Goal: Communication & Community: Answer question/provide support

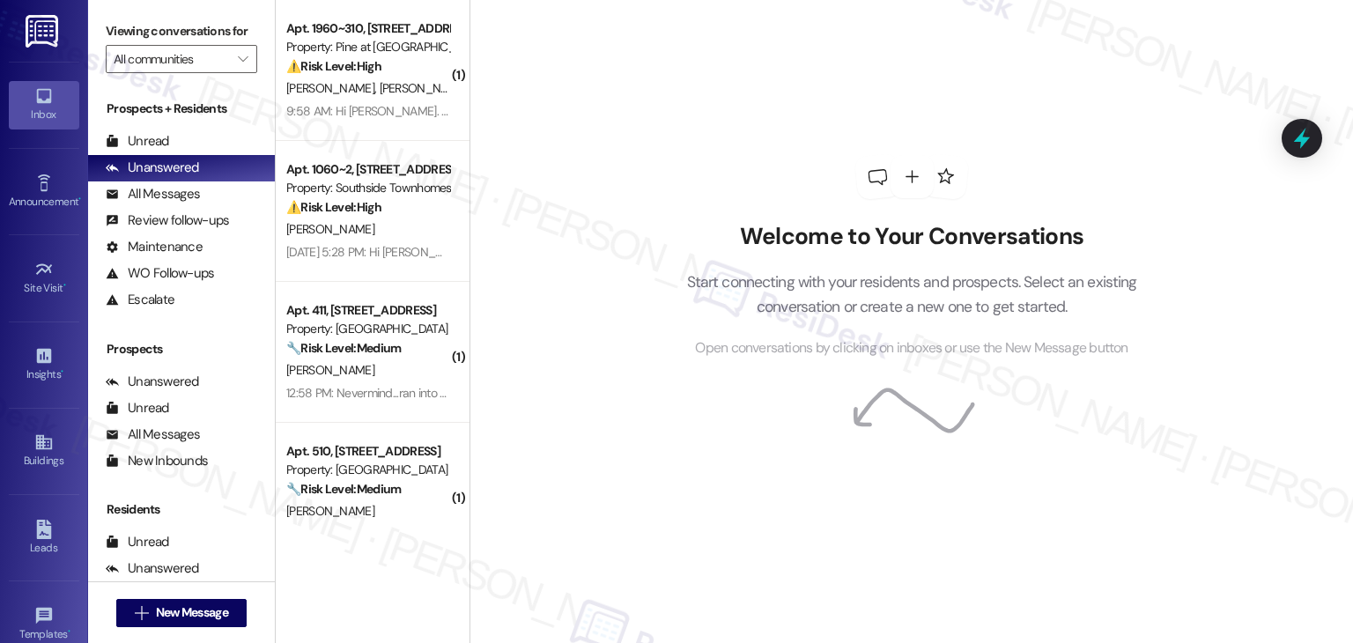
click at [574, 140] on div "Welcome to Your Conversations Start connecting with your residents and prospect…" at bounding box center [912, 321] width 884 height 643
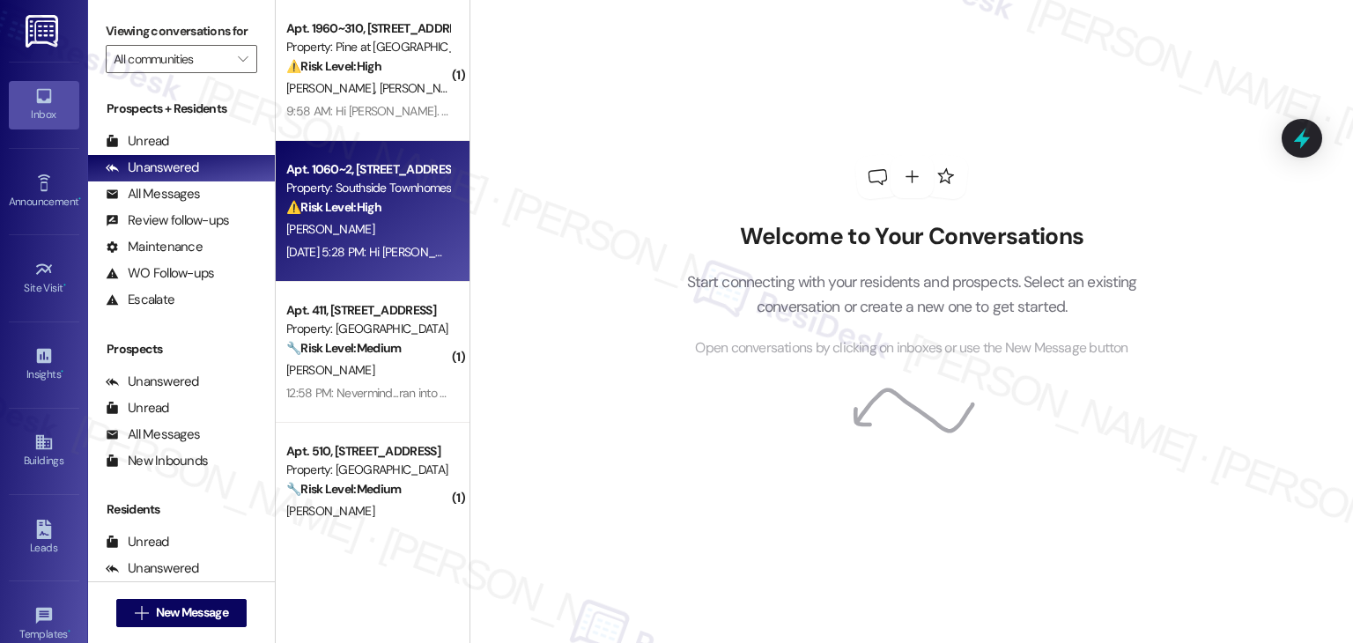
click at [385, 258] on div "Aug 26, 2025 at 5:28 PM: Hi Dottie, My ac might need to be checked again..it wa…" at bounding box center [615, 252] width 658 height 16
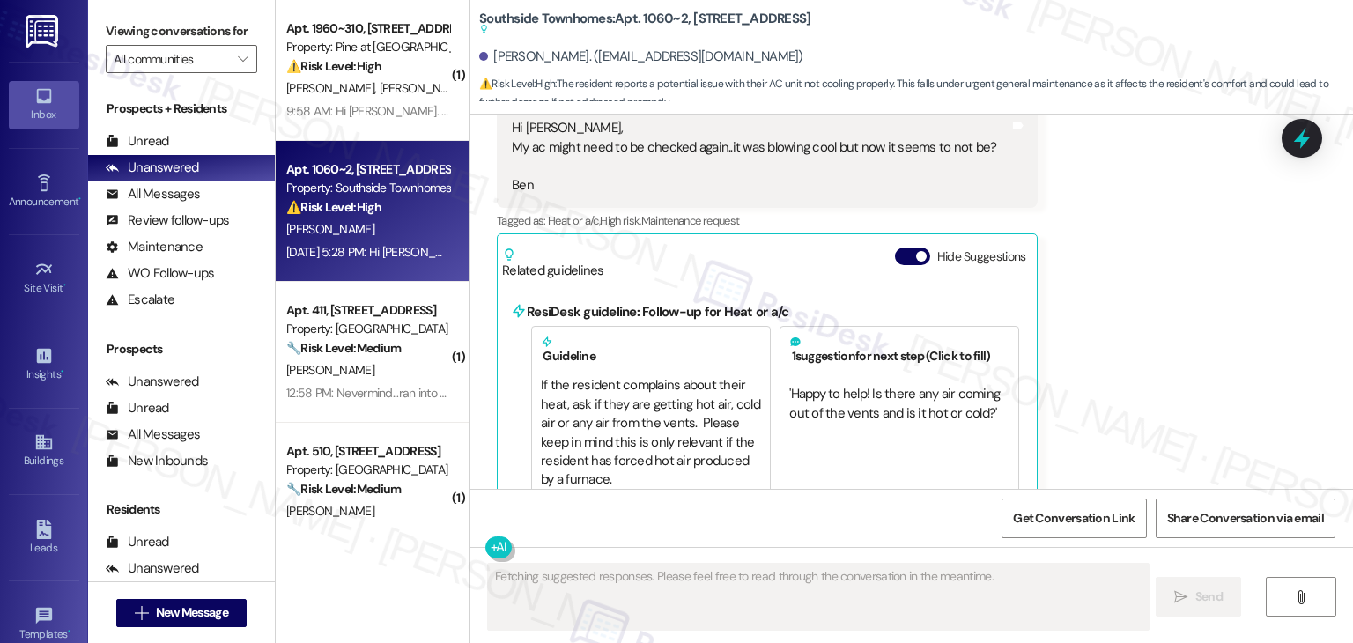
scroll to position [1947, 0]
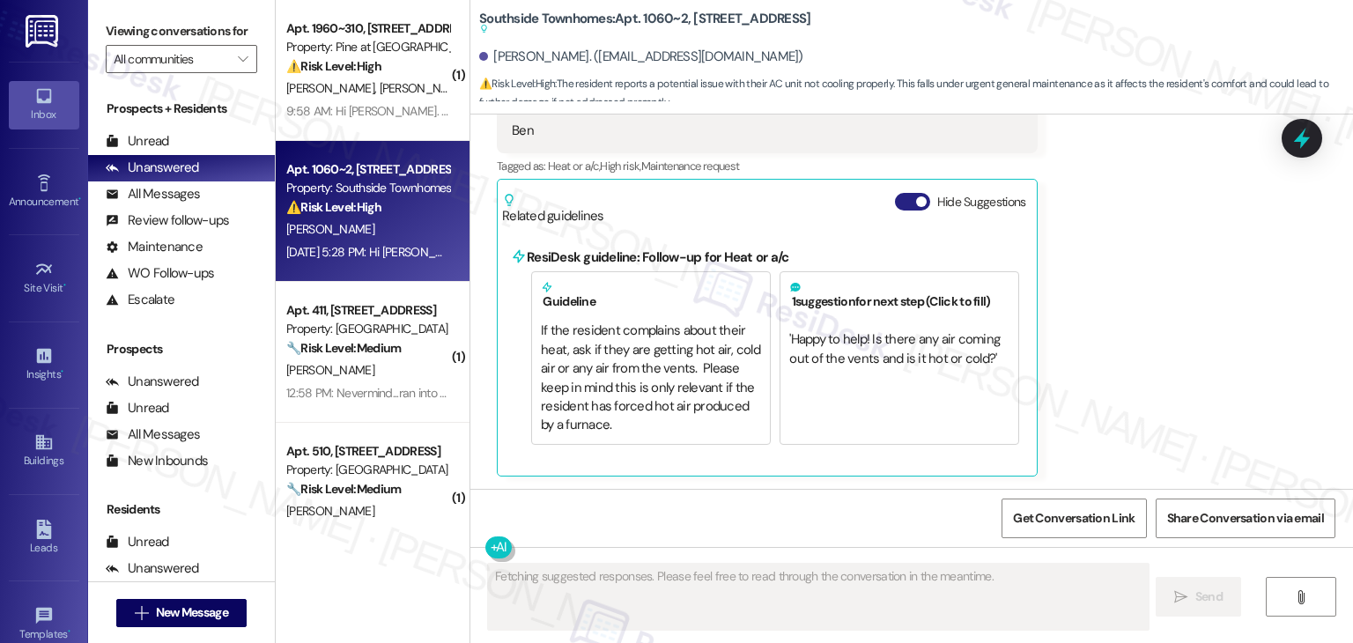
click at [902, 204] on button "Hide Suggestions" at bounding box center [912, 202] width 35 height 18
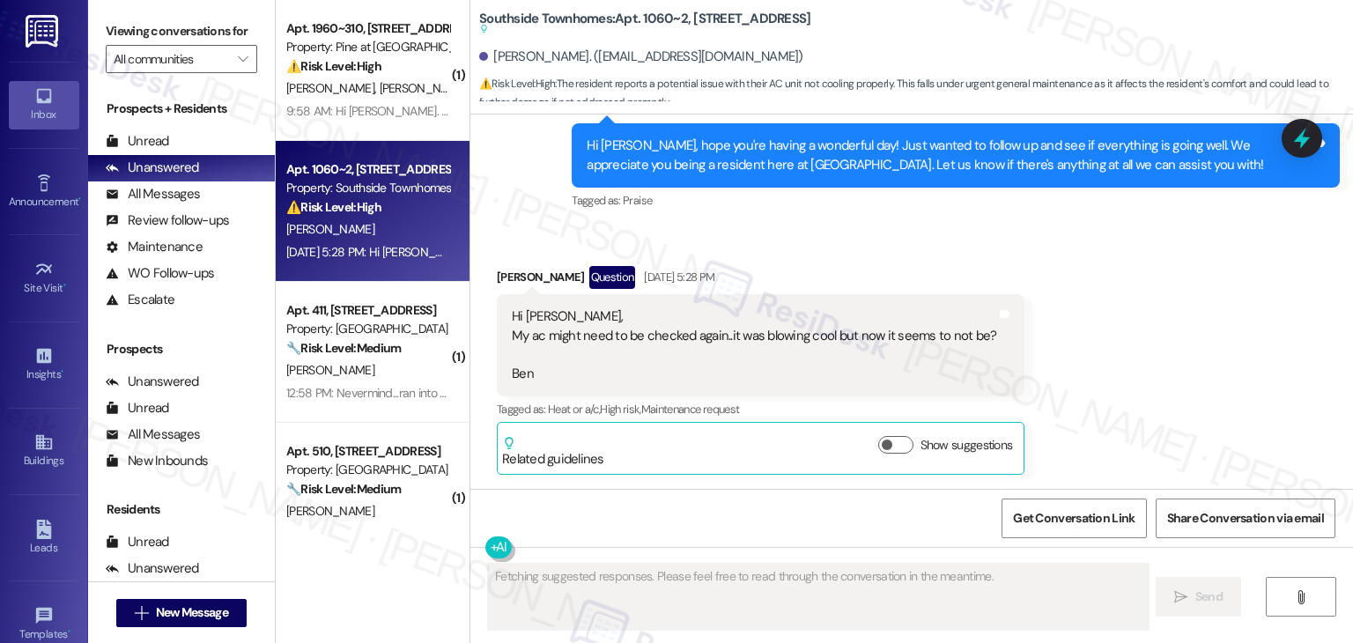
scroll to position [1703, 0]
click at [1004, 212] on div "Tagged as: Praise Click to highlight conversations about Praise" at bounding box center [956, 202] width 768 height 26
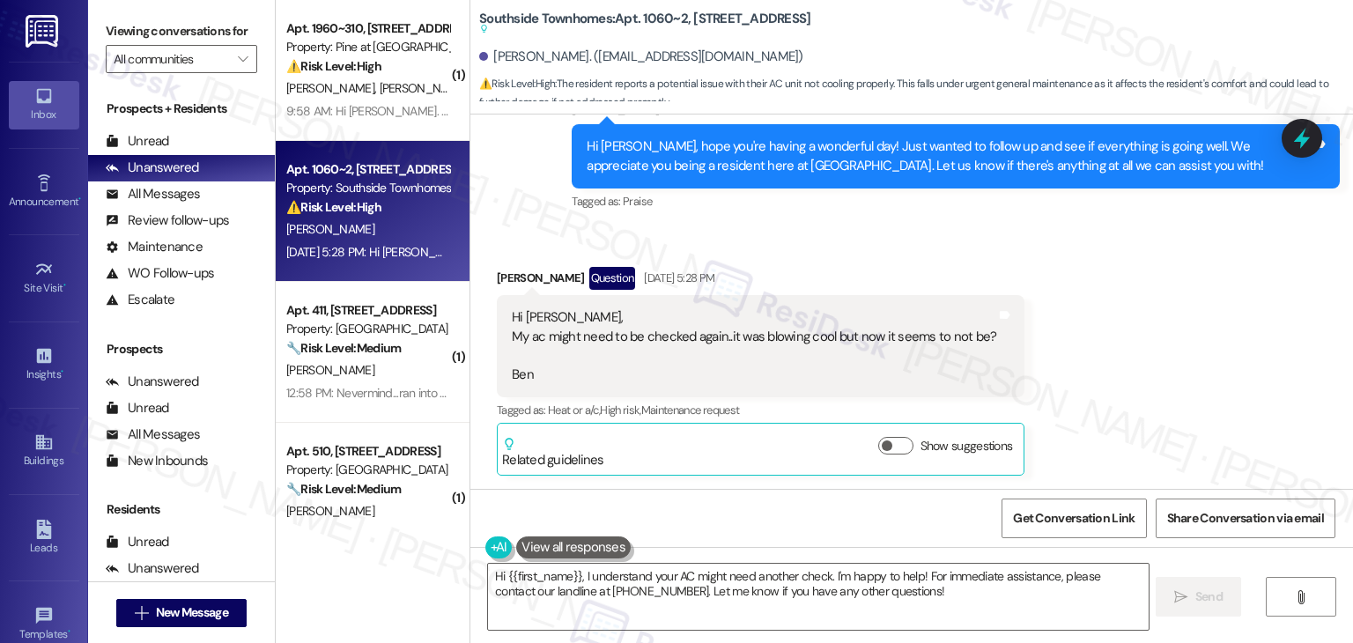
click at [1004, 212] on div "Tagged as: Praise Click to highlight conversations about Praise" at bounding box center [956, 202] width 768 height 26
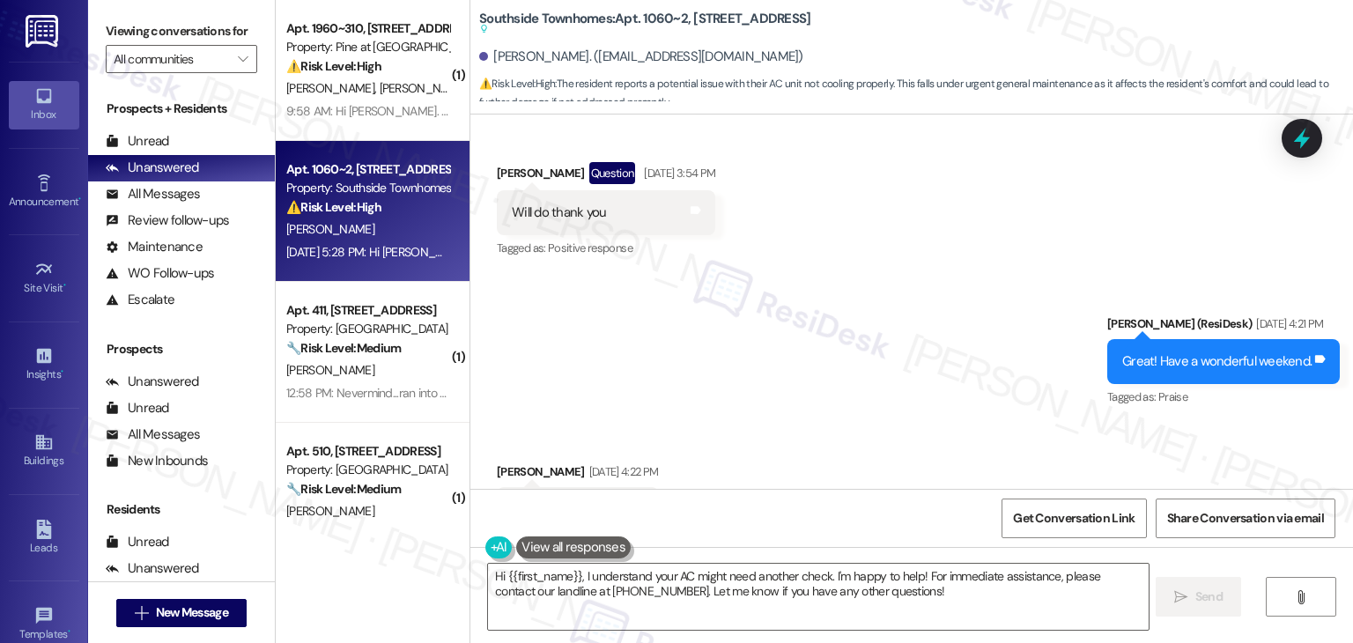
scroll to position [1174, 0]
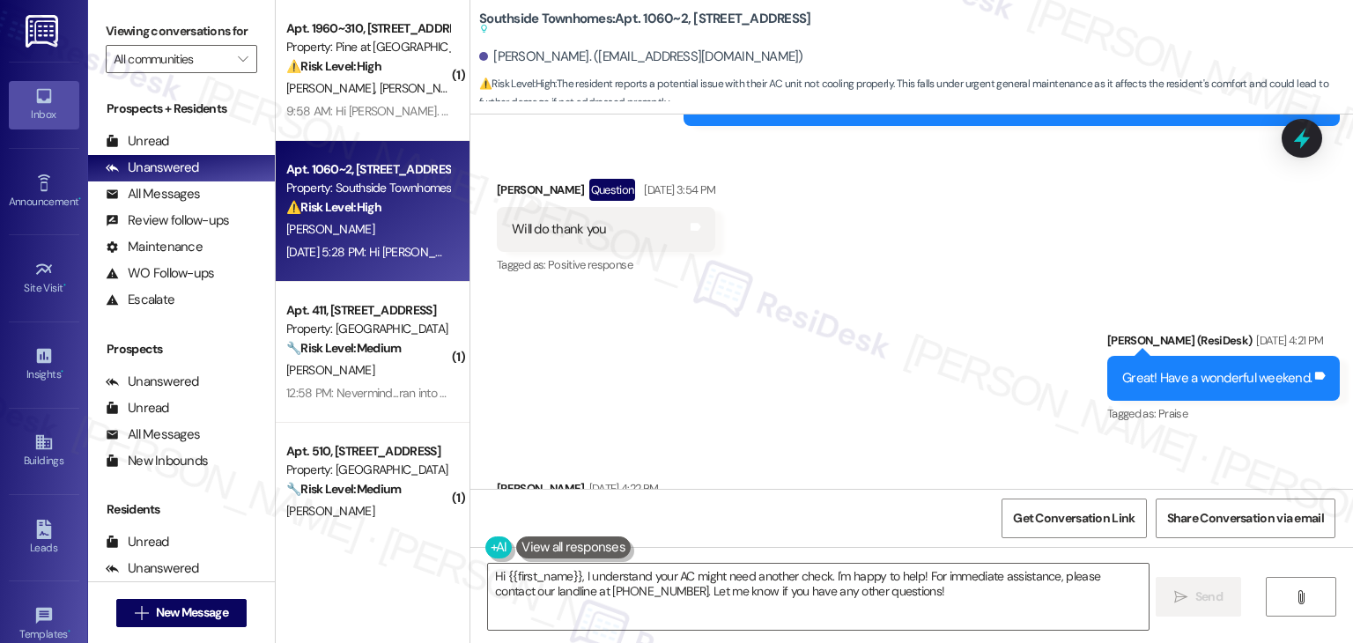
click at [967, 278] on div "Received via SMS Benjamin George Question Aug 22, 2025 at 3:54 PM Will do thank…" at bounding box center [911, 215] width 883 height 152
click at [966, 280] on div "Received via SMS Benjamin George Question Aug 22, 2025 at 3:54 PM Will do thank…" at bounding box center [911, 215] width 883 height 152
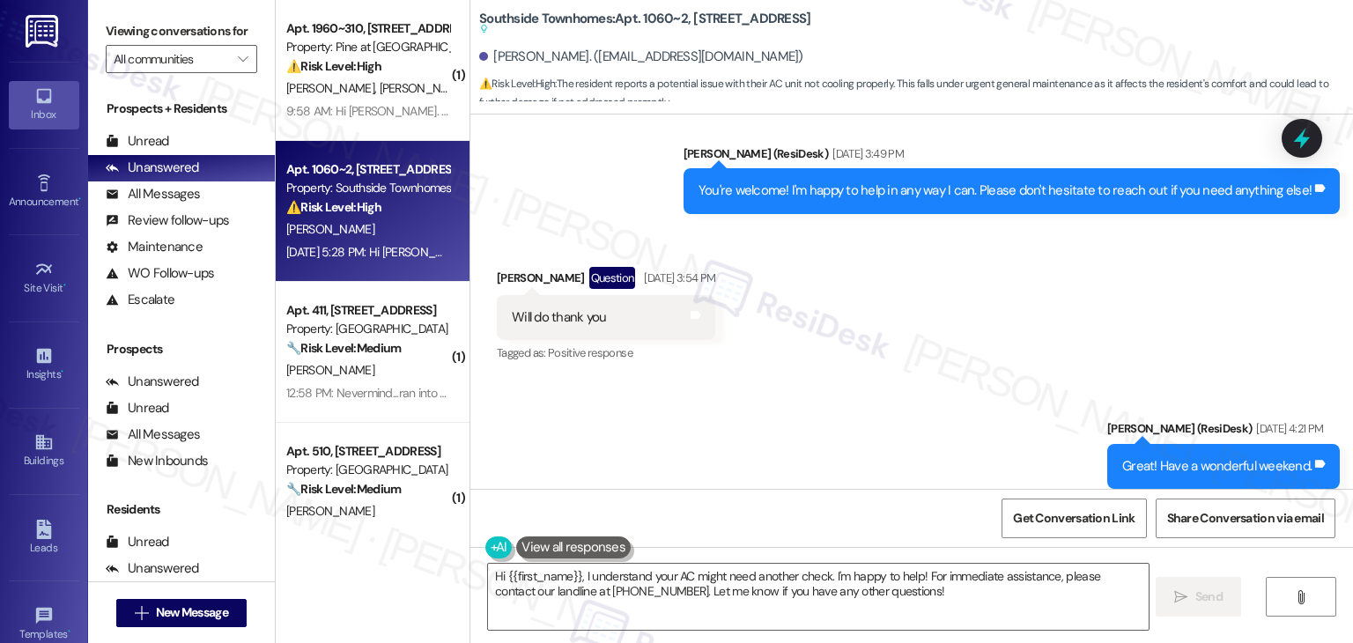
click at [955, 311] on div "Received via SMS Benjamin George Question Aug 22, 2025 at 3:54 PM Will do thank…" at bounding box center [911, 303] width 883 height 152
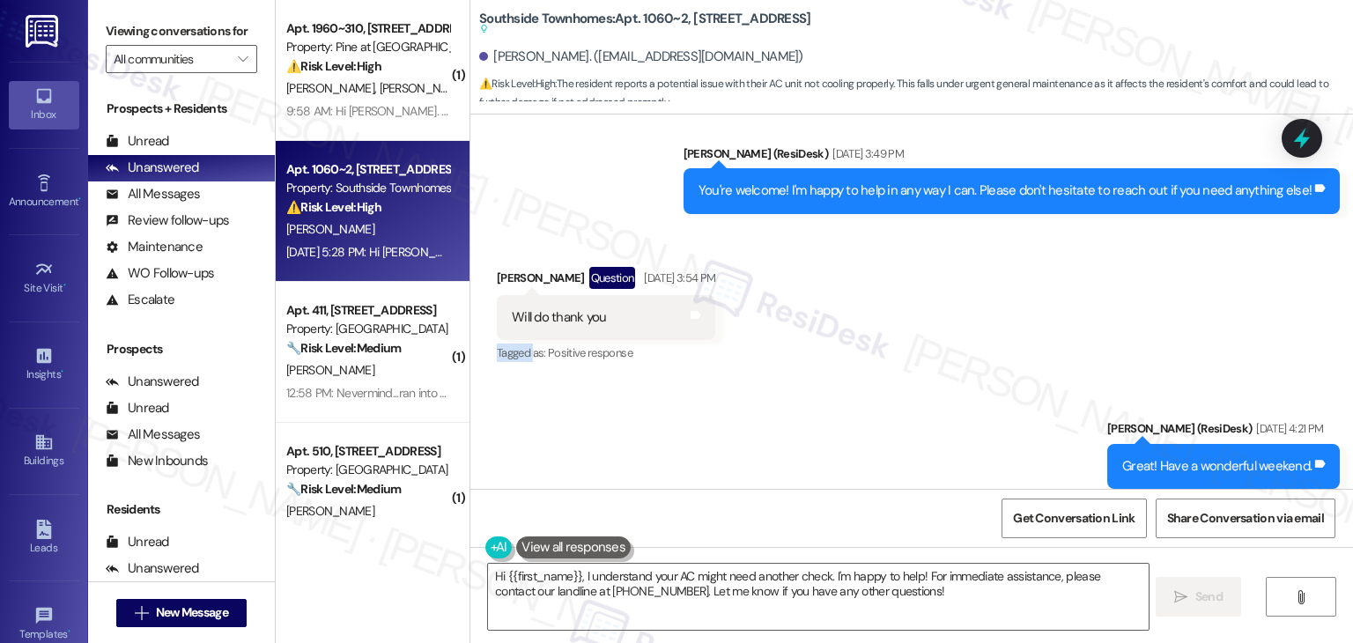
click at [955, 311] on div "Received via SMS Benjamin George Question Aug 22, 2025 at 3:54 PM Will do thank…" at bounding box center [911, 303] width 883 height 152
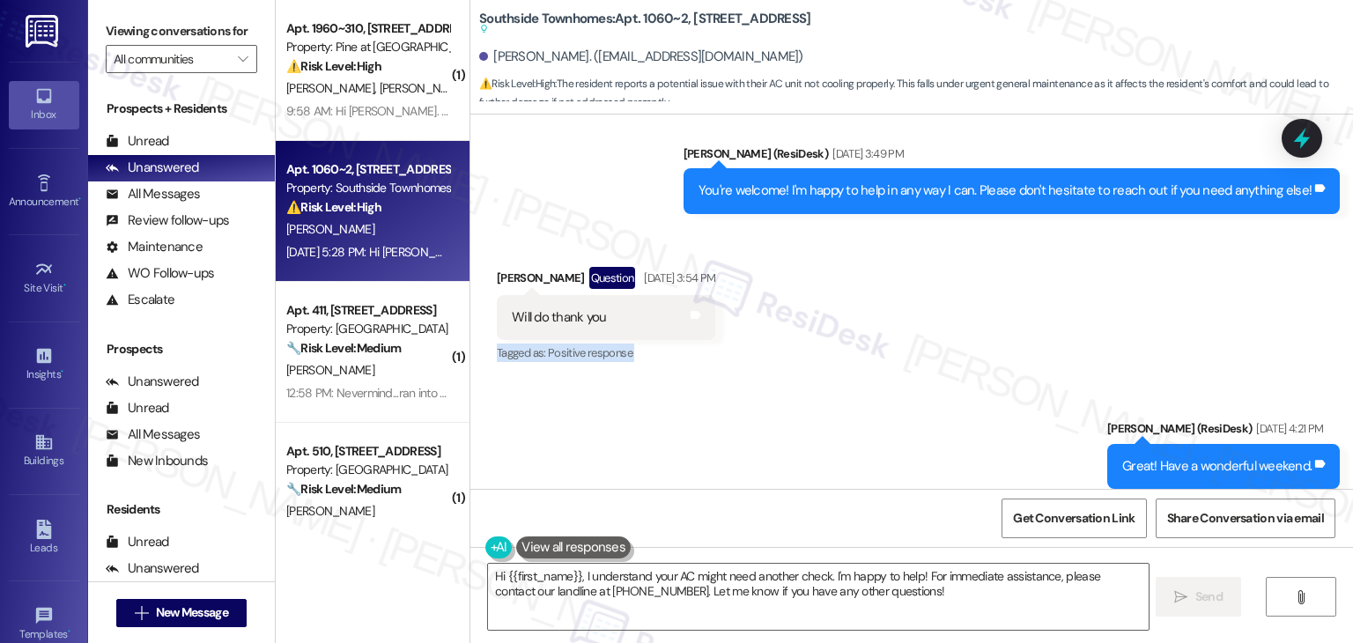
click at [955, 311] on div "Received via SMS Benjamin George Question Aug 22, 2025 at 3:54 PM Will do thank…" at bounding box center [911, 303] width 883 height 152
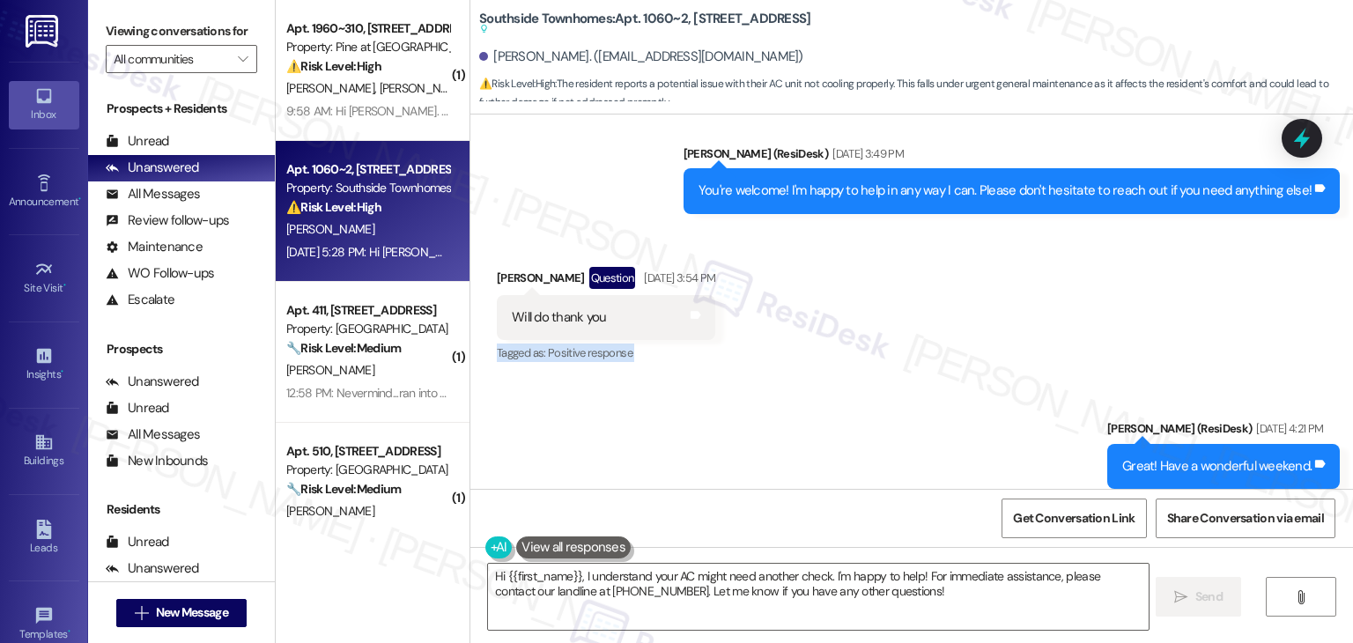
click at [955, 311] on div "Received via SMS Benjamin George Question Aug 22, 2025 at 3:54 PM Will do thank…" at bounding box center [911, 303] width 883 height 152
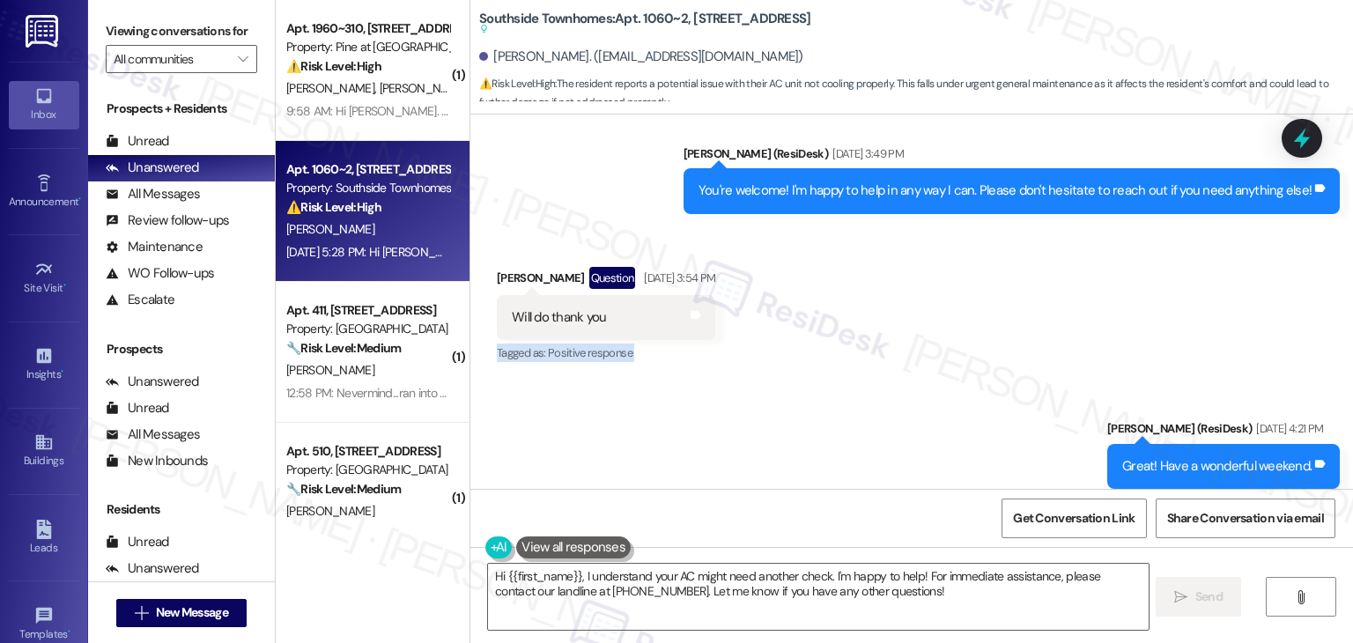
click at [955, 311] on div "Received via SMS Benjamin George Question Aug 22, 2025 at 3:54 PM Will do thank…" at bounding box center [911, 303] width 883 height 152
click at [954, 311] on div "Received via SMS Benjamin George Question Aug 22, 2025 at 3:54 PM Will do thank…" at bounding box center [911, 303] width 883 height 152
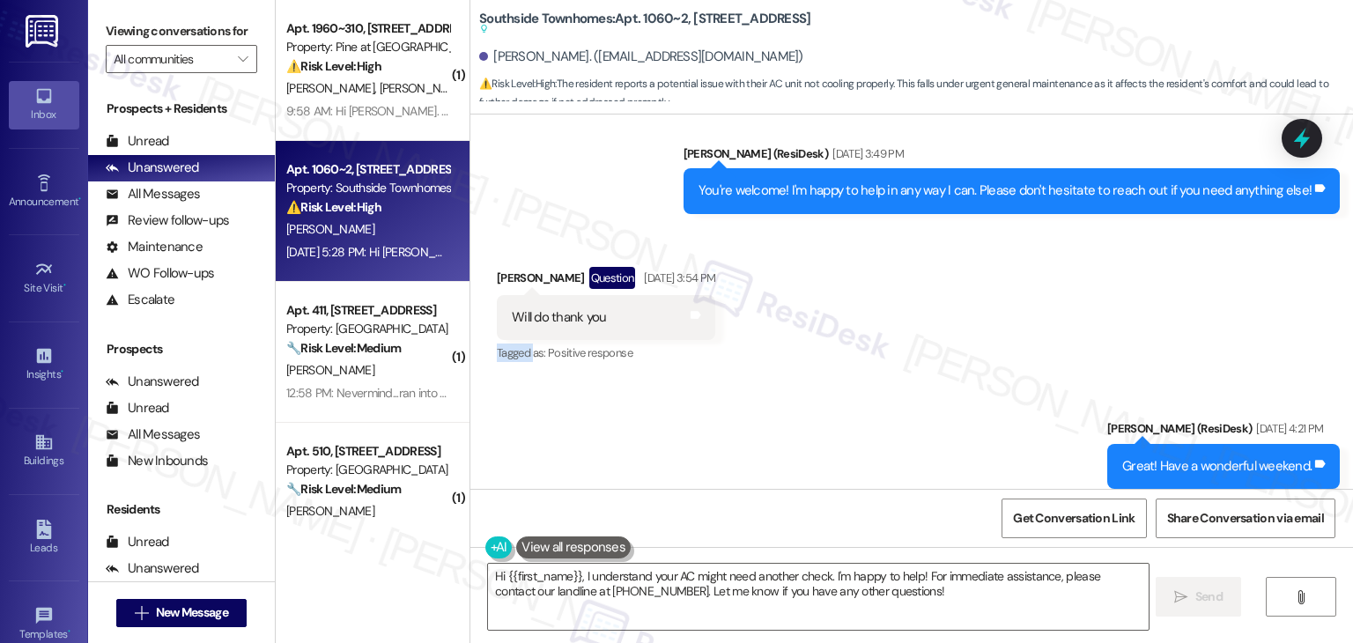
click at [954, 311] on div "Received via SMS Benjamin George Question Aug 22, 2025 at 3:54 PM Will do thank…" at bounding box center [911, 303] width 883 height 152
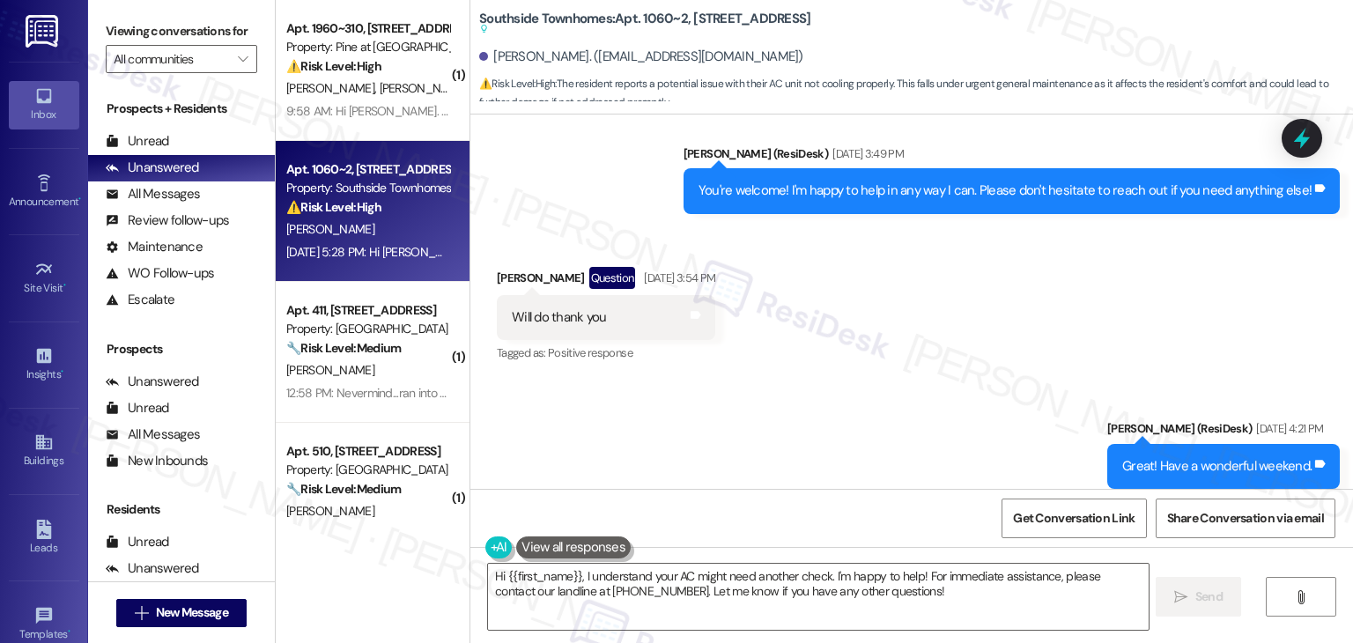
click at [954, 311] on div "Received via SMS Benjamin George Question Aug 22, 2025 at 3:54 PM Will do thank…" at bounding box center [911, 303] width 883 height 152
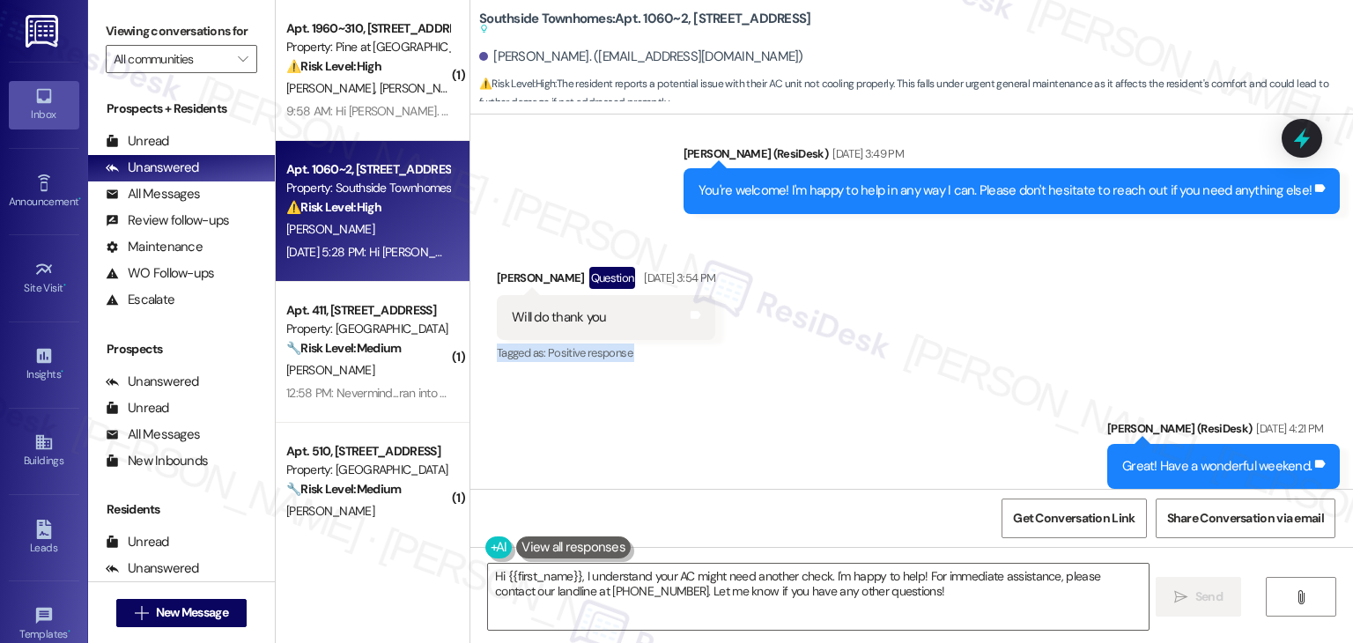
click at [954, 311] on div "Received via SMS Benjamin George Question Aug 22, 2025 at 3:54 PM Will do thank…" at bounding box center [911, 303] width 883 height 152
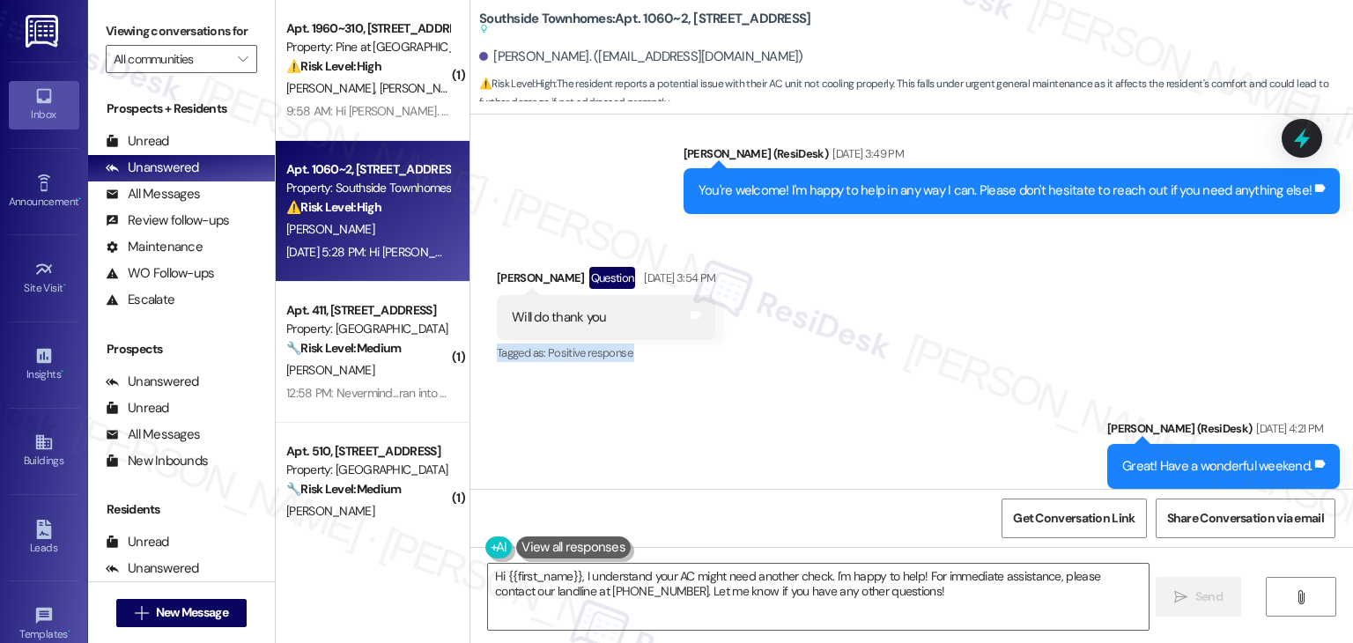
click at [954, 311] on div "Received via SMS Benjamin George Question Aug 22, 2025 at 3:54 PM Will do thank…" at bounding box center [911, 303] width 883 height 152
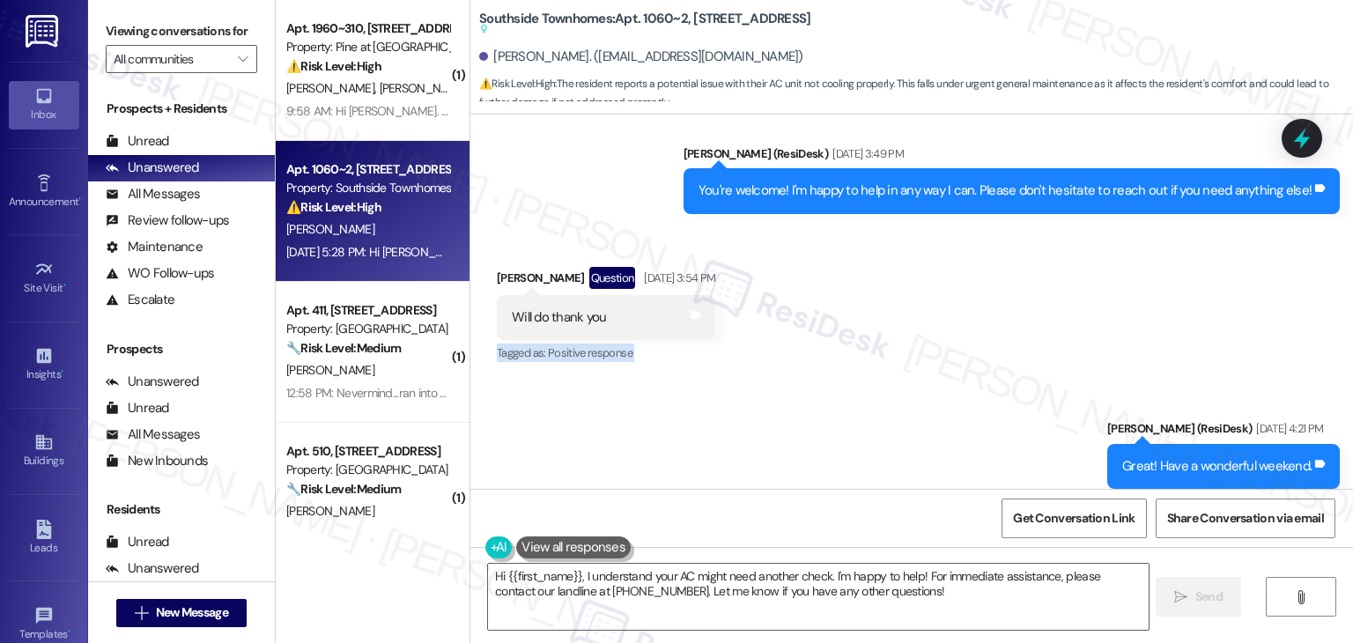
click at [954, 311] on div "Received via SMS Benjamin George Question Aug 22, 2025 at 3:54 PM Will do thank…" at bounding box center [911, 303] width 883 height 152
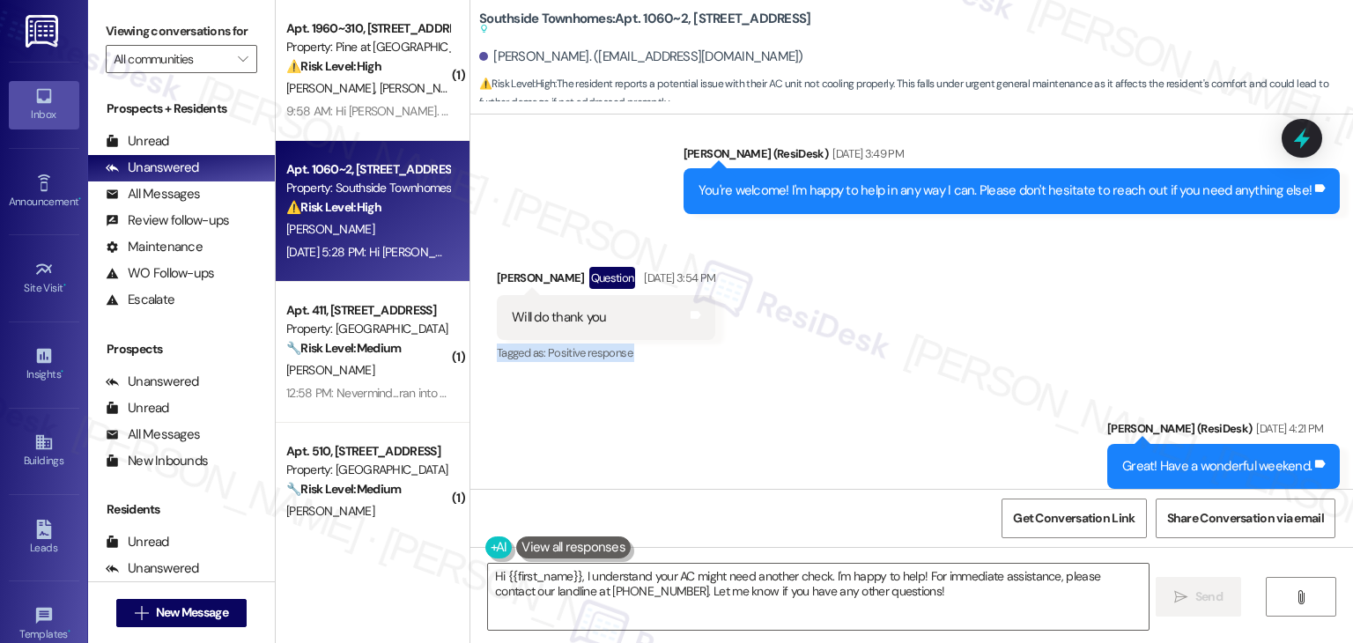
click at [954, 311] on div "Received via SMS Benjamin George Question Aug 22, 2025 at 3:54 PM Will do thank…" at bounding box center [911, 303] width 883 height 152
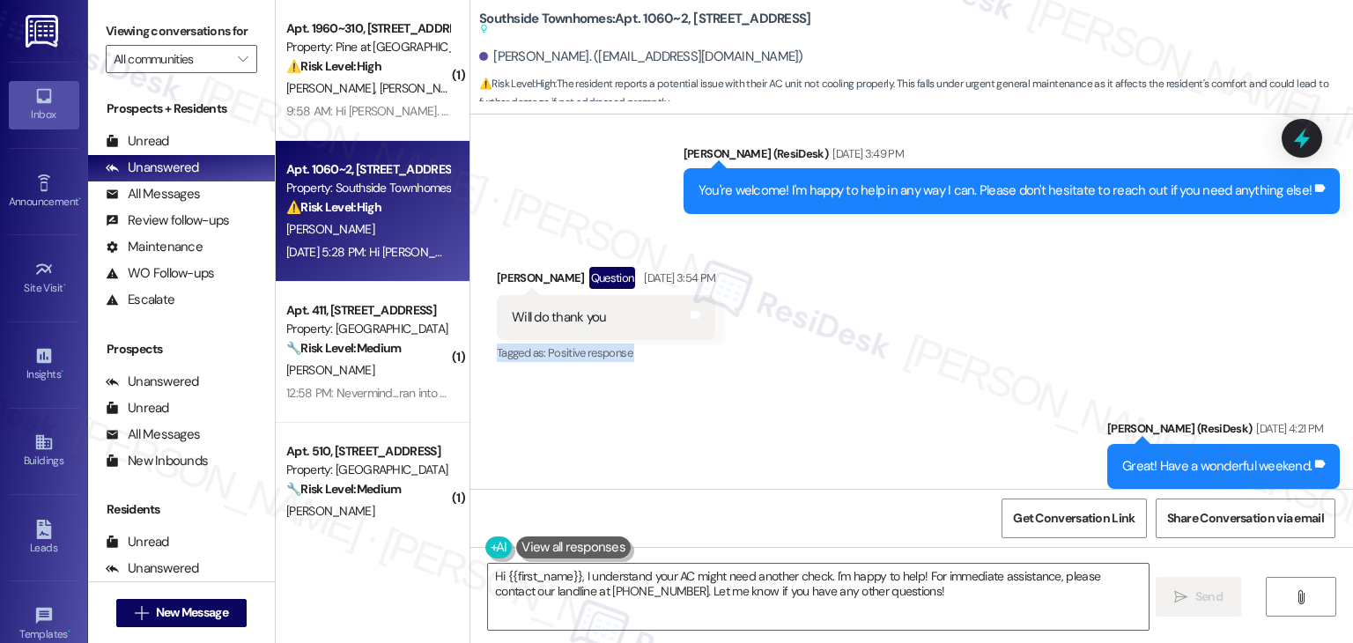
click at [954, 311] on div "Received via SMS Benjamin George Question Aug 22, 2025 at 3:54 PM Will do thank…" at bounding box center [911, 303] width 883 height 152
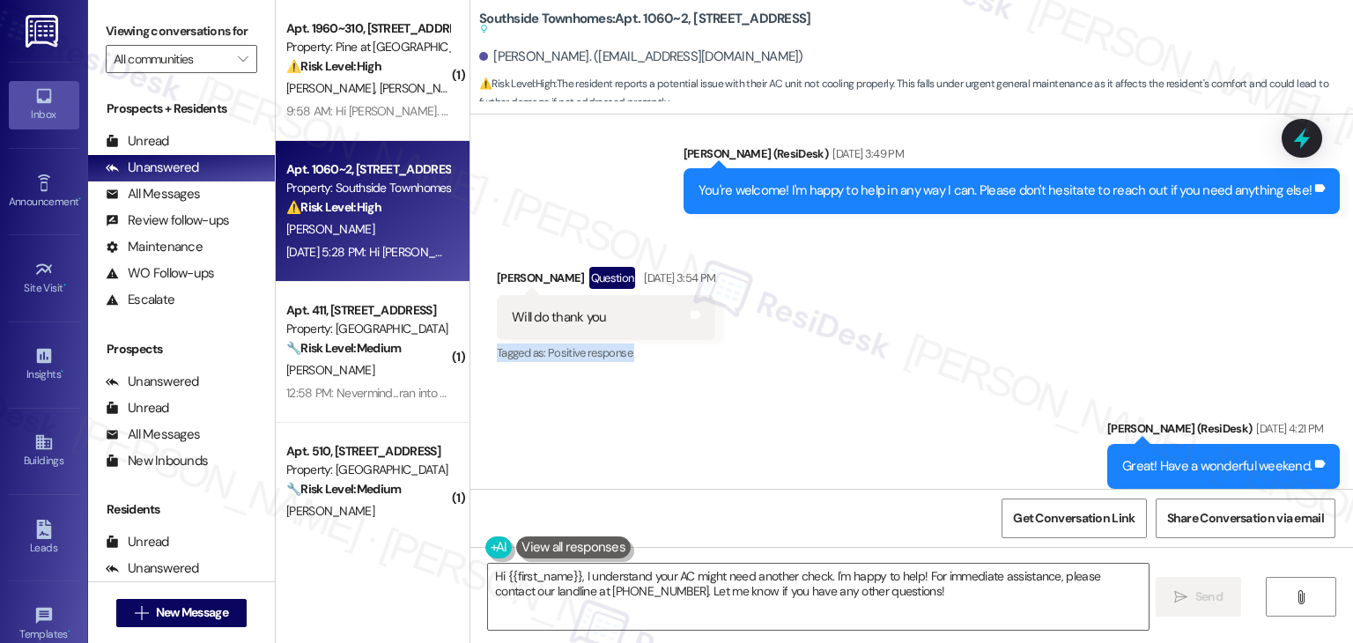
click at [954, 311] on div "Received via SMS Benjamin George Question Aug 22, 2025 at 3:54 PM Will do thank…" at bounding box center [911, 303] width 883 height 152
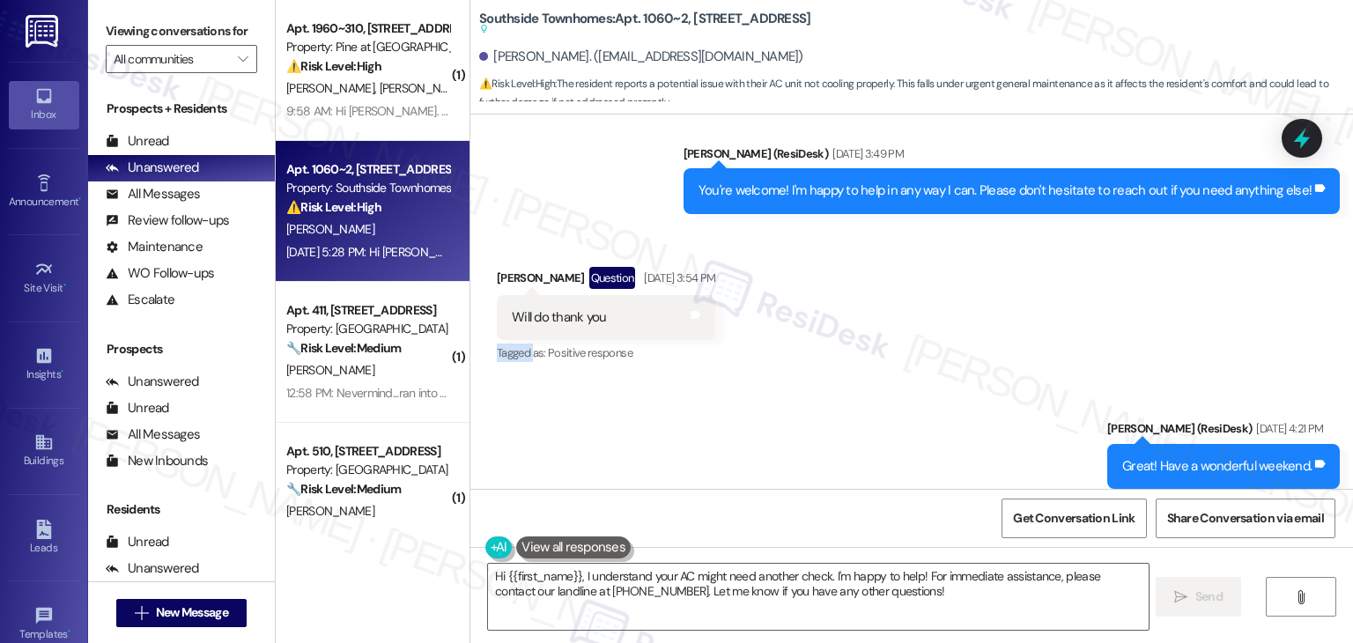
click at [954, 311] on div "Received via SMS Benjamin George Question Aug 22, 2025 at 3:54 PM Will do thank…" at bounding box center [911, 303] width 883 height 152
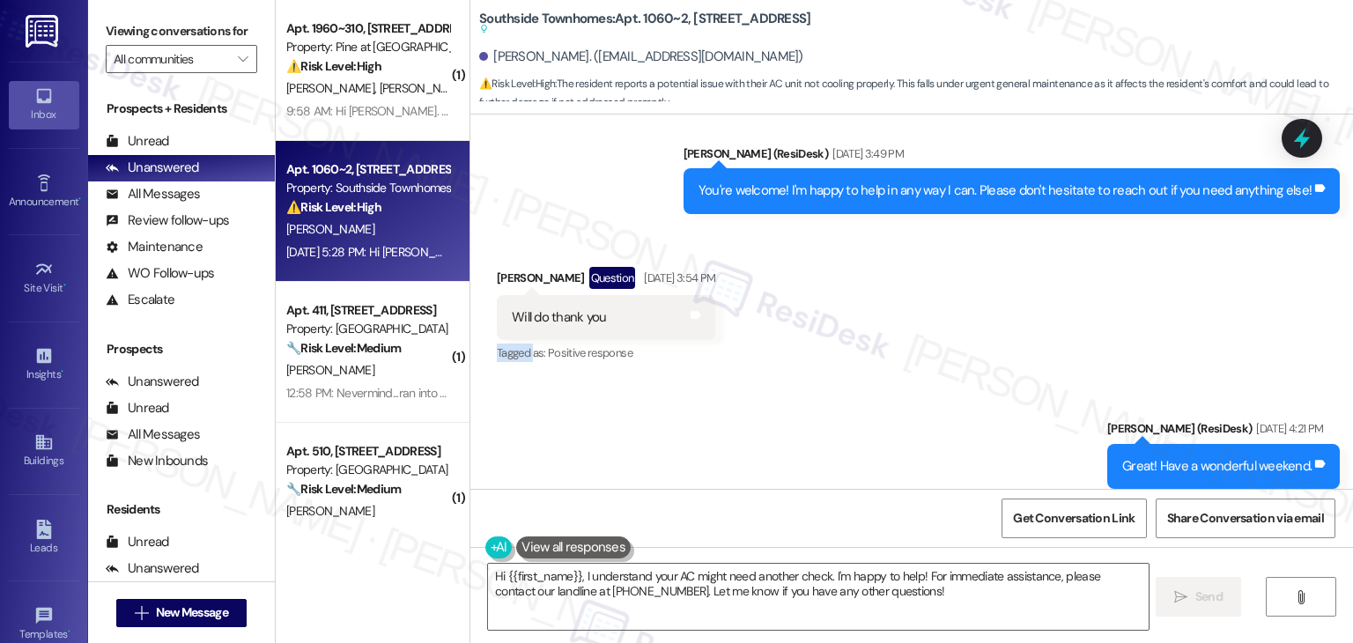
click at [954, 311] on div "Received via SMS Benjamin George Question Aug 22, 2025 at 3:54 PM Will do thank…" at bounding box center [911, 303] width 883 height 152
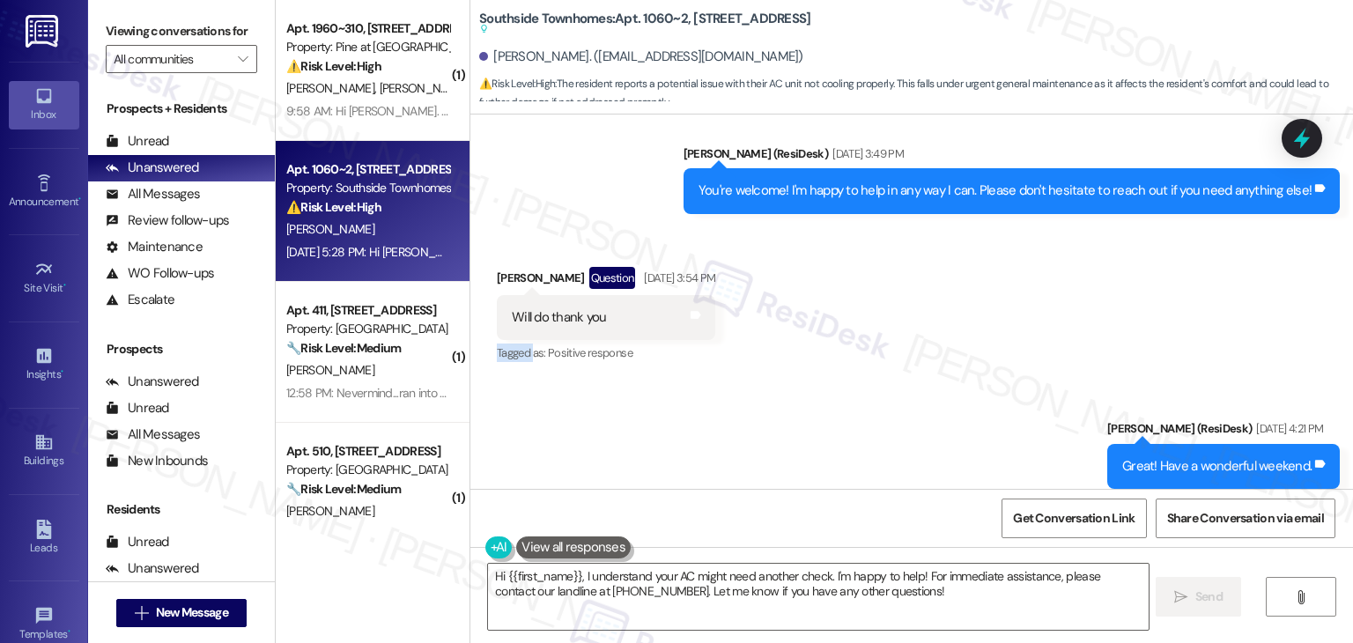
click at [954, 311] on div "Received via SMS Benjamin George Question Aug 22, 2025 at 3:54 PM Will do thank…" at bounding box center [911, 303] width 883 height 152
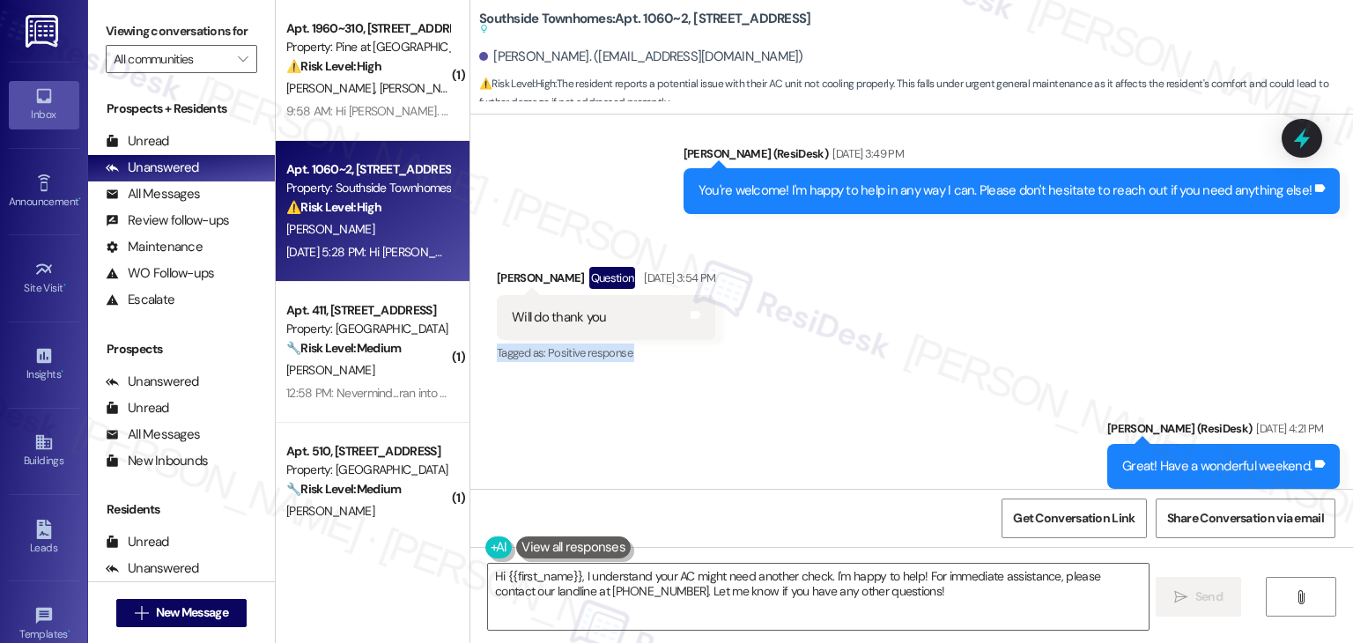
click at [954, 311] on div "Received via SMS Benjamin George Question Aug 22, 2025 at 3:54 PM Will do thank…" at bounding box center [911, 303] width 883 height 152
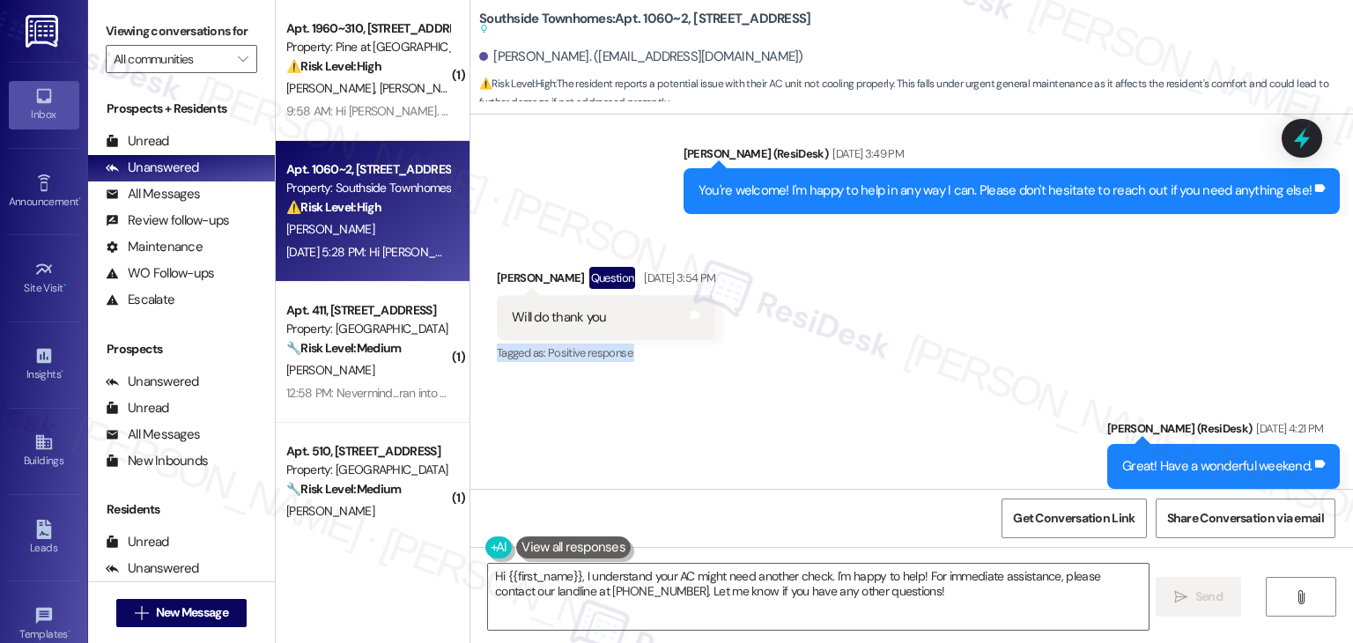
click at [954, 311] on div "Received via SMS Benjamin George Question Aug 22, 2025 at 3:54 PM Will do thank…" at bounding box center [911, 303] width 883 height 152
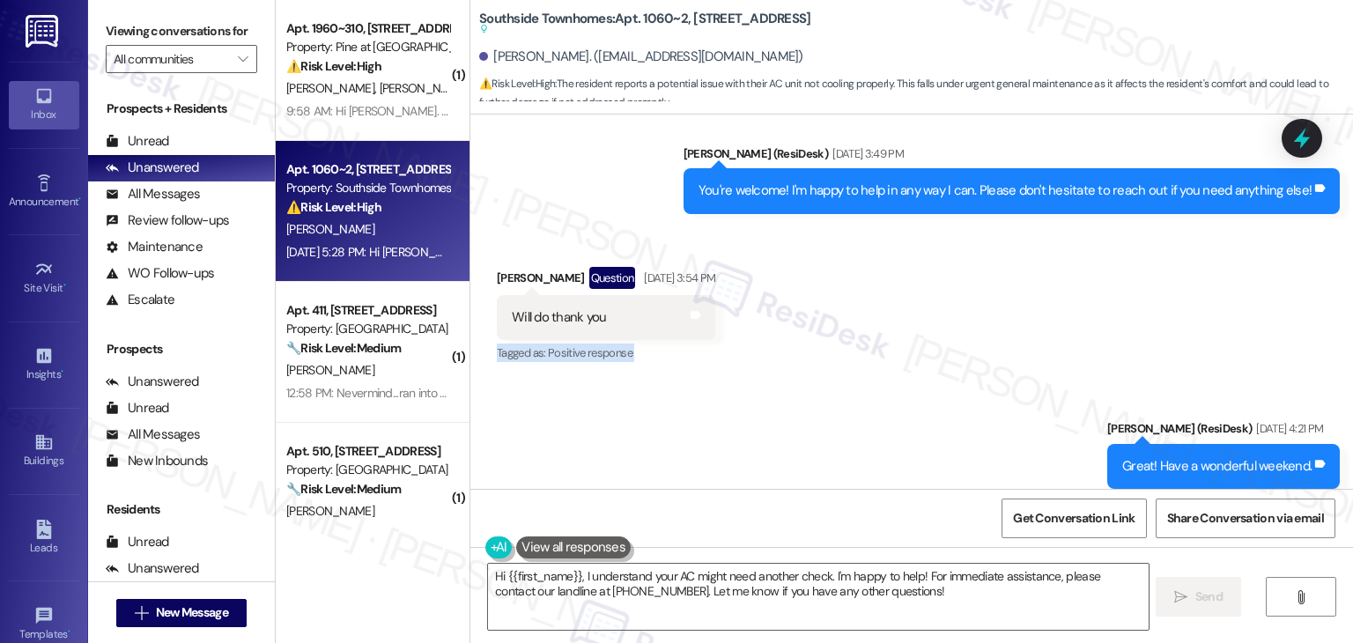
click at [954, 311] on div "Received via SMS Benjamin George Question Aug 22, 2025 at 3:54 PM Will do thank…" at bounding box center [911, 303] width 883 height 152
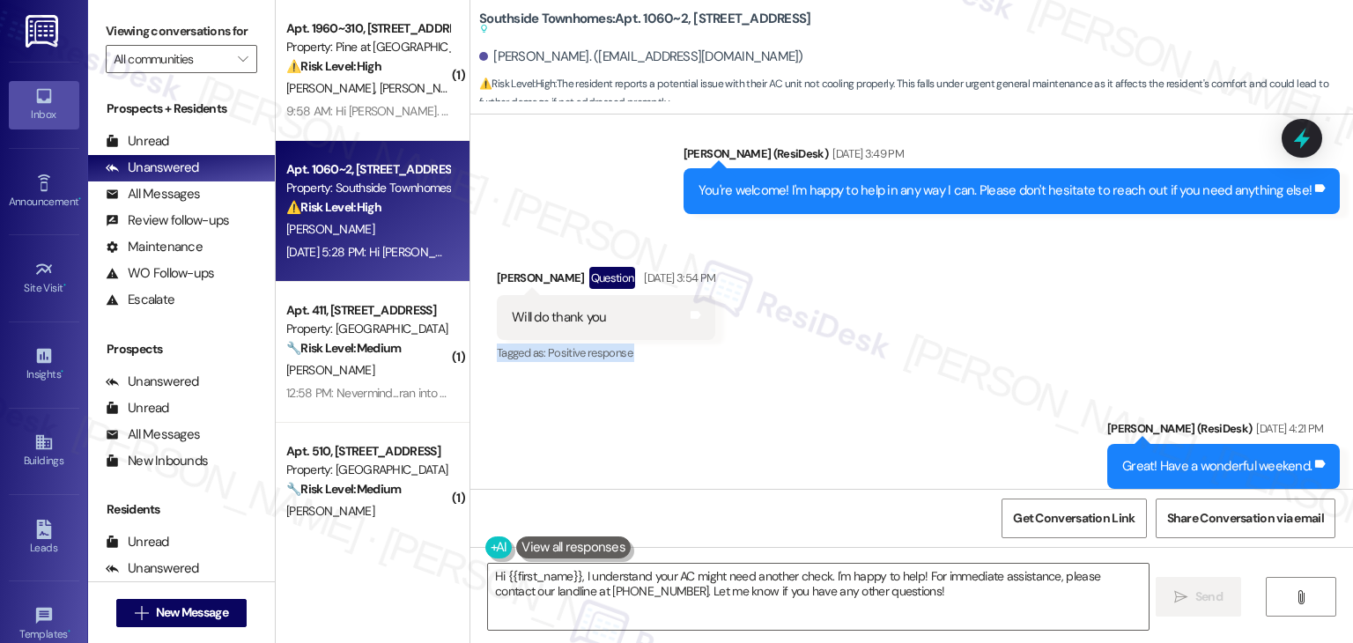
click at [954, 311] on div "Received via SMS Benjamin George Question Aug 22, 2025 at 3:54 PM Will do thank…" at bounding box center [911, 303] width 883 height 152
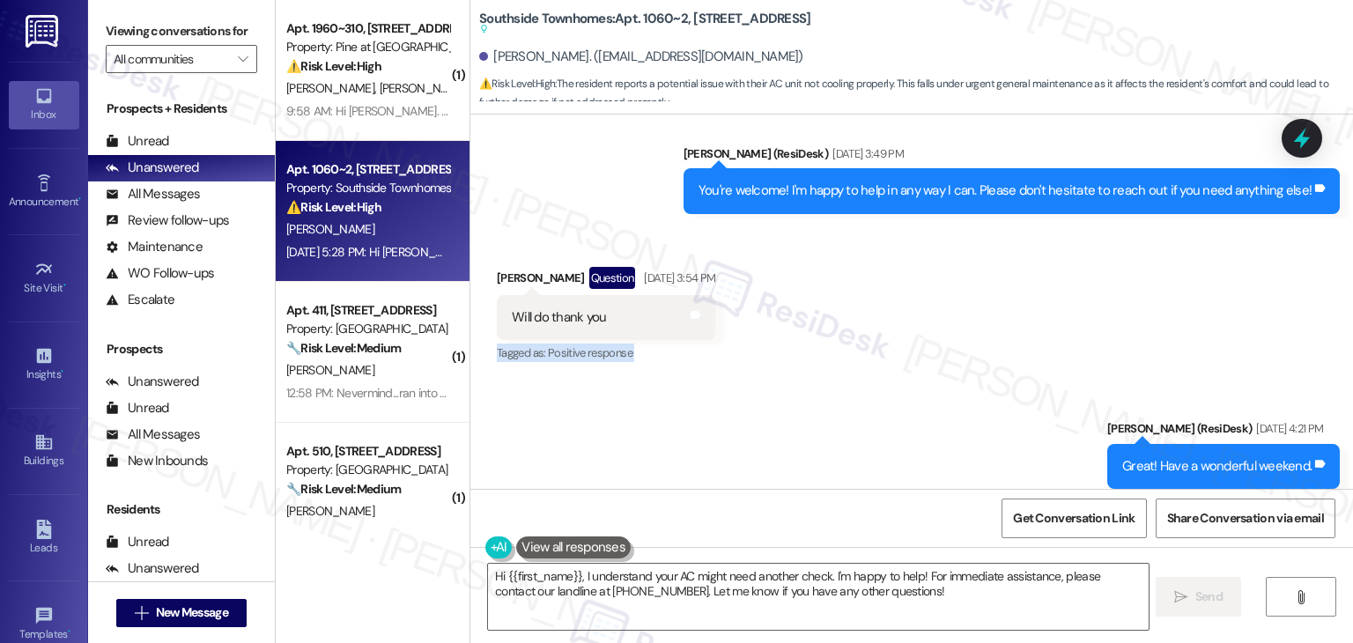
click at [954, 311] on div "Received via SMS Benjamin George Question Aug 22, 2025 at 3:54 PM Will do thank…" at bounding box center [911, 303] width 883 height 152
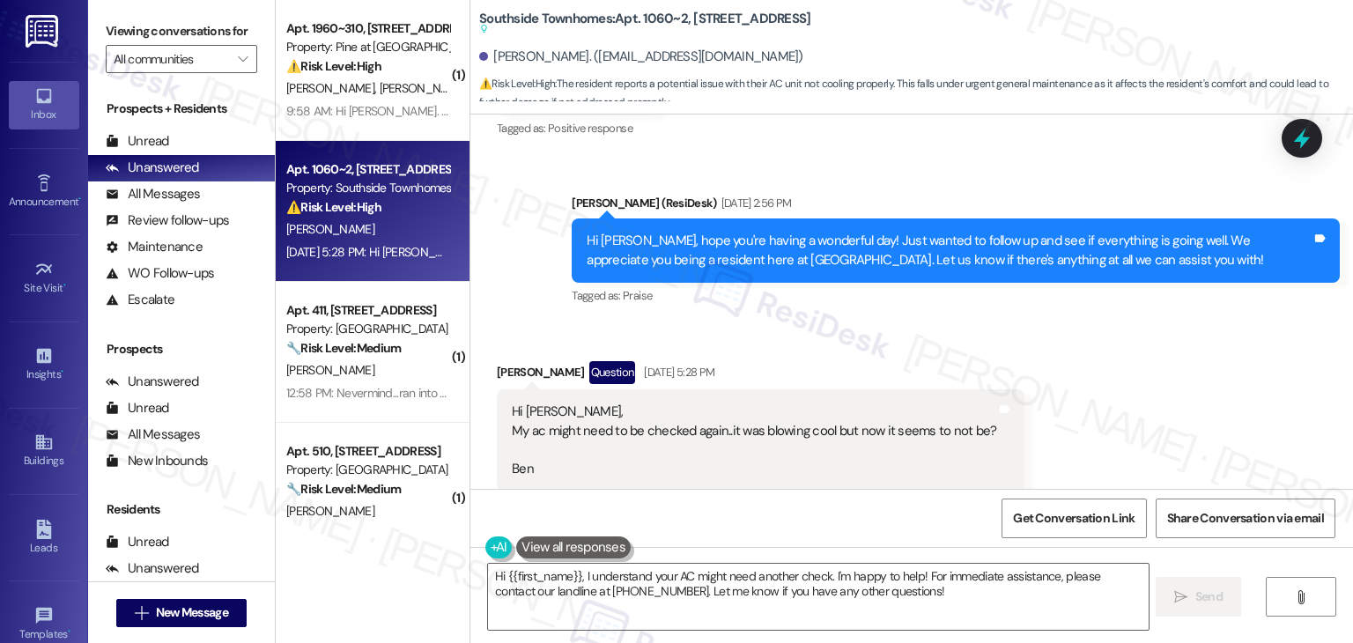
scroll to position [1703, 0]
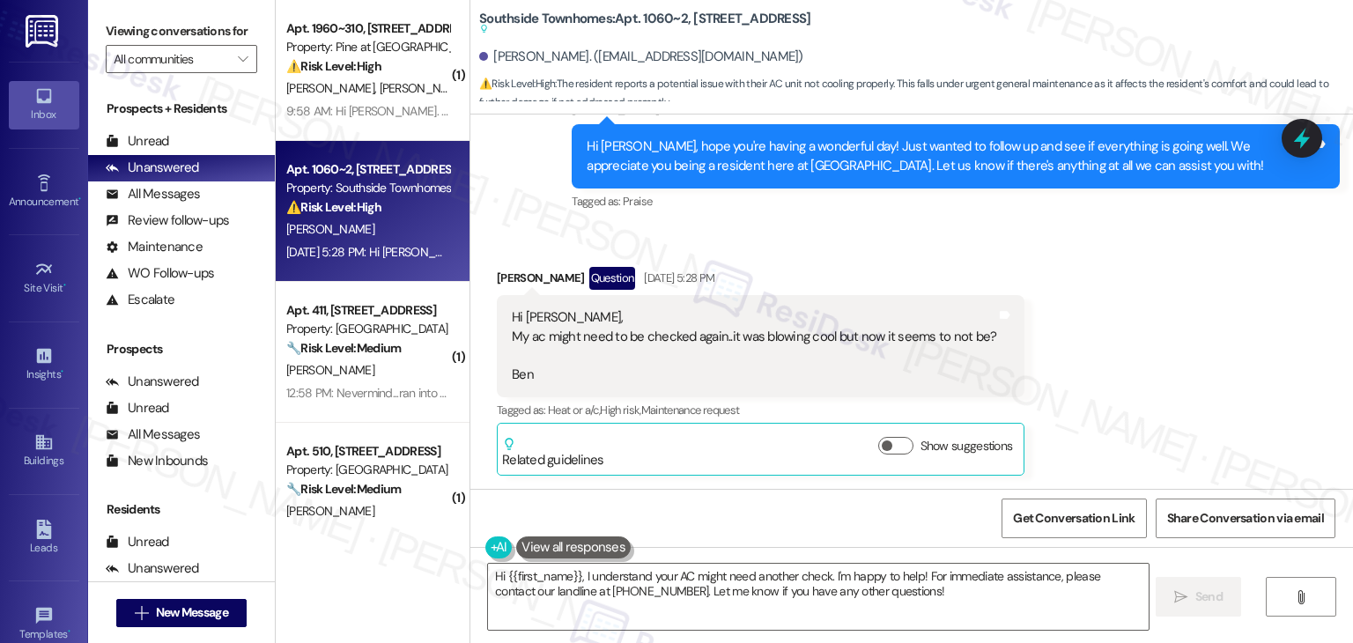
click at [1163, 365] on div "Received via SMS Benjamin George Question Aug 26, 2025 at 5:28 PM Hi Dottie, My…" at bounding box center [911, 357] width 883 height 261
click at [1167, 346] on div "Received via SMS Benjamin George Question Aug 26, 2025 at 5:28 PM Hi Dottie, My…" at bounding box center [911, 357] width 883 height 261
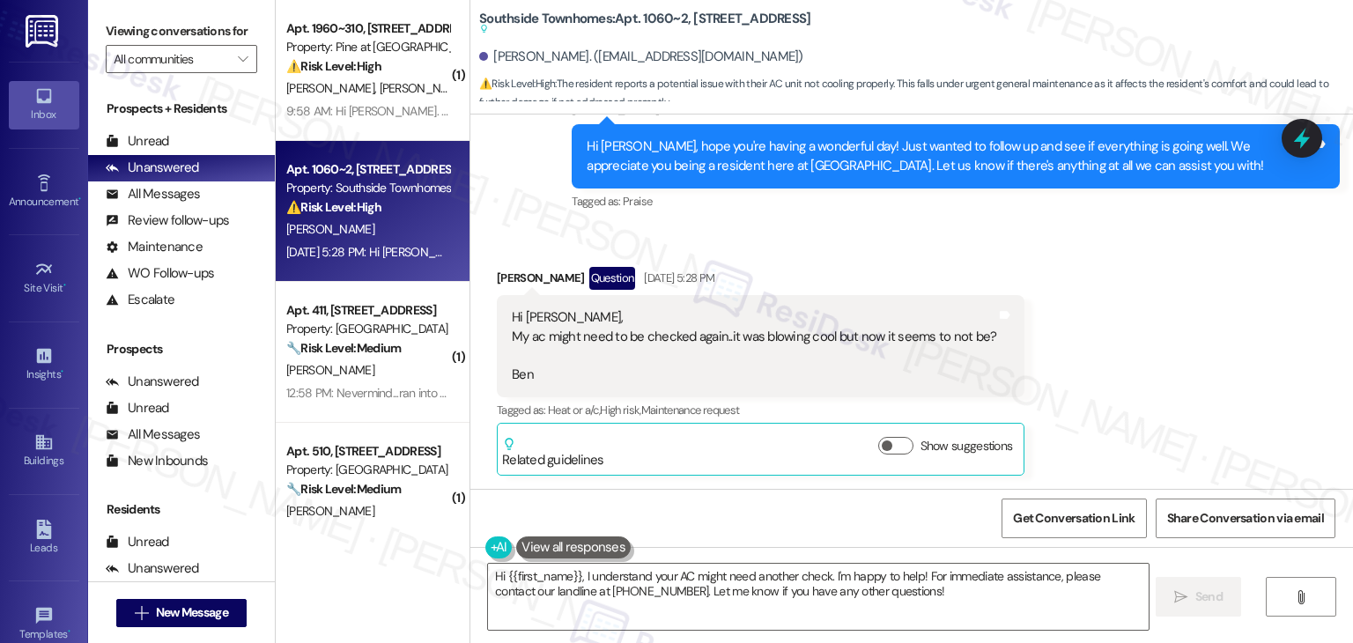
click at [1167, 346] on div "Received via SMS Benjamin George Question Aug 26, 2025 at 5:28 PM Hi Dottie, My…" at bounding box center [911, 357] width 883 height 261
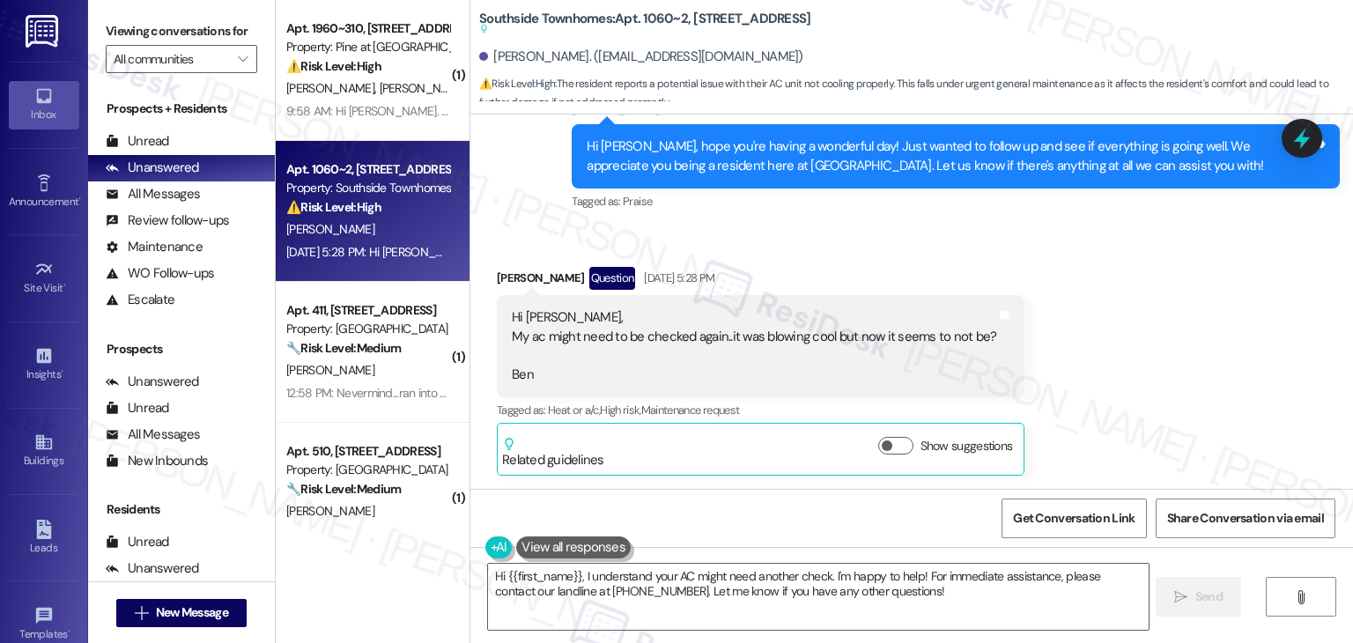
click at [1167, 346] on div "Received via SMS Benjamin George Question Aug 26, 2025 at 5:28 PM Hi Dottie, My…" at bounding box center [911, 357] width 883 height 261
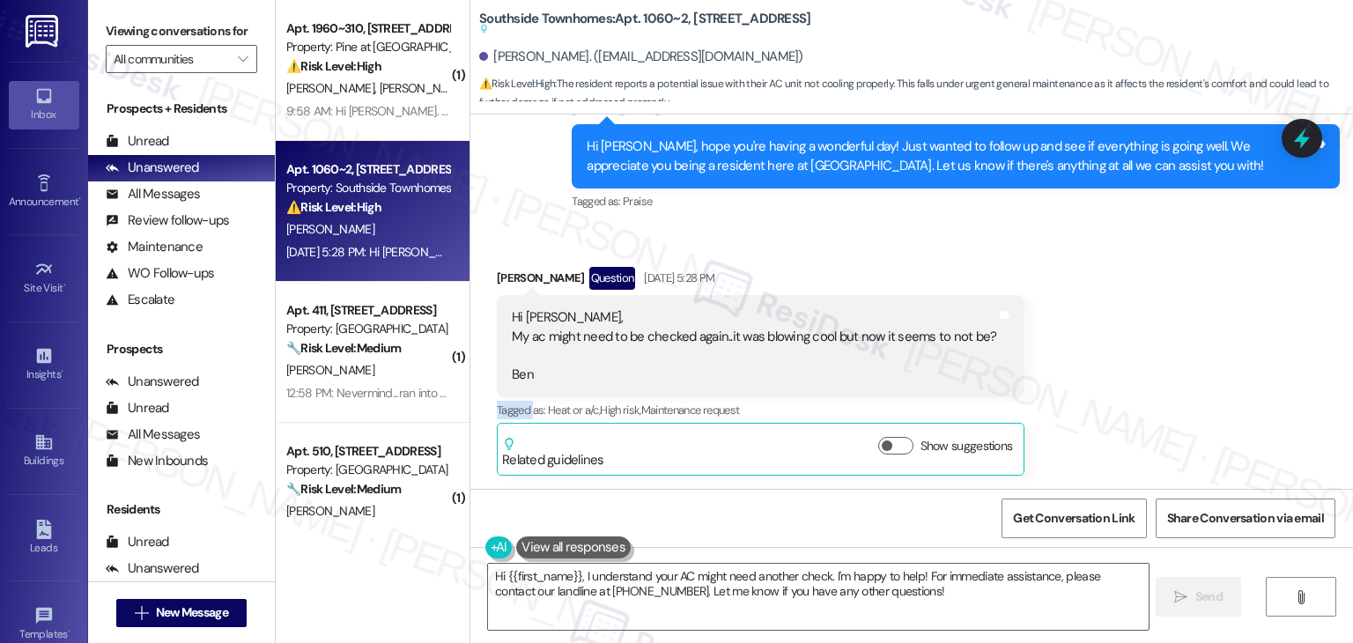
click at [1167, 346] on div "Received via SMS Benjamin George Question Aug 26, 2025 at 5:28 PM Hi Dottie, My…" at bounding box center [911, 357] width 883 height 261
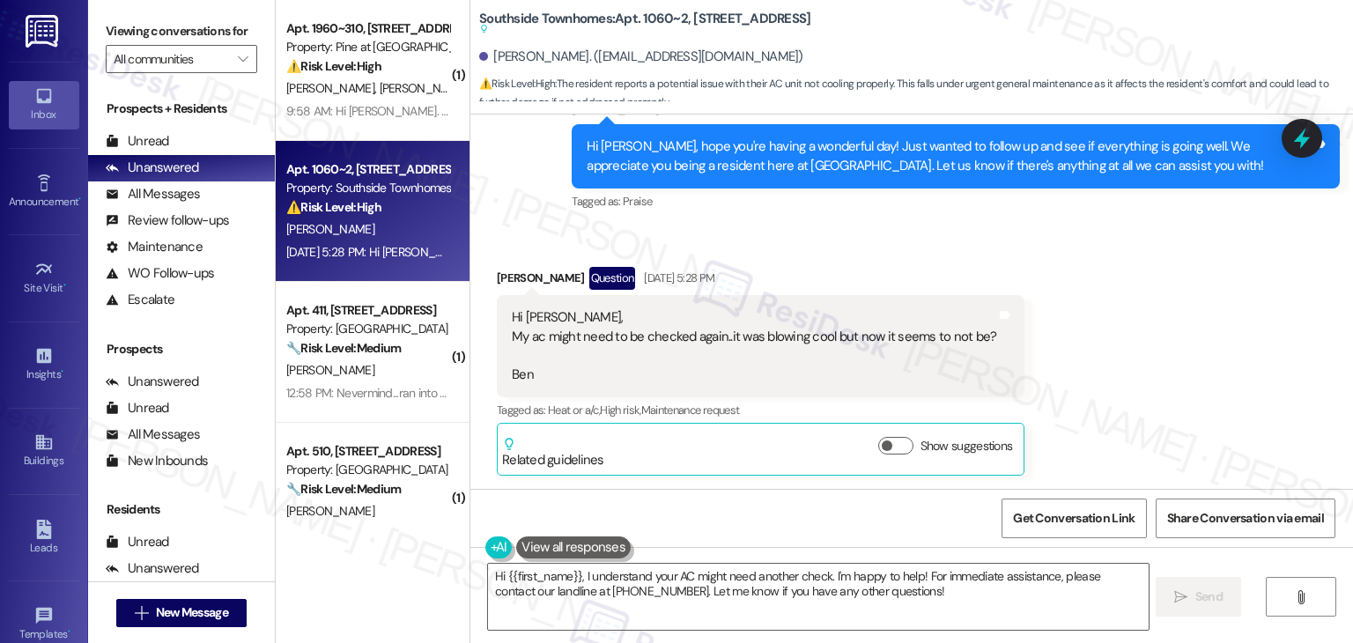
click at [1167, 346] on div "Received via SMS Benjamin George Question Aug 26, 2025 at 5:28 PM Hi Dottie, My…" at bounding box center [911, 357] width 883 height 261
click at [1167, 347] on div "Received via SMS Benjamin George Question Aug 26, 2025 at 5:28 PM Hi Dottie, My…" at bounding box center [911, 357] width 883 height 261
click at [550, 346] on div "Hi Dottie, My ac might need to be checked again..it was blowing cool but now it…" at bounding box center [754, 346] width 485 height 76
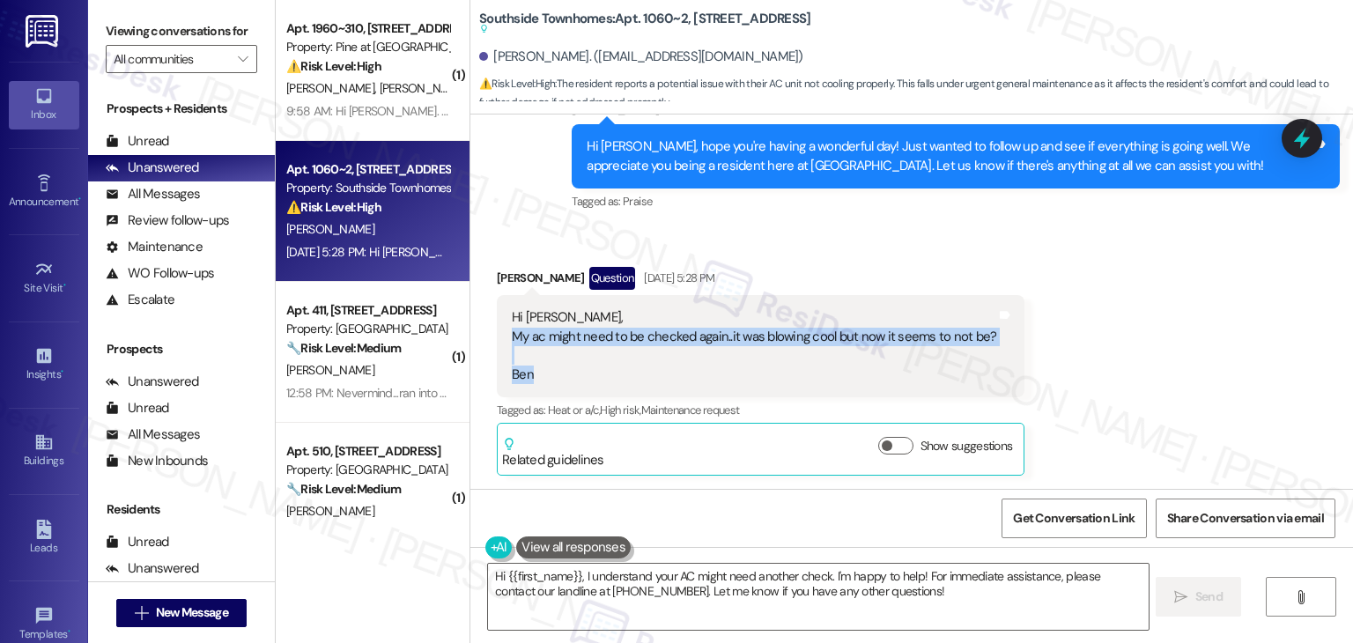
drag, startPoint x: 545, startPoint y: 385, endPoint x: 495, endPoint y: 342, distance: 65.6
click at [497, 342] on div "Hi Dottie, My ac might need to be checked again..it was blowing cool but now it…" at bounding box center [761, 346] width 528 height 102
copy div "My ac might need to be checked again..it was blowing cool but now it seems to n…"
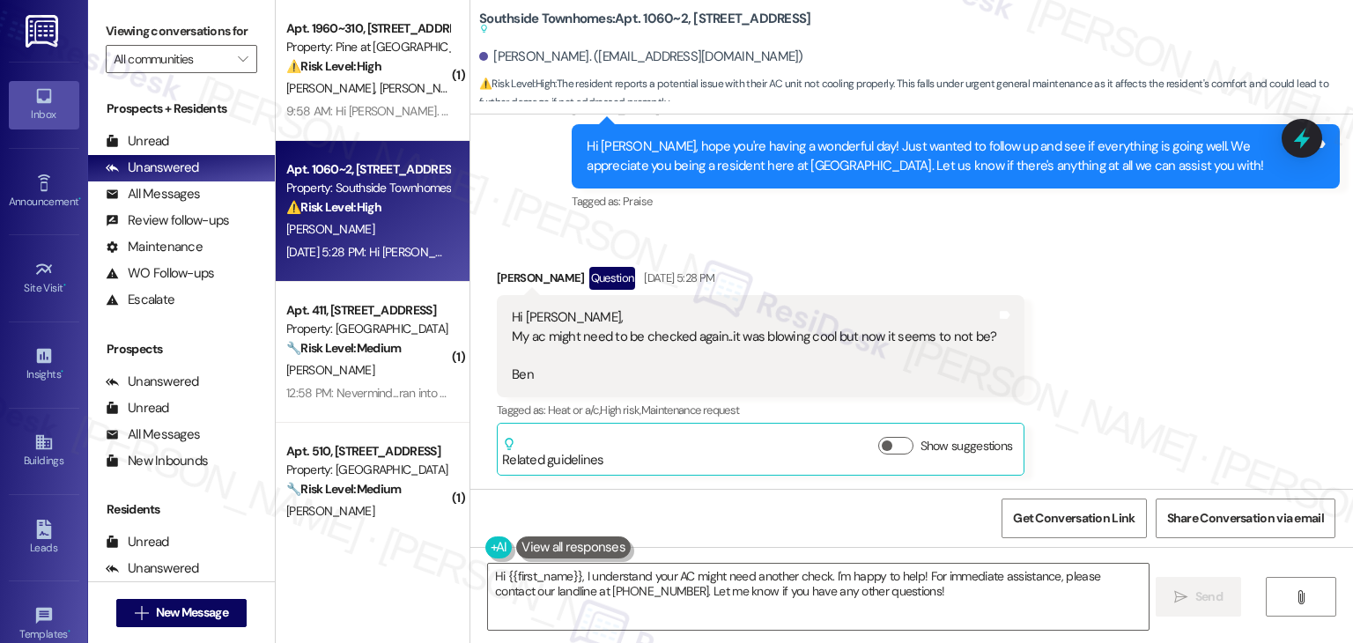
click at [1126, 301] on div "Received via SMS Benjamin George Question Aug 26, 2025 at 5:28 PM Hi Dottie, My…" at bounding box center [911, 357] width 883 height 261
click at [990, 219] on div "Sent via SMS Dottie (ResiDesk) Aug 26, 2025 at 2:56 PM Hi Benjamin, hope you're…" at bounding box center [956, 156] width 795 height 141
click at [1124, 395] on div "Received via SMS Benjamin George Question Aug 26, 2025 at 5:28 PM Hi Dottie, My…" at bounding box center [911, 357] width 883 height 261
click at [1126, 367] on div "Received via SMS Benjamin George Question Aug 26, 2025 at 5:28 PM Hi Dottie, My…" at bounding box center [911, 357] width 883 height 261
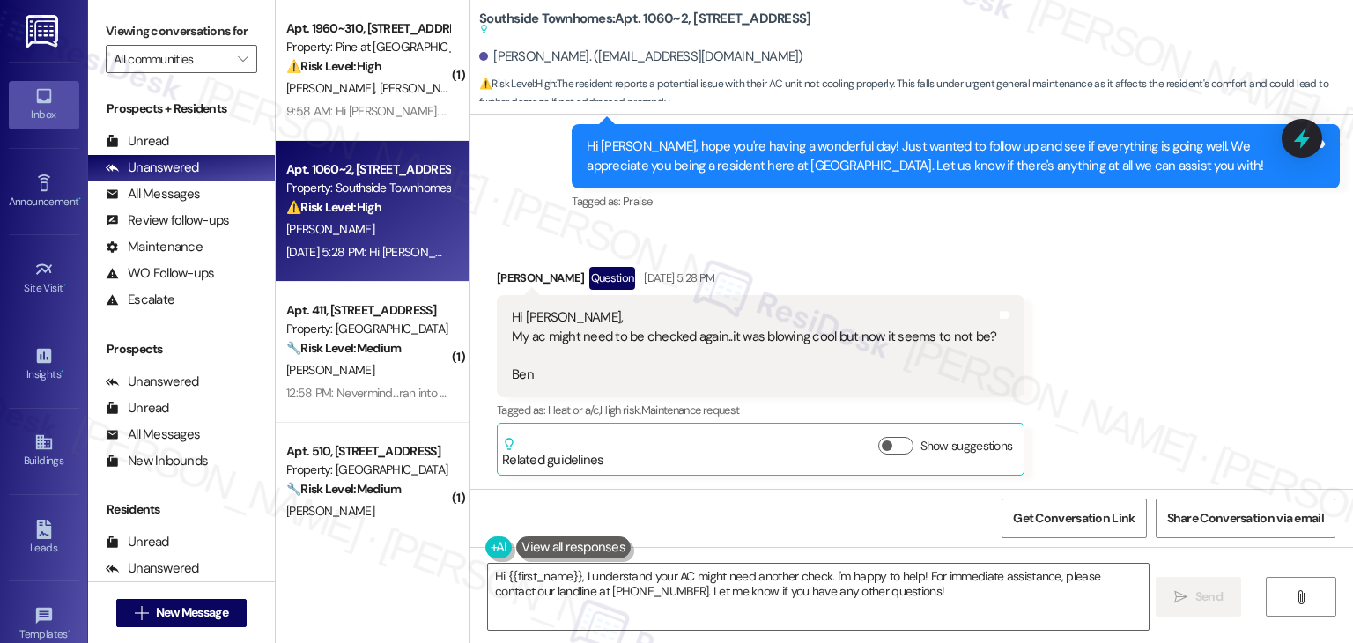
click at [1126, 359] on div "Received via SMS Benjamin George Question Aug 26, 2025 at 5:28 PM Hi Dottie, My…" at bounding box center [911, 357] width 883 height 261
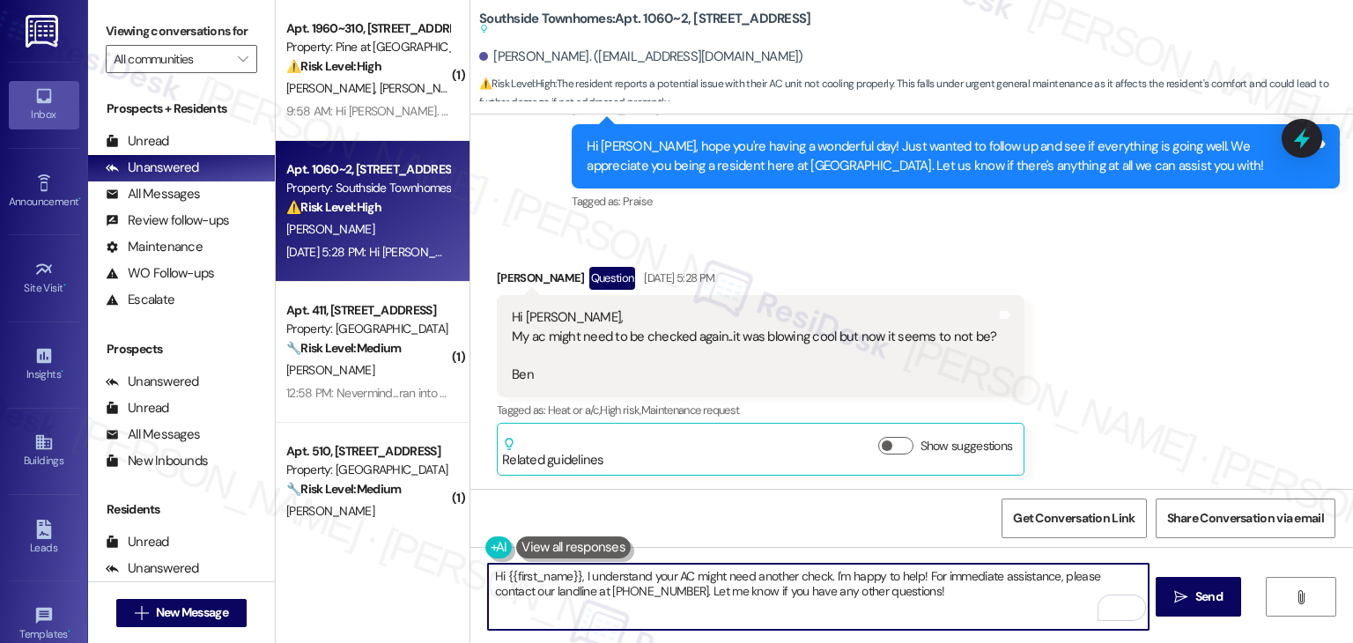
drag, startPoint x: 826, startPoint y: 573, endPoint x: 577, endPoint y: 571, distance: 249.4
click at [577, 571] on textarea "Hi {{first_name}}, I understand your AC might need another check. I'm happy to …" at bounding box center [818, 597] width 660 height 66
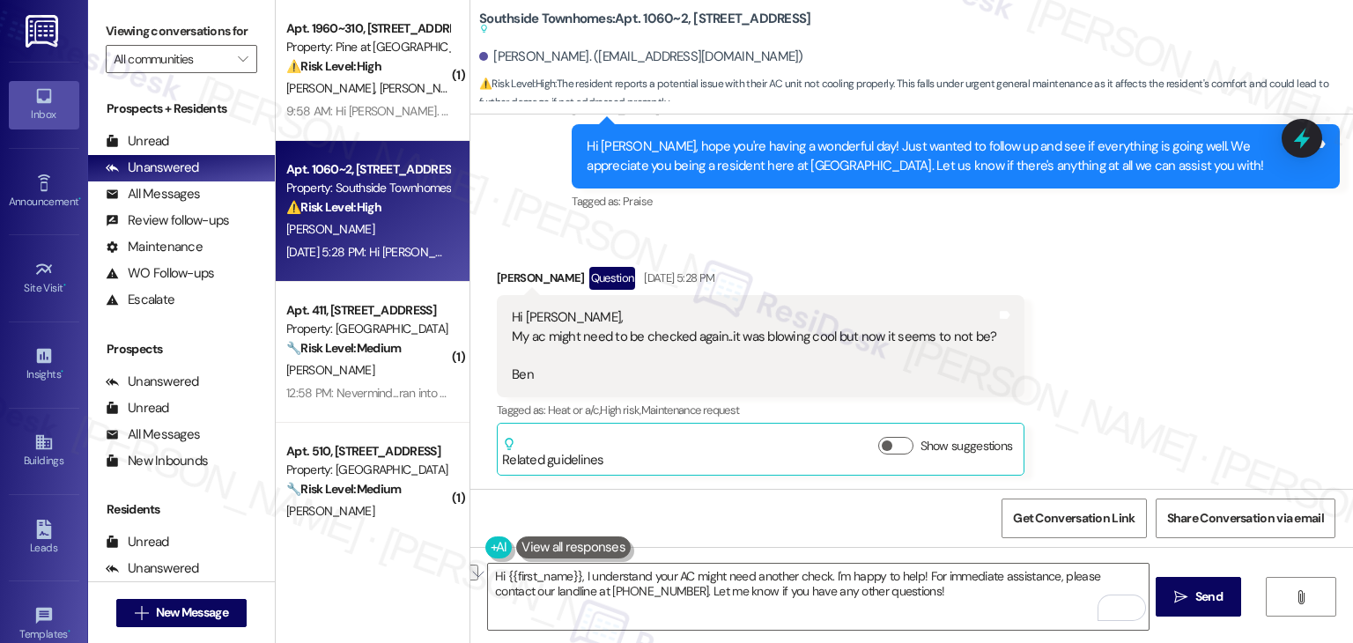
click at [1100, 271] on div "Received via SMS Benjamin George Question Aug 26, 2025 at 5:28 PM Hi Dottie, My…" at bounding box center [911, 357] width 883 height 261
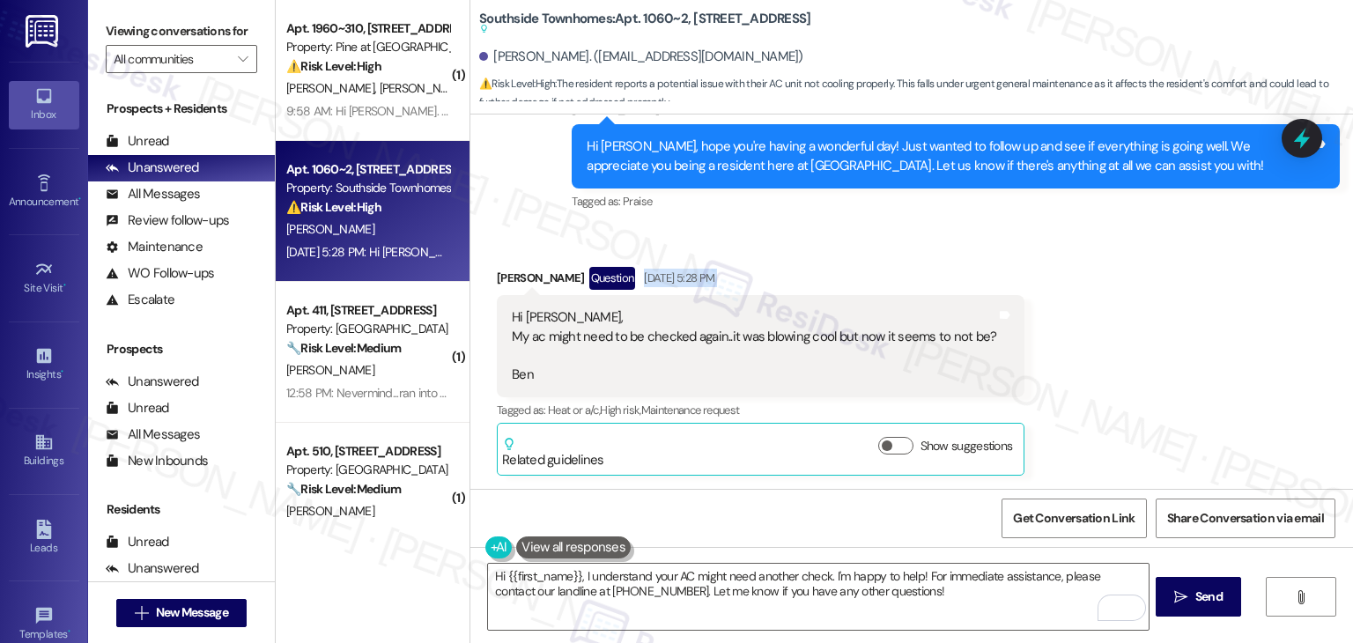
click at [1100, 271] on div "Received via SMS Benjamin George Question Aug 26, 2025 at 5:28 PM Hi Dottie, My…" at bounding box center [911, 357] width 883 height 261
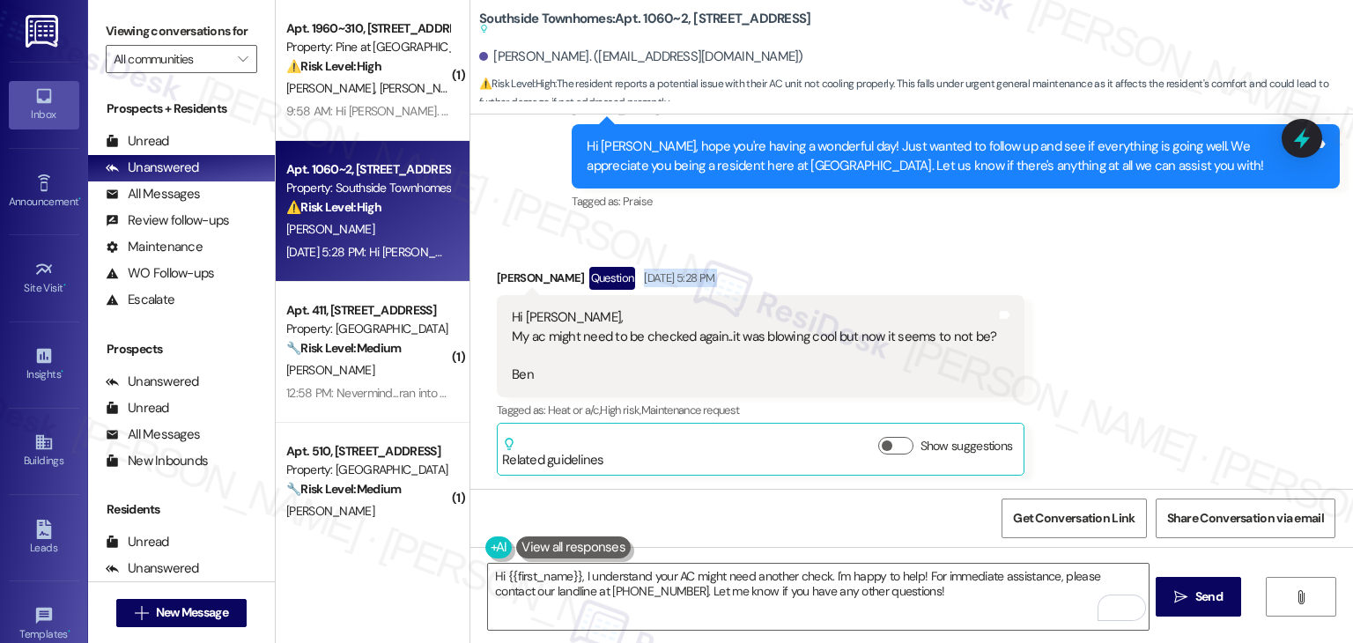
click at [1100, 271] on div "Received via SMS Benjamin George Question Aug 26, 2025 at 5:28 PM Hi Dottie, My…" at bounding box center [911, 357] width 883 height 261
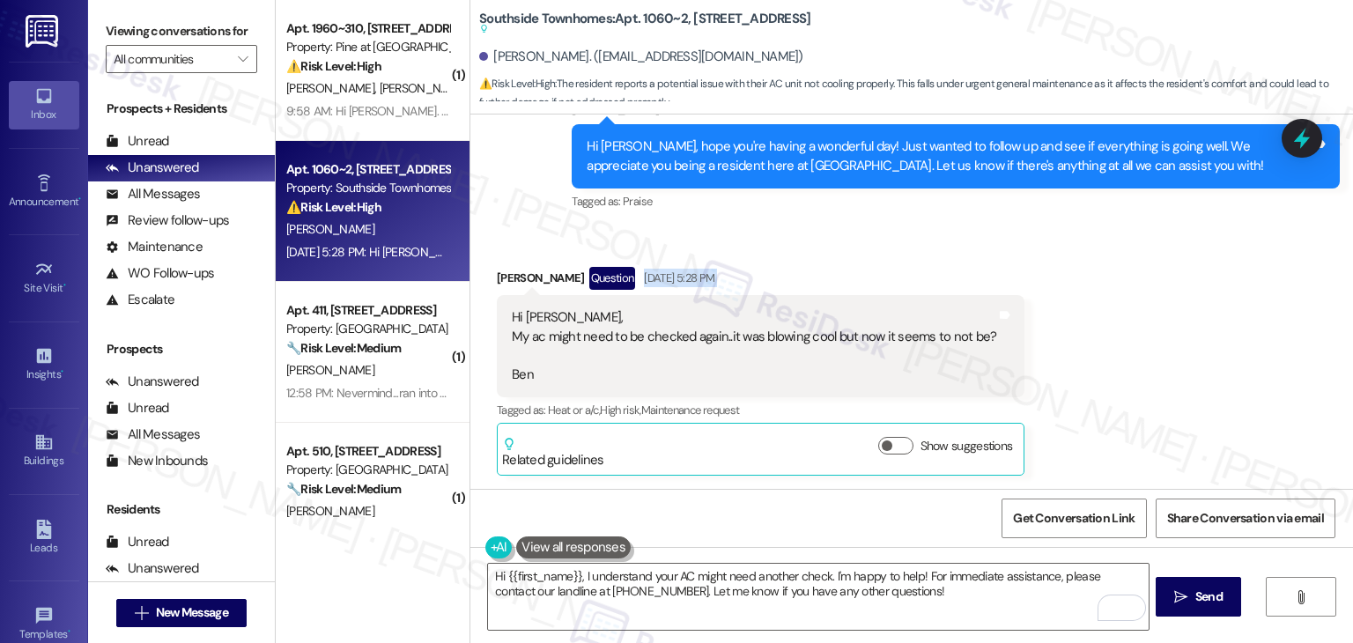
click at [1100, 271] on div "Received via SMS Benjamin George Question Aug 26, 2025 at 5:28 PM Hi Dottie, My…" at bounding box center [911, 357] width 883 height 261
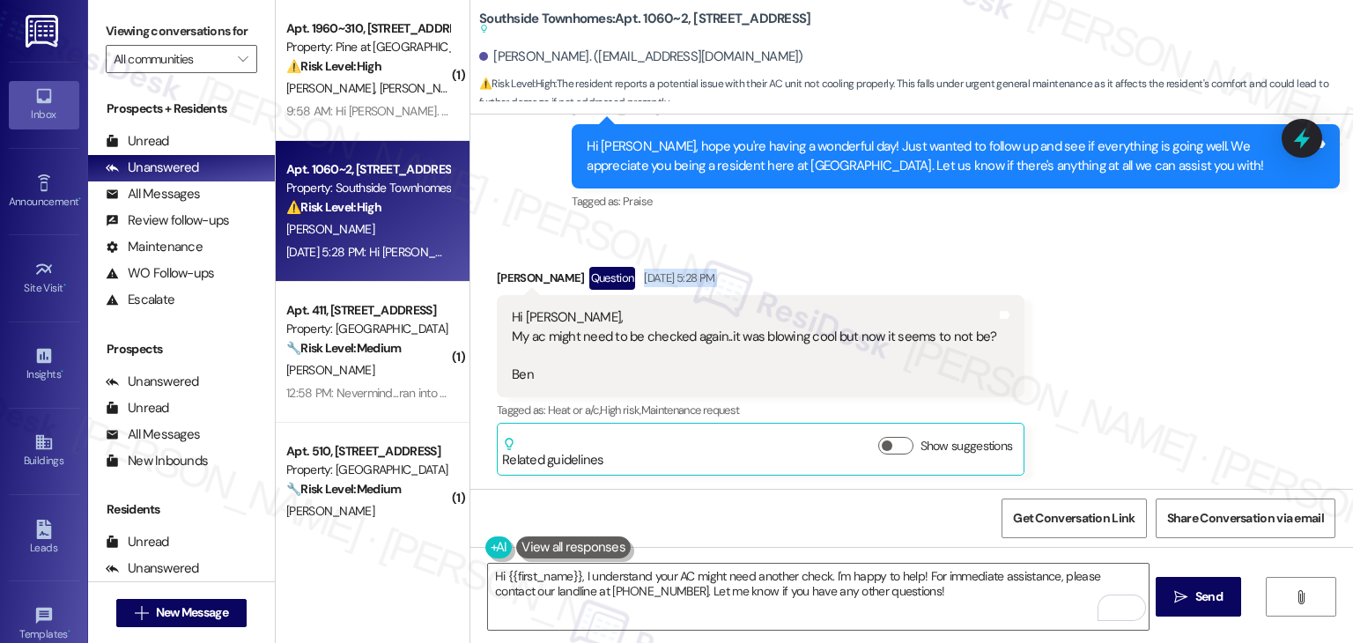
click at [1100, 271] on div "Received via SMS Benjamin George Question Aug 26, 2025 at 5:28 PM Hi Dottie, My…" at bounding box center [911, 357] width 883 height 261
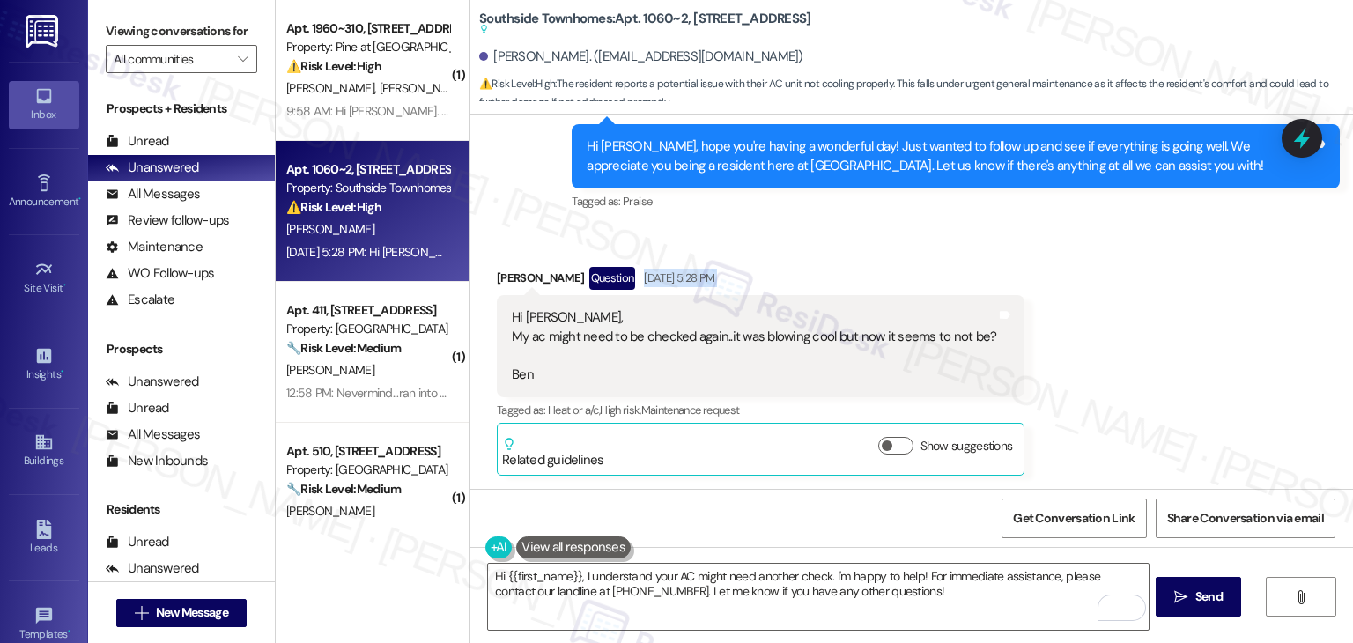
click at [1100, 271] on div "Received via SMS Benjamin George Question Aug 26, 2025 at 5:28 PM Hi Dottie, My…" at bounding box center [911, 357] width 883 height 261
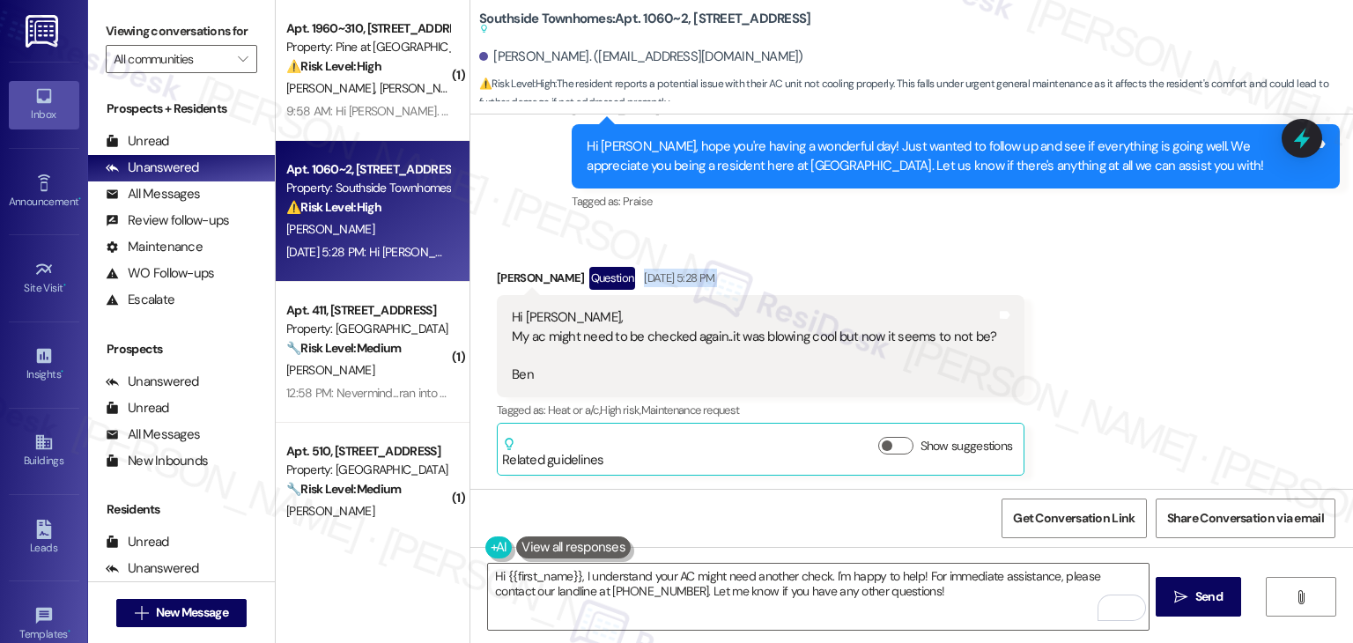
click at [1100, 271] on div "Received via SMS Benjamin George Question Aug 26, 2025 at 5:28 PM Hi Dottie, My…" at bounding box center [911, 357] width 883 height 261
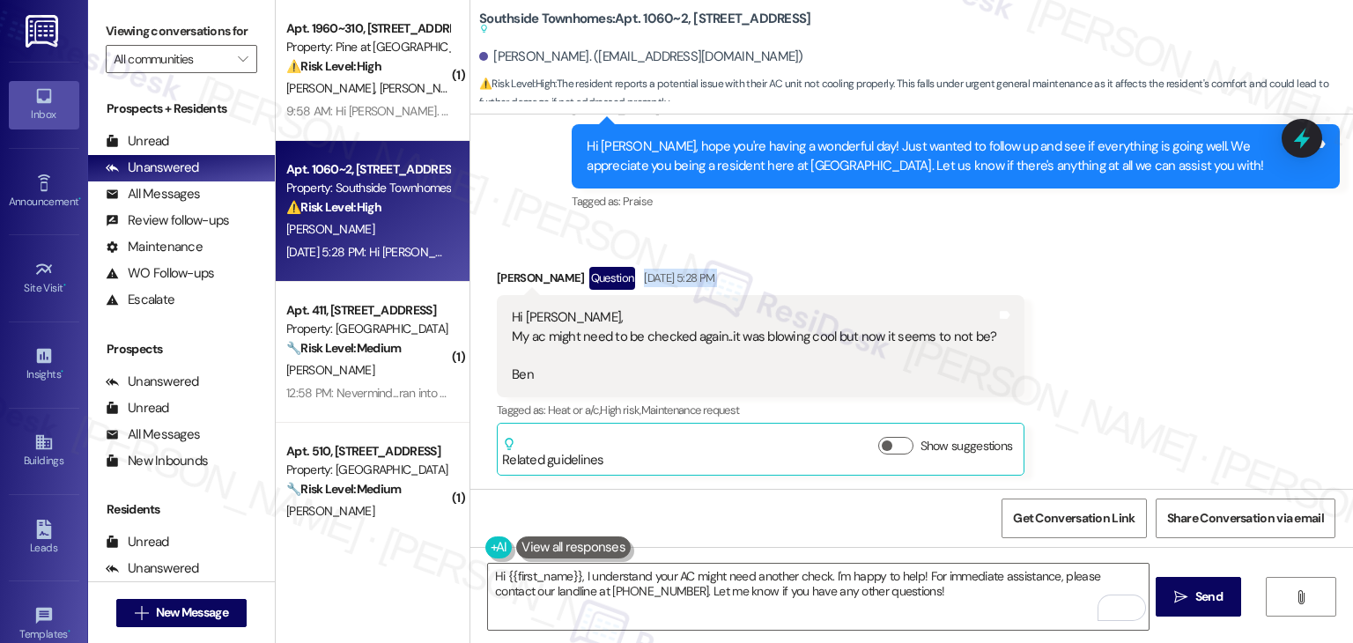
click at [1100, 271] on div "Received via SMS Benjamin George Question Aug 26, 2025 at 5:28 PM Hi Dottie, My…" at bounding box center [911, 357] width 883 height 261
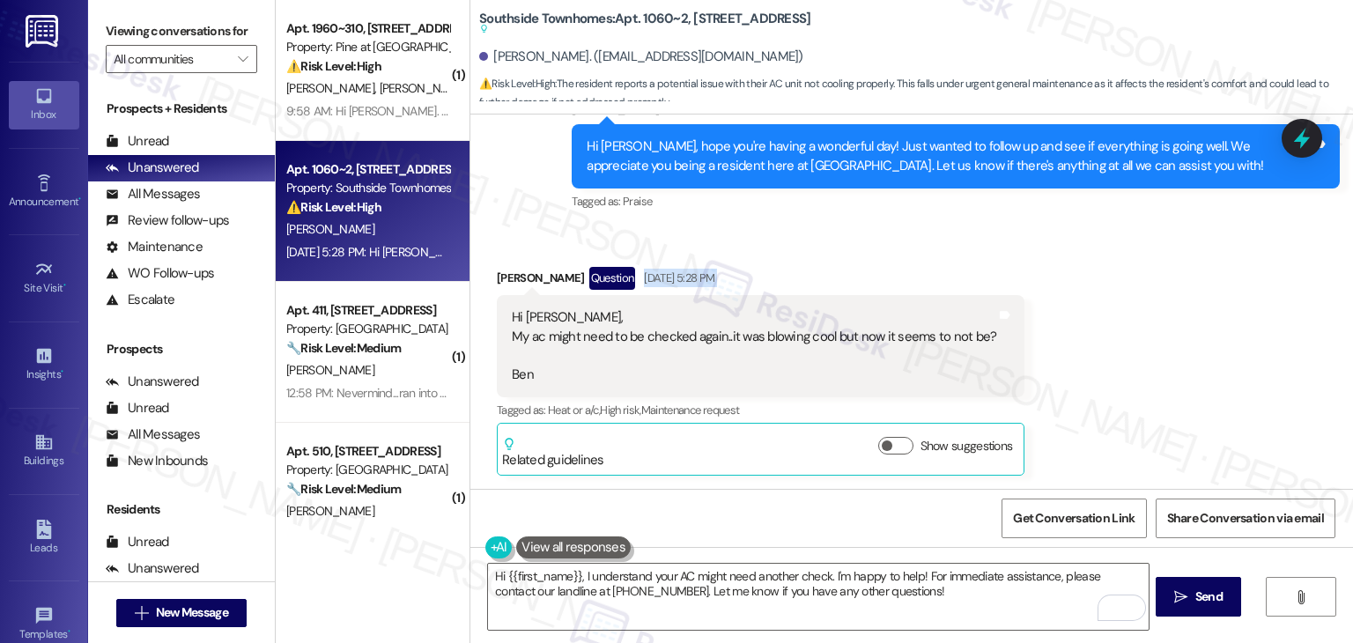
click at [1100, 271] on div "Received via SMS Benjamin George Question Aug 26, 2025 at 5:28 PM Hi Dottie, My…" at bounding box center [911, 357] width 883 height 261
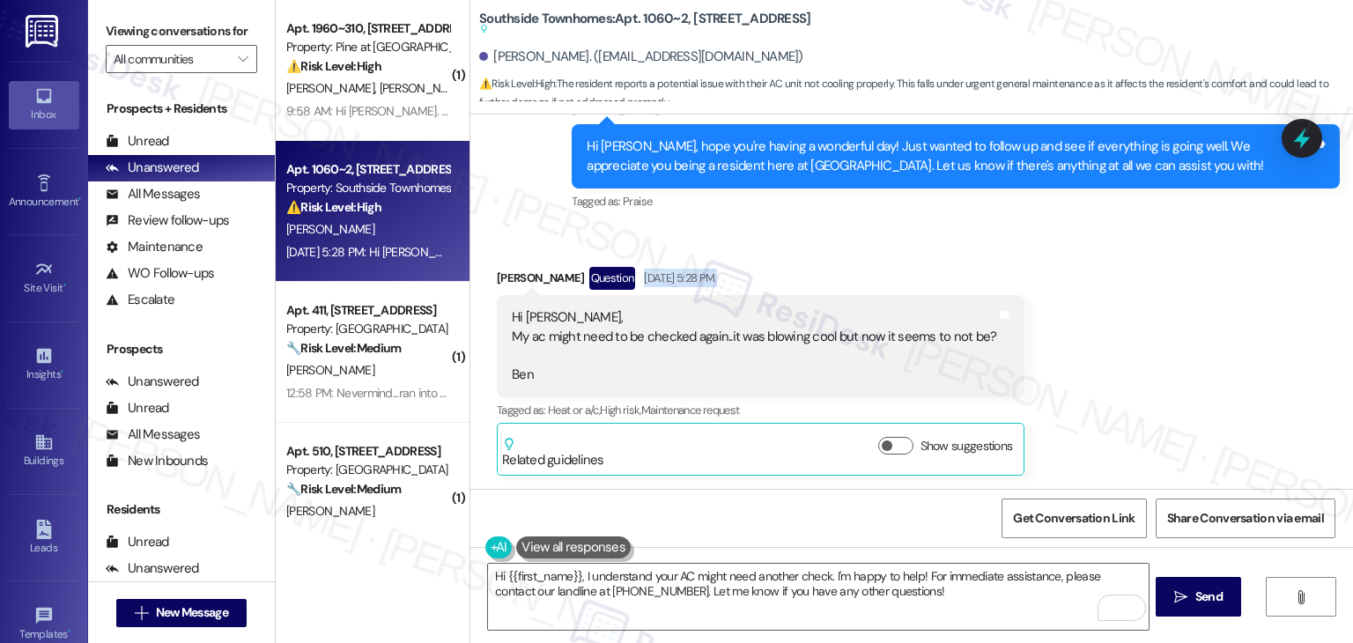
click at [1100, 271] on div "Received via SMS Benjamin George Question Aug 26, 2025 at 5:28 PM Hi Dottie, My…" at bounding box center [911, 357] width 883 height 261
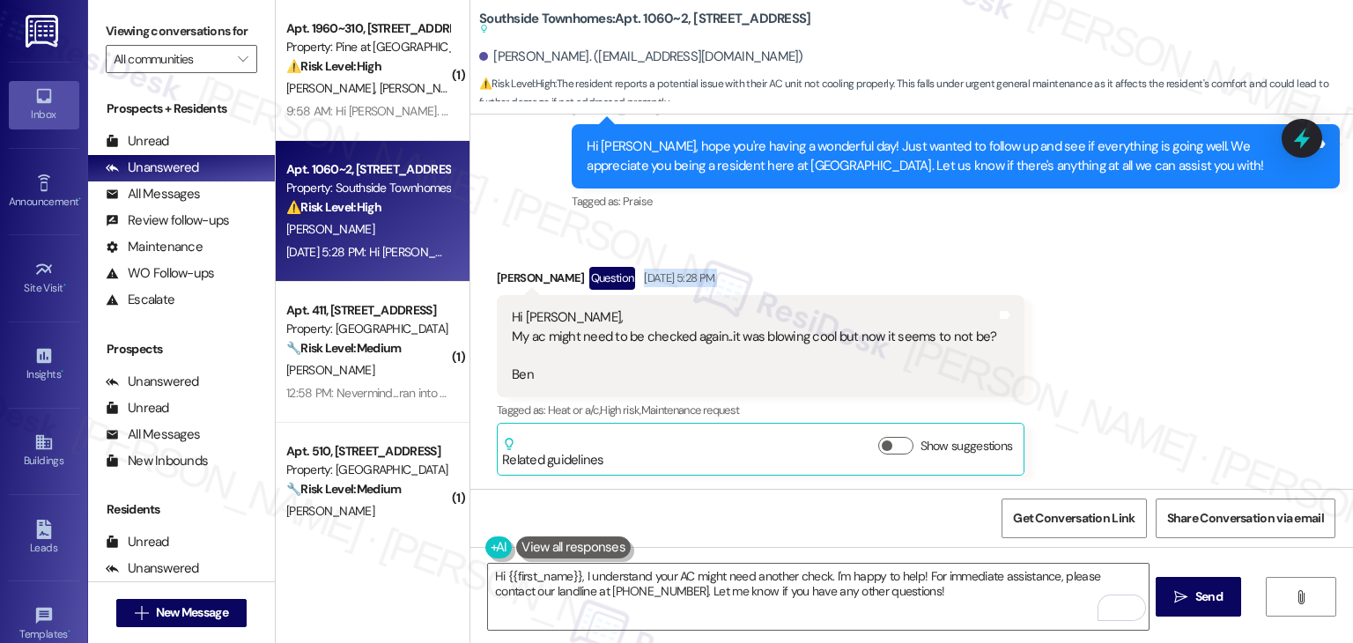
click at [1100, 271] on div "Received via SMS Benjamin George Question Aug 26, 2025 at 5:28 PM Hi Dottie, My…" at bounding box center [911, 357] width 883 height 261
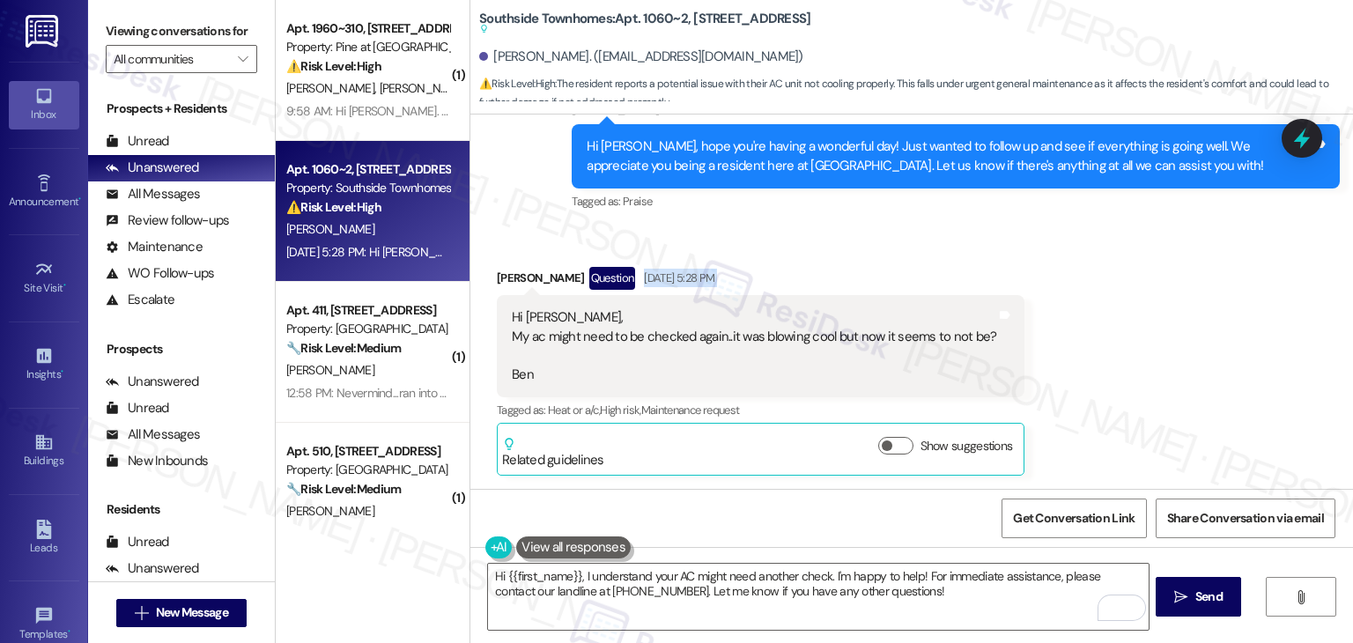
click at [1100, 271] on div "Received via SMS Benjamin George Question Aug 26, 2025 at 5:28 PM Hi Dottie, My…" at bounding box center [911, 357] width 883 height 261
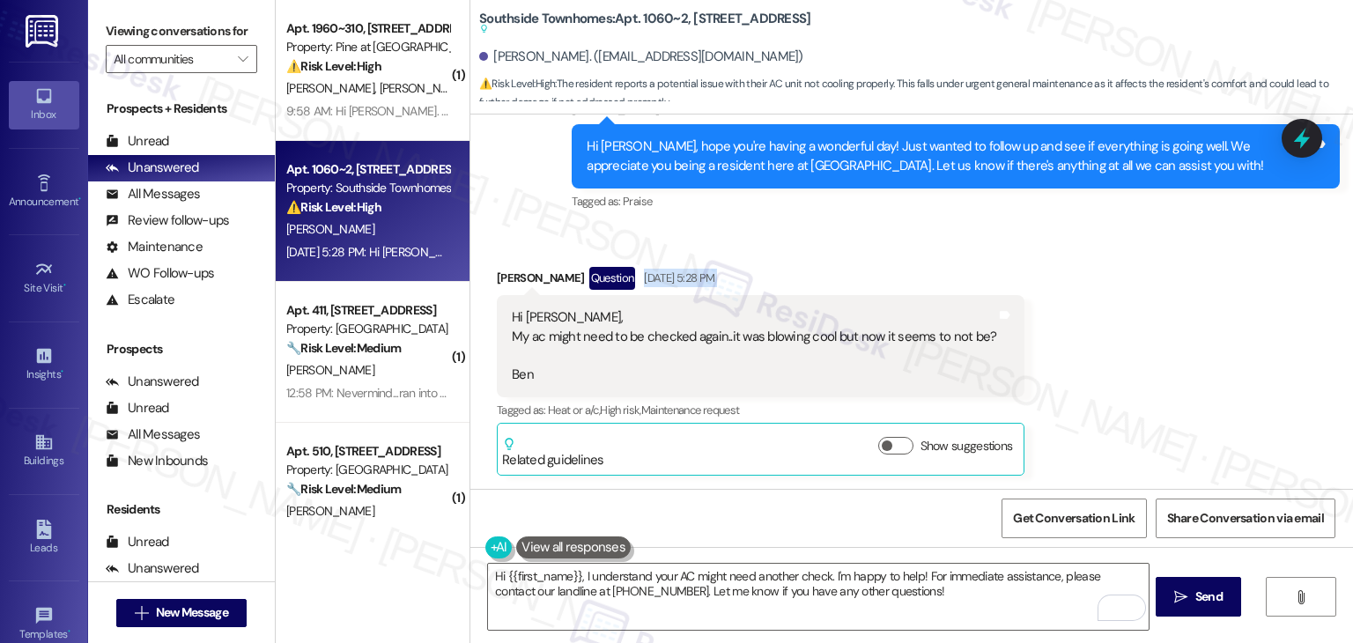
click at [1100, 271] on div "Received via SMS Benjamin George Question Aug 26, 2025 at 5:28 PM Hi Dottie, My…" at bounding box center [911, 357] width 883 height 261
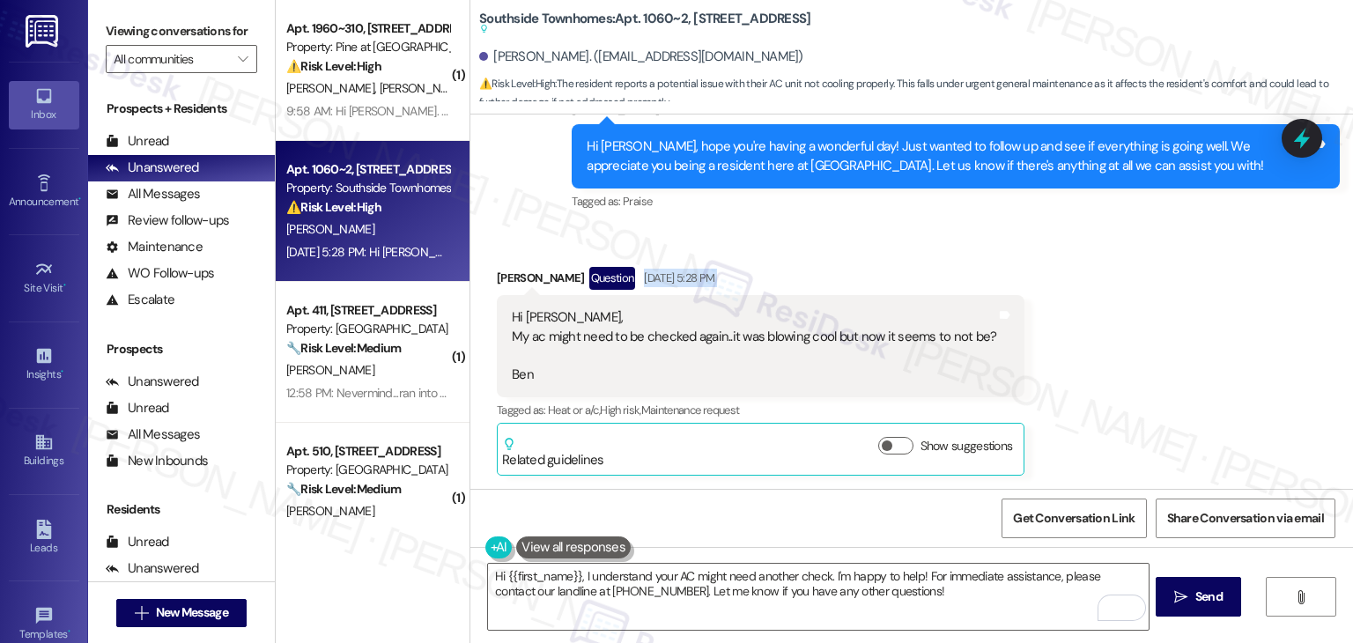
click at [1100, 271] on div "Received via SMS Benjamin George Question Aug 26, 2025 at 5:28 PM Hi Dottie, My…" at bounding box center [911, 357] width 883 height 261
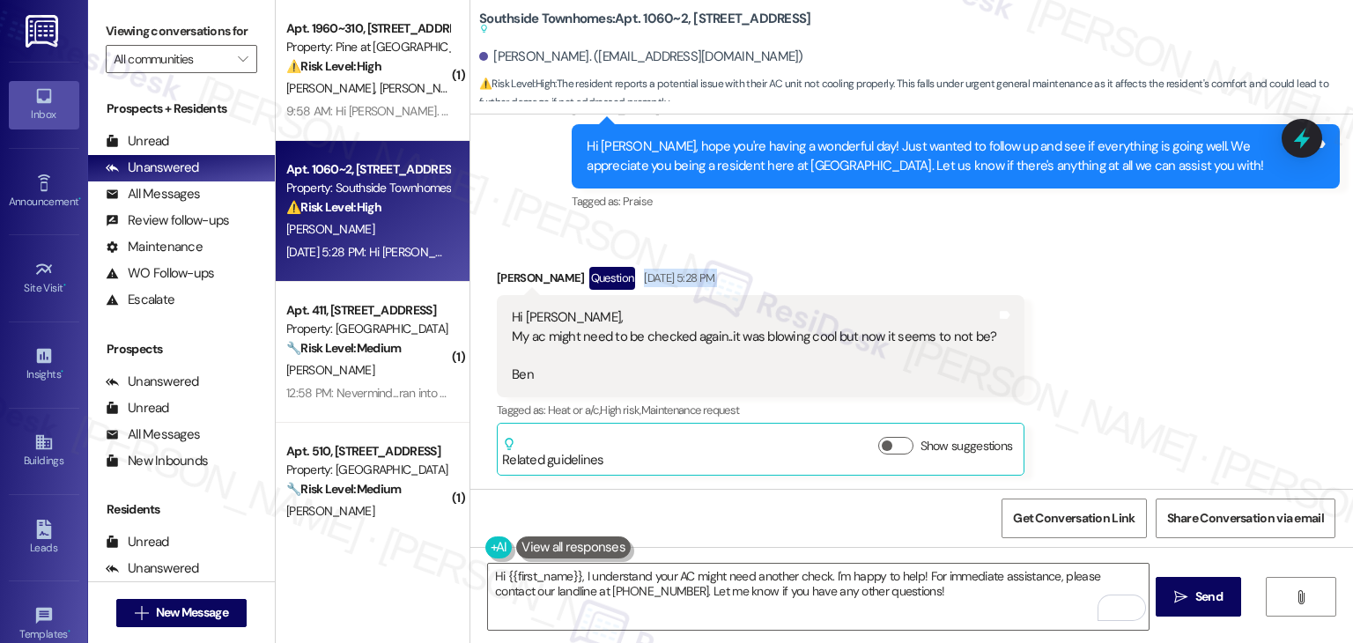
click at [1100, 271] on div "Received via SMS Benjamin George Question Aug 26, 2025 at 5:28 PM Hi Dottie, My…" at bounding box center [911, 357] width 883 height 261
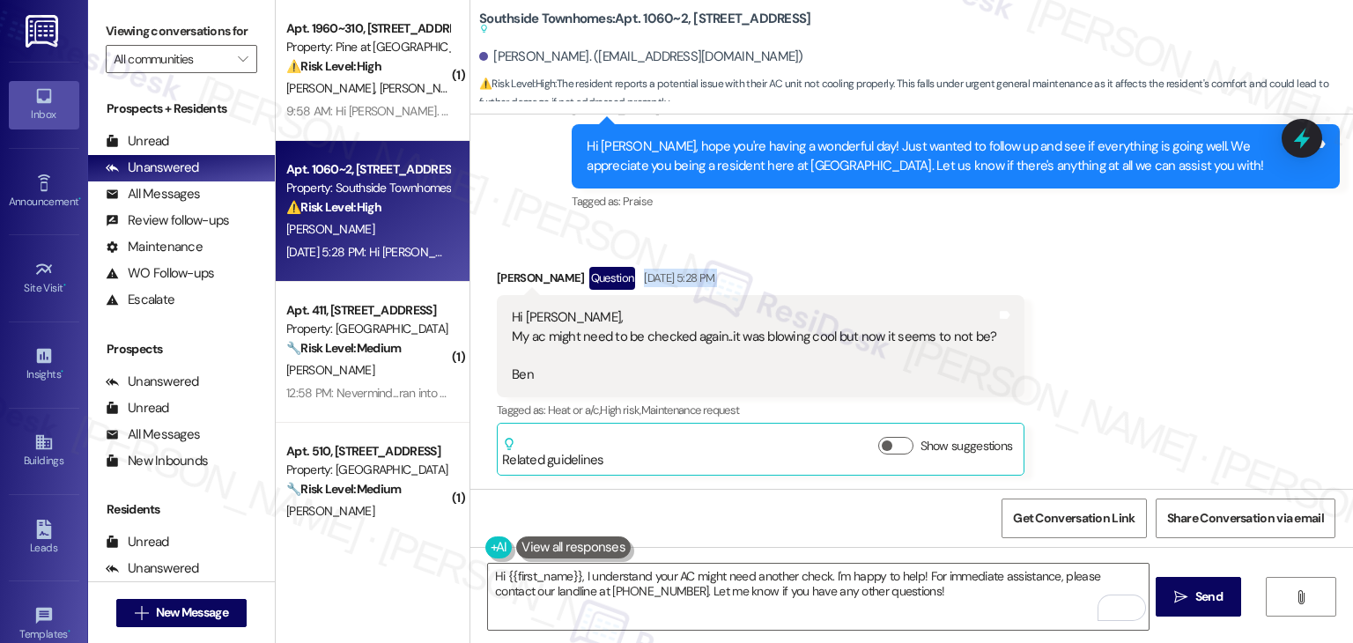
click at [1100, 271] on div "Received via SMS Benjamin George Question Aug 26, 2025 at 5:28 PM Hi Dottie, My…" at bounding box center [911, 357] width 883 height 261
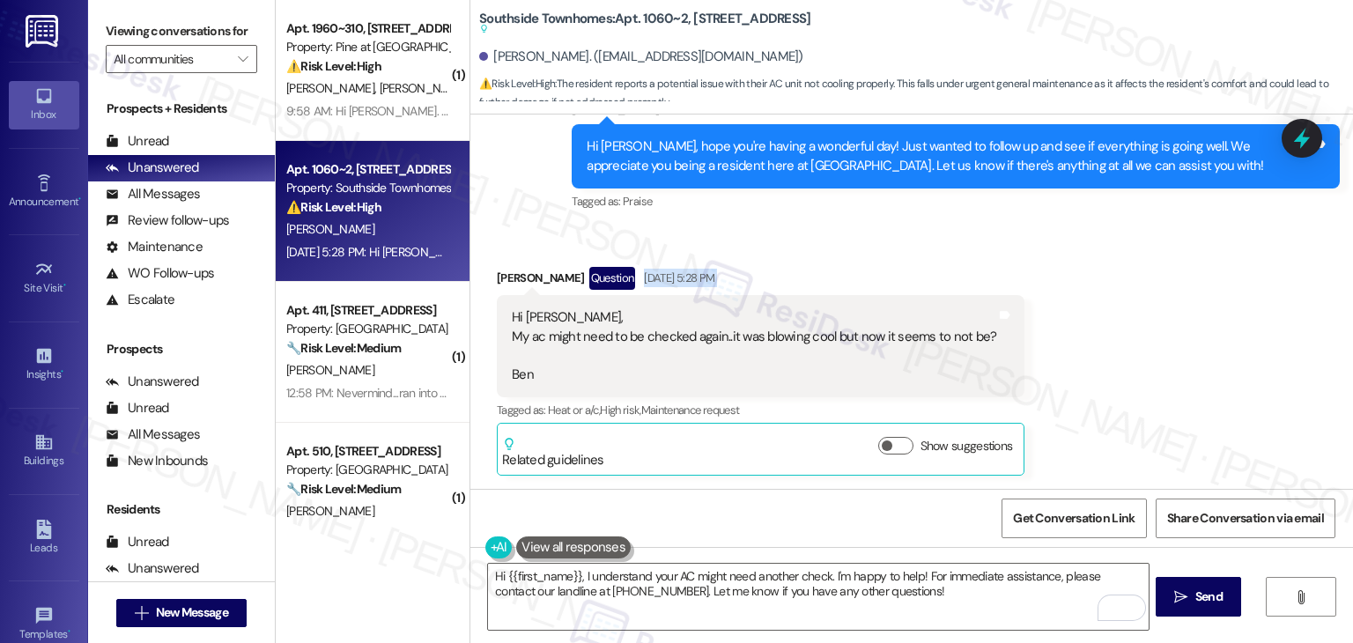
click at [1100, 271] on div "Received via SMS Benjamin George Question Aug 26, 2025 at 5:28 PM Hi Dottie, My…" at bounding box center [911, 357] width 883 height 261
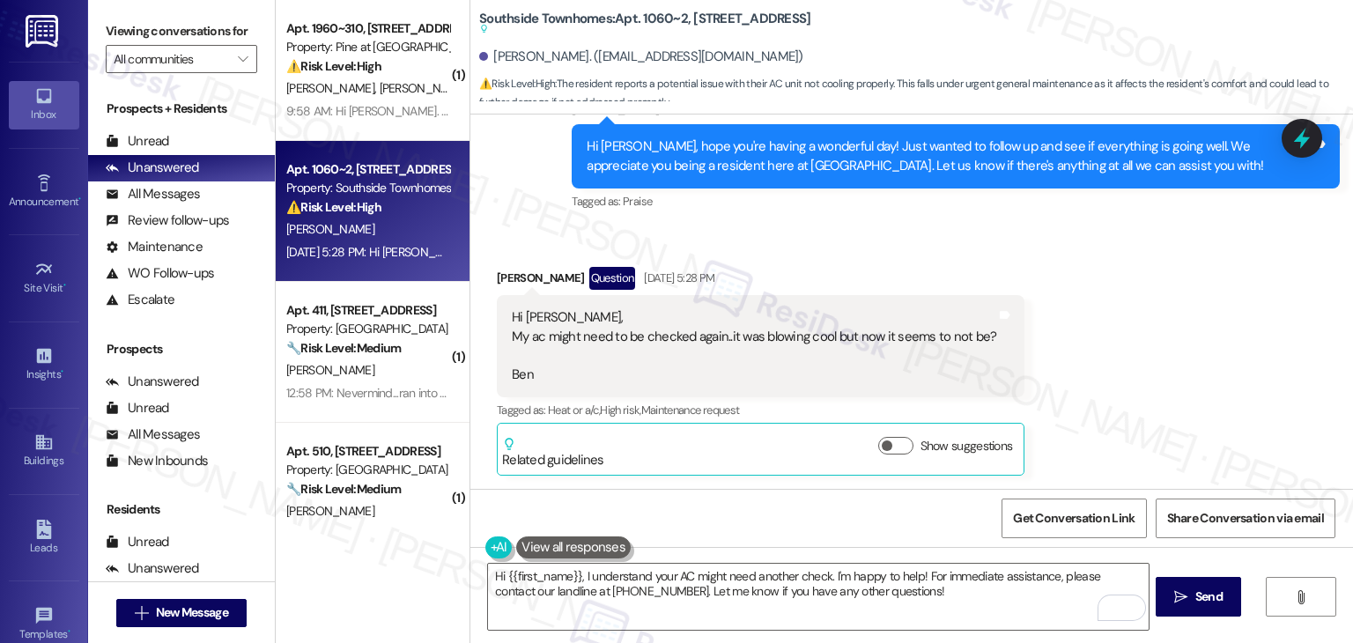
click at [1100, 271] on div "Received via SMS Benjamin George Question Aug 26, 2025 at 5:28 PM Hi Dottie, My…" at bounding box center [911, 357] width 883 height 261
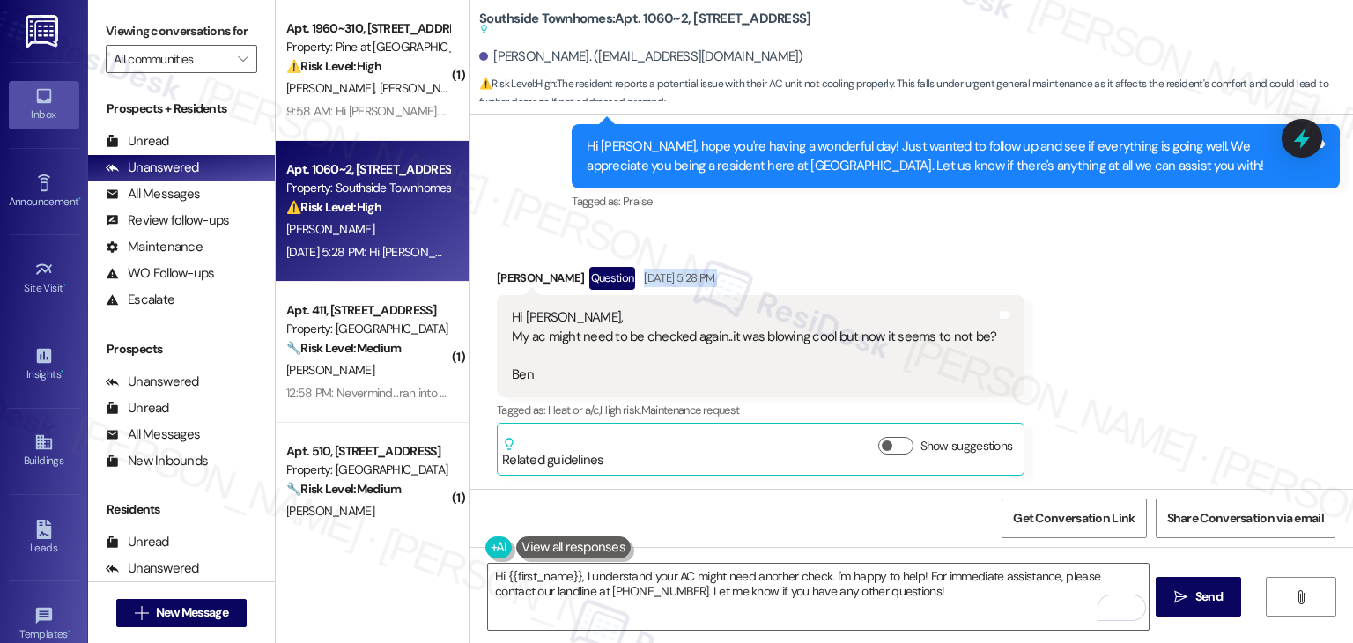
click at [1100, 271] on div "Received via SMS Benjamin George Question Aug 26, 2025 at 5:28 PM Hi Dottie, My…" at bounding box center [911, 357] width 883 height 261
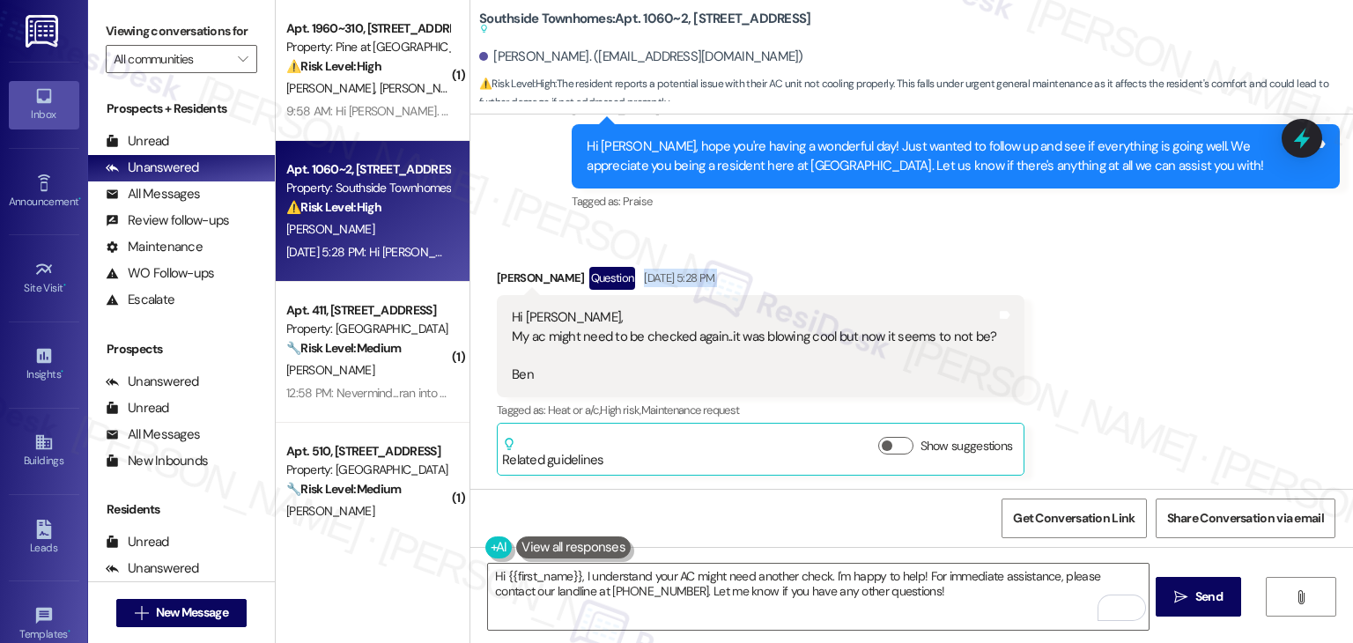
click at [1100, 271] on div "Received via SMS Benjamin George Question Aug 26, 2025 at 5:28 PM Hi Dottie, My…" at bounding box center [911, 357] width 883 height 261
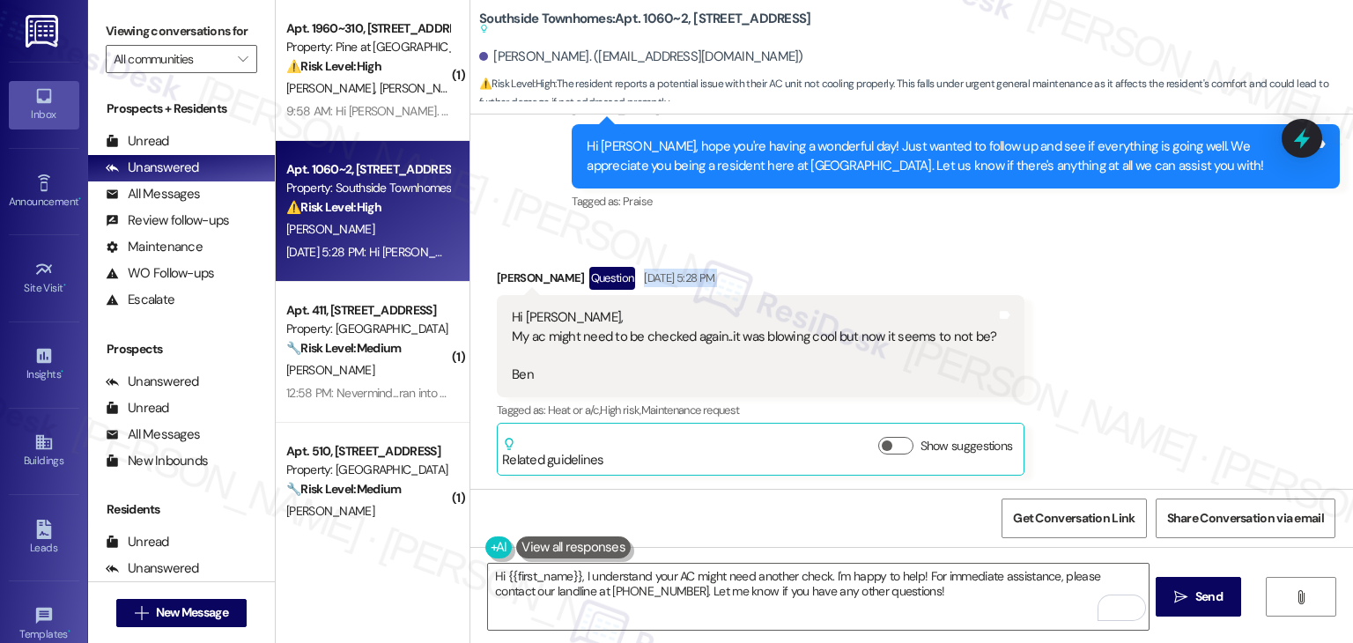
click at [1100, 271] on div "Received via SMS Benjamin George Question Aug 26, 2025 at 5:28 PM Hi Dottie, My…" at bounding box center [911, 357] width 883 height 261
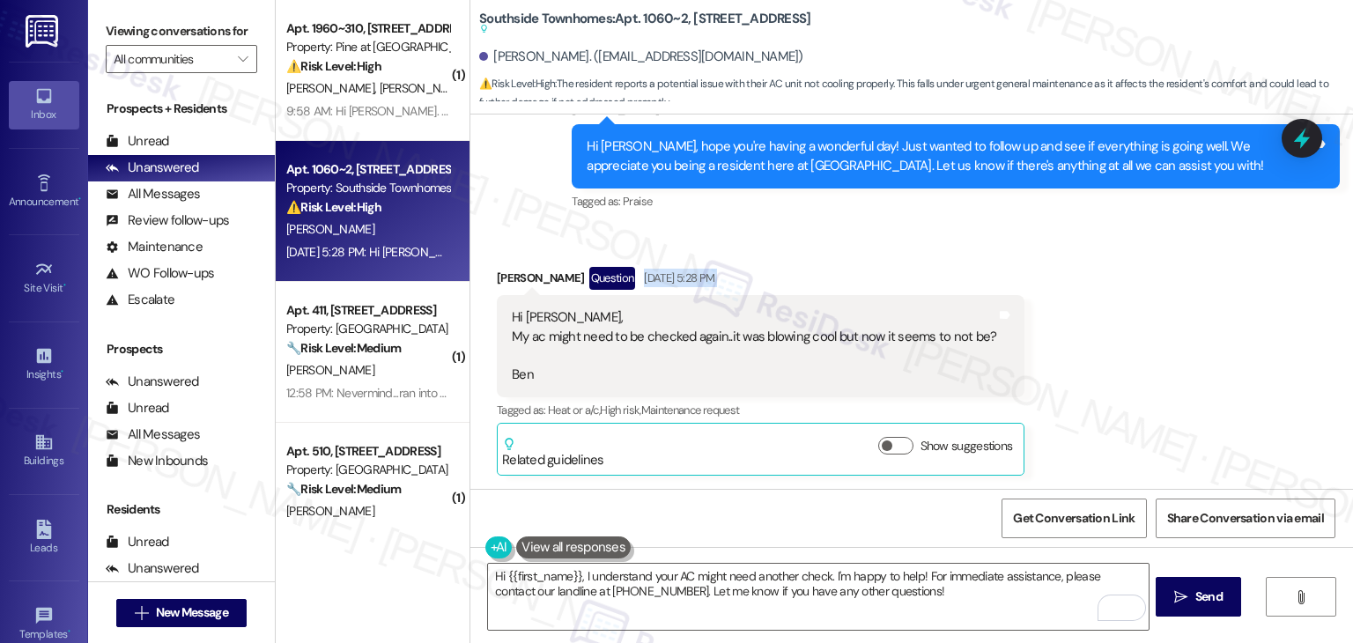
click at [1100, 271] on div "Received via SMS Benjamin George Question Aug 26, 2025 at 5:28 PM Hi Dottie, My…" at bounding box center [911, 357] width 883 height 261
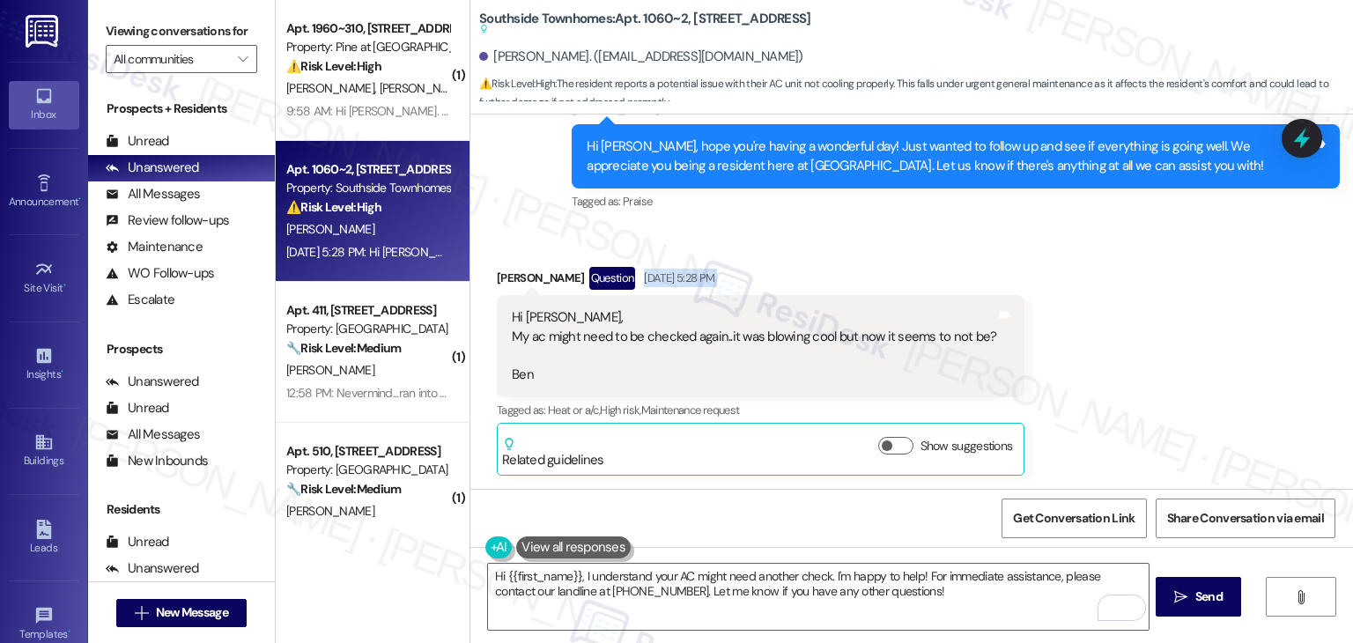
click at [1100, 271] on div "Received via SMS Benjamin George Question Aug 26, 2025 at 5:28 PM Hi Dottie, My…" at bounding box center [911, 357] width 883 height 261
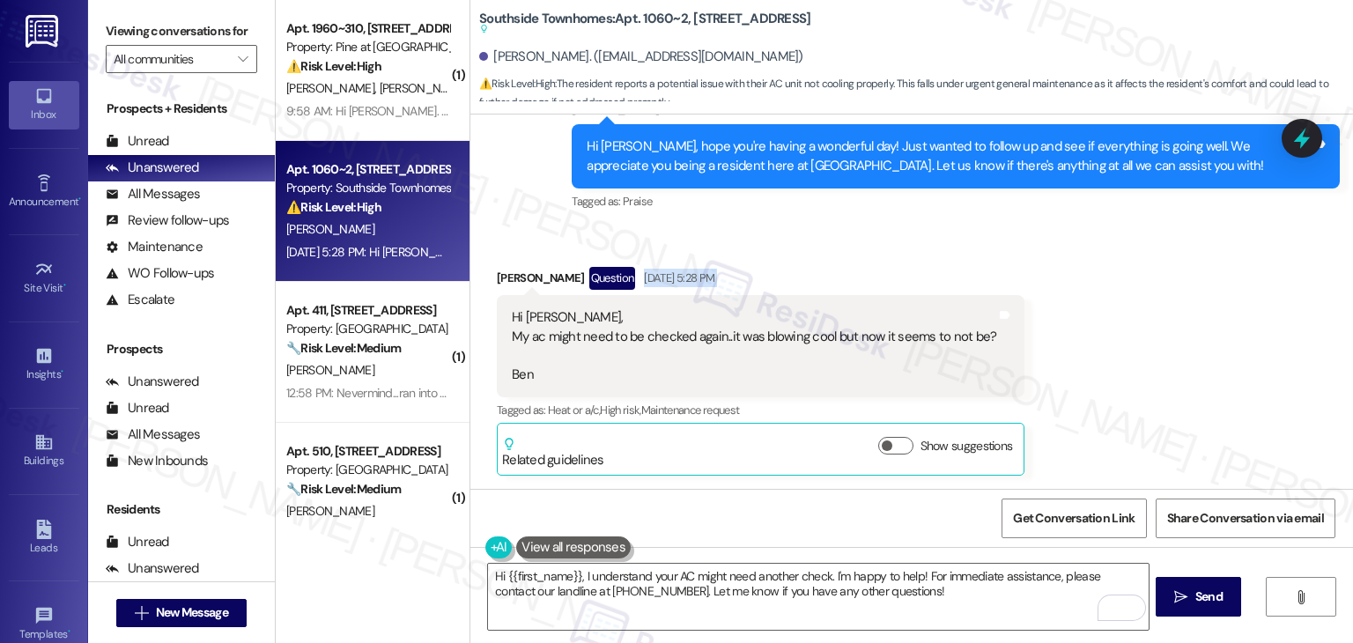
click at [1100, 271] on div "Received via SMS Benjamin George Question Aug 26, 2025 at 5:28 PM Hi Dottie, My…" at bounding box center [911, 357] width 883 height 261
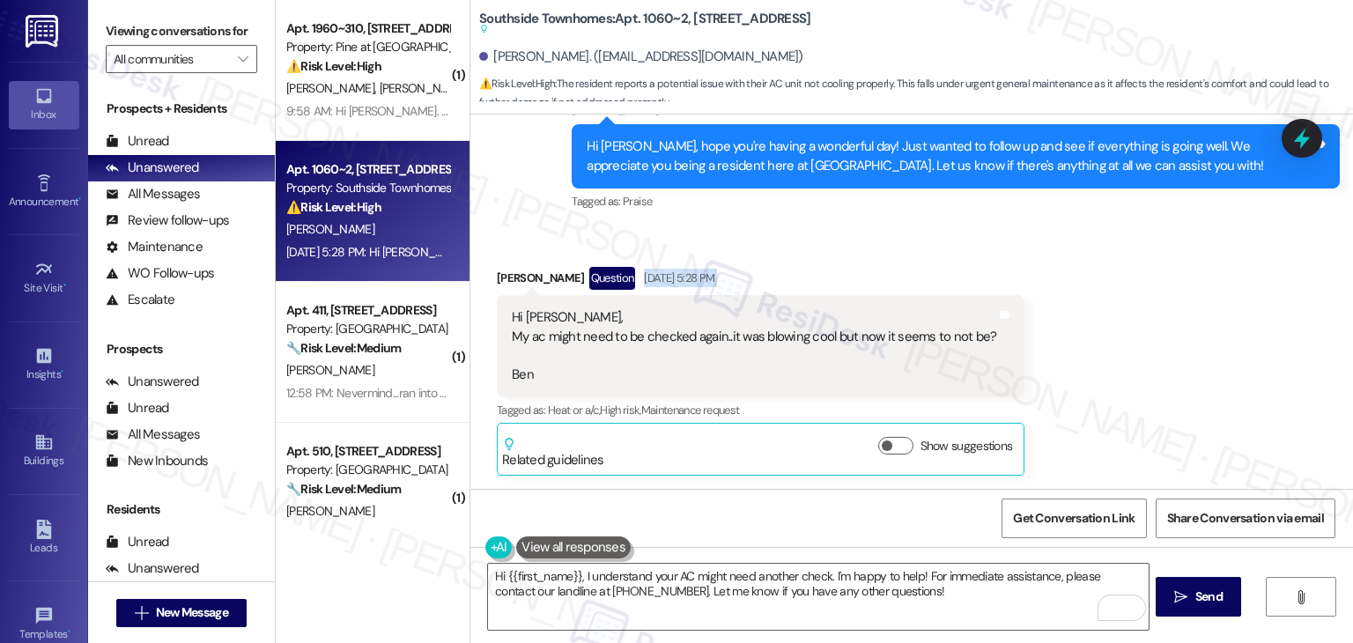
click at [1100, 271] on div "Received via SMS Benjamin George Question Aug 26, 2025 at 5:28 PM Hi Dottie, My…" at bounding box center [911, 357] width 883 height 261
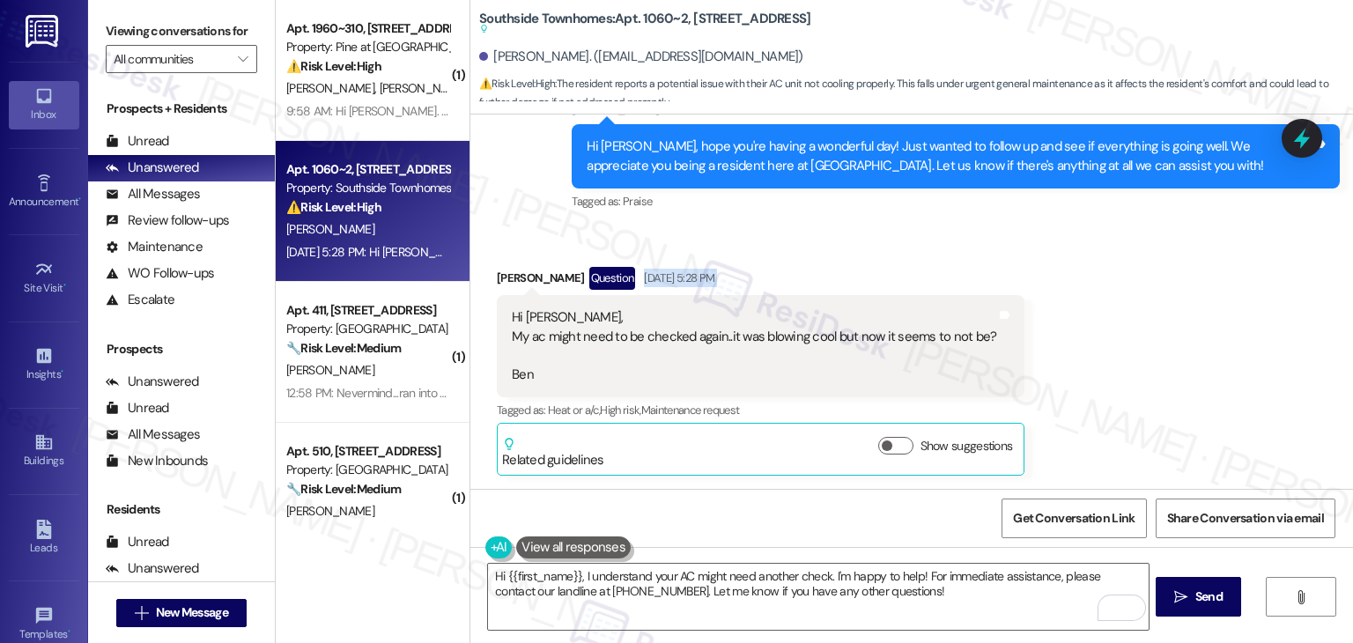
click at [1100, 271] on div "Received via SMS Benjamin George Question Aug 26, 2025 at 5:28 PM Hi Dottie, My…" at bounding box center [911, 357] width 883 height 261
click at [1119, 300] on div "Received via SMS Benjamin George Question Aug 26, 2025 at 5:28 PM Hi Dottie, My…" at bounding box center [911, 357] width 883 height 261
click at [676, 582] on textarea "Hi {{first_name}}, I understand your AC might need another check. I'm happy to …" at bounding box center [818, 597] width 660 height 66
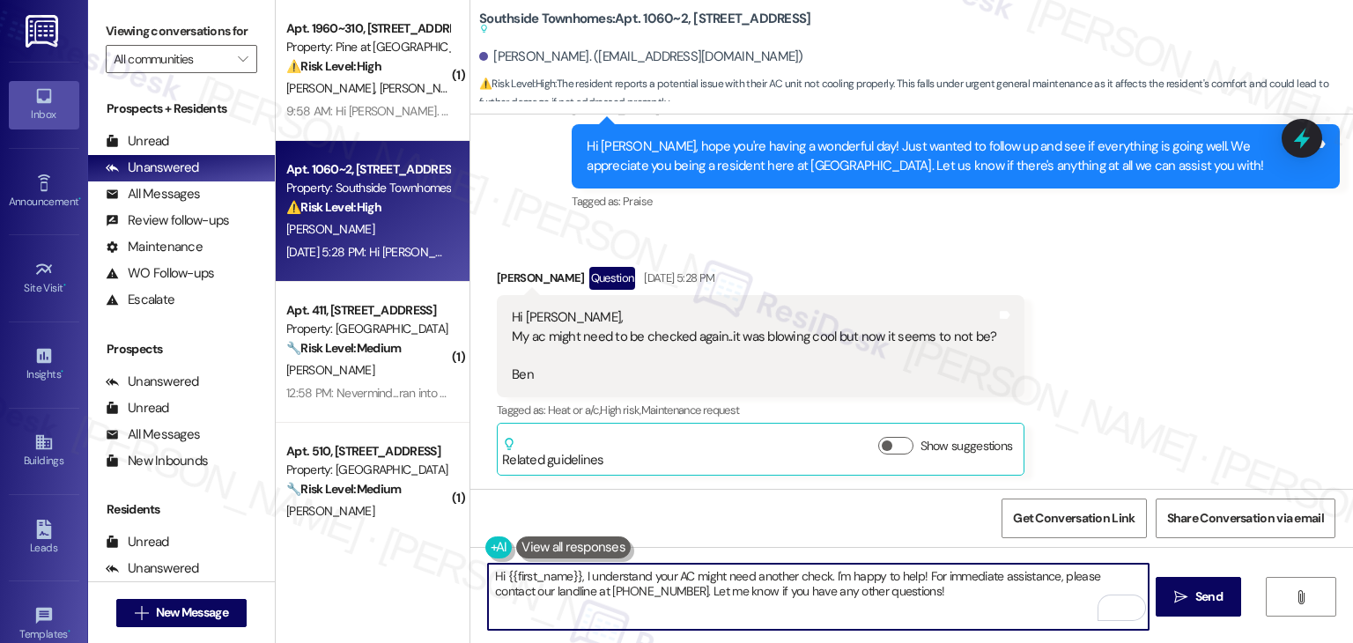
click at [676, 582] on textarea "Hi {{first_name}}, I understand your AC might need another check. I'm happy to …" at bounding box center [818, 597] width 660 height 66
paste textarea "Ben, I understand your AC might need another check. I suggest submitting a new …"
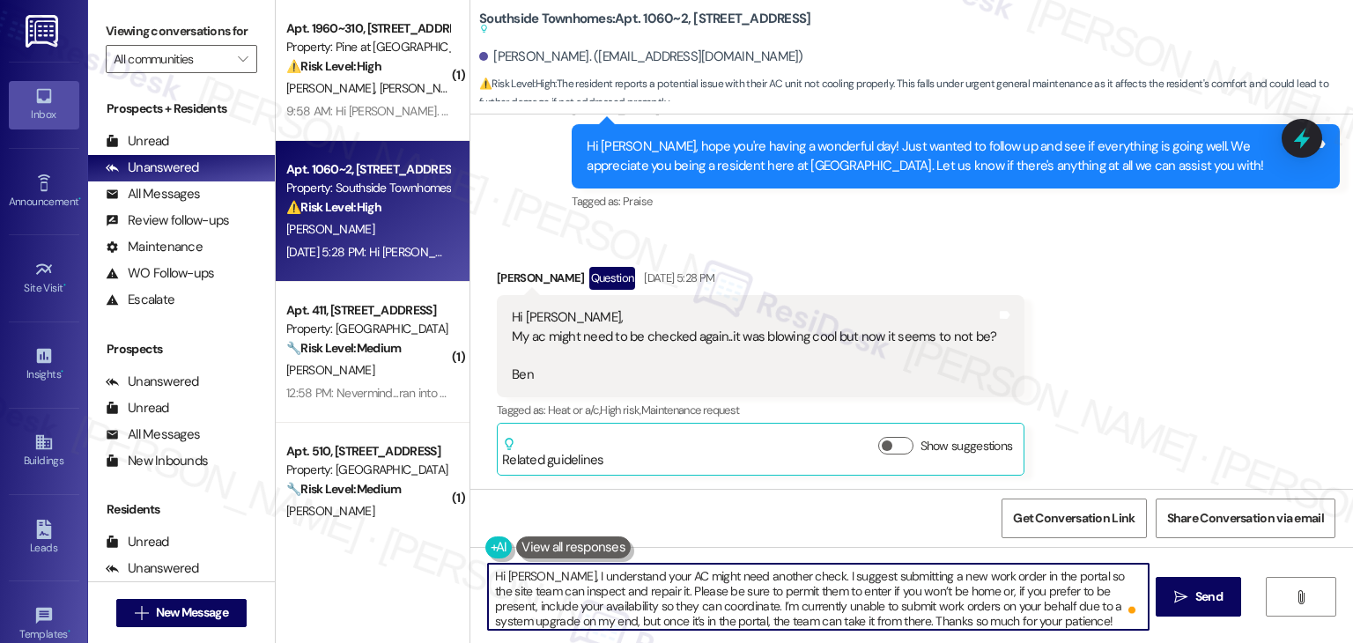
type textarea "Hi Ben, I understand your AC might need another check. I suggest submitting a n…"
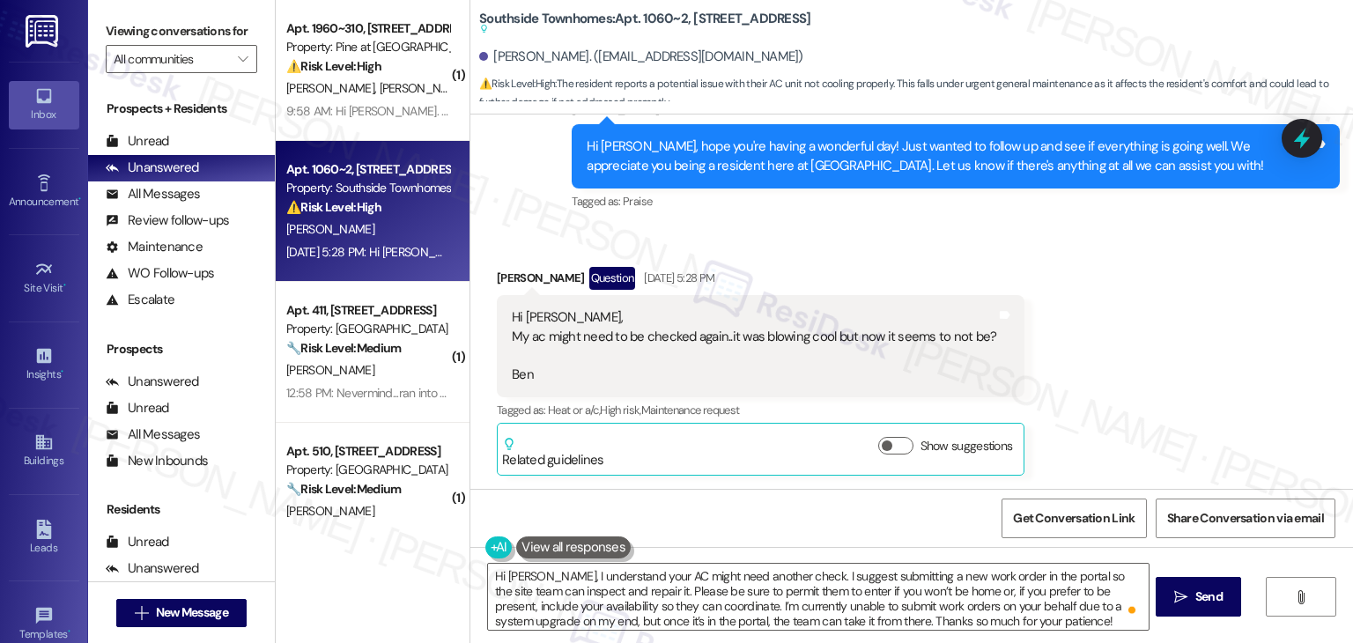
click at [849, 512] on div "Get Conversation Link Share Conversation via email" at bounding box center [911, 518] width 883 height 58
click at [1179, 404] on div "Received via SMS Benjamin George Question Aug 26, 2025 at 5:28 PM Hi Dottie, My…" at bounding box center [911, 357] width 883 height 261
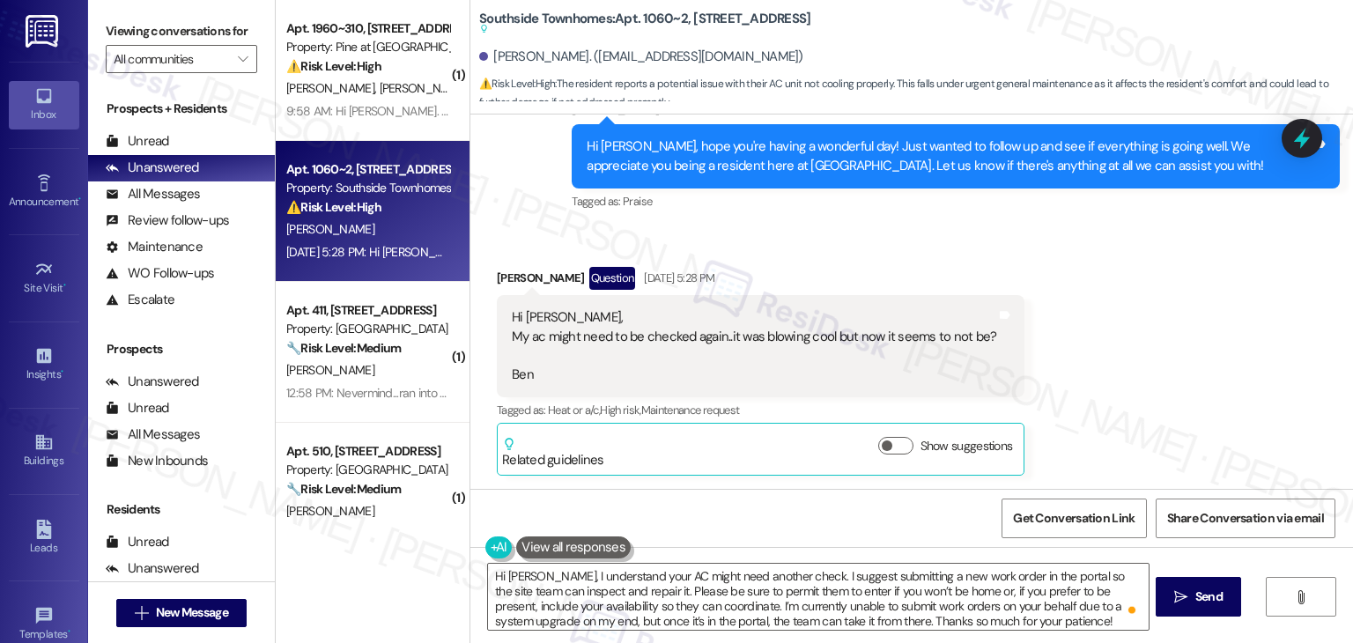
click at [1182, 399] on div "Received via SMS Benjamin George Question Aug 26, 2025 at 5:28 PM Hi Dottie, My…" at bounding box center [911, 357] width 883 height 261
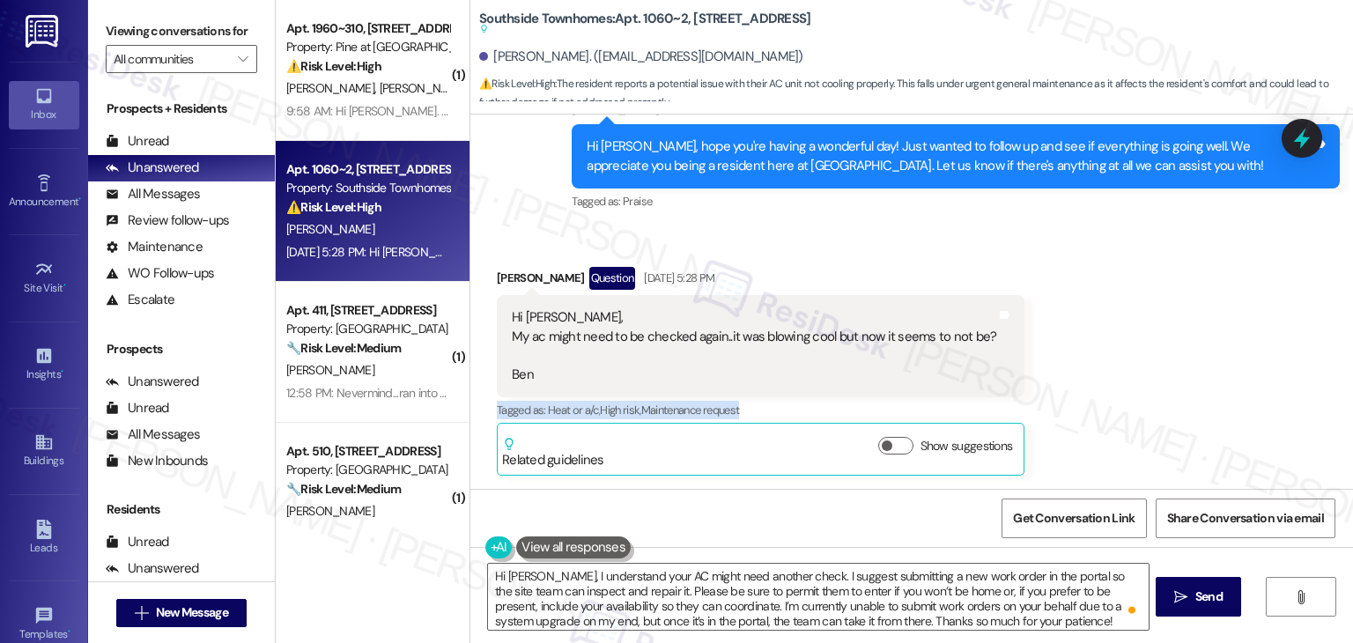
click at [1182, 399] on div "Received via SMS Benjamin George Question Aug 26, 2025 at 5:28 PM Hi Dottie, My…" at bounding box center [911, 357] width 883 height 261
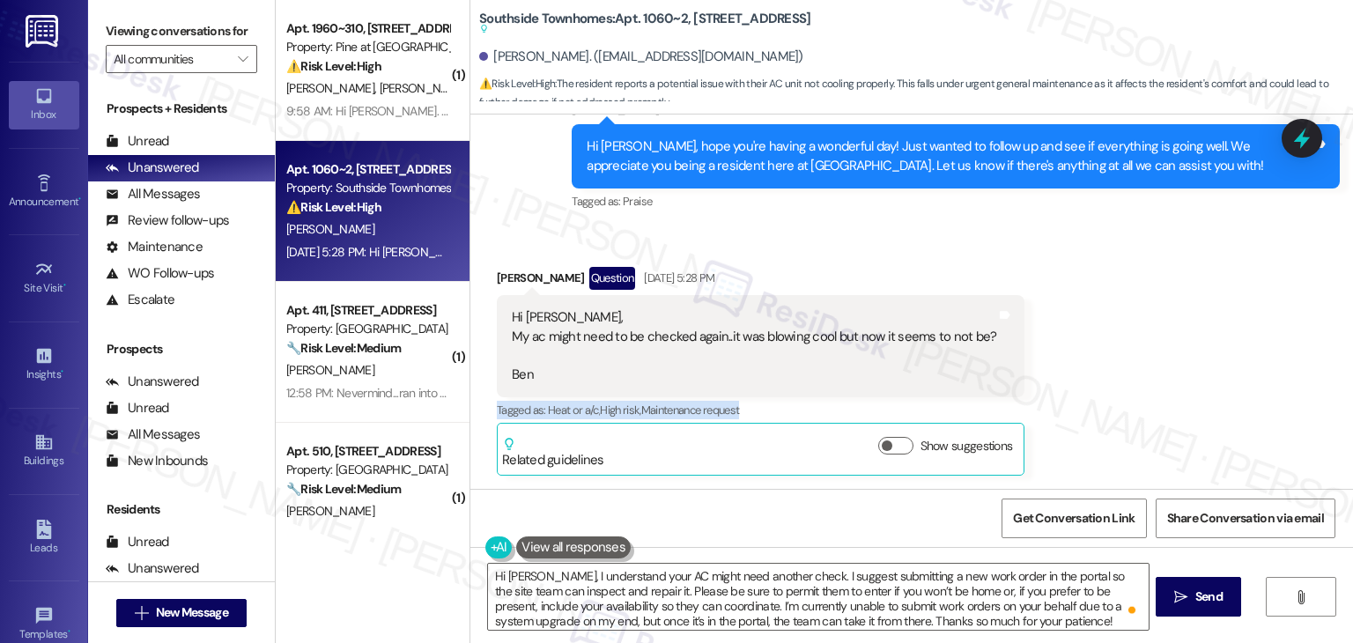
click at [1182, 399] on div "Received via SMS Benjamin George Question Aug 26, 2025 at 5:28 PM Hi Dottie, My…" at bounding box center [911, 357] width 883 height 261
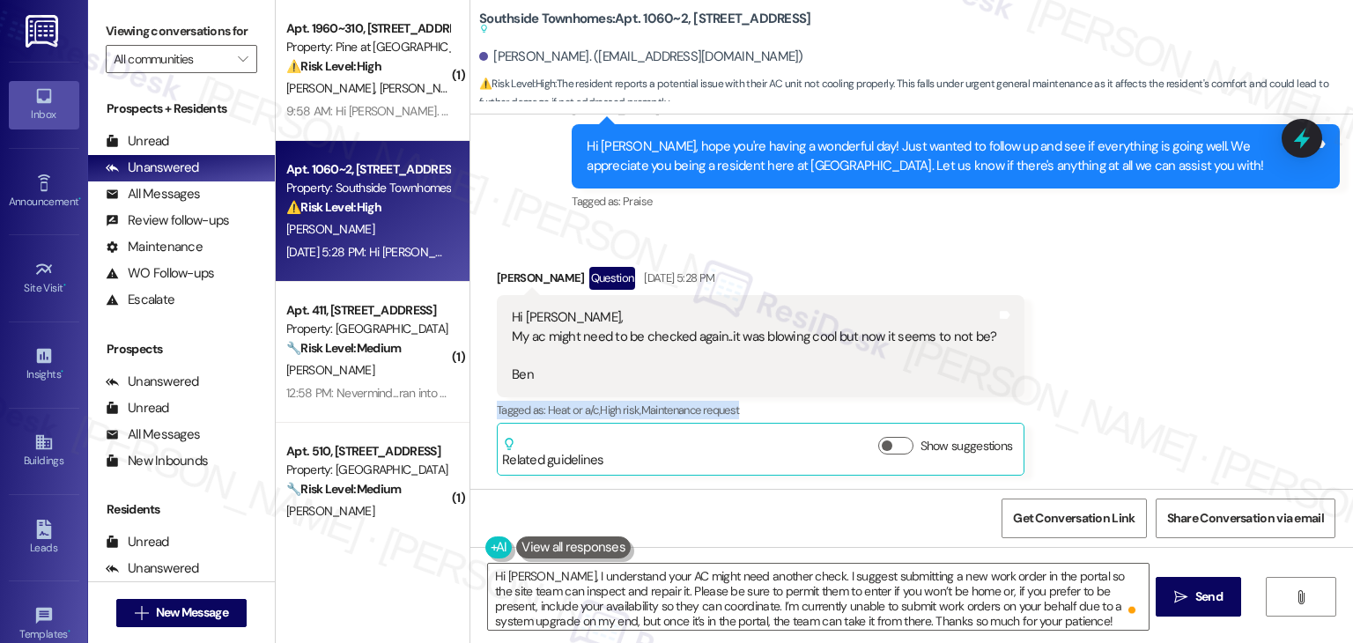
click at [1182, 399] on div "Received via SMS Benjamin George Question Aug 26, 2025 at 5:28 PM Hi Dottie, My…" at bounding box center [911, 357] width 883 height 261
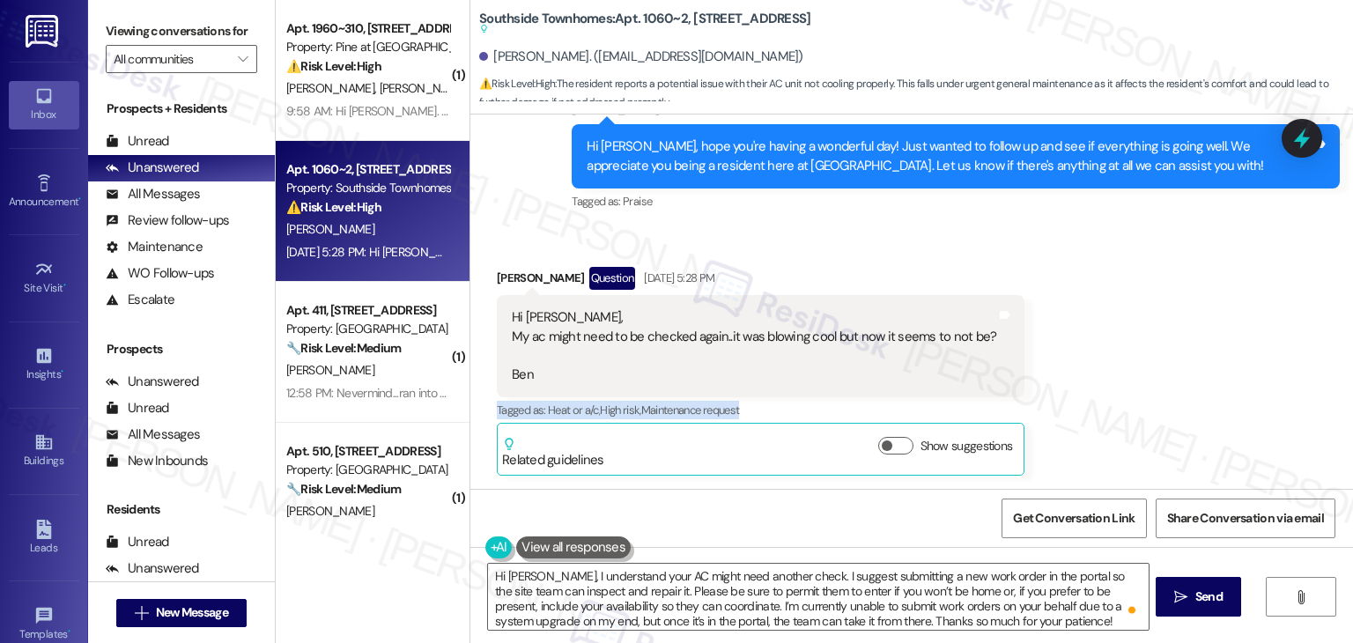
click at [1182, 399] on div "Received via SMS Benjamin George Question Aug 26, 2025 at 5:28 PM Hi Dottie, My…" at bounding box center [911, 357] width 883 height 261
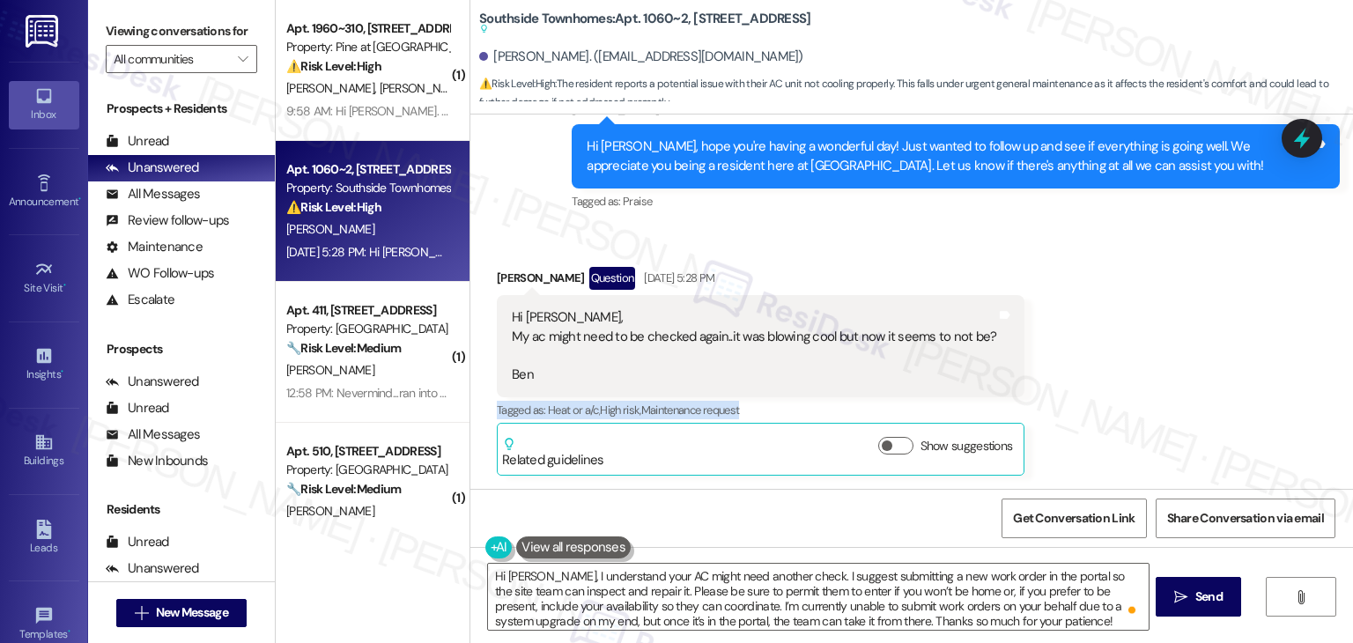
click at [1182, 399] on div "Received via SMS Benjamin George Question Aug 26, 2025 at 5:28 PM Hi Dottie, My…" at bounding box center [911, 357] width 883 height 261
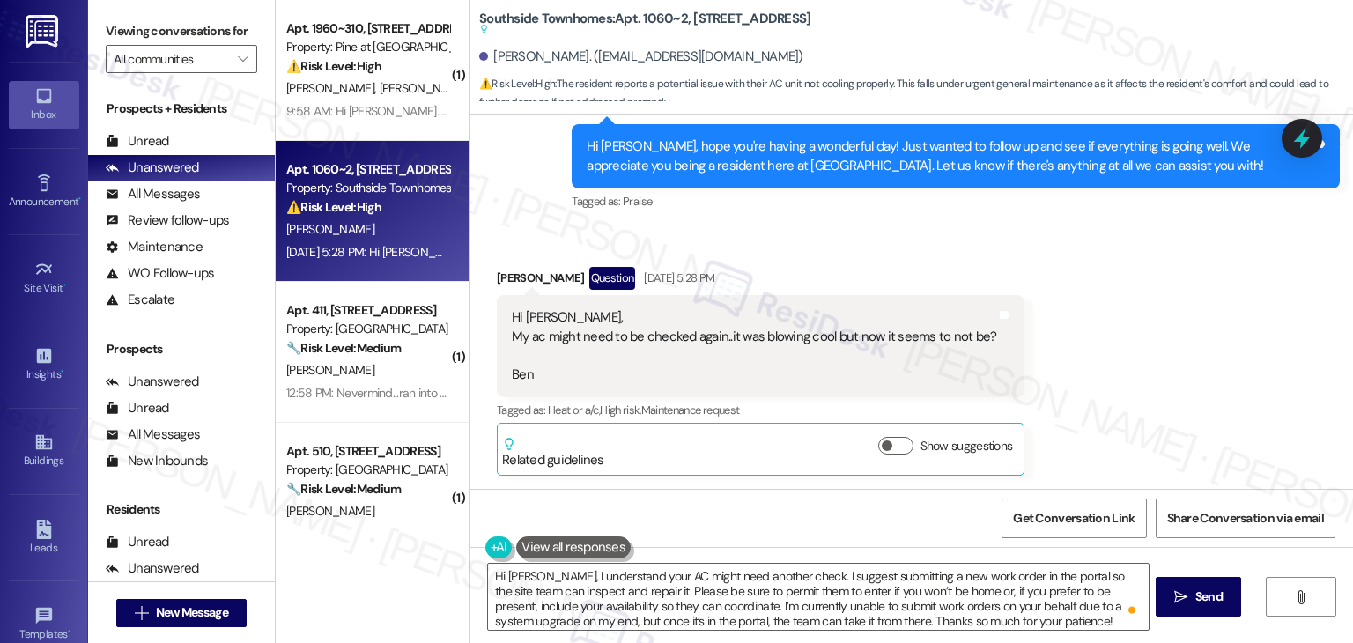
click at [1174, 399] on div "Received via SMS Benjamin George Question Aug 26, 2025 at 5:28 PM Hi Dottie, My…" at bounding box center [911, 357] width 883 height 261
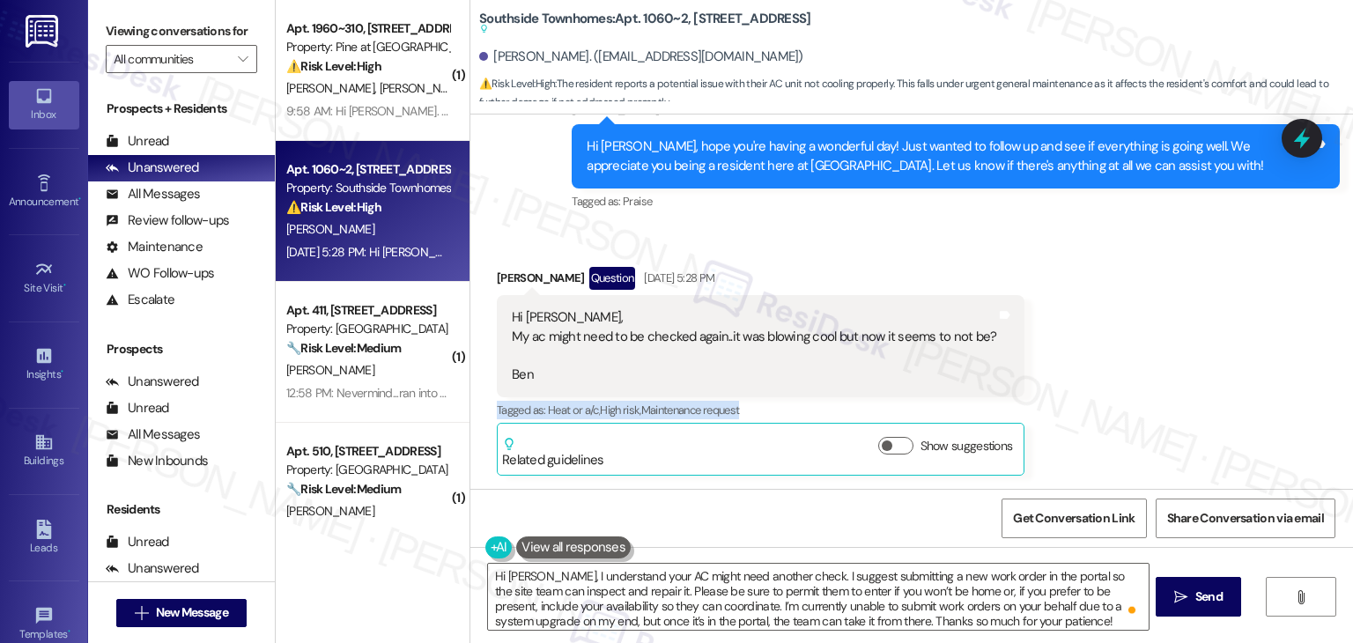
click at [1174, 399] on div "Received via SMS Benjamin George Question Aug 26, 2025 at 5:28 PM Hi Dottie, My…" at bounding box center [911, 357] width 883 height 261
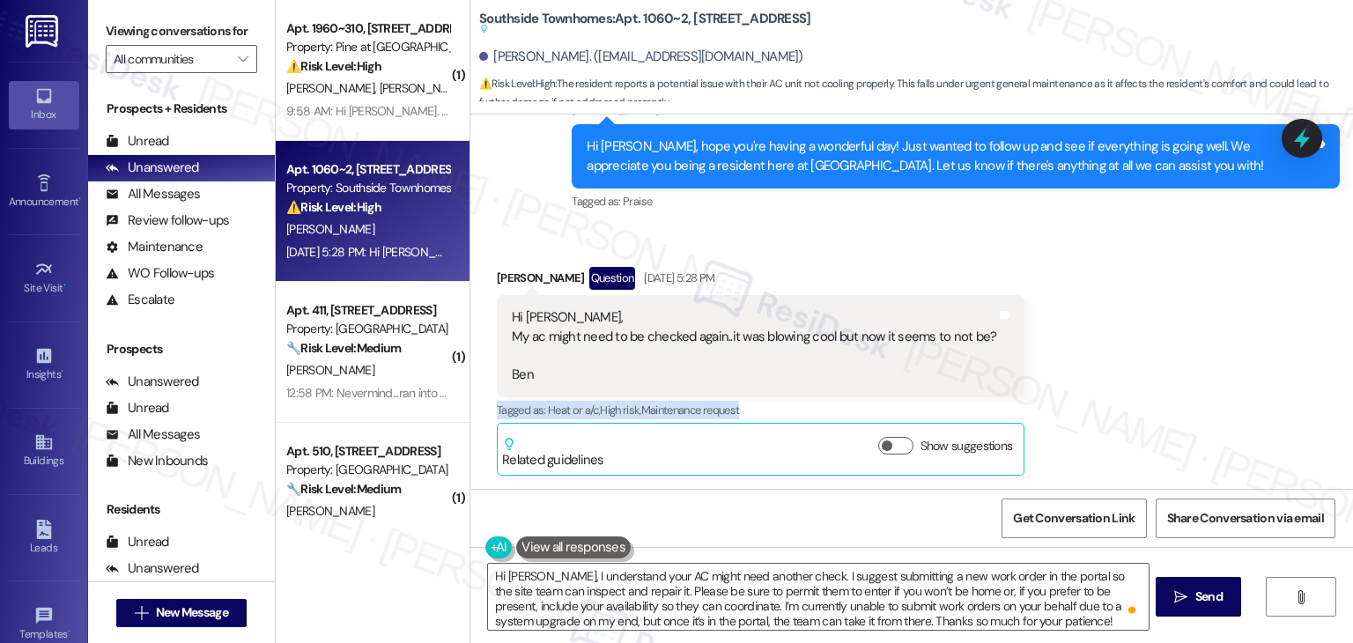
click at [1174, 399] on div "Received via SMS Benjamin George Question Aug 26, 2025 at 5:28 PM Hi Dottie, My…" at bounding box center [911, 357] width 883 height 261
click at [1216, 604] on span "Send" at bounding box center [1209, 597] width 27 height 19
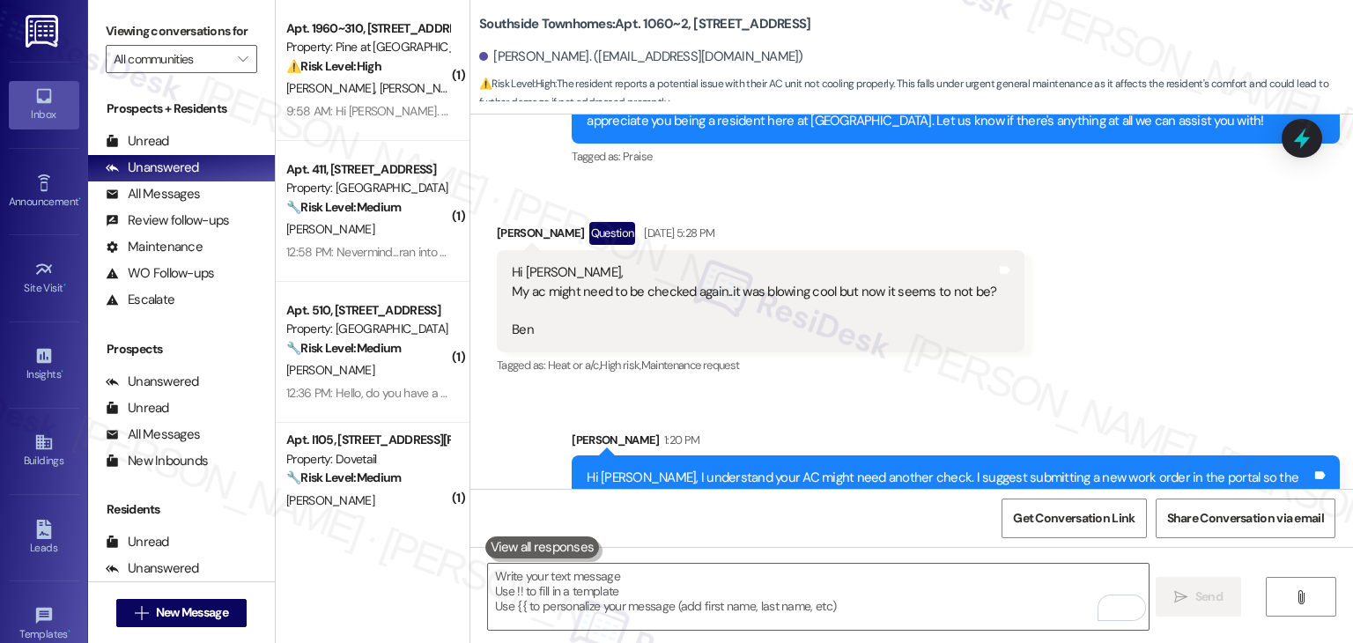
scroll to position [1830, 0]
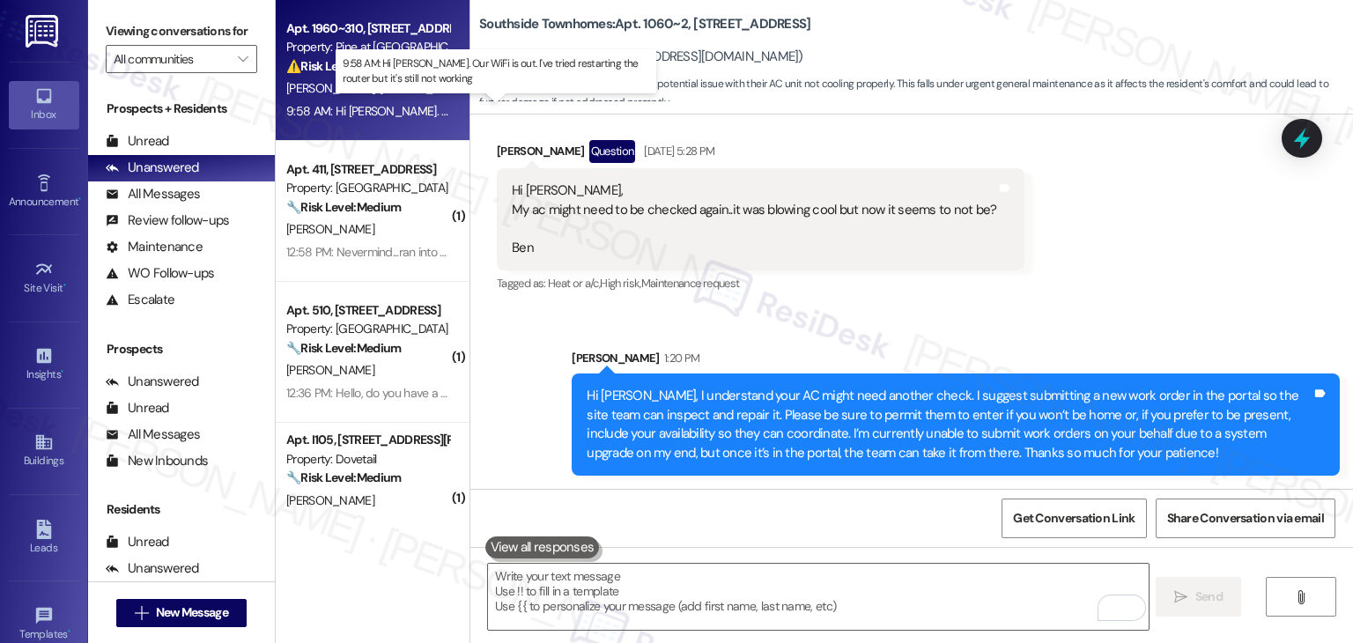
click at [405, 106] on div "9:58 AM: Hi Dottie. Our WiFi is out. I've tried restarting the router but it's …" at bounding box center [534, 111] width 496 height 16
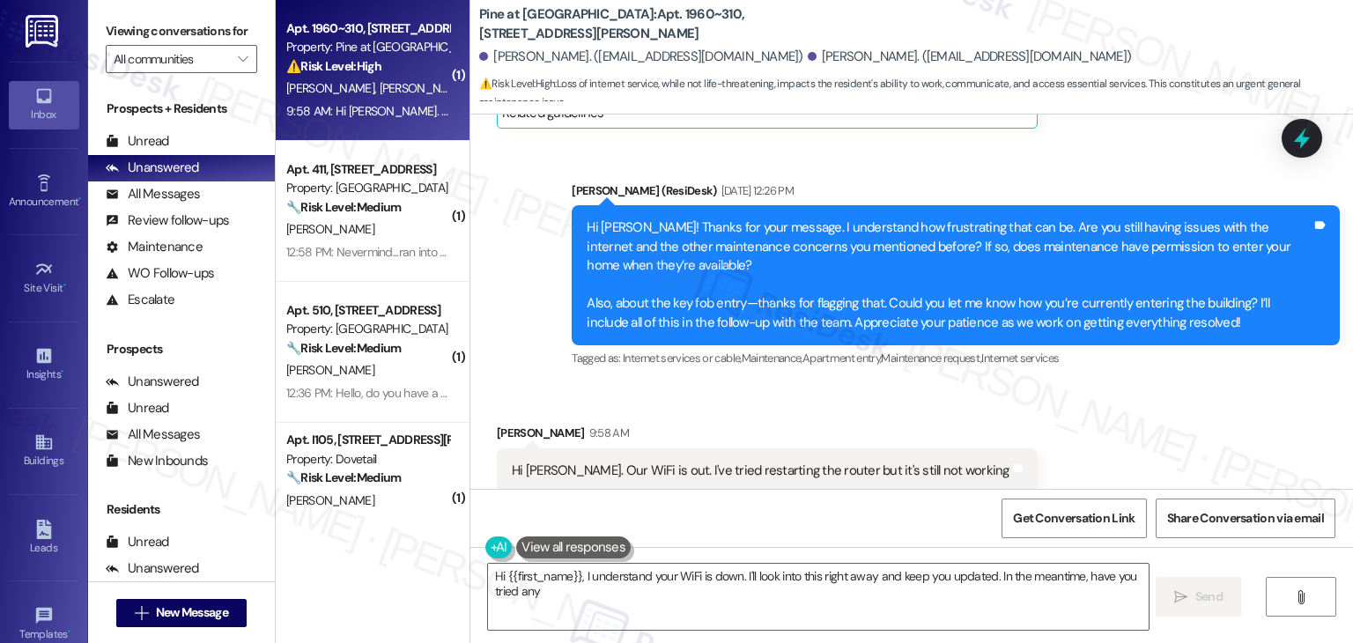
scroll to position [4283, 0]
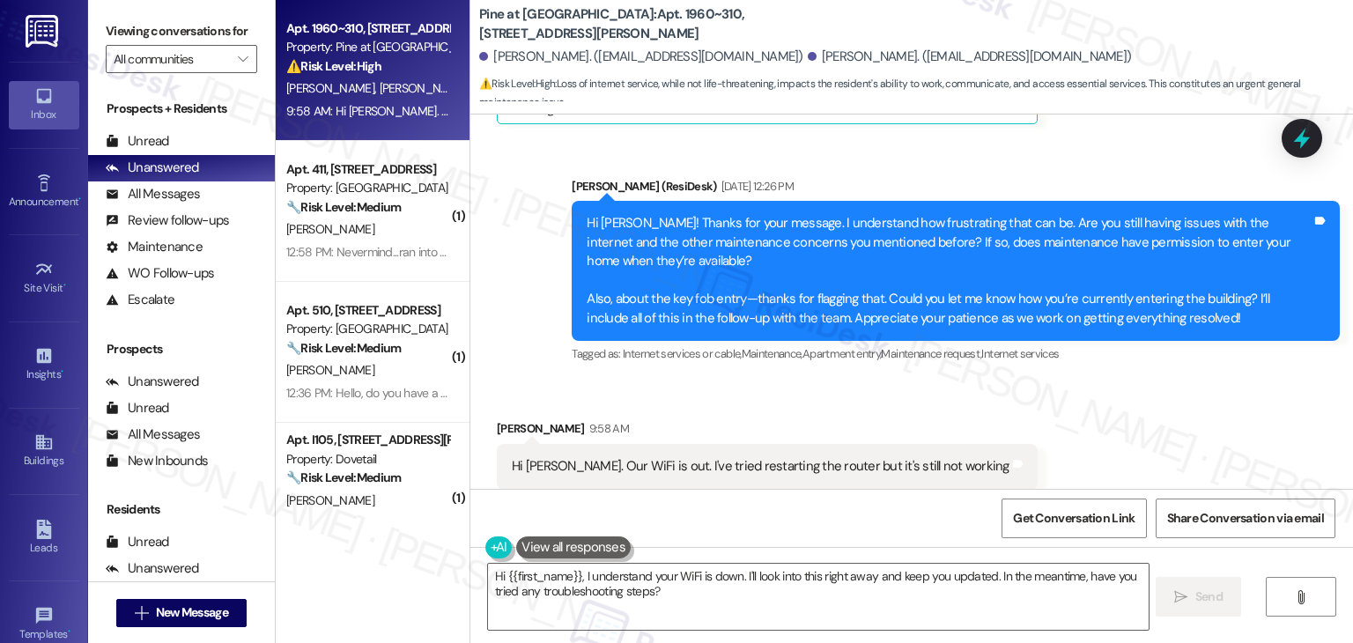
click at [645, 380] on div "Received via SMS Leah Barber 9:58 AM Hi Dottie. Our WiFi is out. I've tried res…" at bounding box center [911, 454] width 883 height 149
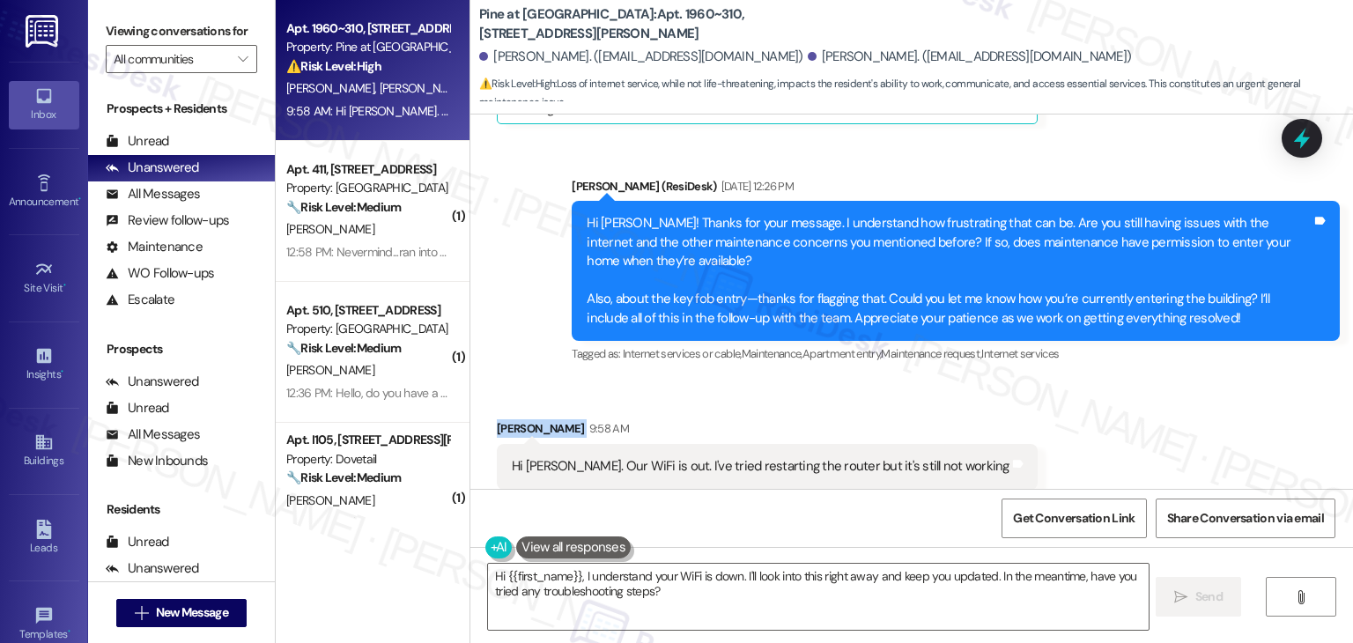
click at [645, 380] on div "Received via SMS Leah Barber 9:58 AM Hi Dottie. Our WiFi is out. I've tried res…" at bounding box center [911, 454] width 883 height 149
click at [646, 380] on div "Received via SMS Leah Barber 9:58 AM Hi Dottie. Our WiFi is out. I've tried res…" at bounding box center [911, 454] width 883 height 149
click at [636, 457] on div "Hi Dottie. Our WiFi is out. I've tried restarting the router but it's still not…" at bounding box center [761, 466] width 498 height 19
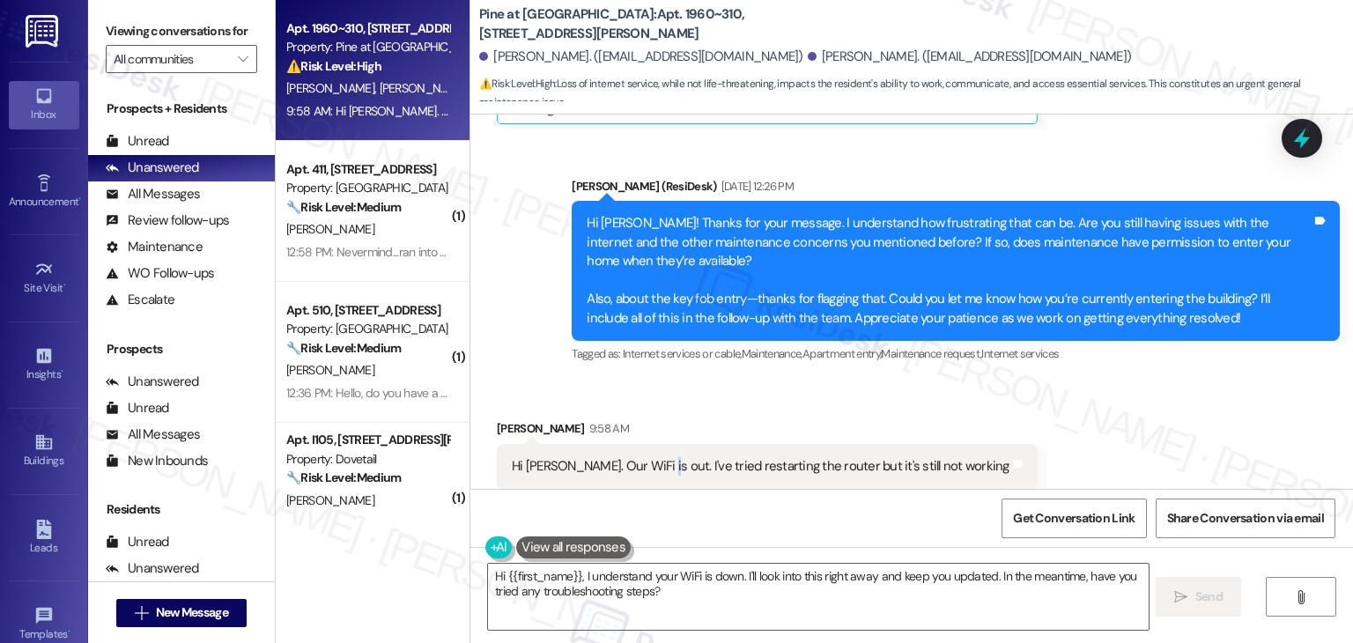
click at [636, 457] on div "Hi Dottie. Our WiFi is out. I've tried restarting the router but it's still not…" at bounding box center [761, 466] width 498 height 19
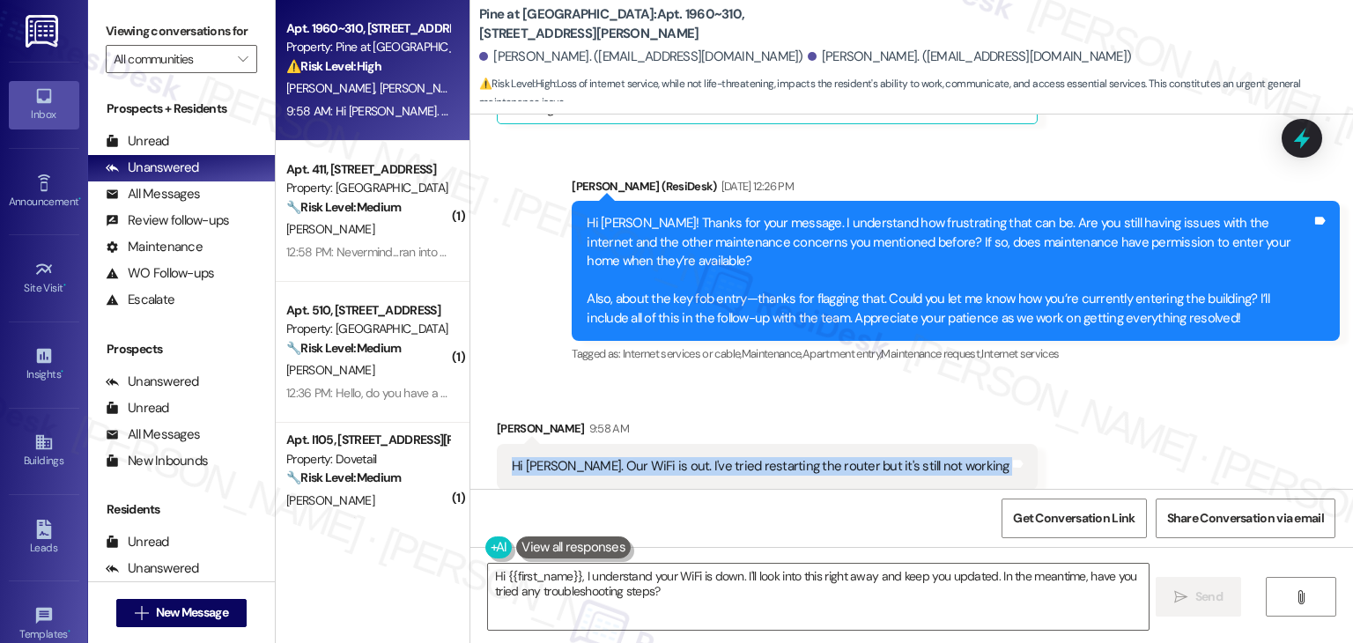
click at [636, 457] on div "Hi Dottie. Our WiFi is out. I've tried restarting the router but it's still not…" at bounding box center [761, 466] width 498 height 19
copy div "Hi Dottie. Our WiFi is out. I've tried restarting the router but it's still not…"
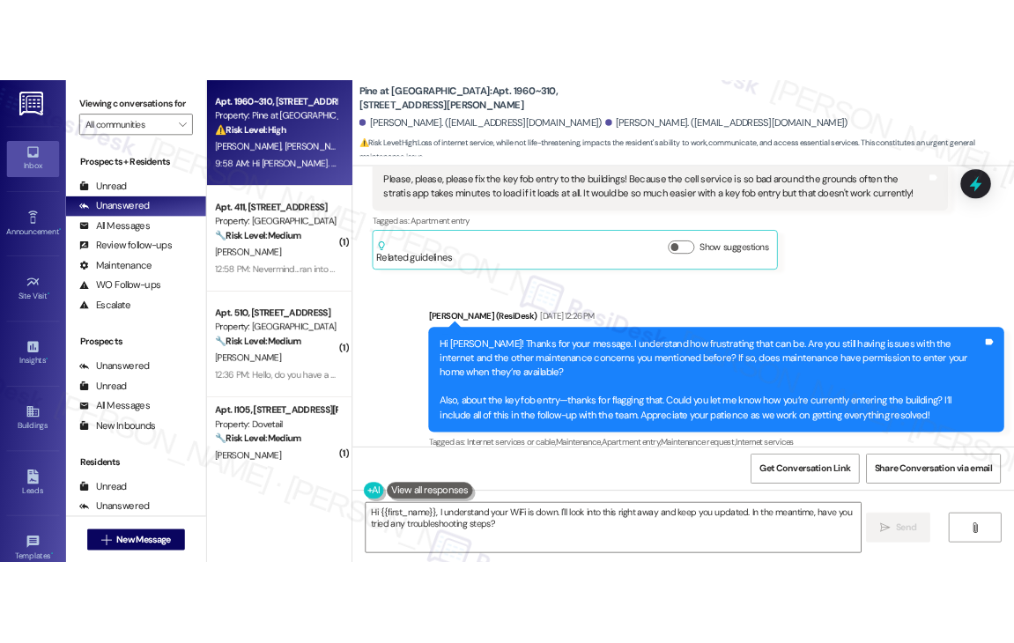
scroll to position [4284, 0]
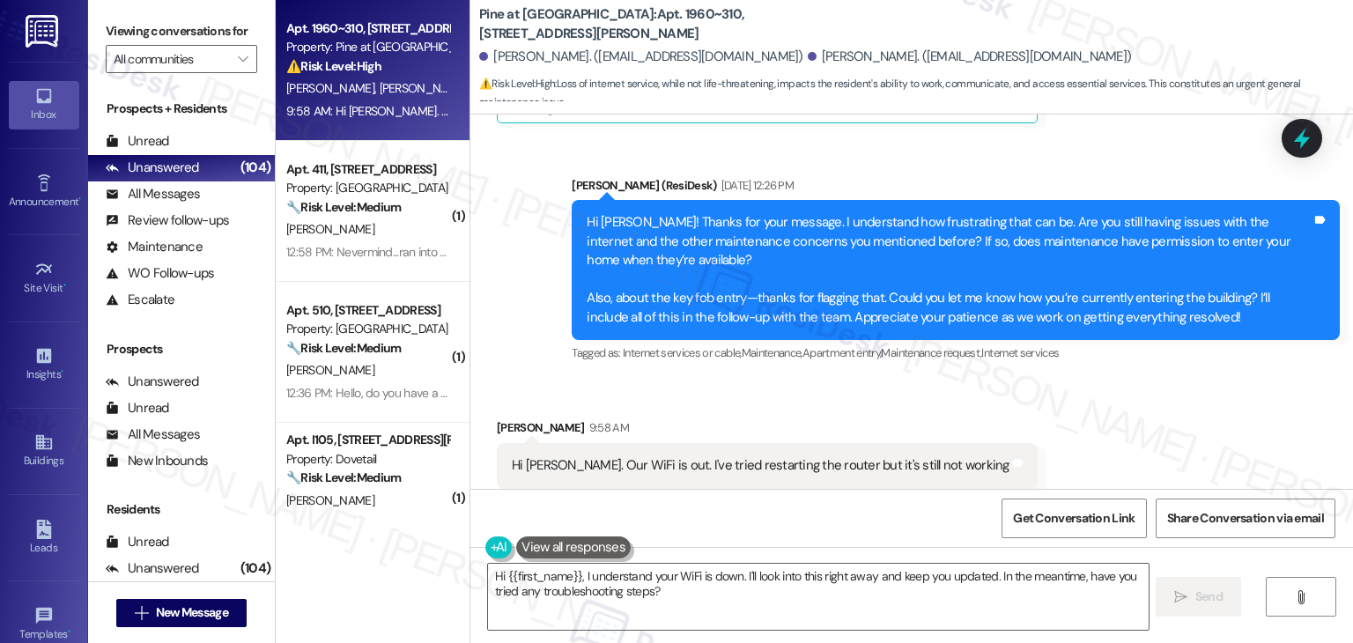
click at [1087, 379] on div "Received via SMS Leah Barber 9:58 AM Hi Dottie. Our WiFi is out. I've tried res…" at bounding box center [911, 453] width 883 height 149
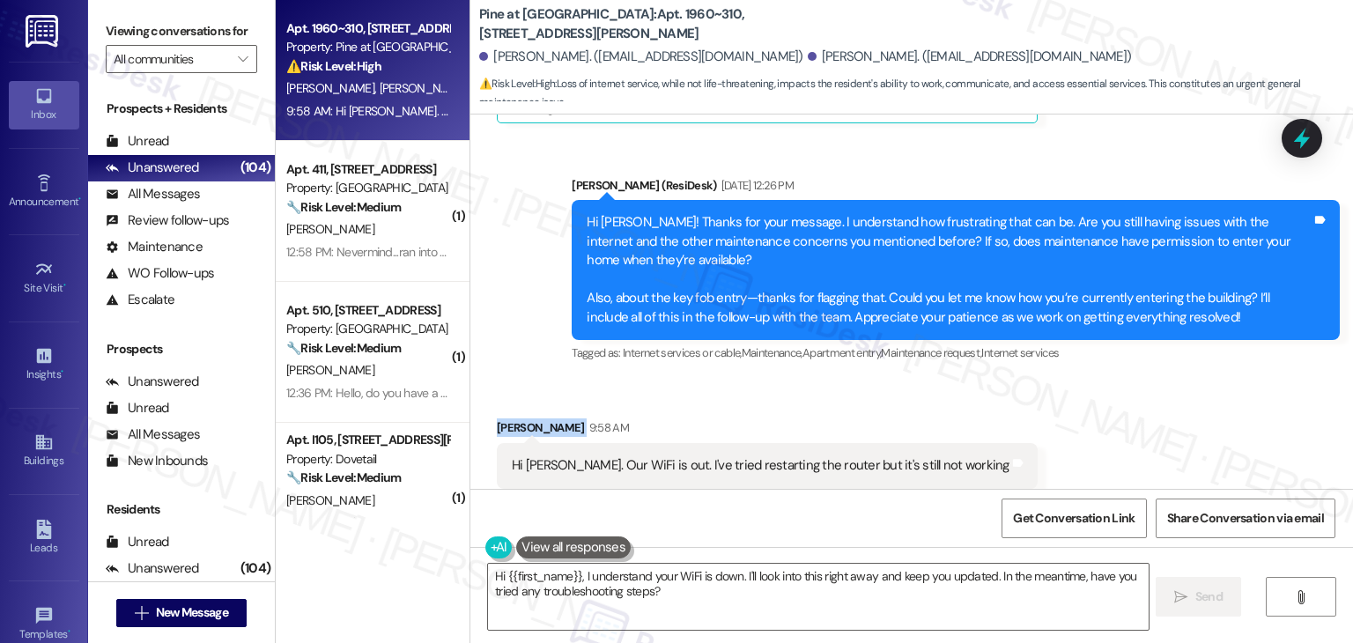
click at [1087, 379] on div "Received via SMS Leah Barber 9:58 AM Hi Dottie. Our WiFi is out. I've tried res…" at bounding box center [911, 453] width 883 height 149
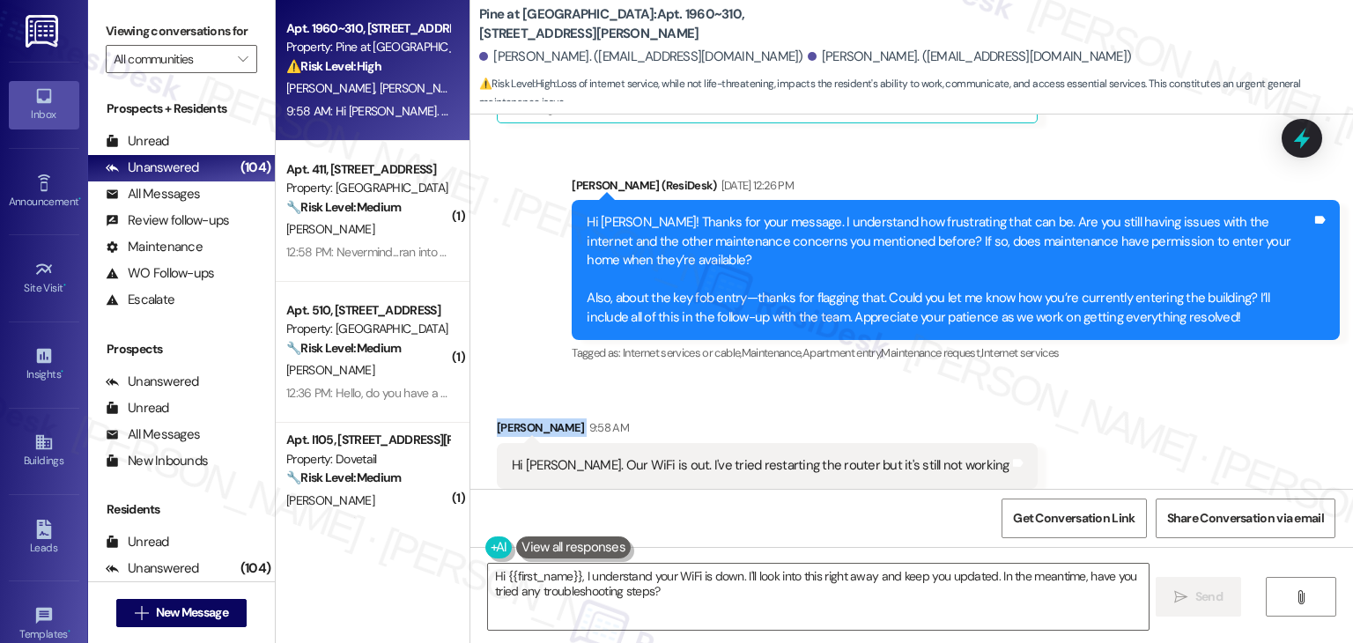
click at [1087, 379] on div "Received via SMS Leah Barber 9:58 AM Hi Dottie. Our WiFi is out. I've tried res…" at bounding box center [911, 453] width 883 height 149
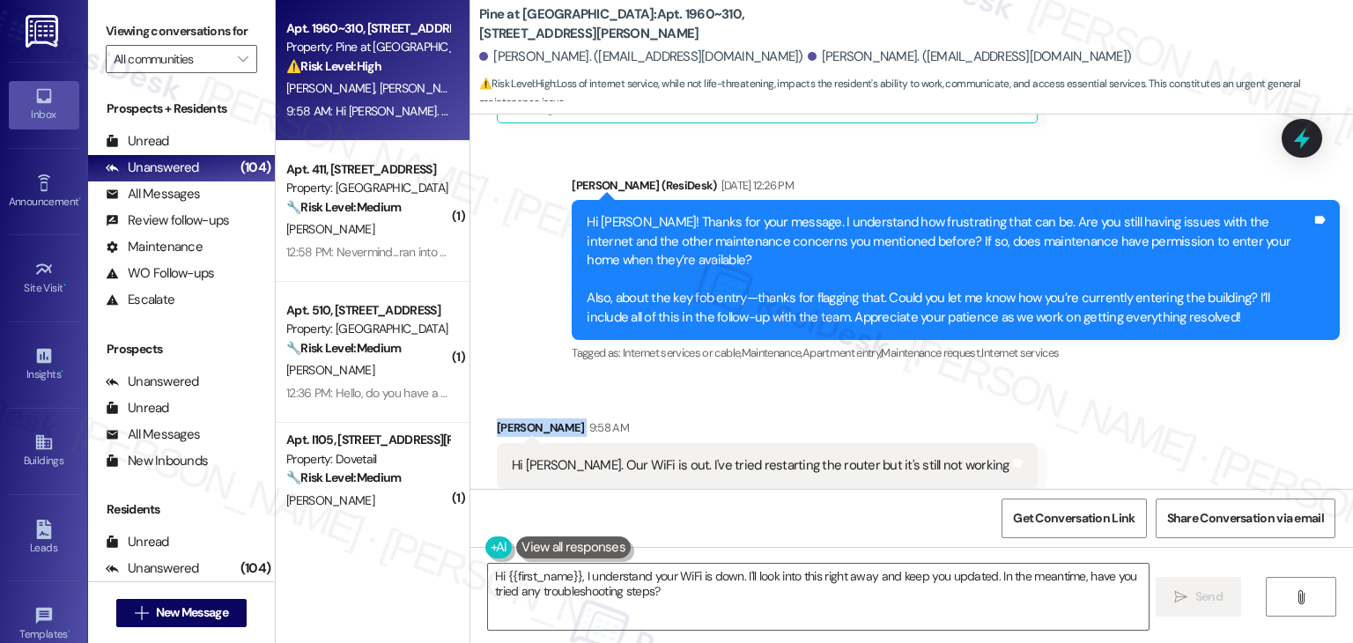
click at [1087, 379] on div "Received via SMS Leah Barber 9:58 AM Hi Dottie. Our WiFi is out. I've tried res…" at bounding box center [911, 453] width 883 height 149
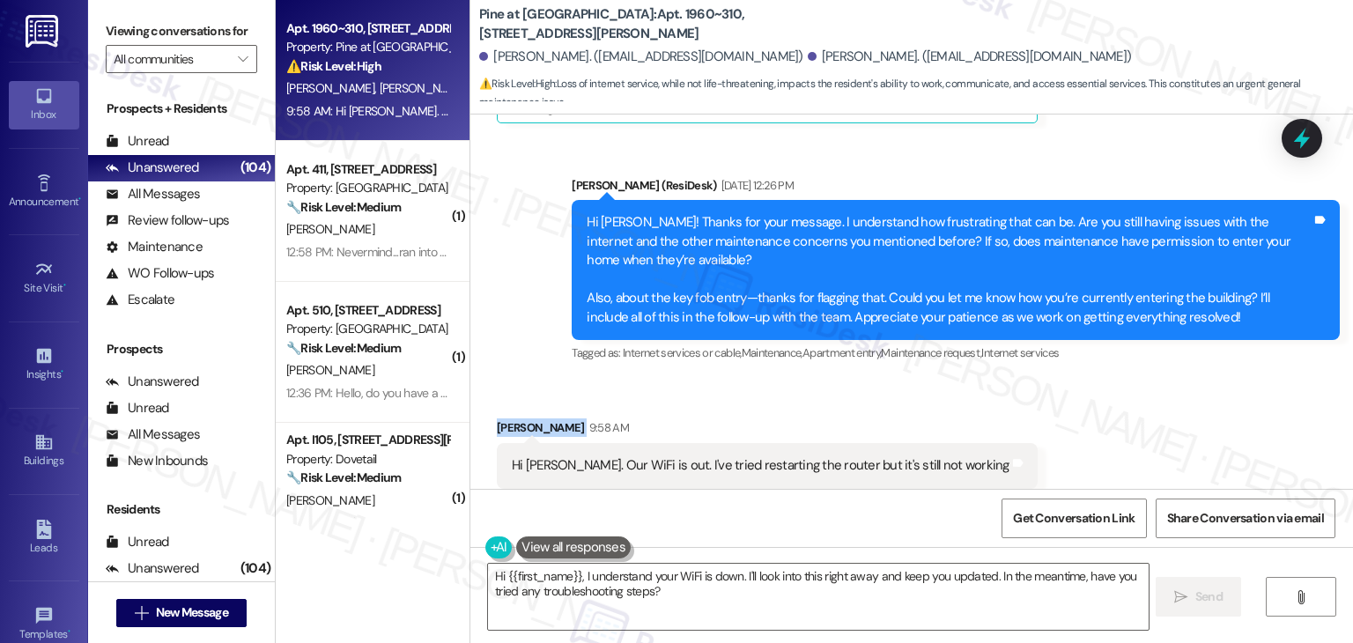
click at [1087, 379] on div "Received via SMS Leah Barber 9:58 AM Hi Dottie. Our WiFi is out. I've tried res…" at bounding box center [911, 453] width 883 height 149
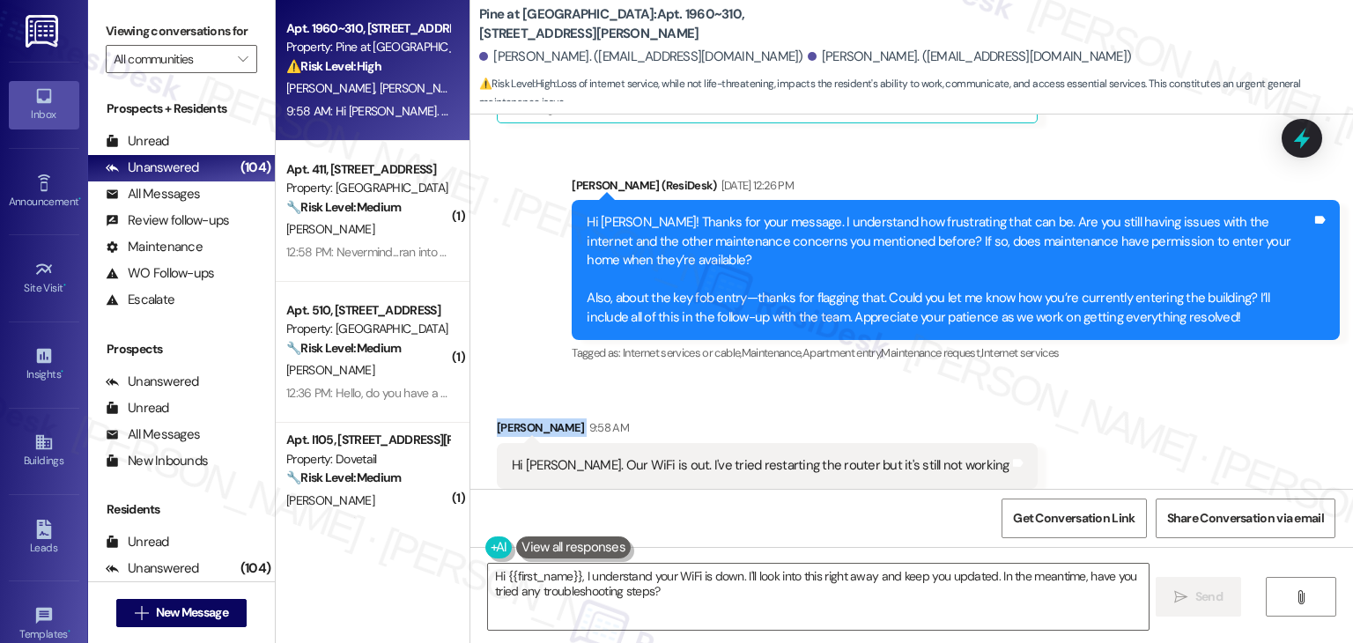
click at [1108, 379] on div "Received via SMS Leah Barber 9:58 AM Hi Dottie. Our WiFi is out. I've tried res…" at bounding box center [911, 453] width 883 height 149
click at [1105, 379] on div "Received via SMS Leah Barber 9:58 AM Hi Dottie. Our WiFi is out. I've tried res…" at bounding box center [911, 453] width 883 height 149
click at [641, 586] on textarea "Hi {{first_name}}, I understand your WiFi is down. I'll look into this right aw…" at bounding box center [818, 597] width 660 height 66
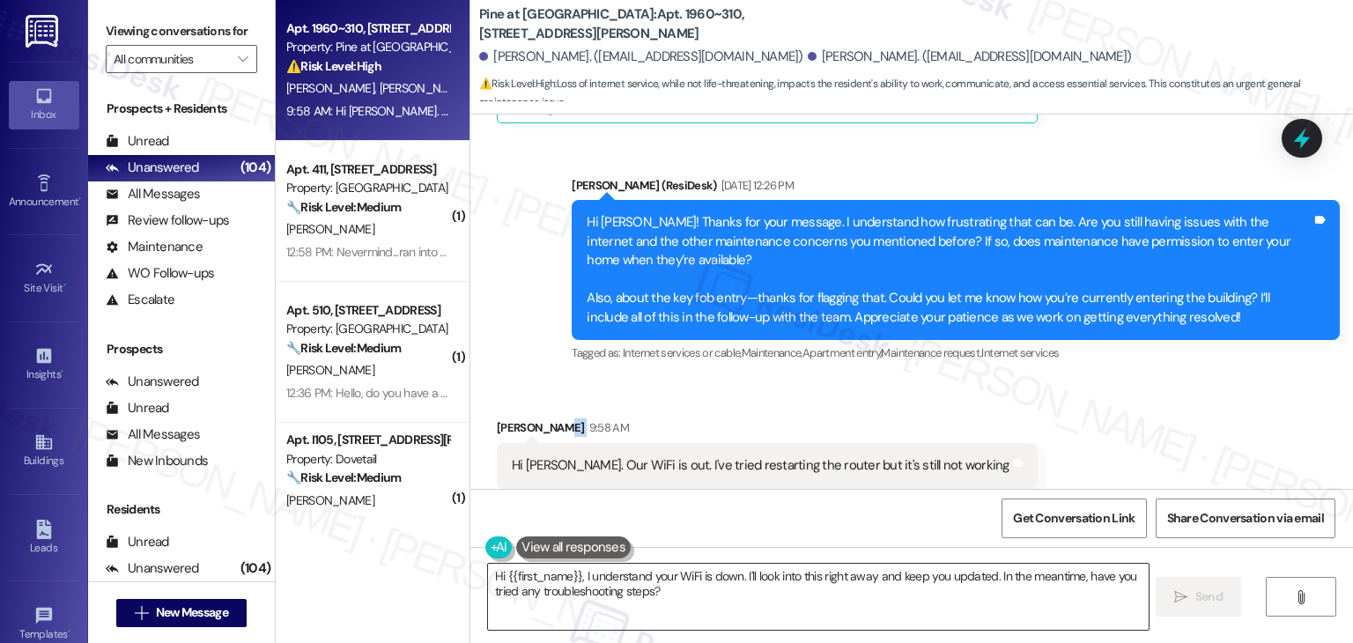
click at [641, 586] on textarea "Hi {{first_name}}, I understand your WiFi is down. I'll look into this right aw…" at bounding box center [818, 597] width 660 height 66
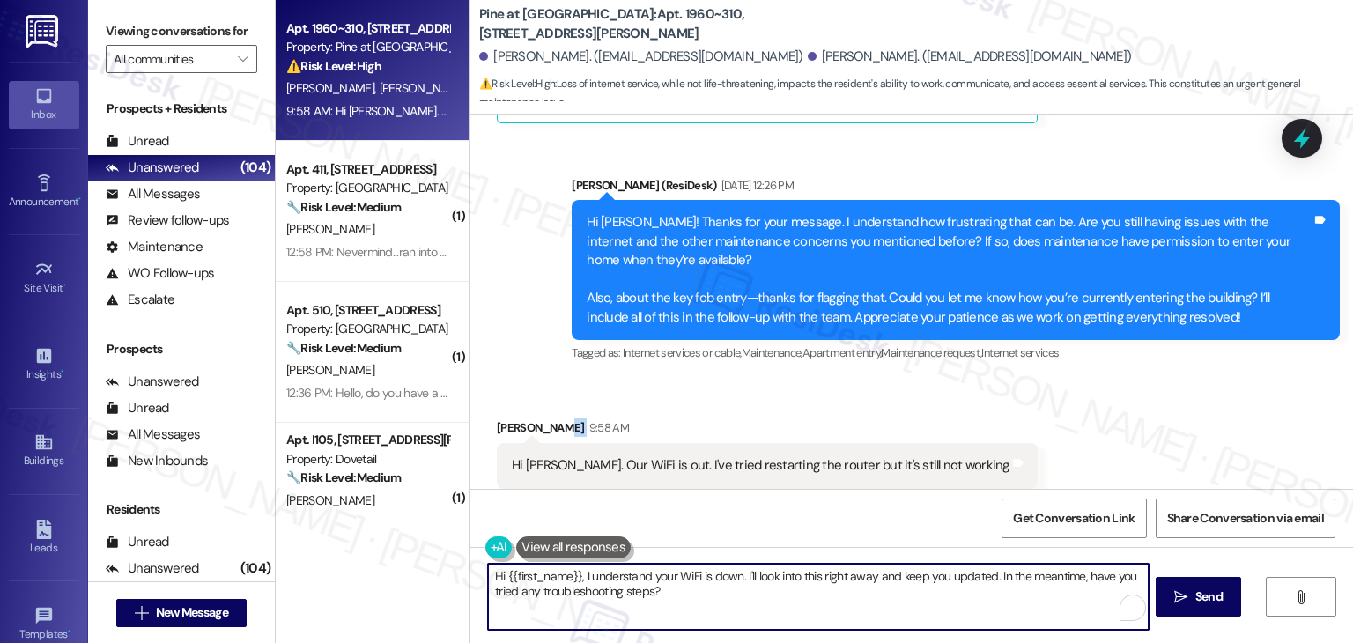
click at [641, 586] on textarea "Hi {{first_name}}, I understand your WiFi is down. I'll look into this right aw…" at bounding box center [818, 597] width 660 height 66
paste textarea "Leah, I’m sorry to hear your WiFi is down. Can you let me know how long it’s be…"
click at [972, 594] on textarea "Hi Leah, I’m sorry to hear your WiFi is down. Can you let me know how long it’s…" at bounding box center [818, 597] width 660 height 66
drag, startPoint x: 959, startPoint y: 591, endPoint x: 476, endPoint y: 582, distance: 482.9
click at [476, 582] on div "Hi Leah, I’m sorry to hear your WiFi is down. Can you let me know how long it’s…" at bounding box center [911, 613] width 883 height 132
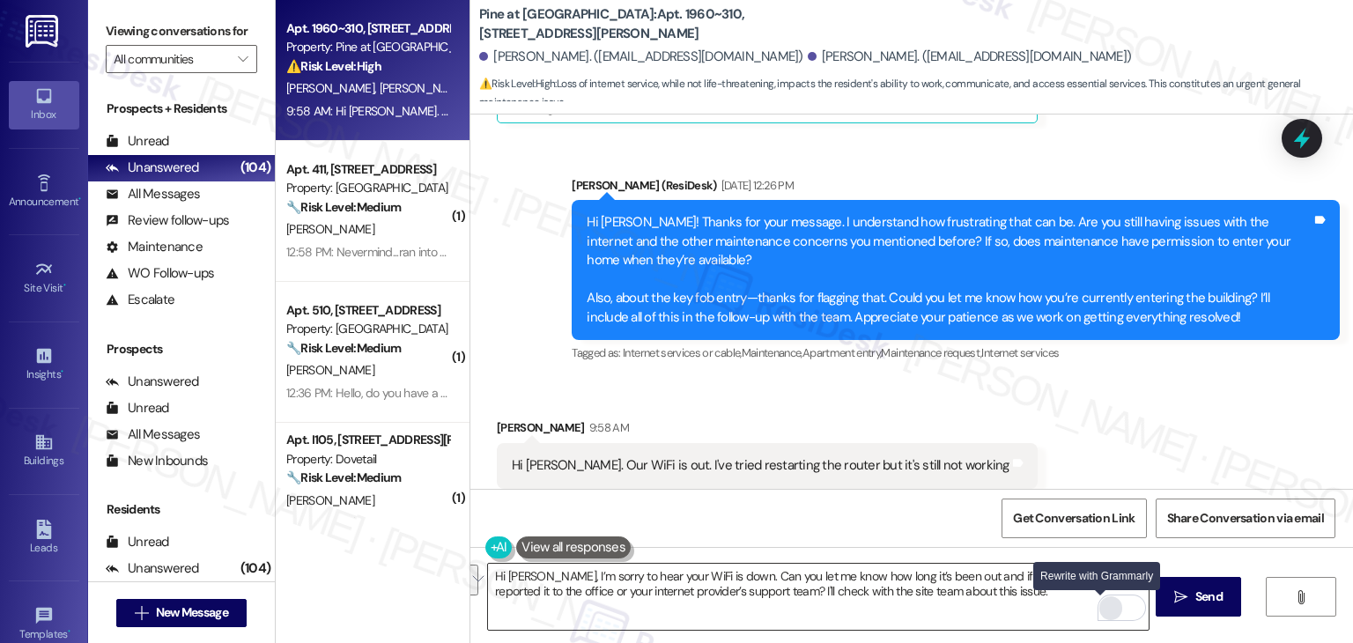
click at [1100, 602] on input "Rewrite with Grammarly" at bounding box center [1111, 608] width 23 height 24
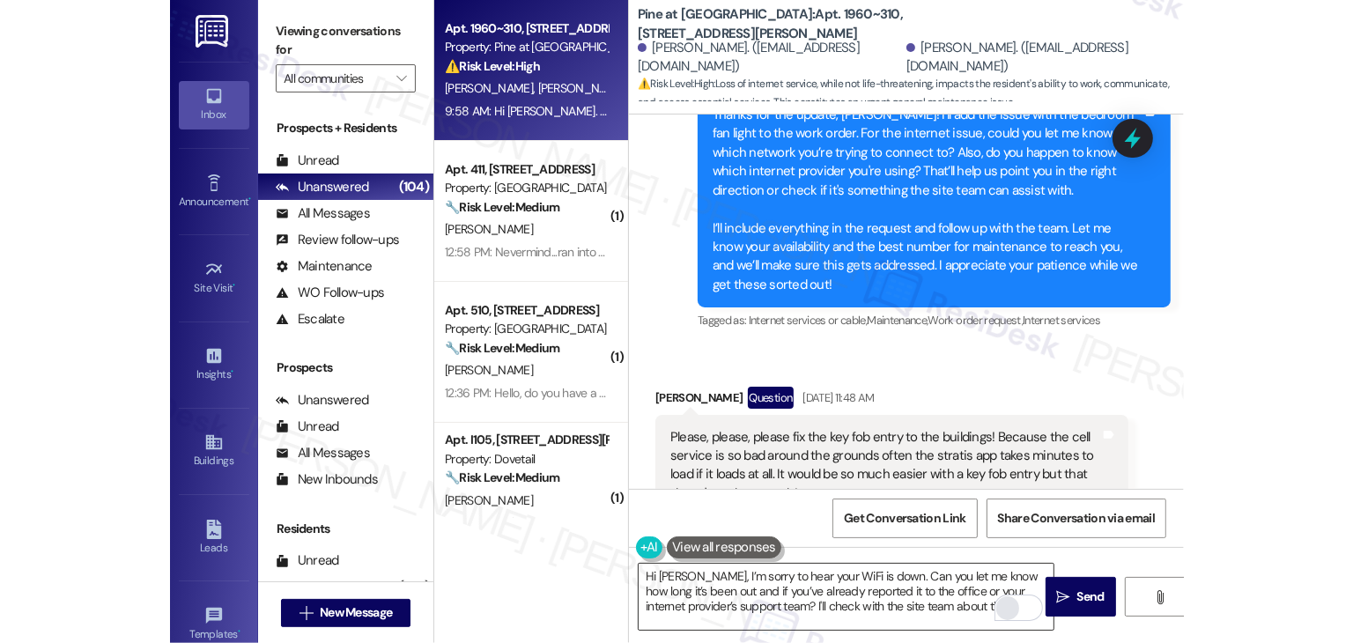
scroll to position [4775, 0]
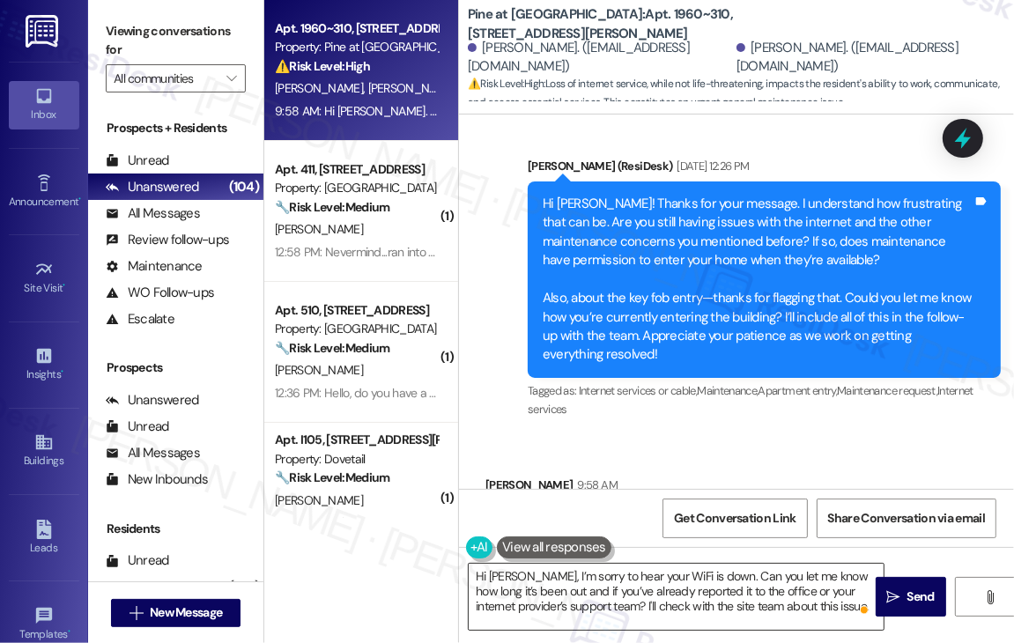
click at [748, 611] on textarea "Hi Leah, I’m sorry to hear your WiFi is down. Can you let me know how long it’s…" at bounding box center [676, 597] width 415 height 66
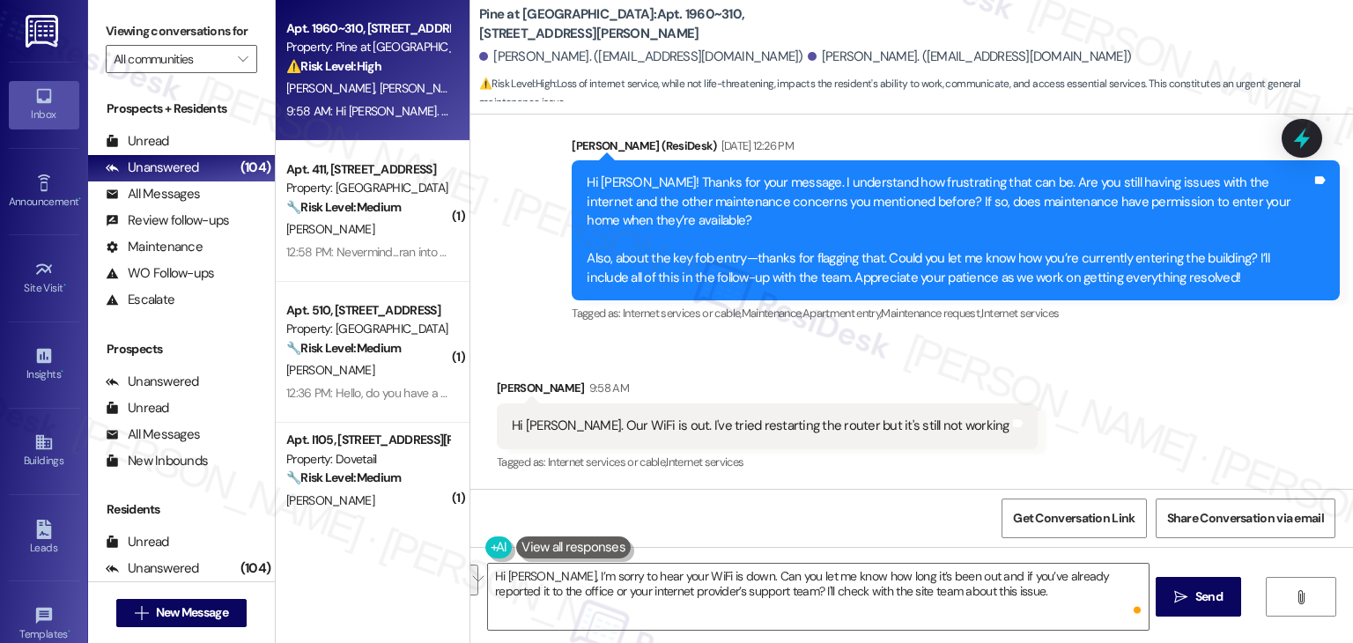
scroll to position [4284, 0]
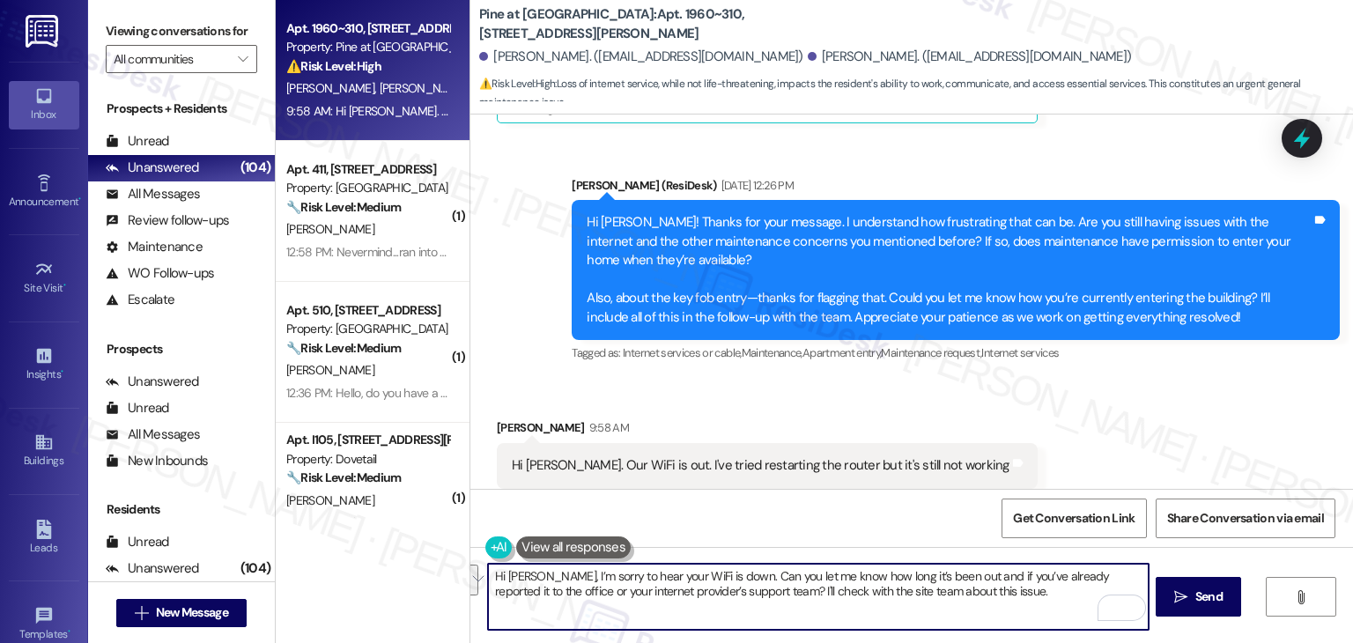
click at [967, 596] on textarea "Hi Leah, I’m sorry to hear your WiFi is down. Can you let me know how long it’s…" at bounding box center [818, 597] width 660 height 66
click at [967, 586] on textarea "Hi Leah, I’m sorry to hear your WiFi is down. Can you let me know how long it’s…" at bounding box center [818, 597] width 660 height 66
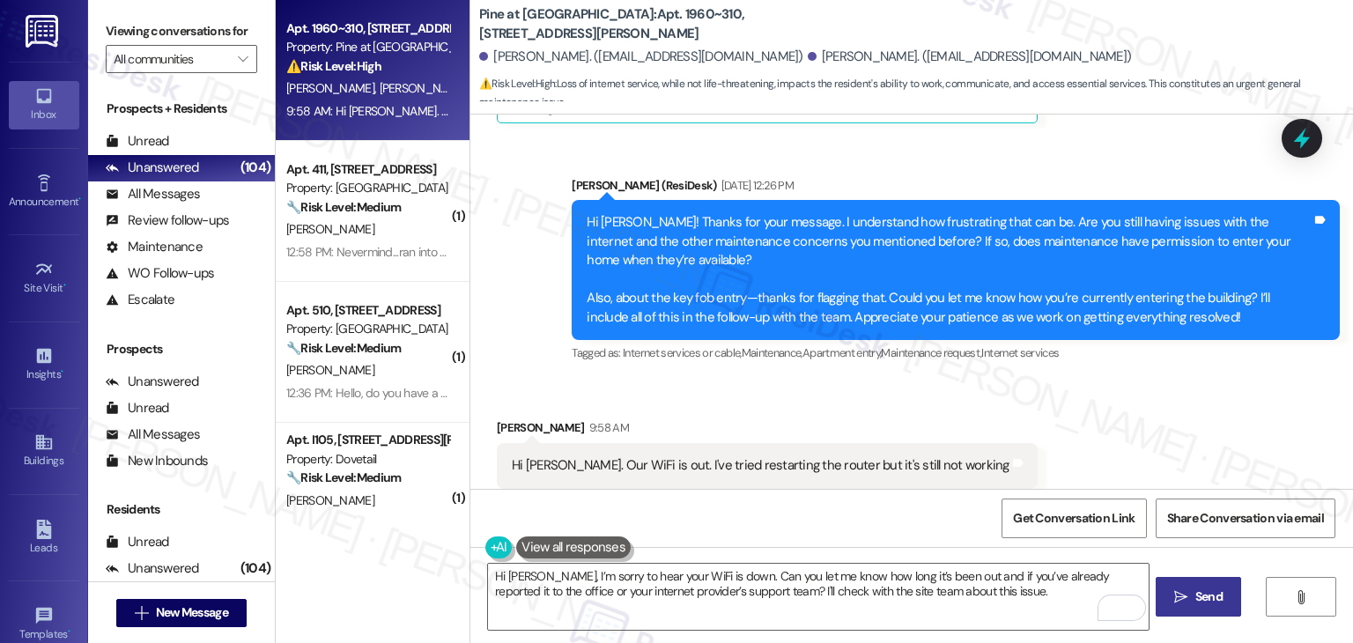
click at [1199, 600] on span "Send" at bounding box center [1209, 597] width 27 height 19
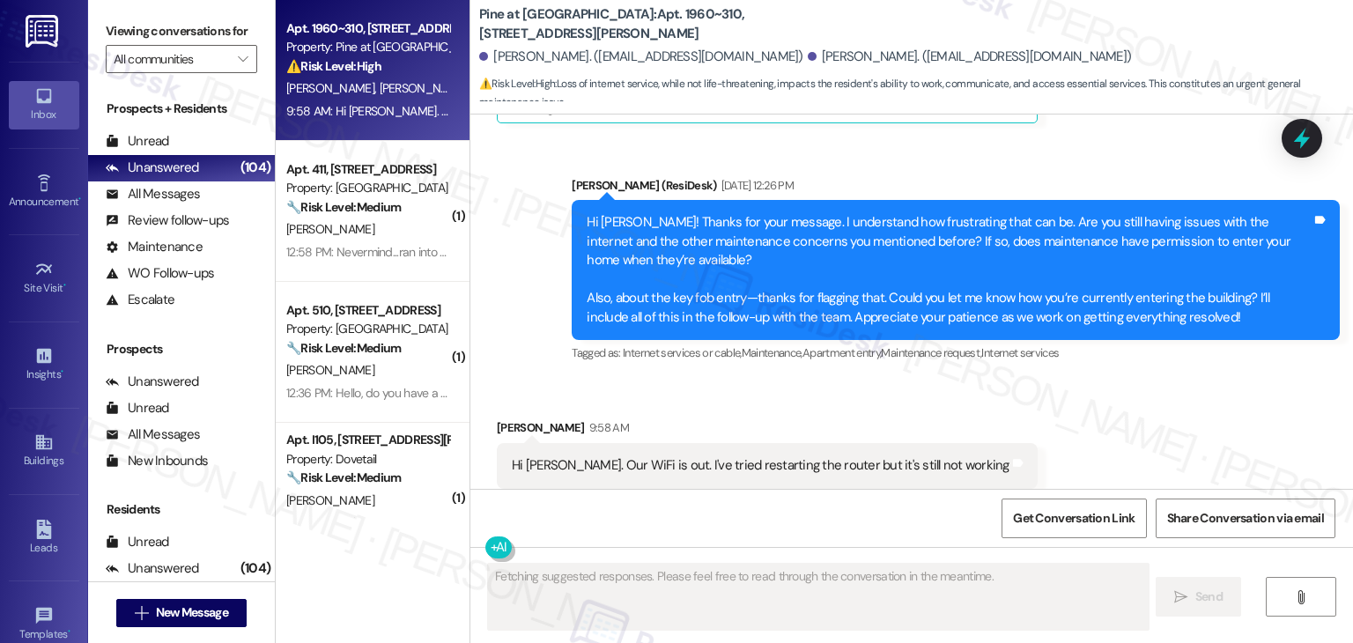
scroll to position [4283, 0]
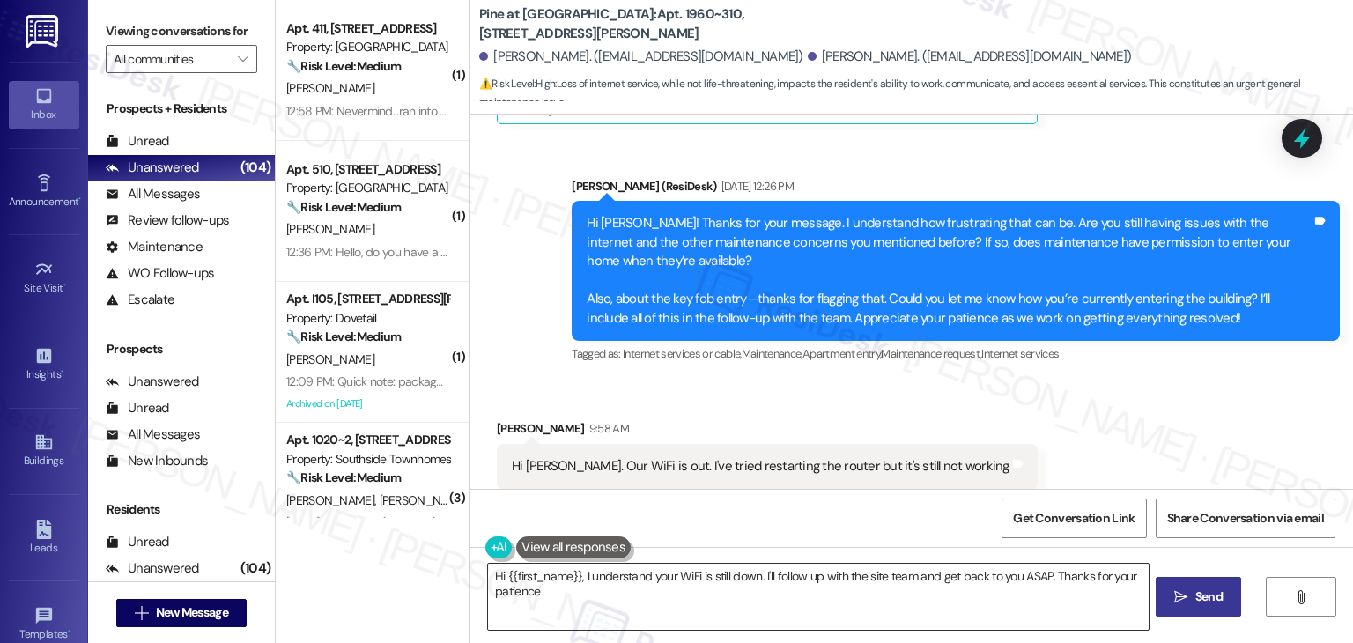
type textarea "Hi {{first_name}}, I understand your WiFi is still down. I'll follow up with th…"
click at [1121, 387] on div "Received via SMS Leah Barber 9:58 AM Hi Dottie. Our WiFi is out. I've tried res…" at bounding box center [911, 454] width 883 height 149
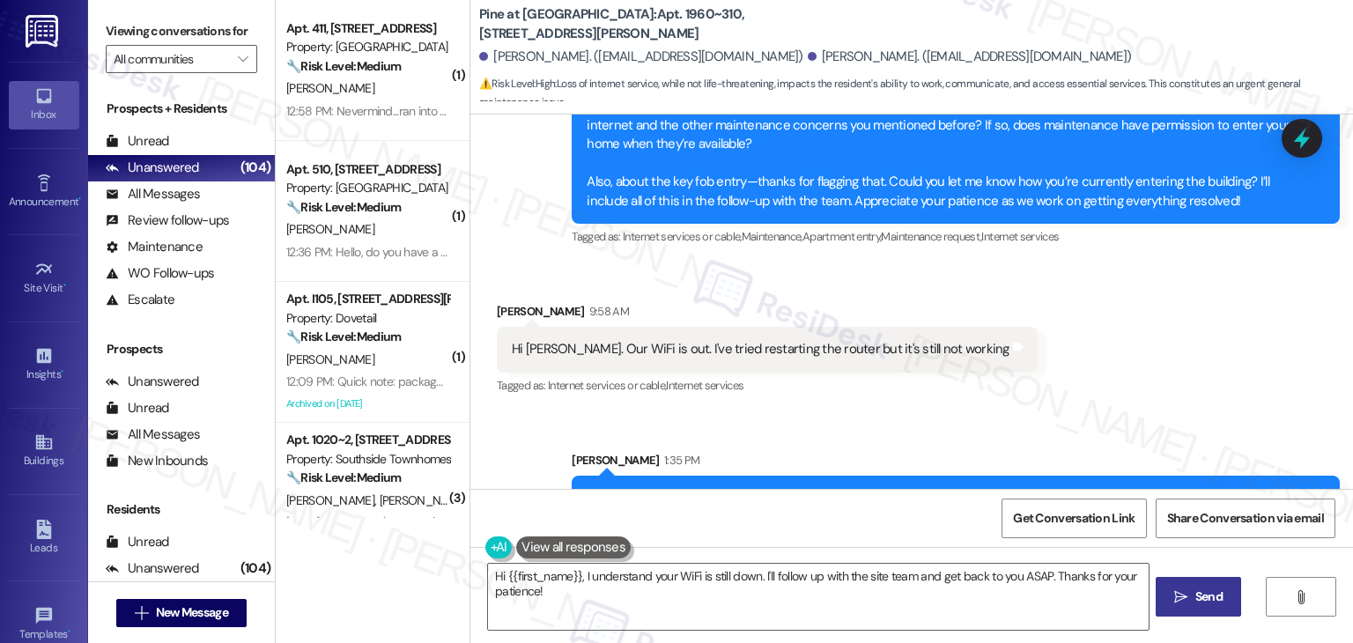
scroll to position [4426, 0]
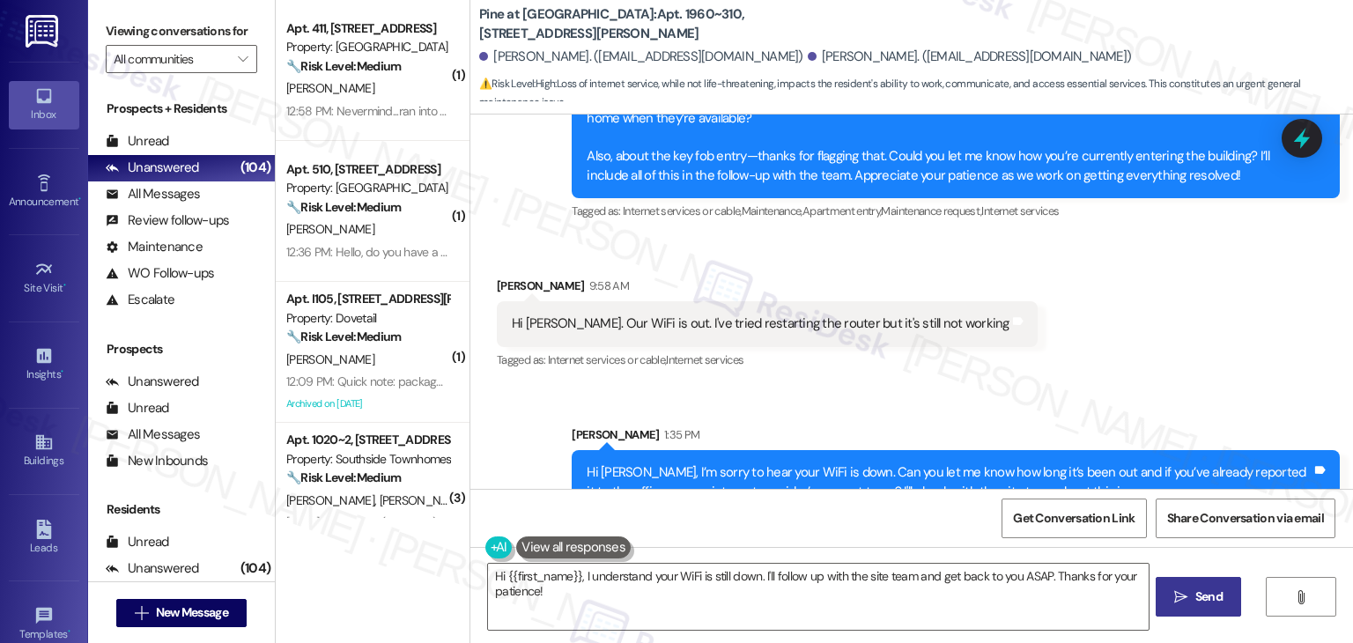
click at [1160, 309] on div "Received via SMS Leah Barber 9:58 AM Hi Dottie. Our WiFi is out. I've tried res…" at bounding box center [911, 311] width 883 height 149
click at [1297, 141] on icon at bounding box center [1302, 138] width 21 height 27
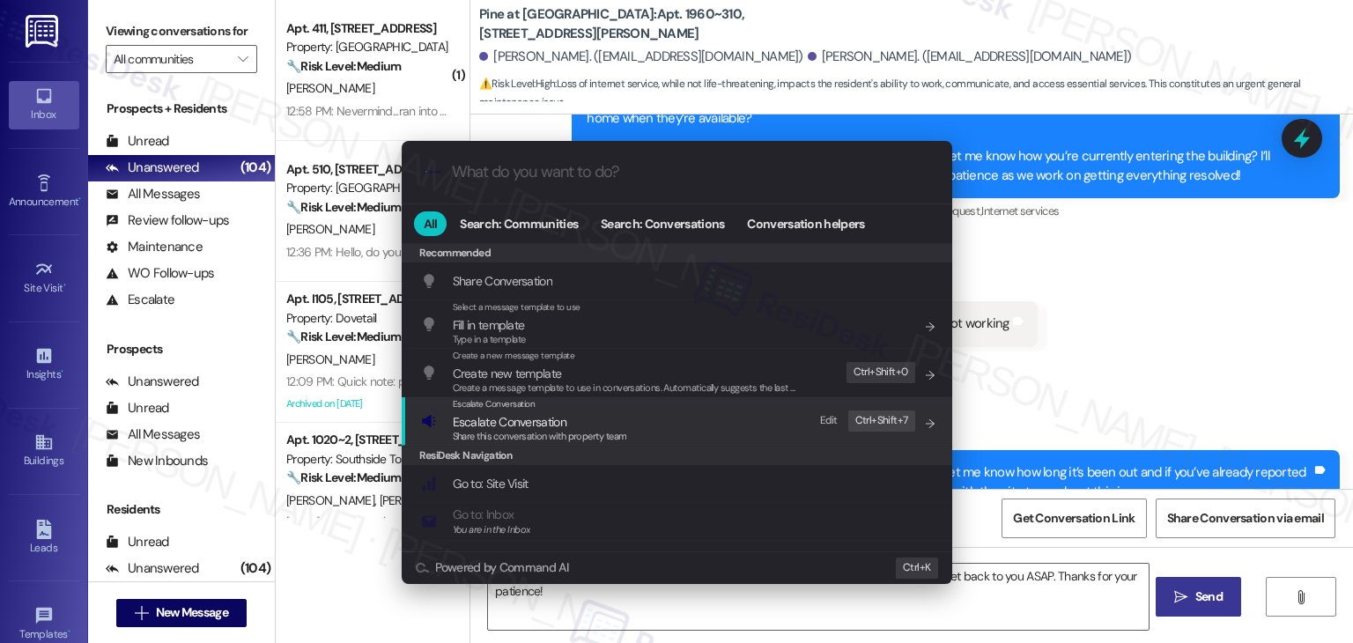
click at [525, 427] on span "Escalate Conversation" at bounding box center [510, 422] width 114 height 16
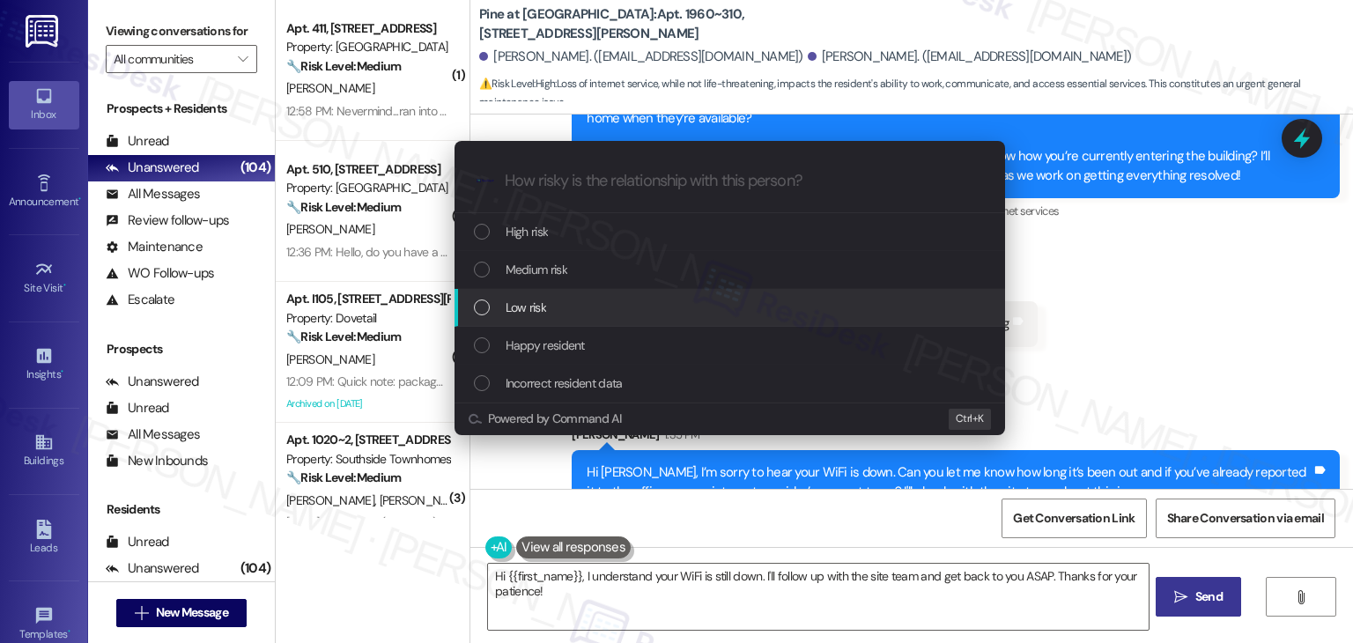
click at [484, 305] on div "List of options" at bounding box center [482, 308] width 16 height 16
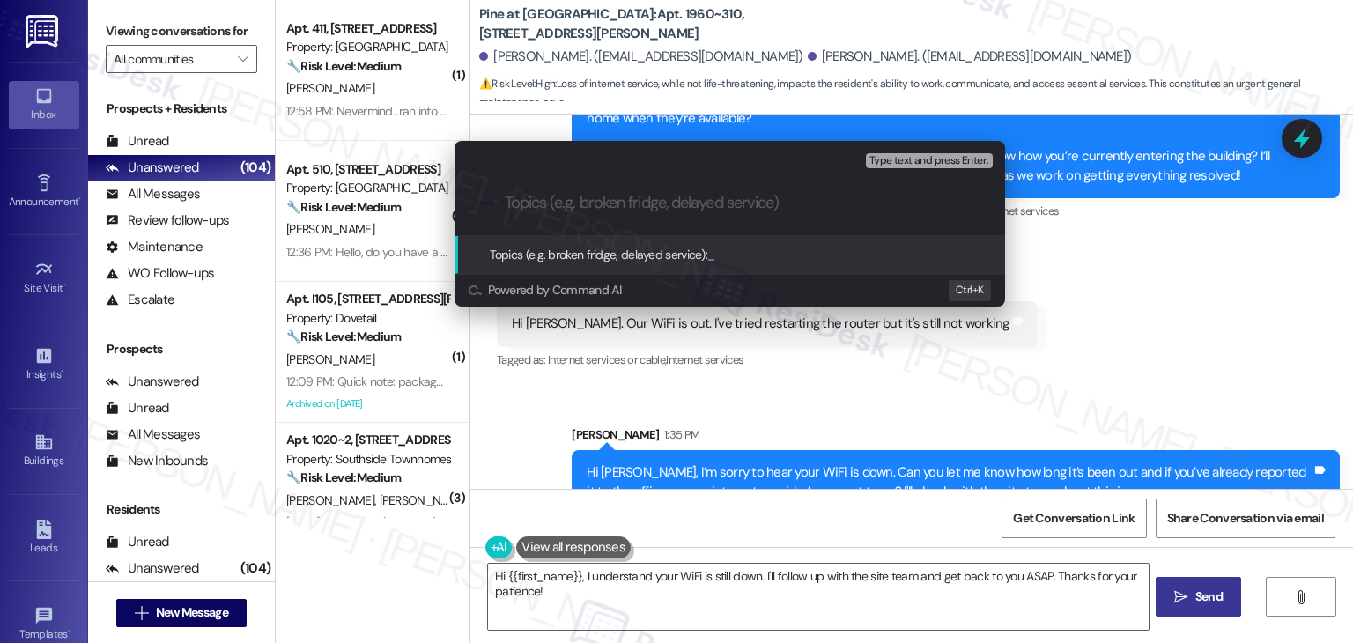
paste input "Resident Report – WiFi Outage"
type input "Resident Report – WiFi Outage"
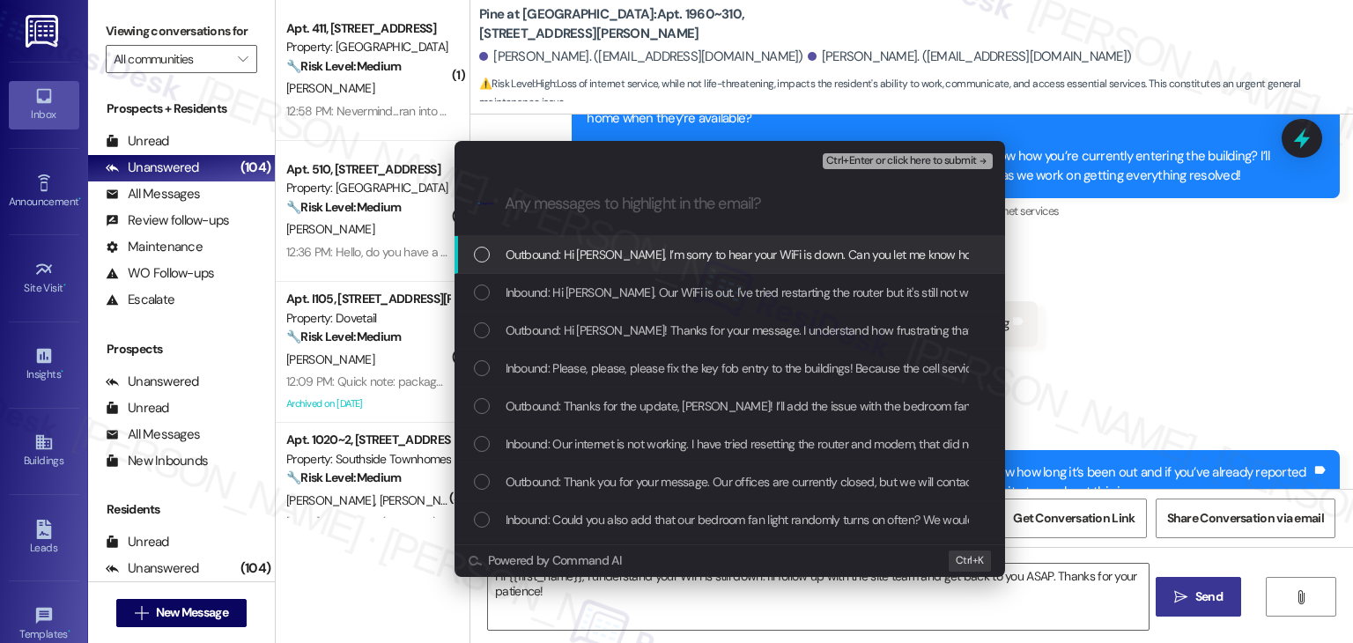
click at [484, 305] on div "Inbound: Hi Dottie. Our WiFi is out. I've tried restarting the router but it's …" at bounding box center [730, 293] width 551 height 38
click at [899, 156] on span "Ctrl+Enter or click here to submit" at bounding box center [901, 161] width 151 height 12
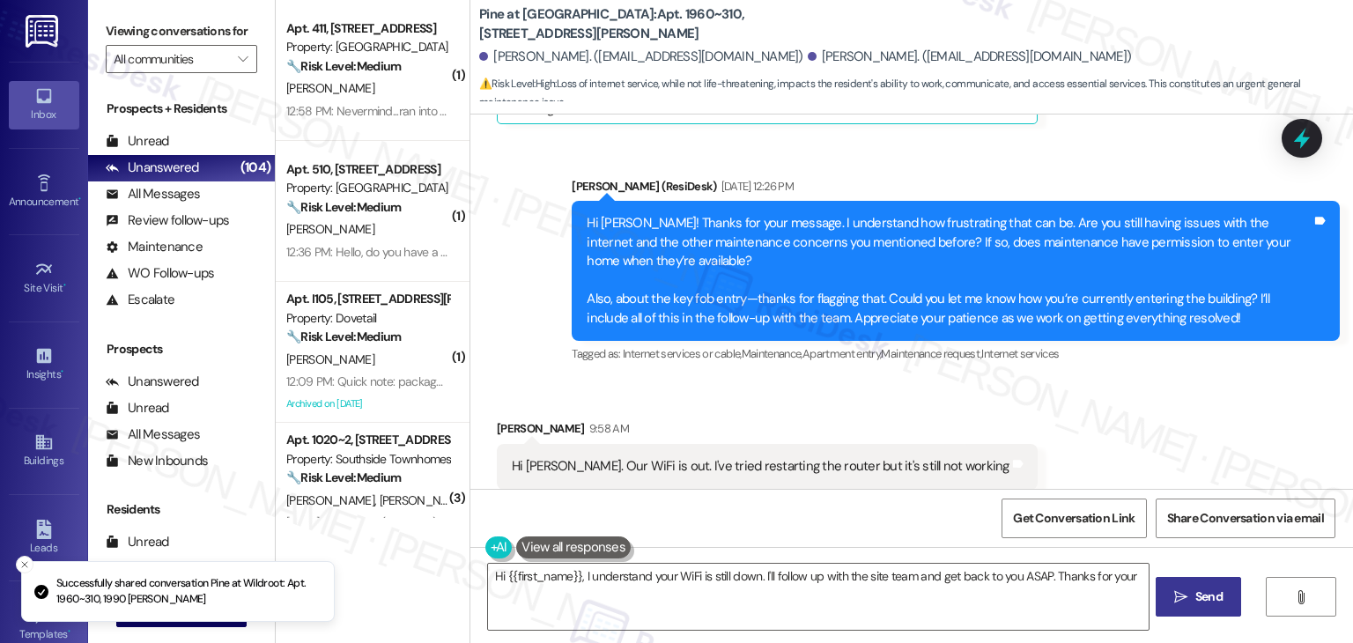
scroll to position [4451, 0]
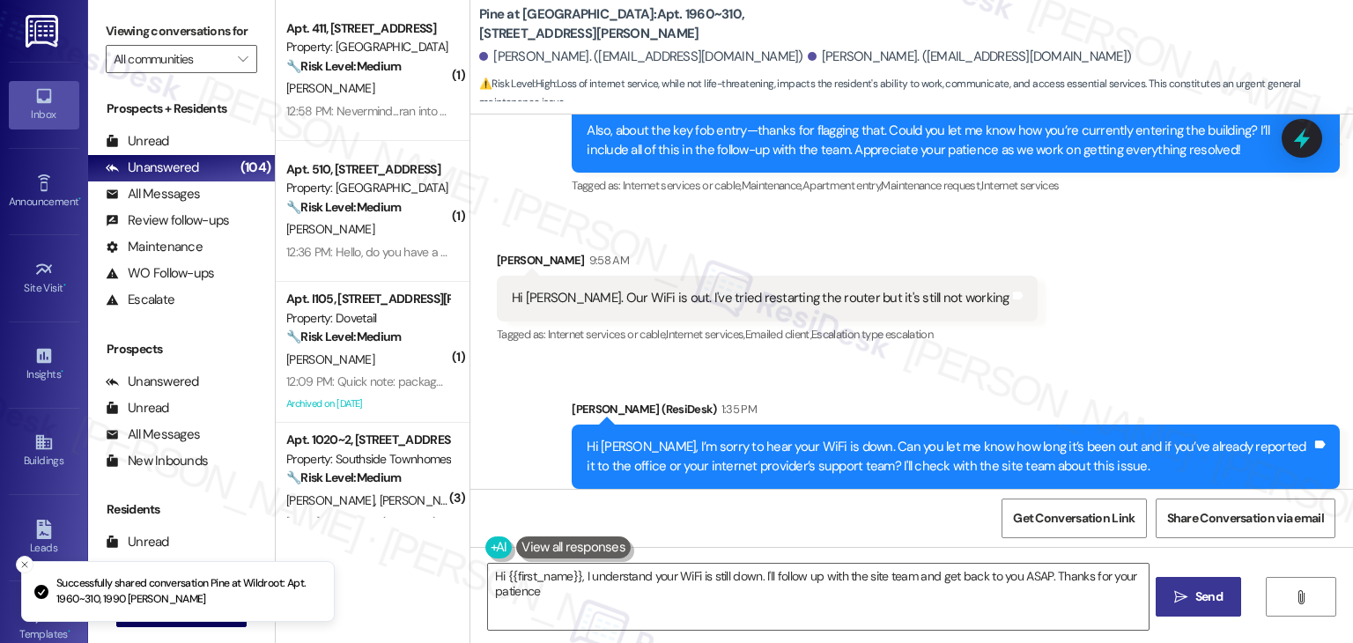
type textarea "Hi {{first_name}}, I understand your WiFi is still down. I'll follow up with th…"
click at [1107, 295] on div "Received via SMS Leah Barber 9:58 AM Hi Dottie. Our WiFi is out. I've tried res…" at bounding box center [911, 285] width 883 height 149
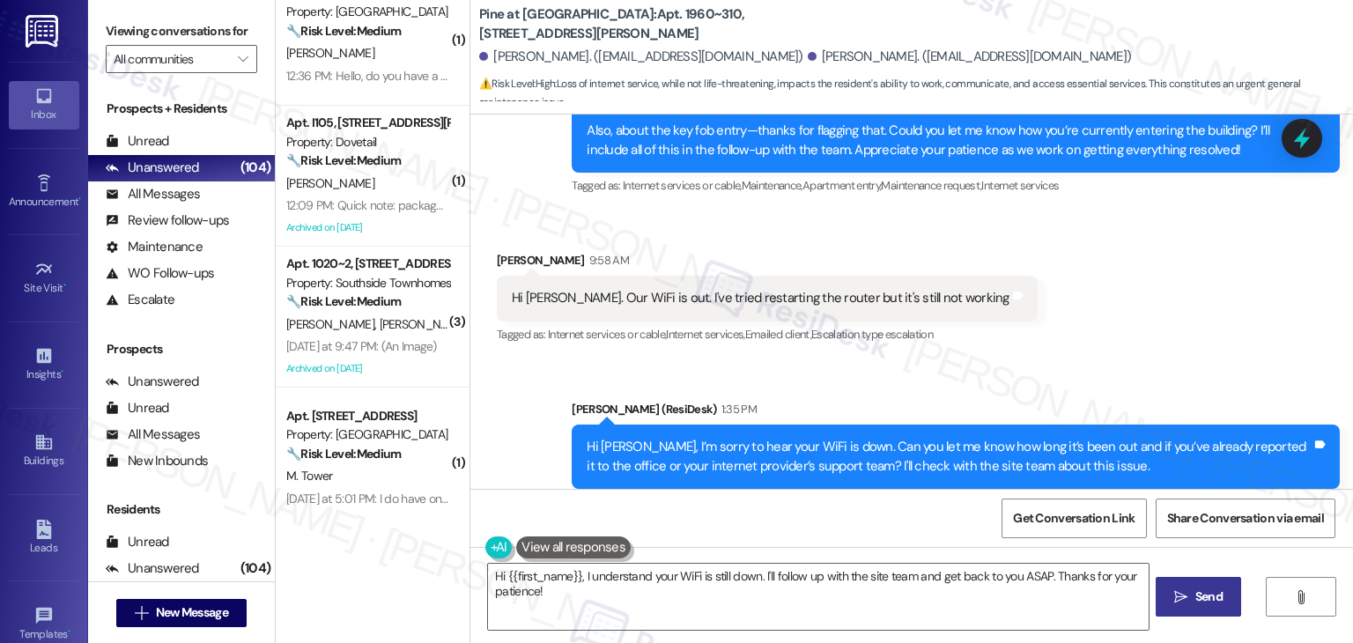
scroll to position [0, 0]
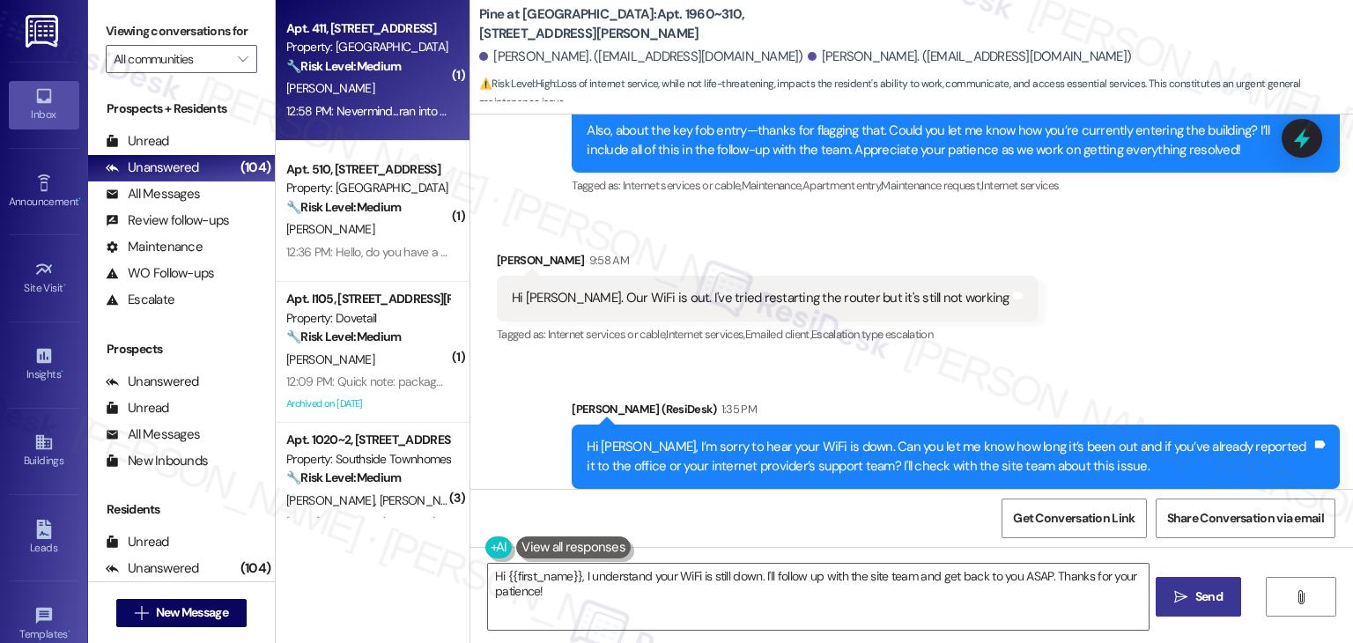
click at [335, 68] on strong "🔧 Risk Level: Medium" at bounding box center [343, 66] width 115 height 16
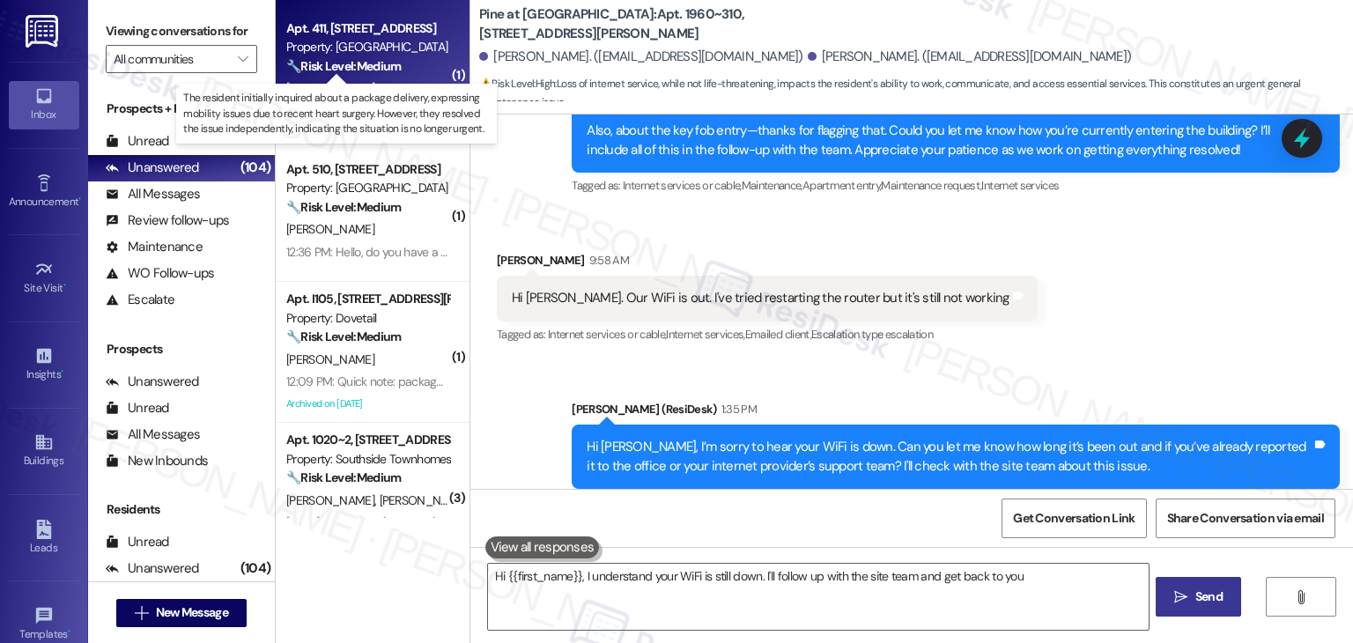
type textarea "Hi {{first_name}}, I understand your WiFi is still down. I'll follow up with th…"
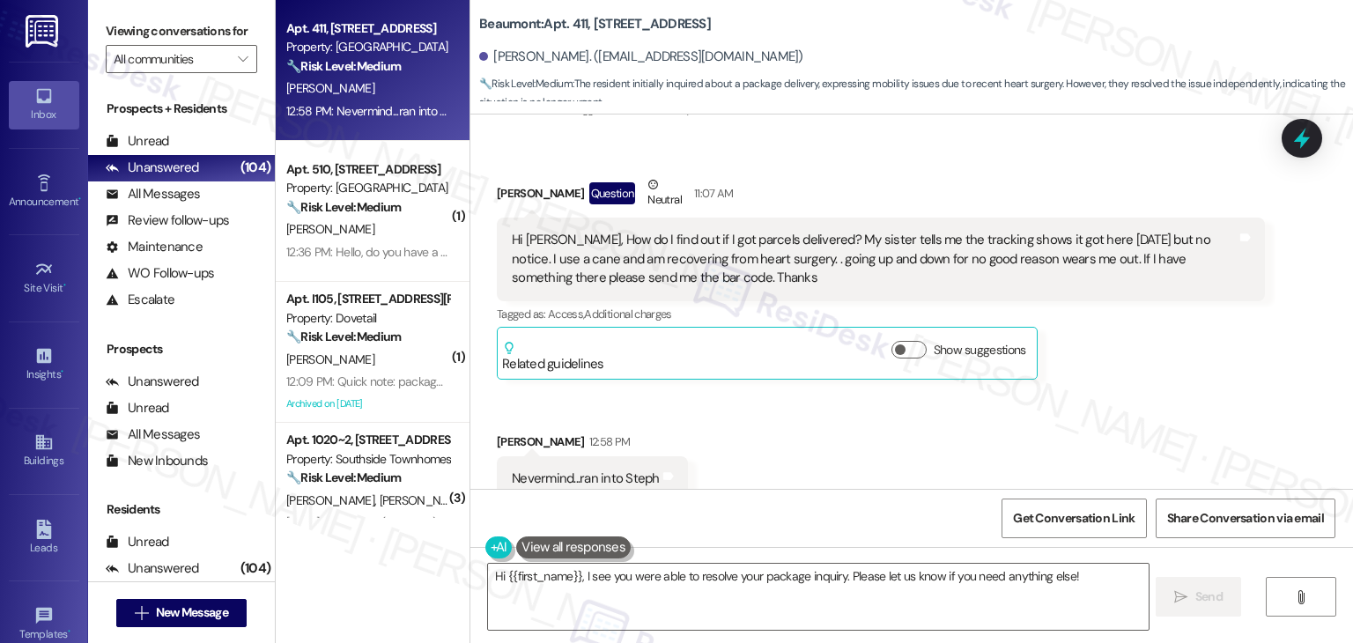
scroll to position [310, 0]
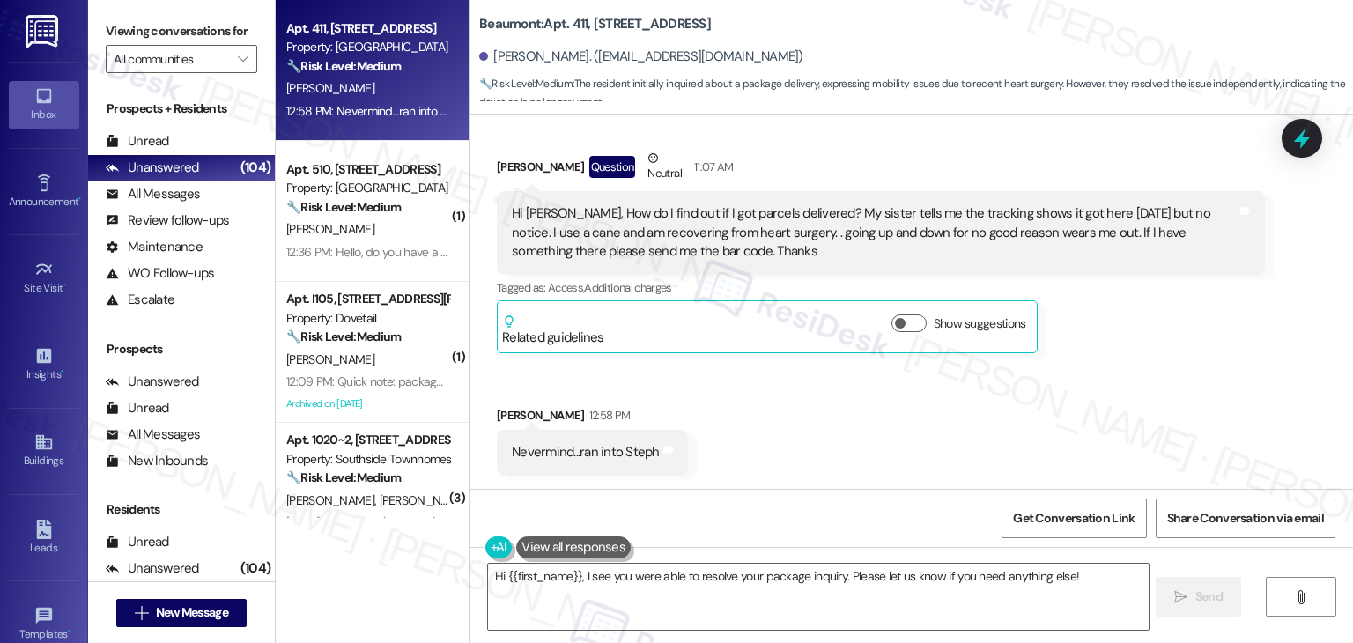
click at [746, 427] on div "Received via SMS Jim Mccall Question Neutral 11:07 AM Hi Dottie, How do I find …" at bounding box center [911, 299] width 883 height 380
click at [745, 426] on div "Received via SMS Jim Mccall Question Neutral 11:07 AM Hi Dottie, How do I find …" at bounding box center [911, 299] width 883 height 380
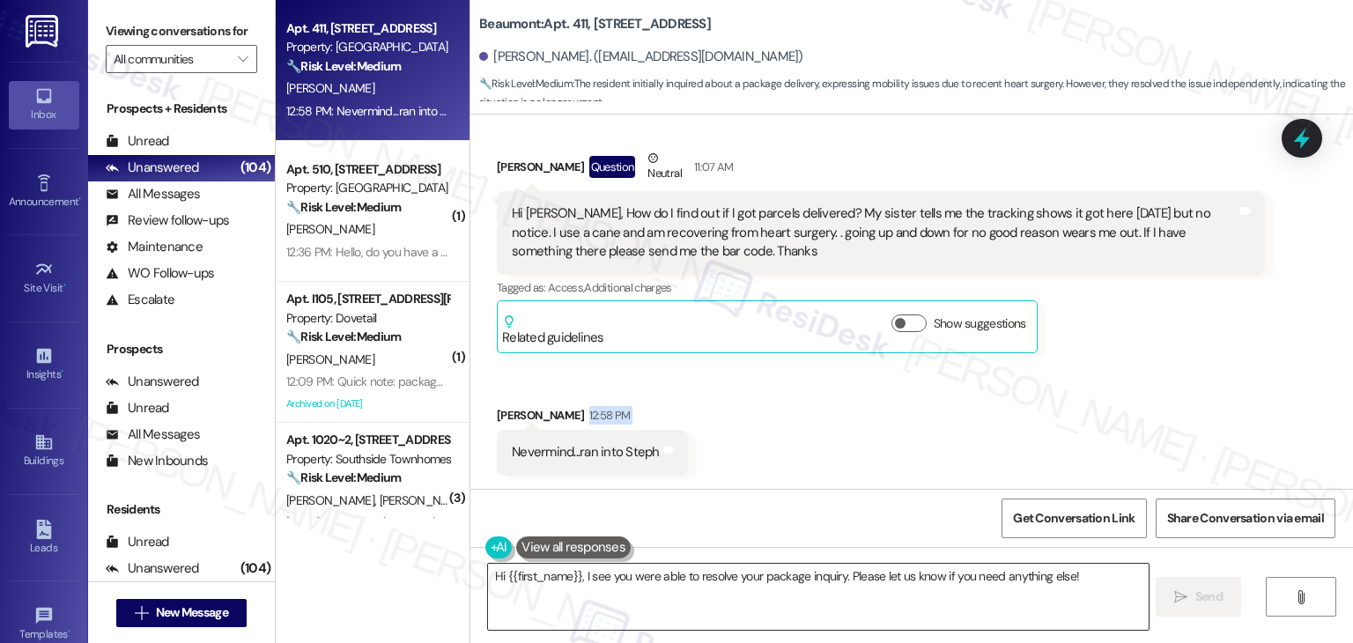
click at [1080, 576] on textarea "Hi {{first_name}}, I see you were able to resolve your package inquiry. Please …" at bounding box center [818, 597] width 660 height 66
click at [628, 620] on textarea "Hi {{first_name}}, I see you were able to resolve your package inquiry. Please …" at bounding box center [818, 597] width 660 height 66
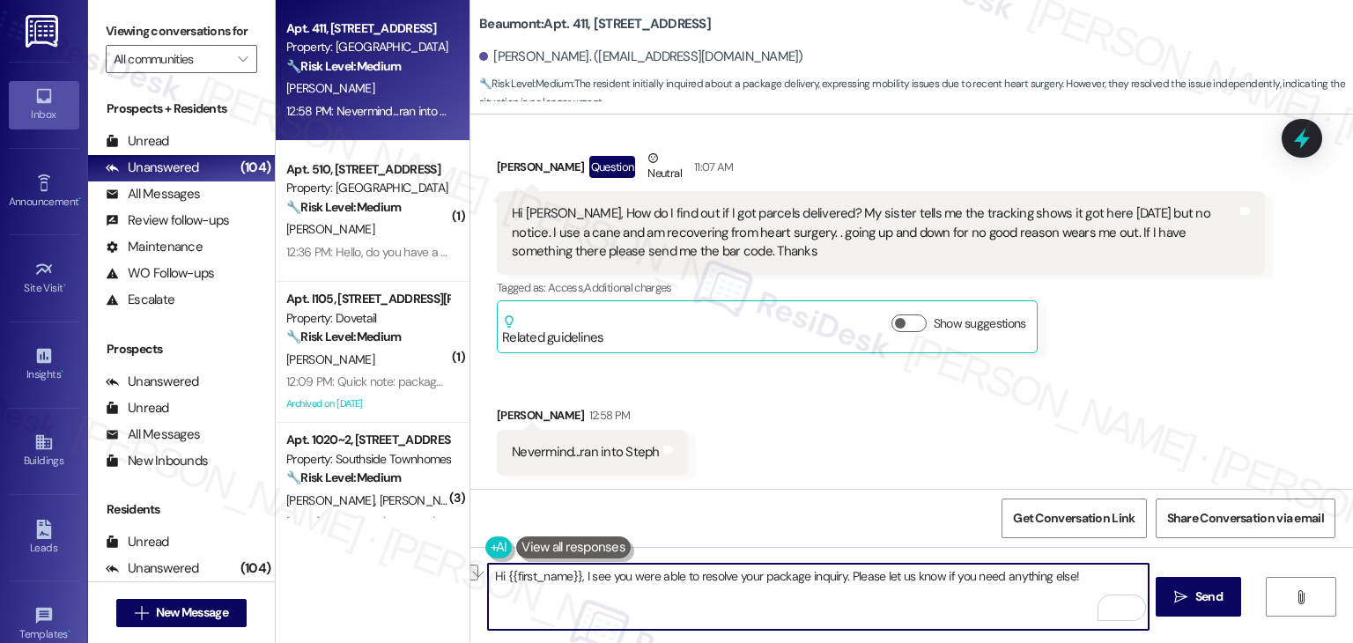
drag, startPoint x: 1071, startPoint y: 569, endPoint x: 841, endPoint y: 572, distance: 230.0
click at [841, 572] on textarea "Hi {{first_name}}, I see you were able to resolve your package inquiry. Please …" at bounding box center [818, 597] width 660 height 66
paste textarea "Feel free to reach out if you have any other concerns. We're here to help."
type textarea "Hi {{first_name}}, I see you were able to resolve your package inquiry. Feel fr…"
click at [1192, 589] on span "Send" at bounding box center [1209, 597] width 34 height 19
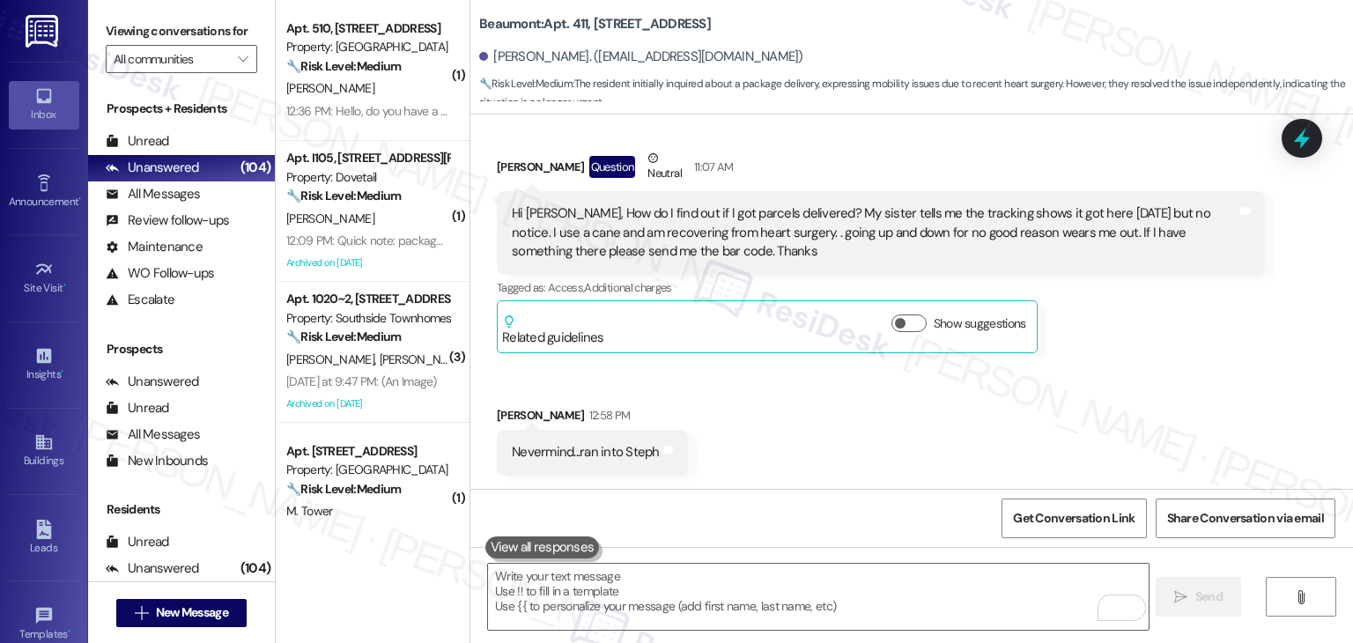
click at [899, 396] on div "Received via SMS Jim Mccall Question Neutral 11:07 AM Hi Dottie, How do I find …" at bounding box center [911, 299] width 883 height 380
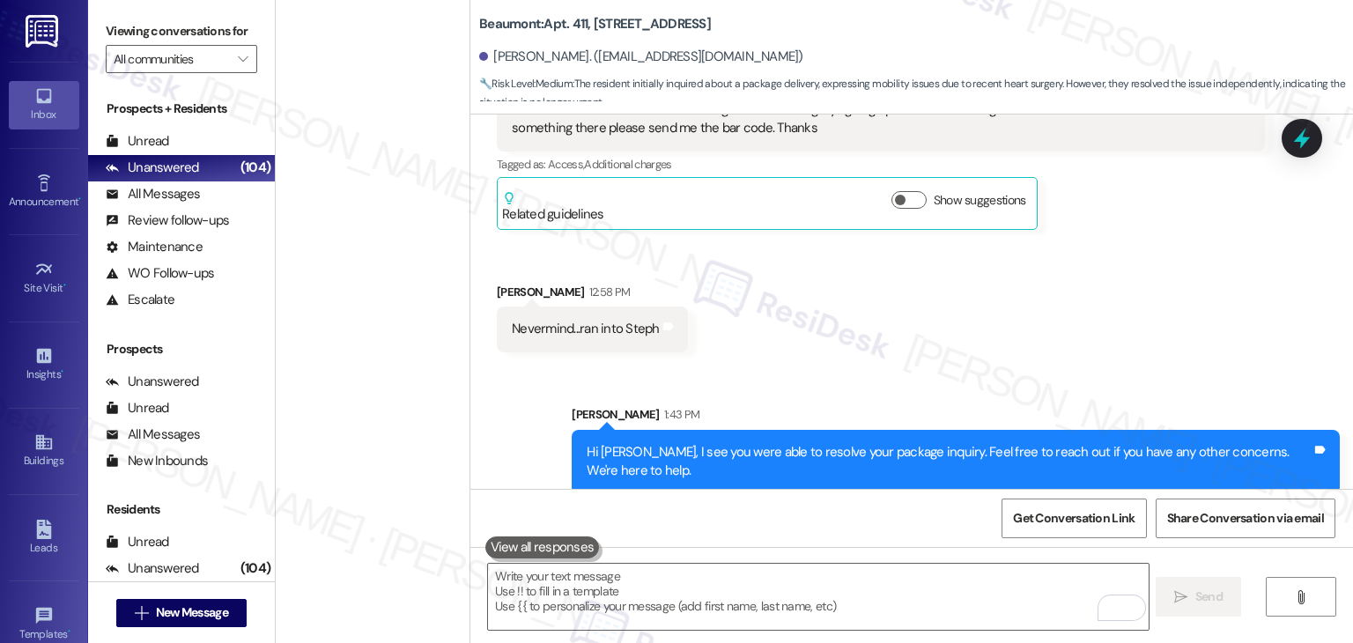
scroll to position [6531, 0]
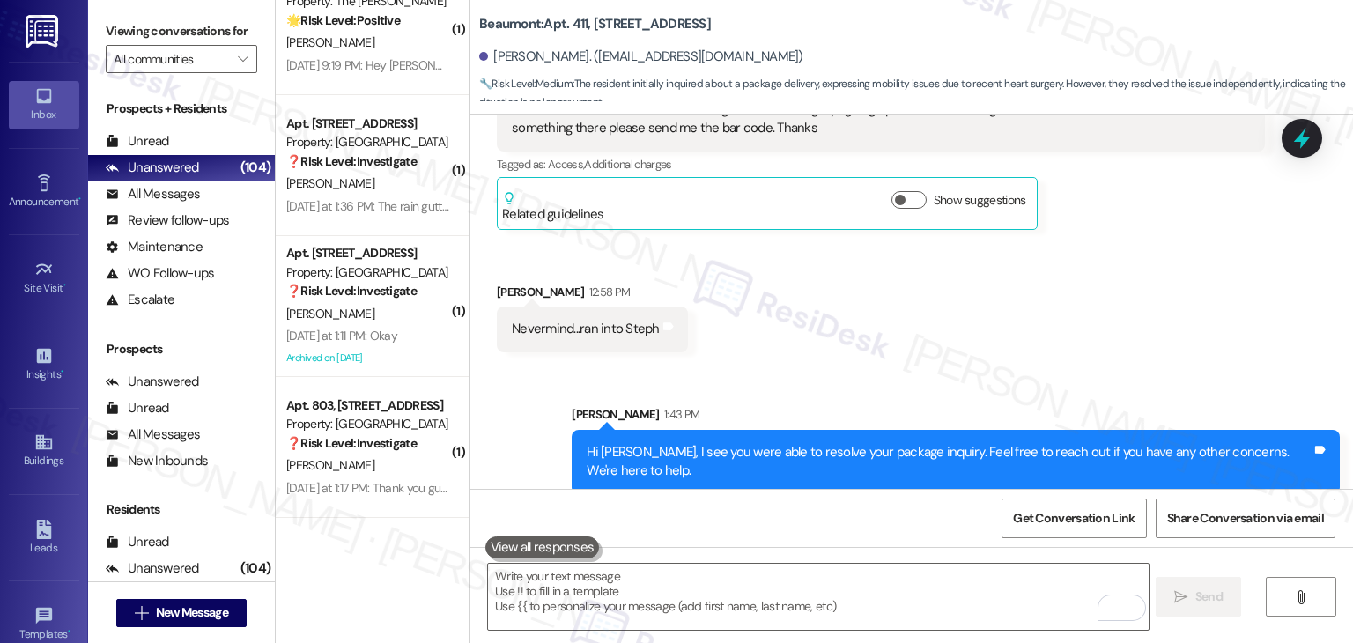
click at [333, 547] on div "Apt. E~252, 244 N Allumbaugh St Property: Towne Square 🌟 Risk Level: Positive T…" at bounding box center [373, 321] width 194 height 643
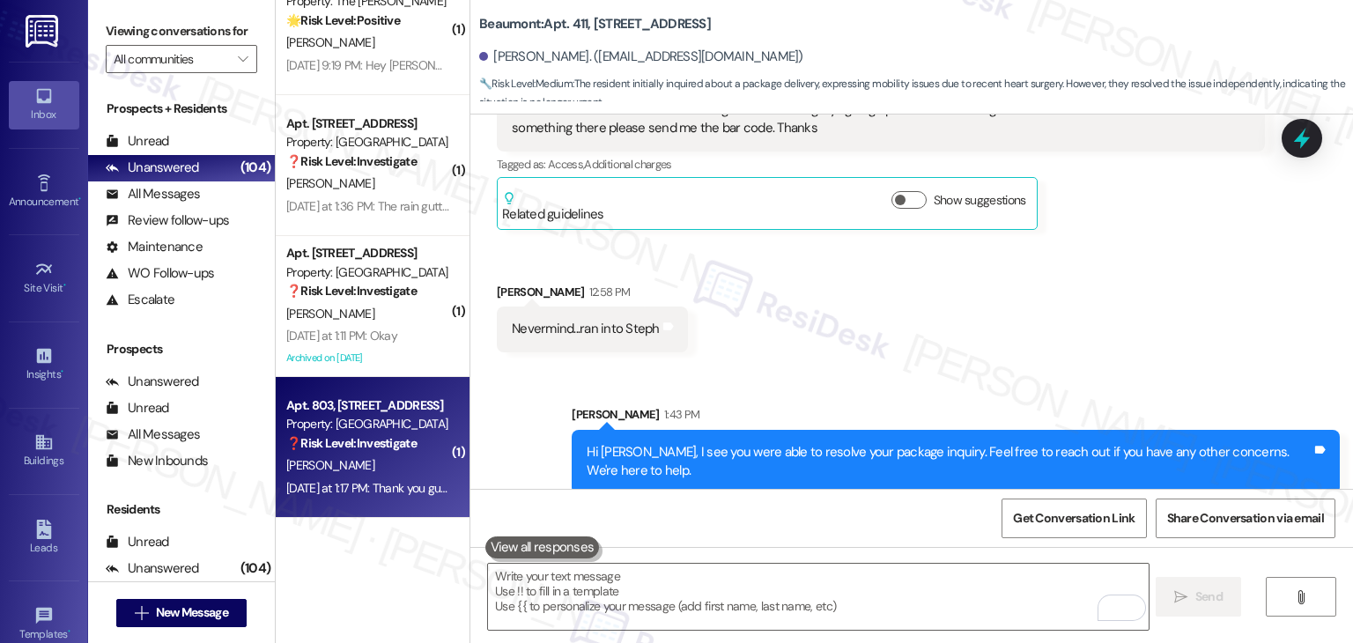
click at [359, 478] on div "Yesterday at 1:17 PM: Thank you guys. You are the best Yesterday at 1:17 PM: Th…" at bounding box center [368, 489] width 167 height 22
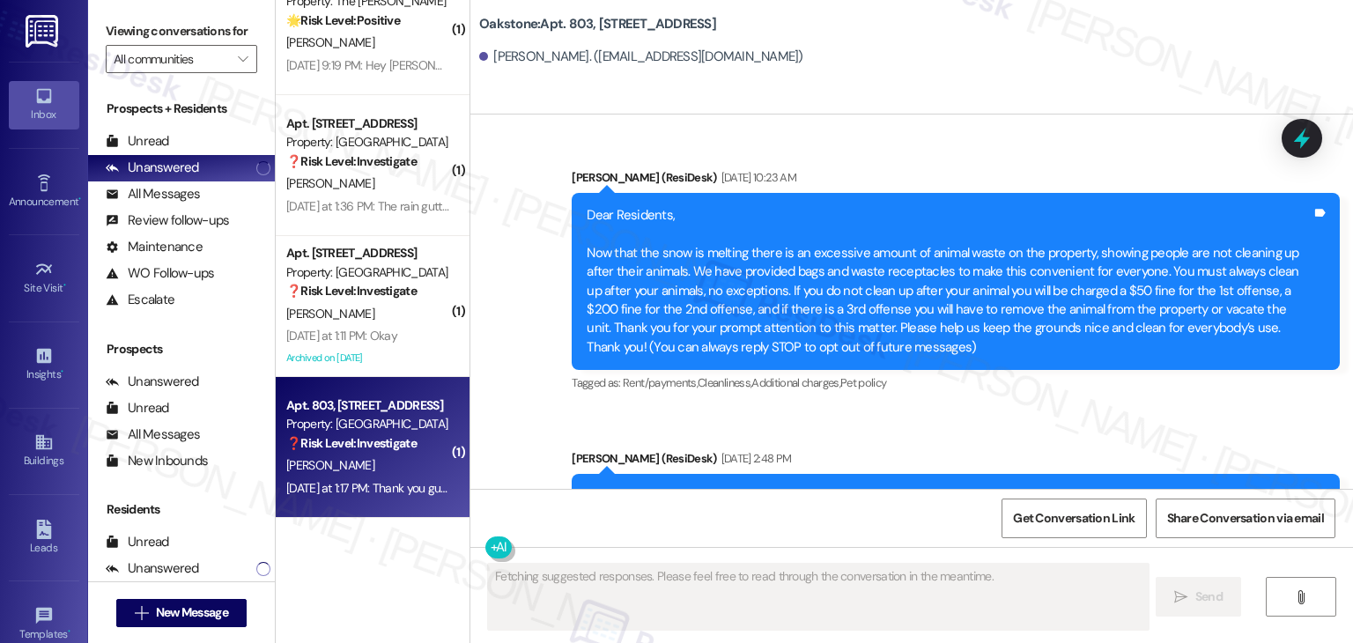
scroll to position [10768, 0]
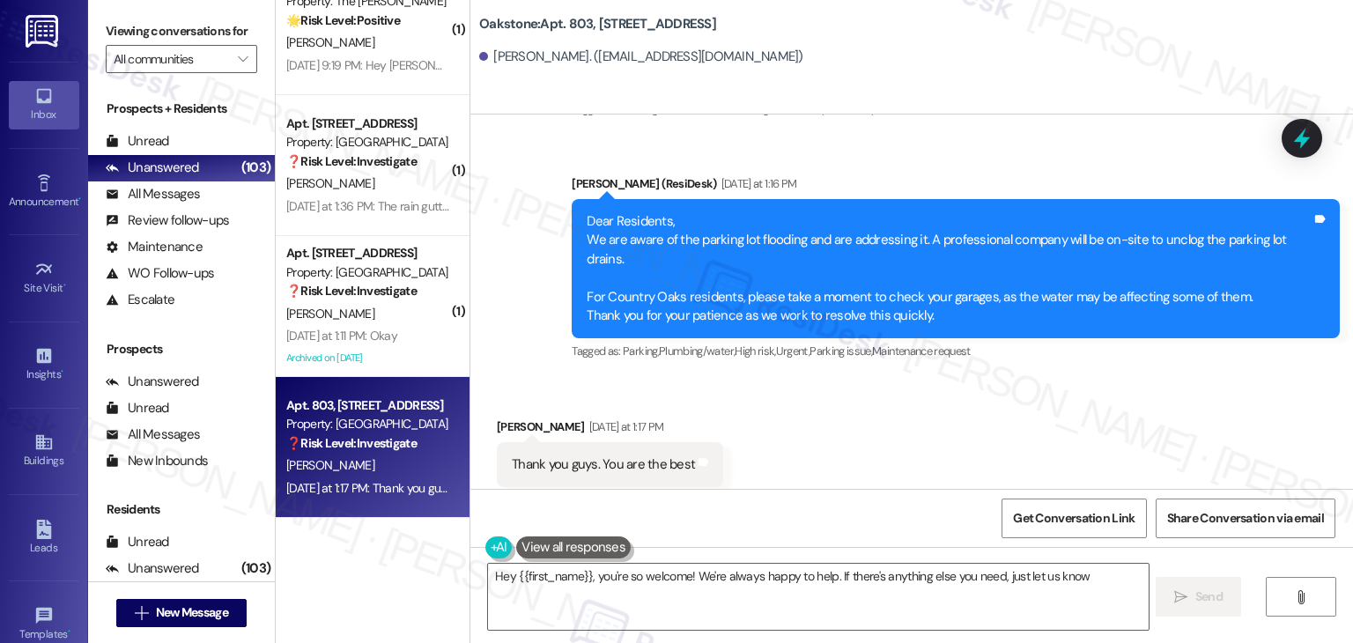
type textarea "Hey {{first_name}}, you're so welcome! We're always happy to help. If there's a…"
click at [882, 402] on div "Received via SMS Melanie Rust Yesterday at 1:17 PM Thank you guys. You are the …" at bounding box center [911, 452] width 883 height 149
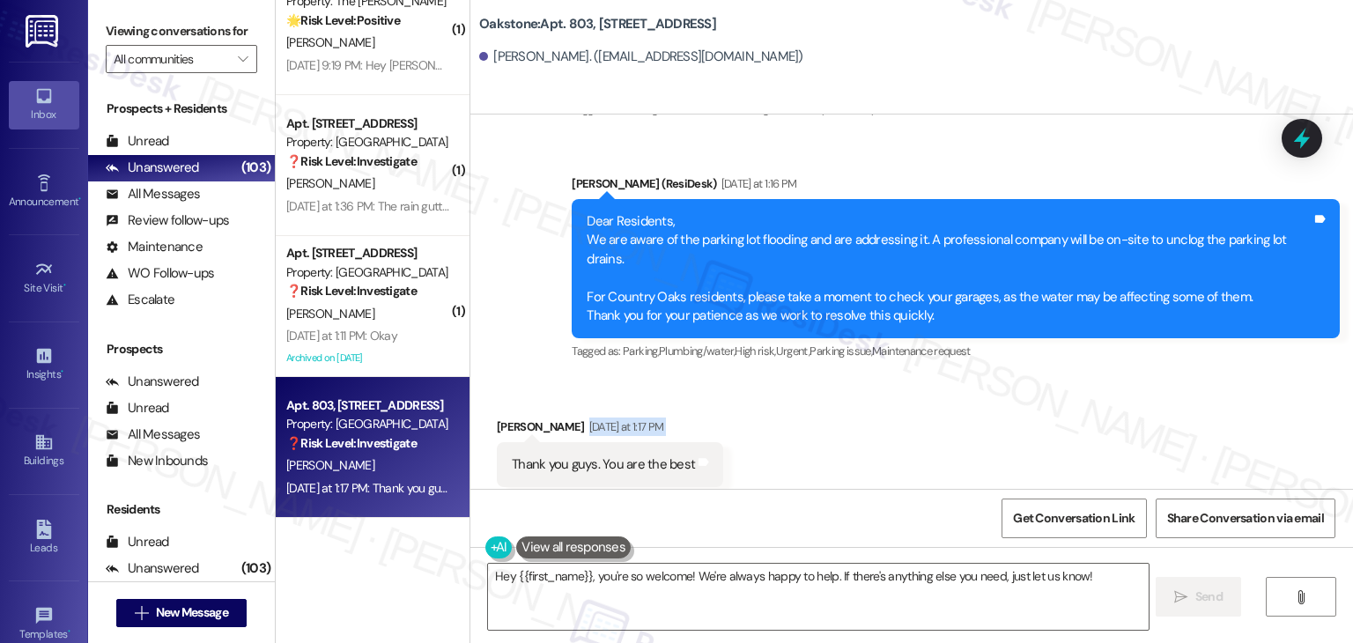
click at [882, 402] on div "Received via SMS Melanie Rust Yesterday at 1:17 PM Thank you guys. You are the …" at bounding box center [911, 452] width 883 height 149
click at [881, 400] on div "Received via SMS Melanie Rust Yesterday at 1:17 PM Thank you guys. You are the …" at bounding box center [911, 452] width 883 height 149
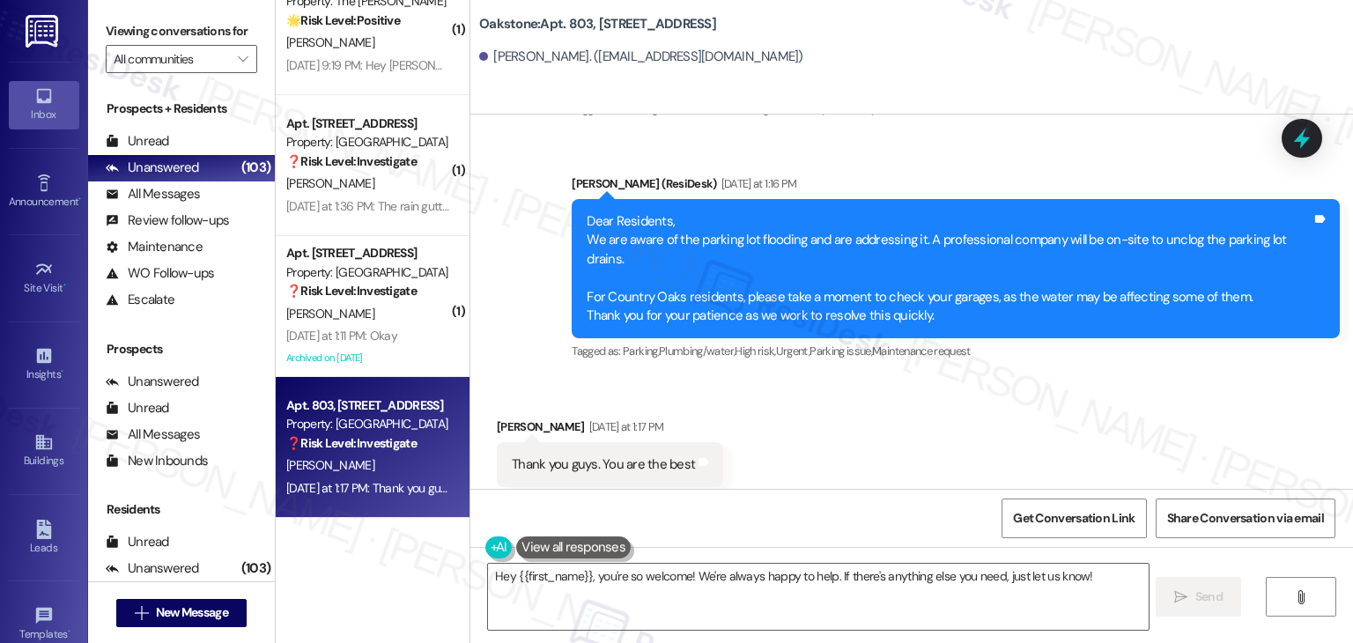
click at [881, 400] on div "Received via SMS Melanie Rust Yesterday at 1:17 PM Thank you guys. You are the …" at bounding box center [911, 452] width 883 height 149
click at [881, 403] on div "Received via SMS Melanie Rust Yesterday at 1:17 PM Thank you guys. You are the …" at bounding box center [911, 452] width 883 height 149
click at [880, 403] on div "Received via SMS Melanie Rust Yesterday at 1:17 PM Thank you guys. You are the …" at bounding box center [911, 452] width 883 height 149
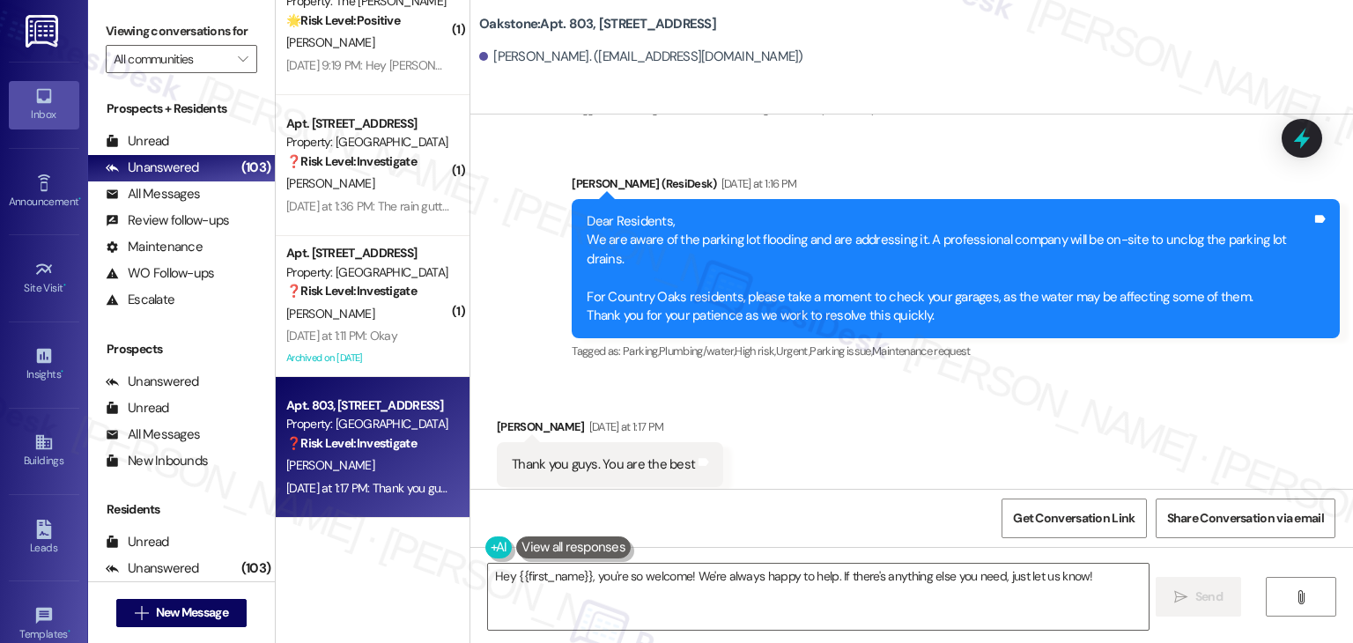
click at [880, 403] on div "Received via SMS Melanie Rust Yesterday at 1:17 PM Thank you guys. You are the …" at bounding box center [911, 452] width 883 height 149
click at [878, 444] on div "Received via SMS Melanie Rust Yesterday at 1:17 PM Thank you guys. You are the …" at bounding box center [911, 452] width 883 height 149
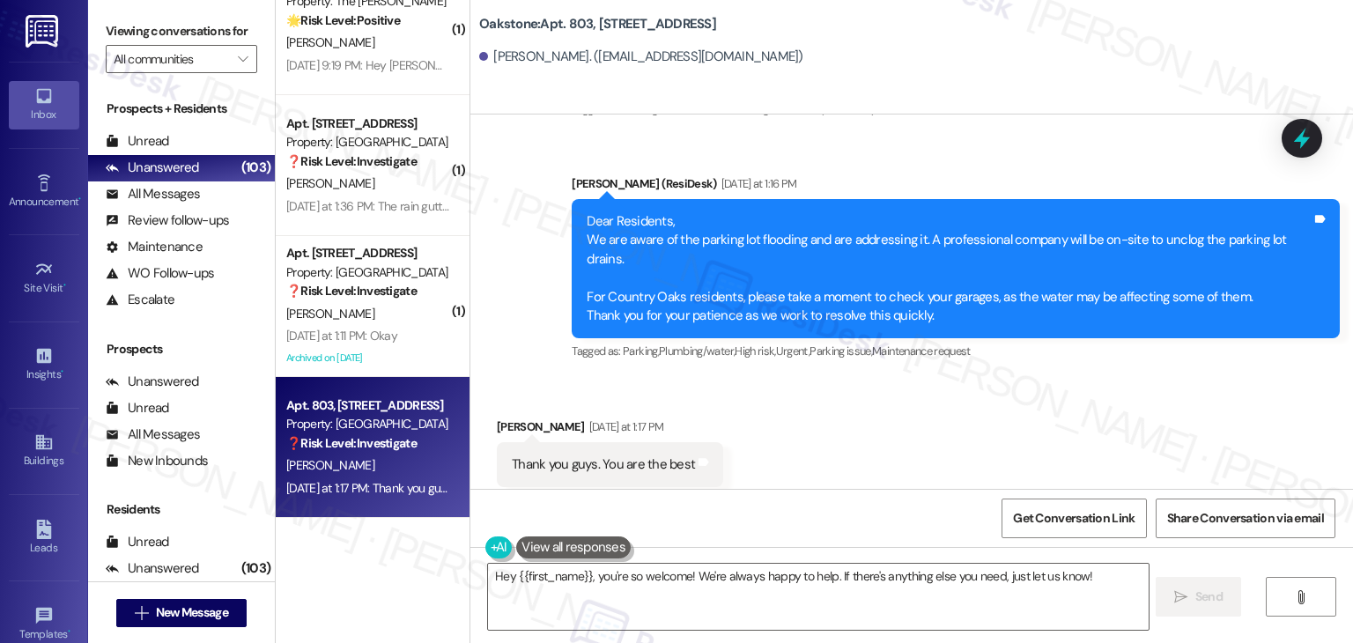
click at [878, 442] on div "Received via SMS Melanie Rust Yesterday at 1:17 PM Thank you guys. You are the …" at bounding box center [911, 452] width 883 height 149
click at [878, 441] on div "Received via SMS Melanie Rust Yesterday at 1:17 PM Thank you guys. You are the …" at bounding box center [911, 452] width 883 height 149
click at [1059, 567] on textarea "Hey {{first_name}}, you're so welcome! We're always happy to help. If there's a…" at bounding box center [818, 597] width 660 height 66
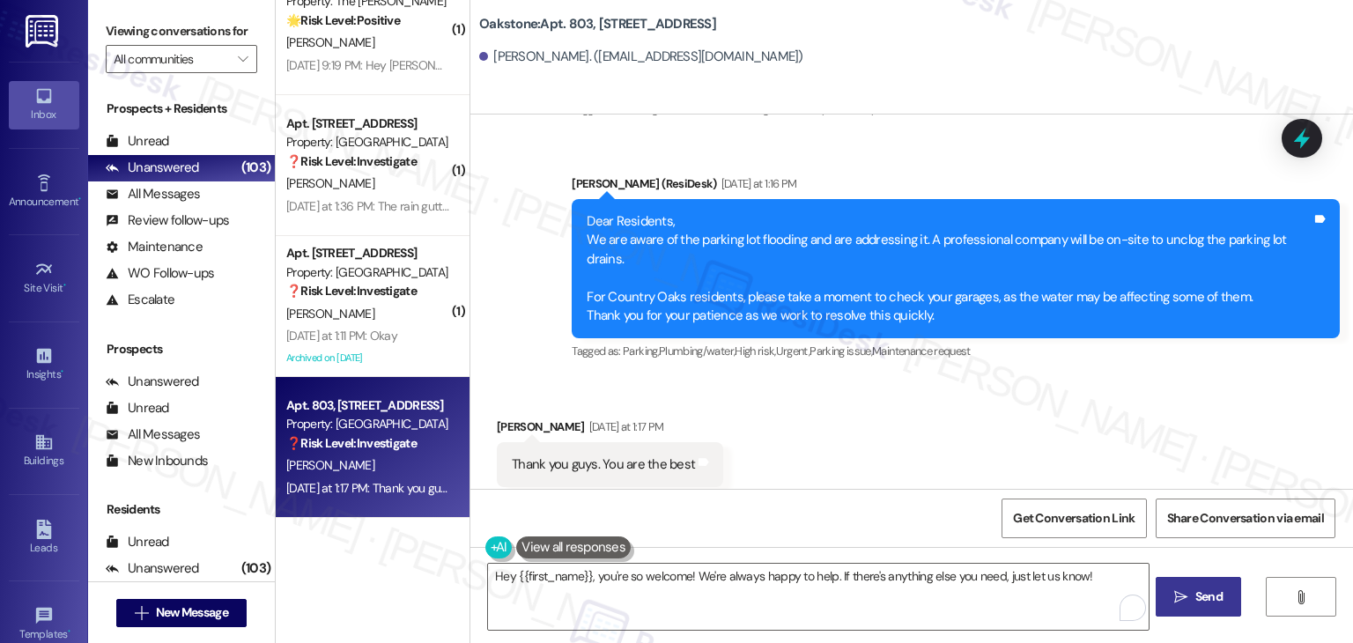
click at [1201, 600] on span "Send" at bounding box center [1209, 597] width 27 height 19
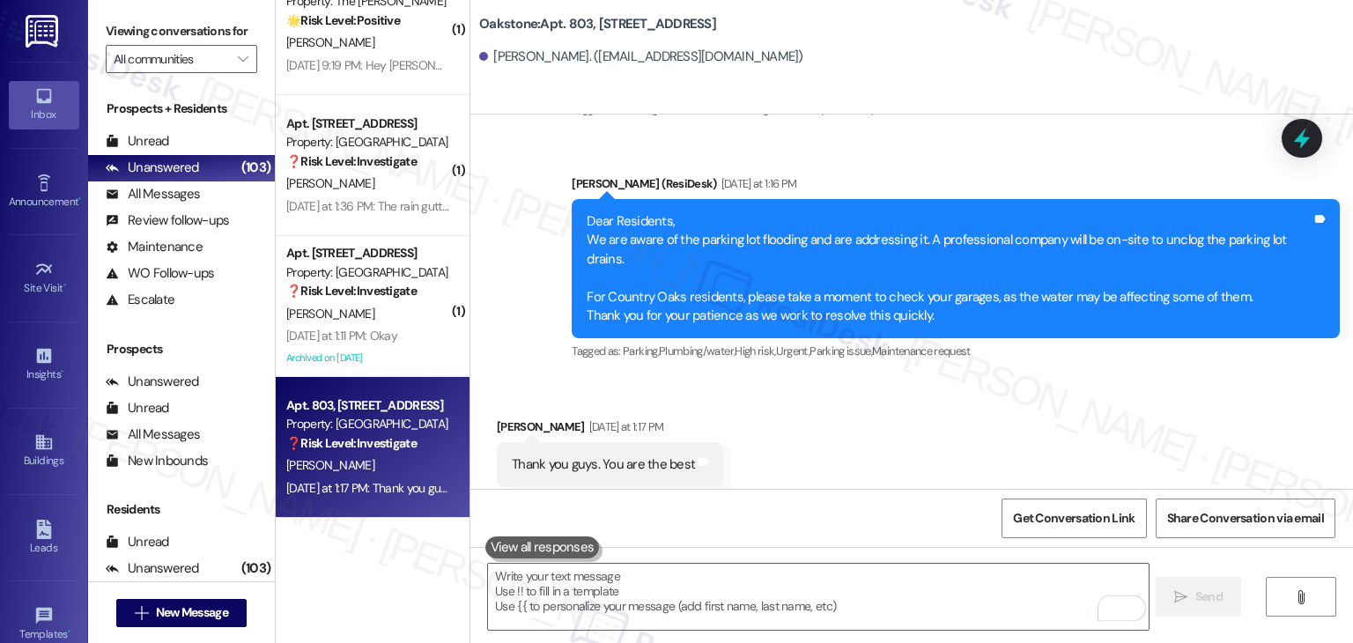
scroll to position [10767, 0]
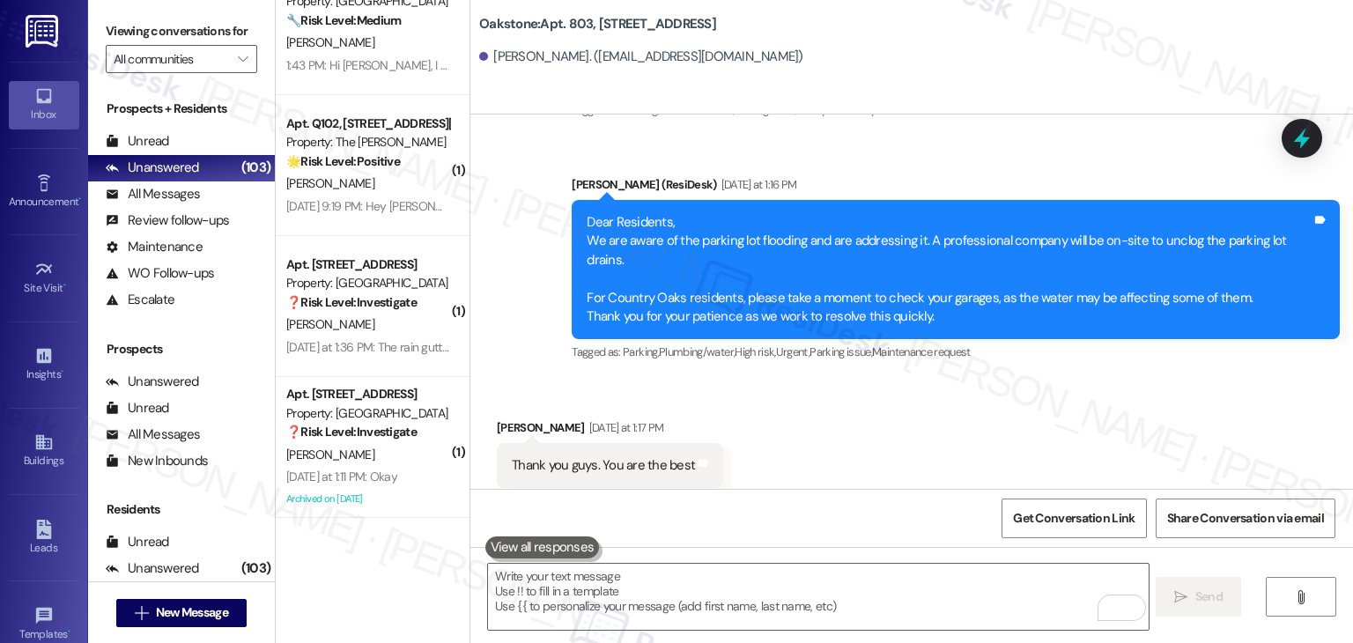
click at [865, 410] on div "Received via SMS Melanie Rust Yesterday at 1:17 PM Thank you guys. You are the …" at bounding box center [911, 453] width 883 height 149
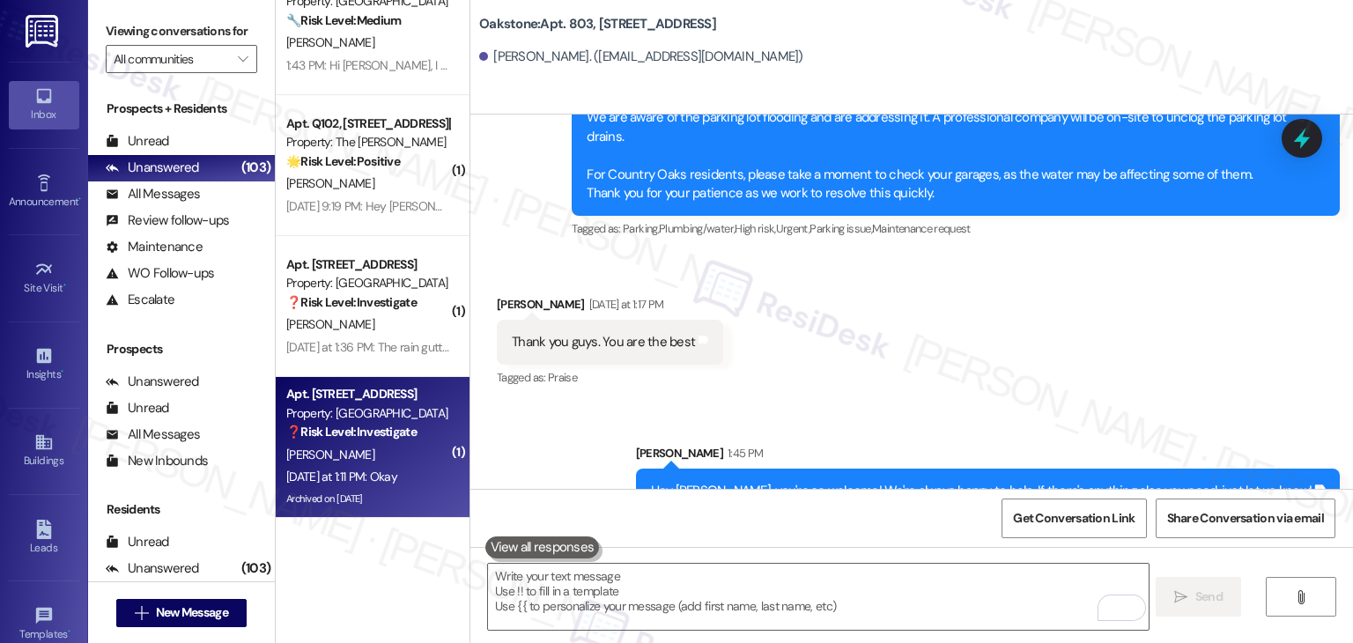
click at [321, 508] on div "Archived on [DATE]" at bounding box center [368, 499] width 167 height 22
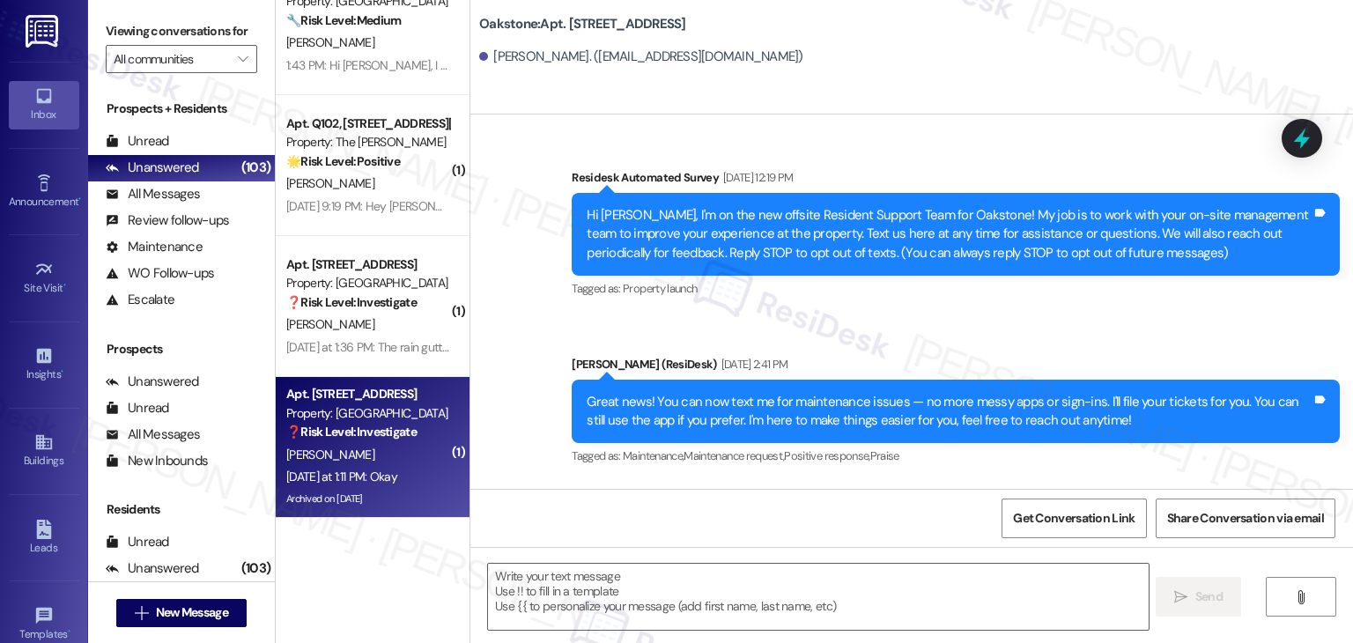
scroll to position [14309, 0]
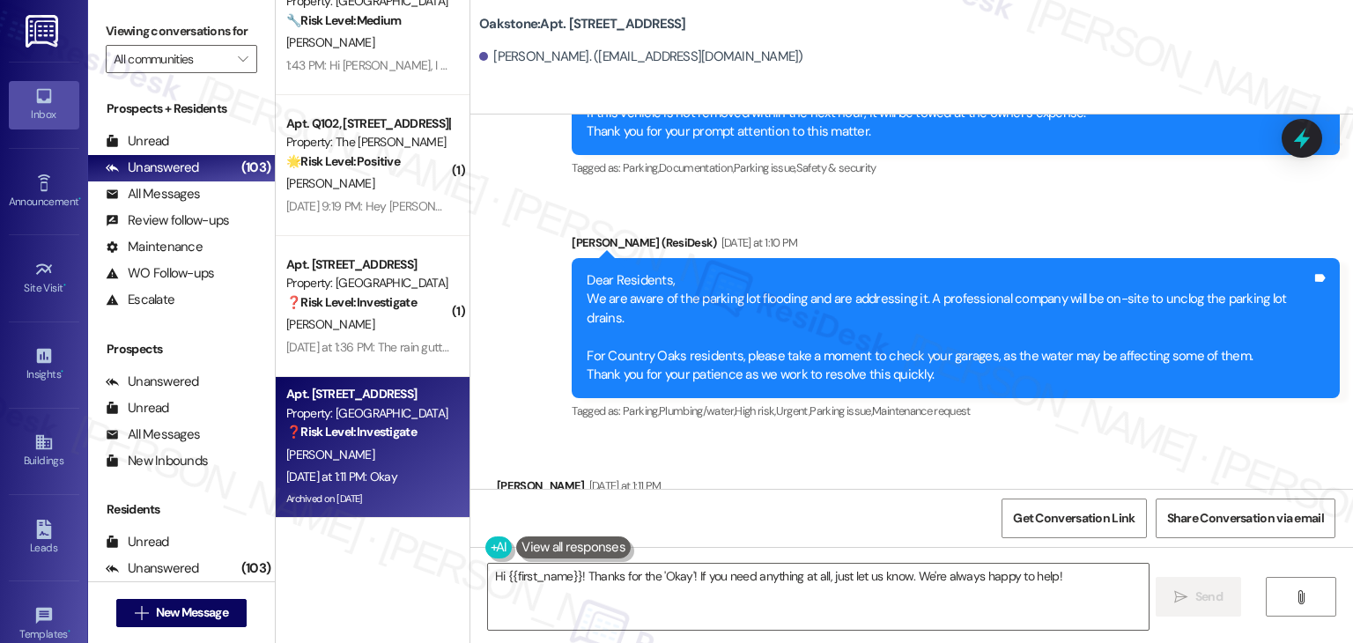
click at [779, 437] on div "Received via SMS Karina Giacchetta Yesterday at 1:11 PM Okay Tags and notes Tag…" at bounding box center [911, 511] width 883 height 149
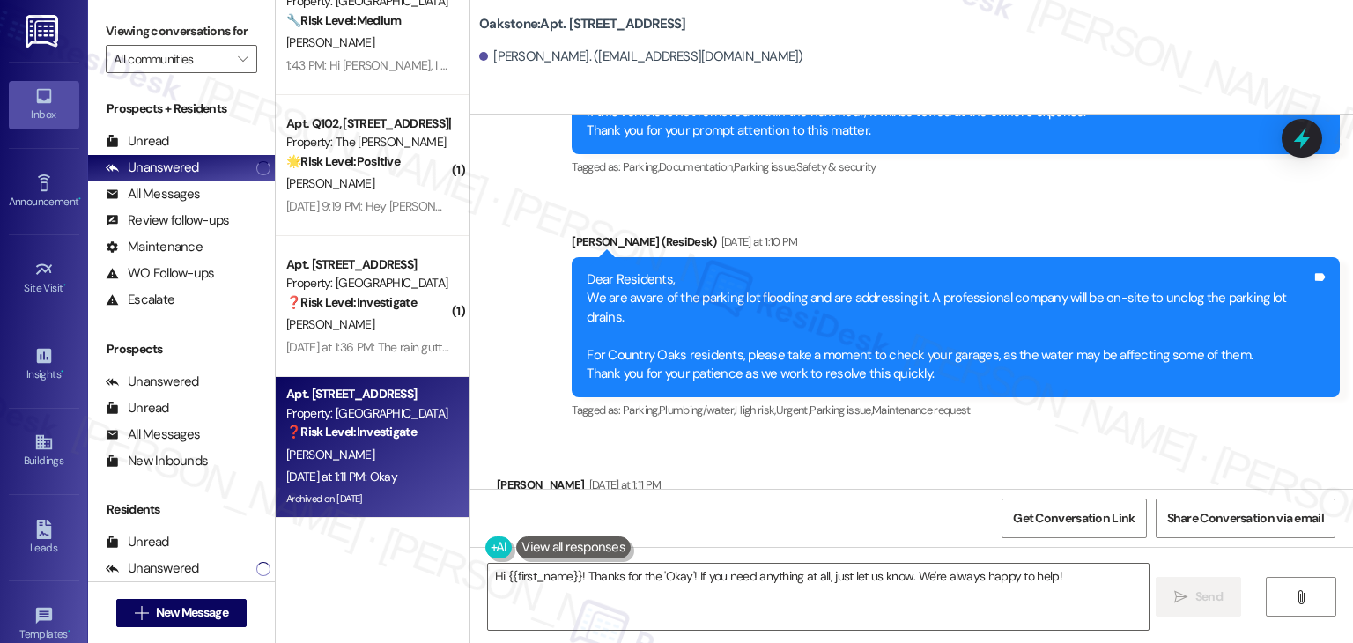
click at [760, 436] on div "Received via SMS Karina Giacchetta Yesterday at 1:11 PM Okay Tags and notes Tag…" at bounding box center [911, 510] width 883 height 149
click at [755, 436] on div "Received via SMS Karina Giacchetta Yesterday at 1:11 PM Okay Tags and notes Tag…" at bounding box center [911, 510] width 883 height 149
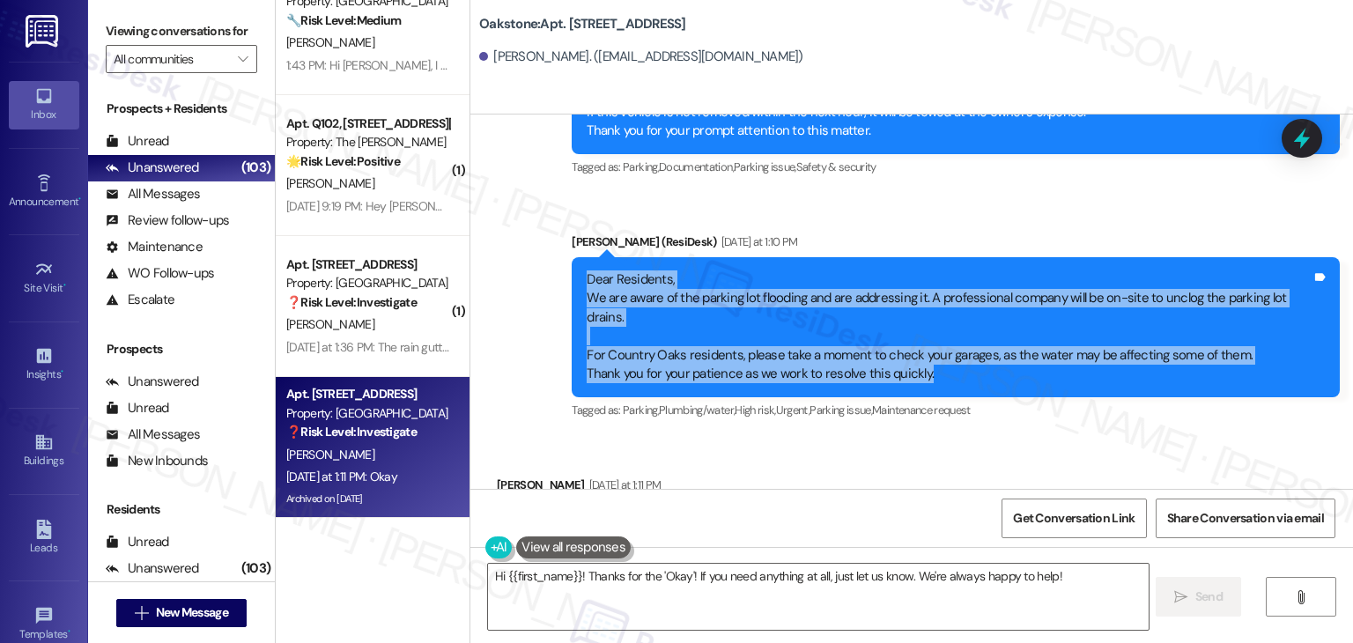
drag, startPoint x: 931, startPoint y: 278, endPoint x: 564, endPoint y: 207, distance: 374.1
click at [572, 257] on div "Dear Residents, We are aware of the parking lot flooding and are addressing it.…" at bounding box center [956, 327] width 768 height 140
copy div "Dear Residents, We are aware of the parking lot flooding and are addressing it.…"
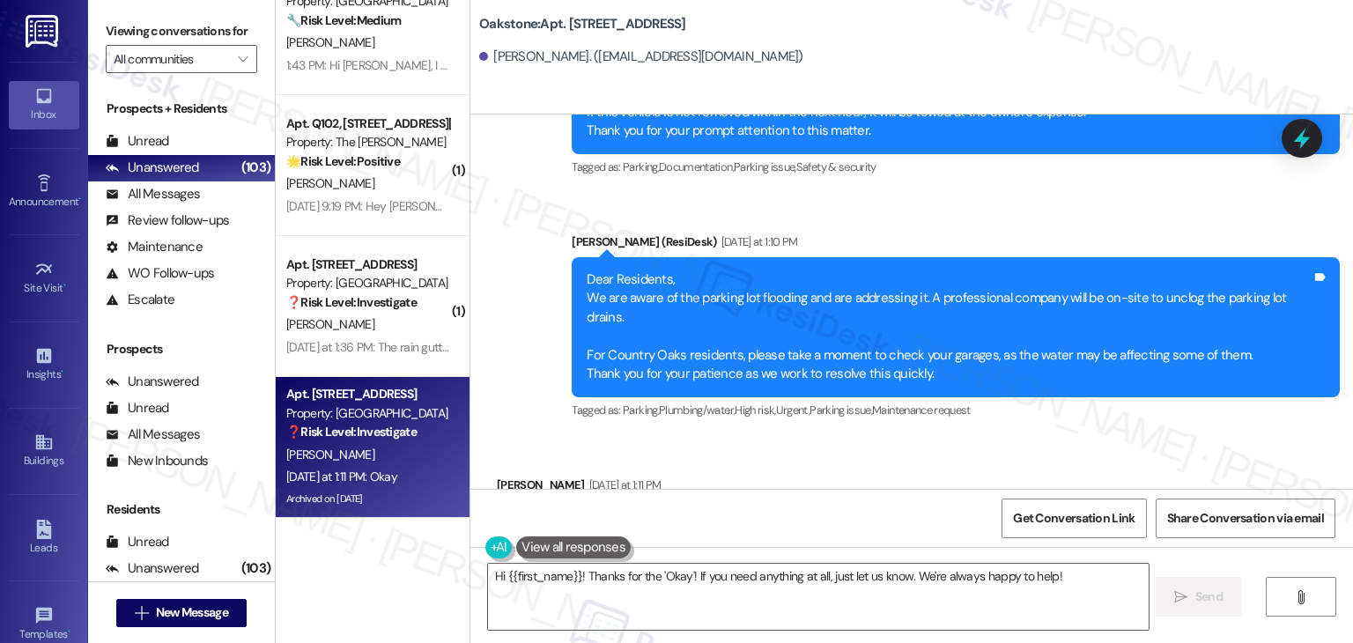
drag, startPoint x: 532, startPoint y: 427, endPoint x: 491, endPoint y: 427, distance: 41.4
click at [497, 500] on div "Okay Tags and notes" at bounding box center [579, 522] width 165 height 45
copy div "Okay"
click at [657, 578] on textarea "Hi {{first_name}}! Thanks for the 'Okay'! If you need anything at all, just let…" at bounding box center [818, 597] width 660 height 66
click at [657, 579] on textarea "Hi {{first_name}}! Thanks for the 'Okay'! If you need anything at all, just let…" at bounding box center [818, 597] width 660 height 66
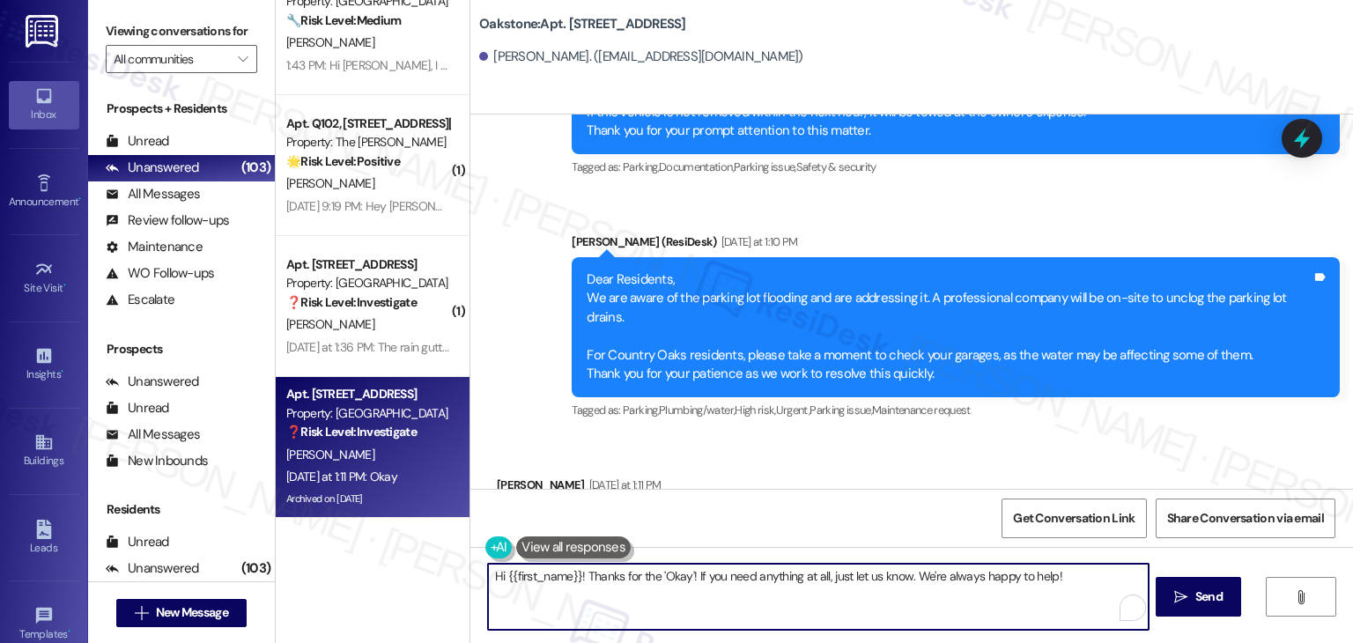
click at [657, 579] on textarea "Hi {{first_name}}! Thanks for the 'Okay'! If you need anything at all, just let…" at bounding box center [818, 597] width 660 height 66
paste textarea "Thanks for acknowledging, Karina! We appreciate your understanding while the te…"
type textarea "Thanks for acknowledging, Karina! We appreciate your understanding while the te…"
click at [1197, 593] on span "Send" at bounding box center [1209, 597] width 27 height 19
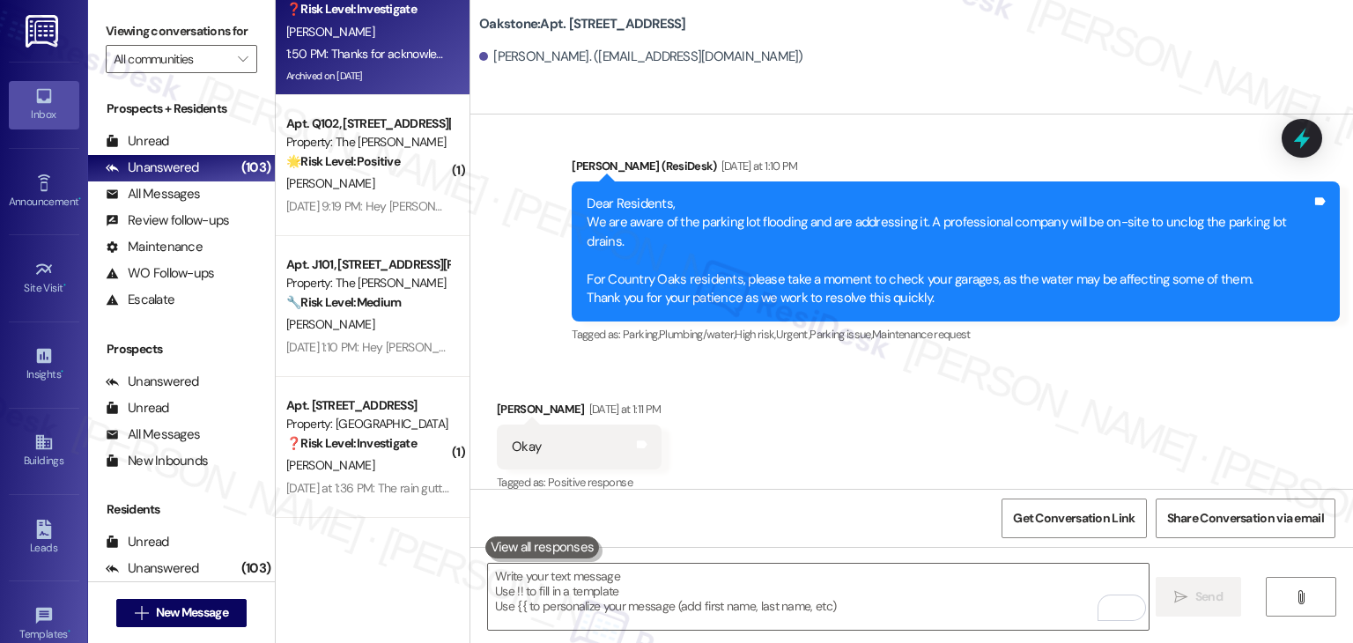
scroll to position [14451, 0]
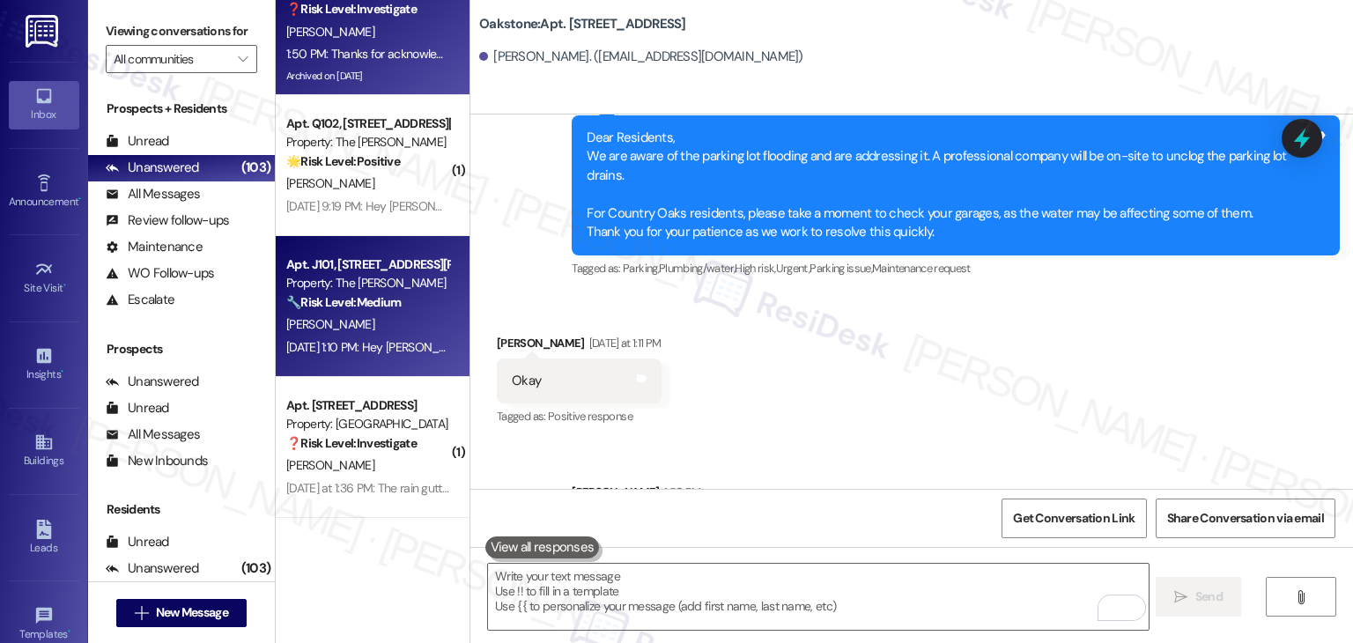
click at [385, 373] on div "Apt. J101, 225-J S. Linder Rd Property: The Clara 🔧 Risk Level: Medium The resi…" at bounding box center [373, 306] width 194 height 141
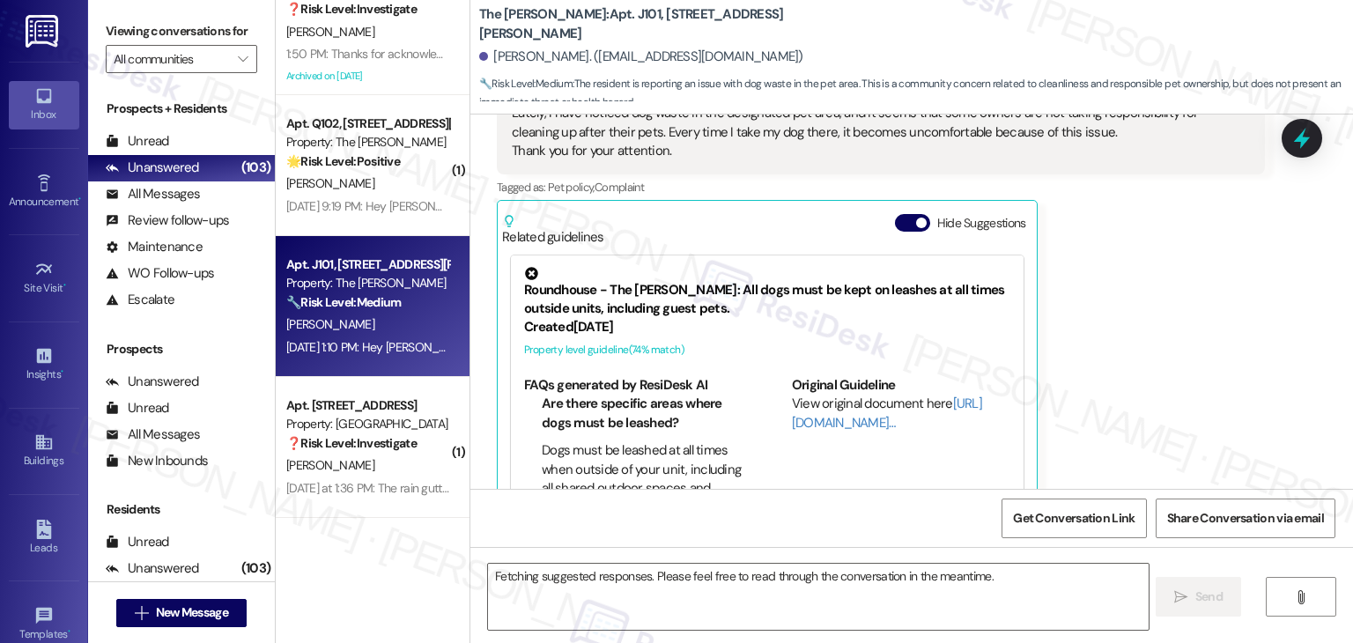
scroll to position [277, 0]
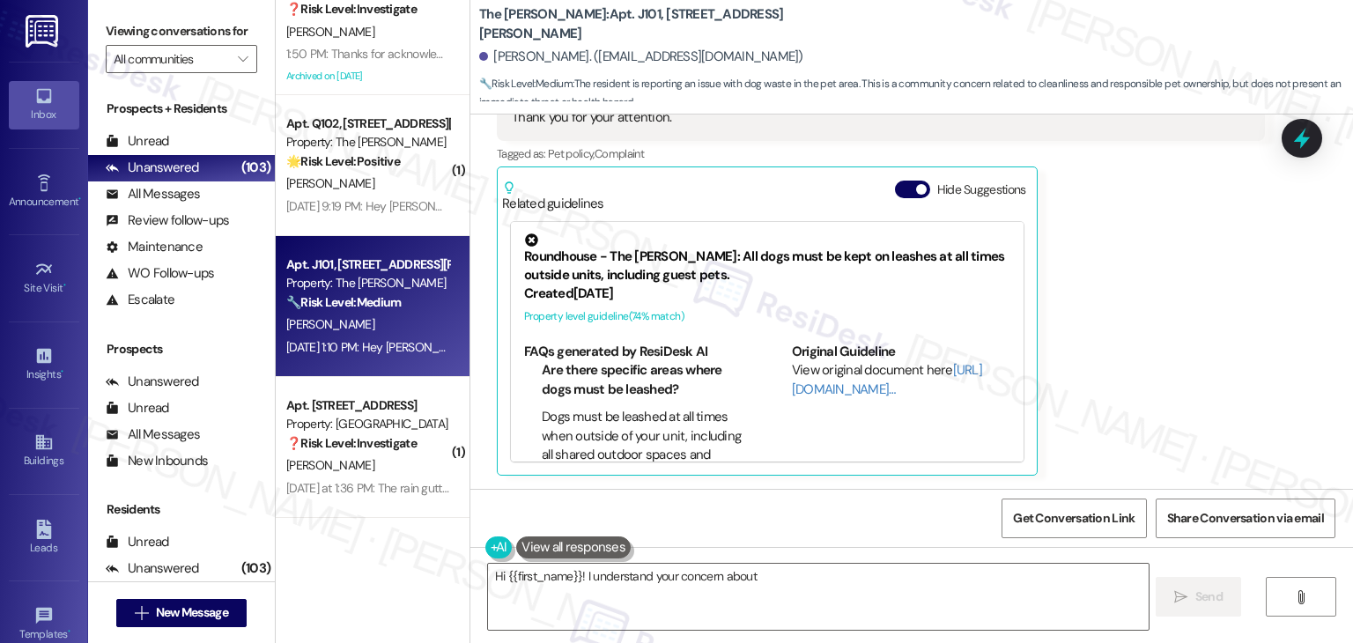
click at [1071, 315] on div "Ashley Merlo Question Neutral Aug 24, 2025 at 1:10 PM Good afternoon, Lately, I…" at bounding box center [881, 236] width 768 height 480
click at [894, 177] on div "Related guidelines Hide Suggestions" at bounding box center [767, 192] width 530 height 41
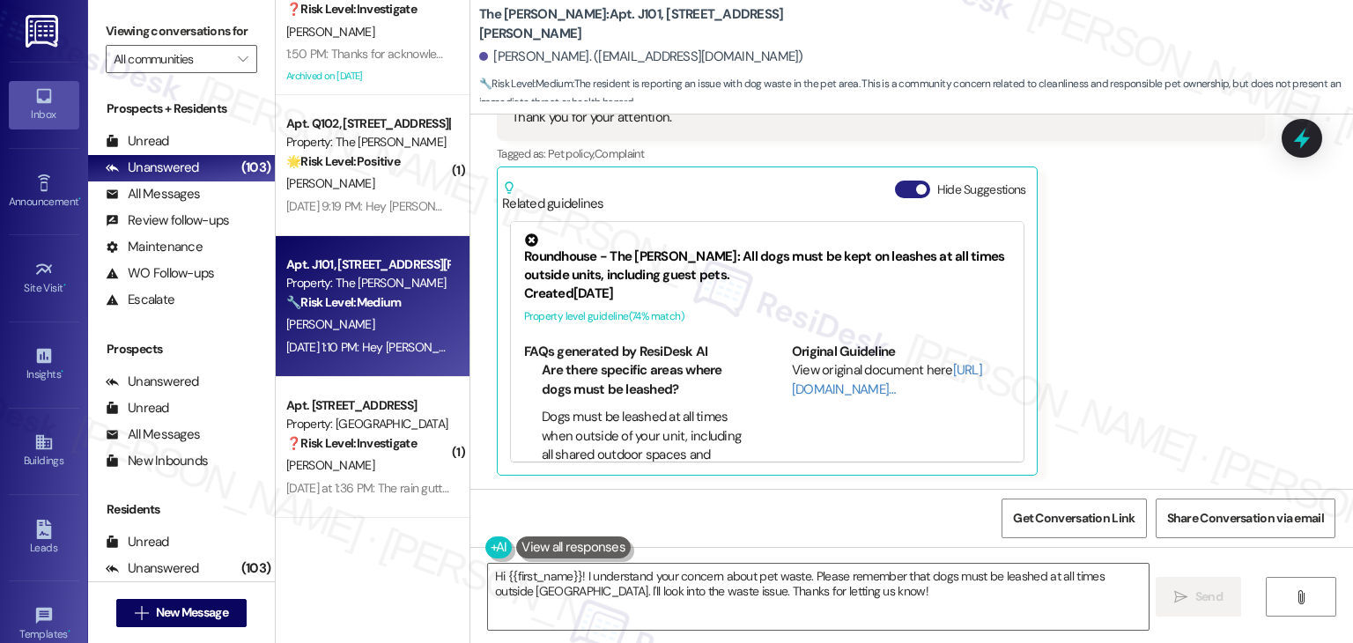
click at [898, 189] on button "Hide Suggestions" at bounding box center [912, 190] width 35 height 18
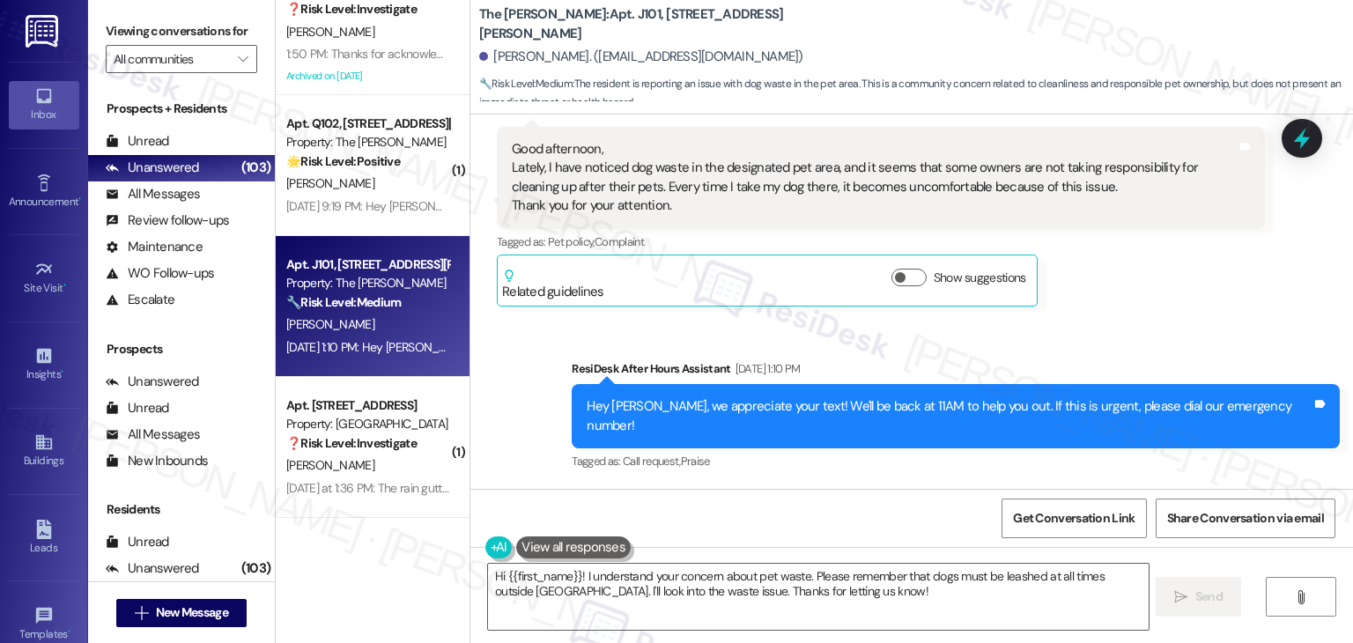
scroll to position [169, 0]
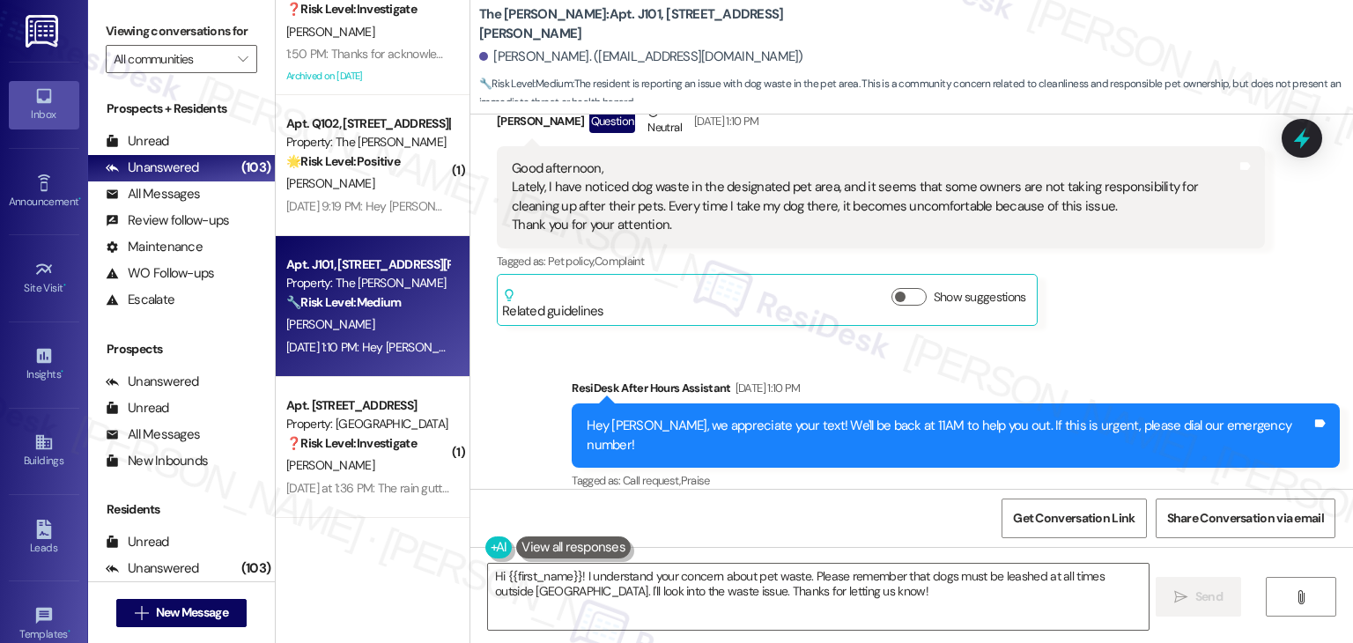
click at [1089, 297] on div "Ashley Merlo Question Neutral Aug 24, 2025 at 1:10 PM Good afternoon, Lately, I…" at bounding box center [881, 214] width 768 height 223
click at [1089, 300] on div "Ashley Merlo Question Neutral Aug 24, 2025 at 1:10 PM Good afternoon, Lately, I…" at bounding box center [881, 214] width 768 height 223
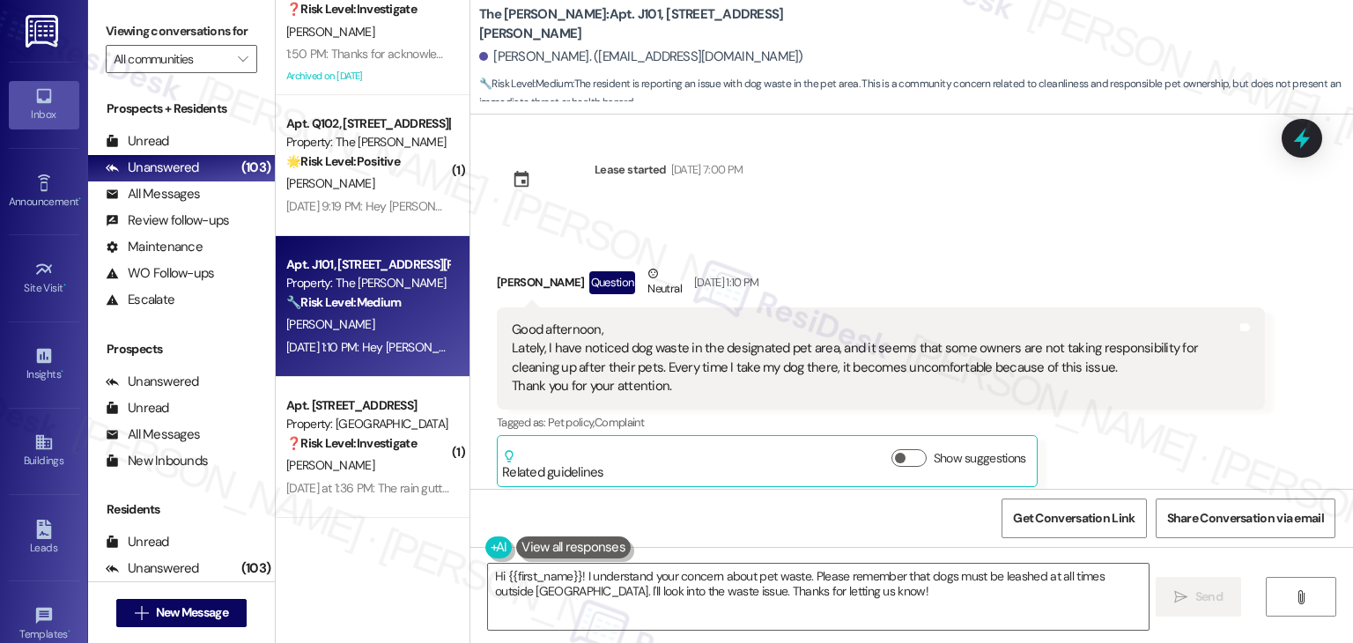
scroll to position [0, 0]
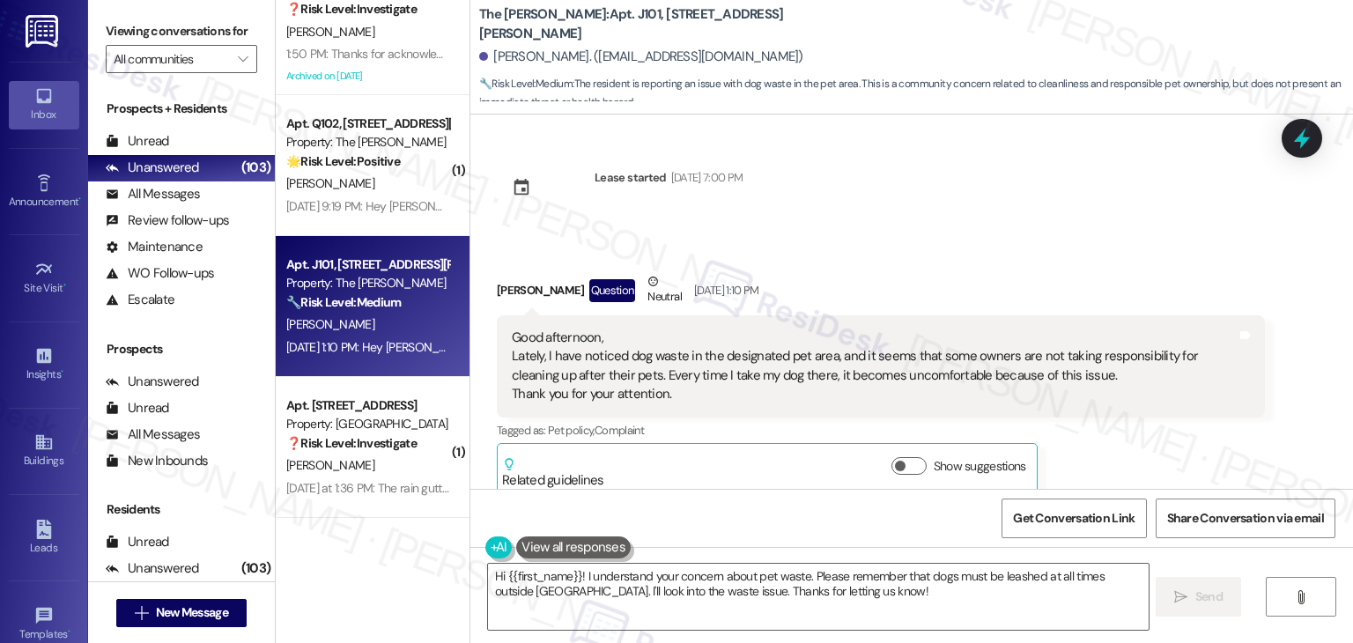
click at [788, 367] on div "Good afternoon, Lately, I have noticed dog waste in the designated pet area, an…" at bounding box center [874, 367] width 725 height 76
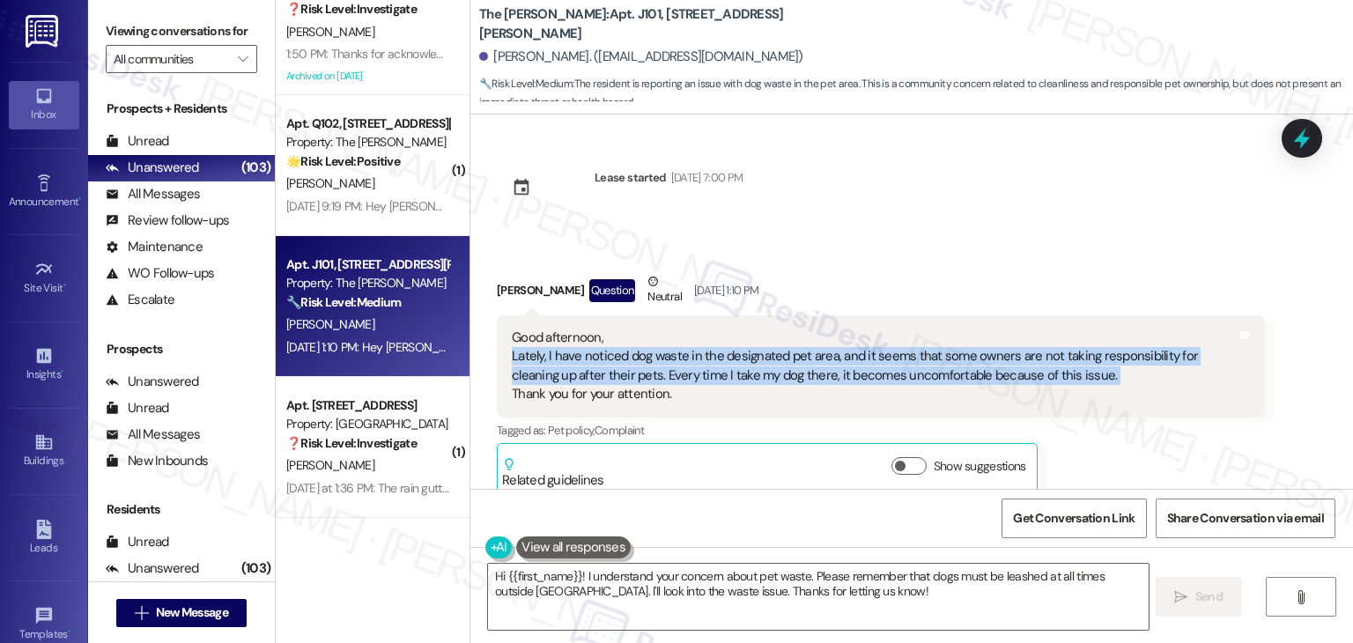
click at [788, 367] on div "Good afternoon, Lately, I have noticed dog waste in the designated pet area, an…" at bounding box center [874, 367] width 725 height 76
copy div "Lately, I have noticed dog waste in the designated pet area, and it seems that …"
click at [1152, 251] on div "Received via SMS Ashley Merlo Question Neutral Aug 24, 2025 at 1:10 PM Good aft…" at bounding box center [911, 371] width 883 height 276
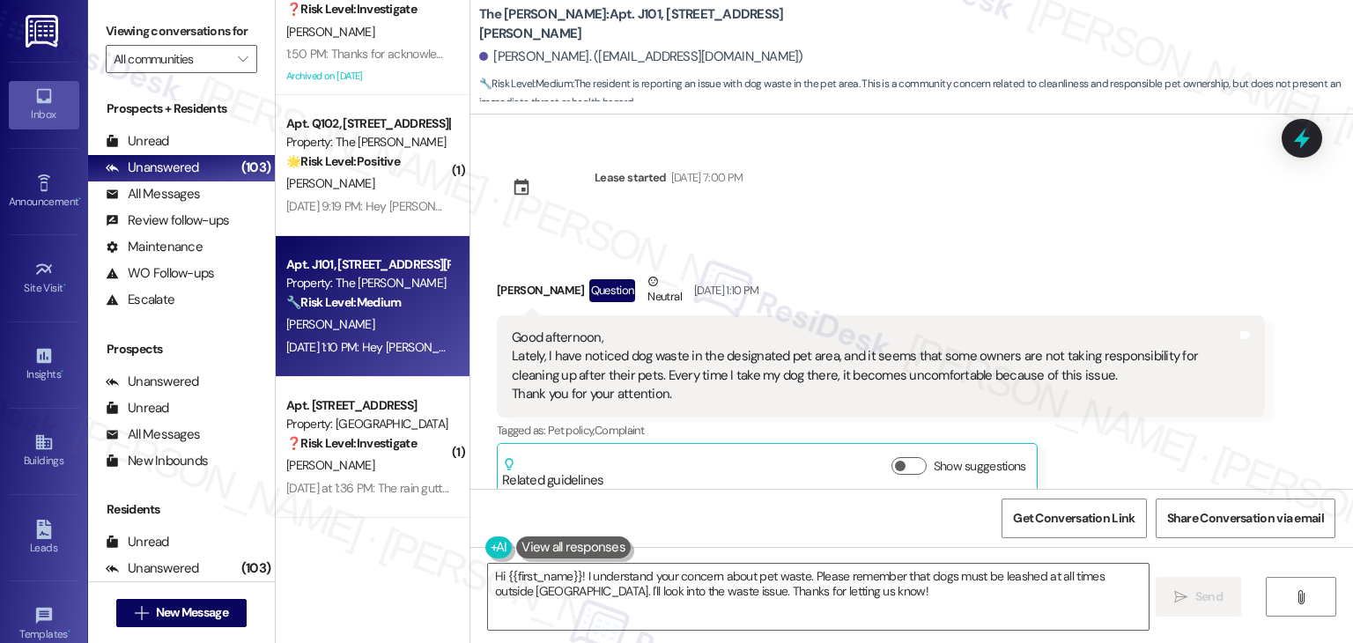
click at [1152, 251] on div "Received via SMS Ashley Merlo Question Neutral Aug 24, 2025 at 1:10 PM Good aft…" at bounding box center [911, 371] width 883 height 276
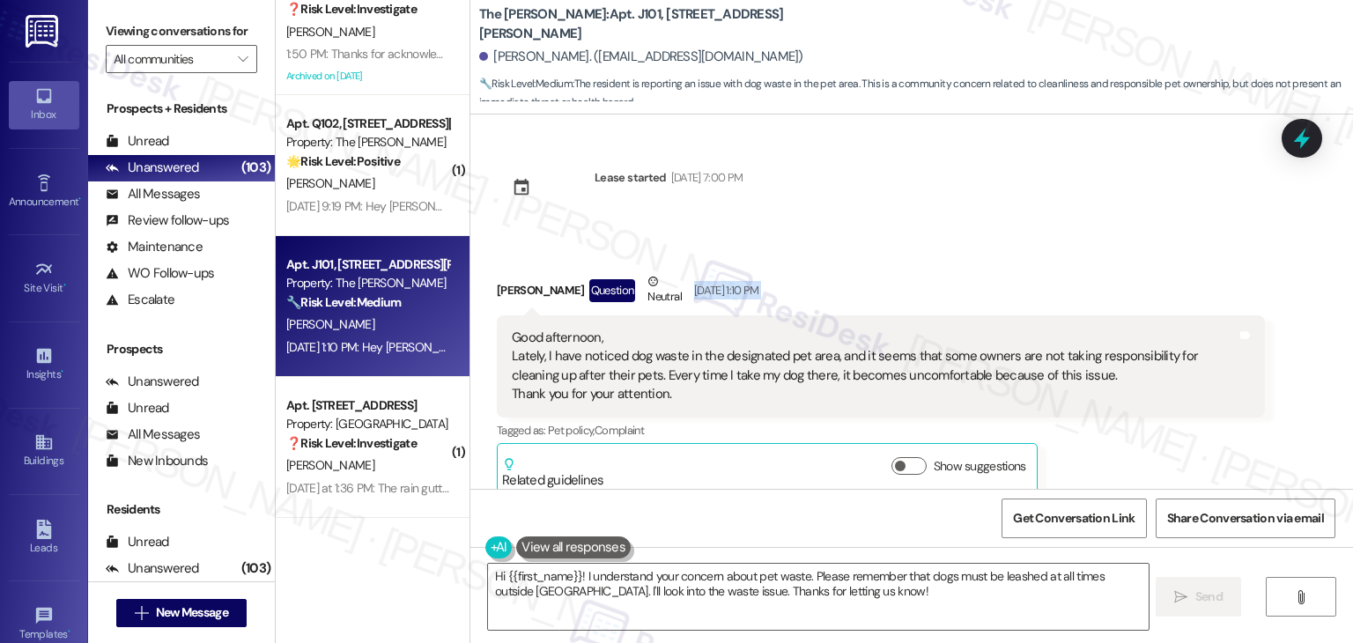
click at [1152, 251] on div "Received via SMS Ashley Merlo Question Neutral Aug 24, 2025 at 1:10 PM Good aft…" at bounding box center [911, 371] width 883 height 276
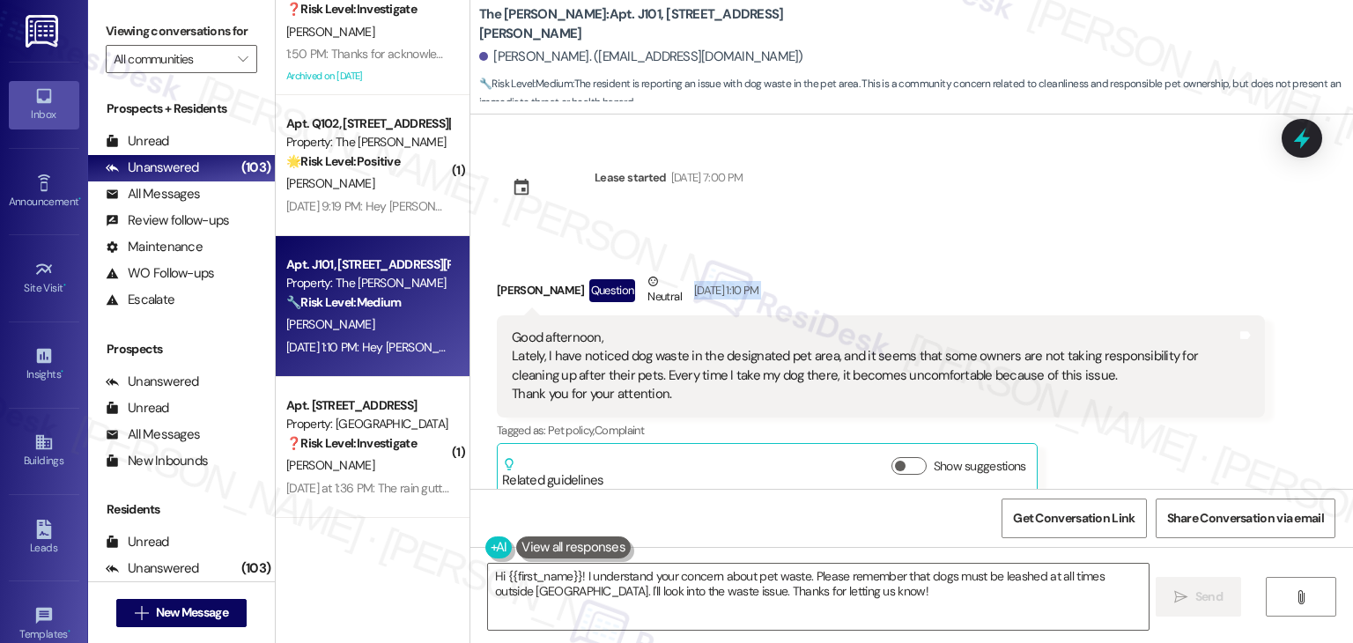
click at [1152, 251] on div "Received via SMS Ashley Merlo Question Neutral Aug 24, 2025 at 1:10 PM Good aft…" at bounding box center [911, 371] width 883 height 276
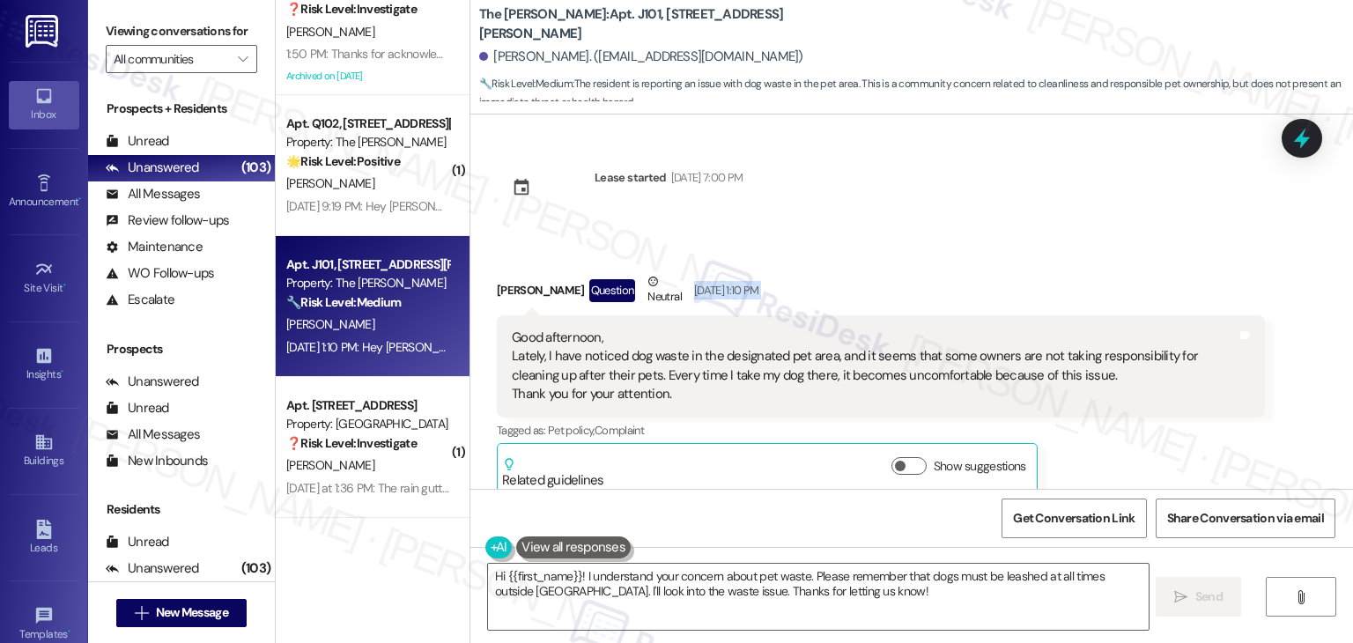
click at [1152, 251] on div "Received via SMS Ashley Merlo Question Neutral Aug 24, 2025 at 1:10 PM Good aft…" at bounding box center [911, 371] width 883 height 276
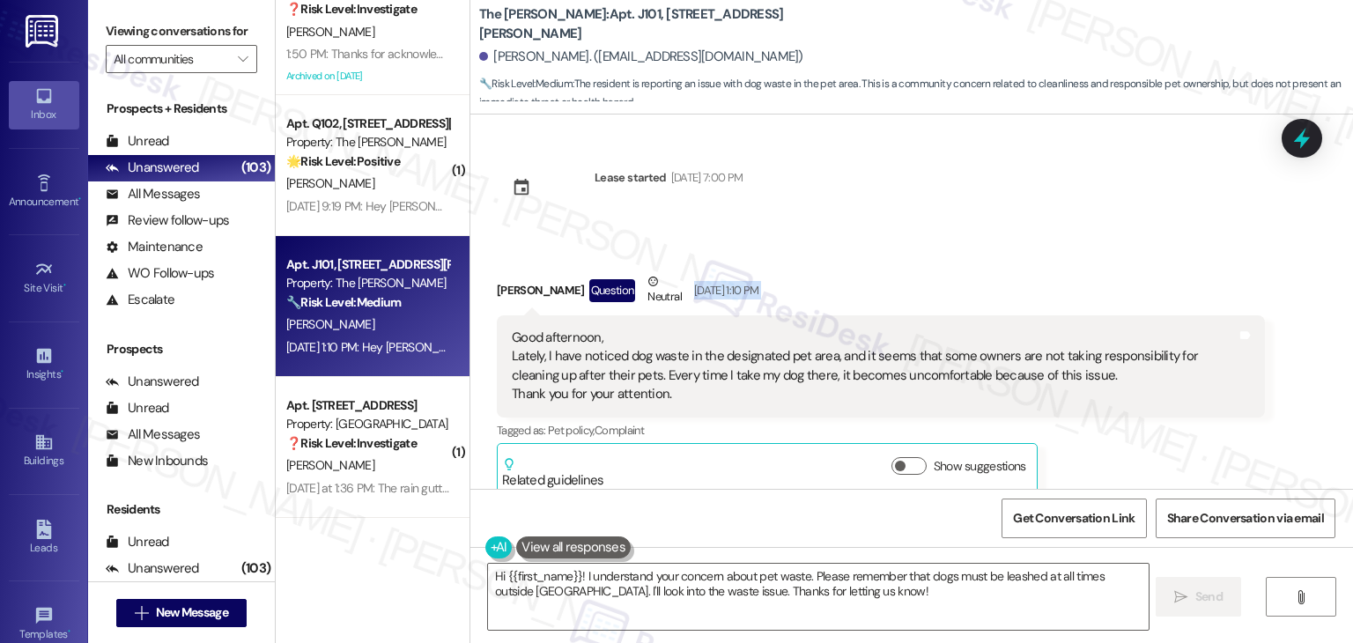
click at [1152, 251] on div "Received via SMS Ashley Merlo Question Neutral Aug 24, 2025 at 1:10 PM Good aft…" at bounding box center [911, 371] width 883 height 276
click at [1075, 287] on div "Ashley Merlo Question Neutral Aug 24, 2025 at 1:10 PM" at bounding box center [881, 293] width 768 height 43
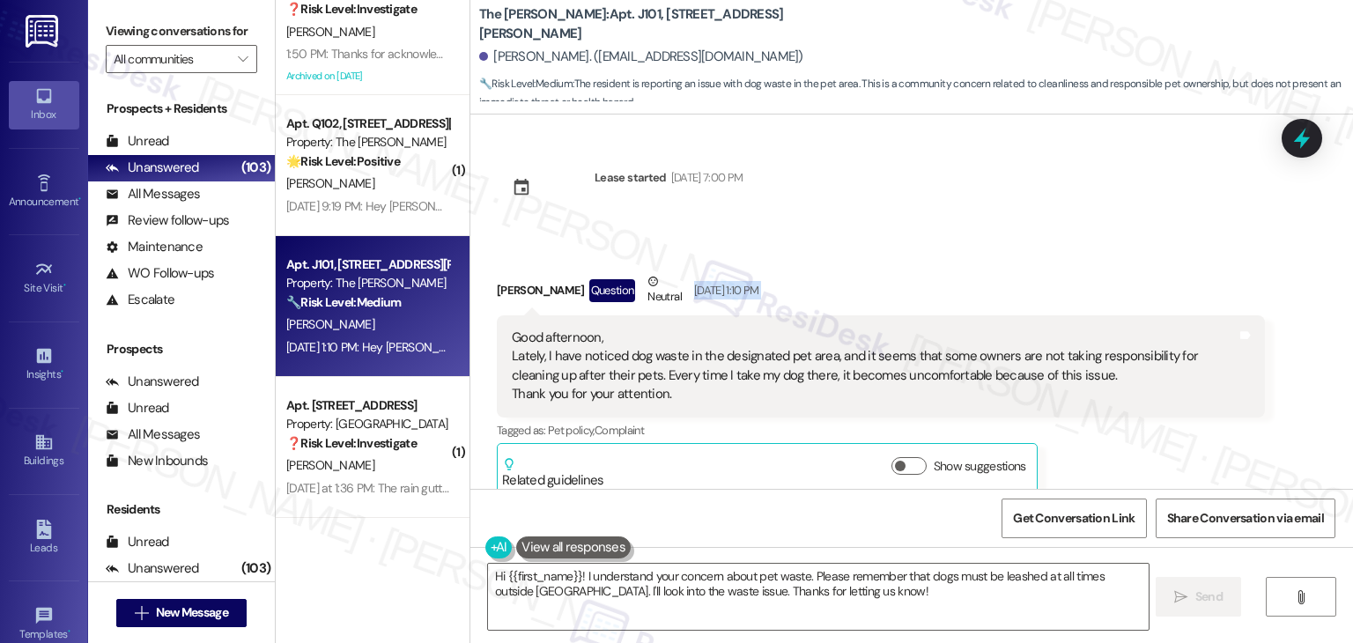
click at [1075, 287] on div "Ashley Merlo Question Neutral Aug 24, 2025 at 1:10 PM" at bounding box center [881, 293] width 768 height 43
click at [1078, 268] on div "Received via SMS Ashley Merlo Question Neutral Aug 24, 2025 at 1:10 PM Good aft…" at bounding box center [881, 383] width 795 height 249
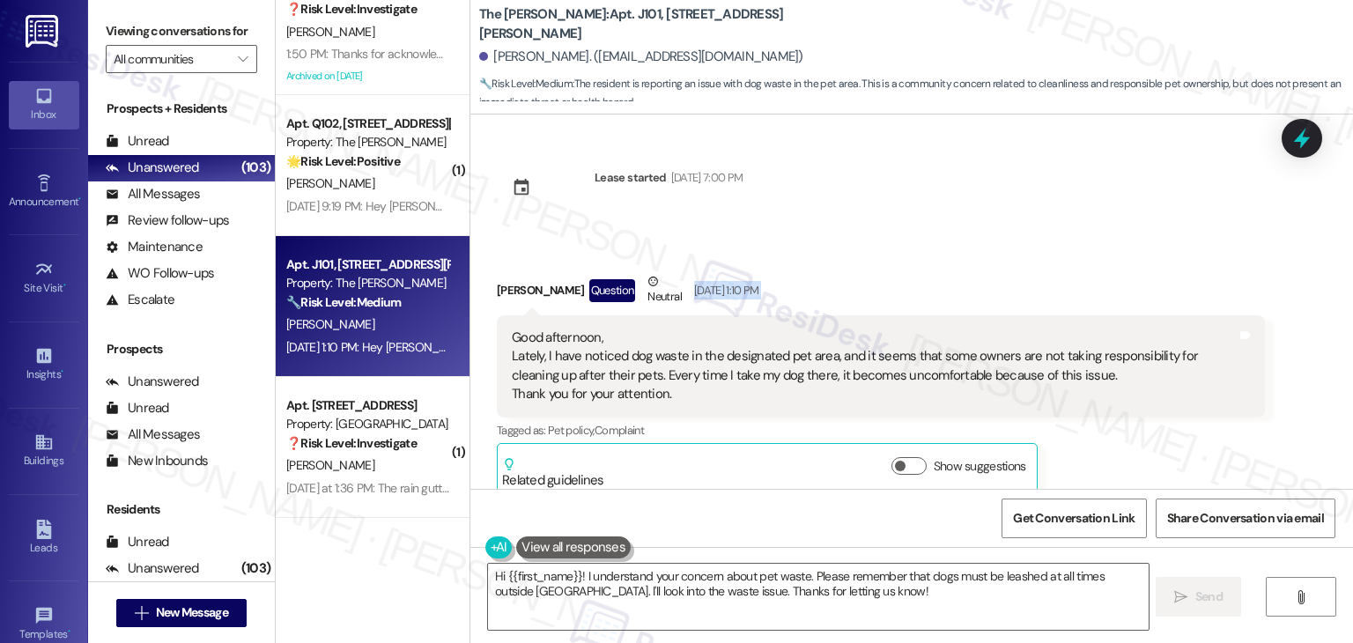
click at [1074, 268] on div "Received via SMS Ashley Merlo Question Neutral Aug 24, 2025 at 1:10 PM Good aft…" at bounding box center [881, 383] width 795 height 249
click at [1073, 266] on div "Received via SMS Ashley Merlo Question Neutral Aug 24, 2025 at 1:10 PM Good aft…" at bounding box center [881, 383] width 795 height 249
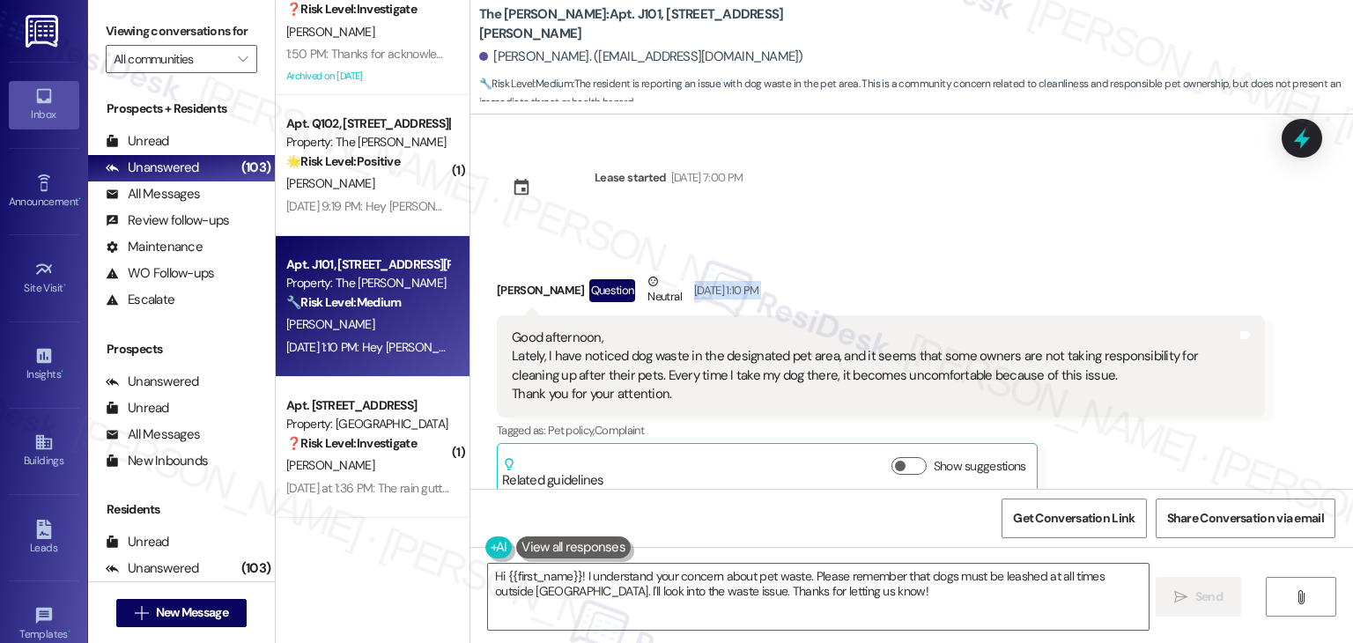
click at [1073, 266] on div "Received via SMS Ashley Merlo Question Neutral Aug 24, 2025 at 1:10 PM Good aft…" at bounding box center [881, 383] width 795 height 249
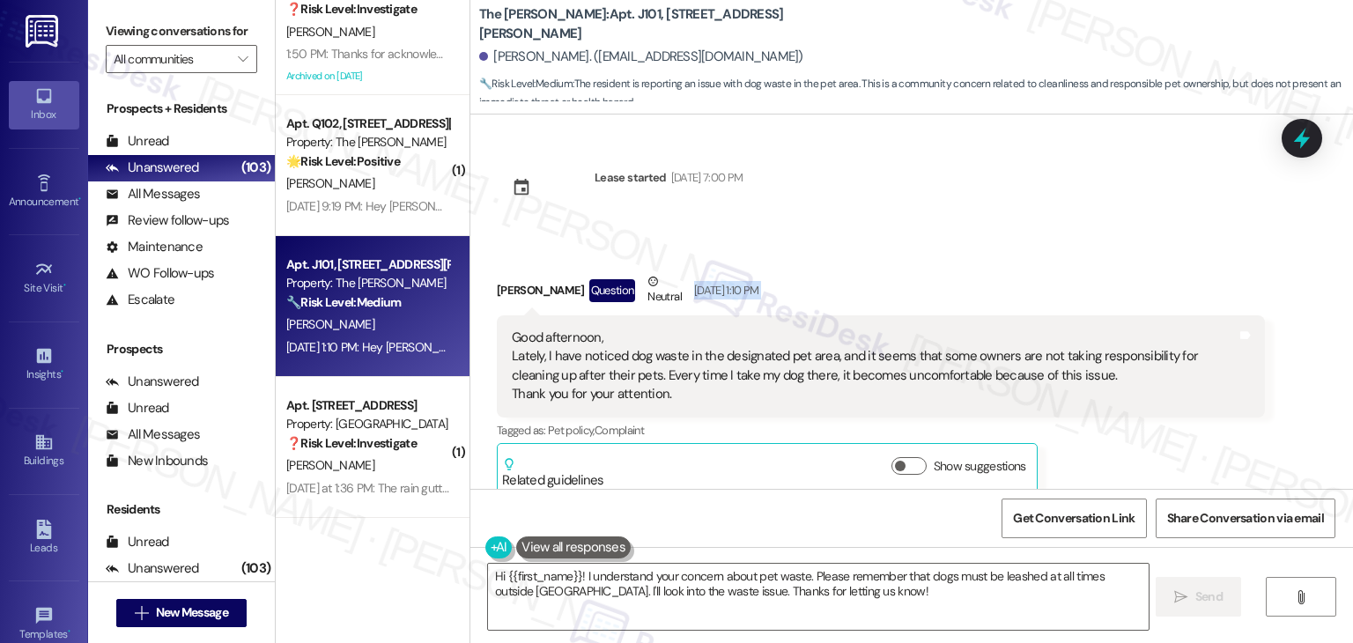
click at [1073, 266] on div "Received via SMS Ashley Merlo Question Neutral Aug 24, 2025 at 1:10 PM Good aft…" at bounding box center [881, 383] width 795 height 249
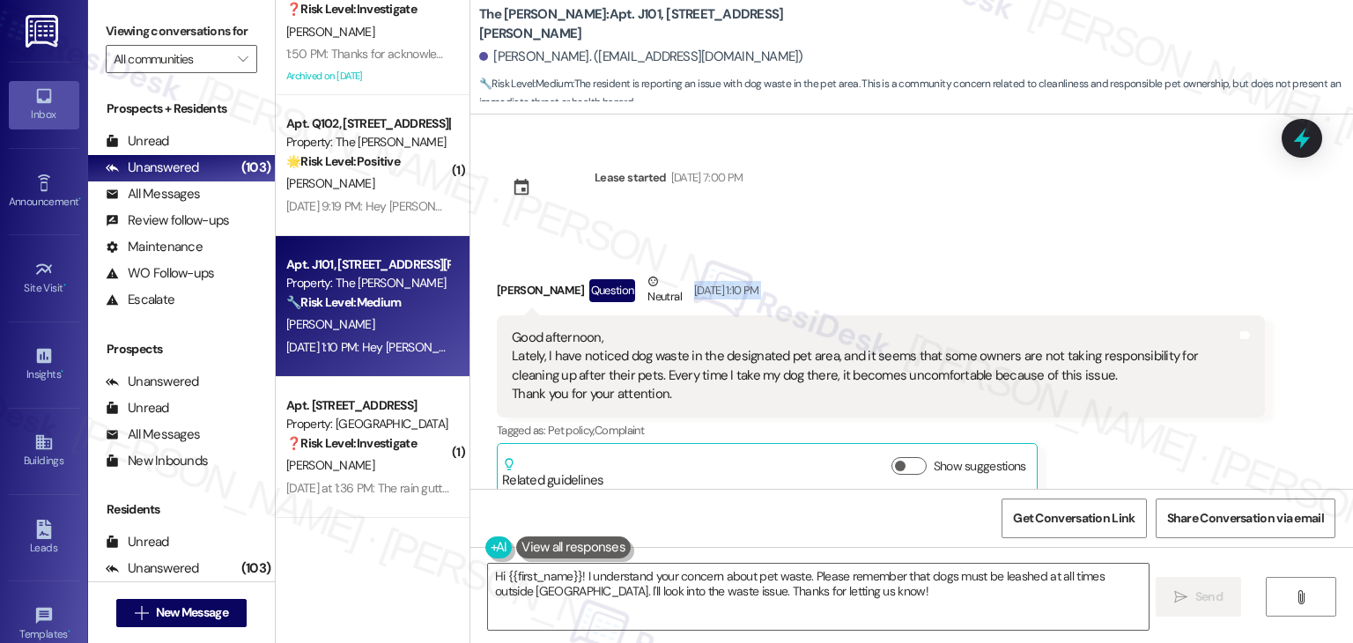
click at [1073, 266] on div "Received via SMS Ashley Merlo Question Neutral Aug 24, 2025 at 1:10 PM Good aft…" at bounding box center [881, 383] width 795 height 249
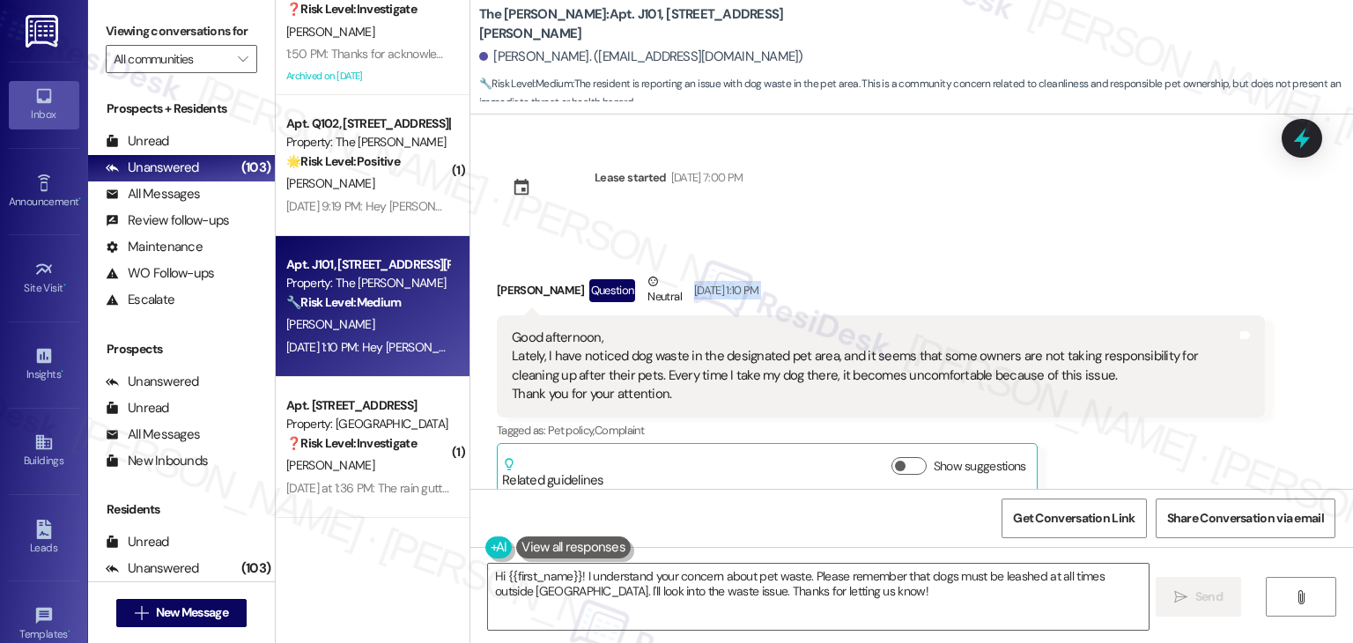
click at [1073, 266] on div "Received via SMS Ashley Merlo Question Neutral Aug 24, 2025 at 1:10 PM Good aft…" at bounding box center [881, 383] width 795 height 249
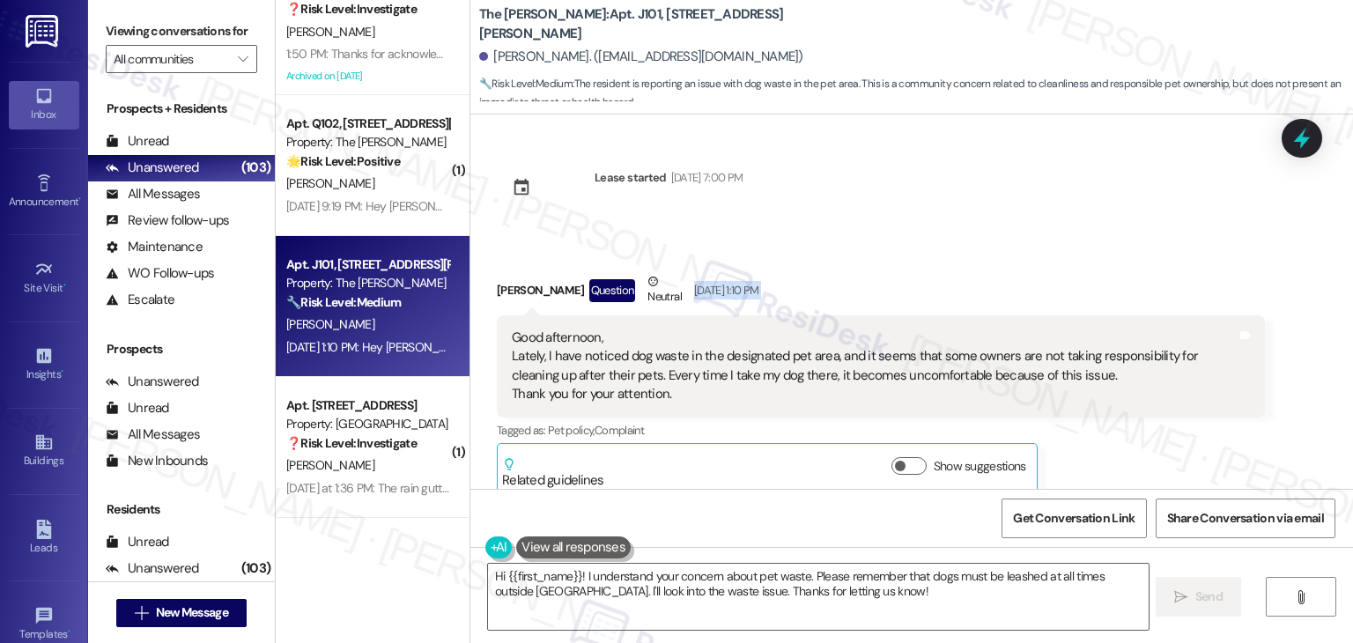
click at [1073, 266] on div "Received via SMS Ashley Merlo Question Neutral Aug 24, 2025 at 1:10 PM Good aft…" at bounding box center [881, 383] width 795 height 249
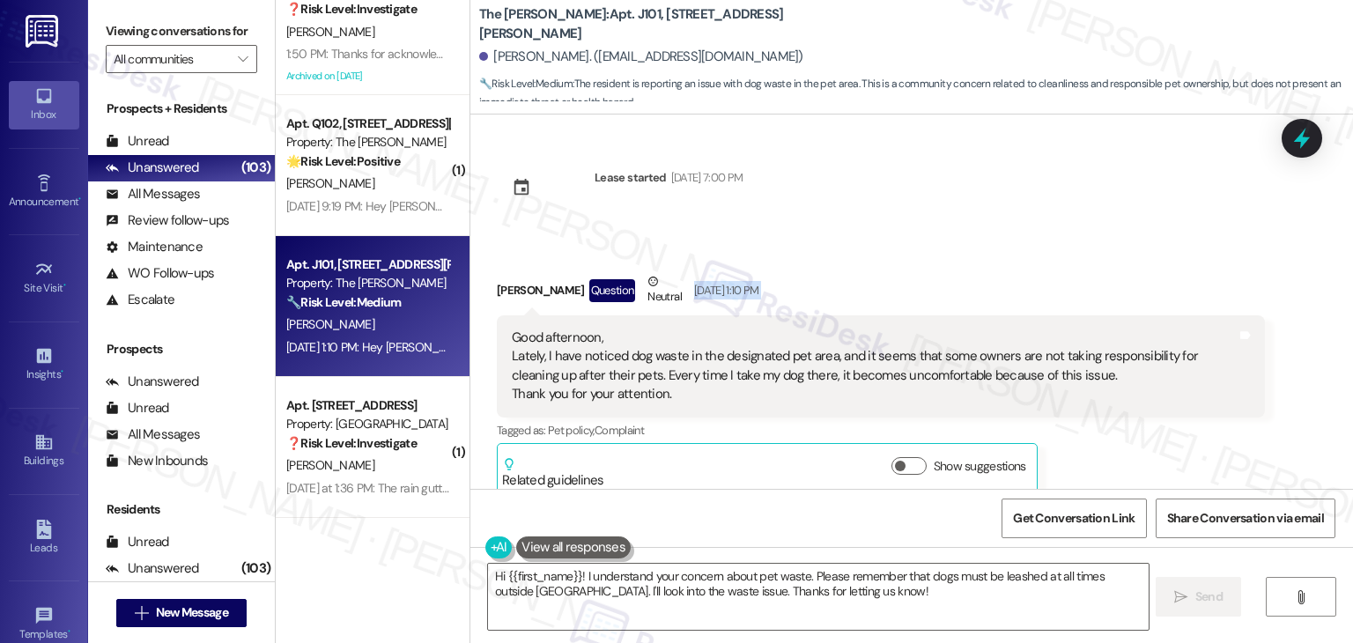
click at [1073, 266] on div "Received via SMS Ashley Merlo Question Neutral Aug 24, 2025 at 1:10 PM Good aft…" at bounding box center [881, 383] width 795 height 249
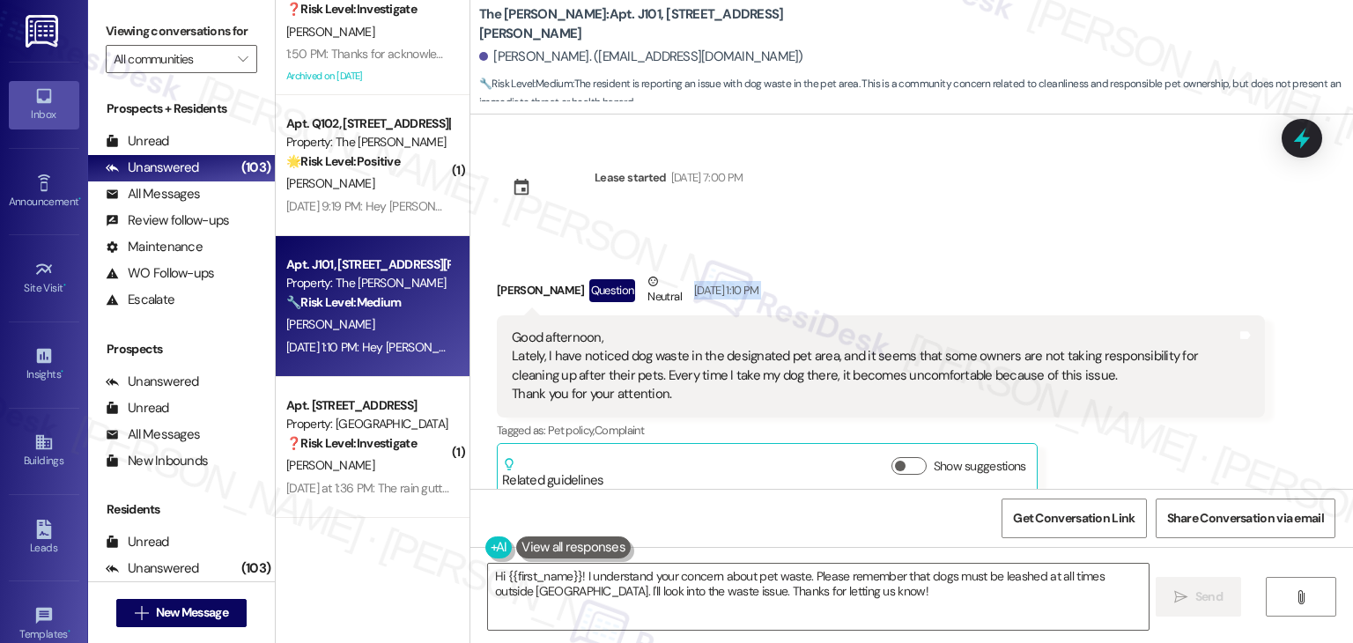
click at [1073, 266] on div "Received via SMS Ashley Merlo Question Neutral Aug 24, 2025 at 1:10 PM Good aft…" at bounding box center [881, 383] width 795 height 249
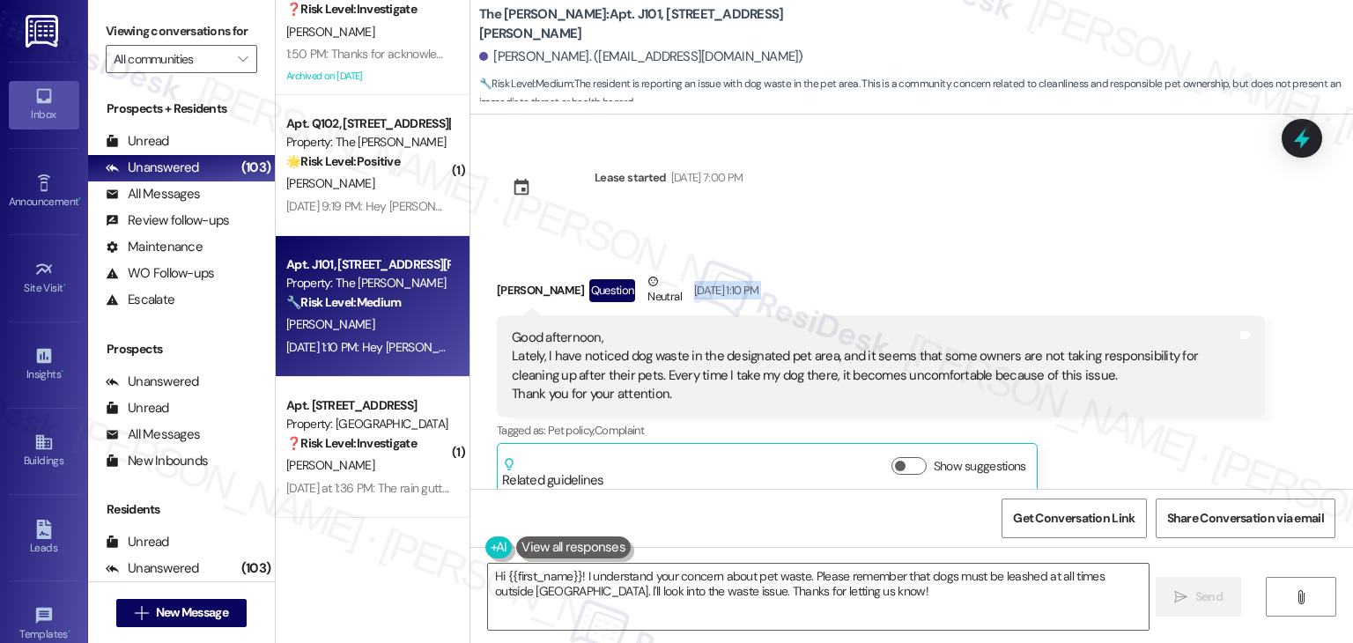
click at [1073, 266] on div "Received via SMS Ashley Merlo Question Neutral Aug 24, 2025 at 1:10 PM Good aft…" at bounding box center [881, 383] width 795 height 249
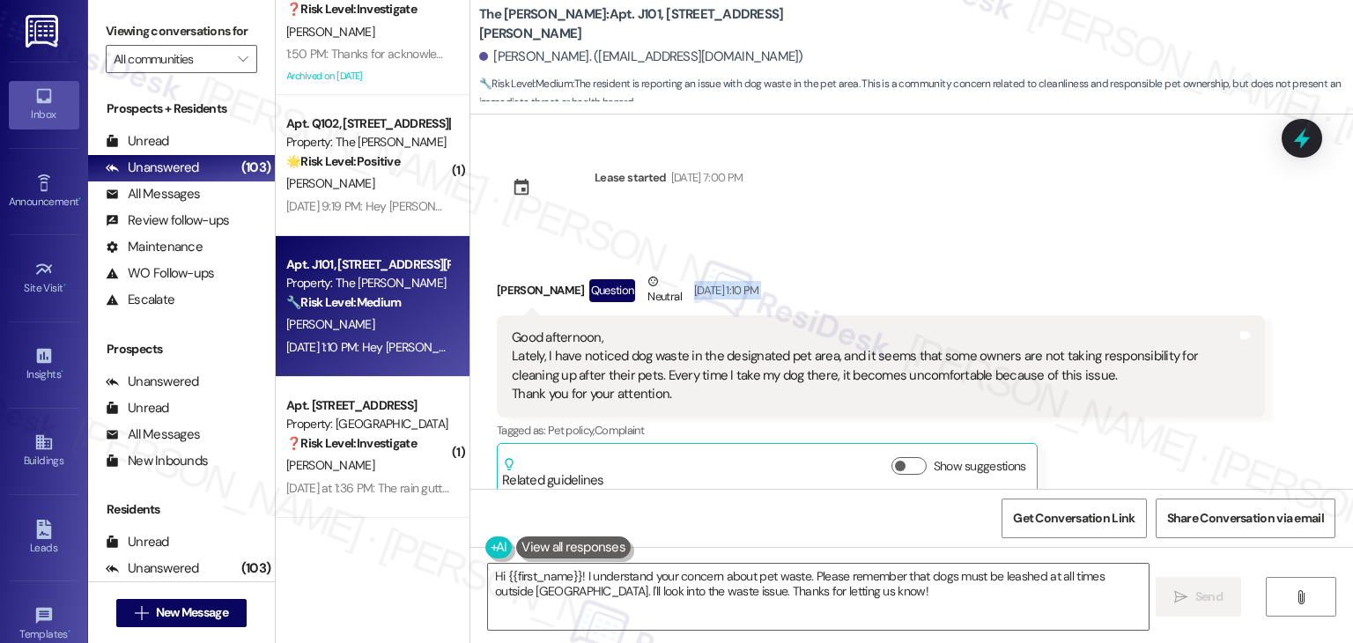
click at [1073, 266] on div "Received via SMS Ashley Merlo Question Neutral Aug 24, 2025 at 1:10 PM Good aft…" at bounding box center [881, 383] width 795 height 249
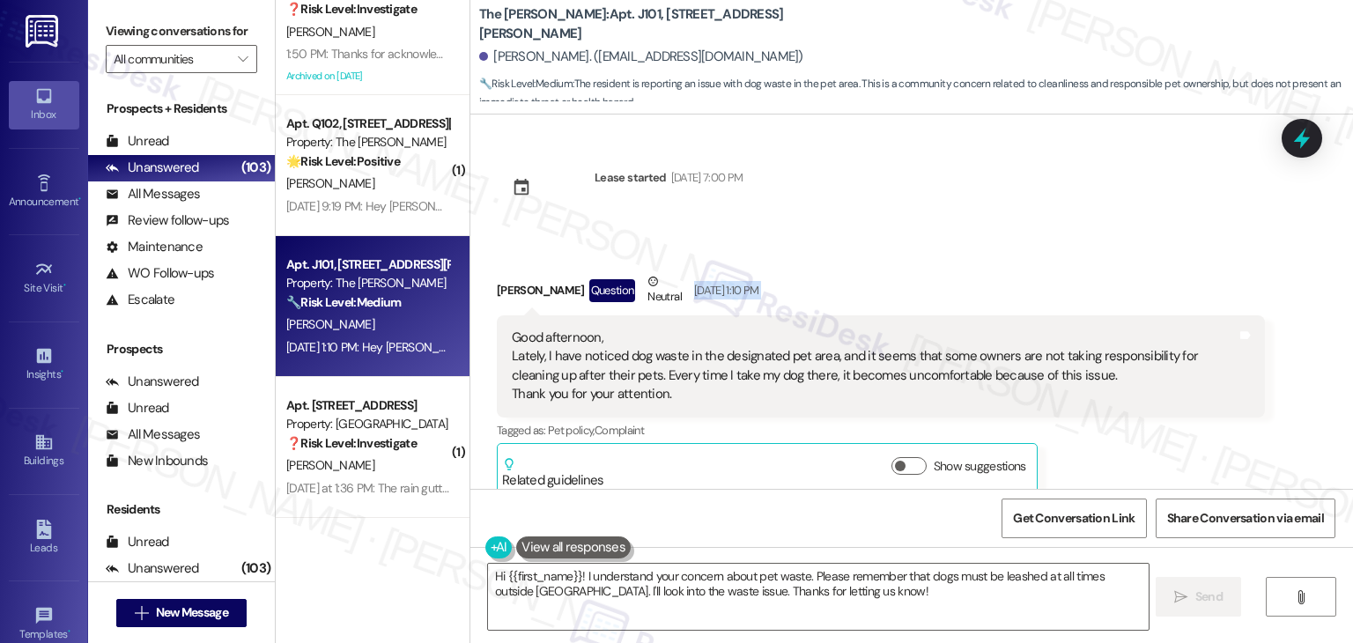
click at [1073, 266] on div "Received via SMS Ashley Merlo Question Neutral Aug 24, 2025 at 1:10 PM Good aft…" at bounding box center [881, 383] width 795 height 249
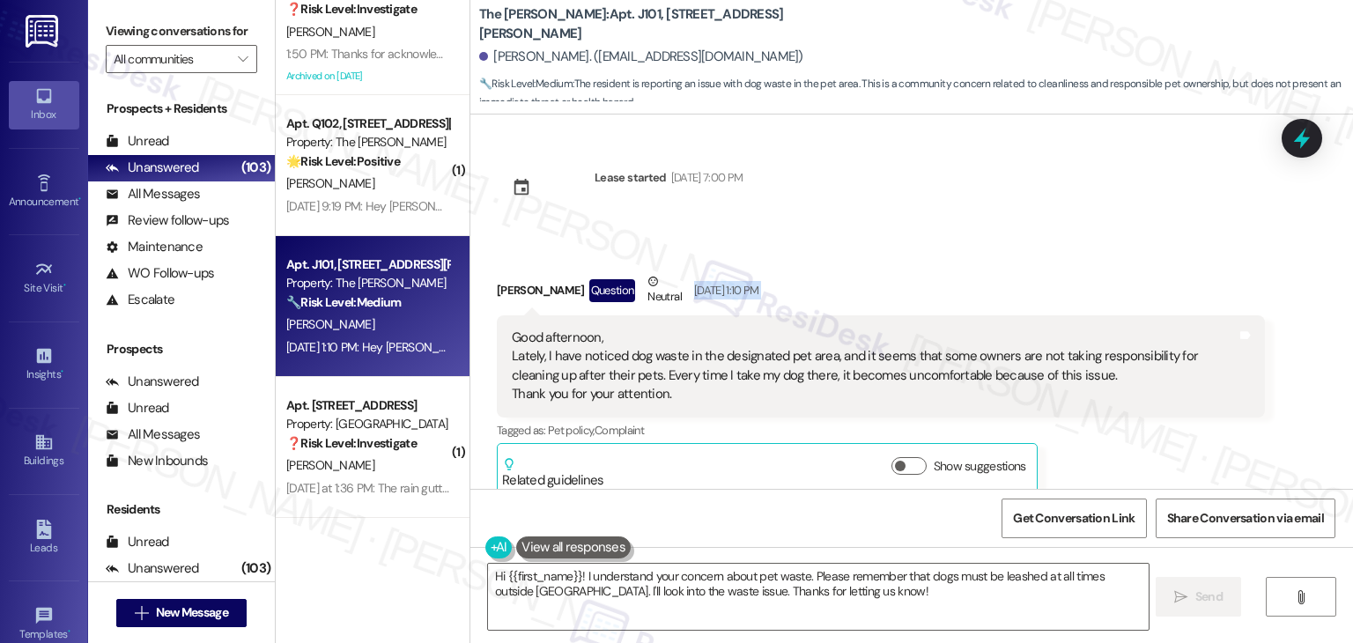
click at [1073, 266] on div "Received via SMS Ashley Merlo Question Neutral Aug 24, 2025 at 1:10 PM Good aft…" at bounding box center [881, 383] width 795 height 249
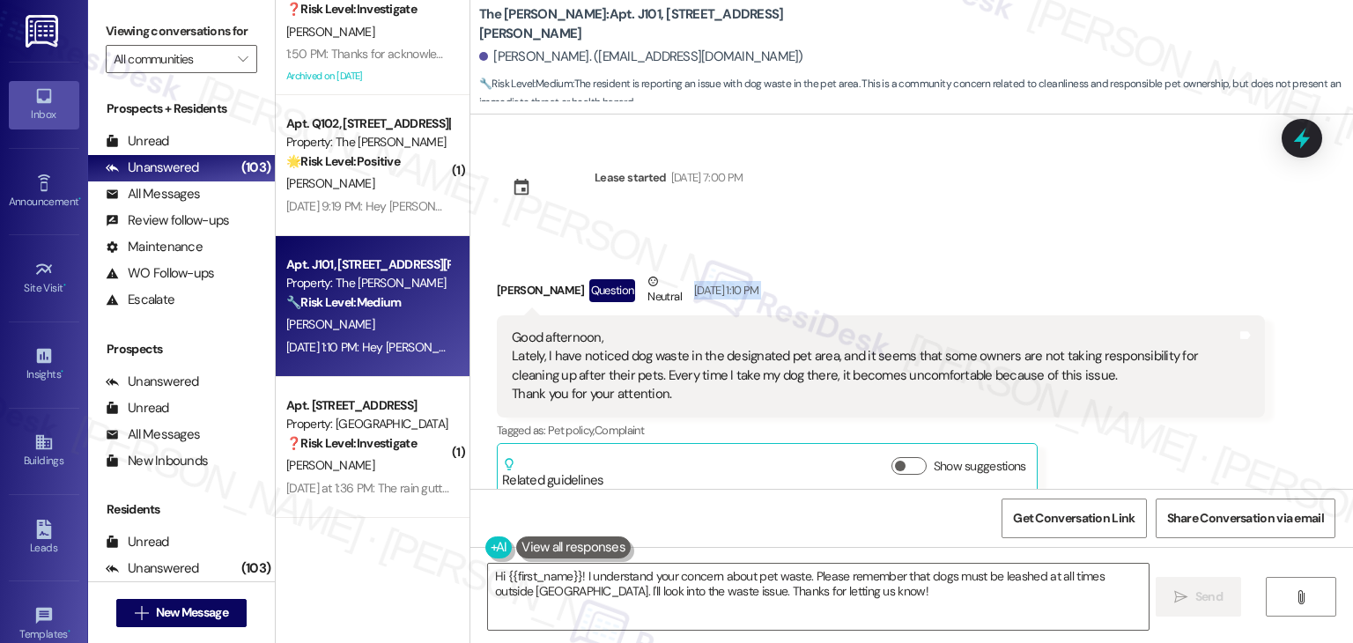
click at [1073, 266] on div "Received via SMS Ashley Merlo Question Neutral Aug 24, 2025 at 1:10 PM Good aft…" at bounding box center [881, 383] width 795 height 249
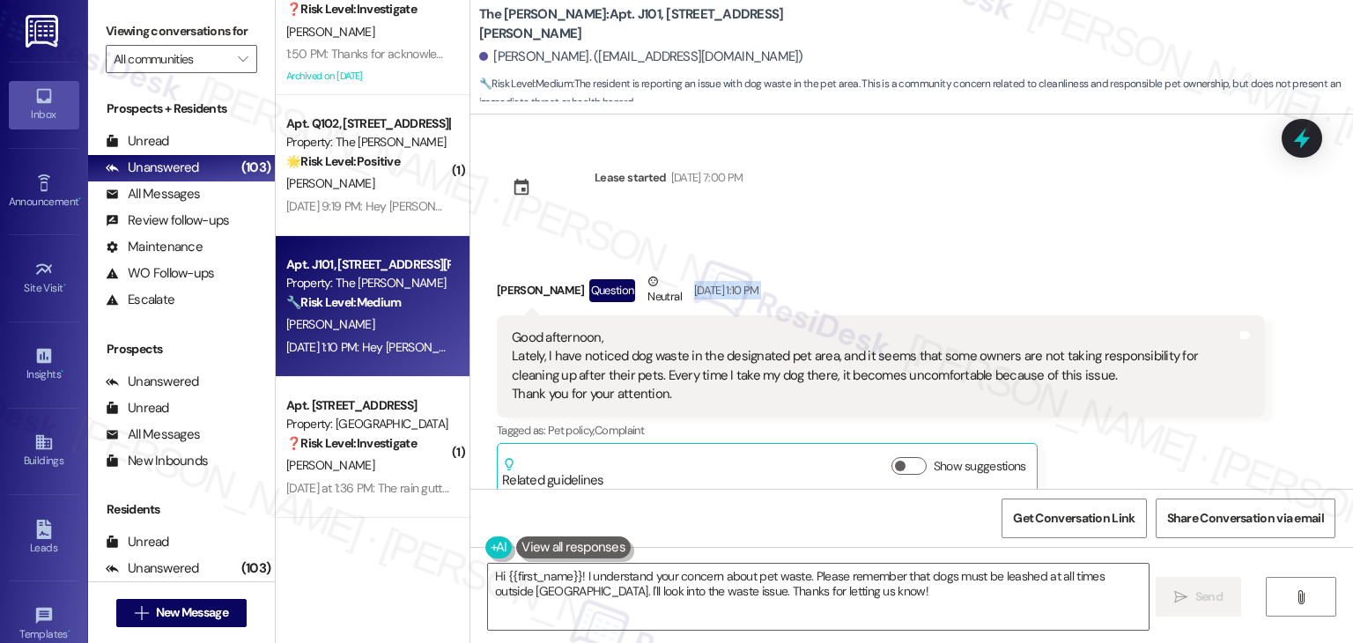
click at [1073, 266] on div "Received via SMS Ashley Merlo Question Neutral Aug 24, 2025 at 1:10 PM Good aft…" at bounding box center [881, 383] width 795 height 249
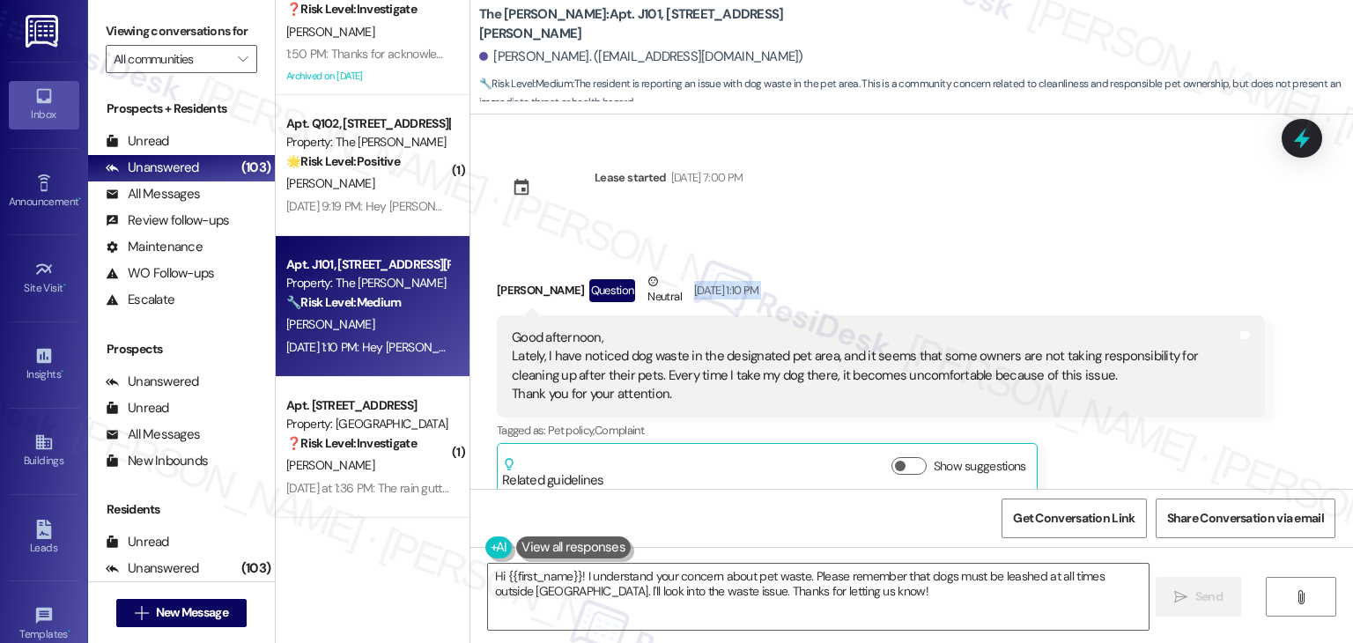
click at [1073, 266] on div "Received via SMS Ashley Merlo Question Neutral Aug 24, 2025 at 1:10 PM Good aft…" at bounding box center [881, 383] width 795 height 249
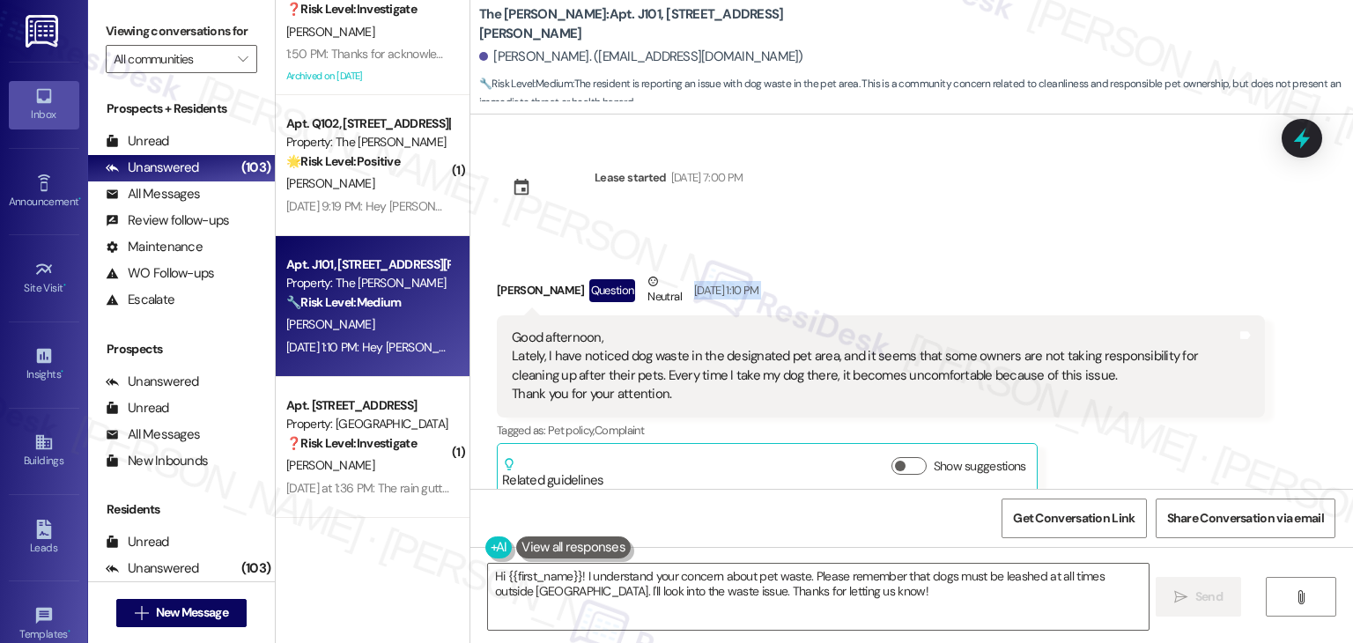
click at [1073, 266] on div "Received via SMS Ashley Merlo Question Neutral Aug 24, 2025 at 1:10 PM Good aft…" at bounding box center [881, 383] width 795 height 249
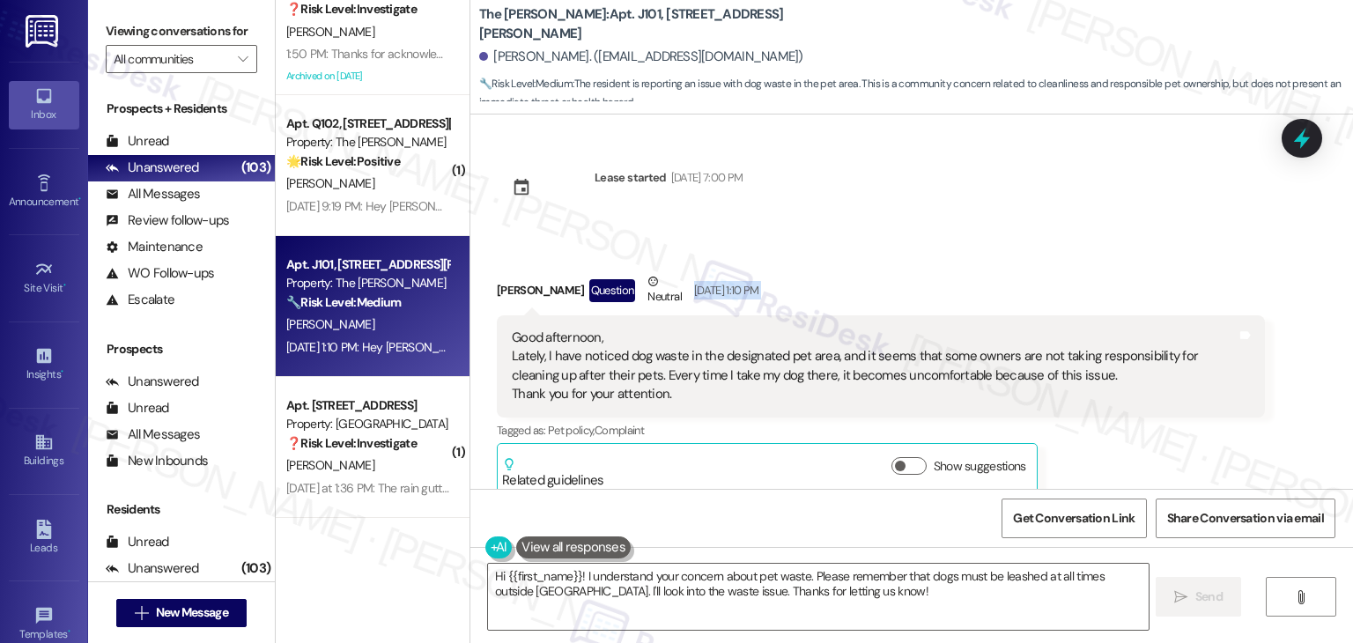
click at [1073, 266] on div "Received via SMS Ashley Merlo Question Neutral Aug 24, 2025 at 1:10 PM Good aft…" at bounding box center [881, 383] width 795 height 249
click at [1073, 268] on div "Received via SMS Ashley Merlo Question Neutral Aug 24, 2025 at 1:10 PM Good aft…" at bounding box center [881, 383] width 795 height 249
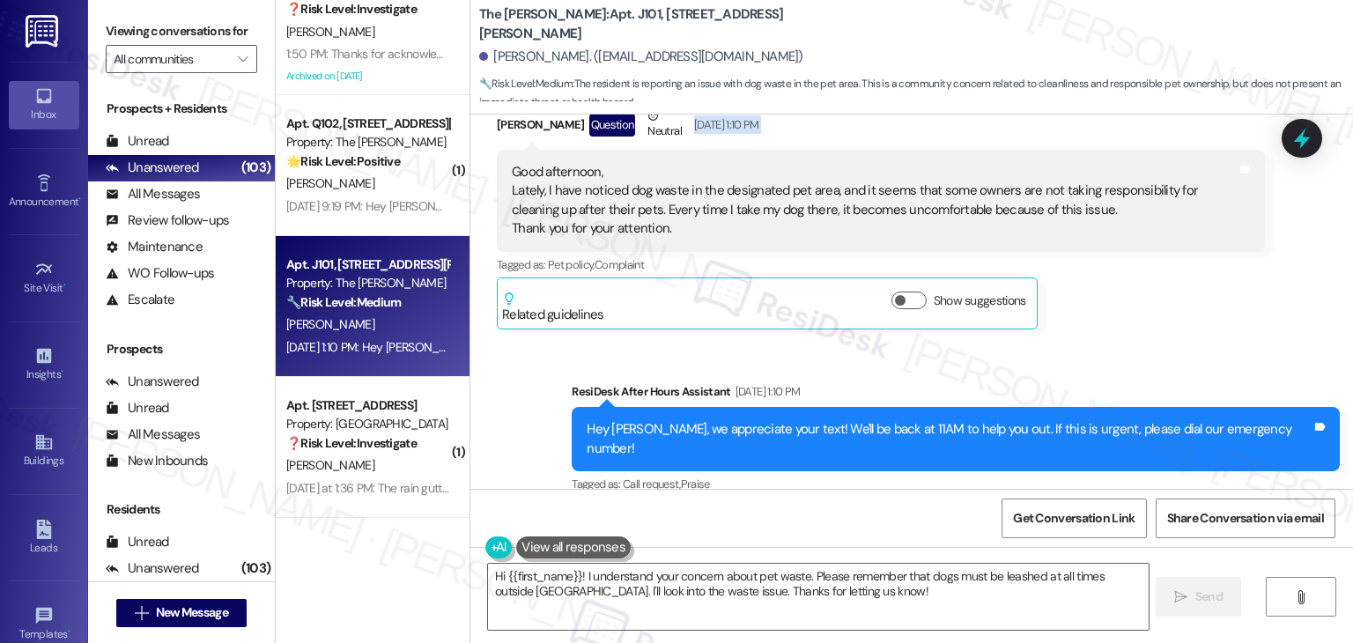
scroll to position [169, 0]
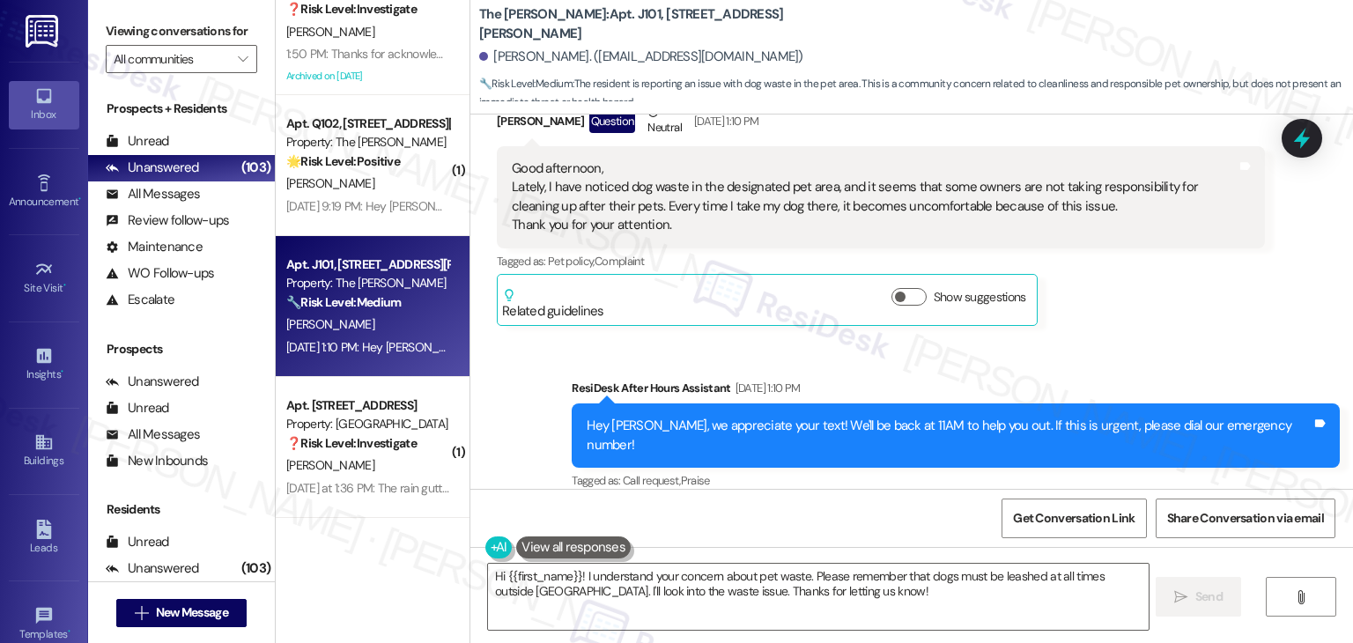
click at [1085, 325] on div "Ashley Merlo Question Neutral Aug 24, 2025 at 1:10 PM Good afternoon, Lately, I…" at bounding box center [881, 214] width 768 height 223
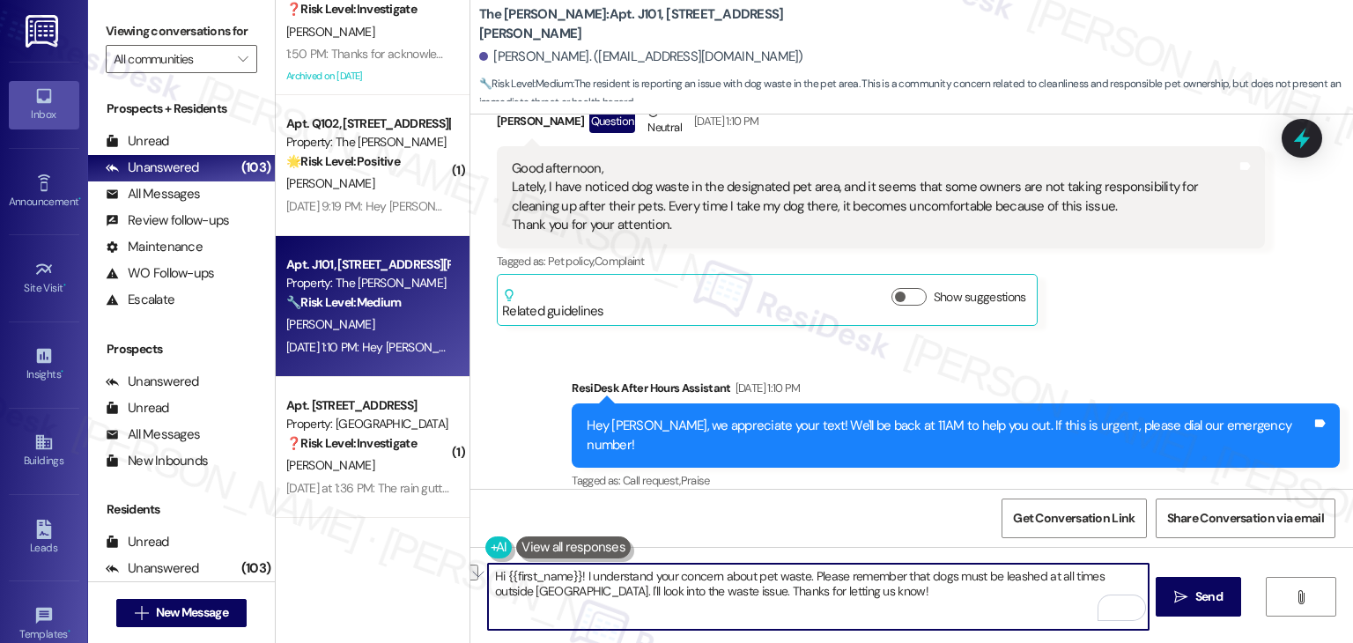
drag, startPoint x: 578, startPoint y: 576, endPoint x: 807, endPoint y: 582, distance: 229.2
click at [807, 582] on textarea "Hi {{first_name}}! I understand your concern about pet waste. Please remember t…" at bounding box center [818, 597] width 660 height 66
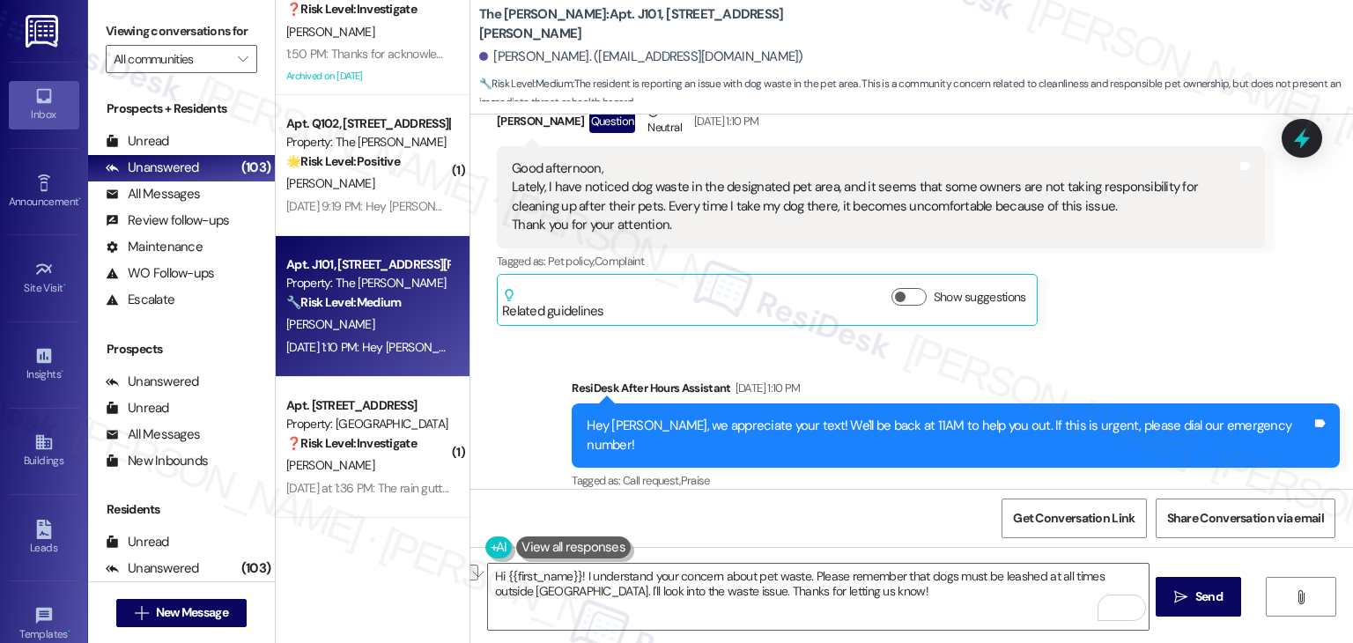
click at [906, 511] on div "Get Conversation Link Share Conversation via email" at bounding box center [911, 518] width 883 height 58
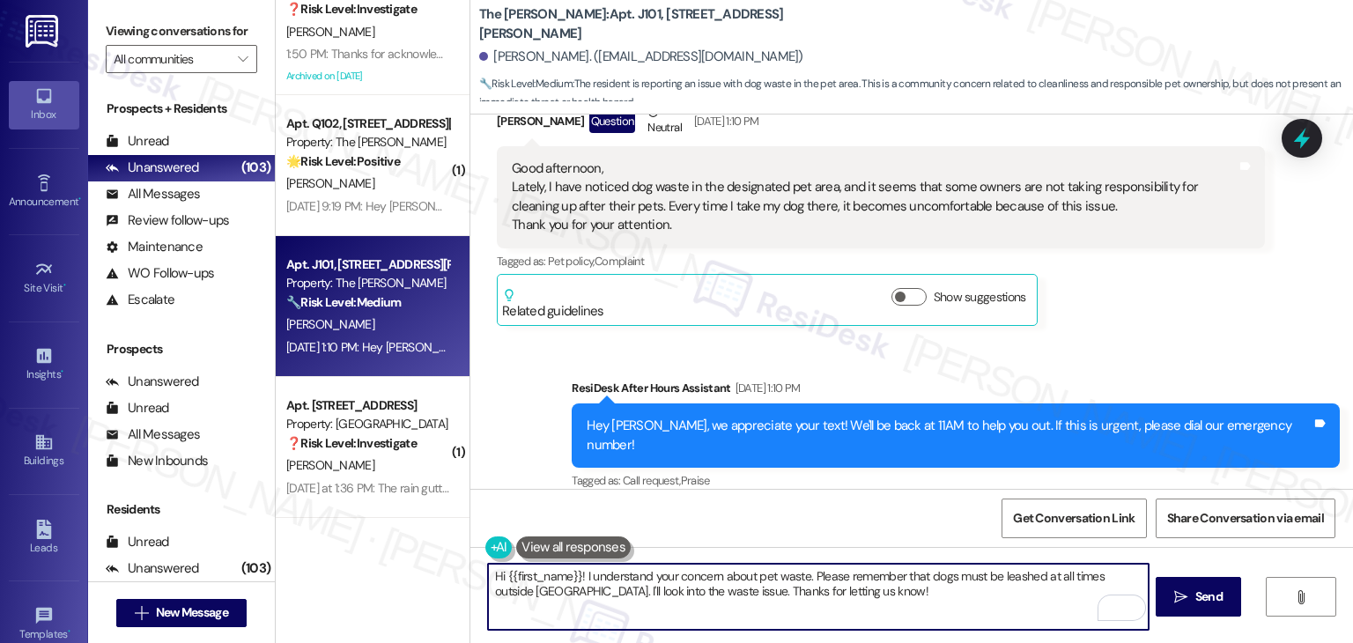
click at [736, 600] on textarea "Hi {{first_name}}! I understand your concern about pet waste. Please remember t…" at bounding box center [818, 597] width 660 height 66
click at [735, 600] on textarea "Hi {{first_name}}! I understand your concern about pet waste. Please remember t…" at bounding box center [818, 597] width 660 height 66
paste textarea "Ashley, I understand your concern about pet waste. I’ll share this with the sit…"
type textarea "Hi Ashley, I understand your concern about pet waste. I’ll share this with the …"
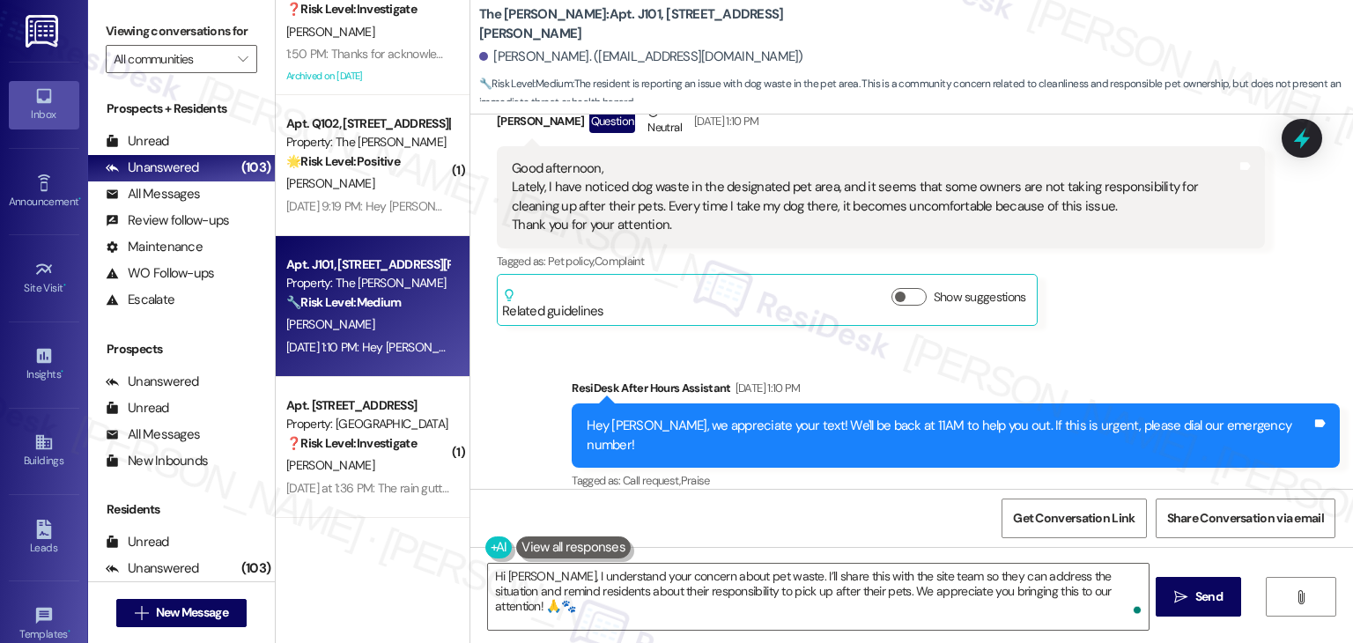
click at [792, 512] on div "Get Conversation Link Share Conversation via email" at bounding box center [911, 518] width 883 height 58
click at [792, 514] on div "Get Conversation Link Share Conversation via email" at bounding box center [911, 518] width 883 height 58
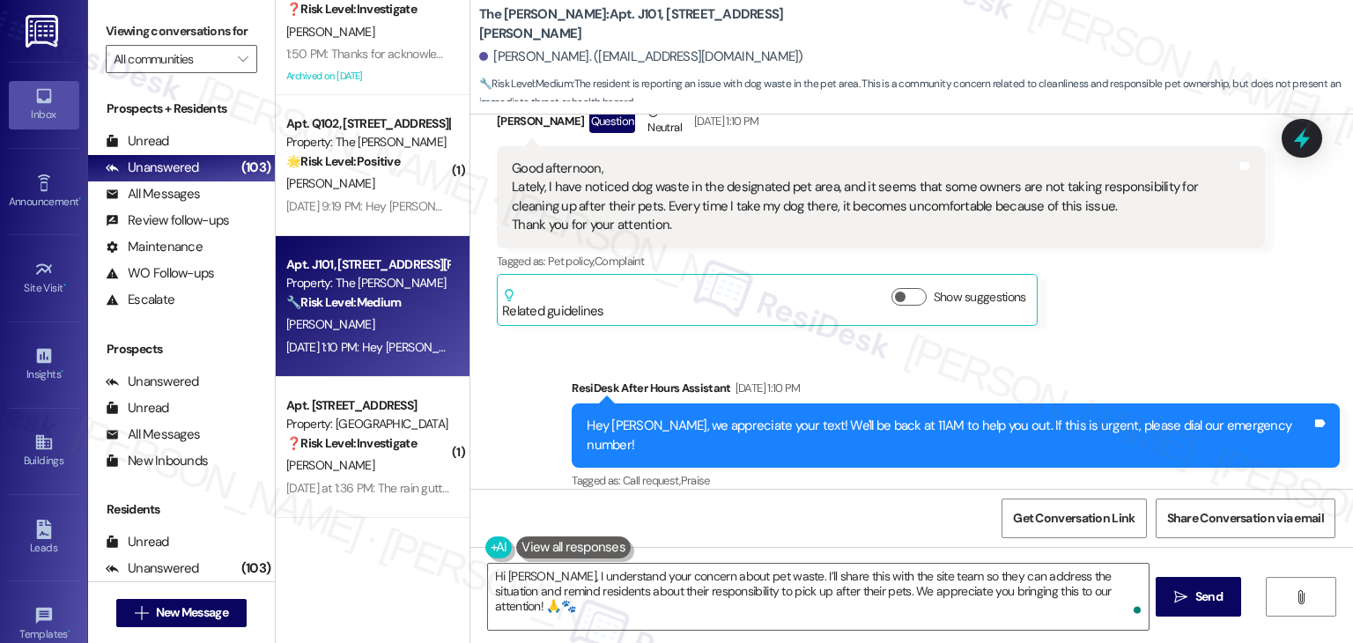
click at [792, 515] on div "Get Conversation Link Share Conversation via email" at bounding box center [911, 518] width 883 height 58
click at [791, 515] on div "Get Conversation Link Share Conversation via email" at bounding box center [911, 518] width 883 height 58
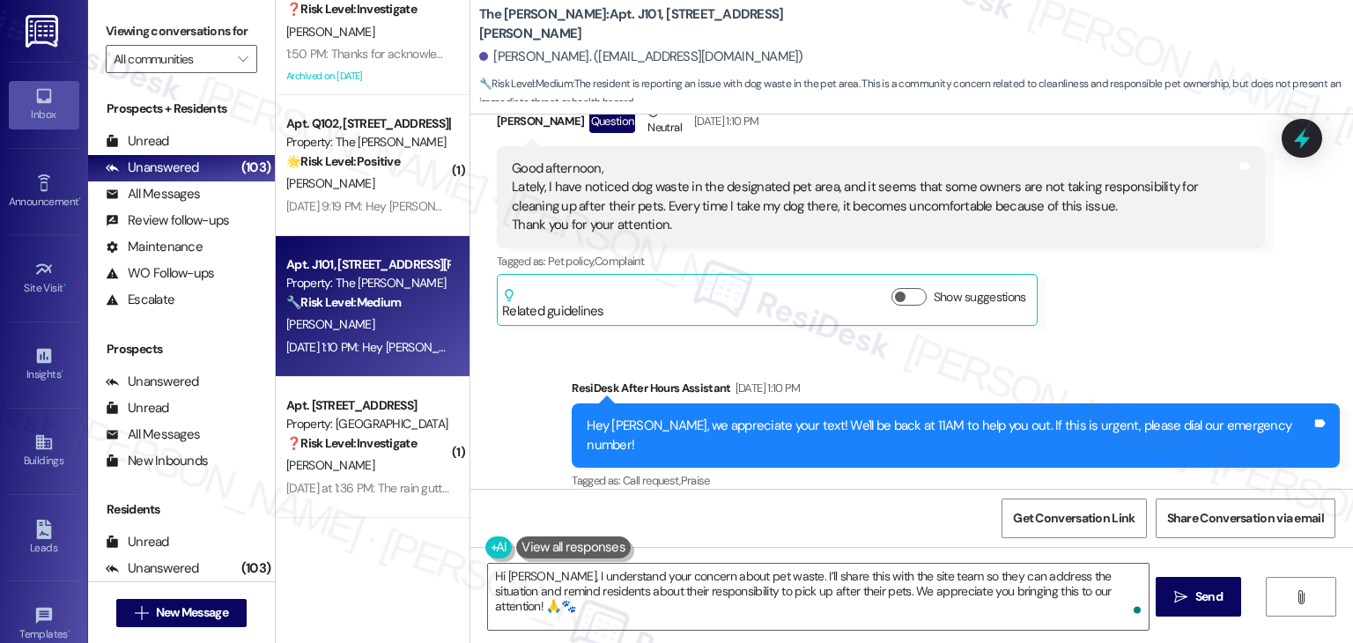
click at [791, 515] on div "Get Conversation Link Share Conversation via email" at bounding box center [911, 518] width 883 height 58
click at [1192, 597] on span "Send" at bounding box center [1209, 597] width 34 height 19
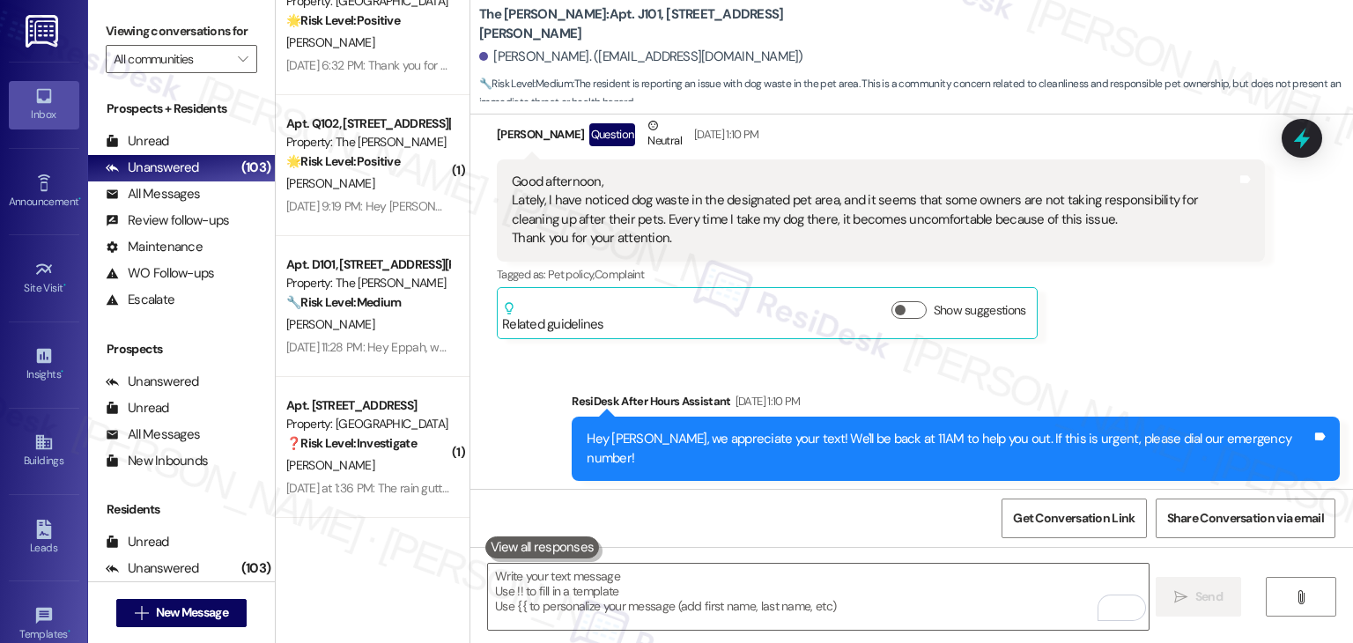
scroll to position [310, 0]
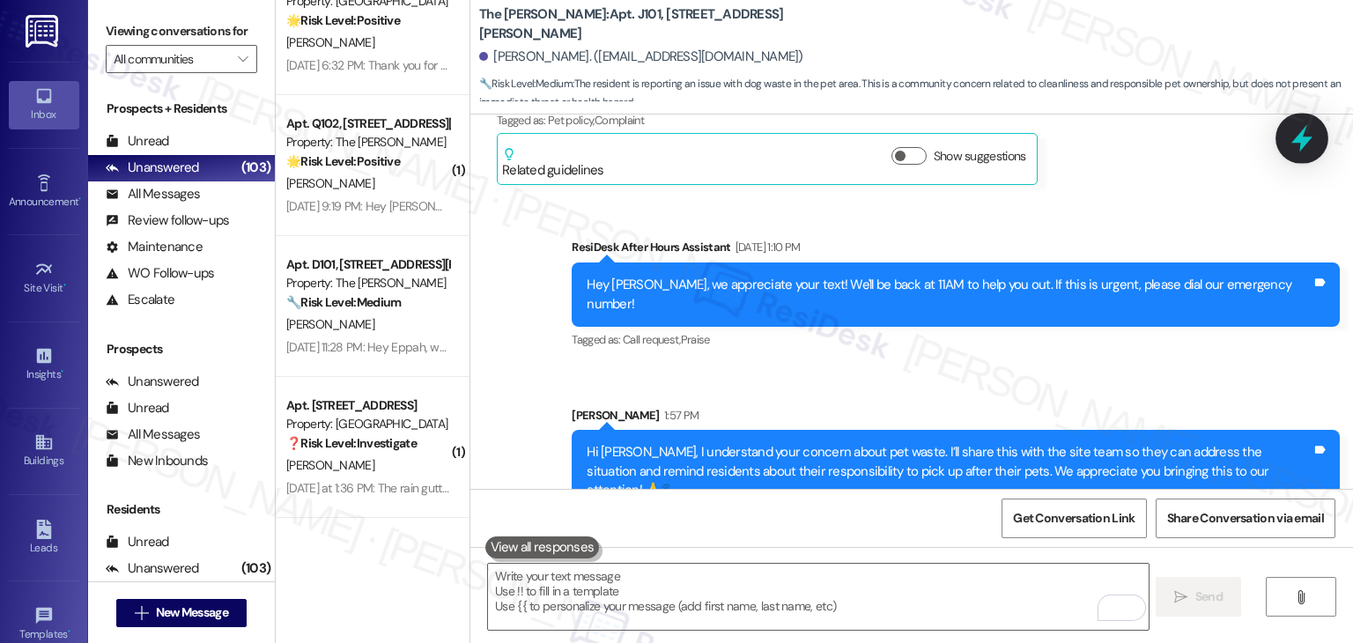
click at [1315, 132] on icon at bounding box center [1302, 138] width 30 height 30
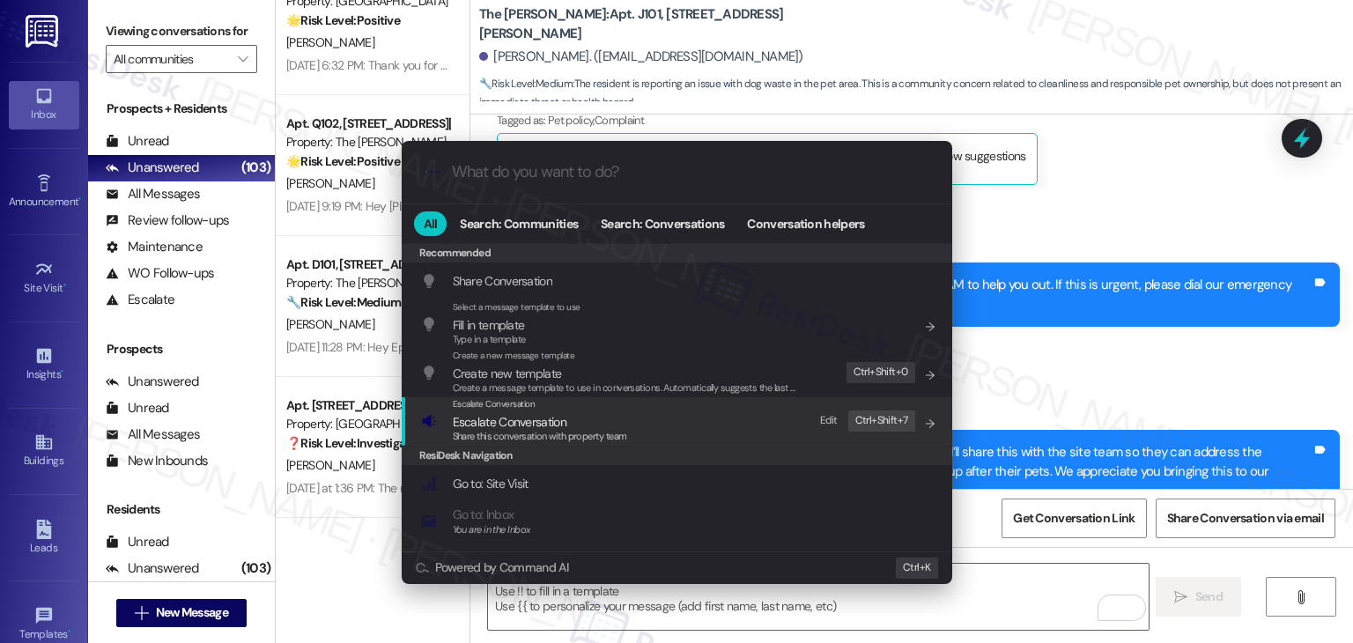
click at [511, 426] on span "Escalate Conversation" at bounding box center [510, 422] width 114 height 16
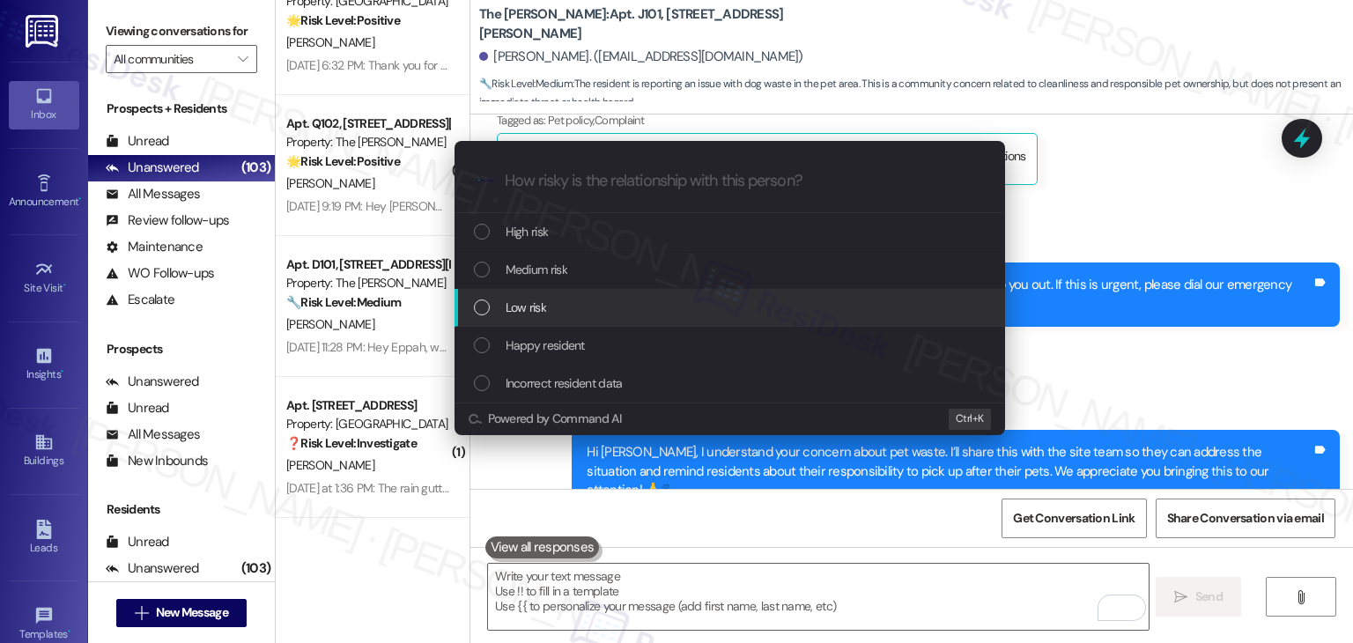
click at [480, 313] on div "List of options" at bounding box center [482, 308] width 16 height 16
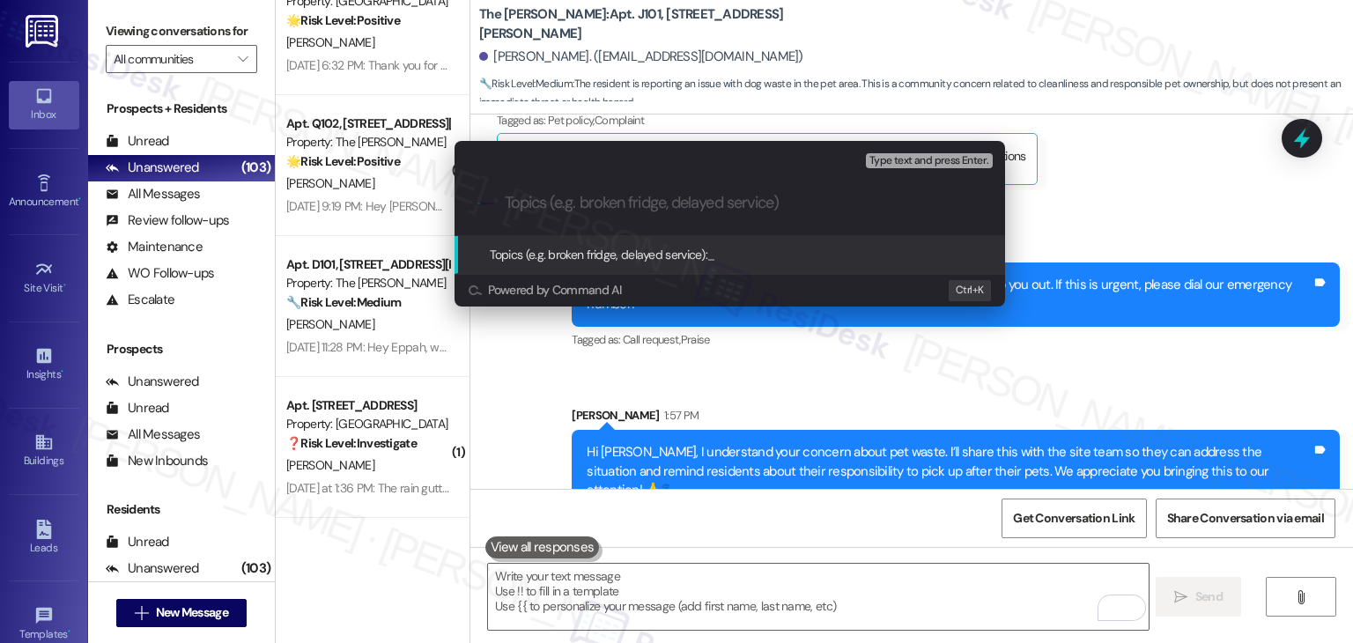
paste input "Resident Concern – Pet Area Not Being Cleaned Properly"
type input "Resident Concern – Pet Area Not Being Cleaned Properly"
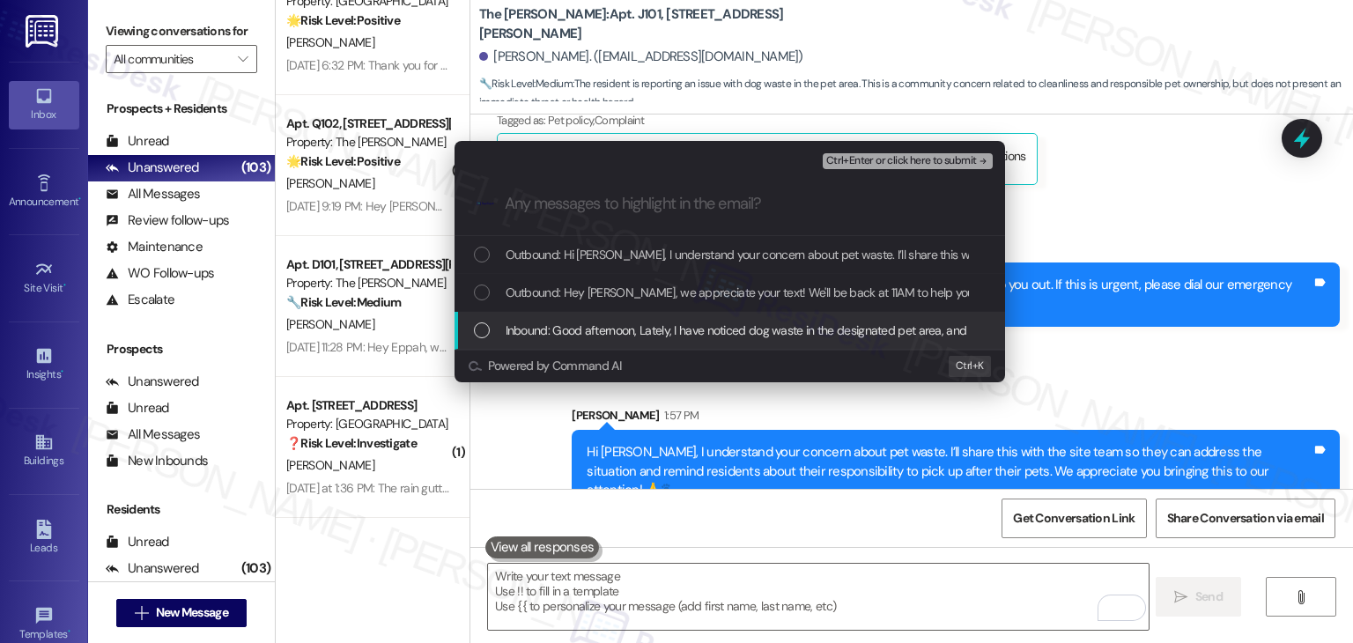
click at [487, 330] on div "List of options" at bounding box center [482, 330] width 16 height 16
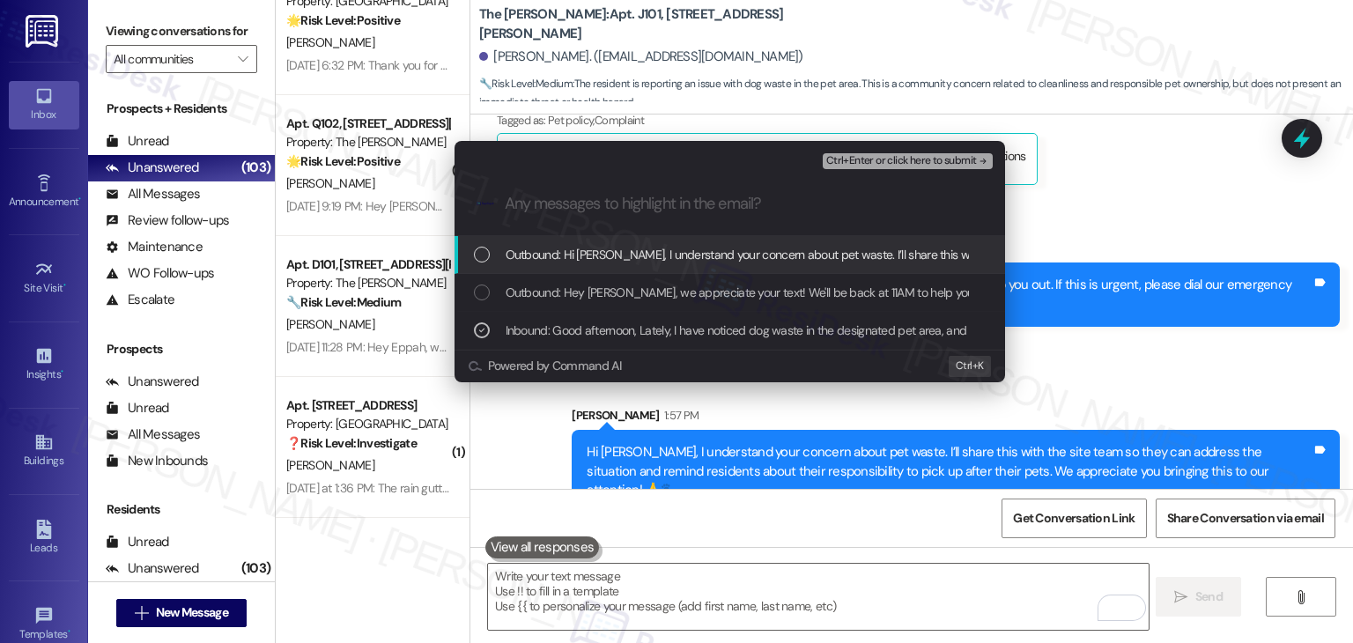
click at [891, 167] on span "Ctrl+Enter or click here to submit" at bounding box center [901, 161] width 151 height 12
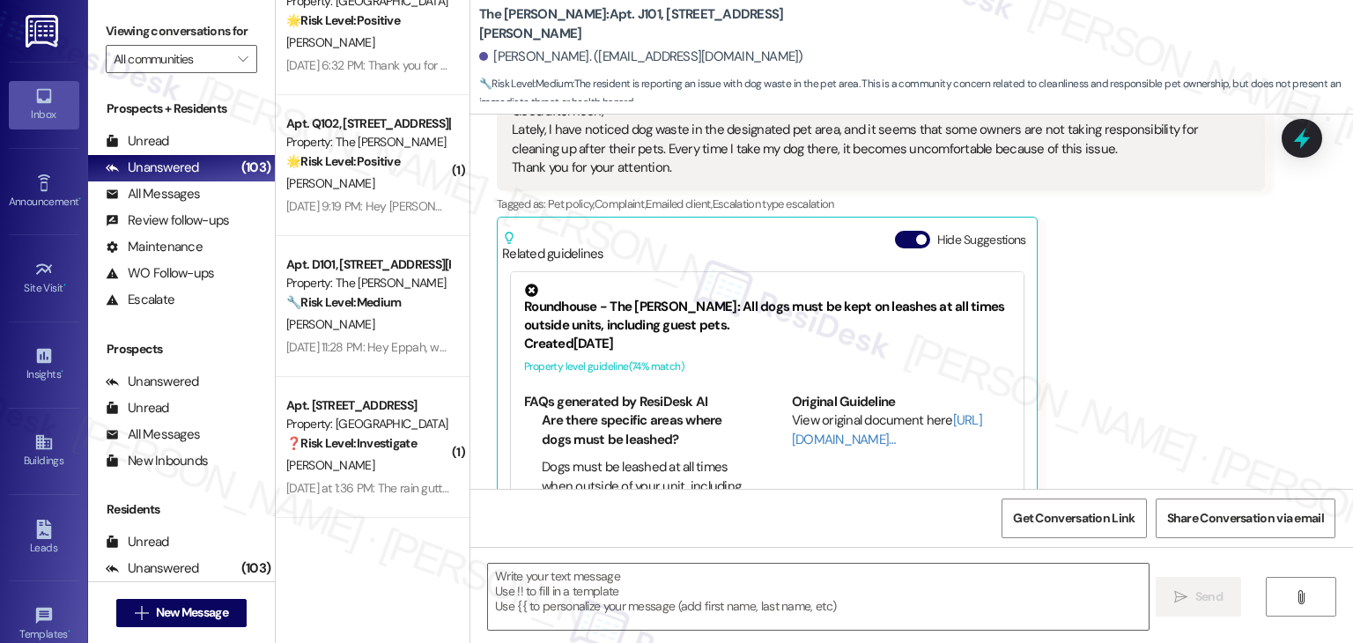
scroll to position [277, 0]
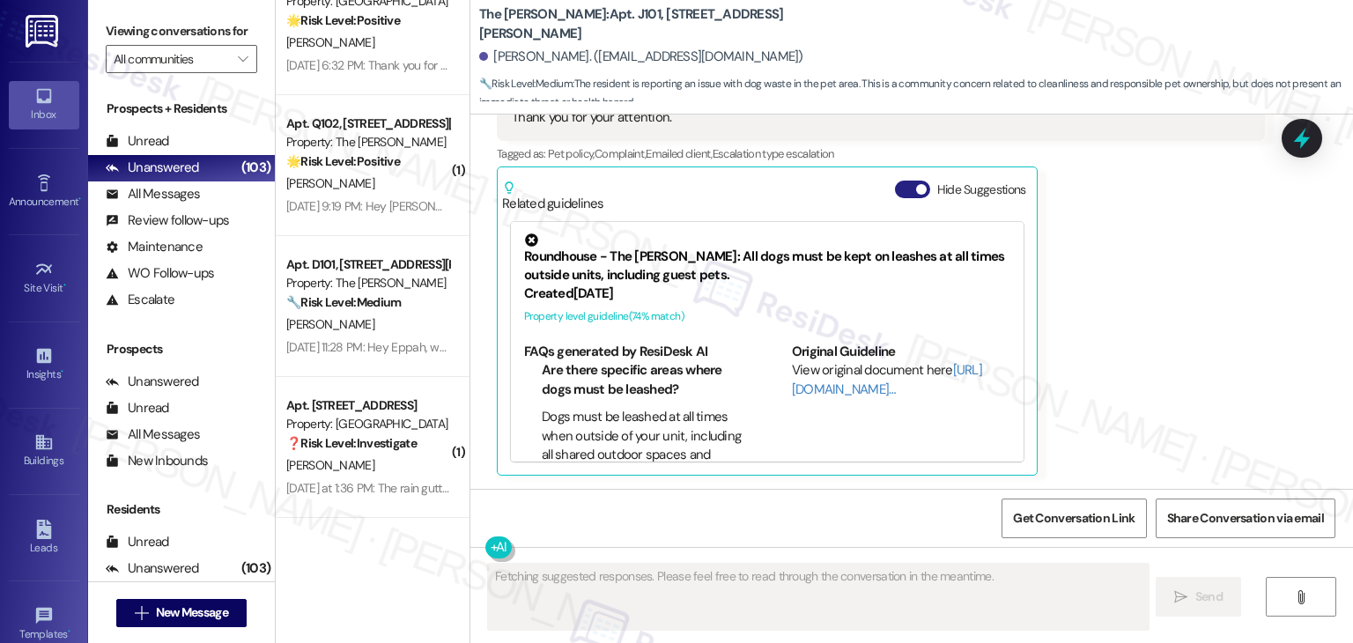
click at [895, 188] on button "Hide Suggestions" at bounding box center [912, 190] width 35 height 18
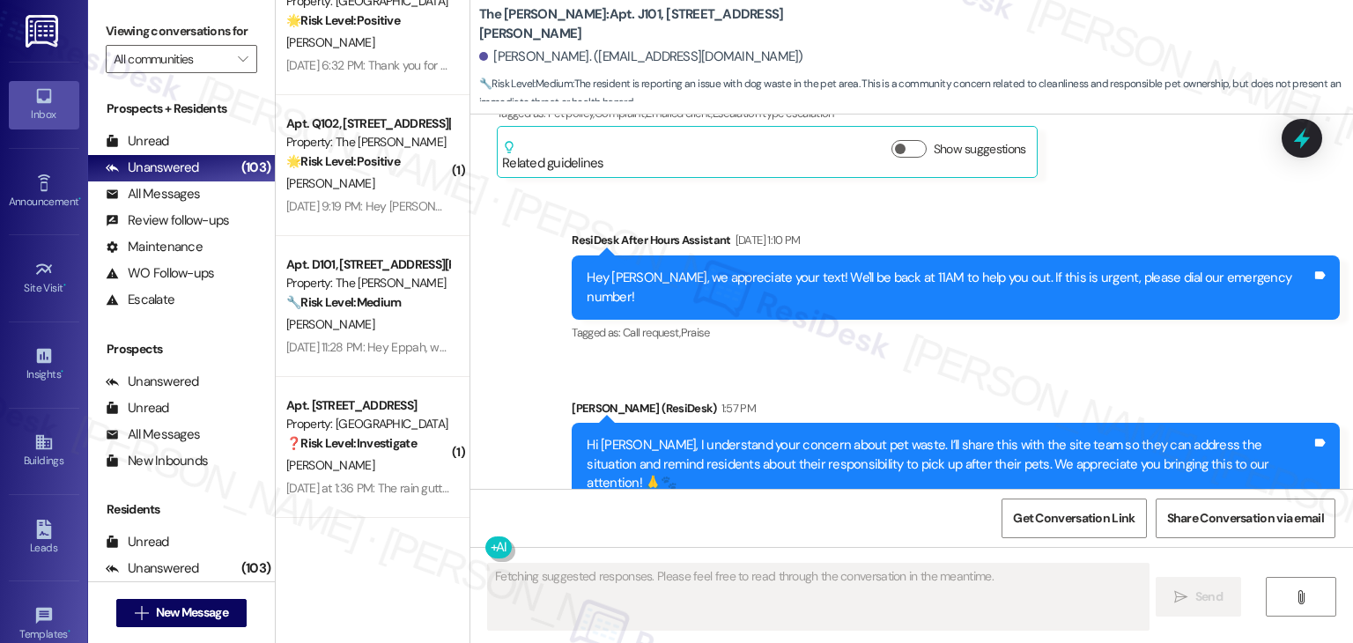
scroll to position [337, 0]
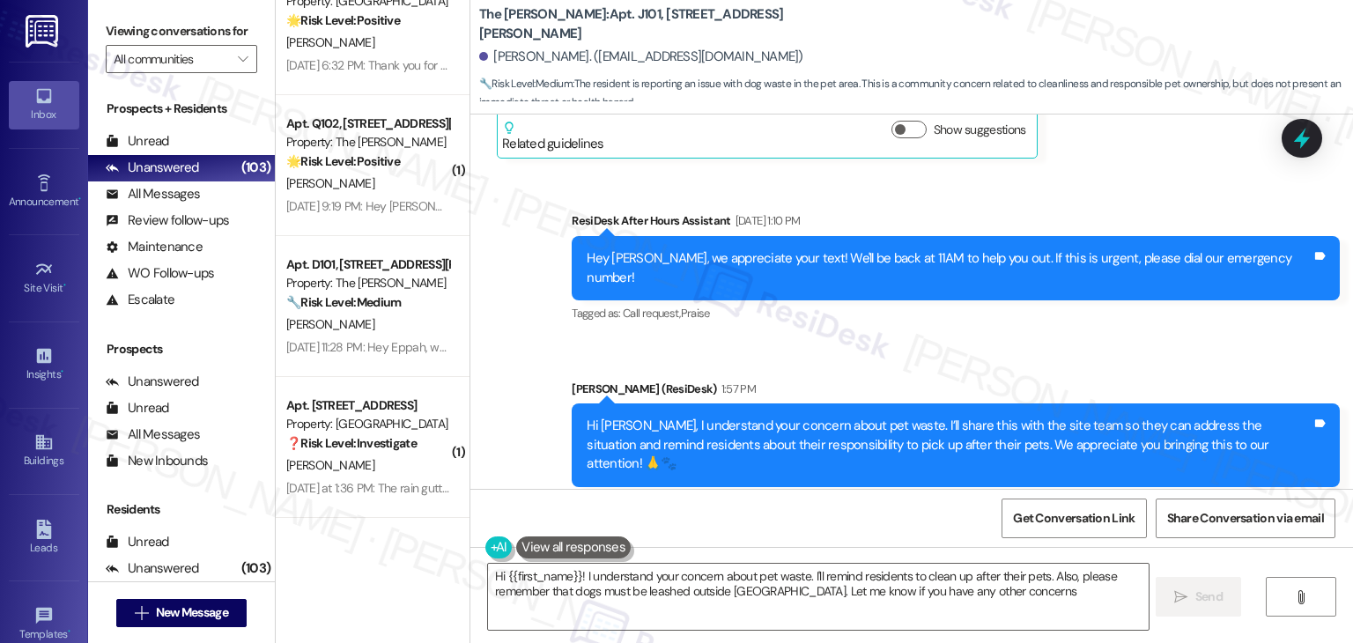
type textarea "Hi {{first_name}}! I understand your concern about pet waste. I'll remind resid…"
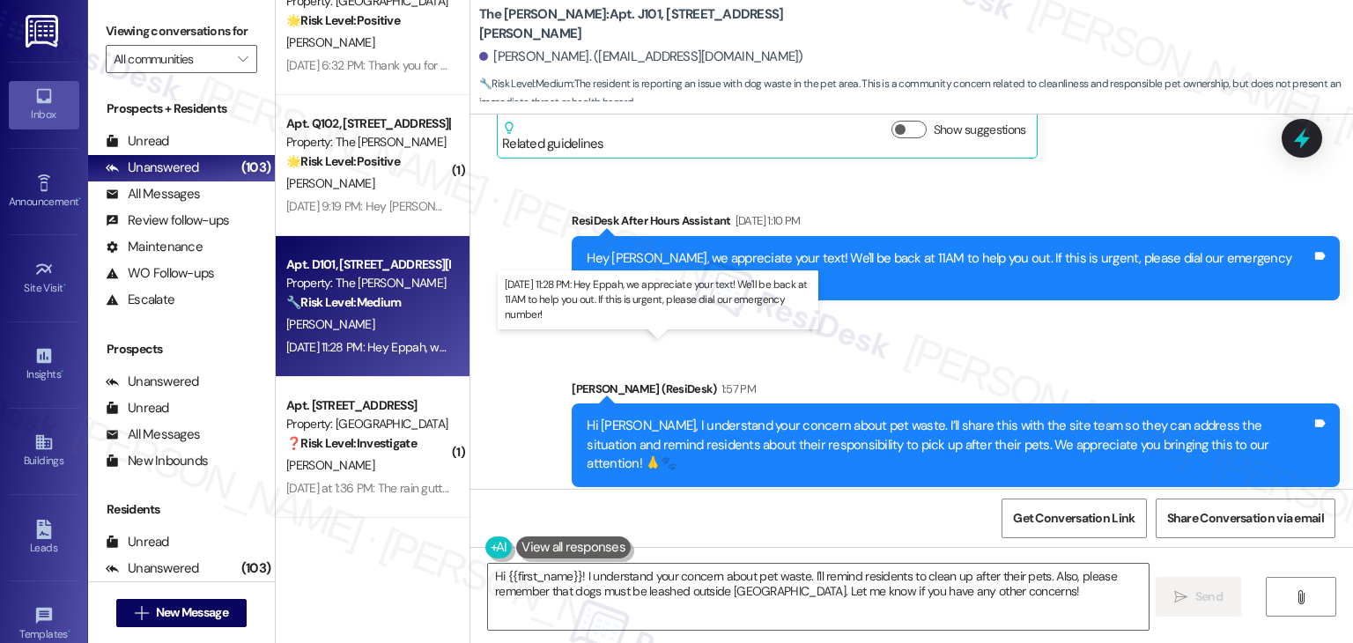
click at [365, 346] on div "Aug 23, 2025 at 11:28 PM: Hey Eppah, we appreciate your text! We'll be back at …" at bounding box center [647, 347] width 723 height 16
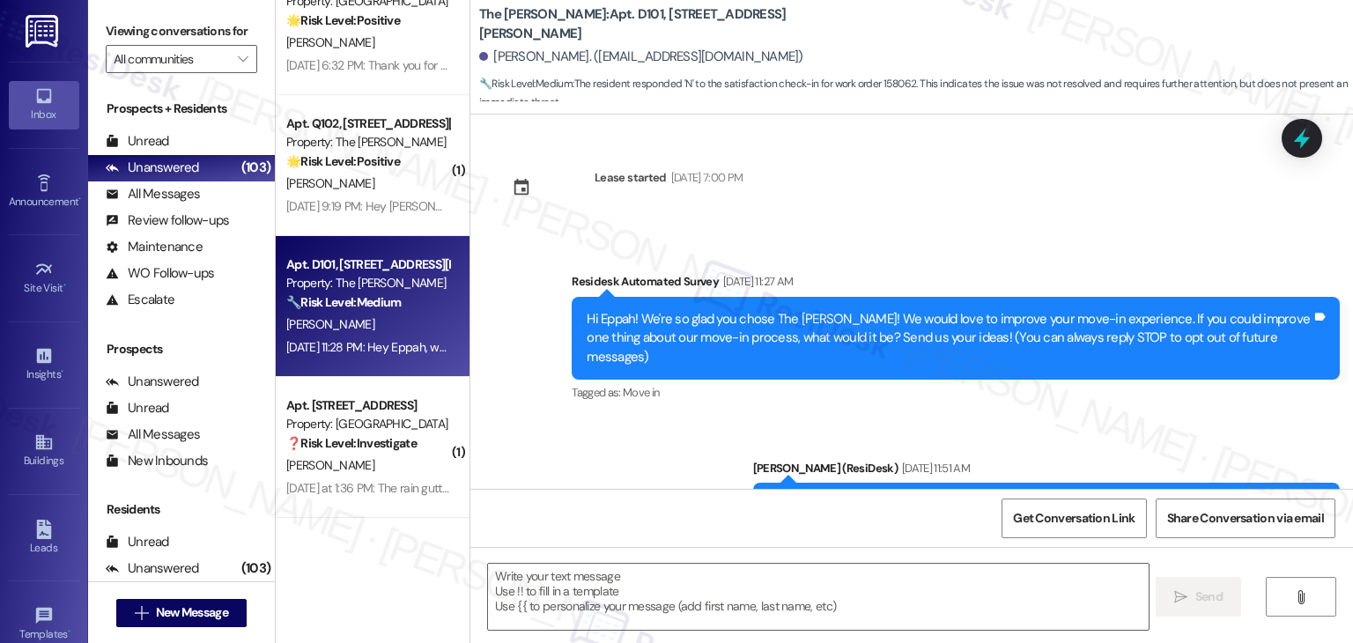
scroll to position [9096, 0]
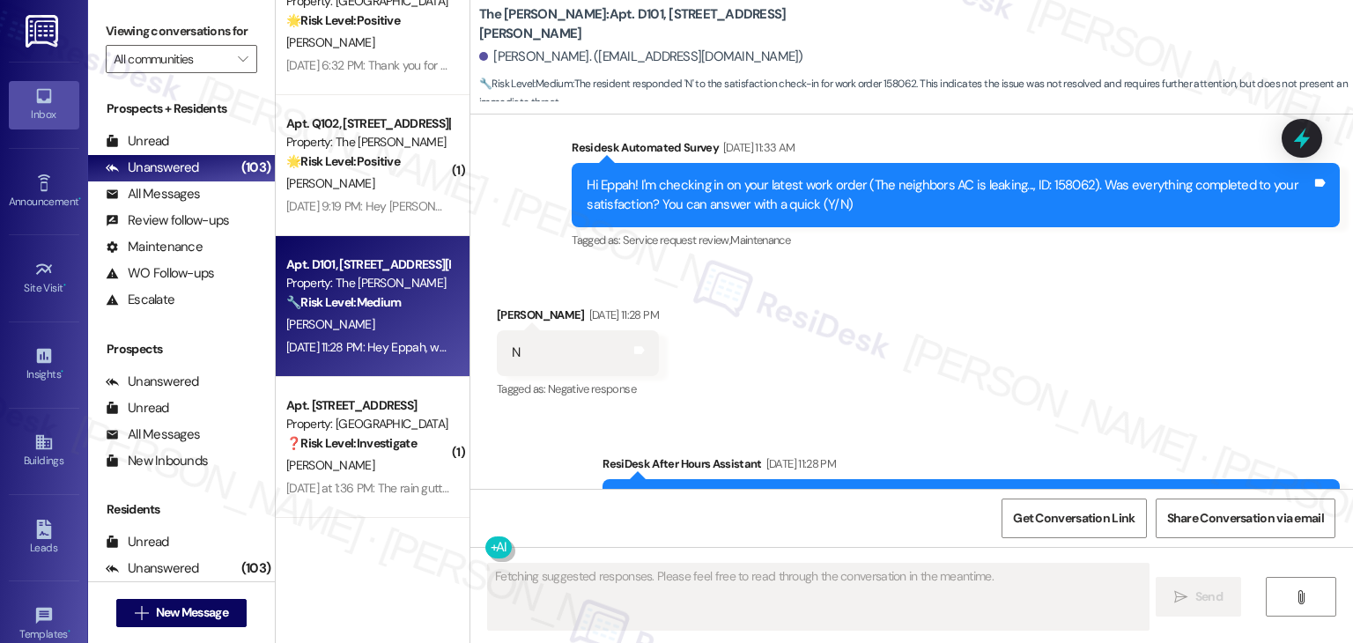
click at [1012, 280] on div "Received via SMS Eppah Mcfarlane Aug 23, 2025 at 11:28 PM N Tags and notes Tagg…" at bounding box center [911, 340] width 883 height 149
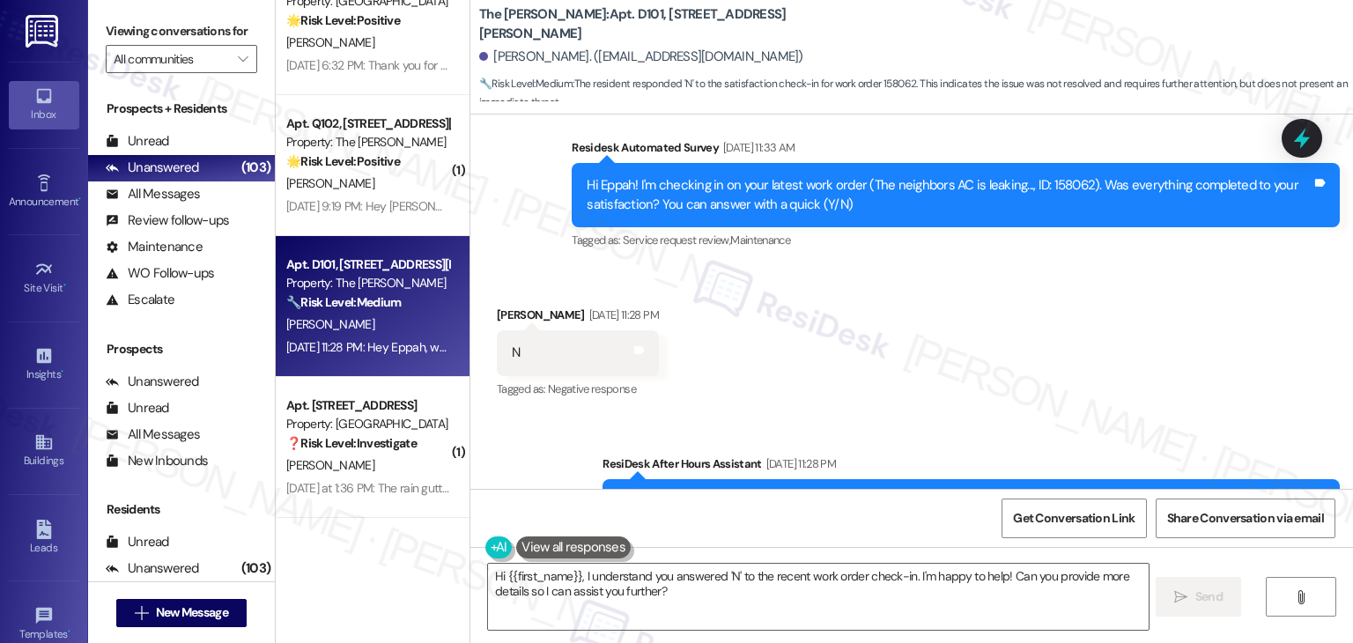
click at [1012, 280] on div "Received via SMS Eppah Mcfarlane Aug 23, 2025 at 11:28 PM N Tags and notes Tagg…" at bounding box center [911, 340] width 883 height 149
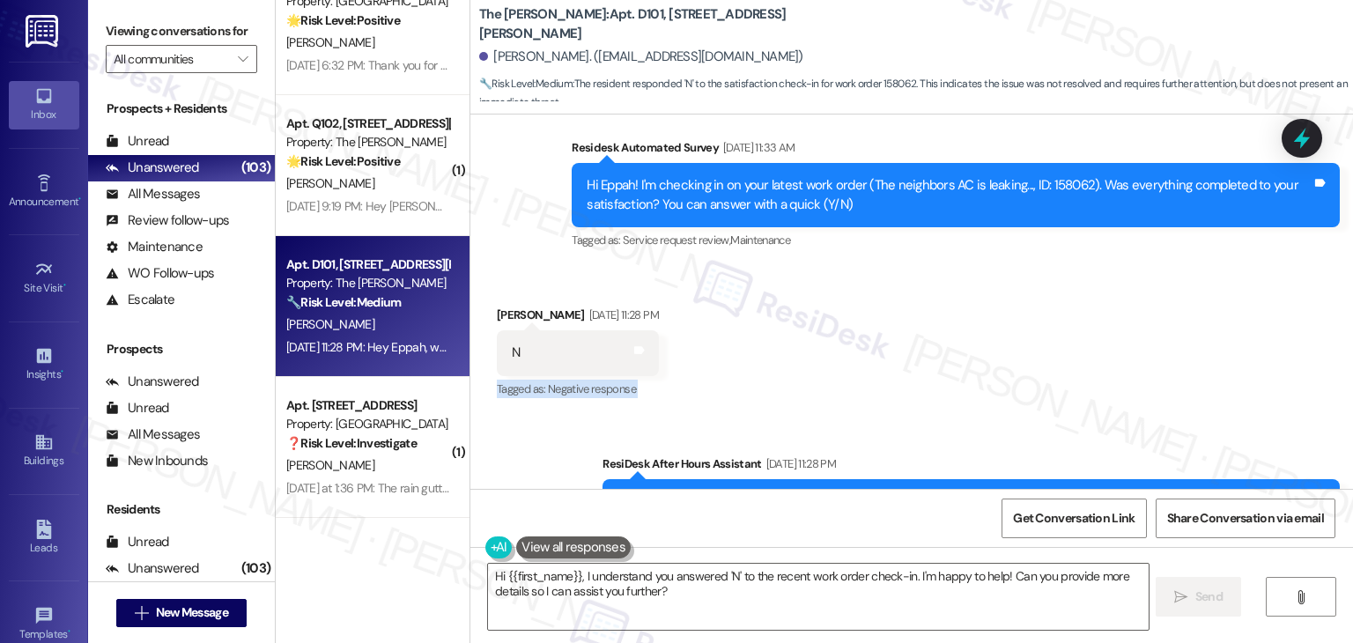
click at [1012, 280] on div "Received via SMS Eppah Mcfarlane Aug 23, 2025 at 11:28 PM N Tags and notes Tagg…" at bounding box center [911, 340] width 883 height 149
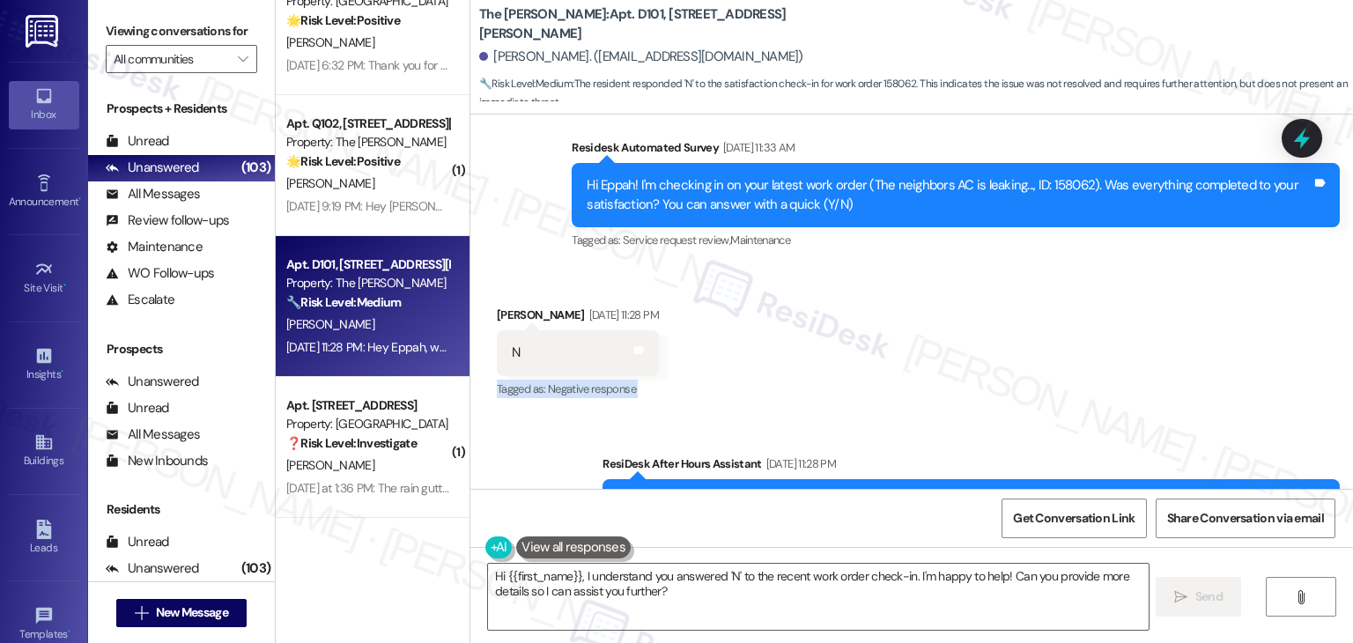
click at [1012, 280] on div "Received via SMS Eppah Mcfarlane Aug 23, 2025 at 11:28 PM N Tags and notes Tagg…" at bounding box center [911, 340] width 883 height 149
click at [1015, 293] on div "Received via SMS Eppah Mcfarlane Aug 23, 2025 at 11:28 PM N Tags and notes Tagg…" at bounding box center [911, 340] width 883 height 149
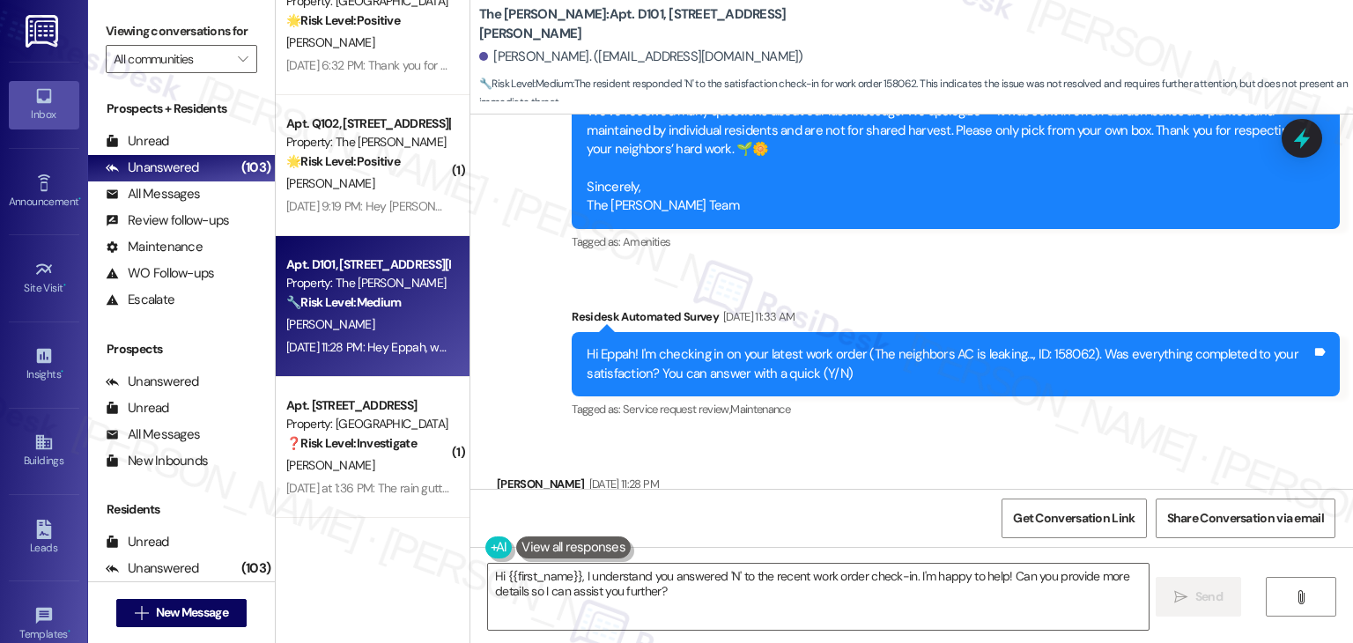
scroll to position [8920, 0]
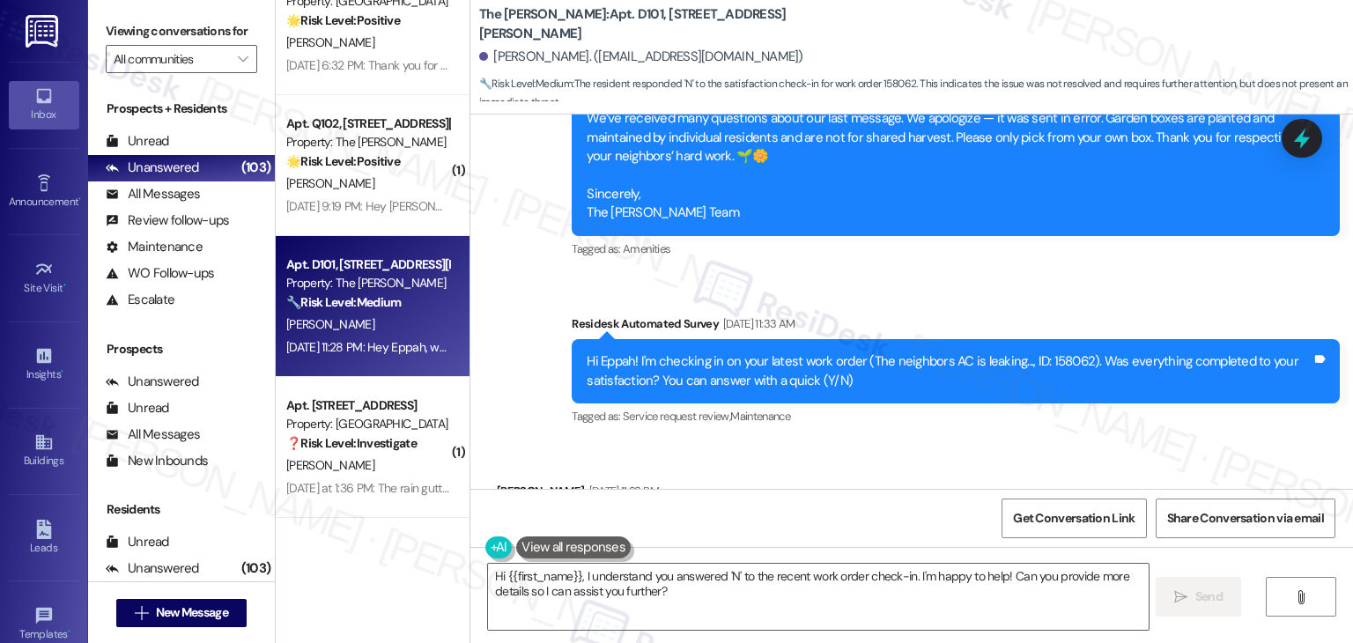
click at [1020, 361] on div "Survey, sent via SMS Residesk Automated Survey Aug 22, 2025 at 11:33 AM Hi Eppa…" at bounding box center [956, 371] width 795 height 141
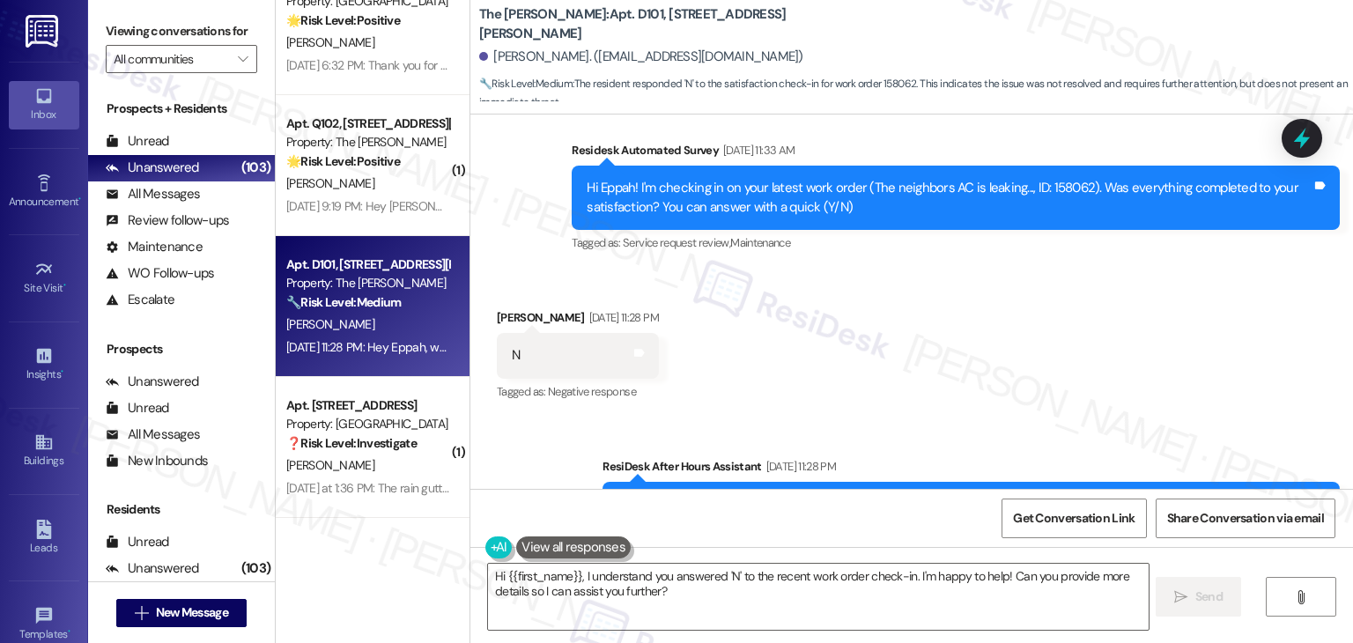
scroll to position [9096, 0]
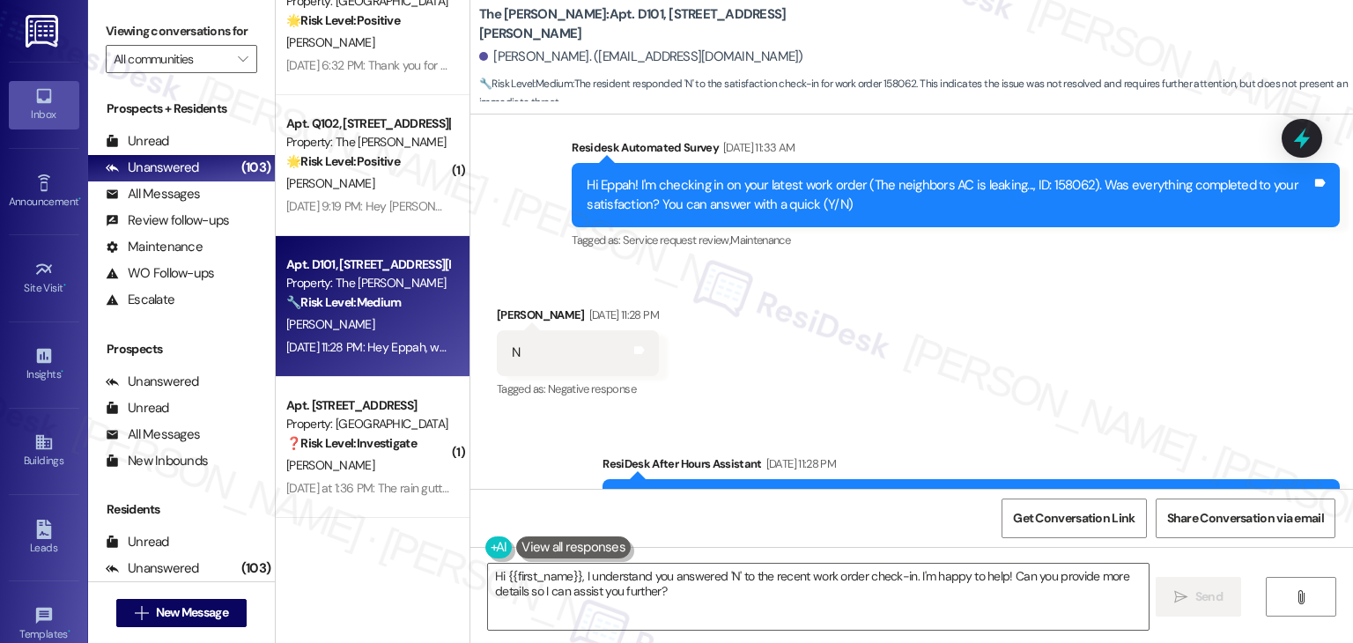
click at [916, 266] on div "Received via SMS Eppah Mcfarlane Aug 23, 2025 at 11:28 PM N Tags and notes Tagg…" at bounding box center [911, 340] width 883 height 149
click at [1063, 324] on div "Received via SMS Eppah Mcfarlane Aug 23, 2025 at 11:28 PM N Tags and notes Tagg…" at bounding box center [911, 340] width 883 height 149
click at [969, 329] on div "Received via SMS Eppah Mcfarlane Aug 23, 2025 at 11:28 PM N Tags and notes Tagg…" at bounding box center [911, 340] width 883 height 149
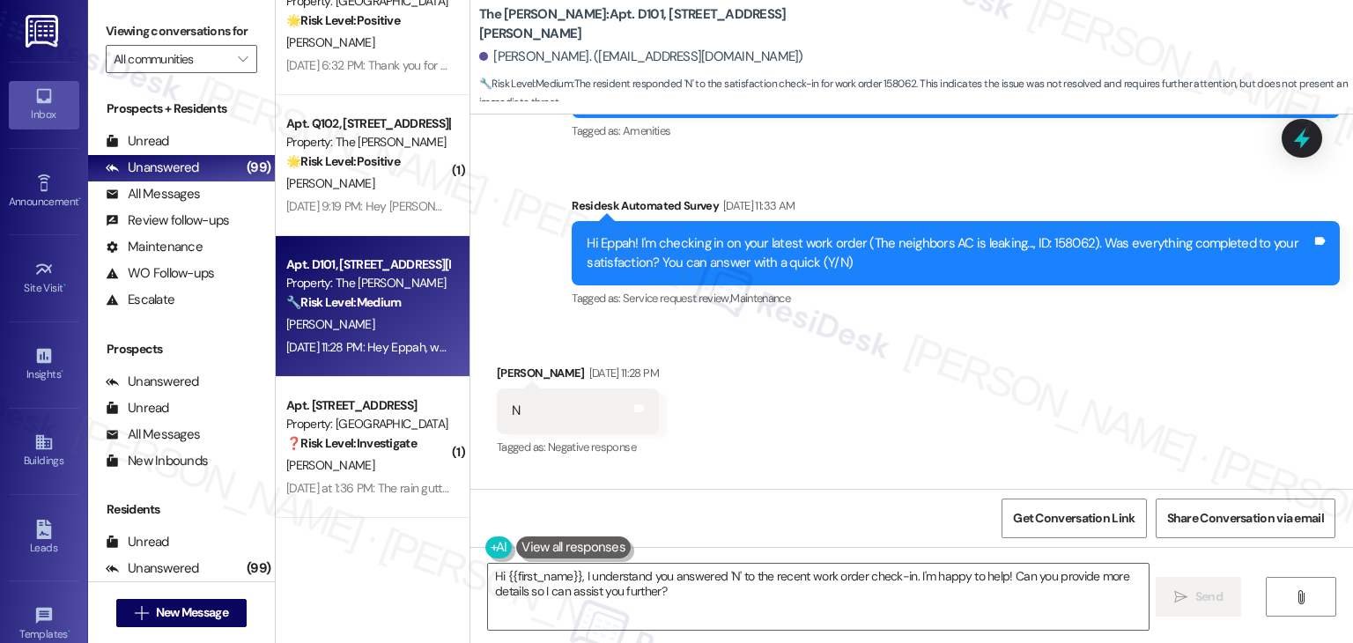
scroll to position [9008, 0]
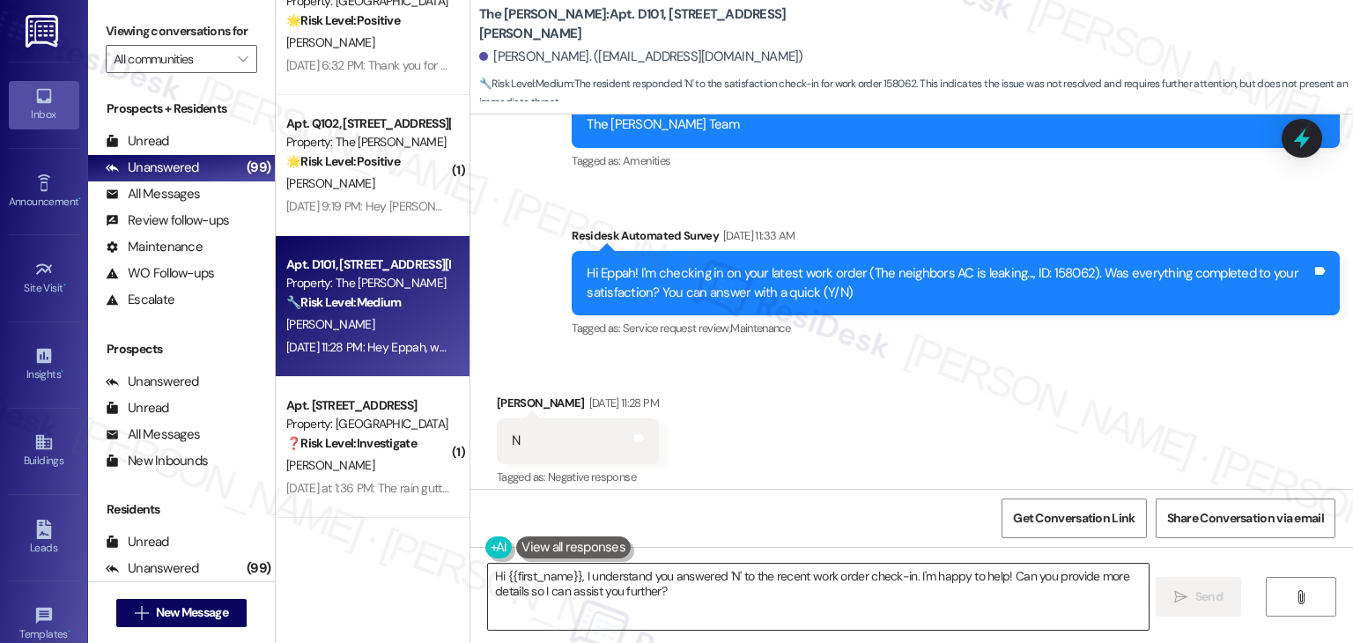
click at [762, 594] on textarea "Hi {{first_name}}, I understand you answered 'N' to the recent work order check…" at bounding box center [818, 597] width 660 height 66
click at [761, 594] on textarea "Hi {{first_name}}, I understand you answered 'N' to the recent work order check…" at bounding box center [818, 597] width 660 height 66
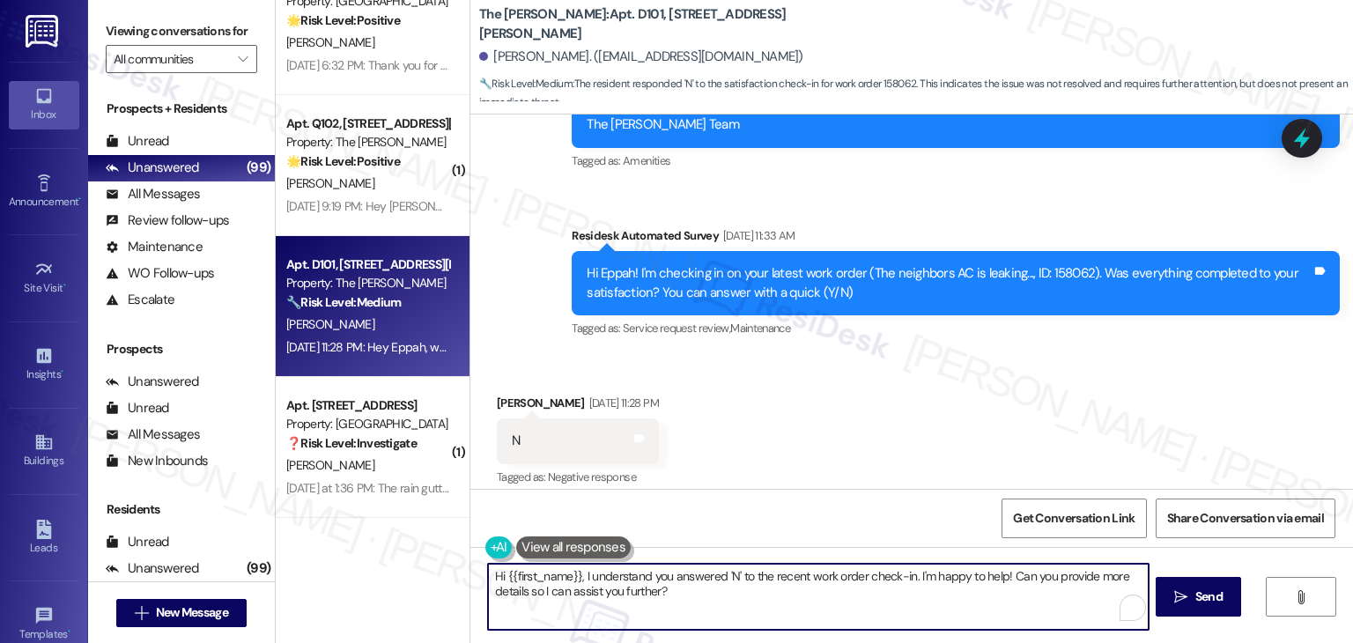
click at [761, 594] on textarea "Hi {{first_name}}, I understand you answered 'N' to the recent work order check…" at bounding box center [818, 597] width 660 height 66
paste textarea "Resident Concern – Pet Area Not Being Cleaned Properly"
type textarea "Resident Concern – Pet Area Not Being Cleaned Properly"
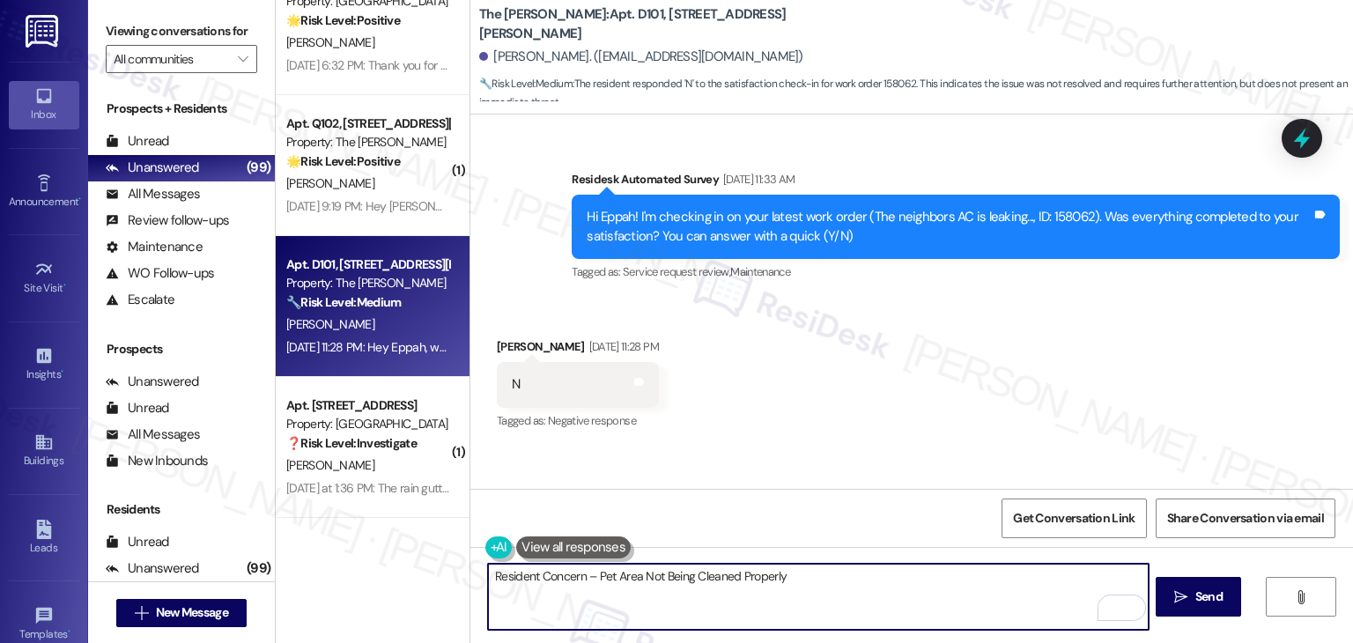
scroll to position [9096, 0]
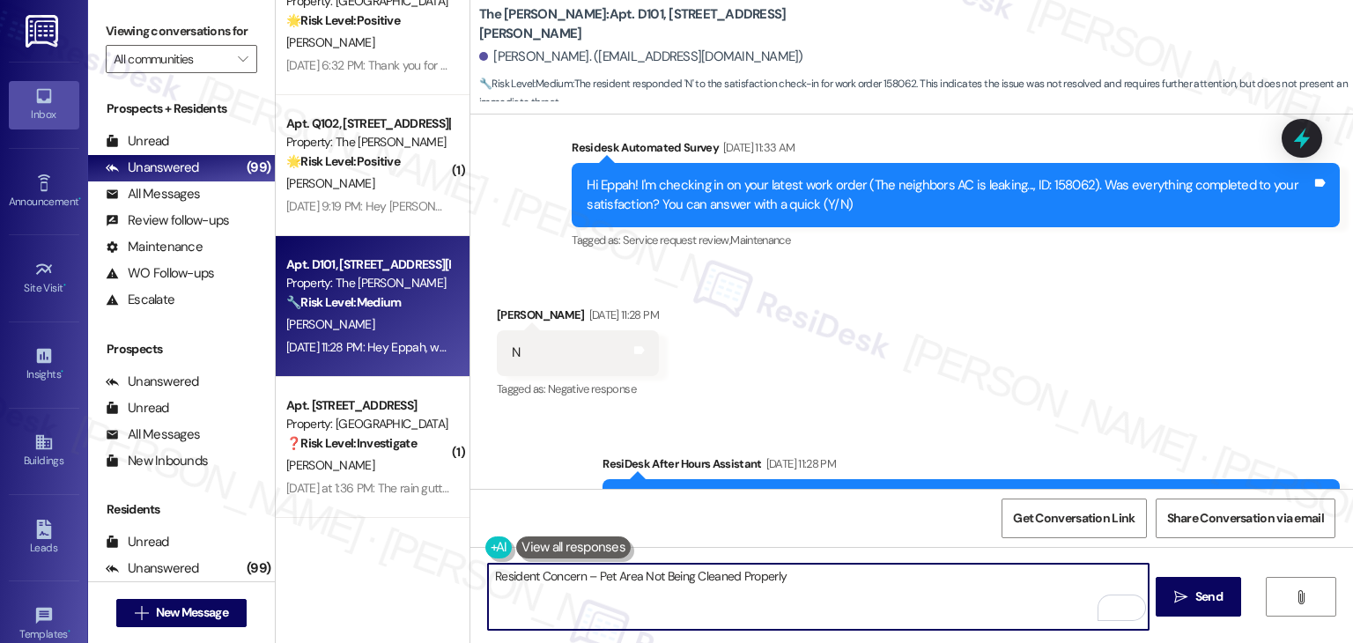
click at [646, 578] on textarea "Resident Concern – Pet Area Not Being Cleaned Properly" at bounding box center [818, 597] width 660 height 66
paste textarea "Hi {{first_name}}! I understand the work order wasn't completed to your satisfa…"
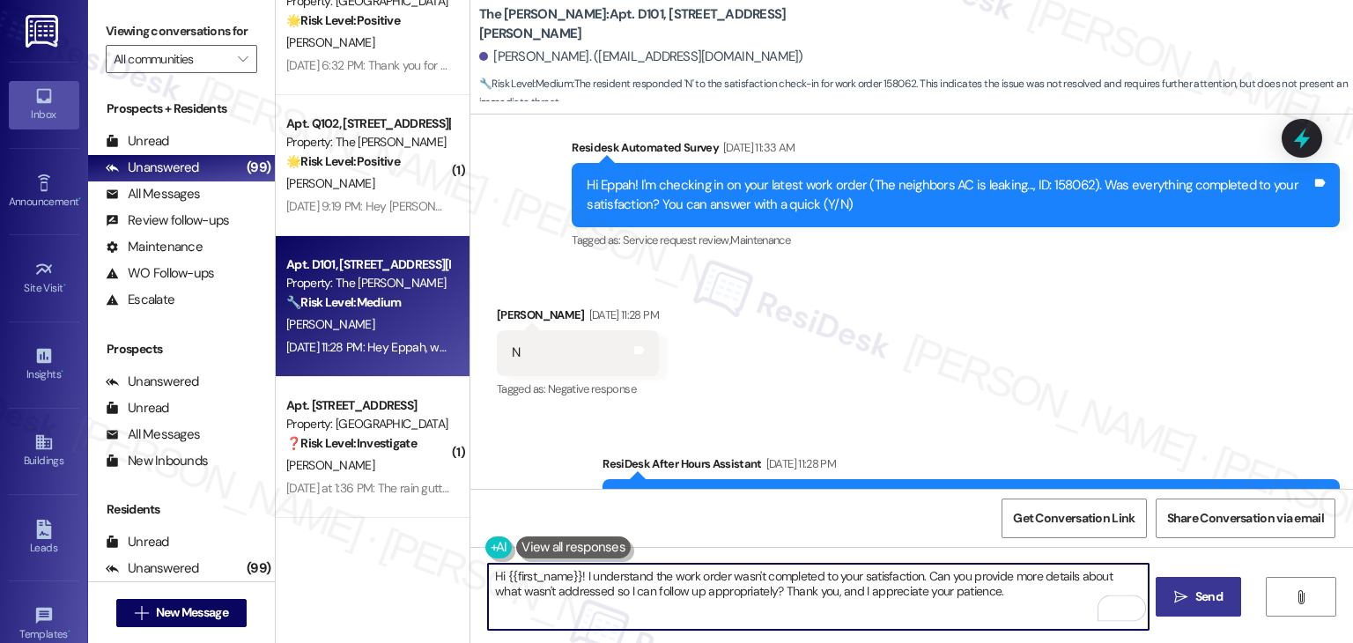
type textarea "Hi {{first_name}}! I understand the work order wasn't completed to your satisfa…"
click at [1220, 593] on span "Send" at bounding box center [1209, 597] width 27 height 19
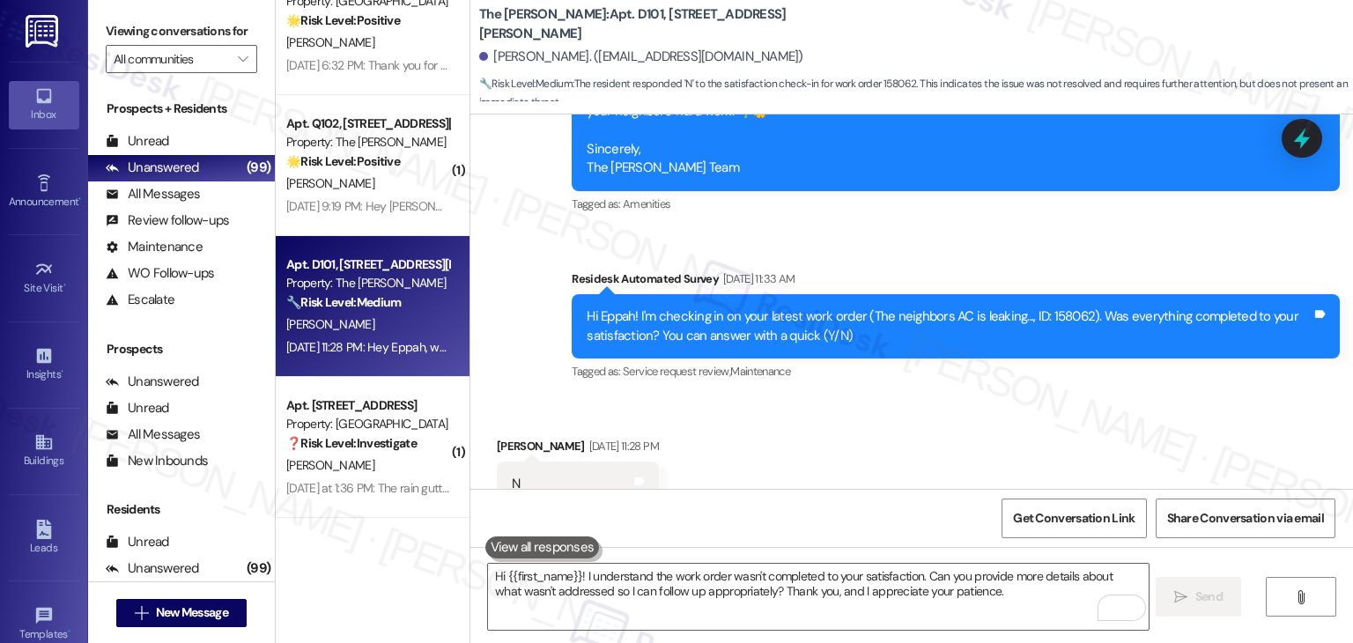
scroll to position [8946, 0]
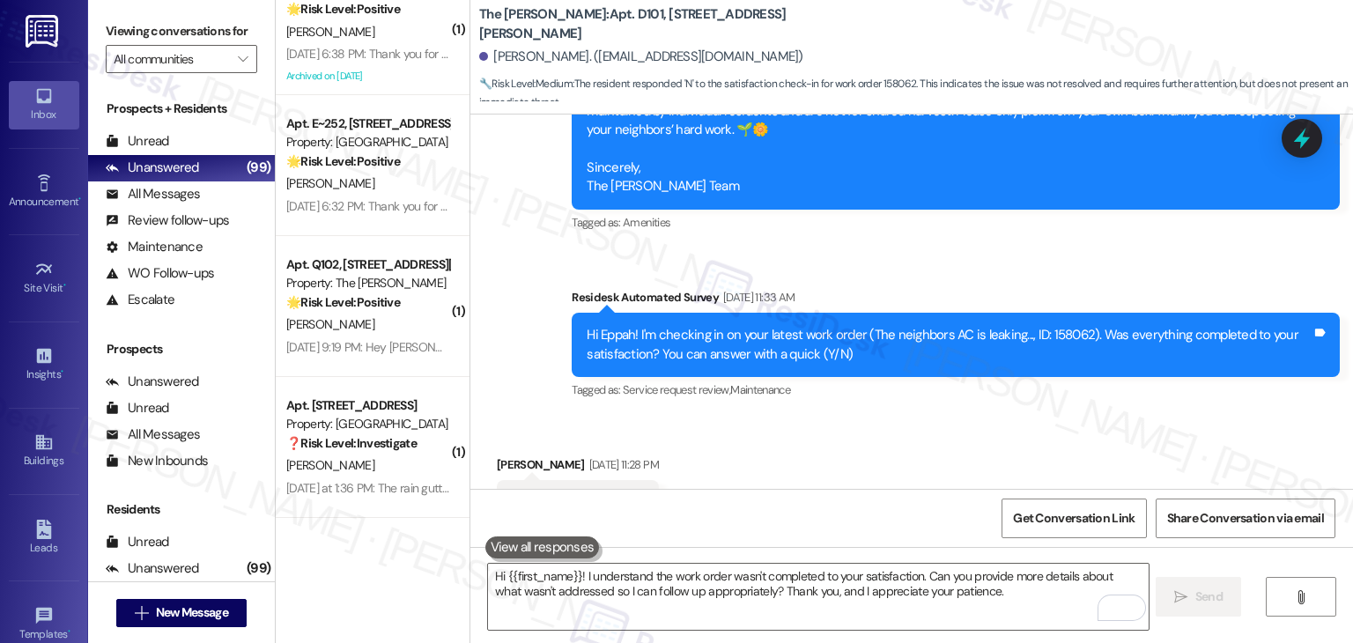
click at [968, 416] on div "Received via SMS Eppah Mcfarlane Aug 23, 2025 at 11:28 PM N Tags and notes Tagg…" at bounding box center [911, 490] width 883 height 149
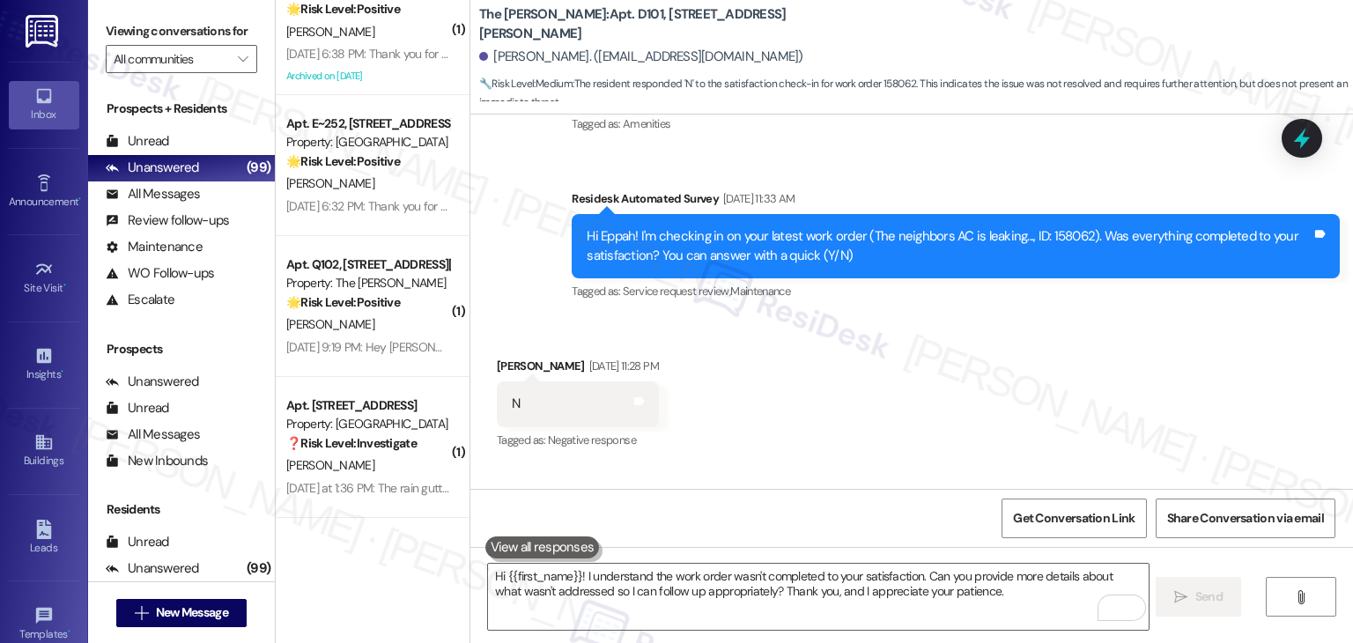
scroll to position [9237, 0]
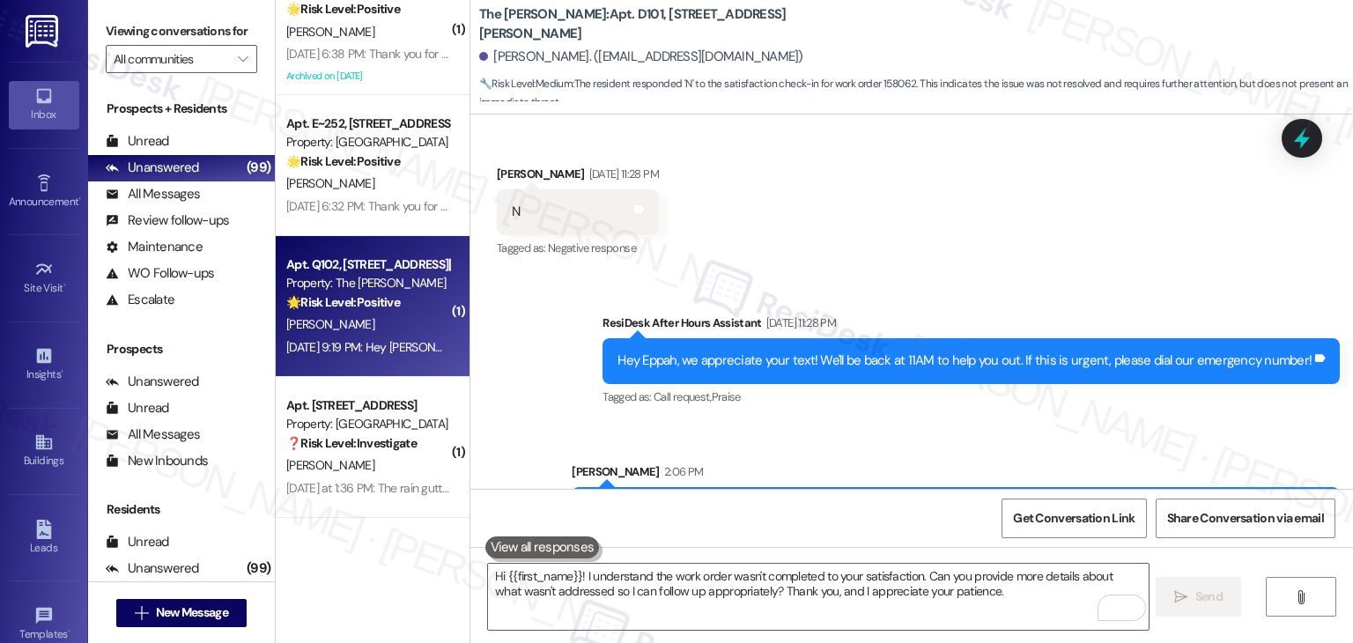
click at [331, 329] on div "T. Chesney" at bounding box center [368, 325] width 167 height 22
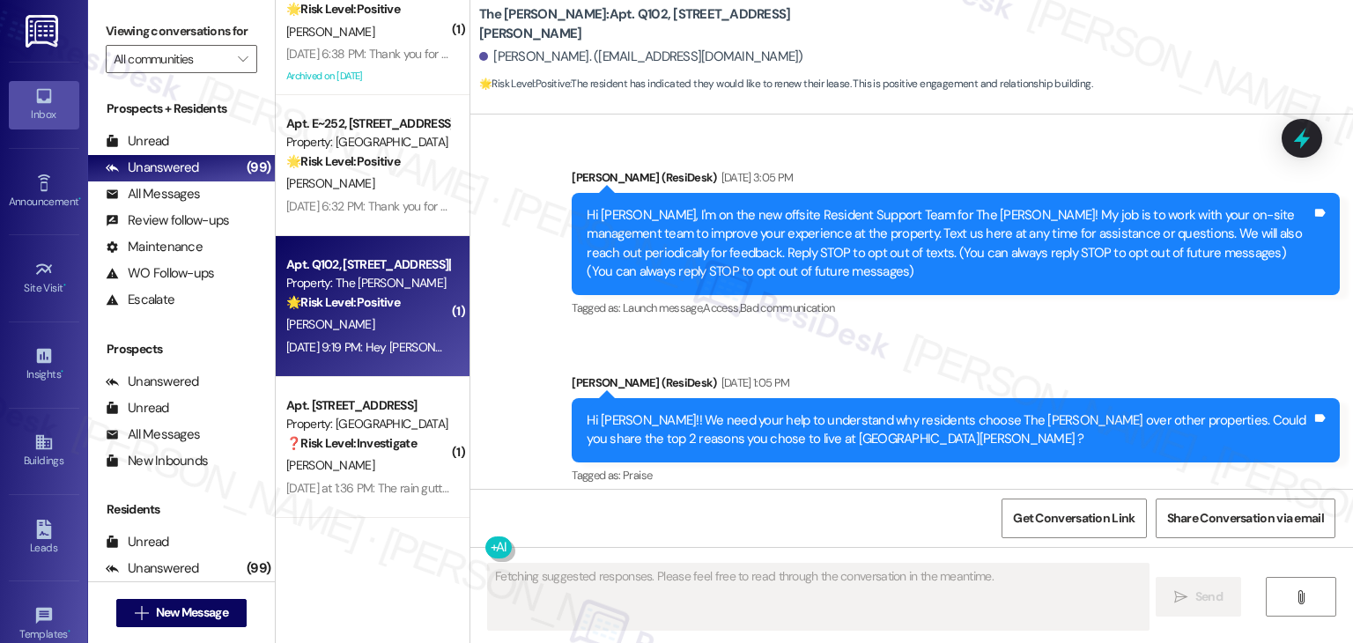
scroll to position [39710, 0]
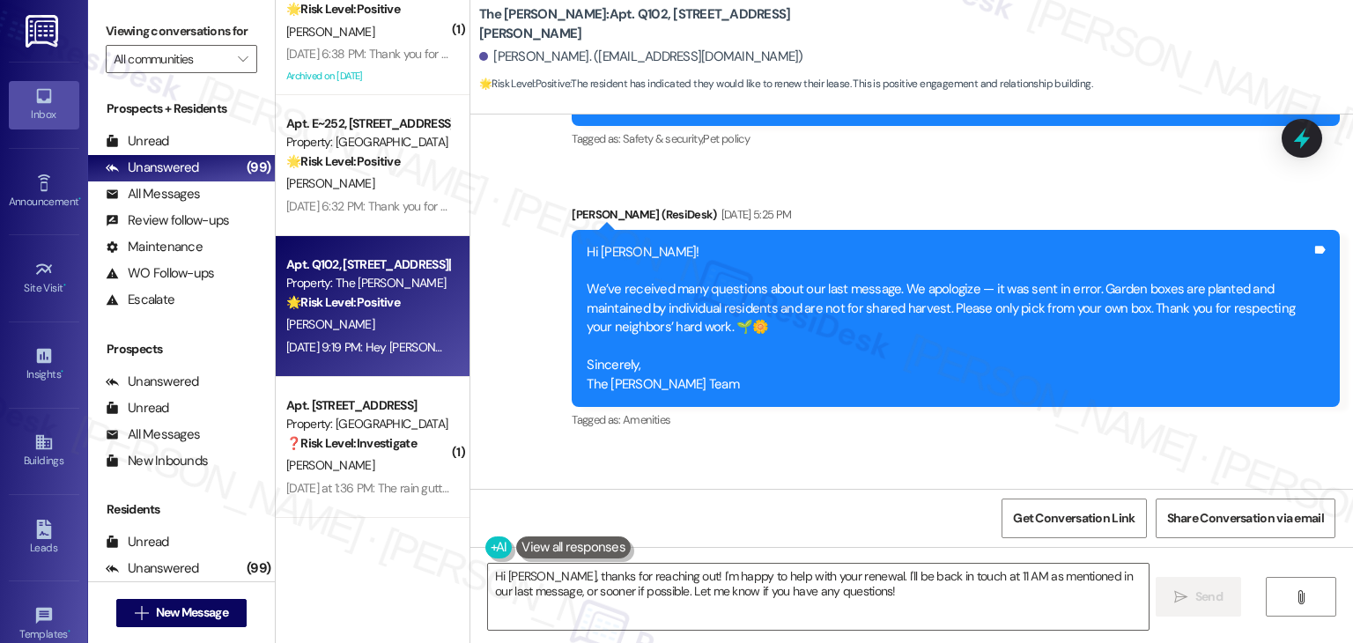
click at [744, 523] on div "Hi Thomas! We wanted to check in, as we haven’t yet heard whether you’ll be ren…" at bounding box center [949, 580] width 725 height 114
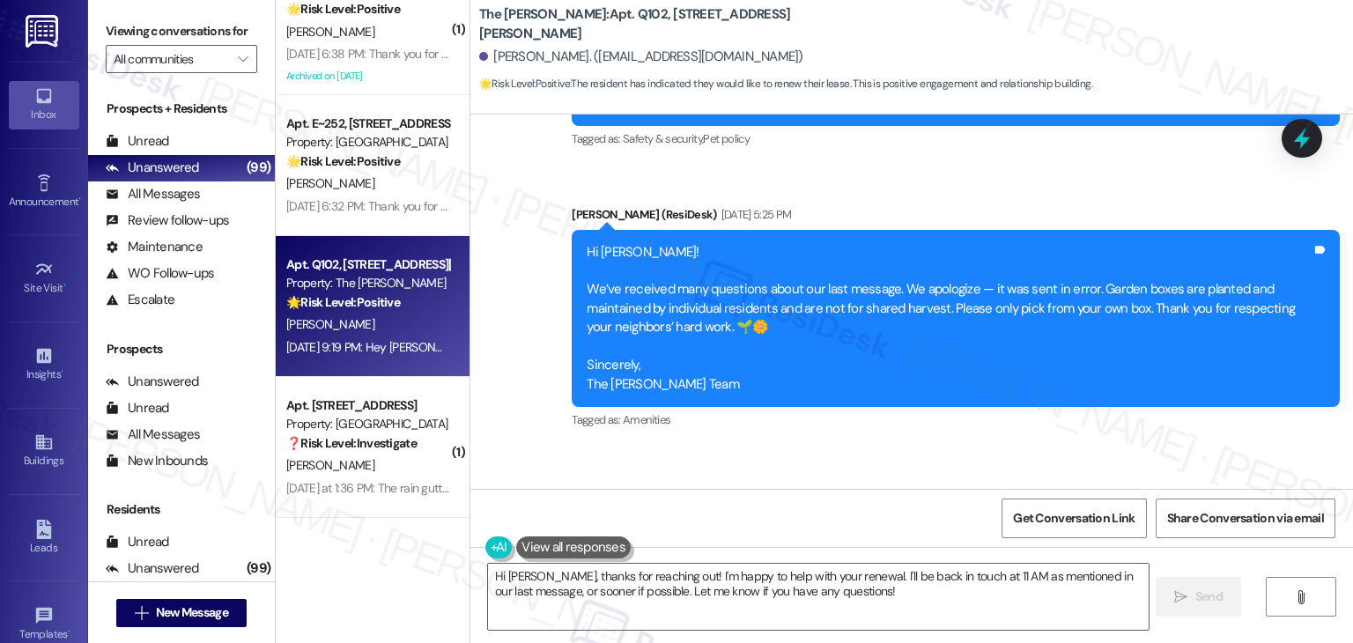
drag, startPoint x: 1163, startPoint y: 268, endPoint x: 575, endPoint y: 189, distance: 592.9
click at [585, 523] on div "Hi Thomas! We wanted to check in, as we haven’t yet heard whether you’ll be ren…" at bounding box center [949, 580] width 729 height 114
copy div "Hi Thomas! We wanted to check in, as we haven’t yet heard whether you’ll be ren…"
drag, startPoint x: 630, startPoint y: 419, endPoint x: 498, endPoint y: 426, distance: 132.4
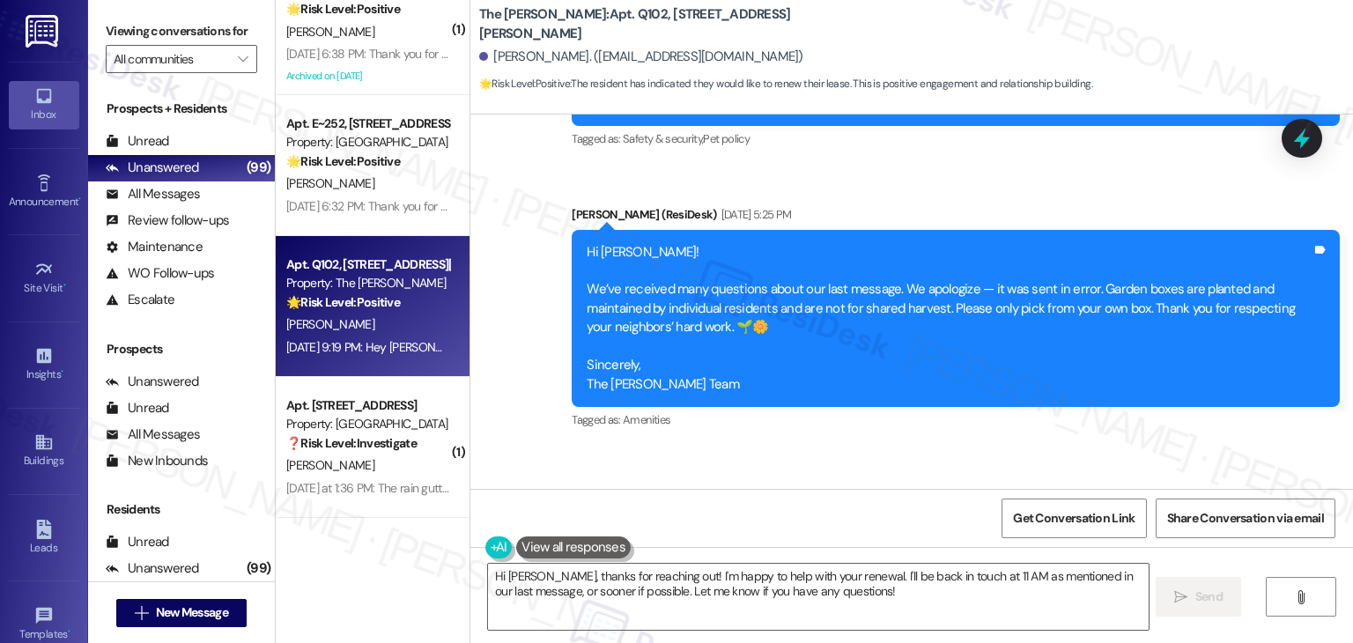
copy div "Would like to renew"
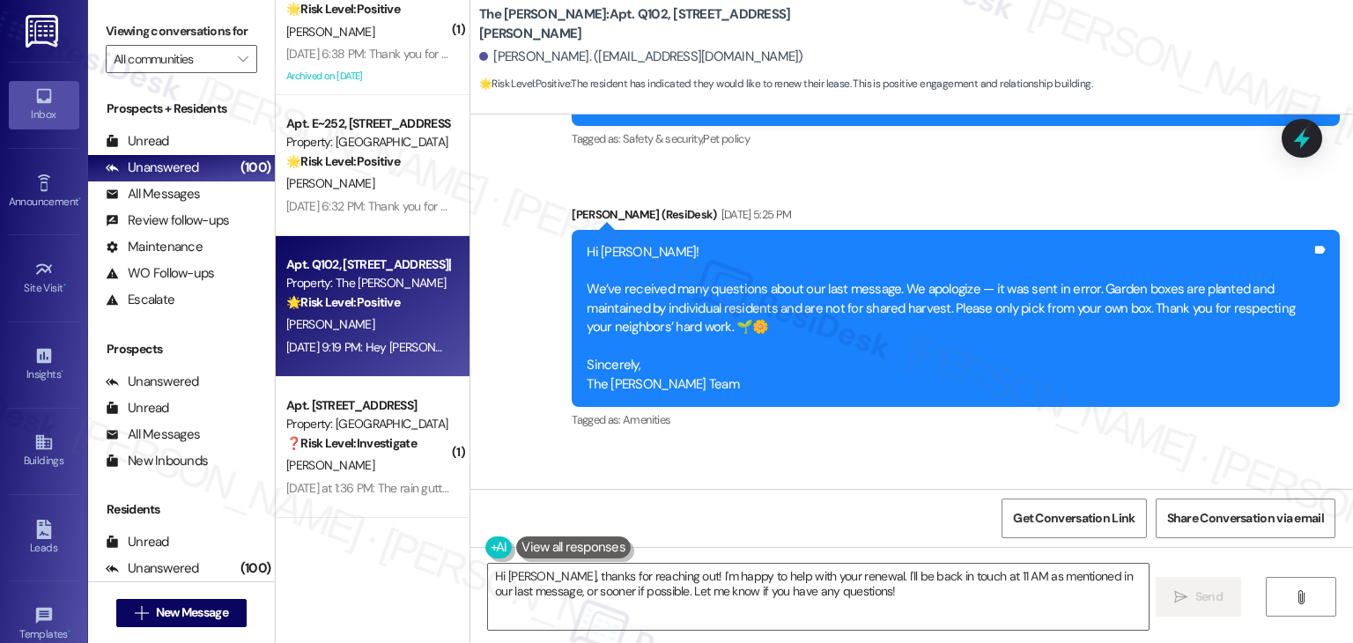
click at [700, 589] on textarea "Hi Thomas, thanks for reaching out! I'm happy to help with your renewal. I'll b…" at bounding box center [818, 597] width 660 height 66
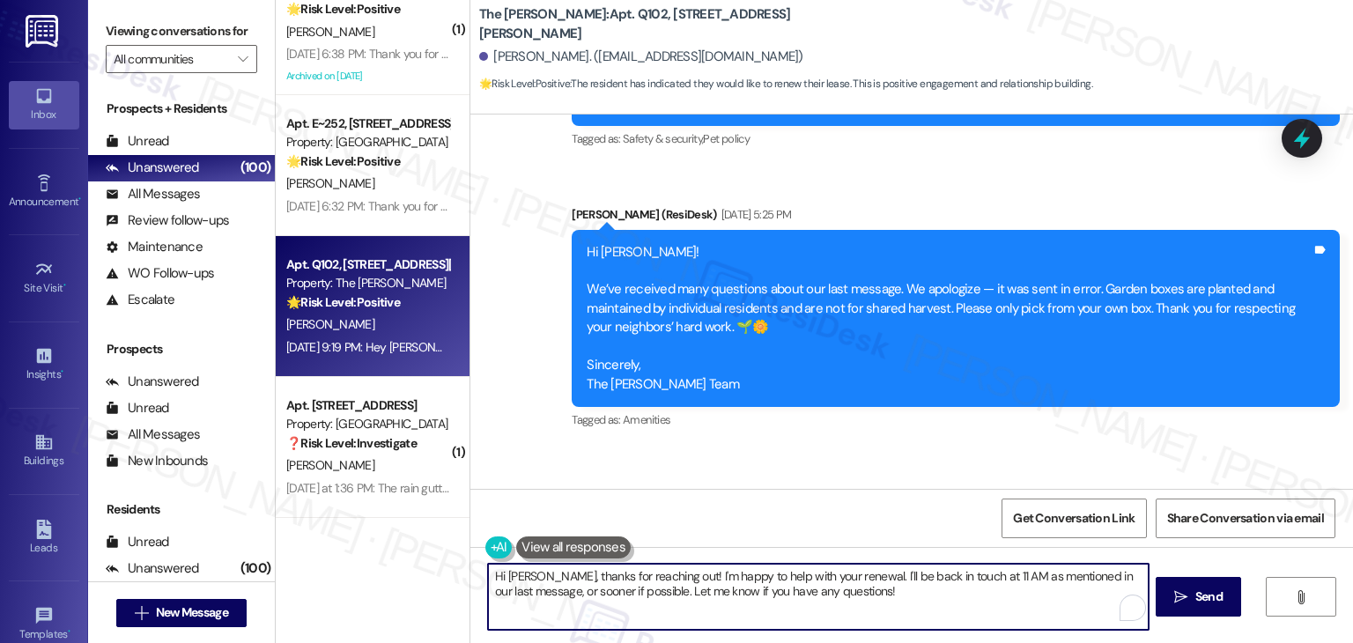
click at [700, 589] on textarea "Hi Thomas, thanks for reaching out! I'm happy to help with your renewal. I'll b…" at bounding box center [818, 597] width 660 height 66
paste textarea "That’s great to hear, Thomas! 🎉 Thanks for letting us know you’d like to renew.…"
type textarea "That’s great to hear, Thomas! 🎉 Thanks for letting us know you’d like to renew.…"
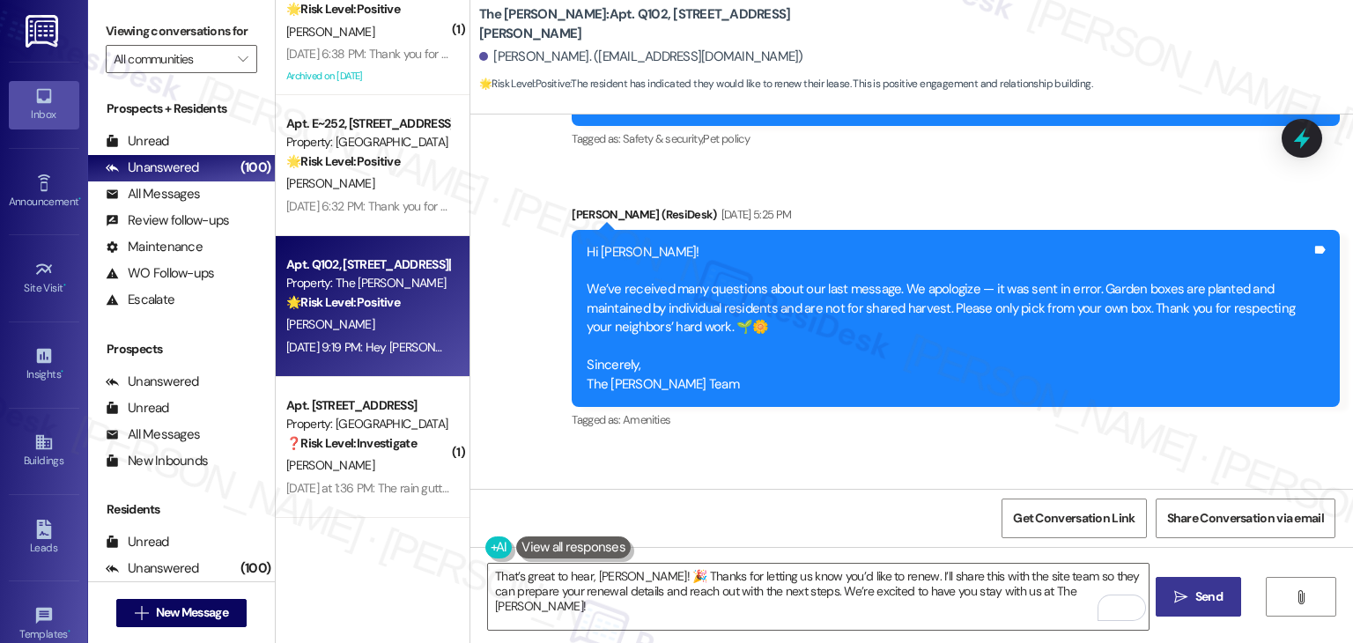
click at [1182, 596] on icon "" at bounding box center [1180, 597] width 13 height 14
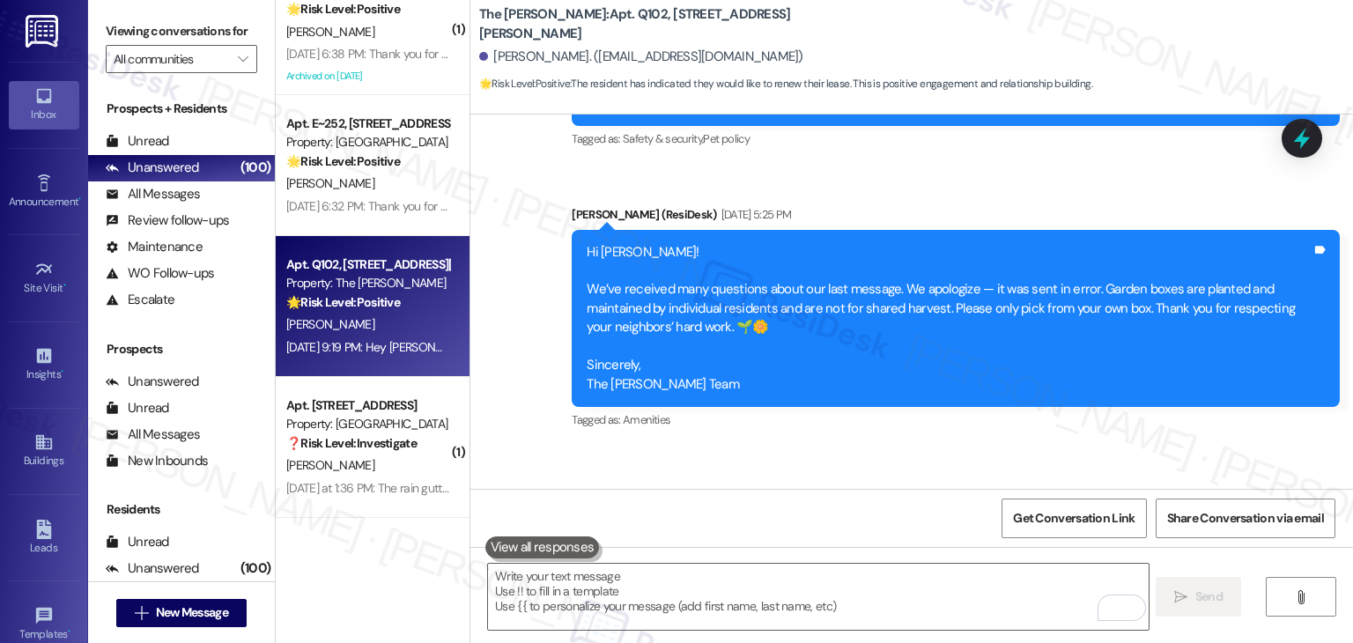
scroll to position [39701, 0]
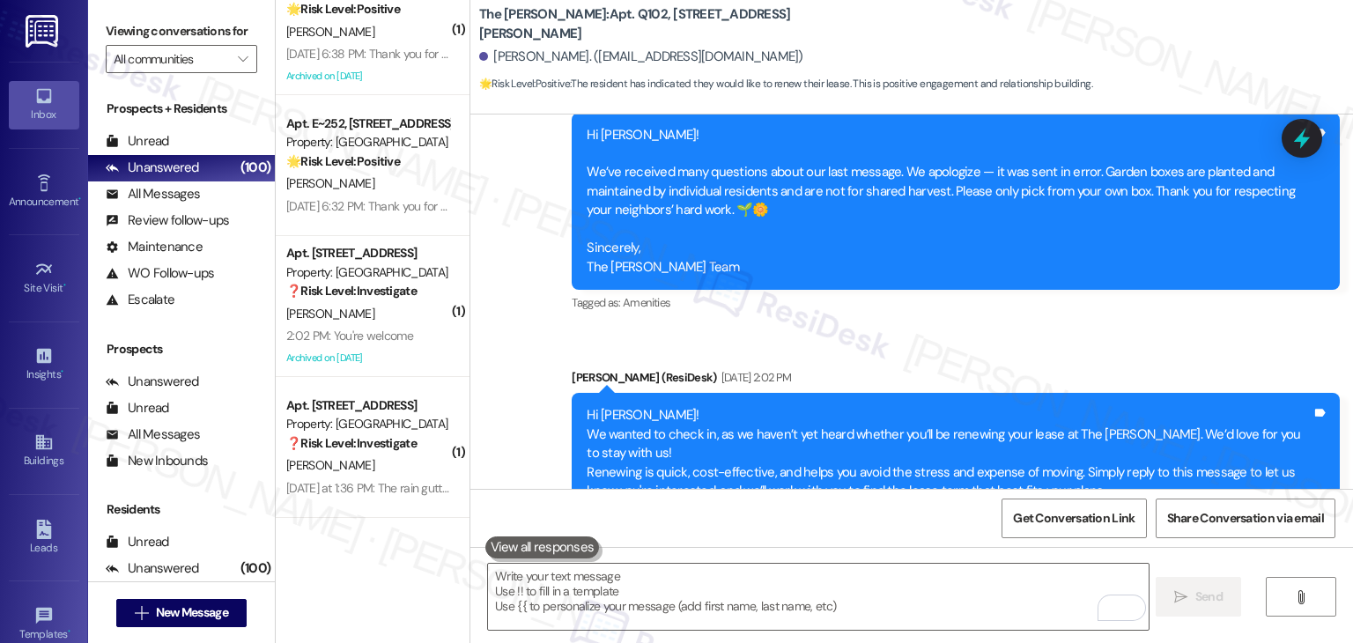
scroll to position [39992, 0]
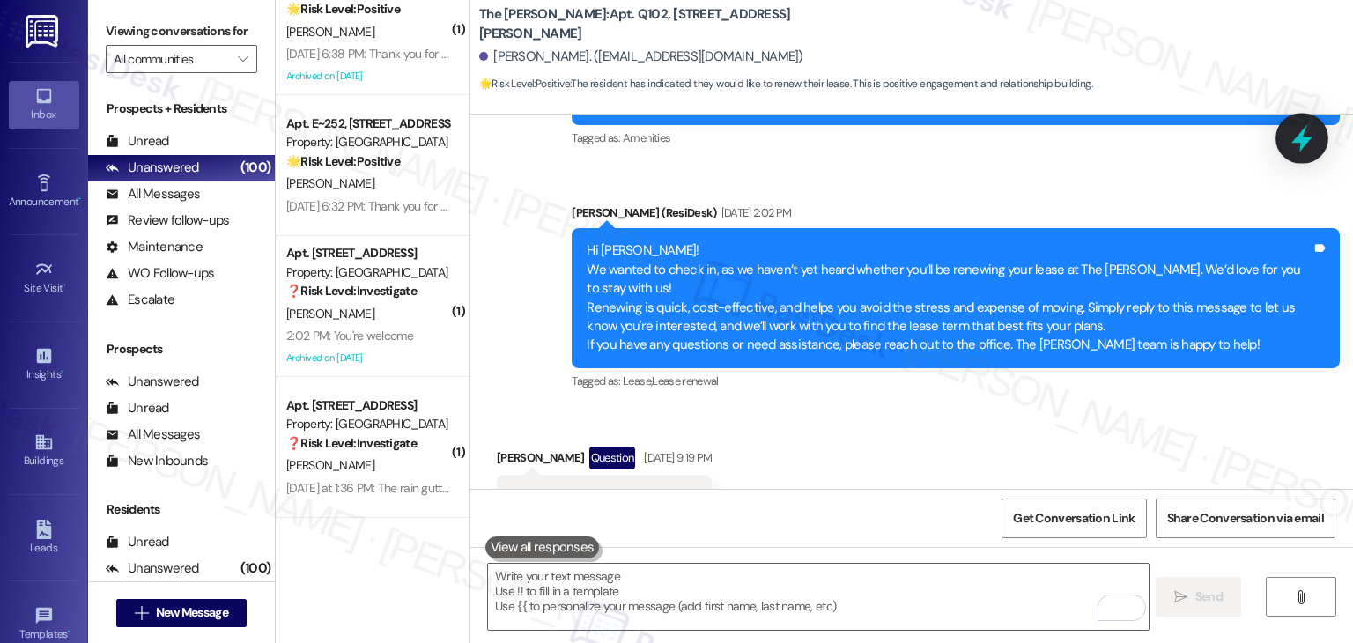
click at [1303, 139] on icon at bounding box center [1302, 138] width 21 height 27
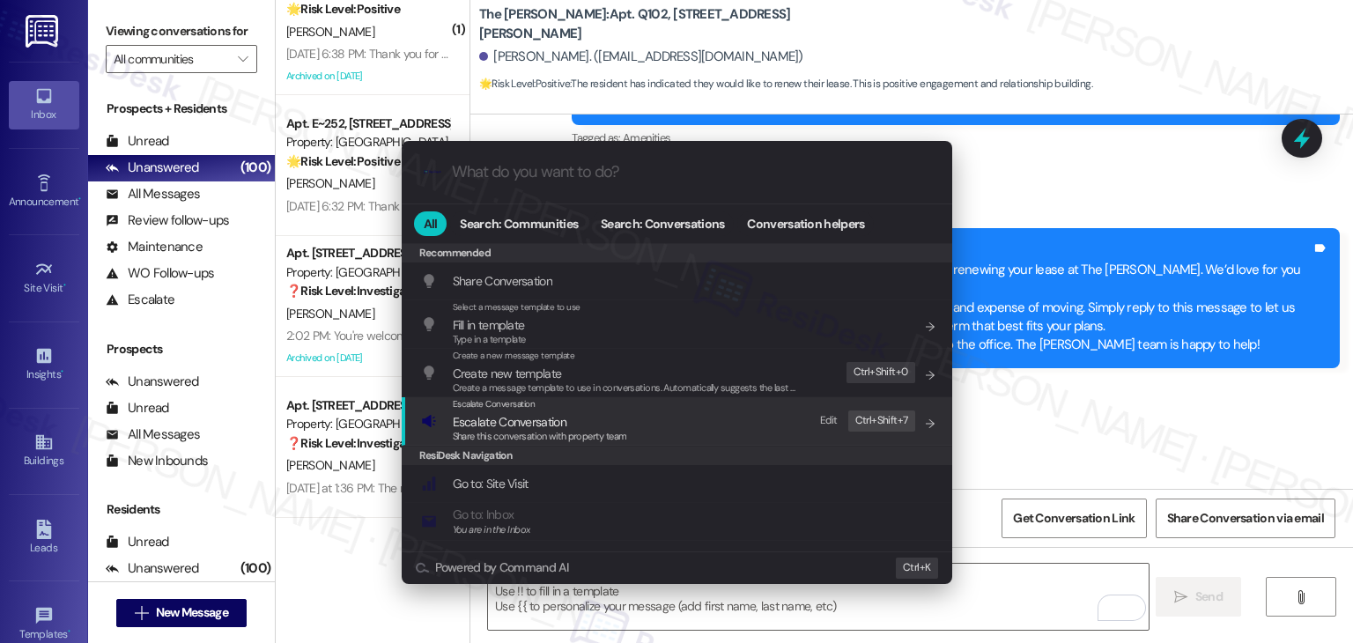
click at [529, 418] on span "Escalate Conversation" at bounding box center [510, 422] width 114 height 16
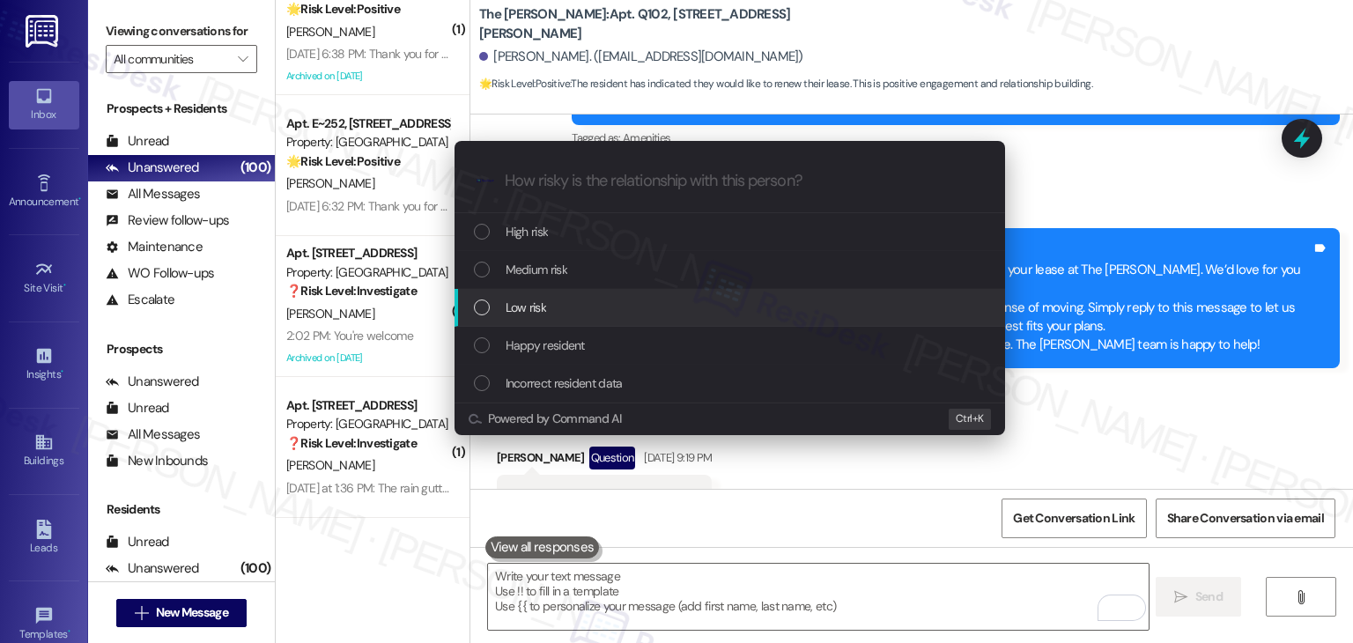
click at [486, 305] on div "List of options" at bounding box center [482, 308] width 16 height 16
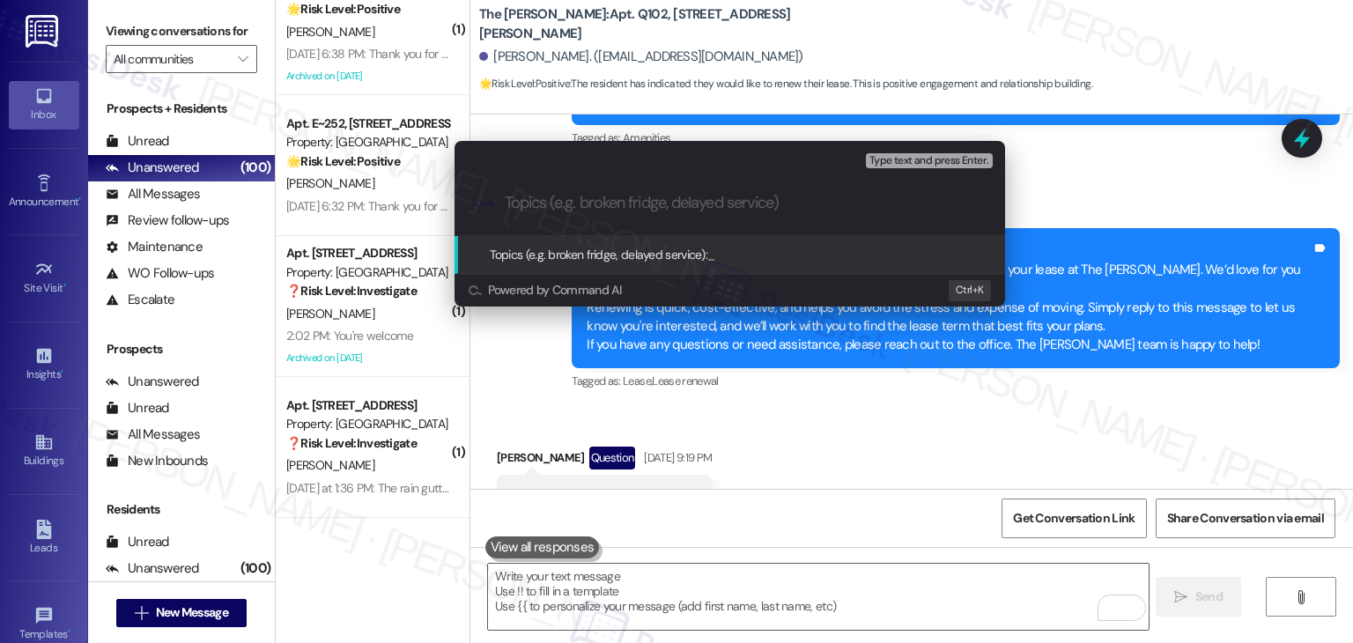
paste input "Lease Renewal Request"
type input "Lease Renewal Request"
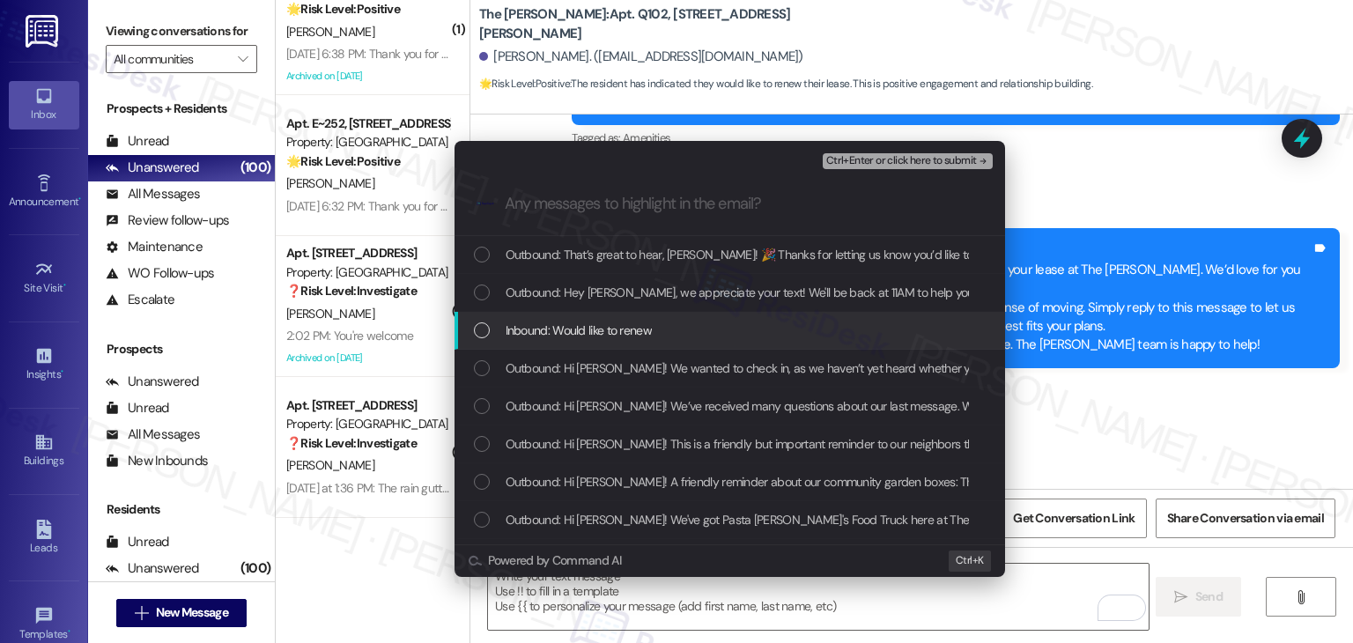
click at [478, 331] on div "List of options" at bounding box center [482, 330] width 16 height 16
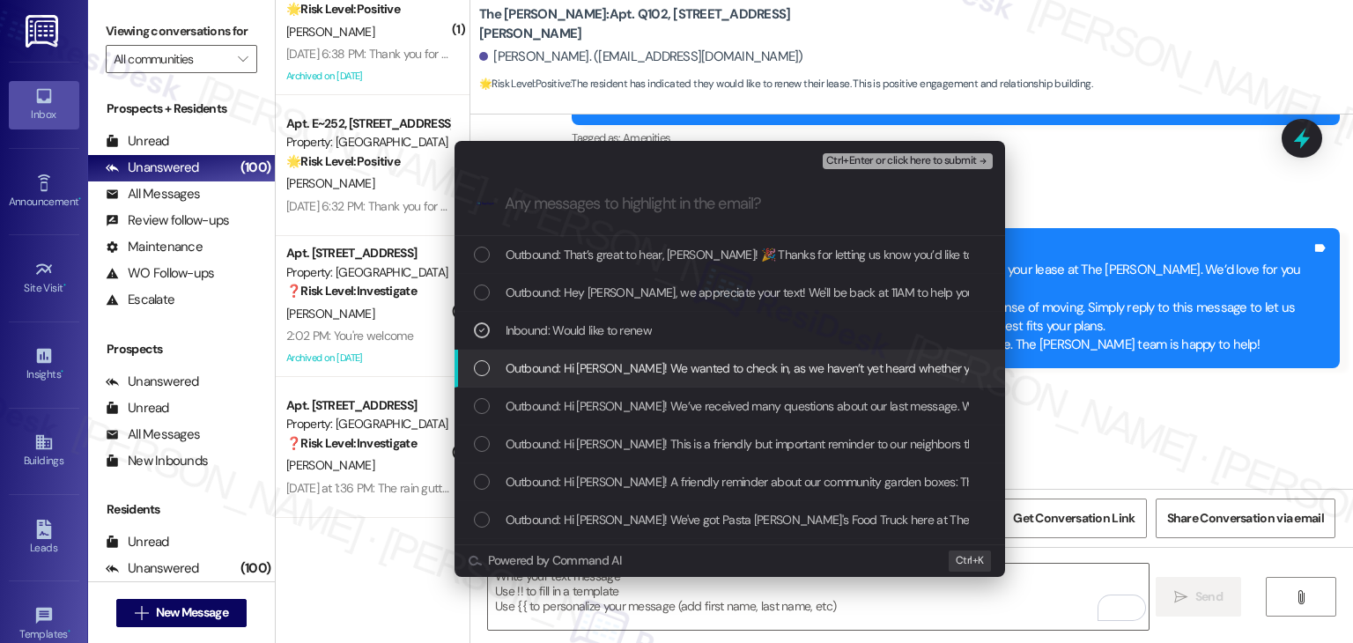
click at [485, 366] on div "List of options" at bounding box center [482, 368] width 16 height 16
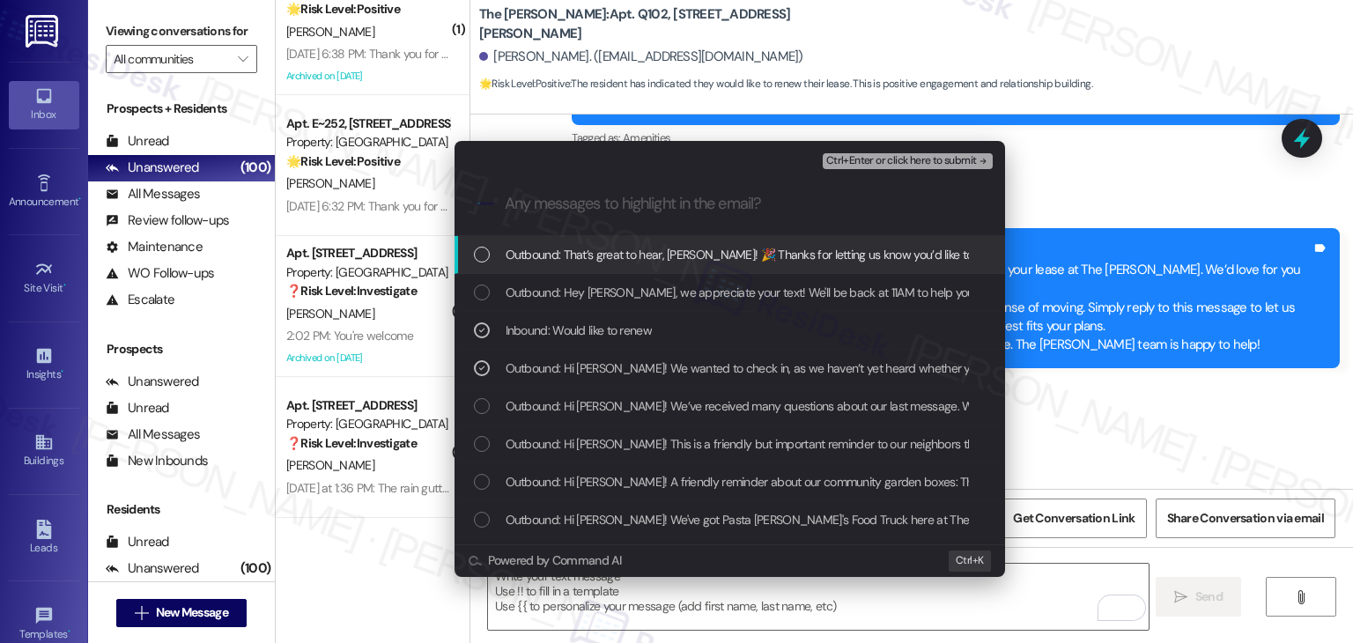
click at [858, 167] on button "Ctrl+Enter or click here to submit" at bounding box center [908, 161] width 170 height 16
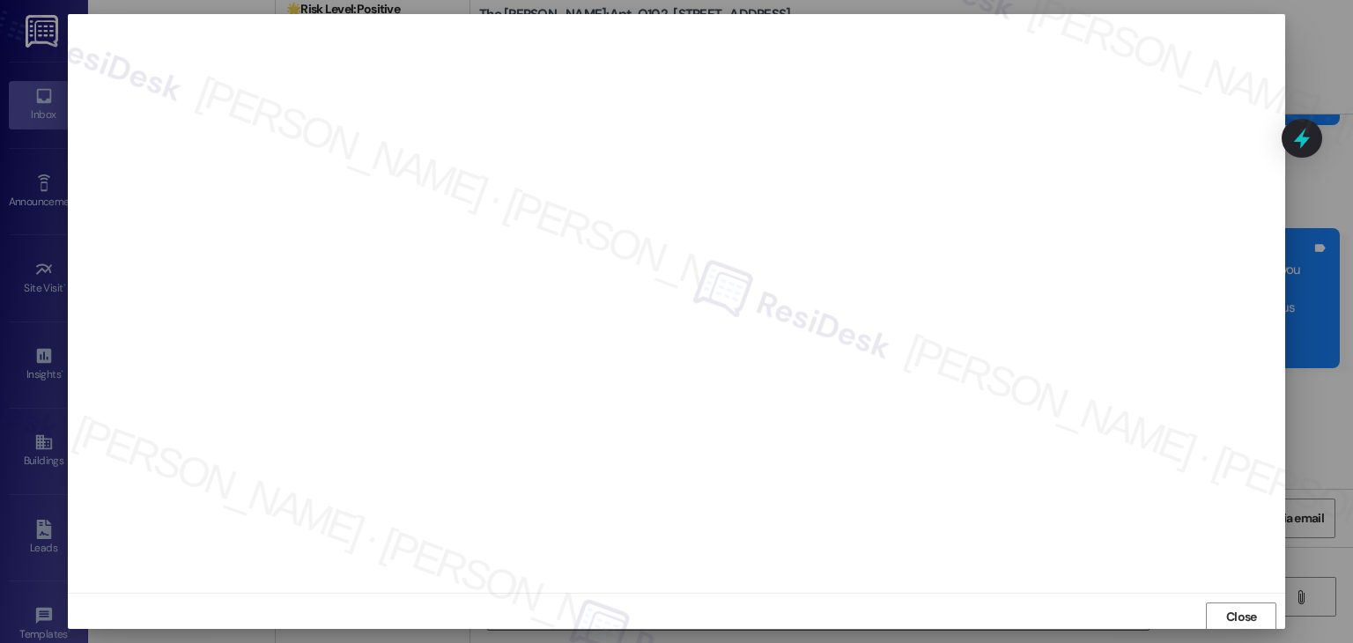
scroll to position [1, 0]
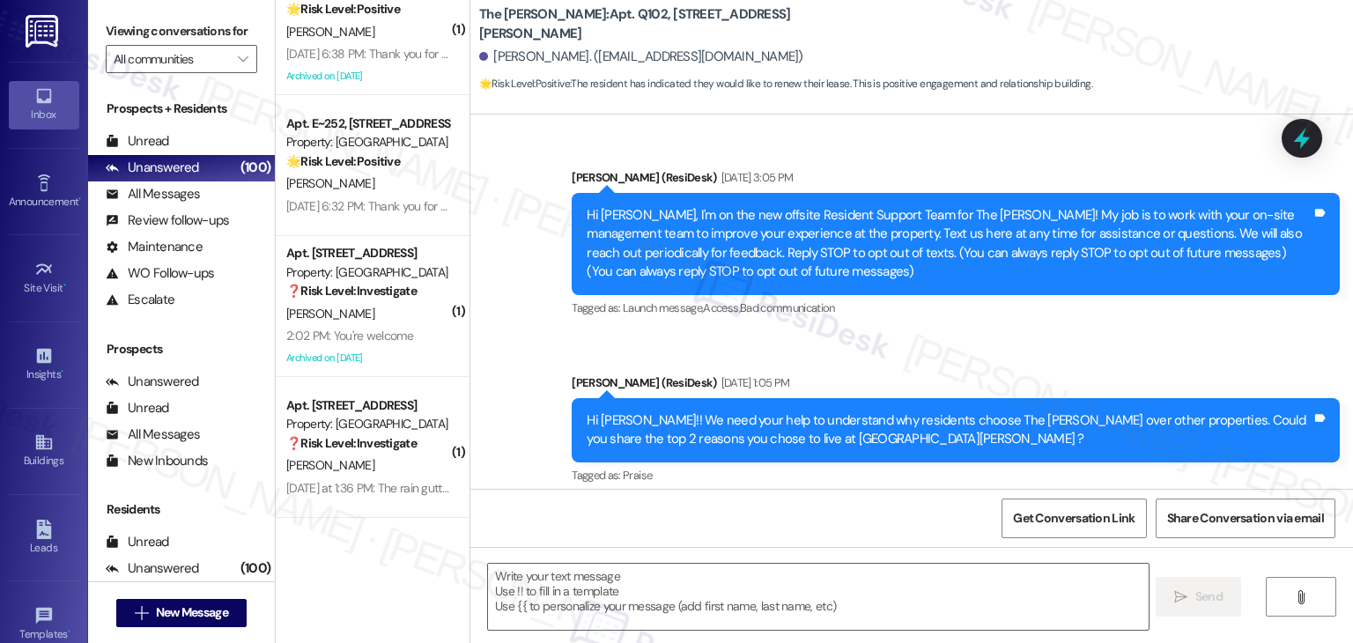
type textarea "Fetching suggested responses. Please feel free to read through the conversation…"
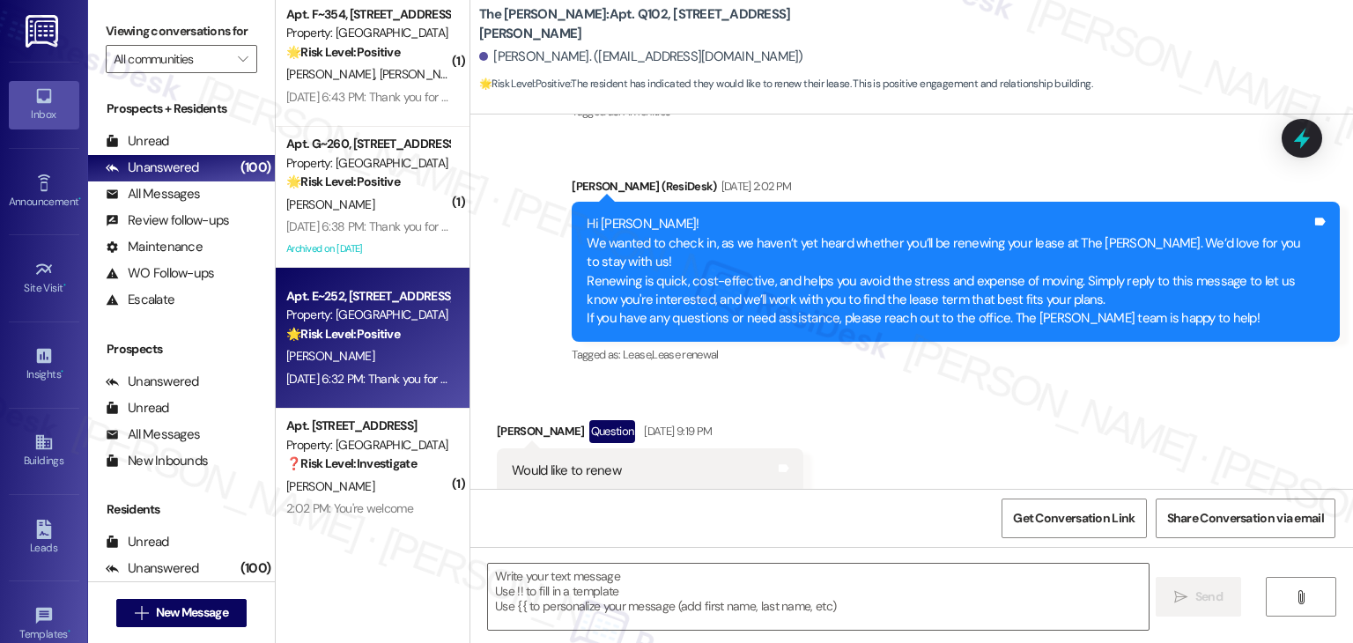
scroll to position [6354, 0]
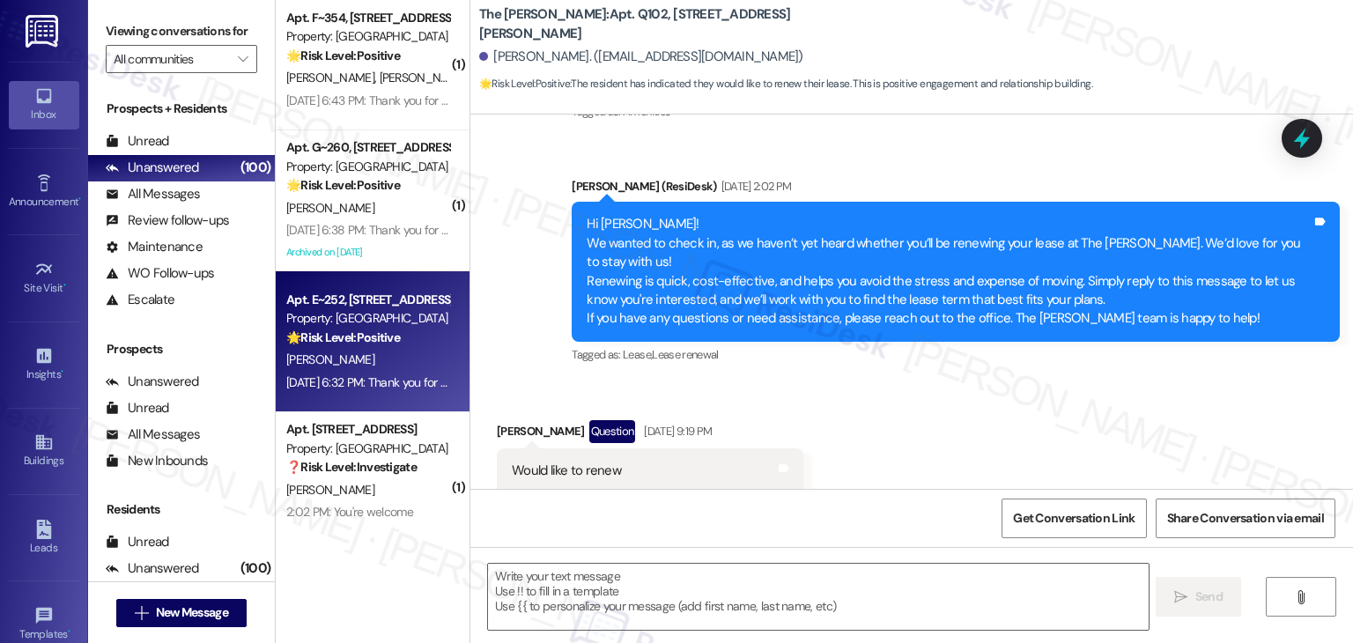
click at [373, 400] on div "Apt. E~252, 244 N Allumbaugh St Property: Towne Square 🌟 Risk Level: Positive T…" at bounding box center [373, 341] width 194 height 141
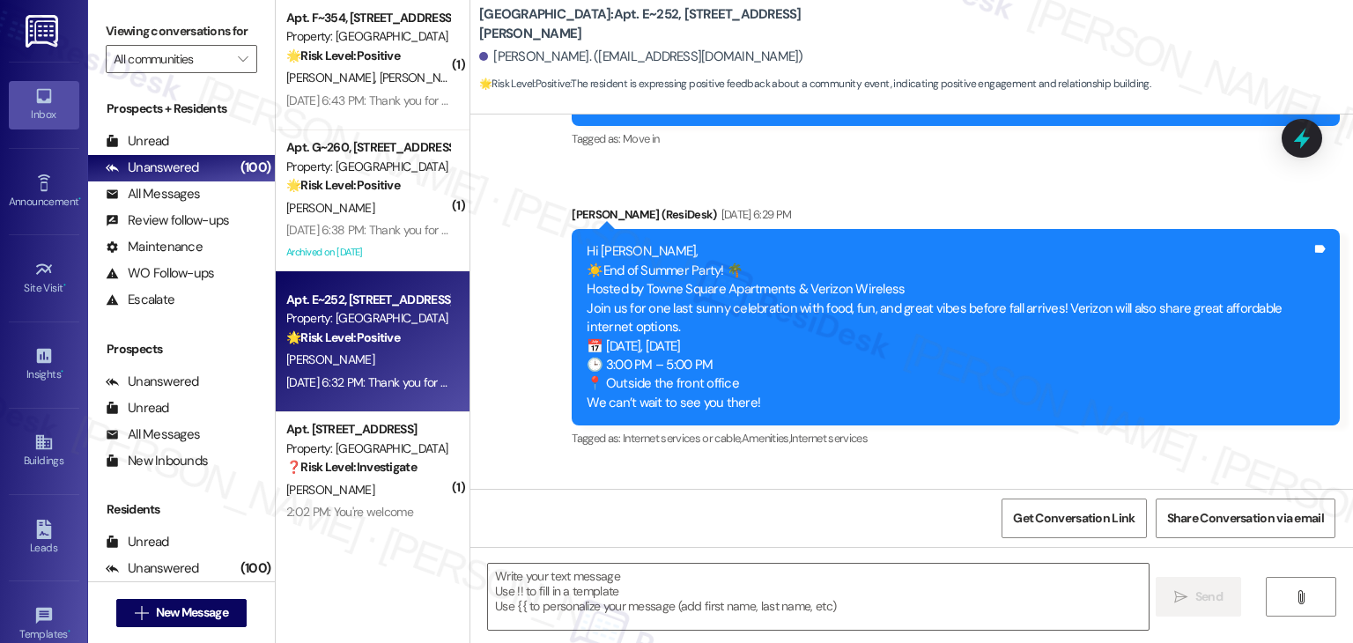
type textarea "Fetching suggested responses. Please feel free to read through the conversation…"
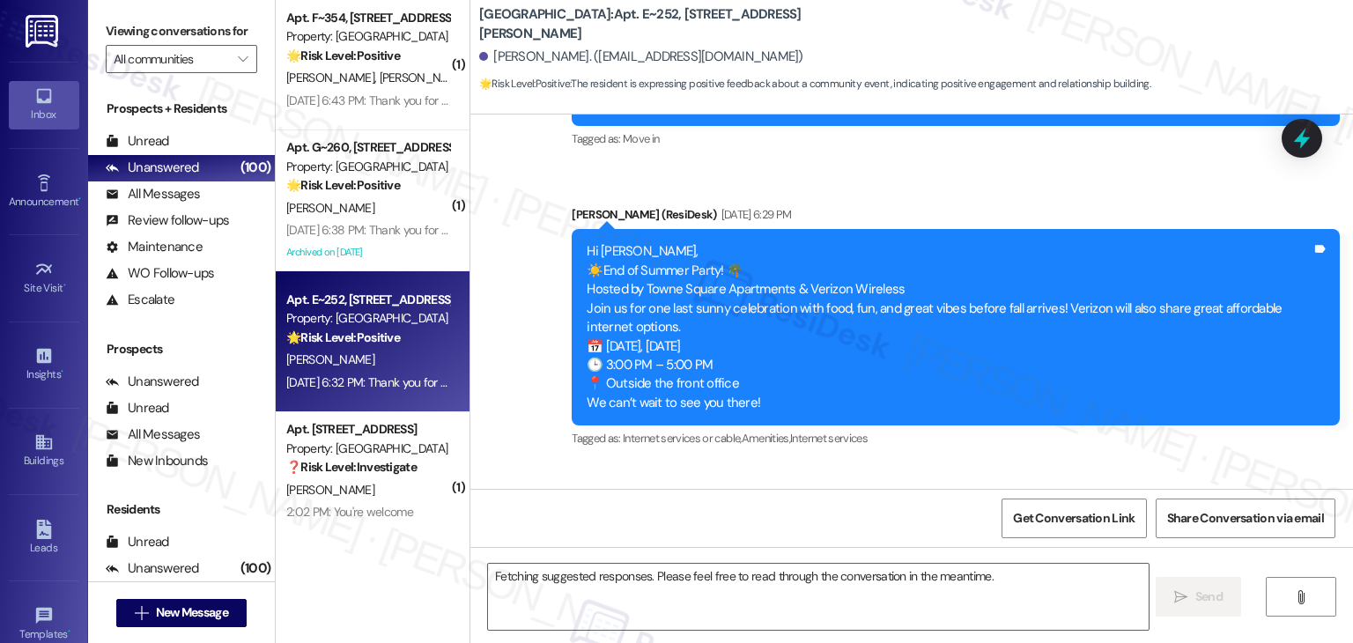
scroll to position [378, 0]
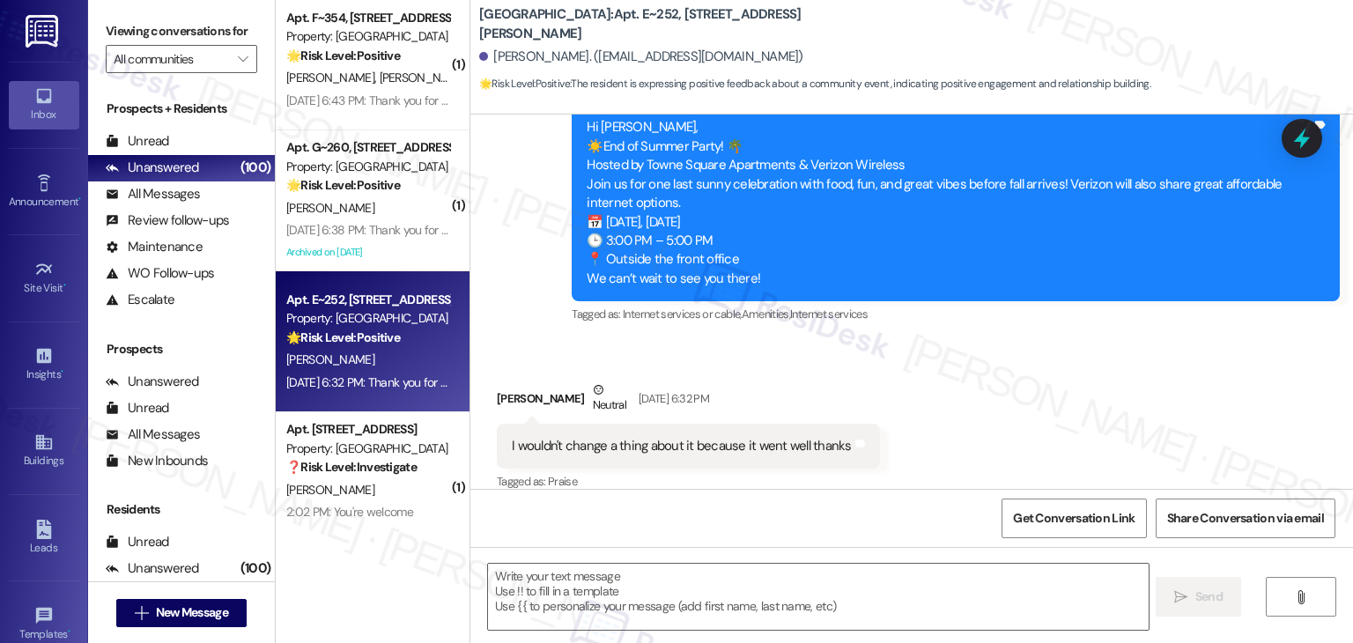
click at [993, 368] on div "Received via SMS Jose Archuleta Neutral Aug 25, 2025 at 6:32 PM I wouldn't chan…" at bounding box center [911, 424] width 883 height 167
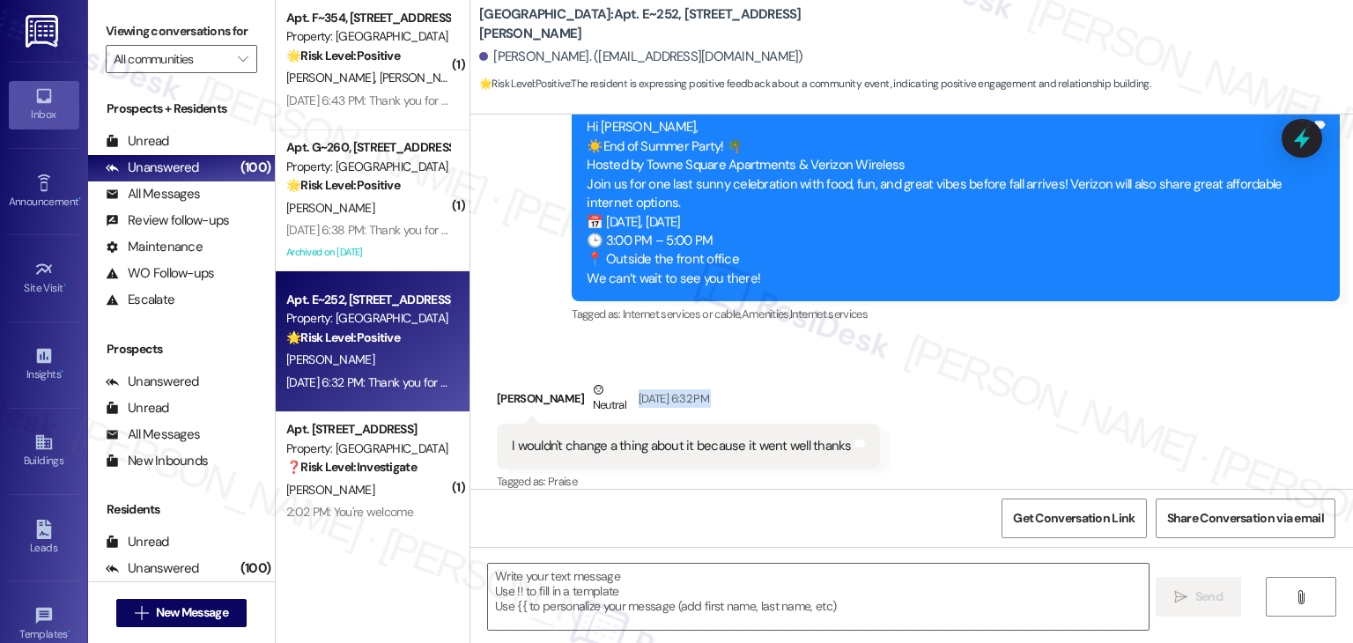
click at [993, 368] on div "Received via SMS Jose Archuleta Neutral Aug 25, 2025 at 6:32 PM I wouldn't chan…" at bounding box center [911, 424] width 883 height 167
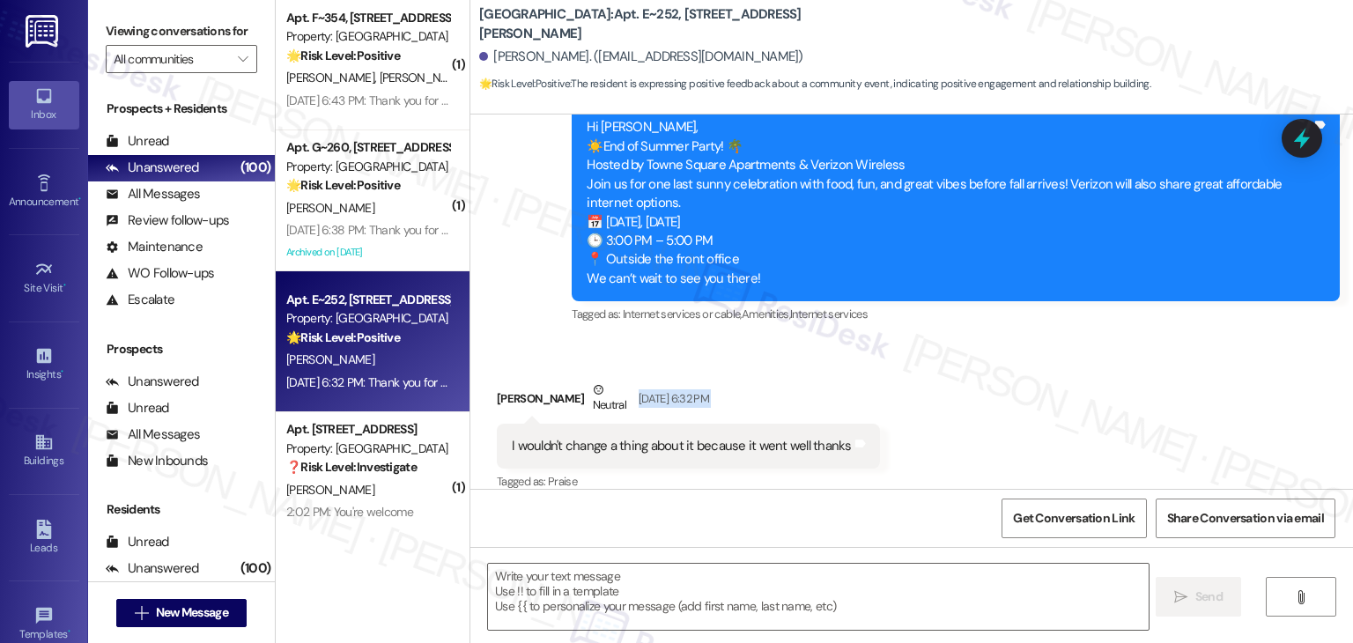
click at [993, 368] on div "Received via SMS Jose Archuleta Neutral Aug 25, 2025 at 6:32 PM I wouldn't chan…" at bounding box center [911, 424] width 883 height 167
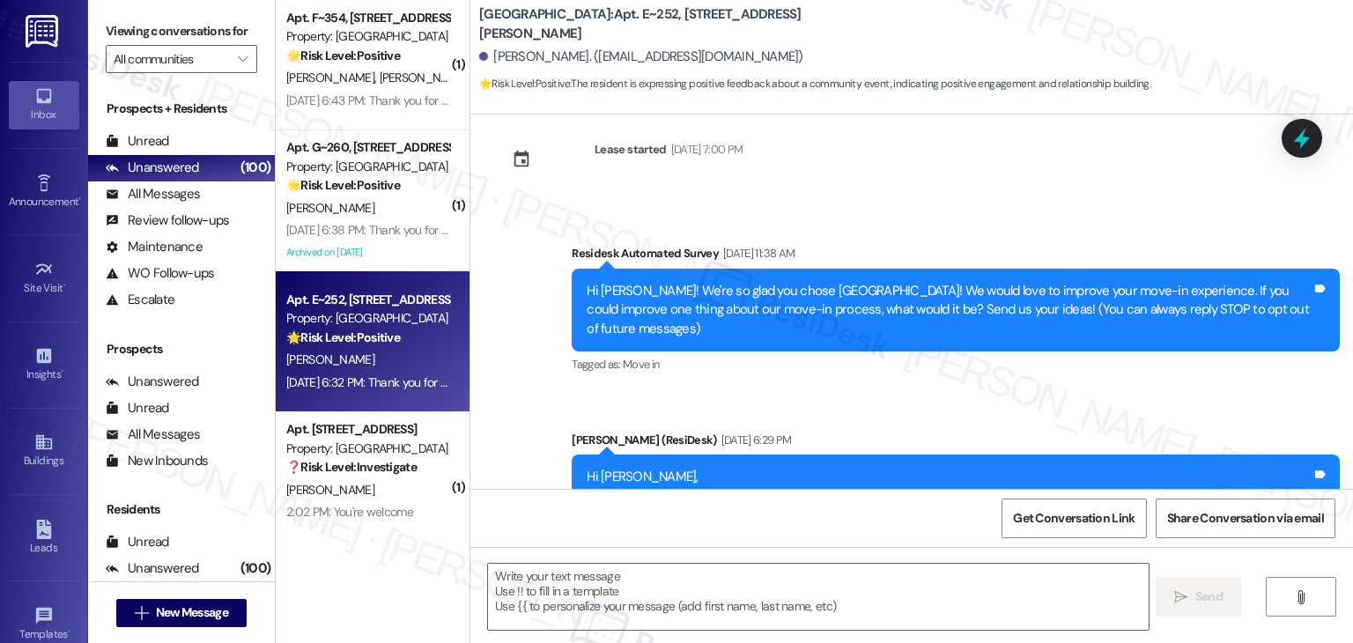
scroll to position [18, 0]
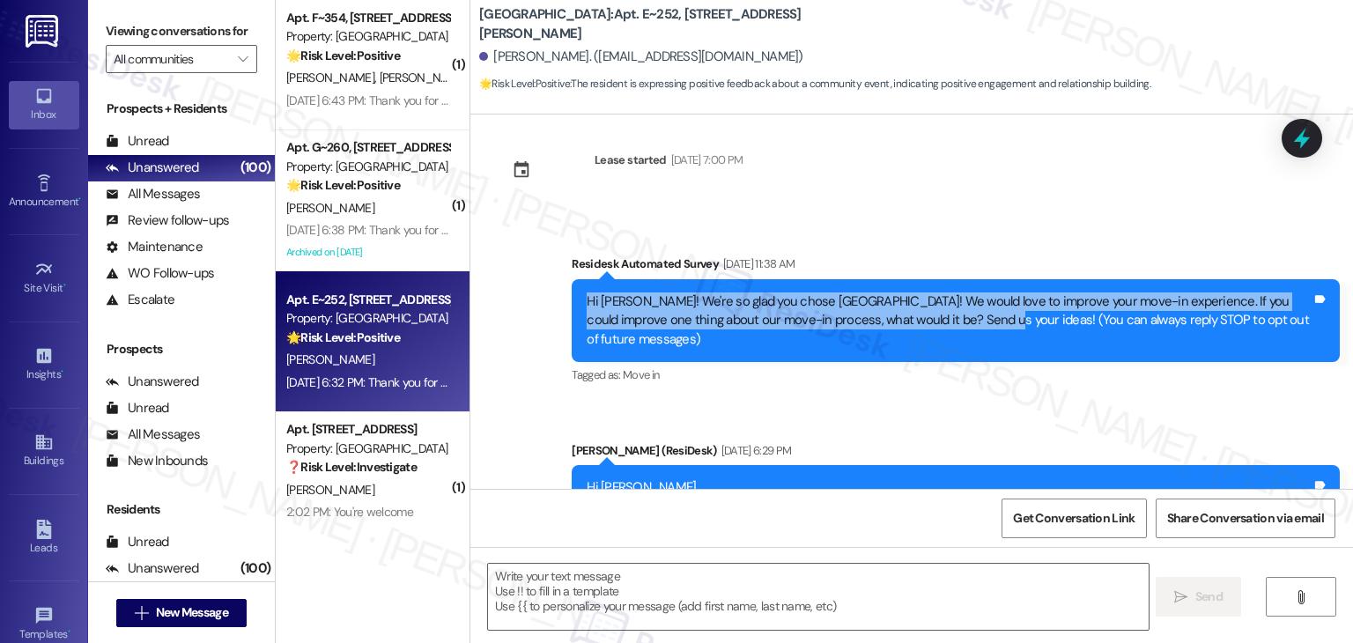
drag, startPoint x: 939, startPoint y: 322, endPoint x: 554, endPoint y: 307, distance: 385.3
click at [559, 307] on div "Survey, sent via SMS Residesk Automated Survey Aug 14, 2025 at 11:38 AM Hi Jose…" at bounding box center [956, 321] width 795 height 160
copy div "Hi Jose! We're so glad you chose Towne Square! We would love to improve your mo…"
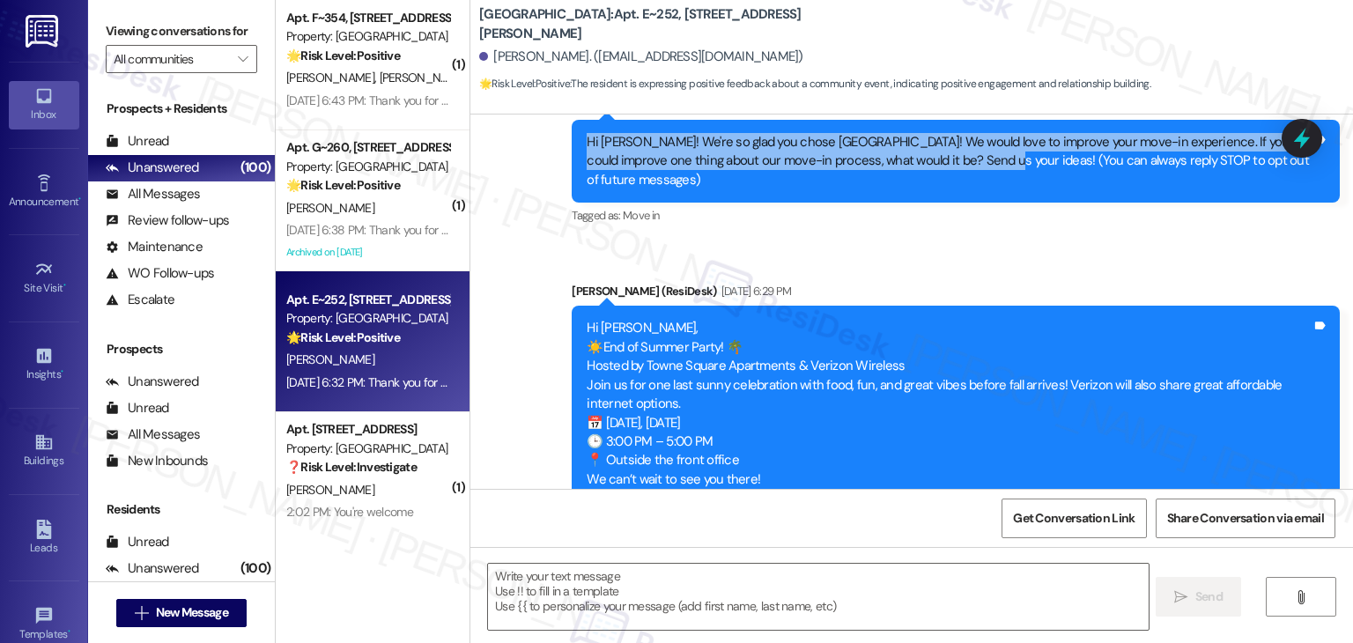
scroll to position [546, 0]
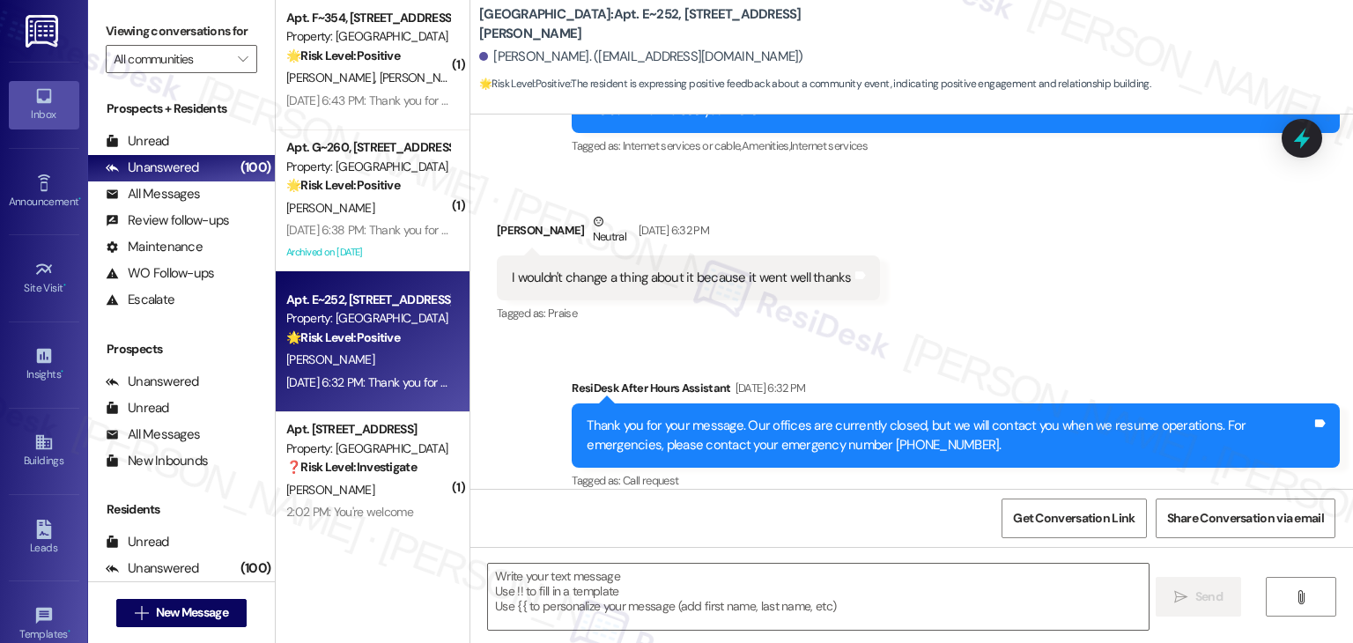
click at [672, 269] on div "I wouldn't change a thing about it because it went well thanks" at bounding box center [682, 278] width 340 height 19
copy div "I wouldn't change a thing about it because it went well thanks Tags and notes"
click at [695, 584] on textarea at bounding box center [818, 597] width 660 height 66
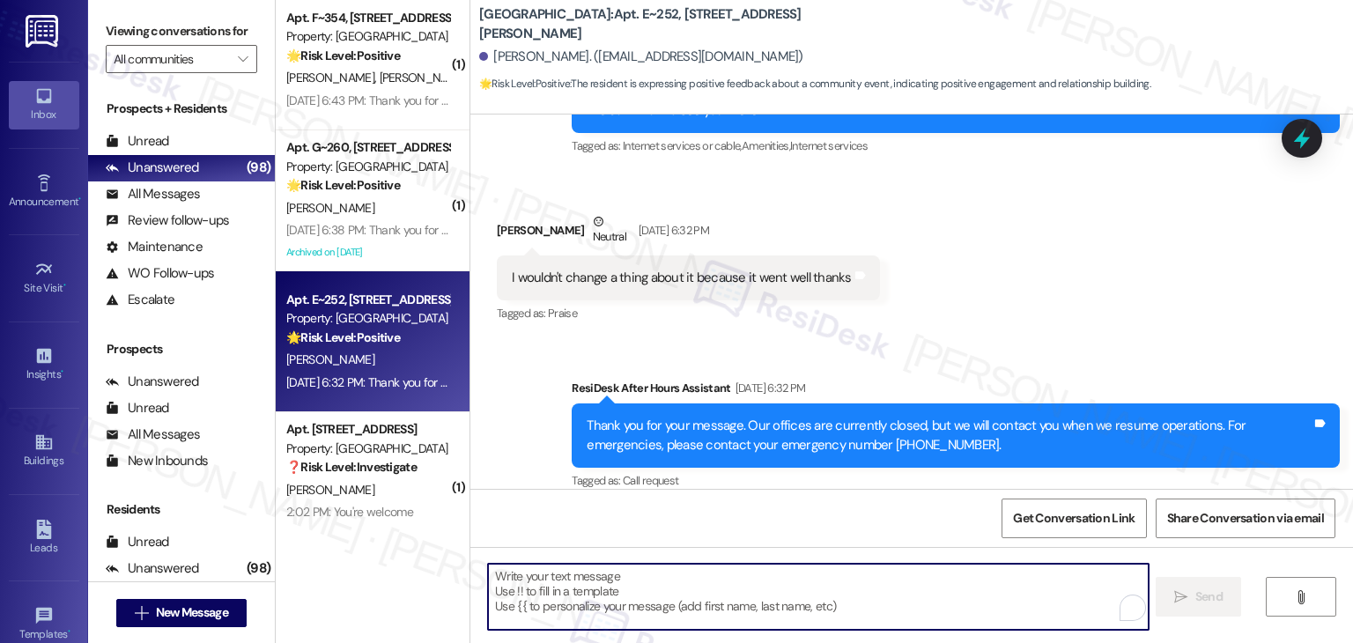
paste textarea "That’s wonderful to hear, Jose! 😊 We’re so glad your move-in went smoothly. Tha…"
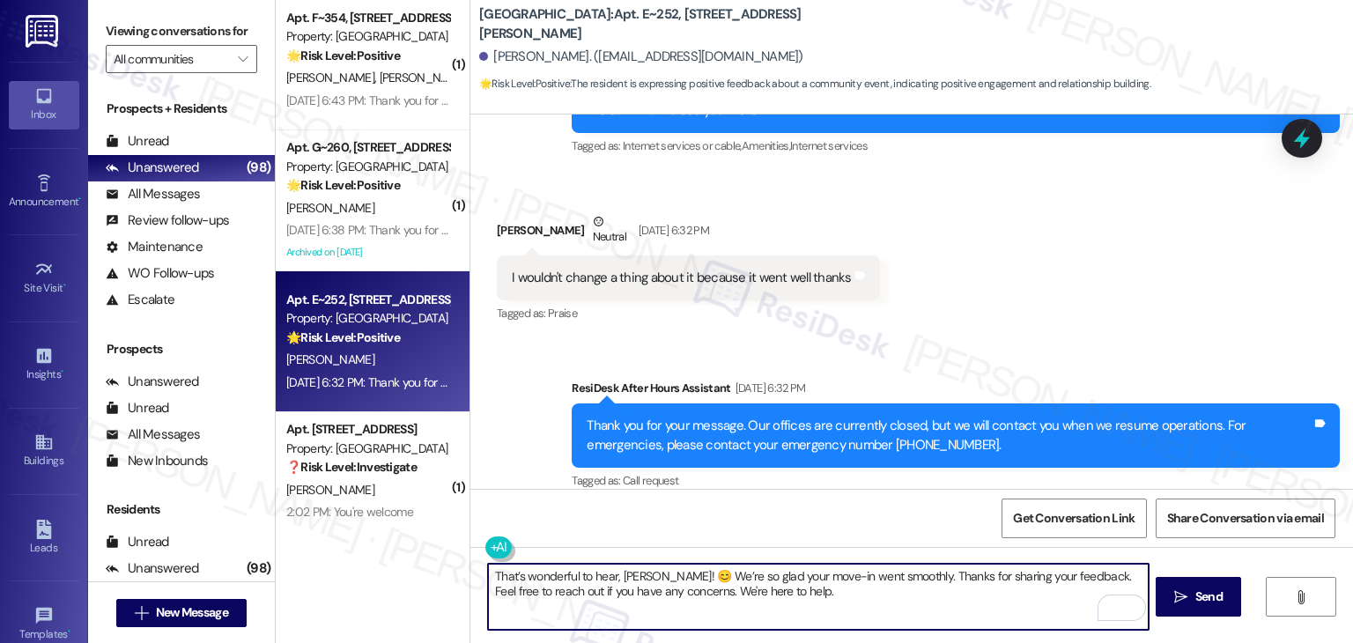
drag, startPoint x: 796, startPoint y: 590, endPoint x: 814, endPoint y: 558, distance: 37.5
click at [796, 591] on textarea "That’s wonderful to hear, Jose! 😊 We’re so glad your move-in went smoothly. Tha…" at bounding box center [818, 597] width 660 height 66
type textarea "That’s wonderful to hear, Jose! 😊 We’re so glad your move-in went smoothly. Tha…"
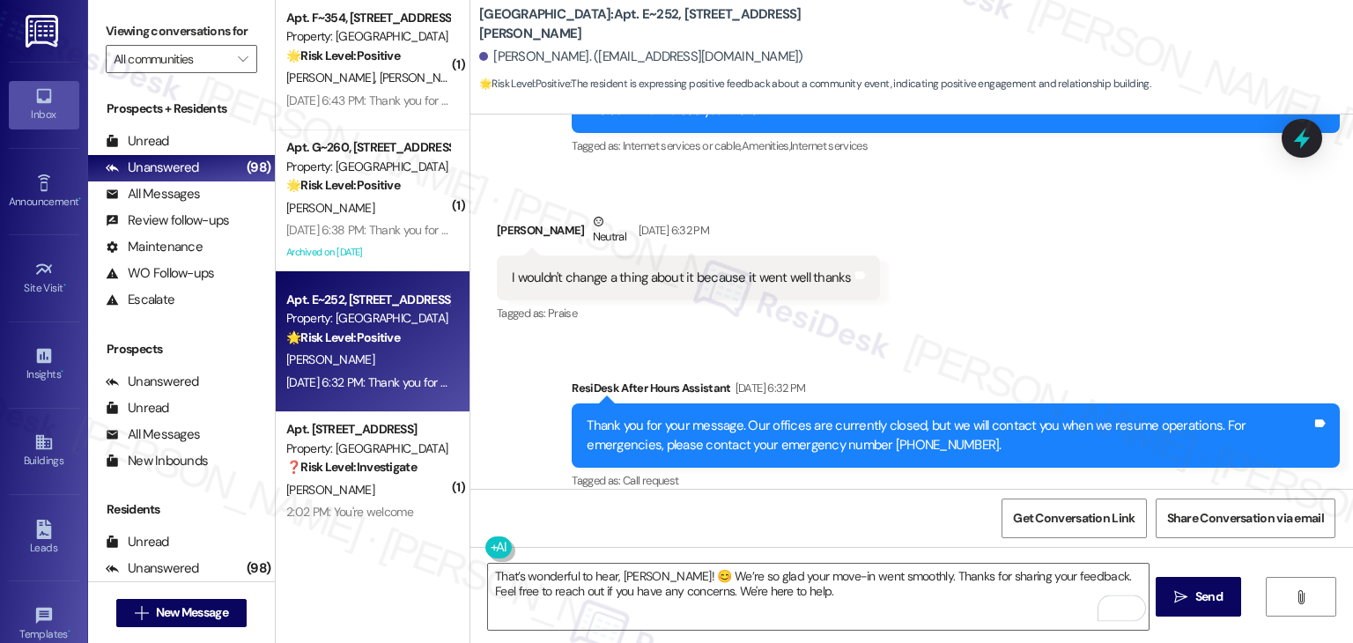
click at [832, 525] on div "Get Conversation Link Share Conversation via email" at bounding box center [911, 518] width 883 height 58
click at [1192, 586] on button " Send" at bounding box center [1198, 597] width 85 height 40
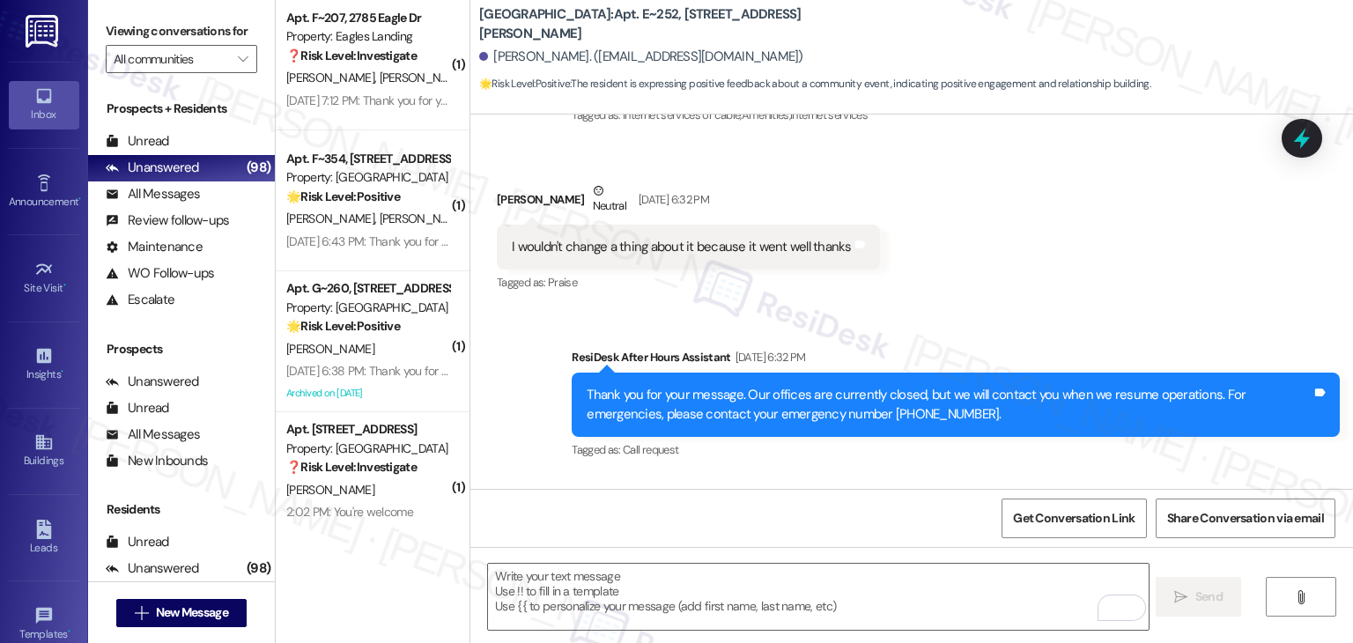
scroll to position [688, 0]
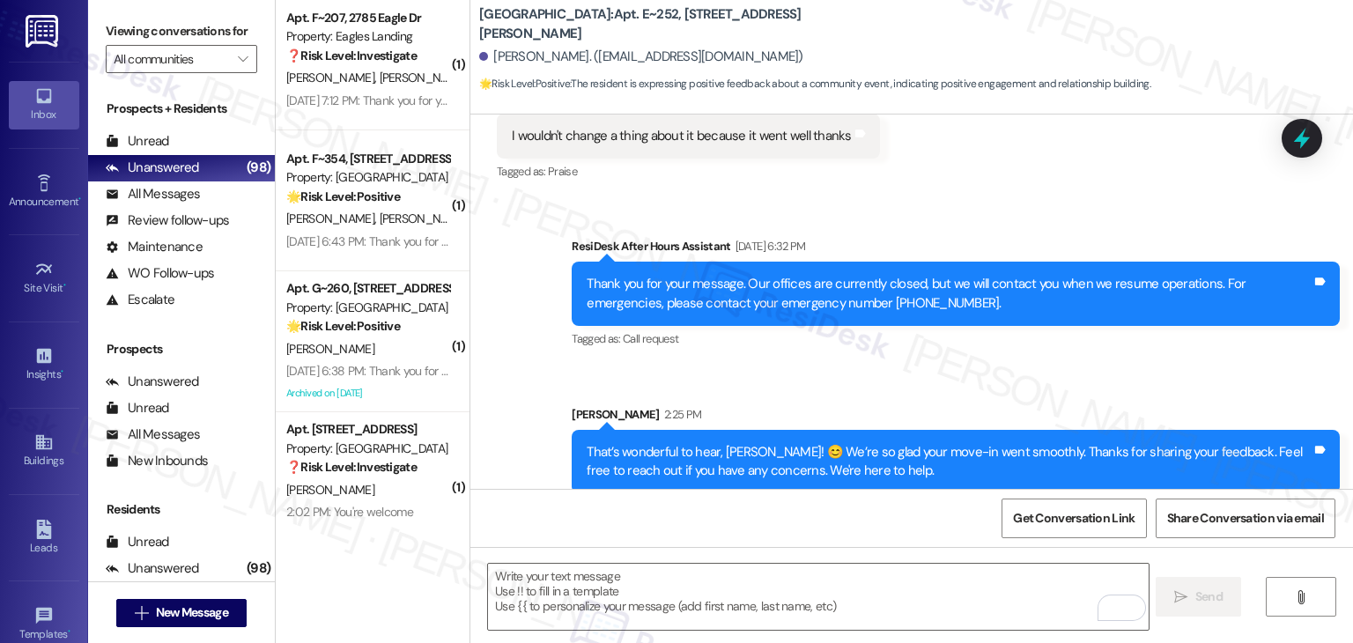
click at [691, 352] on div "Sent via SMS ResiDesk After Hours Assistant Aug 25, 2025 at 6:32 PM Thank you f…" at bounding box center [911, 351] width 883 height 309
click at [1040, 344] on div "Sent via SMS ResiDesk After Hours Assistant Aug 25, 2025 at 6:32 PM Thank you f…" at bounding box center [956, 294] width 795 height 141
click at [860, 507] on div "Get Conversation Link Share Conversation via email" at bounding box center [911, 518] width 883 height 58
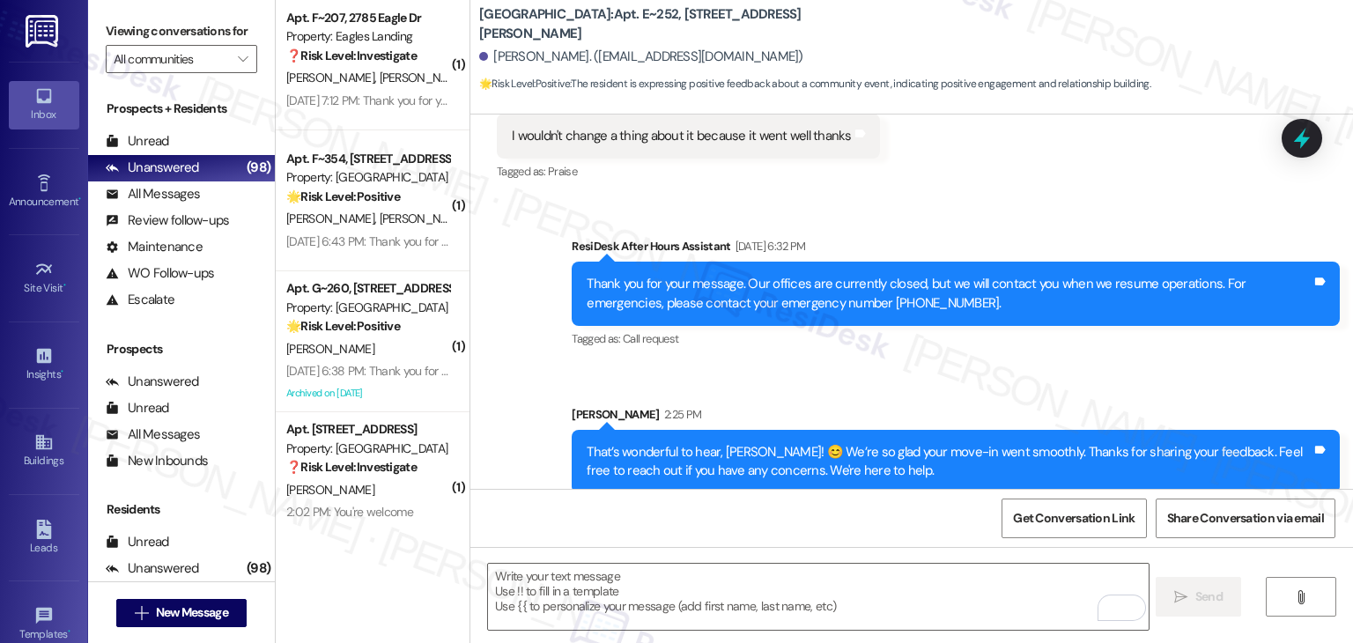
click at [669, 353] on div "Sent via SMS ResiDesk After Hours Assistant Aug 25, 2025 at 6:32 PM Thank you f…" at bounding box center [911, 351] width 883 height 309
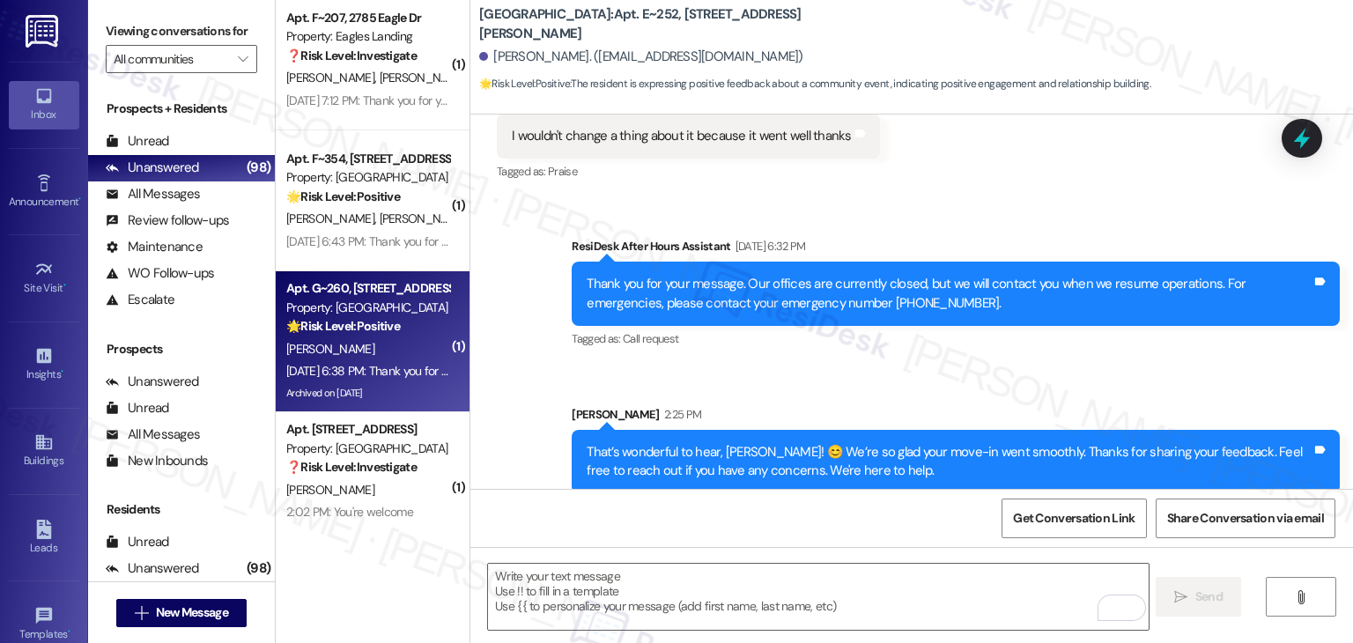
click at [360, 373] on div "Aug 25, 2025 at 6:38 PM: Thank you for your message. Our offices are currently …" at bounding box center [820, 371] width 1068 height 16
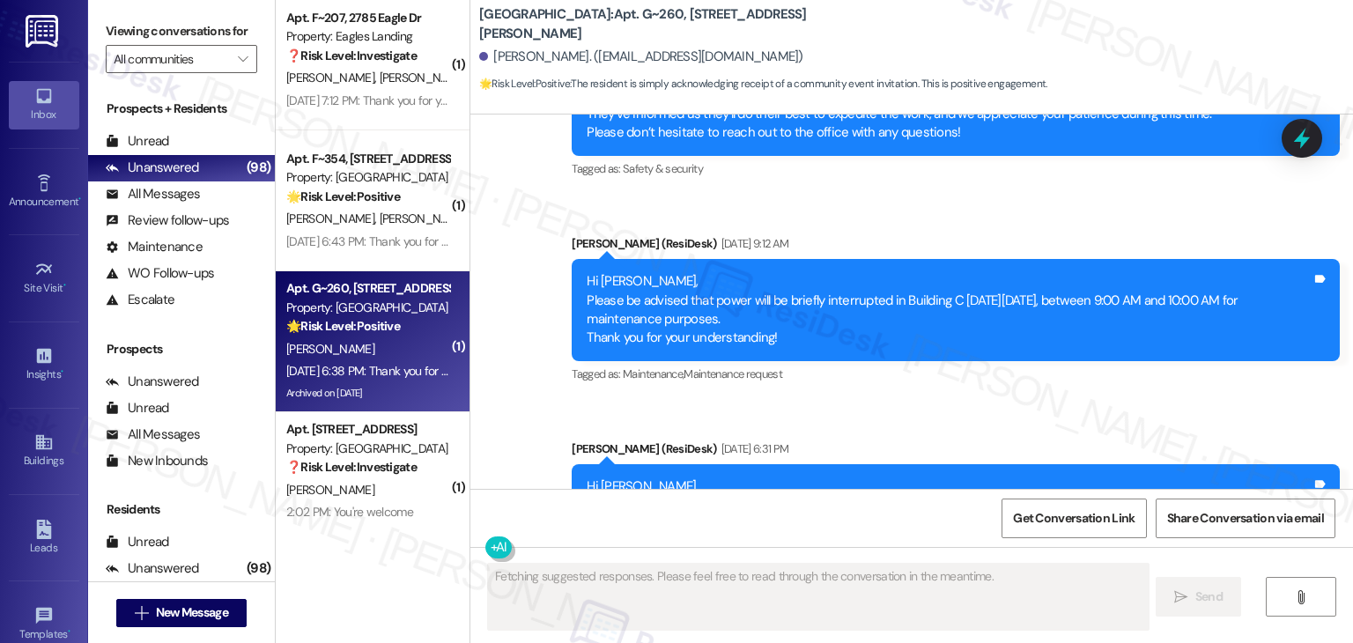
scroll to position [7795, 0]
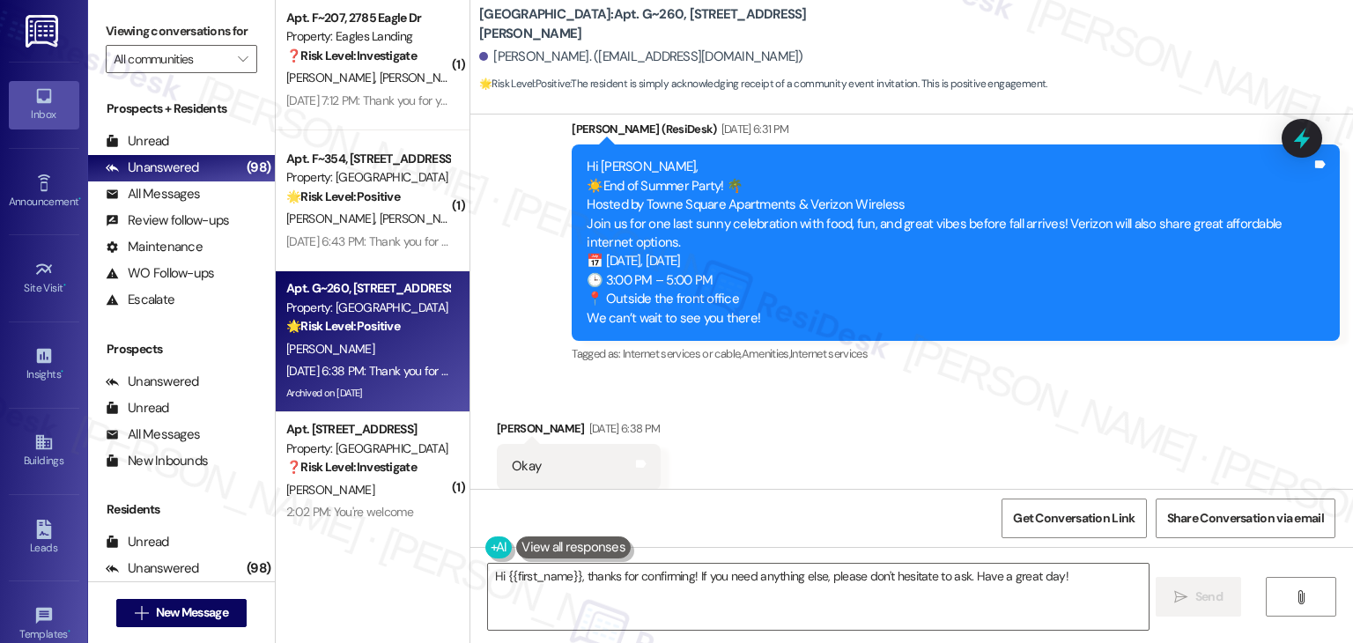
click at [731, 401] on div "Received via SMS Clara Maier Aug 25, 2025 at 6:38 PM Okay Tags and notes Tagged…" at bounding box center [911, 454] width 883 height 149
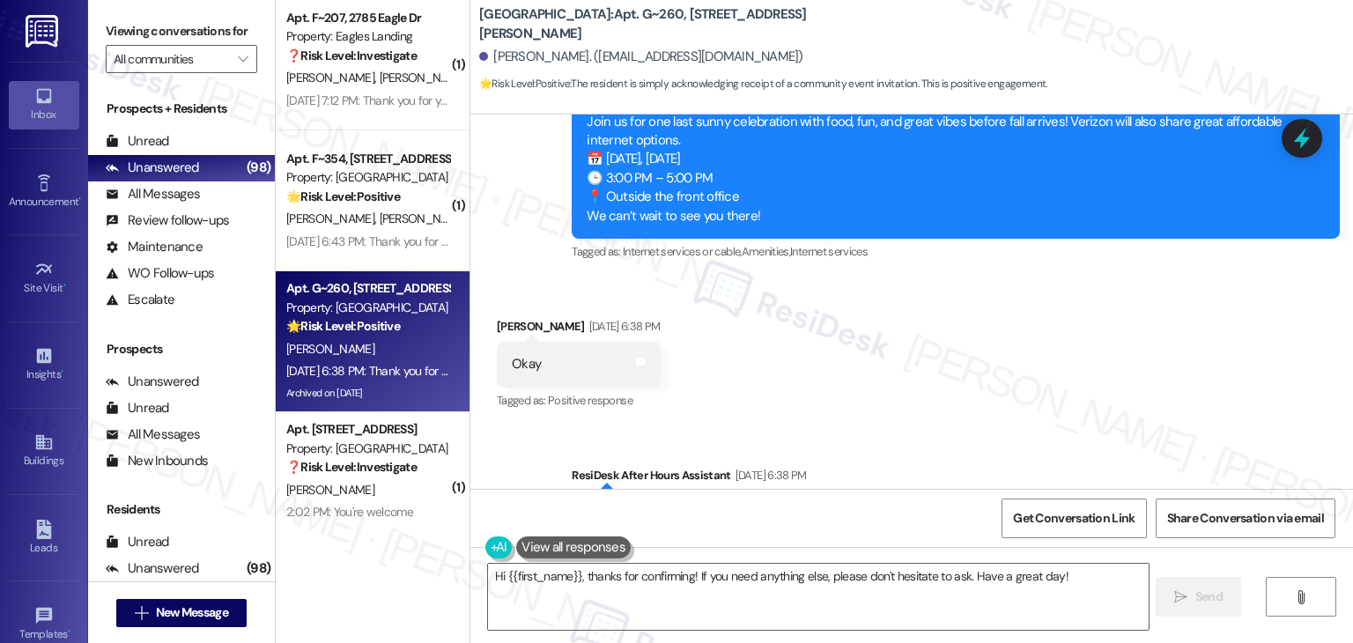
scroll to position [7963, 0]
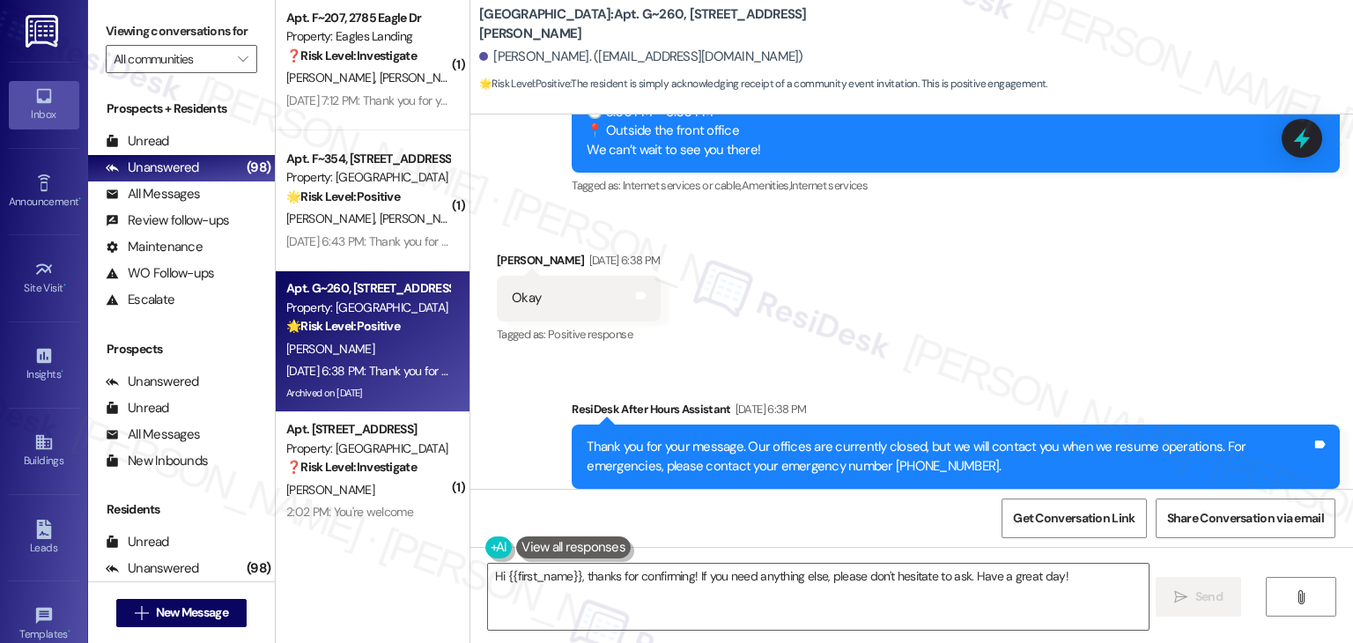
click at [908, 300] on div "Received via SMS Clara Maier Aug 25, 2025 at 6:38 PM Okay Tags and notes Tagged…" at bounding box center [911, 285] width 883 height 149
click at [914, 241] on div "Received via SMS Clara Maier Aug 25, 2025 at 6:38 PM Okay Tags and notes Tagged…" at bounding box center [911, 285] width 883 height 149
click at [914, 246] on div "Received via SMS Clara Maier Aug 25, 2025 at 6:38 PM Okay Tags and notes Tagged…" at bounding box center [911, 285] width 883 height 149
click at [955, 297] on div "Received via SMS Clara Maier Aug 25, 2025 at 6:38 PM Okay Tags and notes Tagged…" at bounding box center [911, 285] width 883 height 149
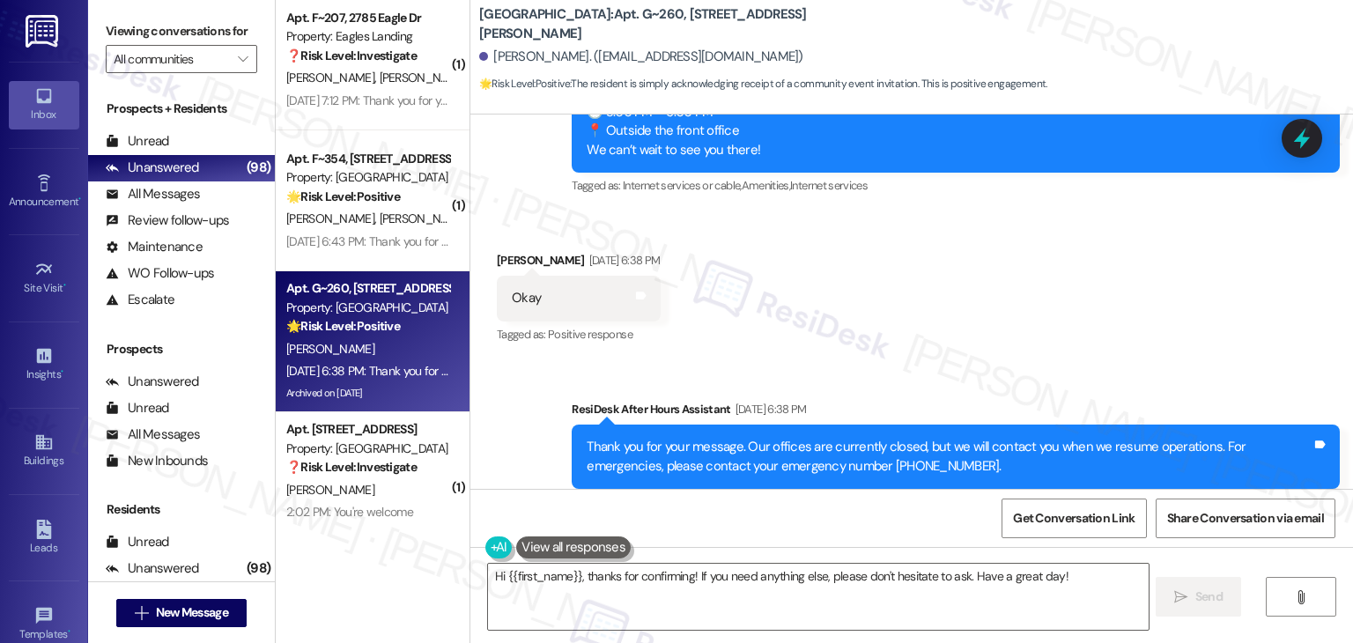
click at [955, 297] on div "Received via SMS Clara Maier Aug 25, 2025 at 6:38 PM Okay Tags and notes Tagged…" at bounding box center [911, 285] width 883 height 149
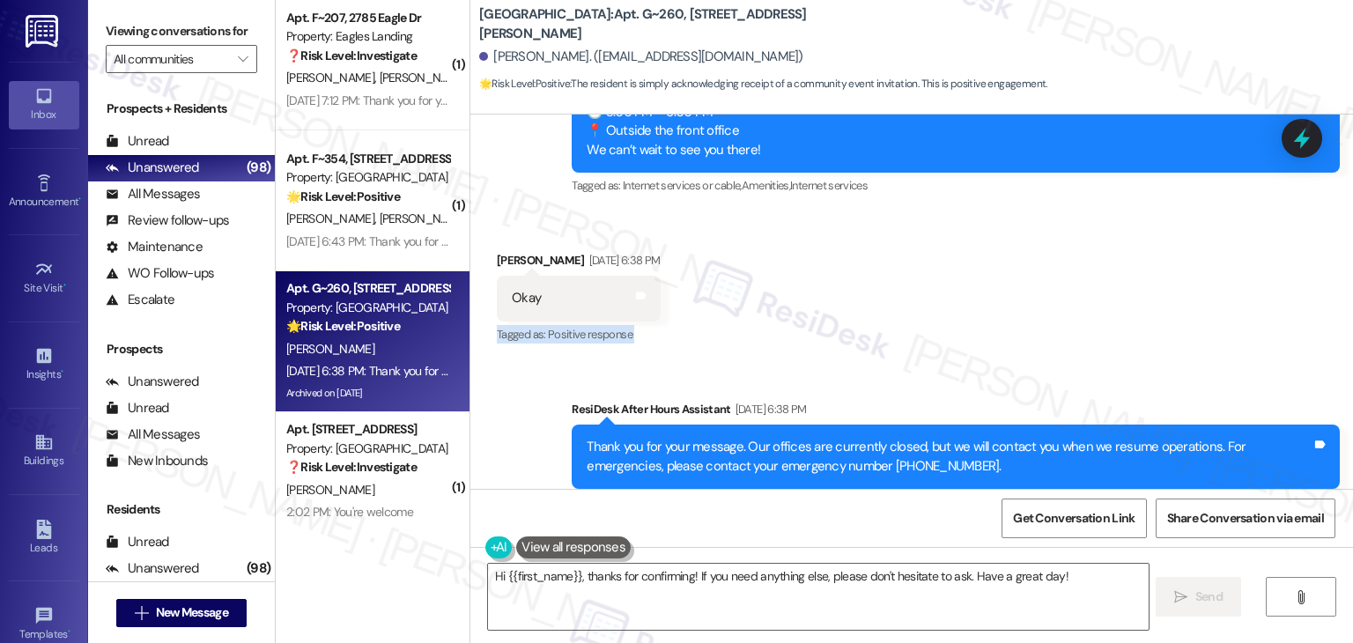
click at [955, 297] on div "Received via SMS Clara Maier Aug 25, 2025 at 6:38 PM Okay Tags and notes Tagged…" at bounding box center [911, 285] width 883 height 149
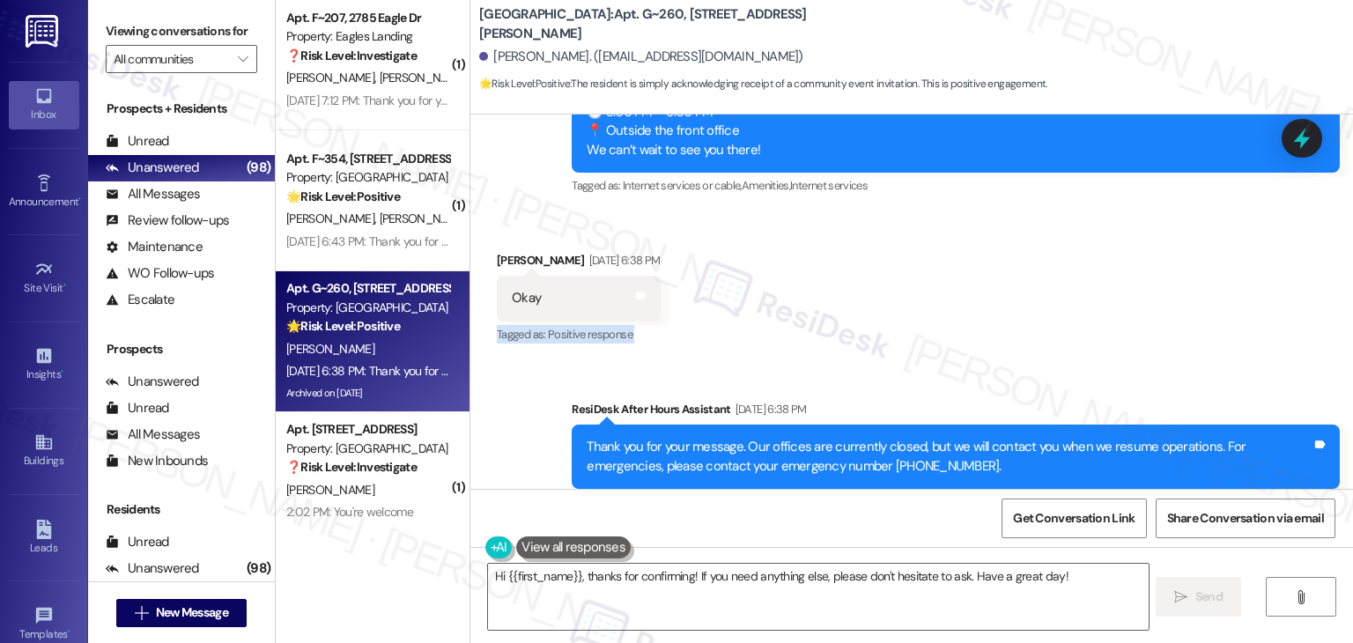
click at [955, 297] on div "Received via SMS Clara Maier Aug 25, 2025 at 6:38 PM Okay Tags and notes Tagged…" at bounding box center [911, 285] width 883 height 149
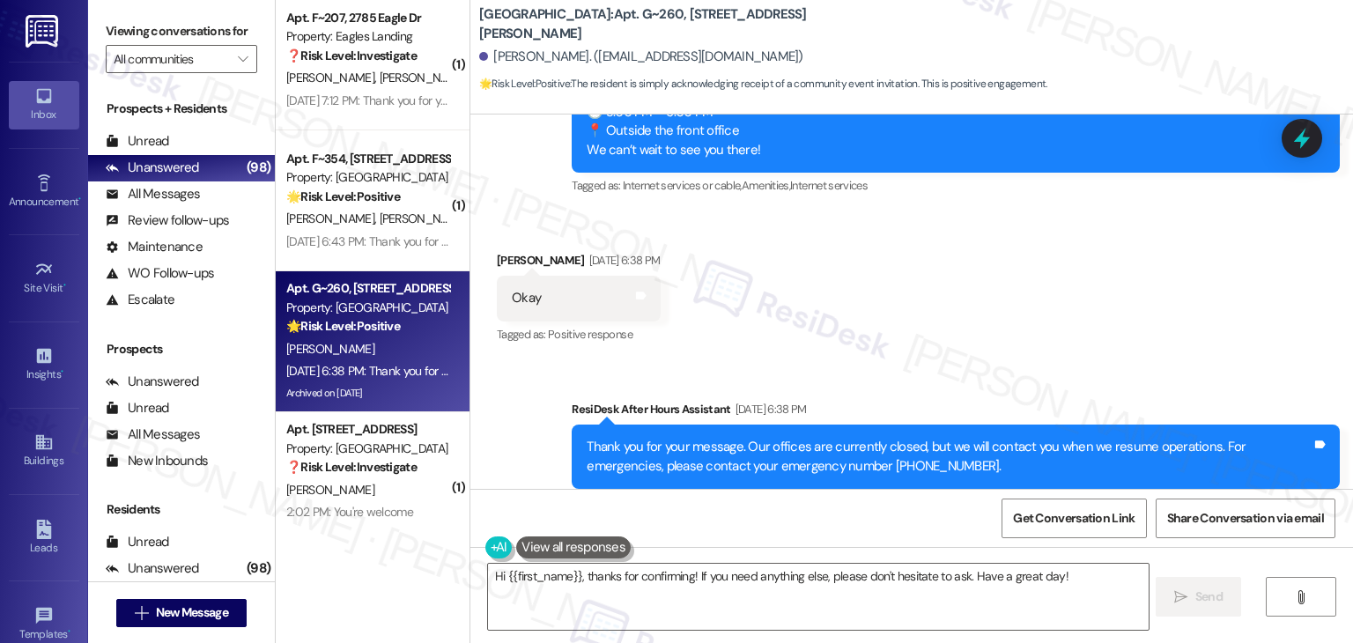
click at [836, 246] on div "Received via SMS Clara Maier Aug 25, 2025 at 6:38 PM Okay Tags and notes Tagged…" at bounding box center [911, 285] width 883 height 149
click at [889, 289] on div "Received via SMS Clara Maier Aug 25, 2025 at 6:38 PM Okay Tags and notes Tagged…" at bounding box center [911, 285] width 883 height 149
click at [952, 577] on textarea "Hi {{first_name}}, thanks for confirming! If you need anything else, please don…" at bounding box center [818, 597] width 660 height 66
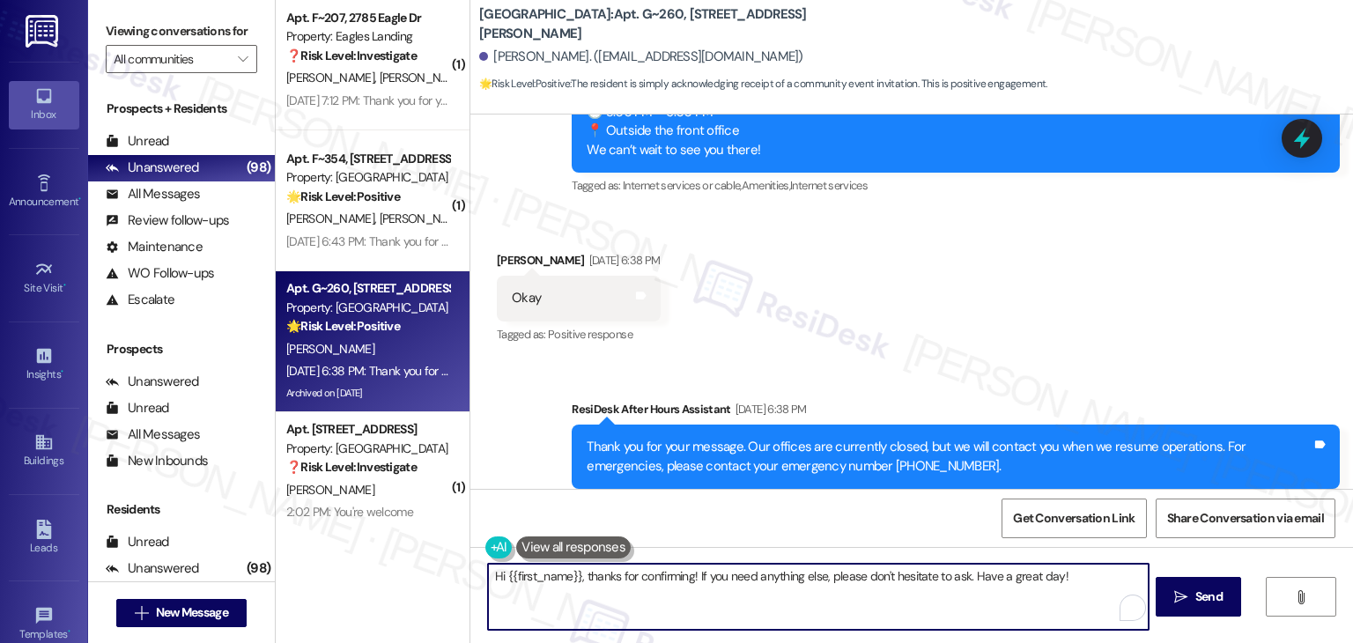
click at [952, 577] on textarea "Hi {{first_name}}, thanks for confirming! If you need anything else, please don…" at bounding box center [818, 597] width 660 height 66
type textarea "Hi {{first_name}}, thanks for confirming! If you need anything else, please don…"
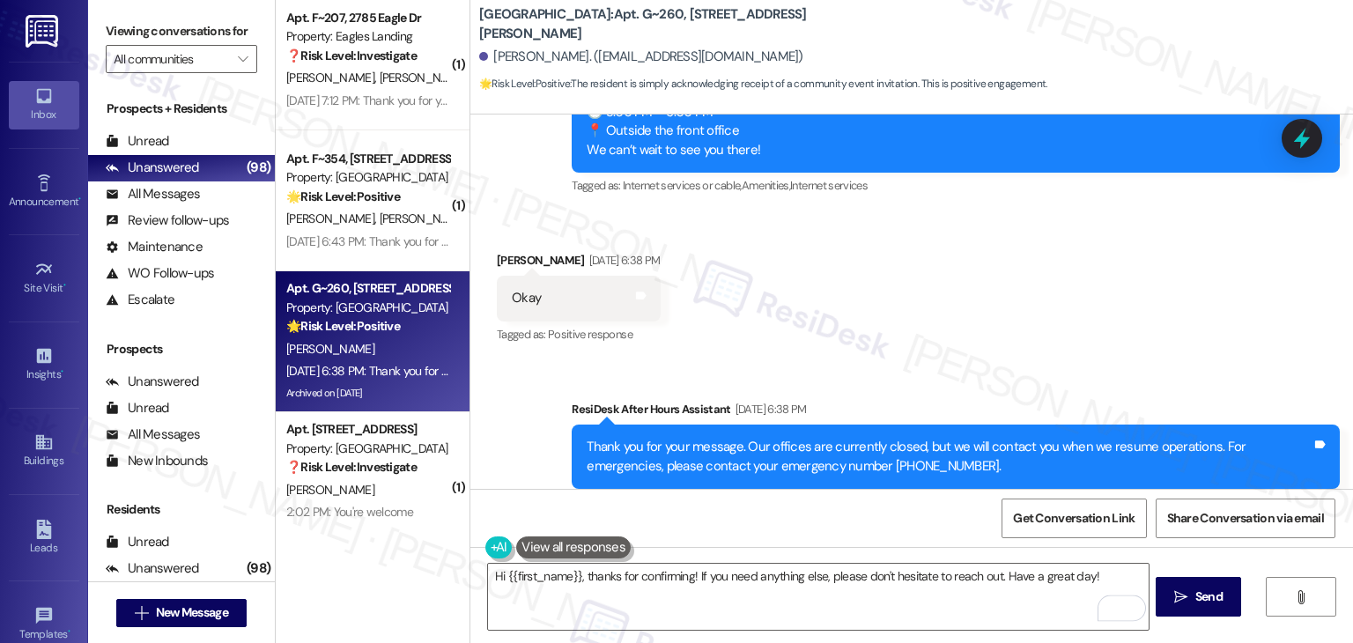
click at [902, 524] on div "Get Conversation Link Share Conversation via email" at bounding box center [911, 518] width 883 height 58
click at [1204, 590] on span "Send" at bounding box center [1209, 597] width 27 height 19
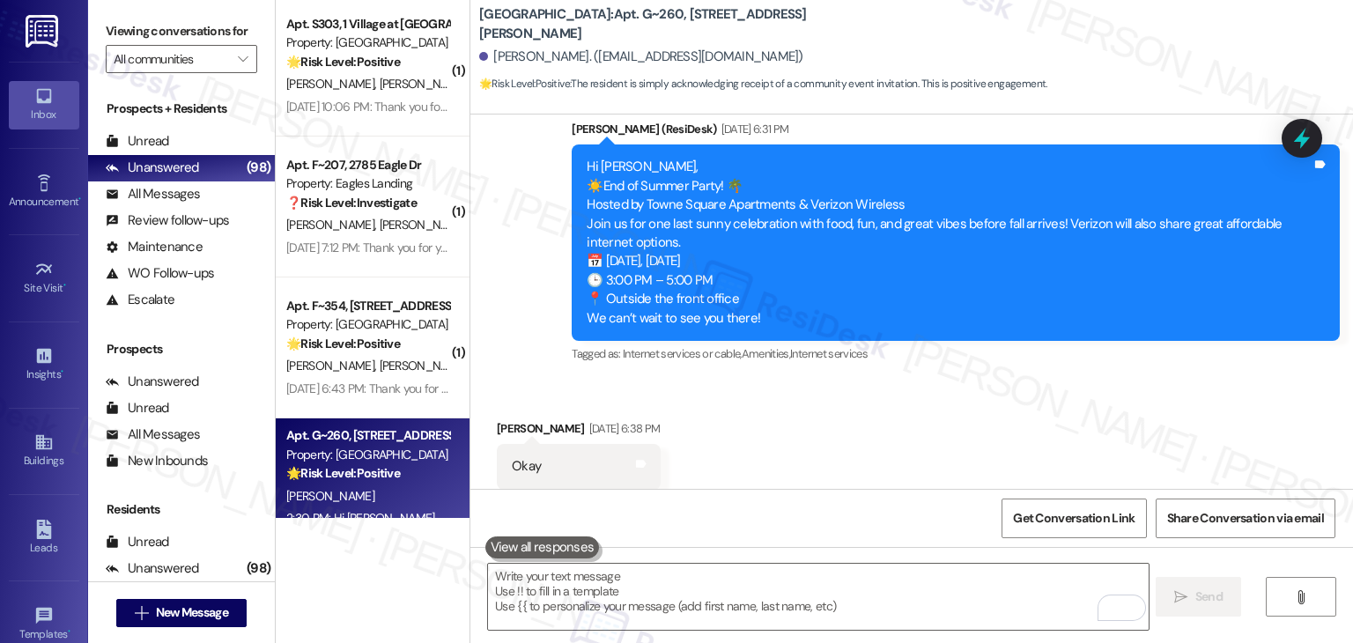
scroll to position [6178, 0]
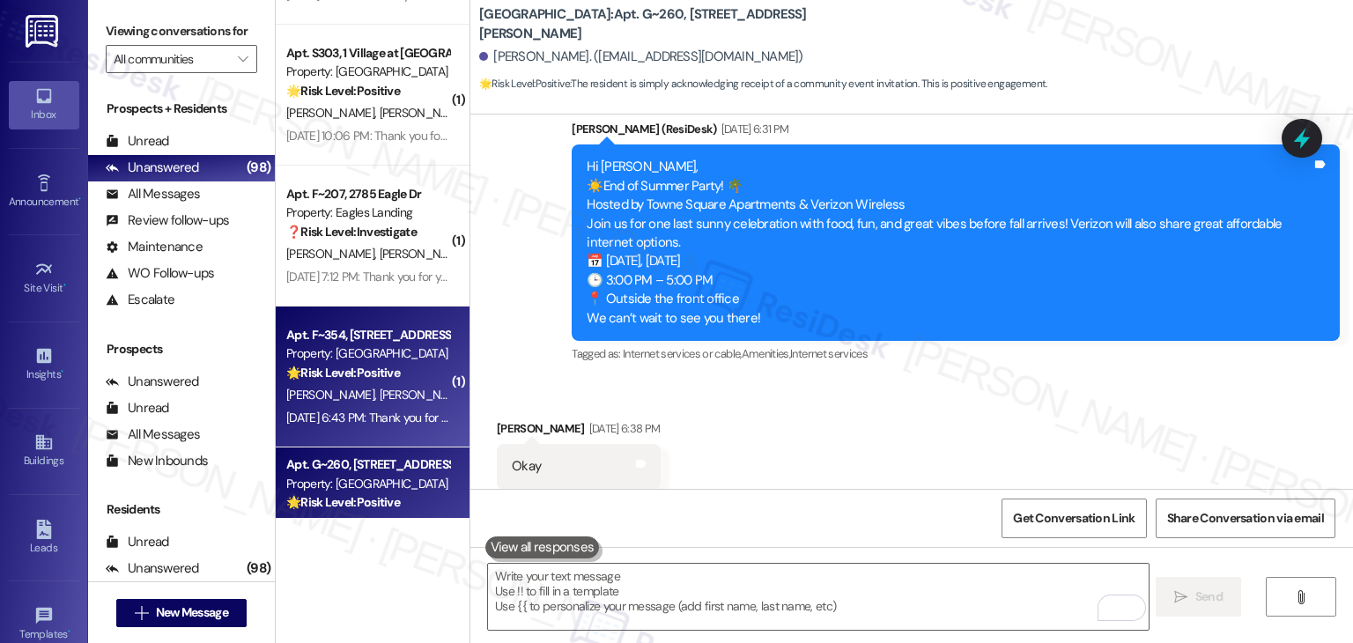
click at [375, 428] on div "Aug 25, 2025 at 6:43 PM: Thank you for your message. Our offices are currently …" at bounding box center [368, 418] width 167 height 22
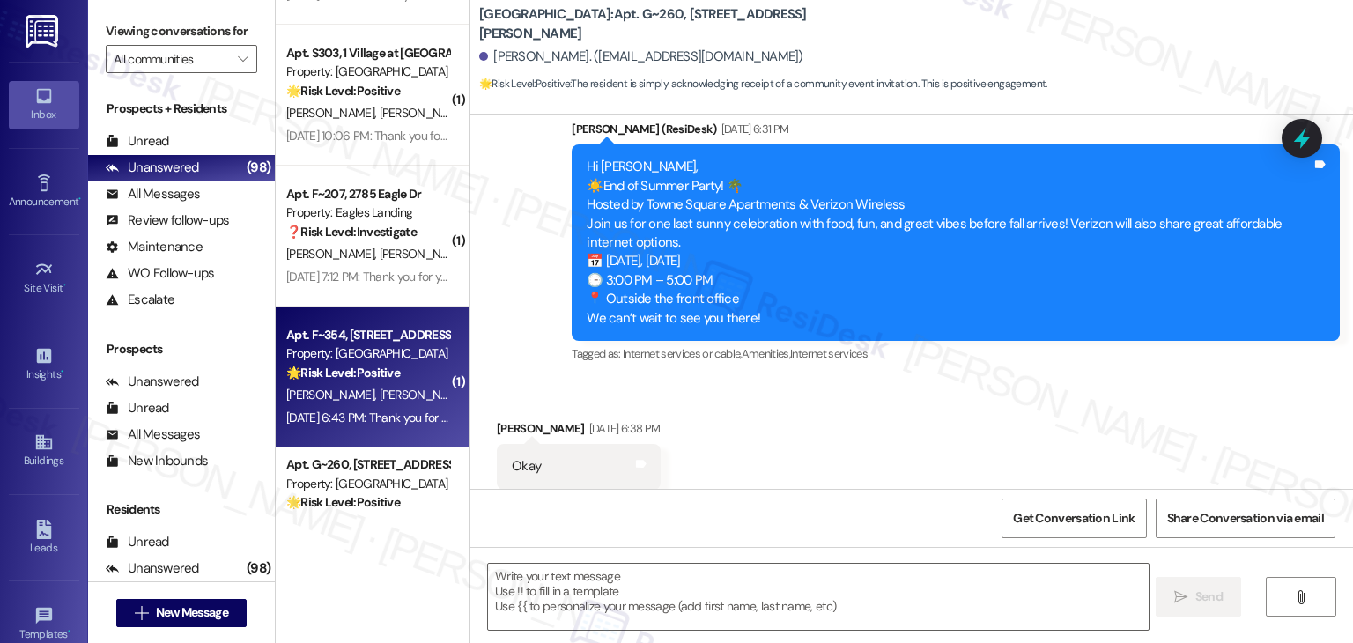
type textarea "Fetching suggested responses. Please feel free to read through the conversation…"
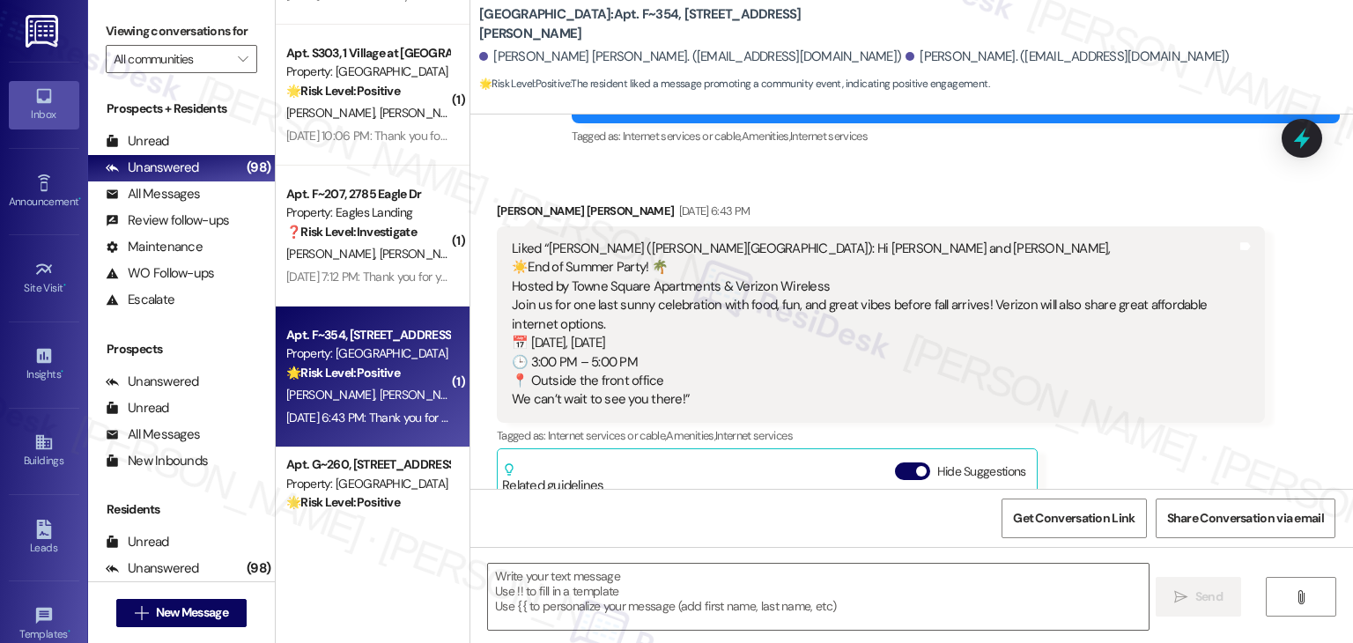
type textarea "Fetching suggested responses. Please feel free to read through the conversation…"
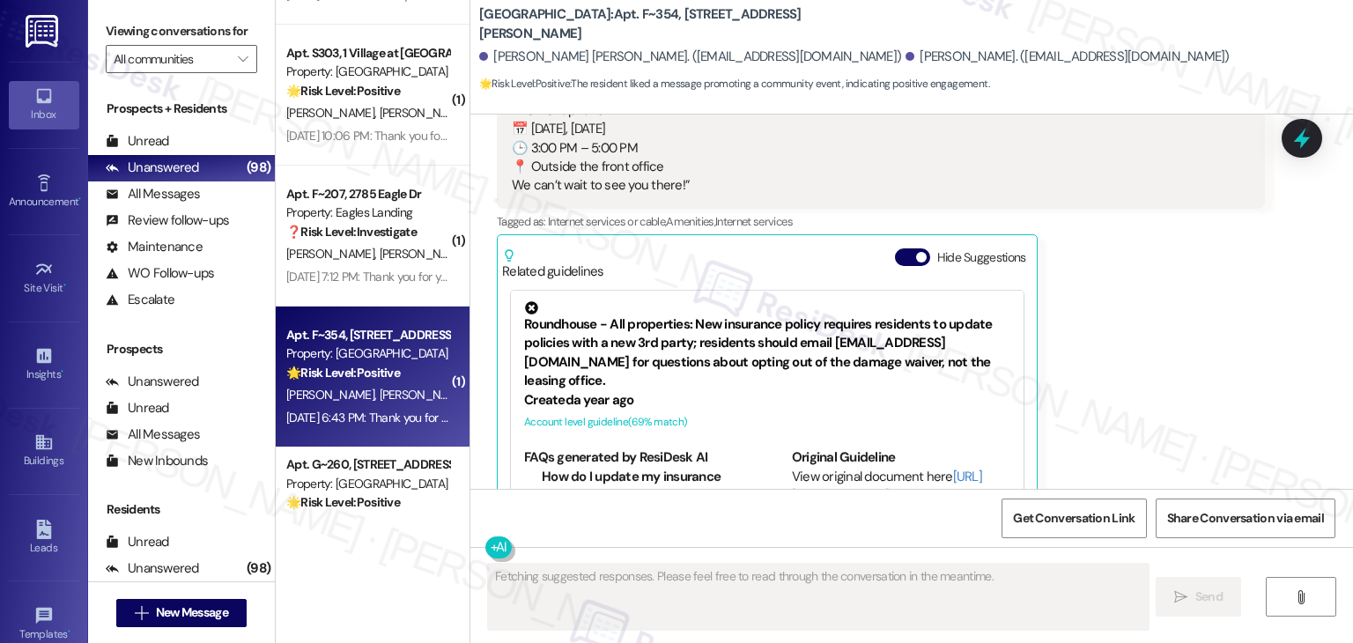
scroll to position [857, 0]
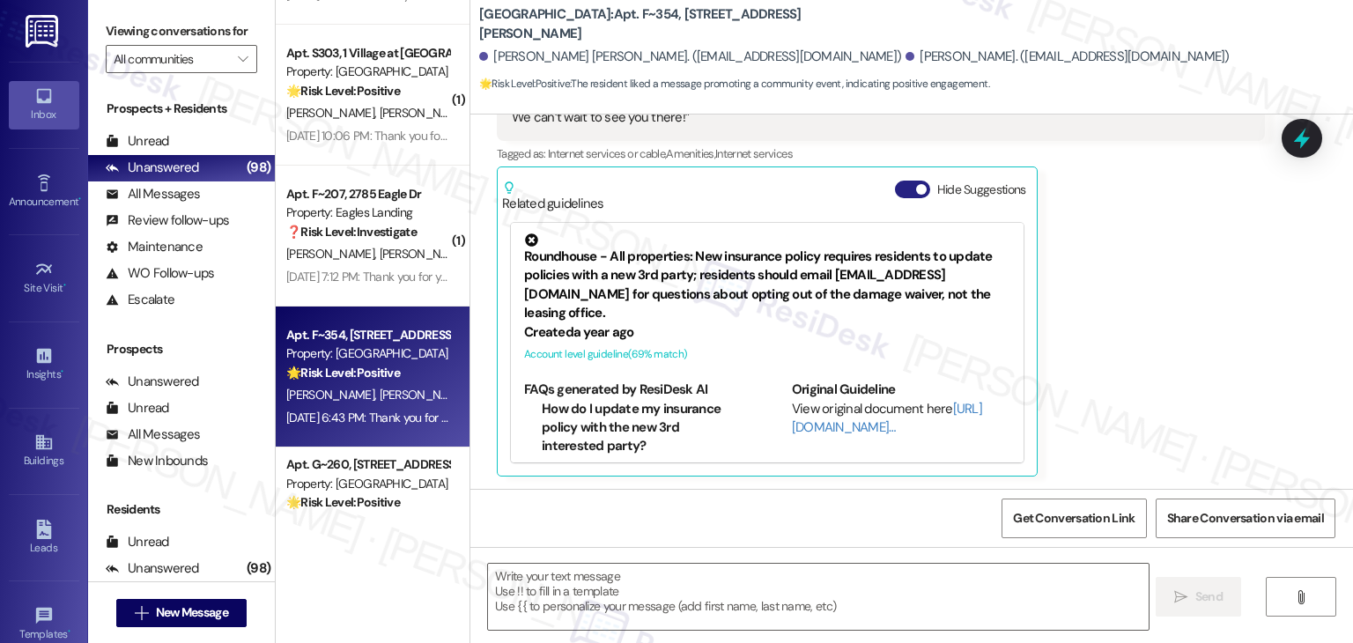
click at [895, 187] on button "Hide Suggestions" at bounding box center [912, 190] width 35 height 18
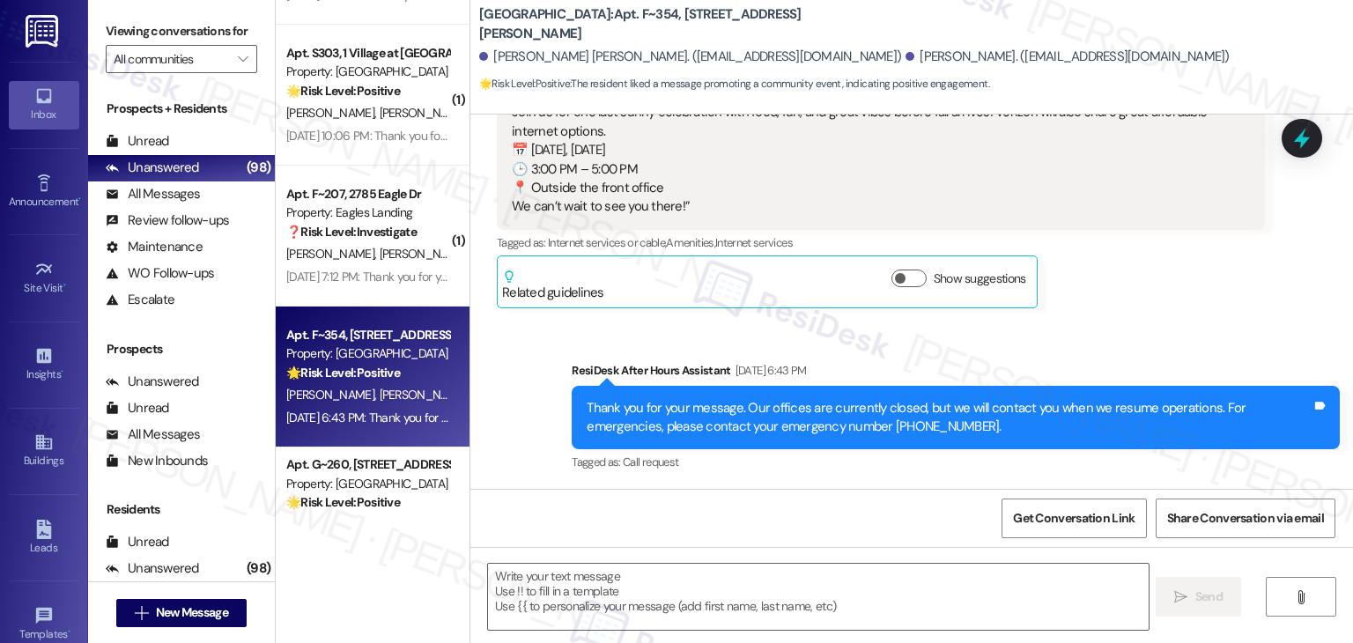
click at [1132, 326] on div "Sent via SMS ResiDesk After Hours Assistant Aug 25, 2025 at 6:43 PM Thank you f…" at bounding box center [911, 405] width 883 height 167
click at [1123, 332] on div "Sent via SMS ResiDesk After Hours Assistant Aug 25, 2025 at 6:43 PM Thank you f…" at bounding box center [911, 405] width 883 height 167
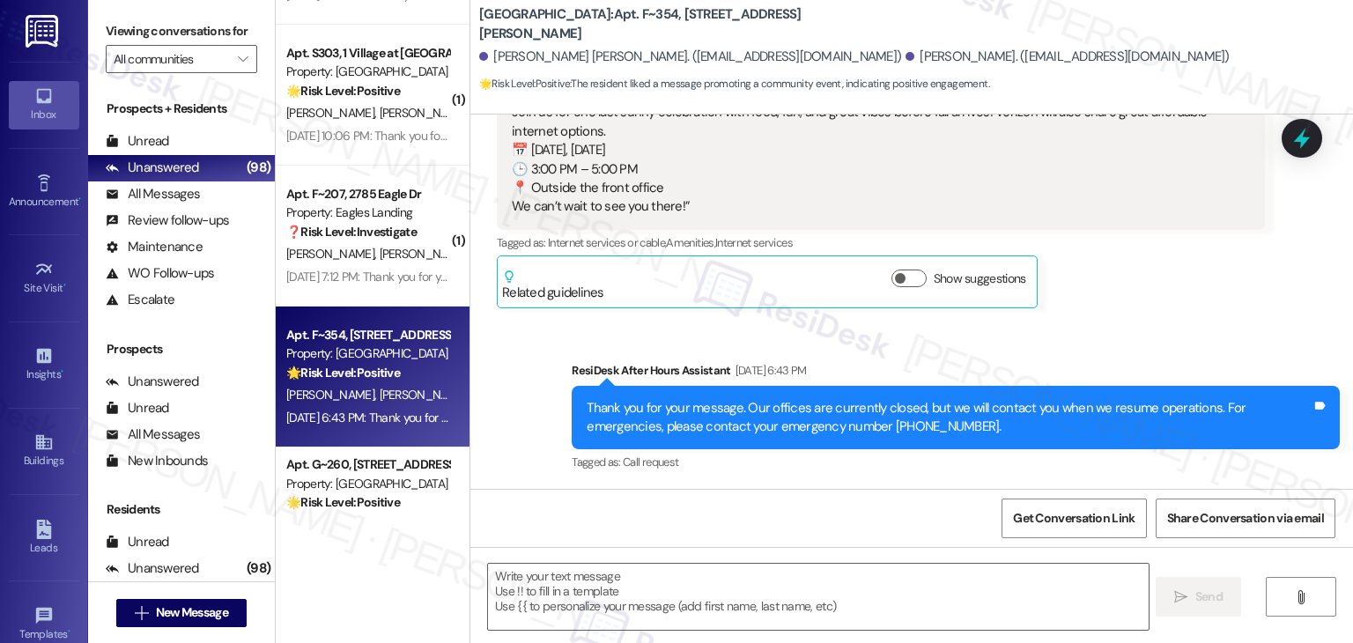
click at [1123, 332] on div "Sent via SMS ResiDesk After Hours Assistant Aug 25, 2025 at 6:43 PM Thank you f…" at bounding box center [911, 405] width 883 height 167
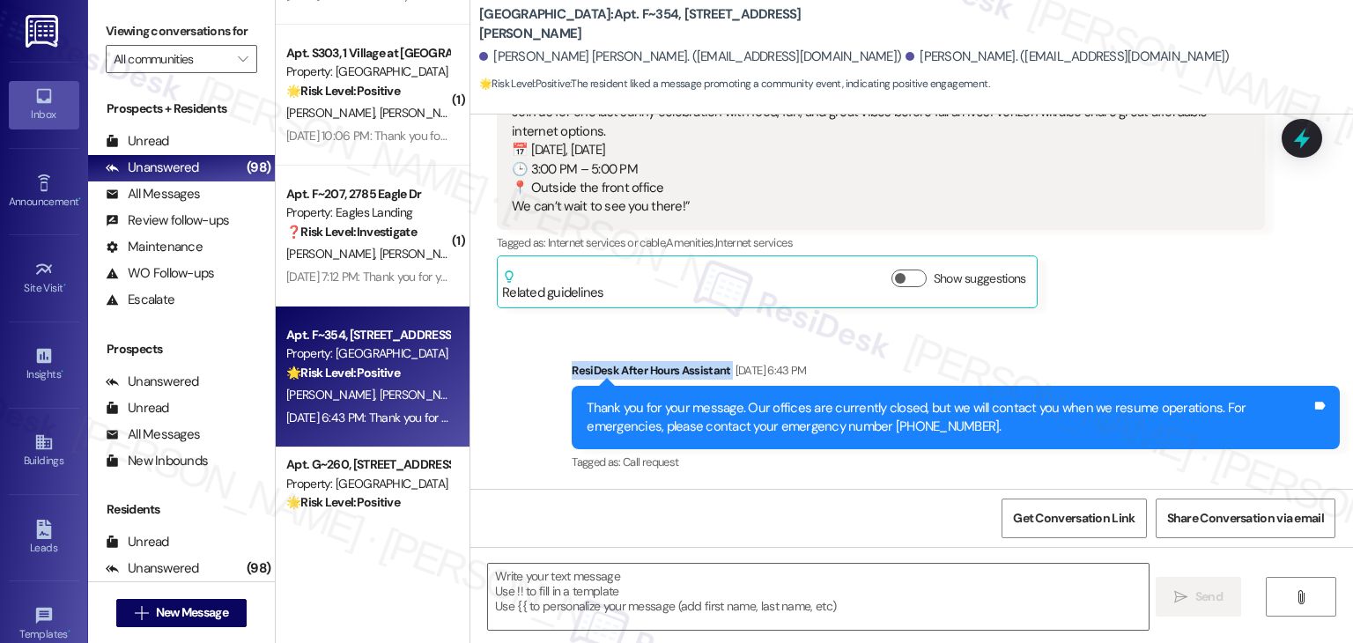
click at [1123, 332] on div "Sent via SMS ResiDesk After Hours Assistant Aug 25, 2025 at 6:43 PM Thank you f…" at bounding box center [911, 405] width 883 height 167
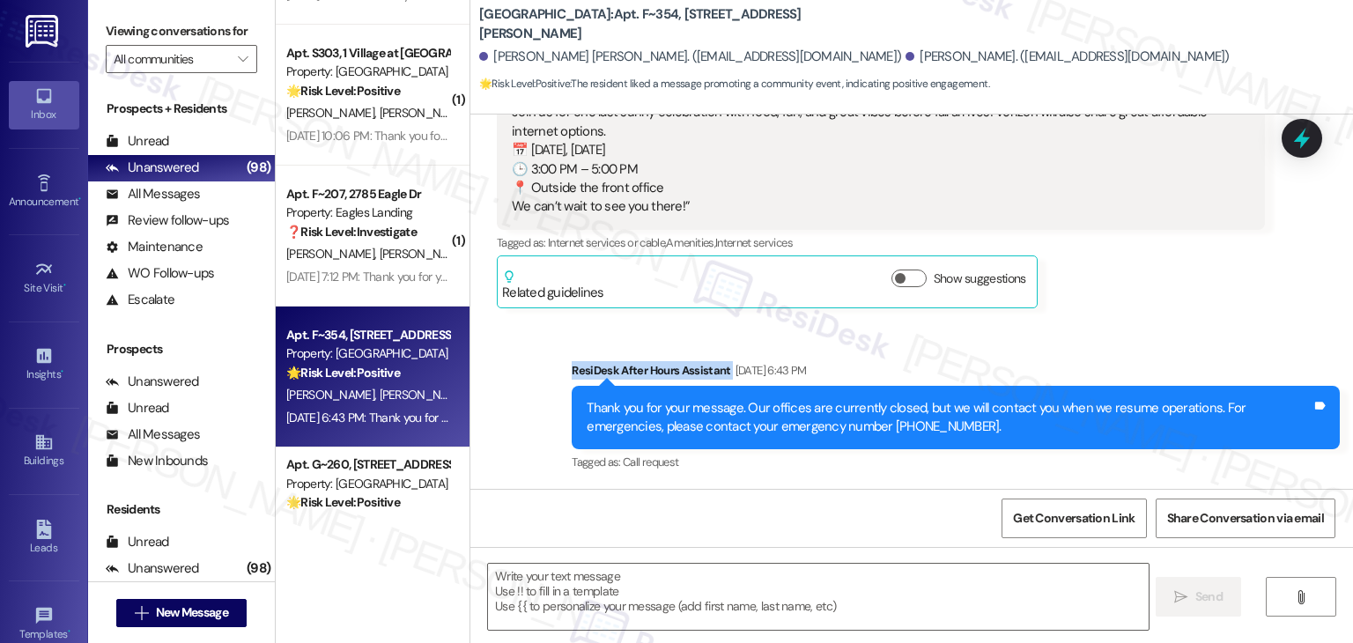
click at [1123, 332] on div "Sent via SMS ResiDesk After Hours Assistant Aug 25, 2025 at 6:43 PM Thank you f…" at bounding box center [911, 405] width 883 height 167
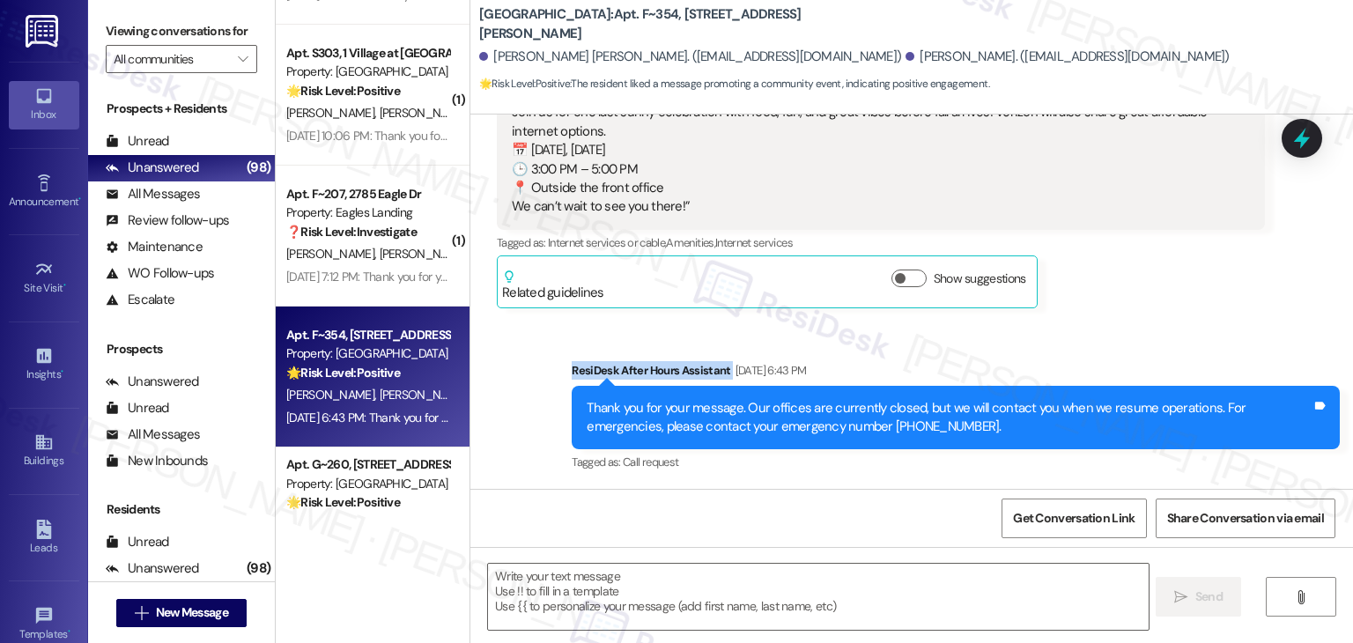
click at [1123, 332] on div "Sent via SMS ResiDesk After Hours Assistant Aug 25, 2025 at 6:43 PM Thank you f…" at bounding box center [911, 405] width 883 height 167
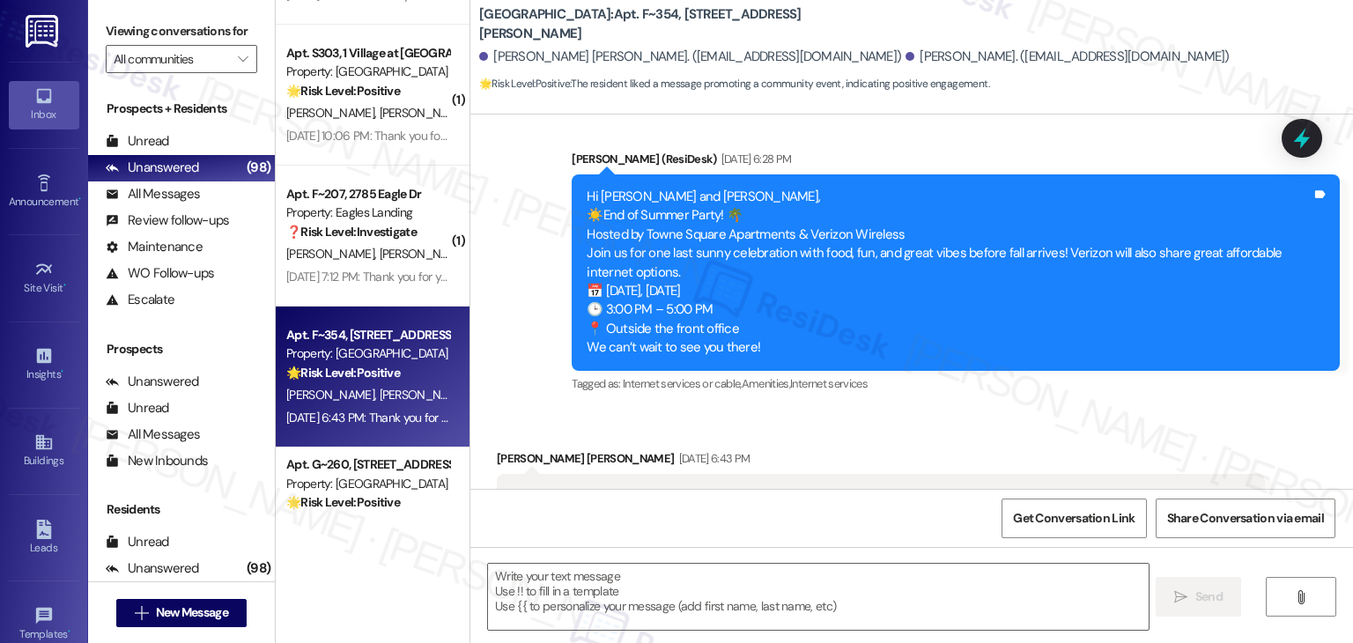
scroll to position [240, 0]
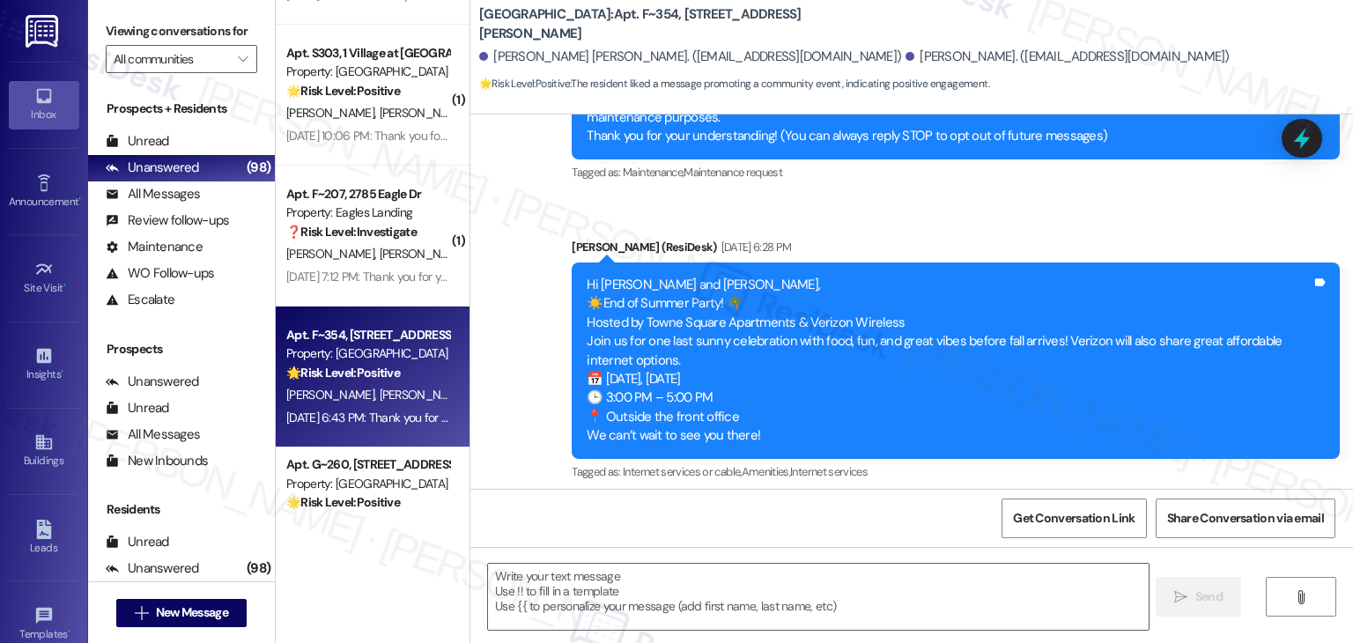
click at [1120, 339] on div "Hi Jayla and Gavin, ☀️End of Summer Party! 🌴 Hosted by Towne Square Apartments …" at bounding box center [949, 361] width 725 height 170
click at [1141, 216] on div "Announcement, sent via SMS Dottie (ResiDesk) Aug 11, 2025 at 9:10 AM Hi Jayla a…" at bounding box center [911, 245] width 883 height 505
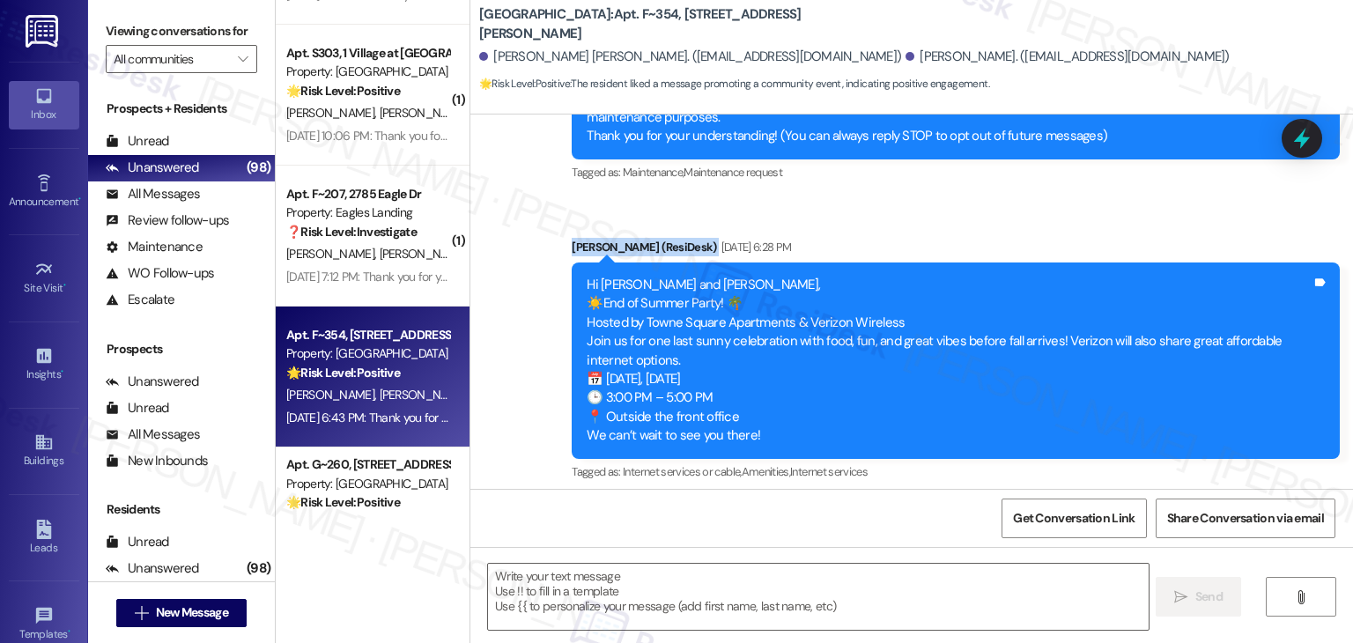
click at [1141, 216] on div "Announcement, sent via SMS Dottie (ResiDesk) Aug 11, 2025 at 9:10 AM Hi Jayla a…" at bounding box center [911, 245] width 883 height 505
click at [1141, 217] on div "Announcement, sent via SMS Dottie (ResiDesk) Aug 11, 2025 at 9:10 AM Hi Jayla a…" at bounding box center [911, 245] width 883 height 505
click at [1141, 219] on div "Announcement, sent via SMS Dottie (ResiDesk) Aug 11, 2025 at 9:10 AM Hi Jayla a…" at bounding box center [911, 245] width 883 height 505
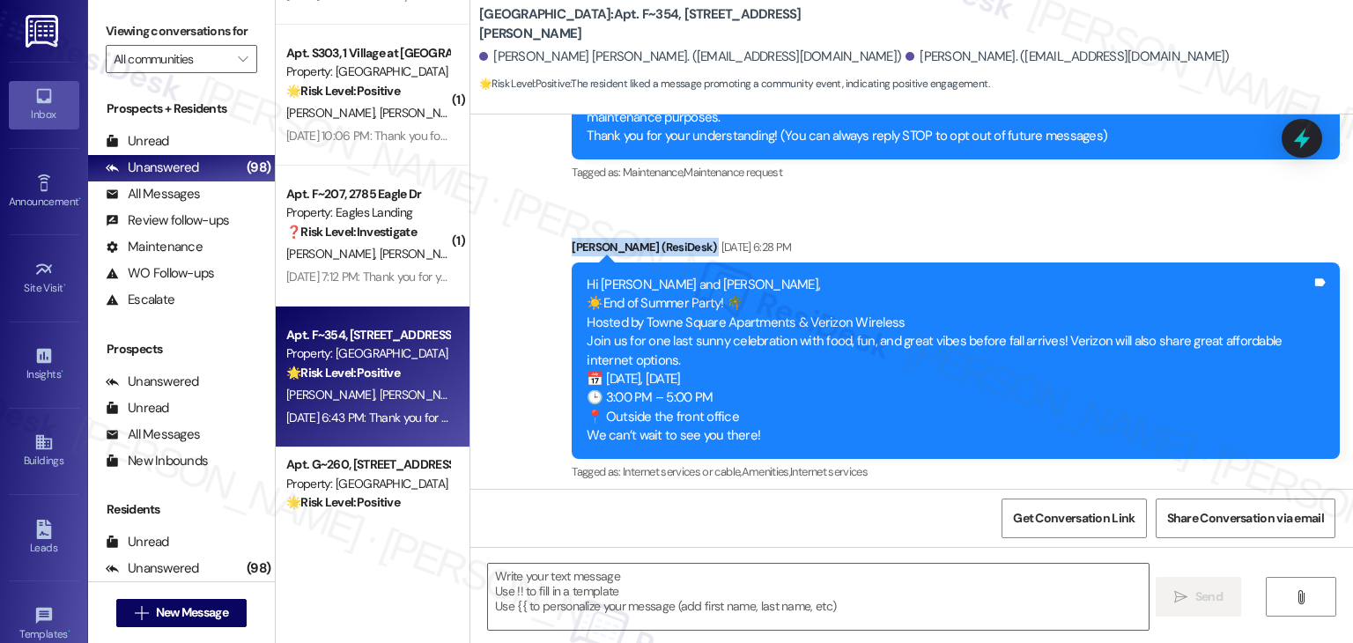
click at [1141, 219] on div "Announcement, sent via SMS Dottie (ResiDesk) Aug 11, 2025 at 9:10 AM Hi Jayla a…" at bounding box center [911, 245] width 883 height 505
click at [1141, 220] on div "Announcement, sent via SMS Dottie (ResiDesk) Aug 11, 2025 at 9:10 AM Hi Jayla a…" at bounding box center [911, 245] width 883 height 505
click at [1141, 222] on div "Announcement, sent via SMS Dottie (ResiDesk) Aug 11, 2025 at 9:10 AM Hi Jayla a…" at bounding box center [911, 245] width 883 height 505
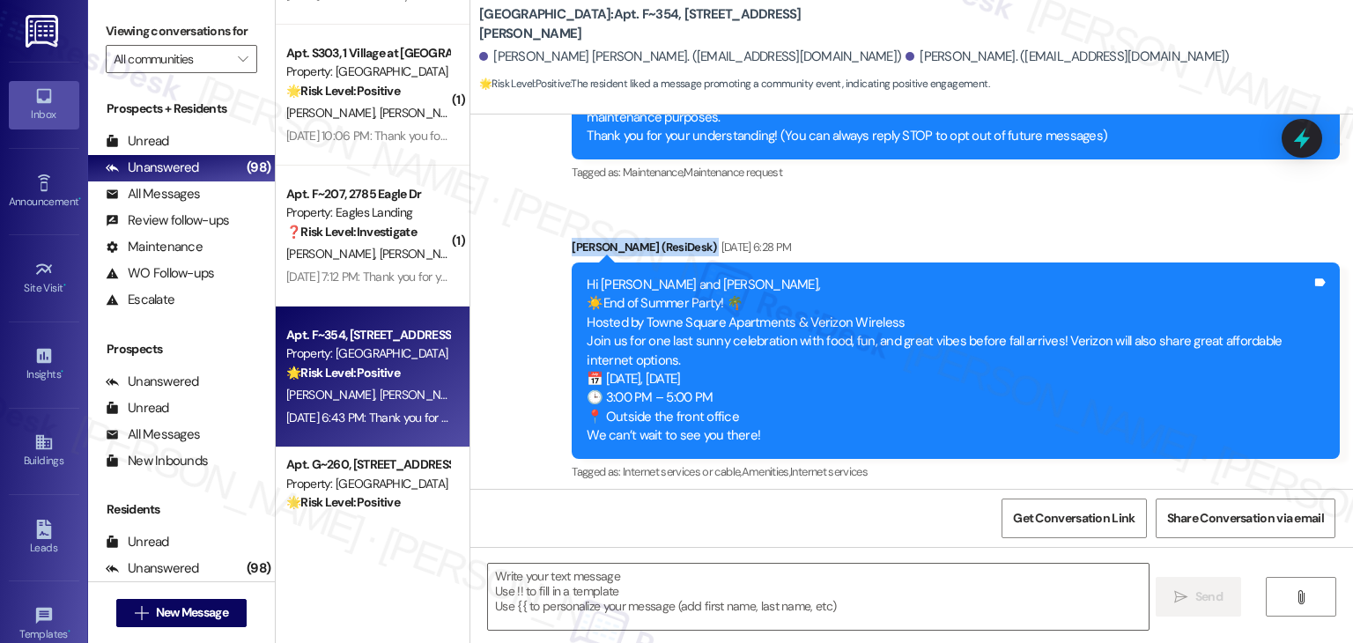
click at [1141, 223] on div "Announcement, sent via SMS Dottie (ResiDesk) Aug 11, 2025 at 9:10 AM Hi Jayla a…" at bounding box center [911, 245] width 883 height 505
click at [1139, 226] on div "Announcement, sent via SMS Dottie (ResiDesk) Aug 25, 2025 at 6:28 PM Hi Jayla a…" at bounding box center [956, 361] width 795 height 273
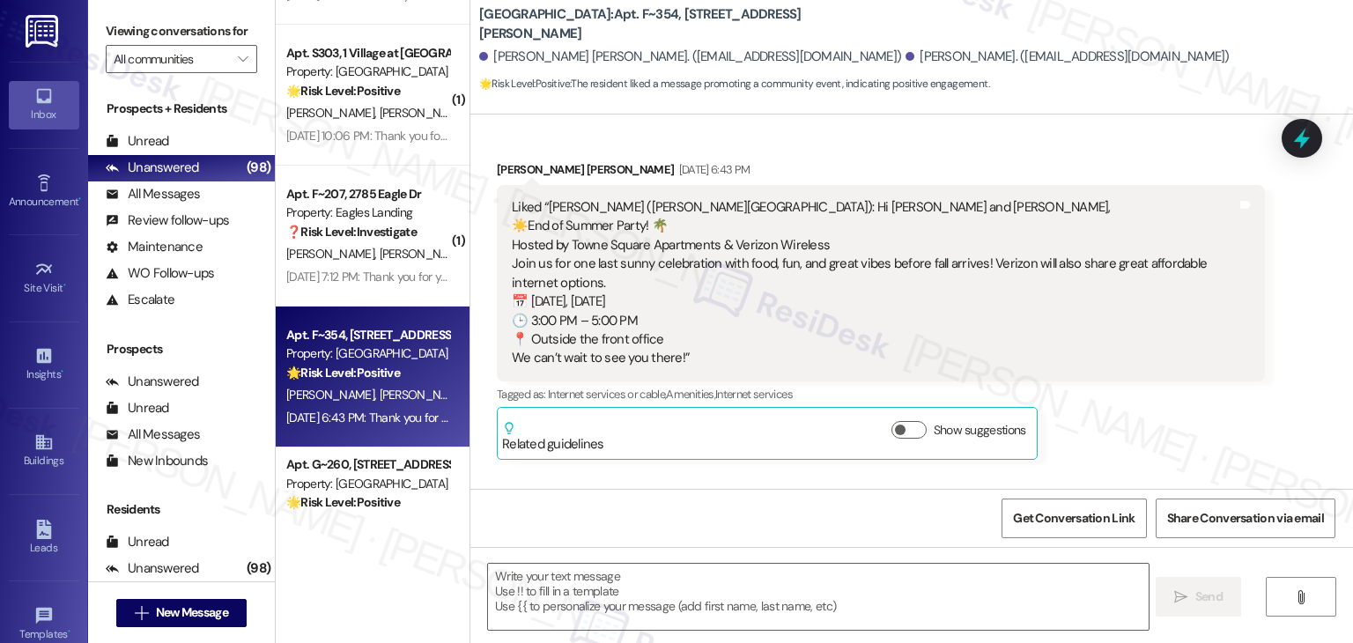
scroll to position [768, 0]
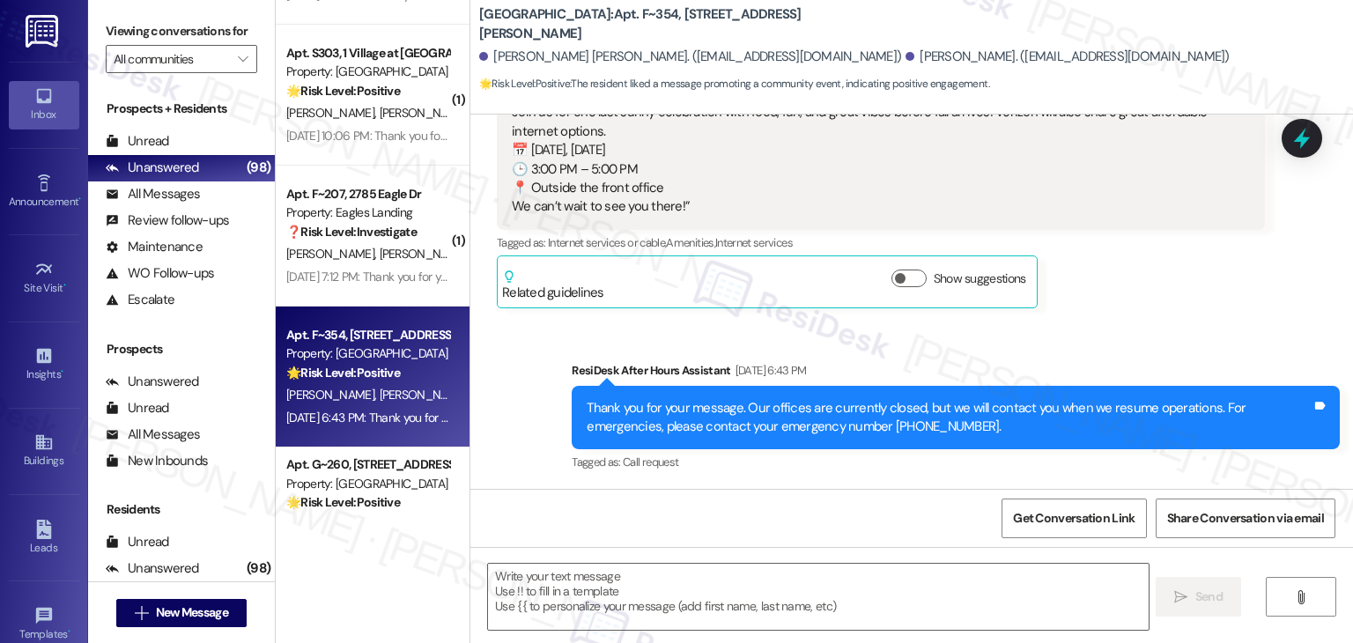
click at [1145, 334] on div "Sent via SMS ResiDesk After Hours Assistant Aug 25, 2025 at 6:43 PM Thank you f…" at bounding box center [911, 405] width 883 height 167
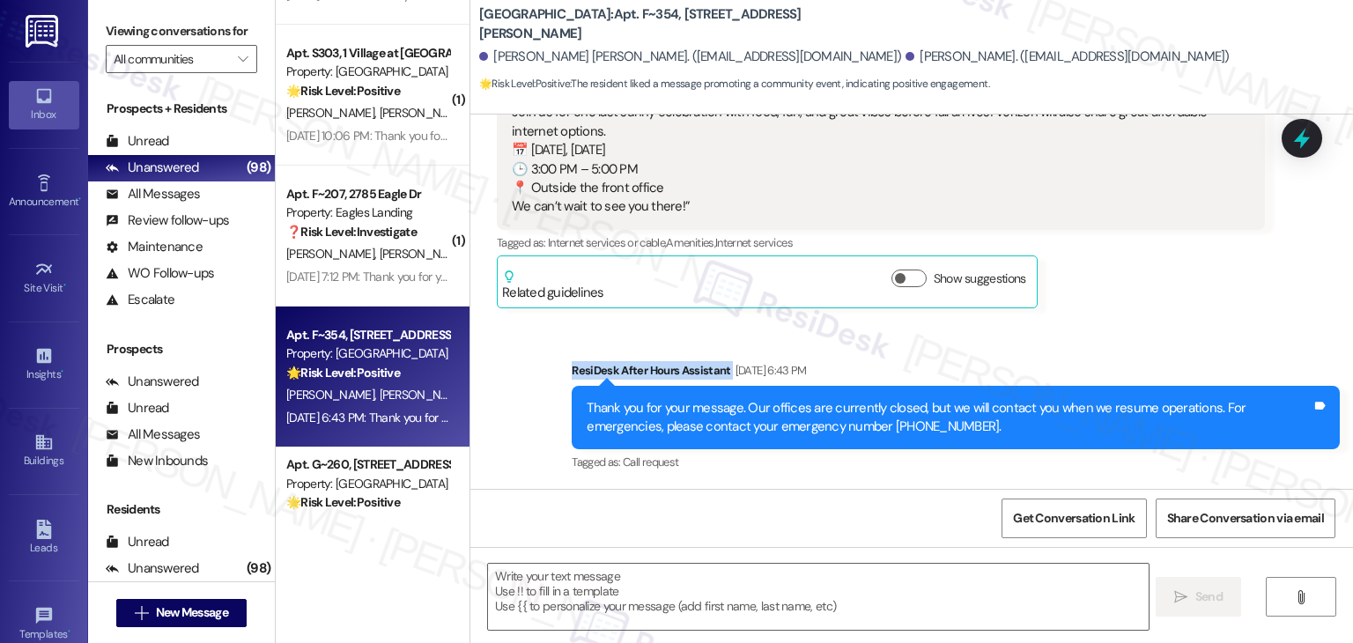
click at [1145, 334] on div "Sent via SMS ResiDesk After Hours Assistant Aug 25, 2025 at 6:43 PM Thank you f…" at bounding box center [911, 405] width 883 height 167
click at [1151, 325] on div "Sent via SMS ResiDesk After Hours Assistant Aug 25, 2025 at 6:43 PM Thank you f…" at bounding box center [911, 405] width 883 height 167
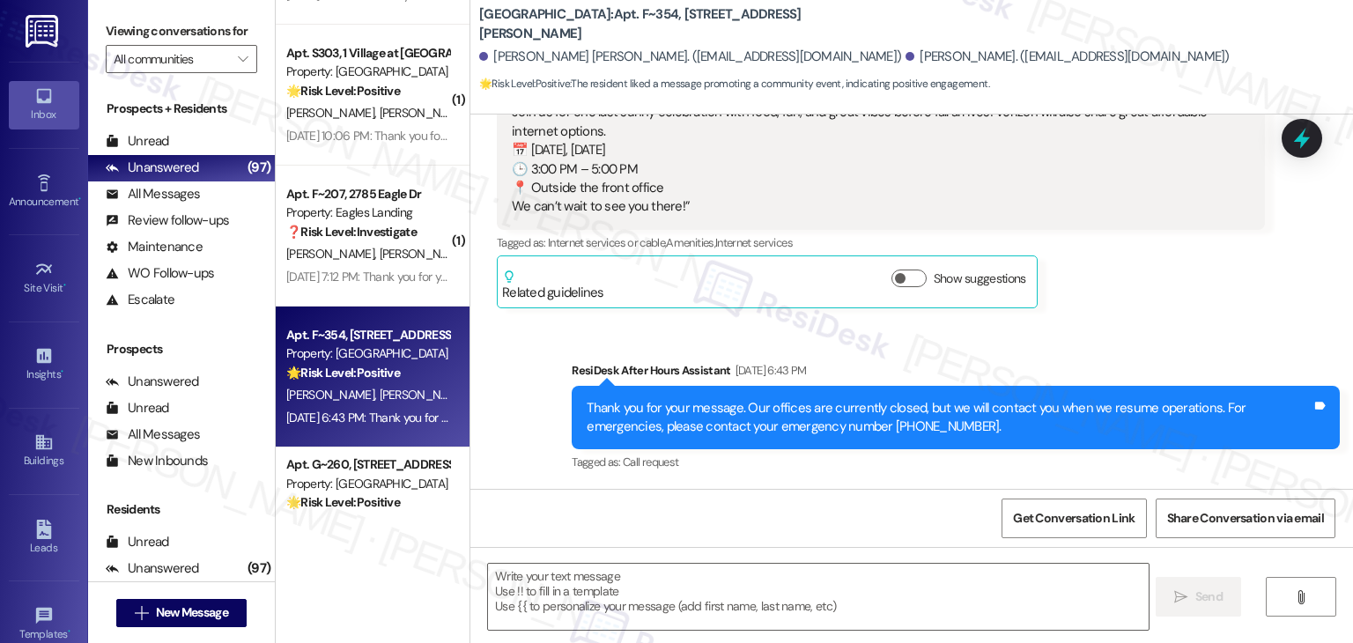
click at [1136, 307] on div "Jayla Plummer Sanchotena Aug 25, 2025 at 6:43 PM Liked “Dottie (Towne Square): …" at bounding box center [881, 159] width 768 height 300
click at [642, 608] on textarea at bounding box center [818, 597] width 660 height 66
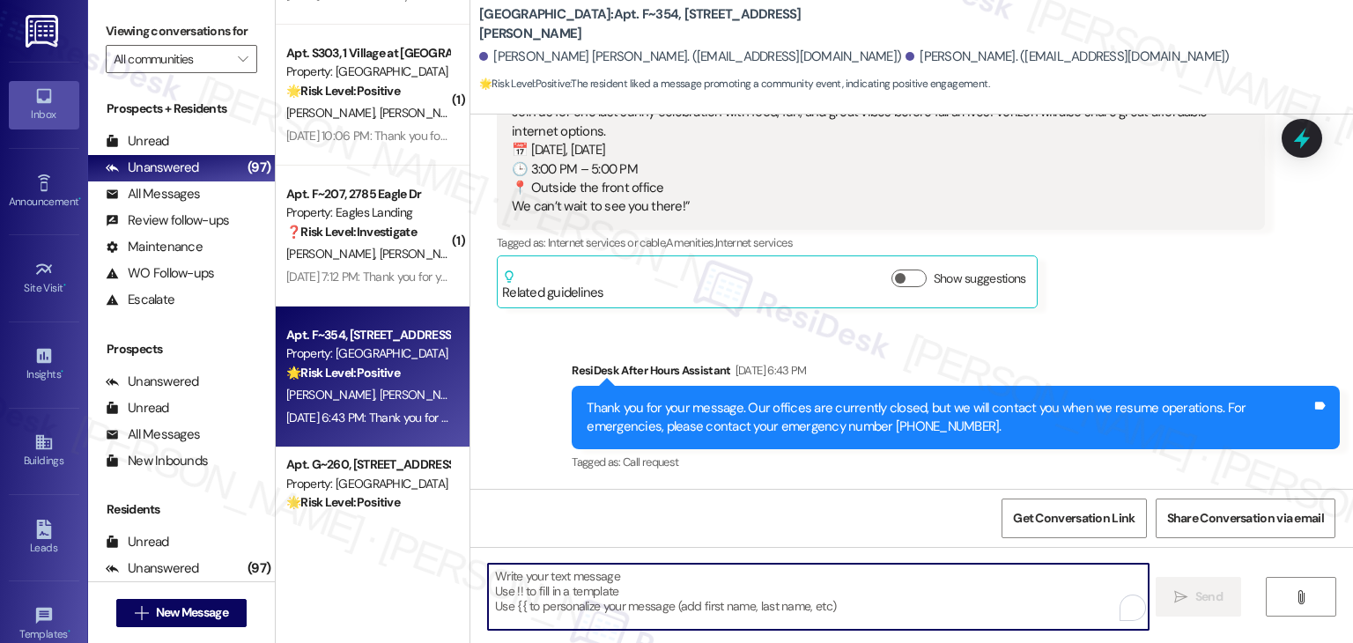
click at [663, 582] on textarea "To enrich screen reader interactions, please activate Accessibility in Grammarl…" at bounding box center [818, 597] width 660 height 66
paste textarea "Hi {{first_name}}, hope you're having a wonderful day! Just wanted to follow up…"
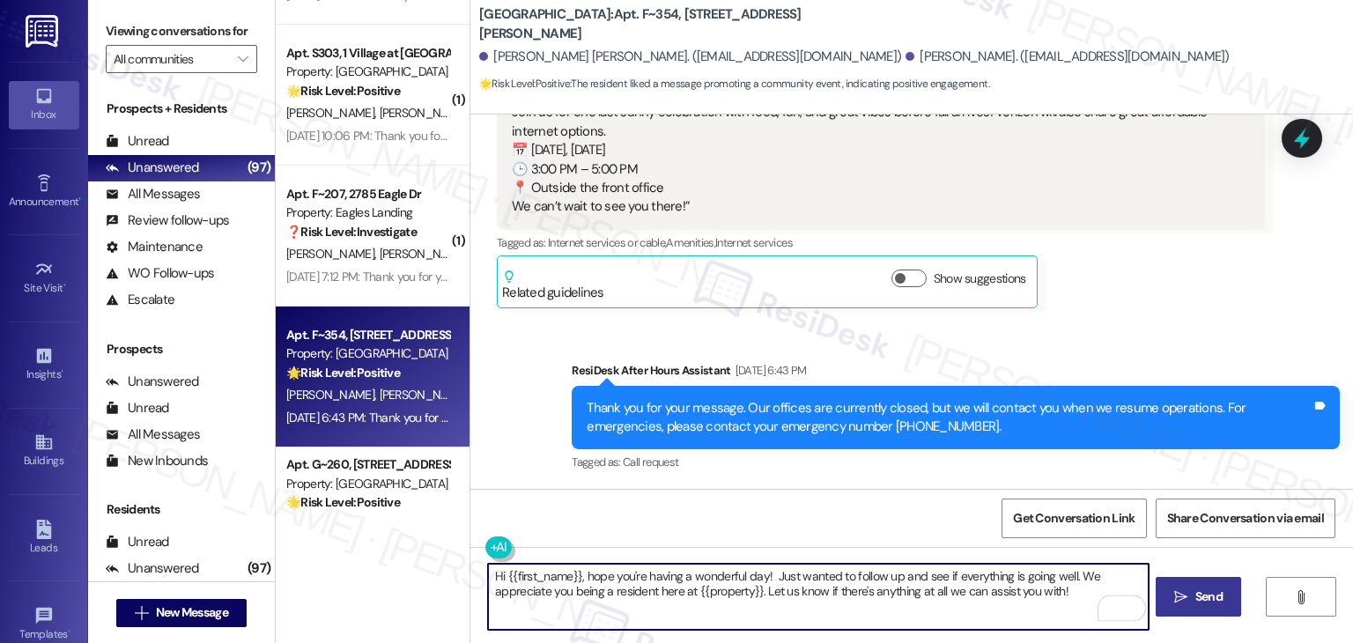
type textarea "Hi {{first_name}}, hope you're having a wonderful day! Just wanted to follow up…"
click at [1184, 595] on icon "" at bounding box center [1180, 597] width 13 height 14
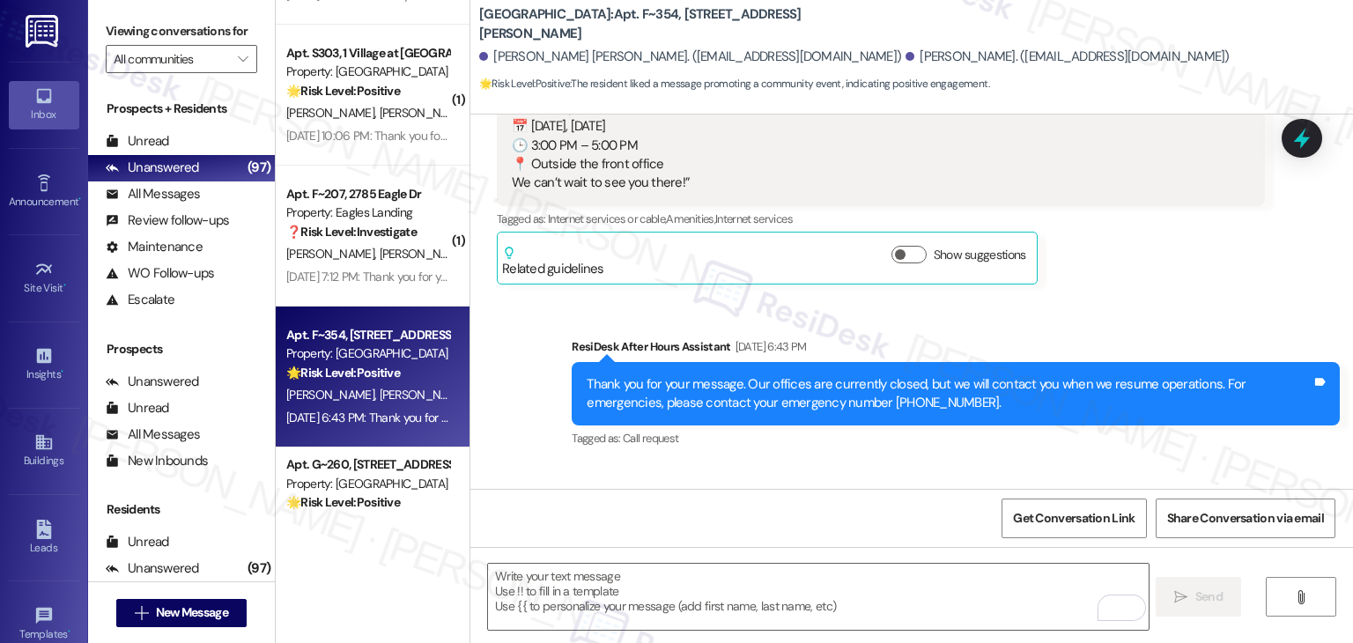
scroll to position [910, 0]
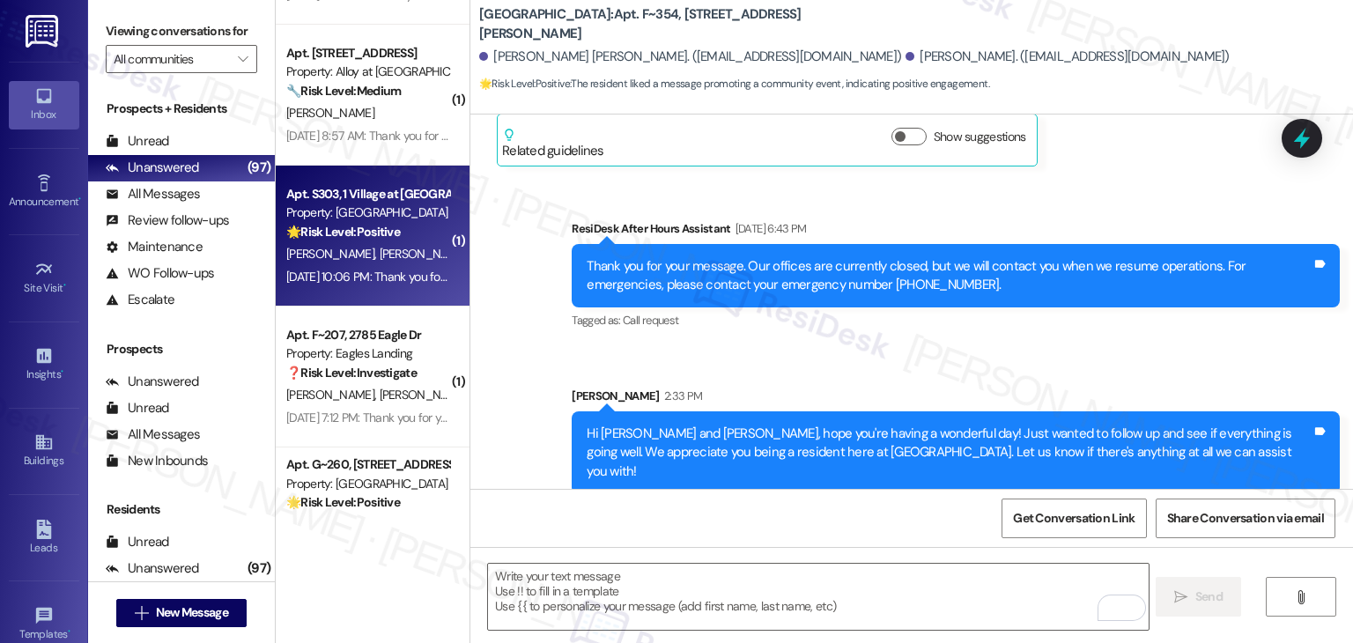
click at [380, 249] on span "E. Rodriguez" at bounding box center [426, 254] width 93 height 16
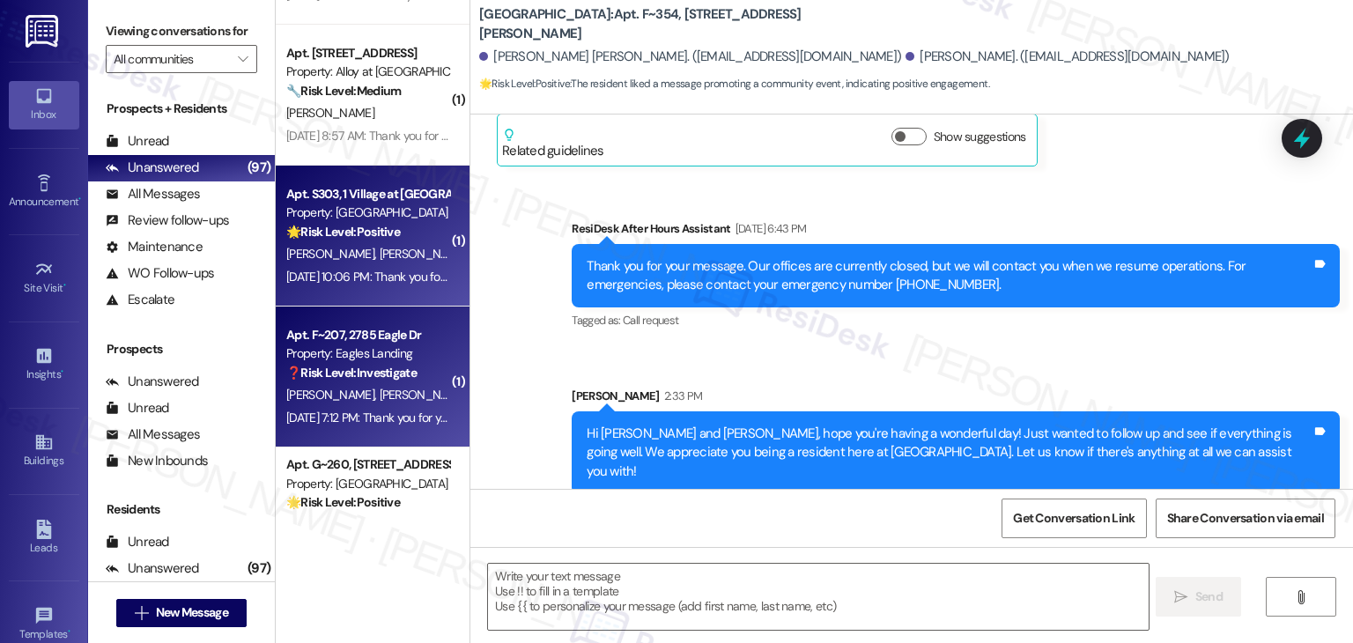
type textarea "Fetching suggested responses. Please feel free to read through the conversation…"
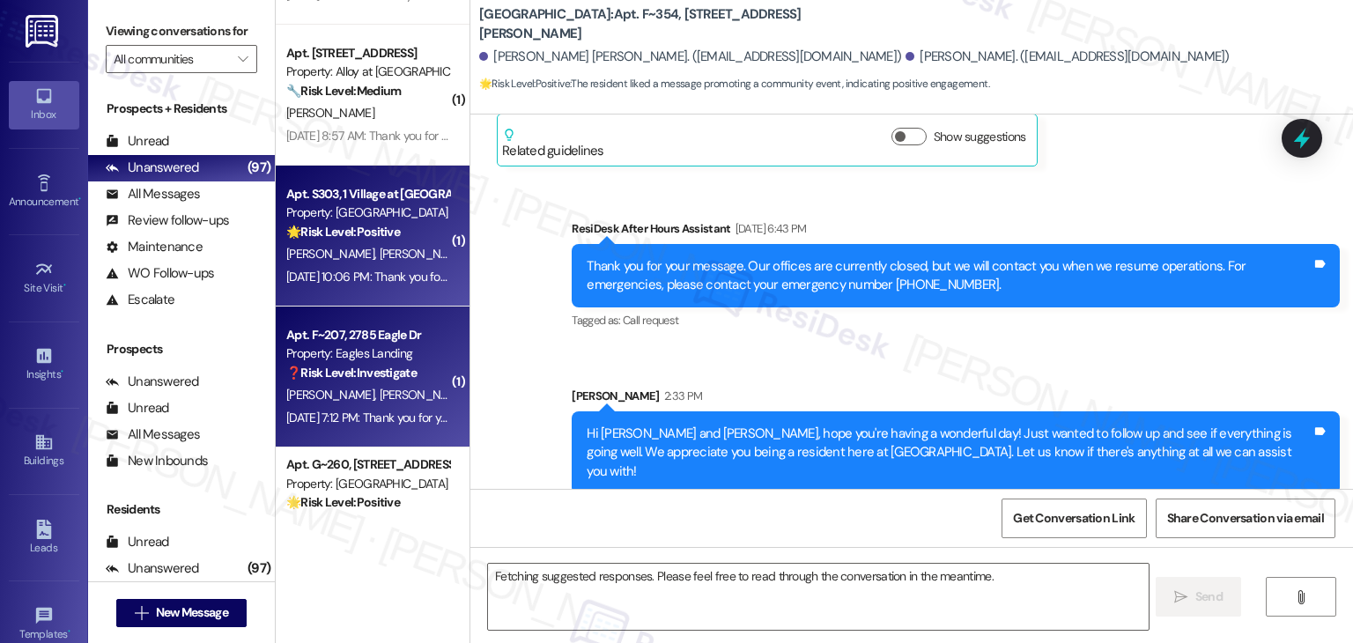
click at [374, 375] on strong "❓ Risk Level: Investigate" at bounding box center [351, 373] width 130 height 16
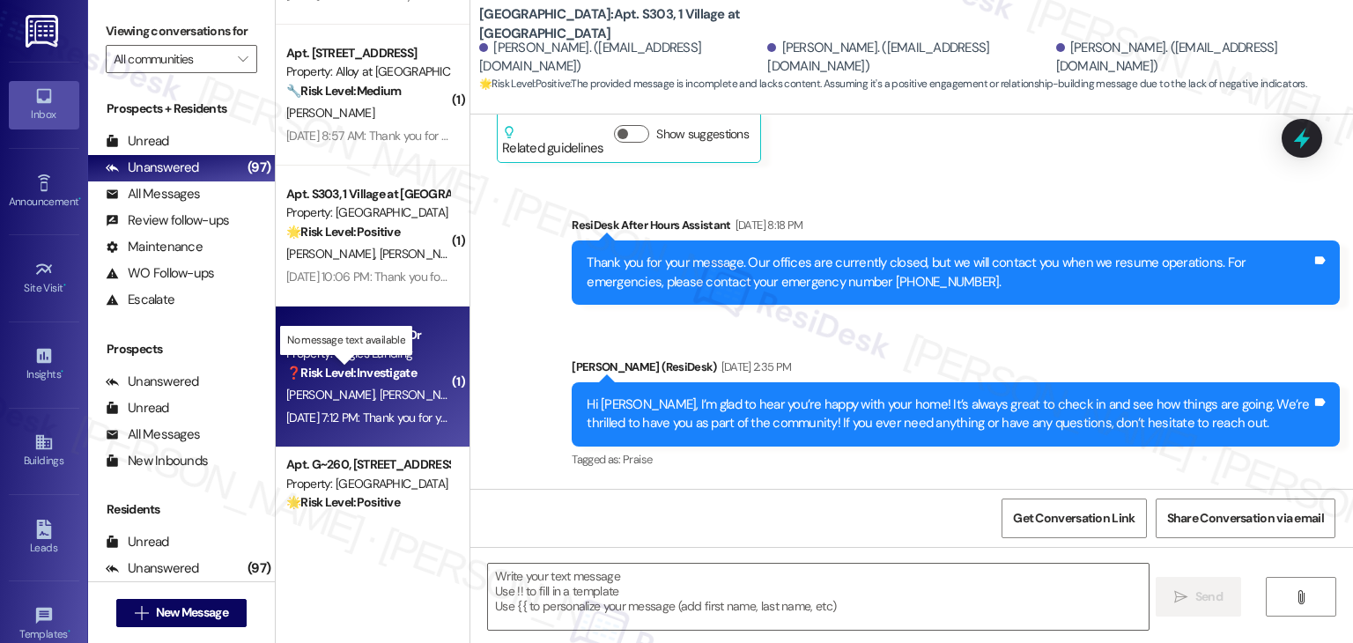
scroll to position [0, 0]
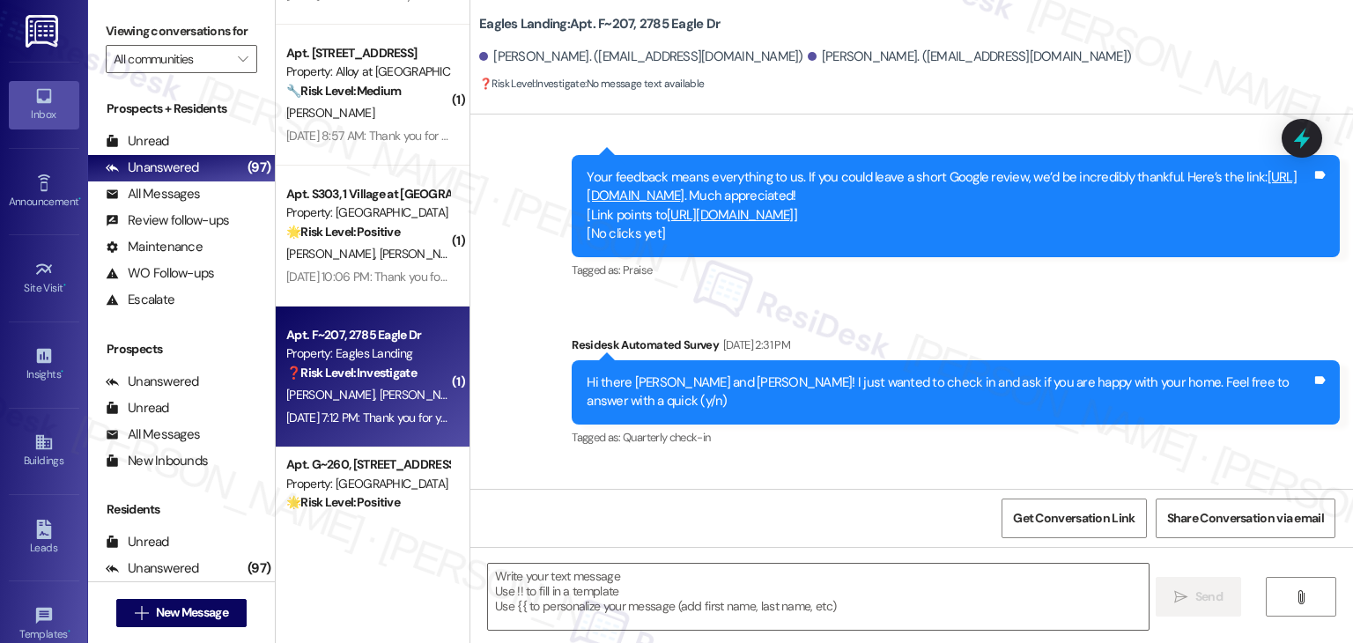
type textarea "Fetching suggested responses. Please feel free to read through the conversation…"
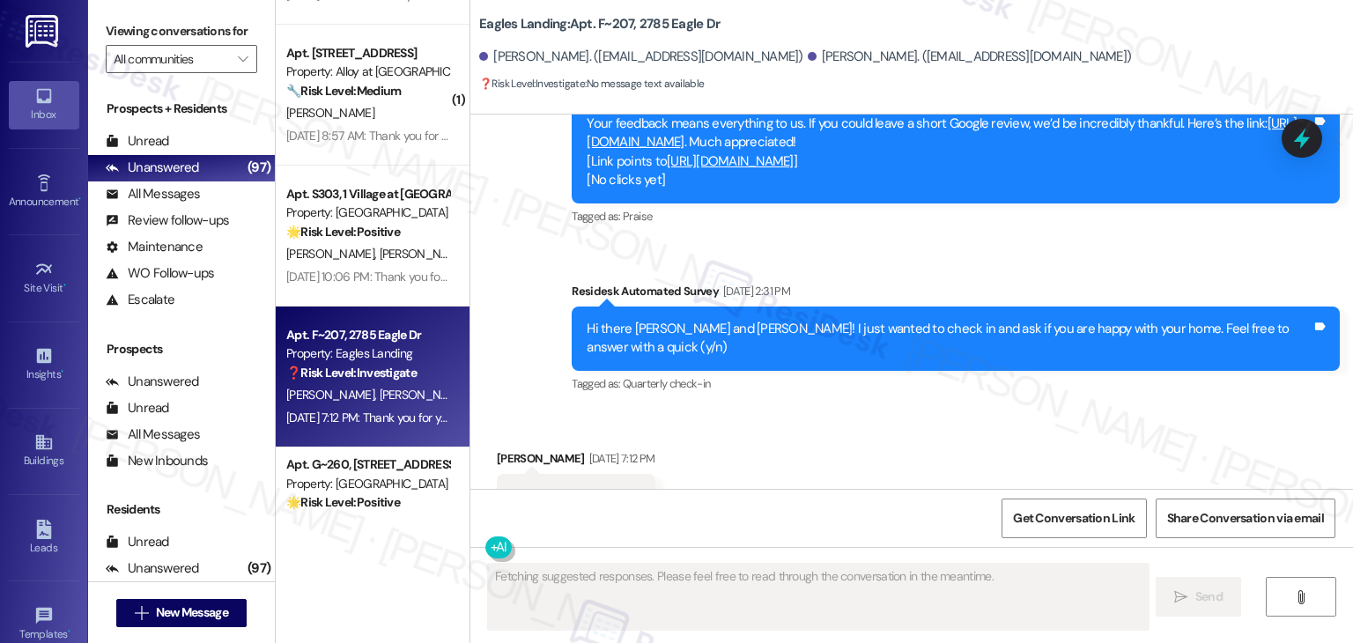
scroll to position [804, 0]
click at [986, 410] on div "Received via SMS Ying Wang Aug 25, 2025 at 7:12 PM Tags and notes" at bounding box center [911, 468] width 883 height 117
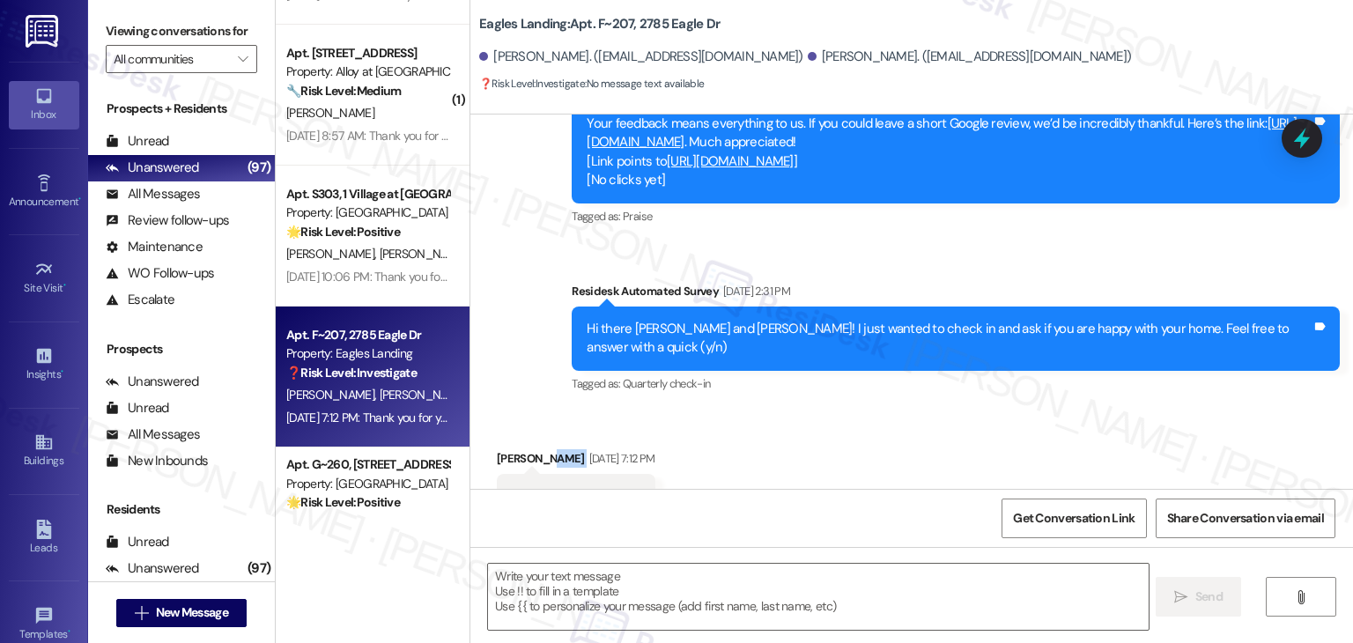
click at [881, 410] on div "Received via SMS Ying Wang Aug 25, 2025 at 7:12 PM Tags and notes" at bounding box center [911, 468] width 883 height 117
click at [515, 474] on div "Tags and notes" at bounding box center [576, 494] width 158 height 40
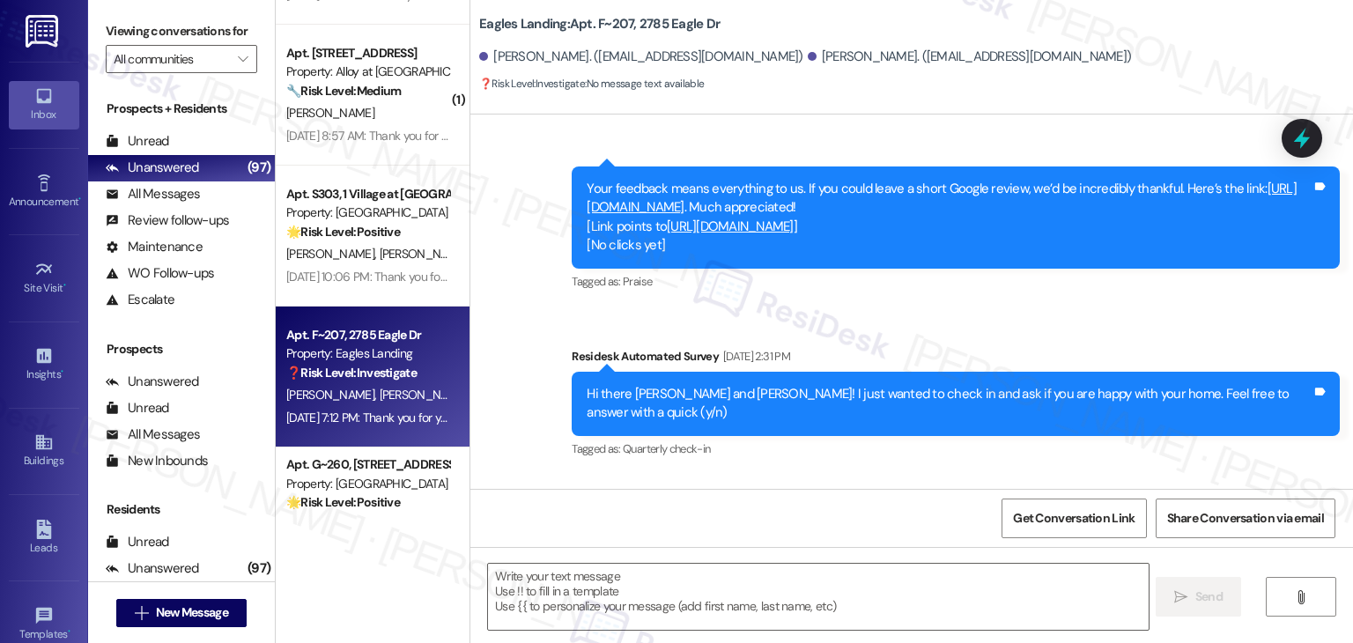
scroll to position [973, 0]
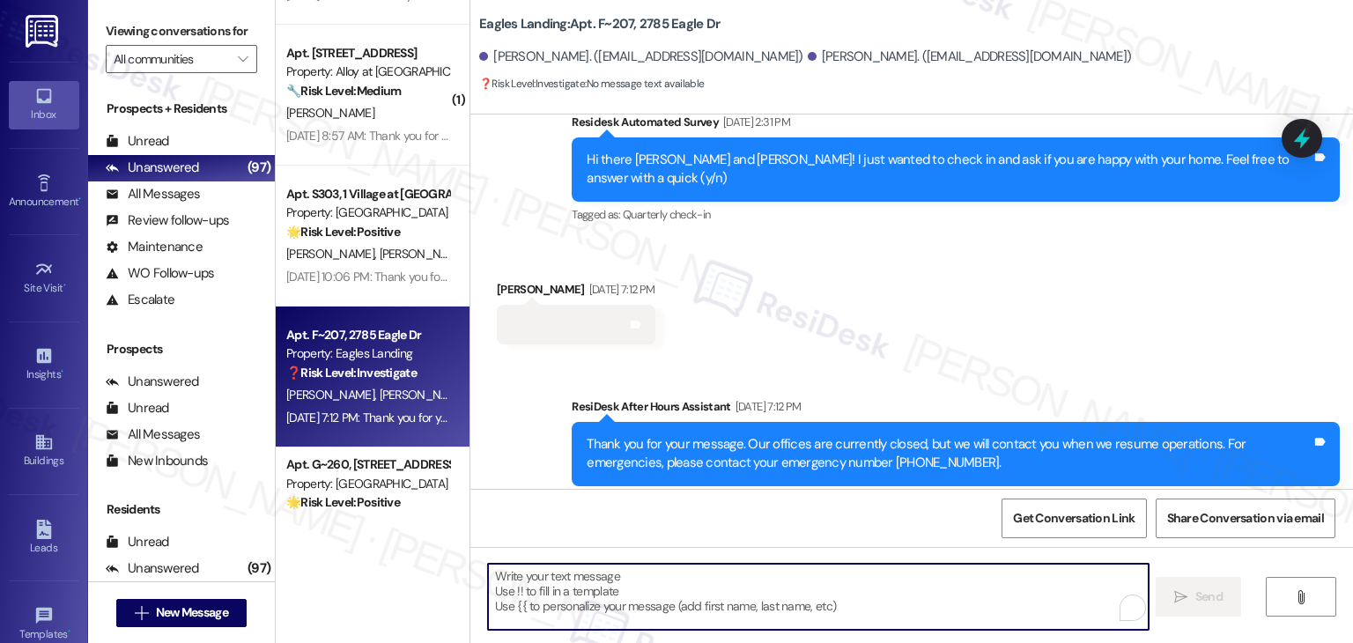
click at [670, 611] on textarea "To enrich screen reader interactions, please activate Accessibility in Grammarl…" at bounding box center [818, 597] width 660 height 66
paste textarea "Hi {{first_name}}, hope you're having a wonderful day! Just wanted to follow up…"
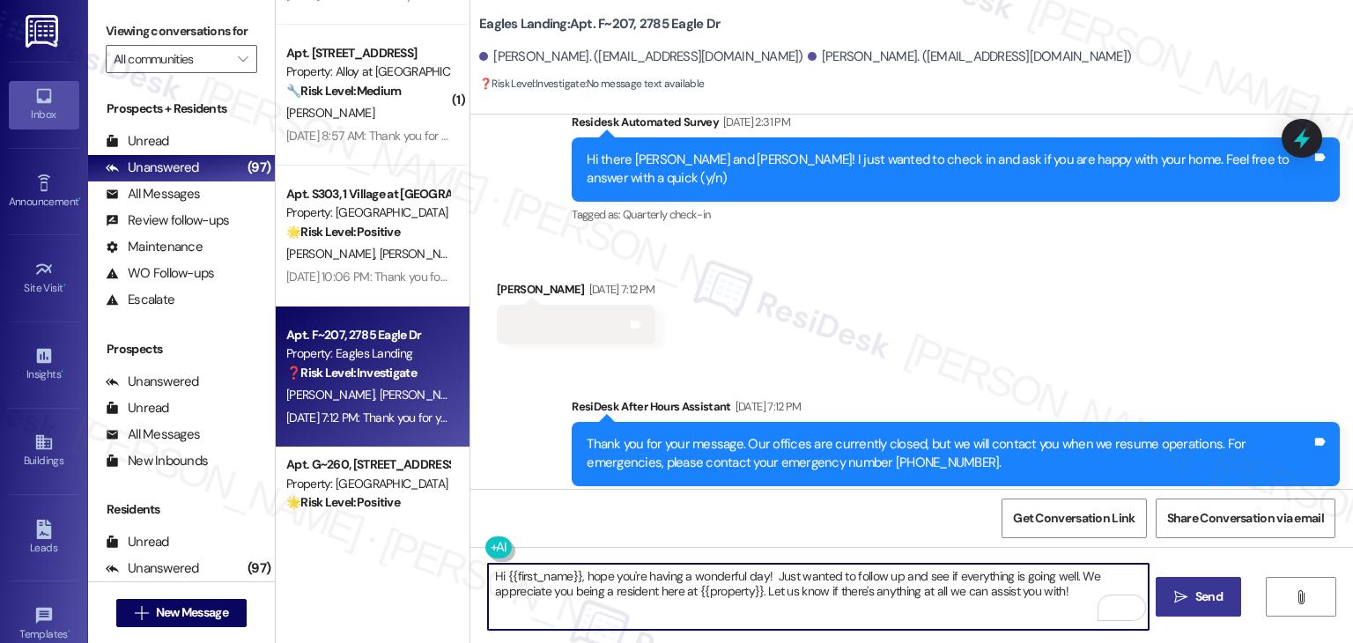
type textarea "Hi {{first_name}}, hope you're having a wonderful day! Just wanted to follow up…"
click at [1199, 591] on span "Send" at bounding box center [1209, 597] width 27 height 19
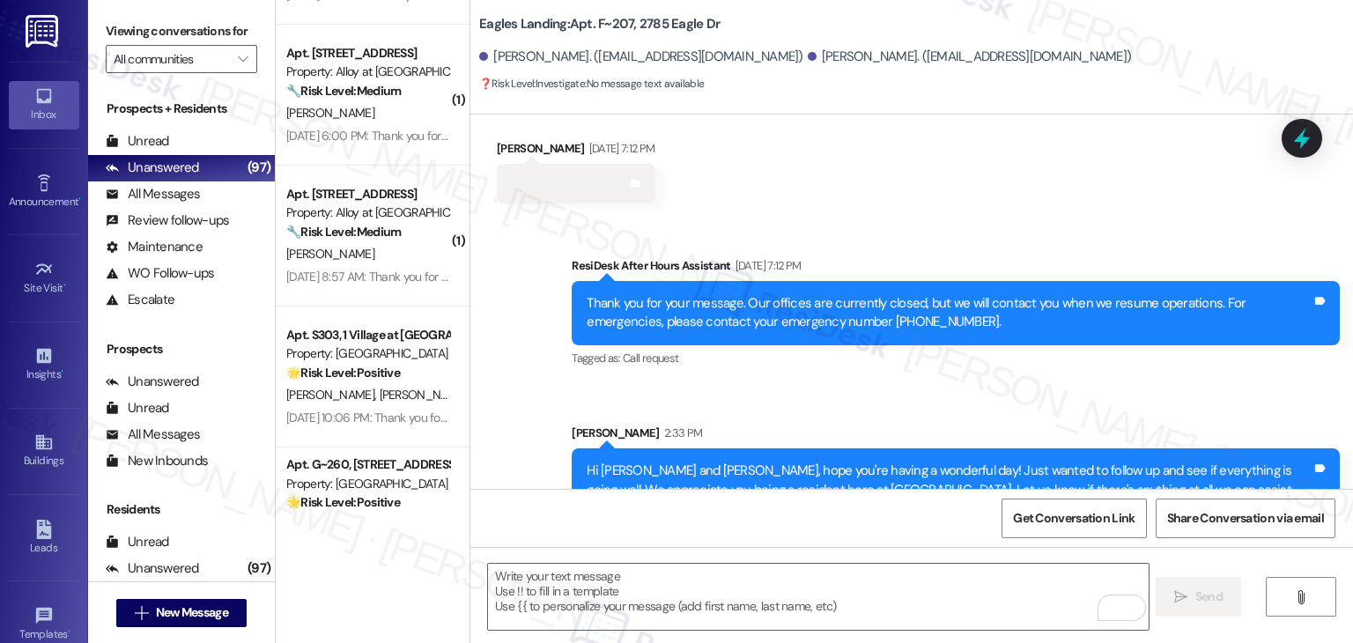
scroll to position [6354, 0]
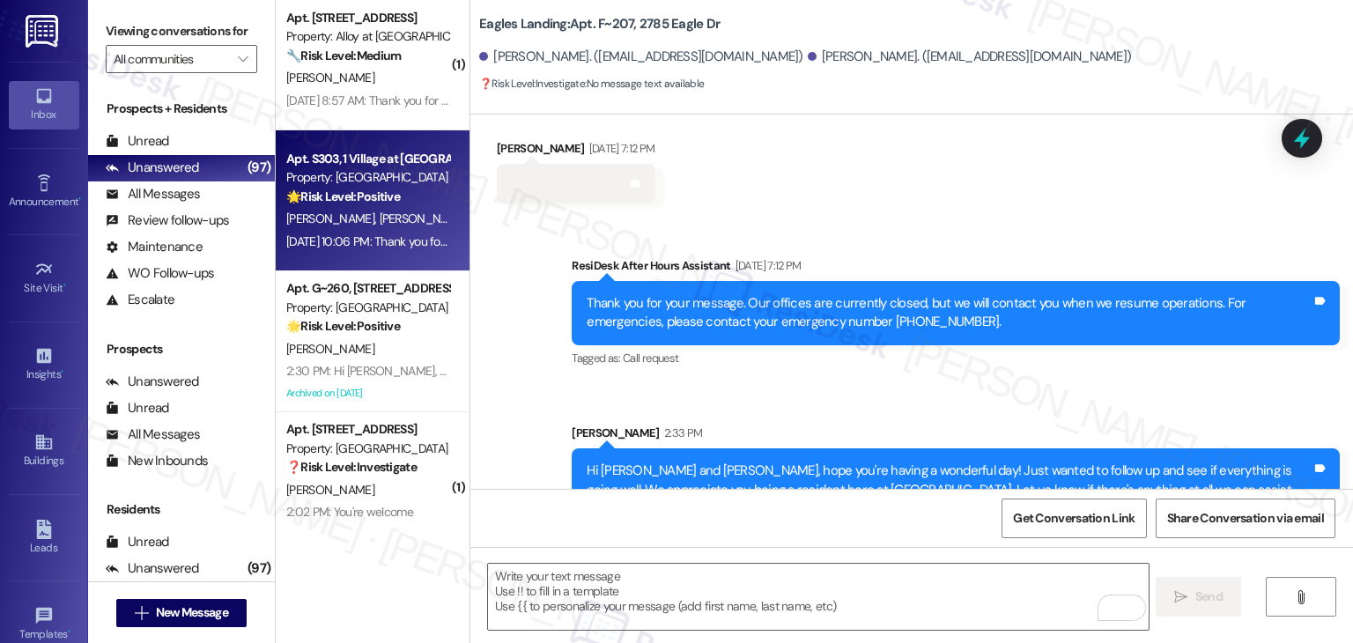
click at [391, 255] on div "Apt. S303, 1 Village at Columbia Property: Columbia Village 🌟 Risk Level: Posit…" at bounding box center [373, 200] width 194 height 141
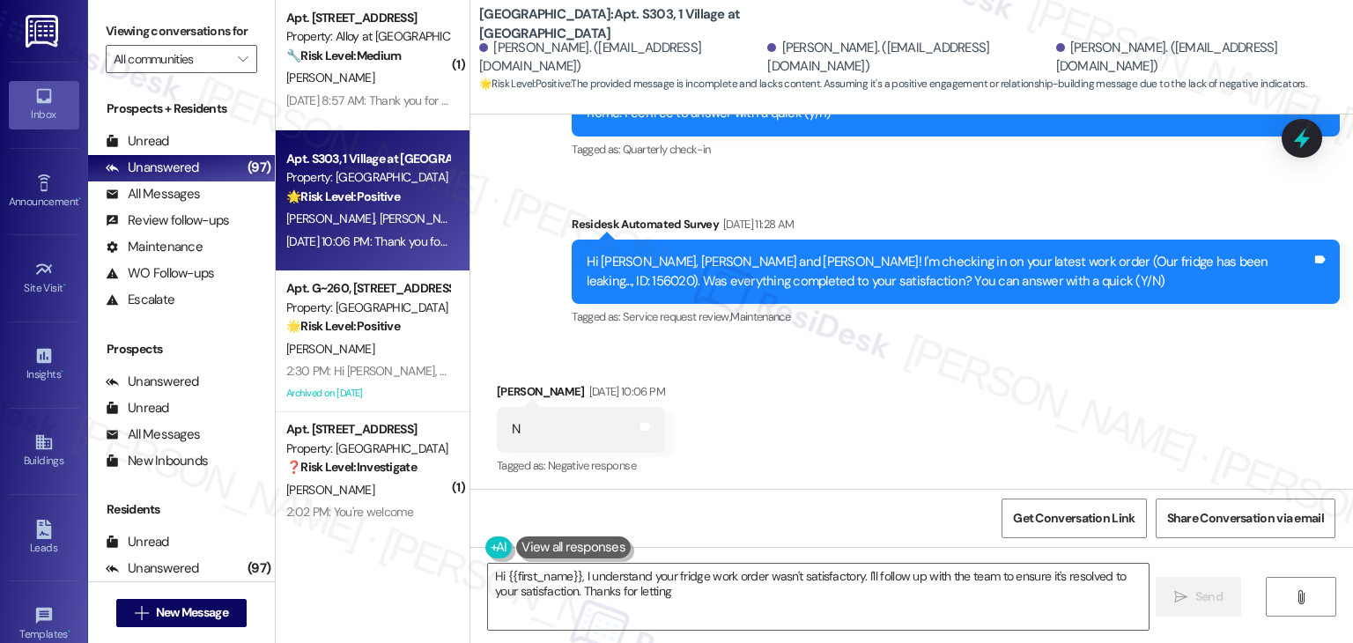
scroll to position [1835, 0]
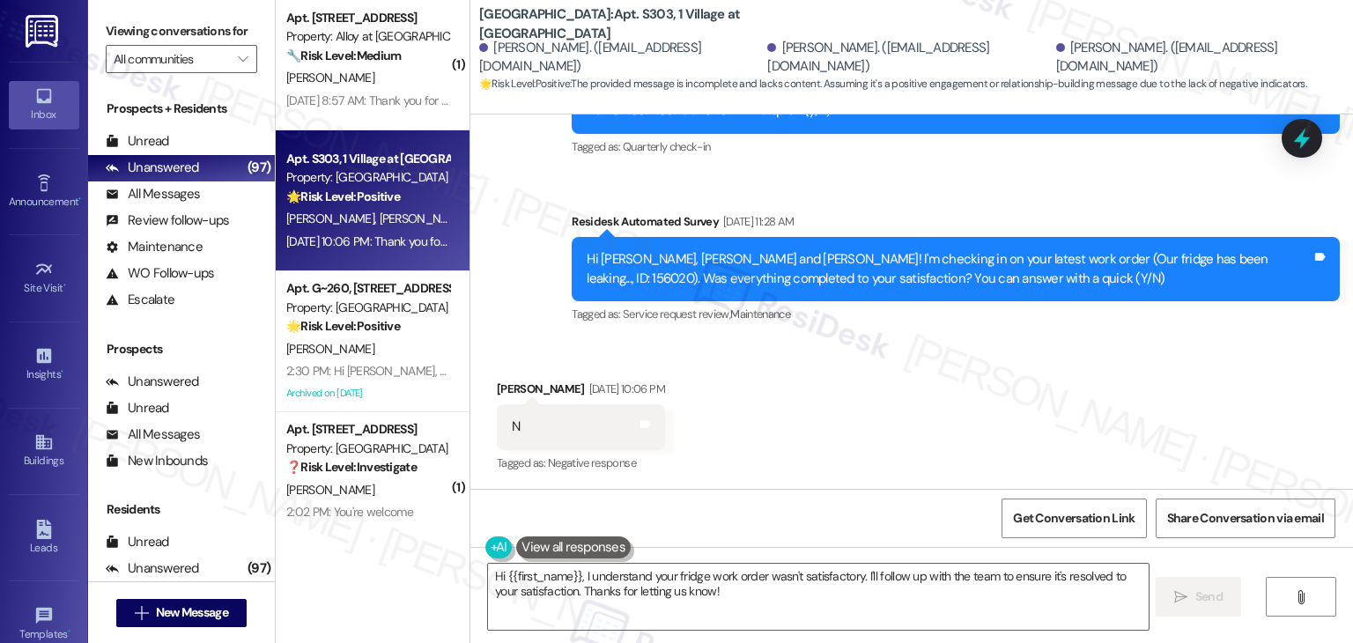
click at [962, 429] on div "Received via SMS Laila-Nisreen Saadi Aug 25, 2025 at 10:06 PM N Tags and notes …" at bounding box center [911, 414] width 883 height 149
drag, startPoint x: 959, startPoint y: 374, endPoint x: 968, endPoint y: 384, distance: 13.1
click at [968, 384] on div "Received via SMS Laila-Nisreen Saadi Aug 25, 2025 at 10:06 PM N Tags and notes …" at bounding box center [911, 414] width 883 height 149
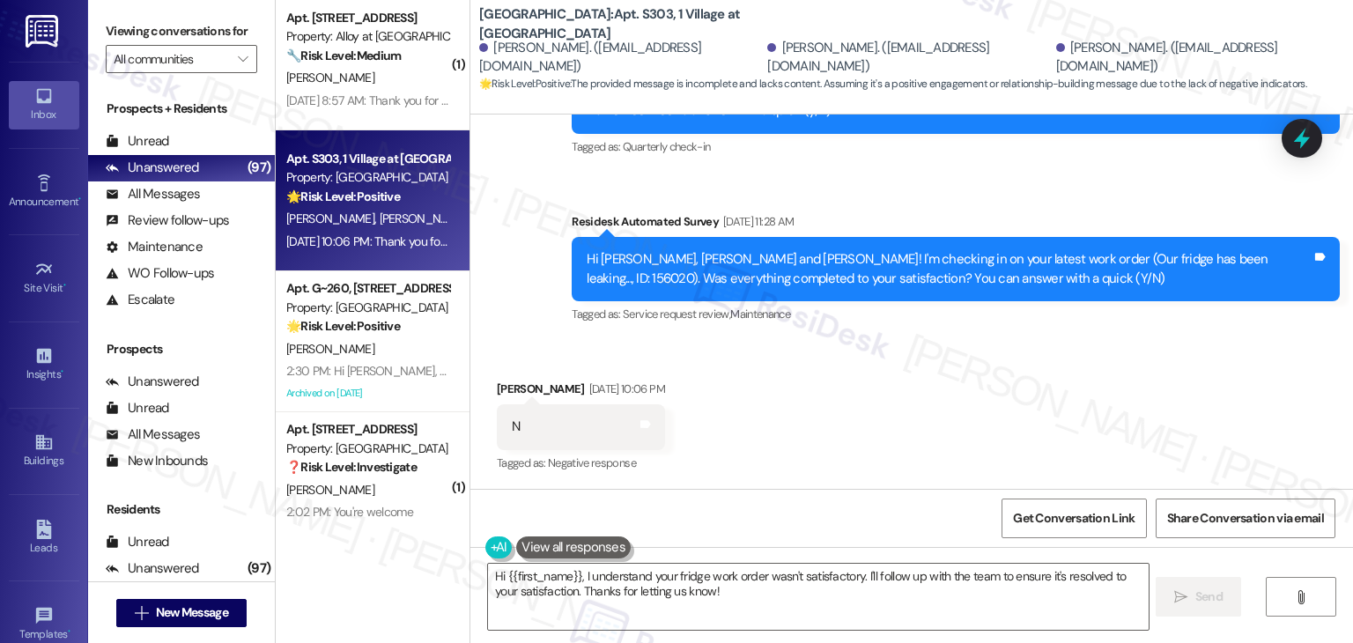
click at [968, 384] on div "Received via SMS Laila-Nisreen Saadi Aug 25, 2025 at 10:06 PM N Tags and notes …" at bounding box center [911, 414] width 883 height 149
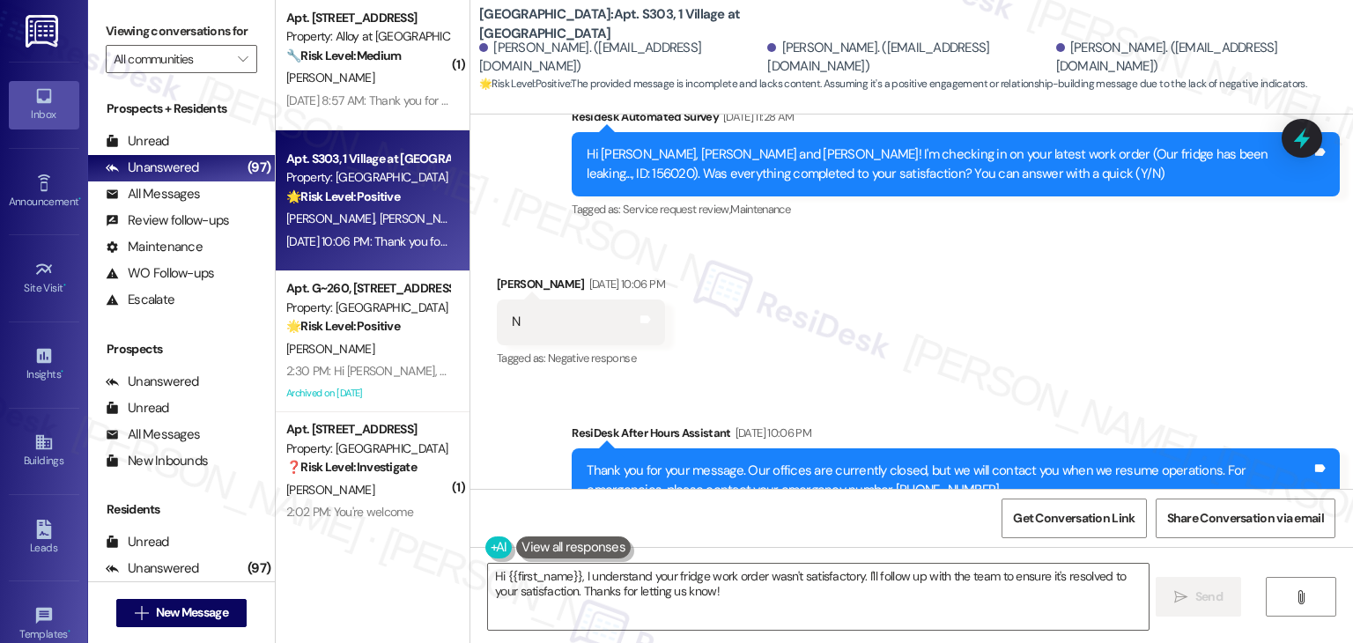
scroll to position [2004, 0]
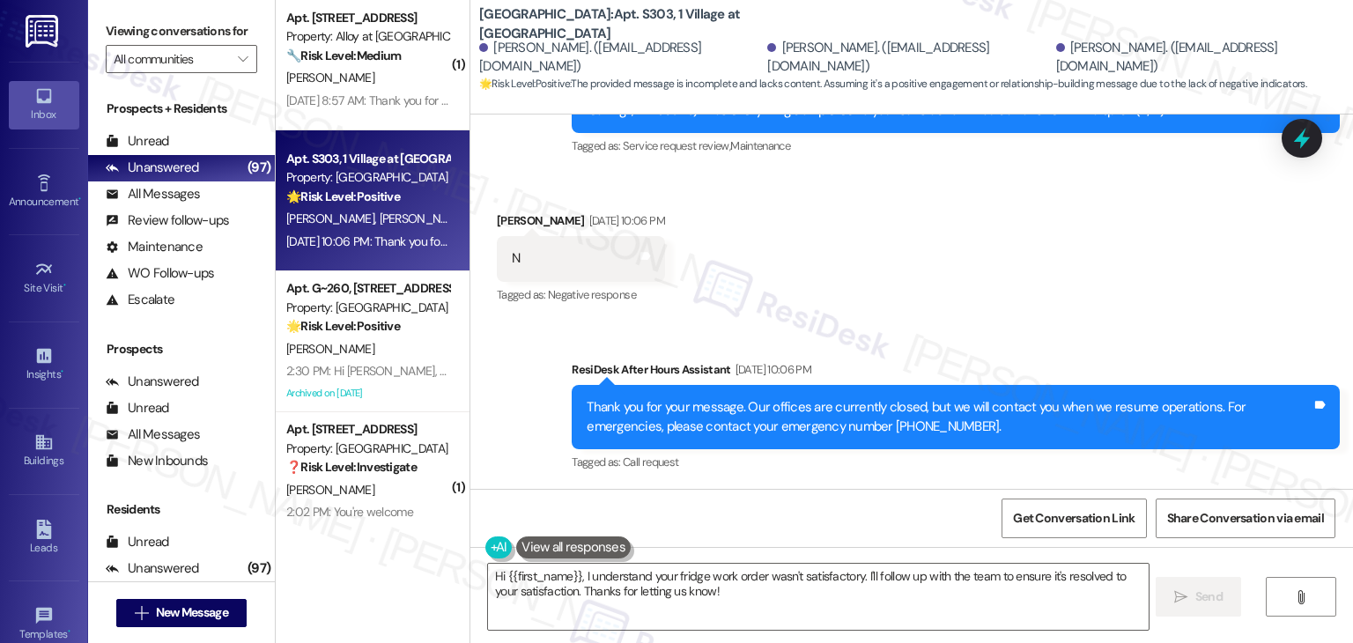
click at [960, 265] on div "Received via SMS Laila-Nisreen Saadi Aug 25, 2025 at 10:06 PM N Tags and notes …" at bounding box center [911, 246] width 883 height 149
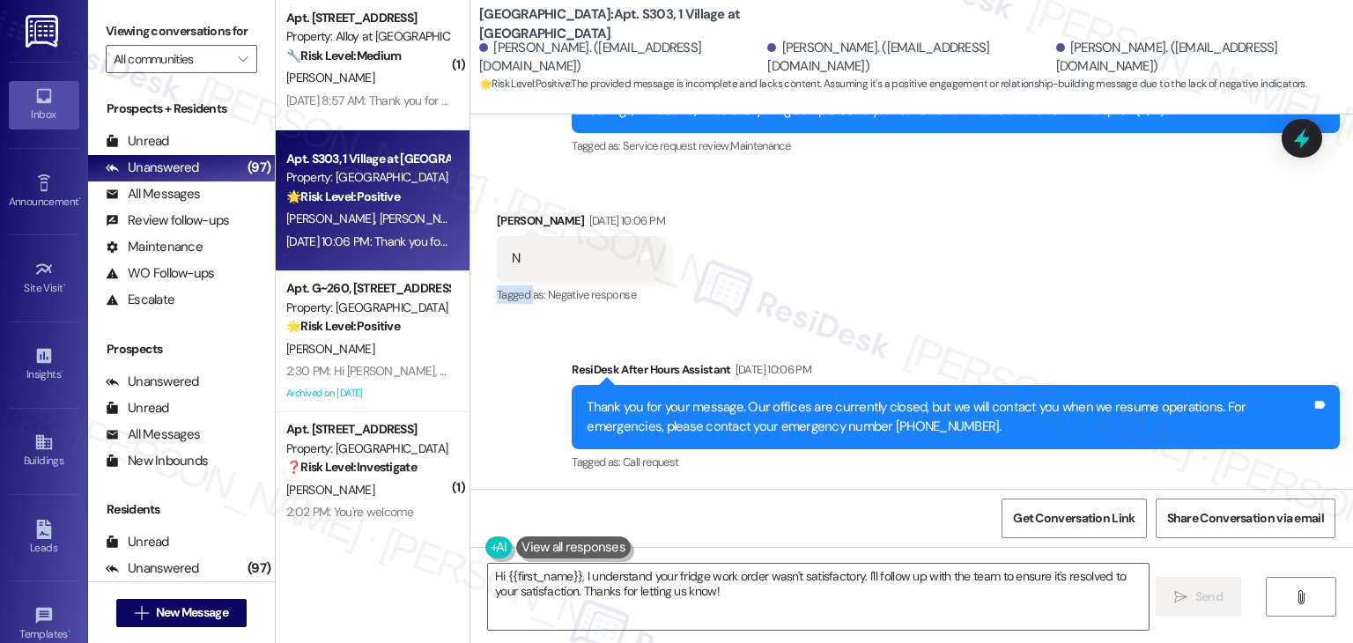
click at [960, 265] on div "Received via SMS Laila-Nisreen Saadi Aug 25, 2025 at 10:06 PM N Tags and notes …" at bounding box center [911, 246] width 883 height 149
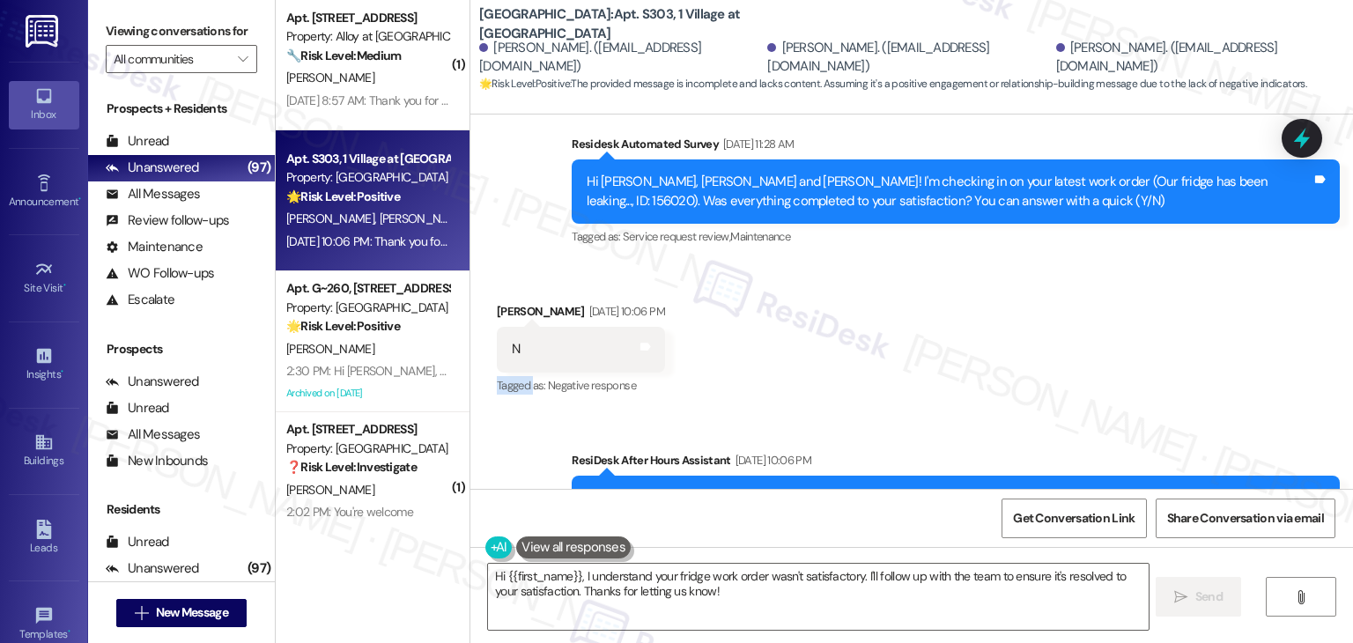
scroll to position [1827, 0]
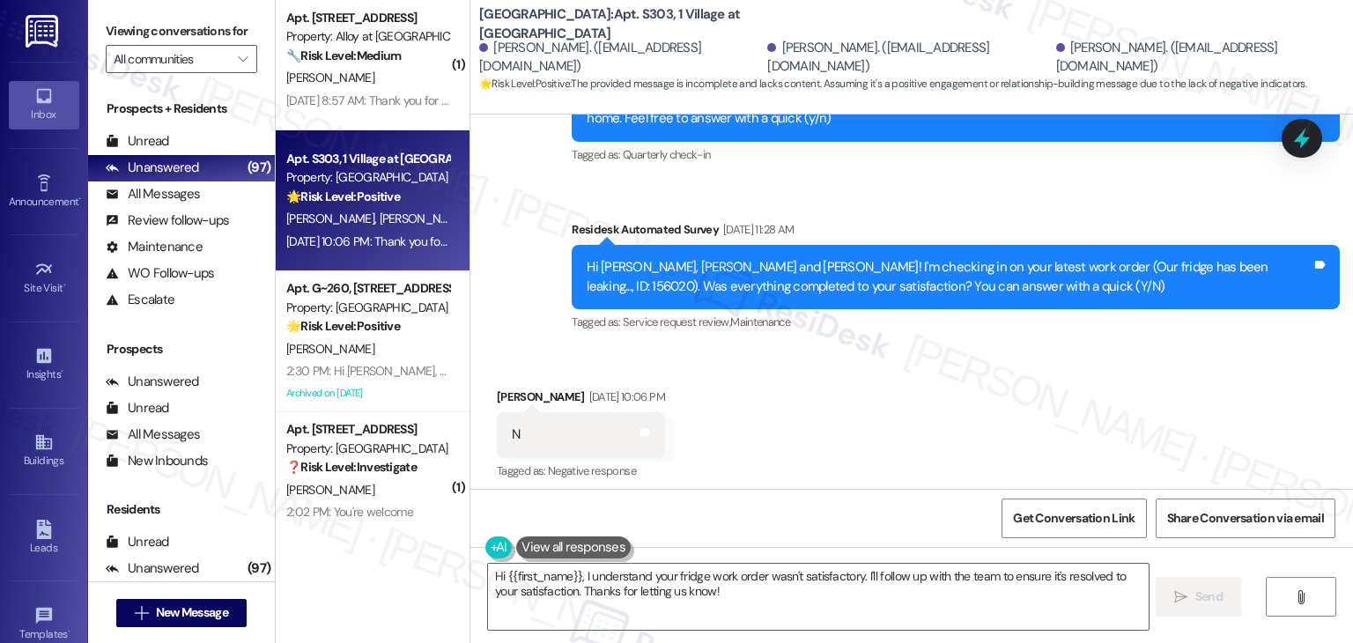
click at [941, 374] on div "Received via SMS Laila-Nisreen Saadi Aug 25, 2025 at 10:06 PM N Tags and notes …" at bounding box center [911, 422] width 883 height 149
click at [990, 420] on div "Received via SMS Laila-Nisreen Saadi Aug 25, 2025 at 10:06 PM N Tags and notes …" at bounding box center [911, 422] width 883 height 149
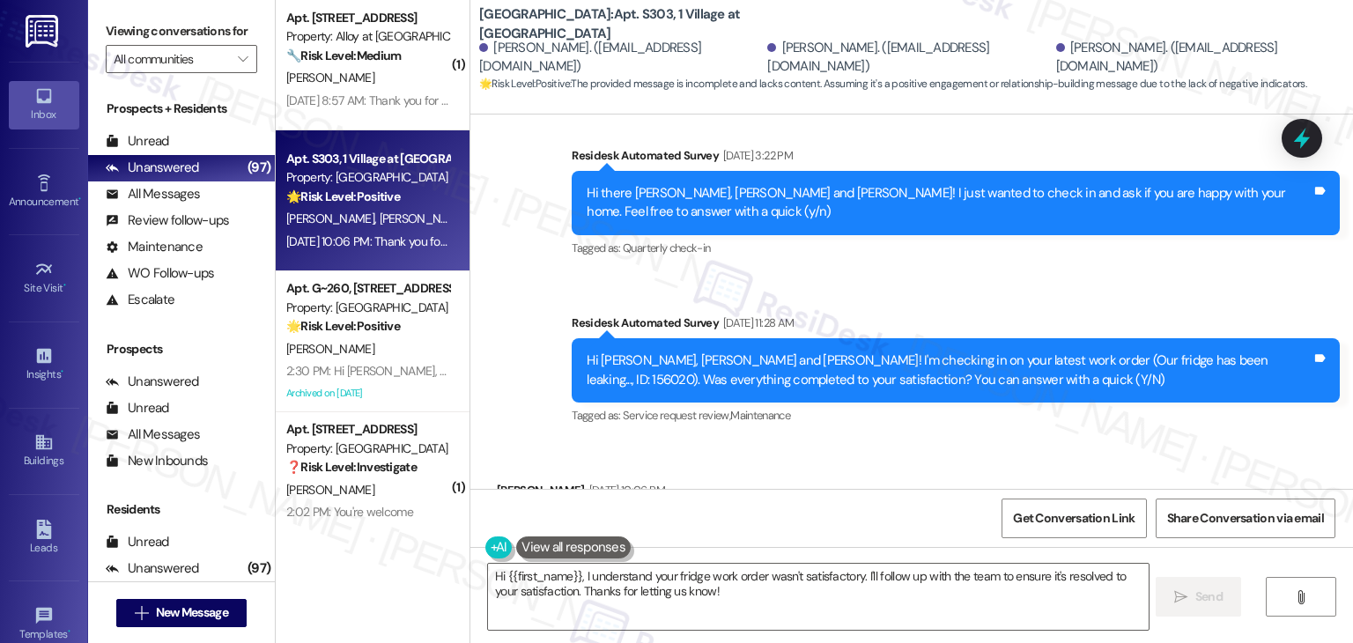
scroll to position [1651, 0]
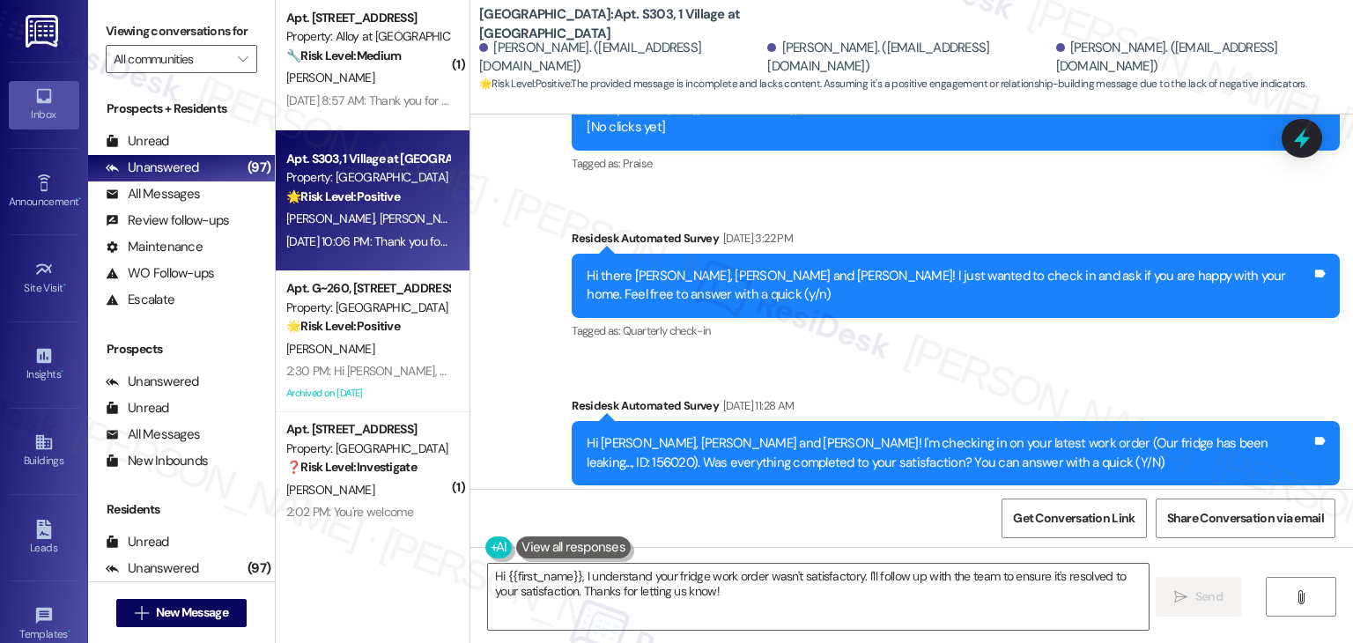
click at [925, 379] on div "Sent via SMS Dottie (ResiDesk) May 29, 2025 at 2:18 PM That makes our day! We’r…" at bounding box center [911, 192] width 883 height 664
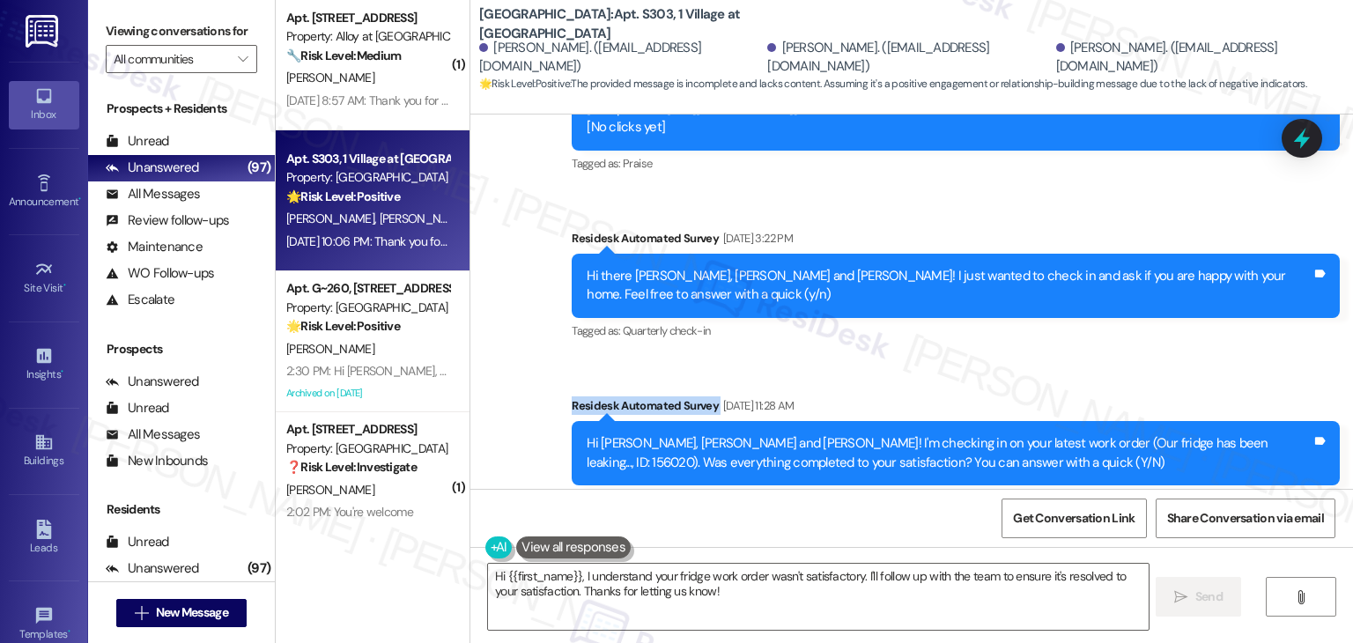
click at [925, 379] on div "Sent via SMS Dottie (ResiDesk) May 29, 2025 at 2:18 PM That makes our day! We’r…" at bounding box center [911, 192] width 883 height 664
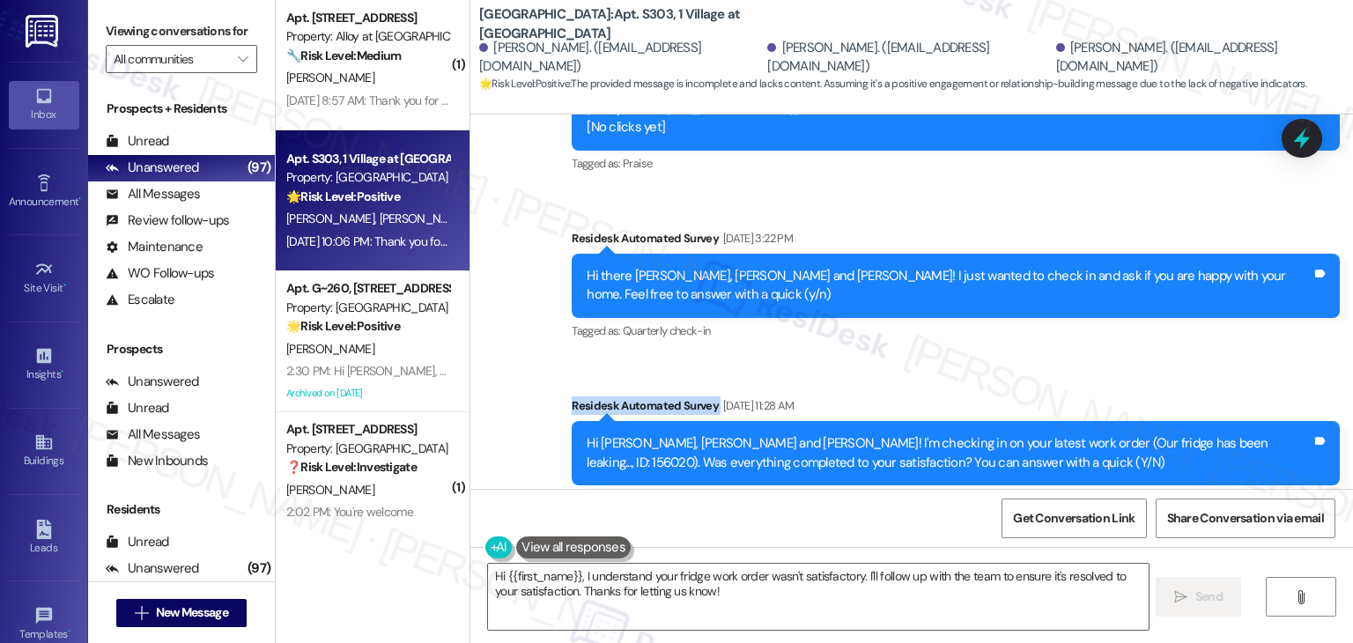
click at [925, 379] on div "Sent via SMS Dottie (ResiDesk) May 29, 2025 at 2:18 PM That makes our day! We’r…" at bounding box center [911, 192] width 883 height 664
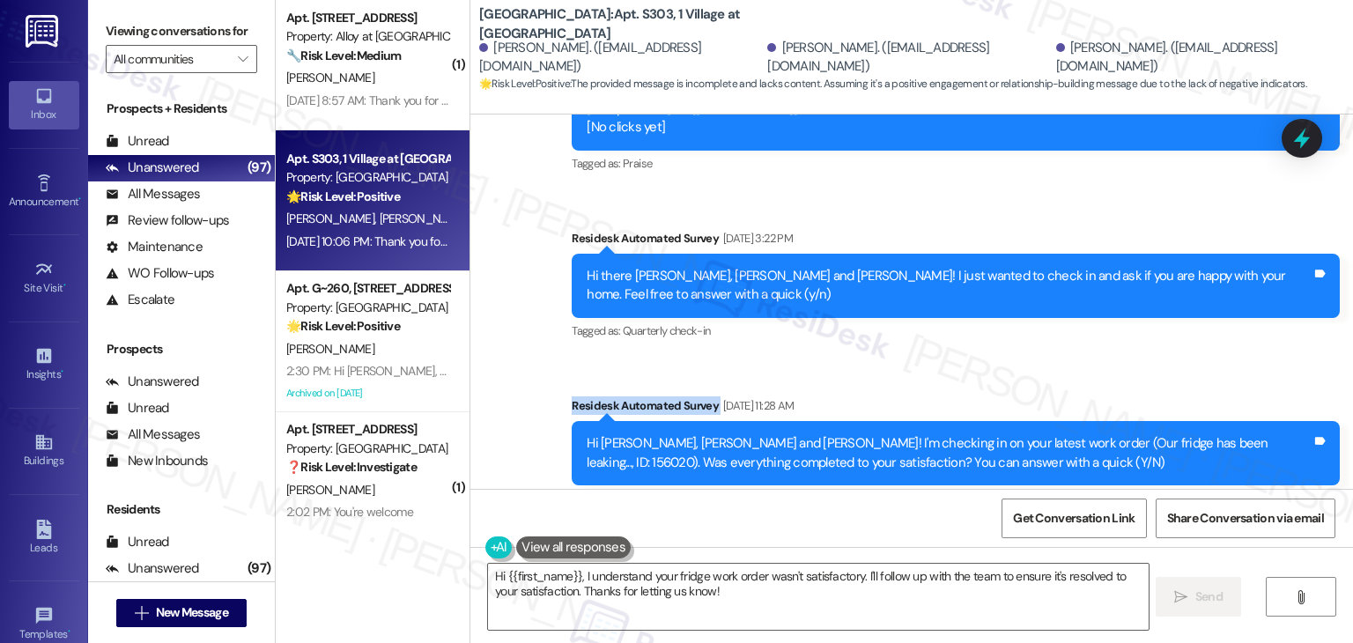
click at [925, 379] on div "Sent via SMS Dottie (ResiDesk) May 29, 2025 at 2:18 PM That makes our day! We’r…" at bounding box center [911, 192] width 883 height 664
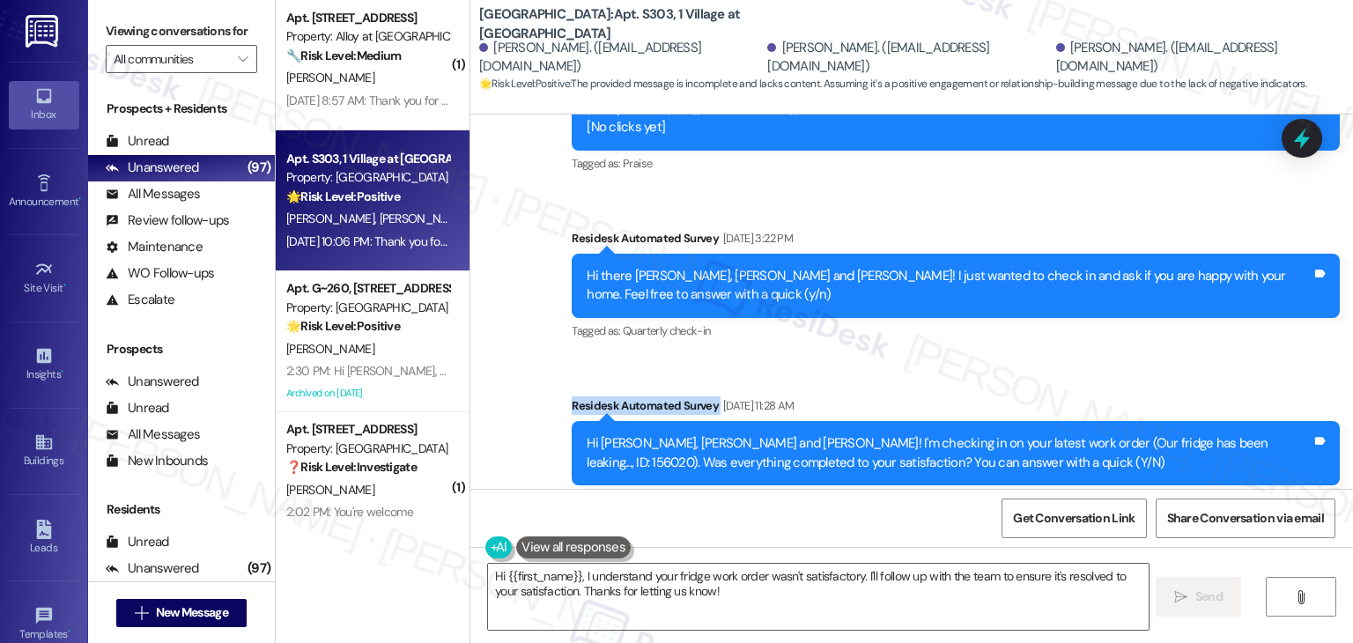
click at [925, 379] on div "Sent via SMS Dottie (ResiDesk) May 29, 2025 at 2:18 PM That makes our day! We’r…" at bounding box center [911, 192] width 883 height 664
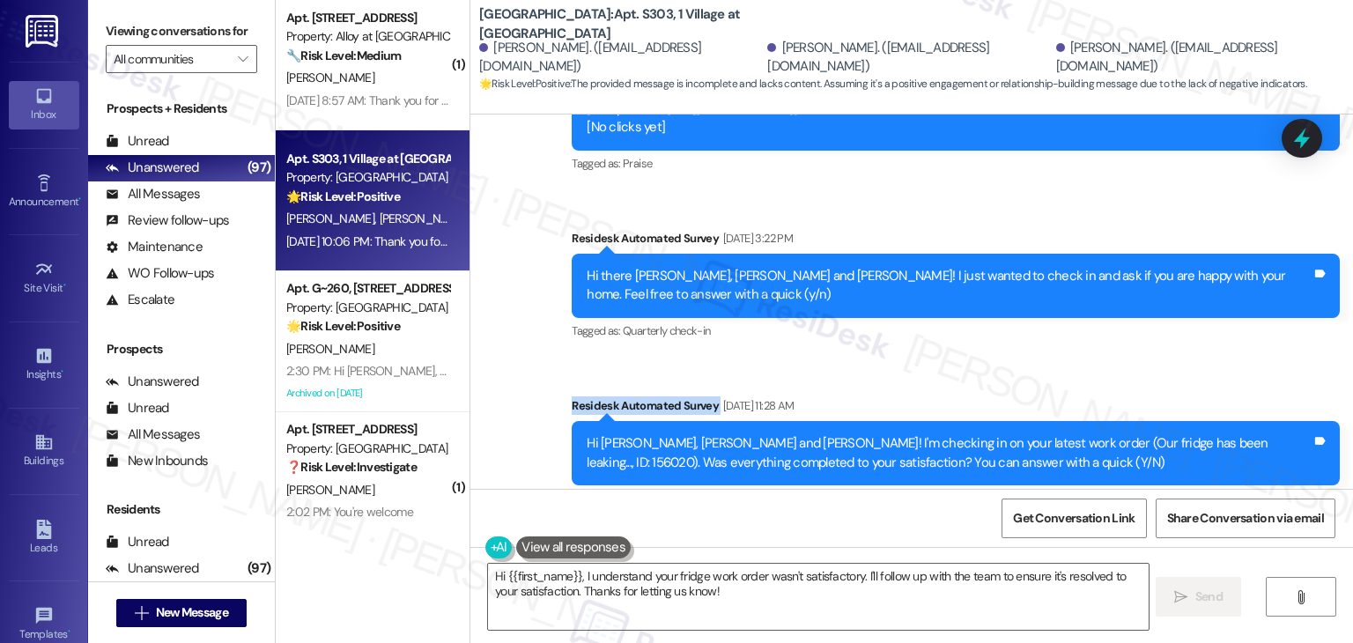
click at [925, 379] on div "Sent via SMS Dottie (ResiDesk) May 29, 2025 at 2:18 PM That makes our day! We’r…" at bounding box center [911, 192] width 883 height 664
click at [774, 569] on textarea "Hi {{first_name}}, I understand your fridge work order wasn't satisfactory. I'l…" at bounding box center [818, 597] width 660 height 66
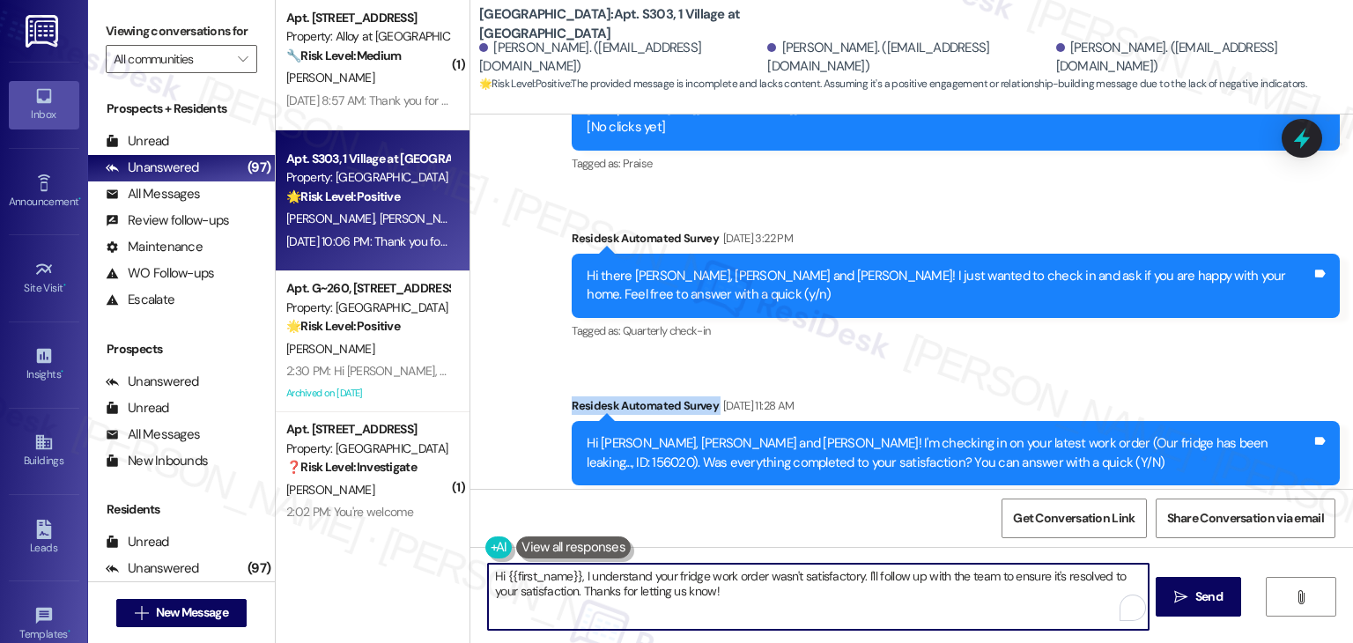
click at [774, 569] on textarea "Hi {{first_name}}, I understand your fridge work order wasn't satisfactory. I'l…" at bounding box center [818, 597] width 660 height 66
paste textarea "! I understand the work order wasn't completed to your satisfaction. Can you pr…"
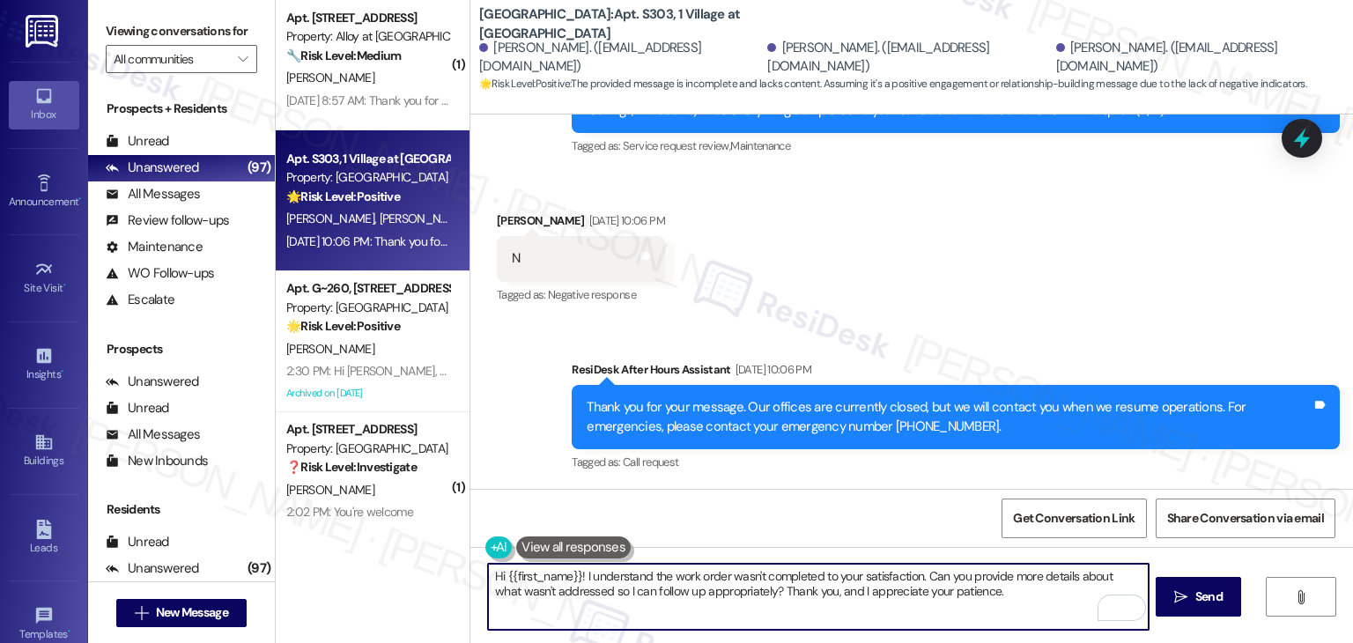
click at [1039, 243] on div "Received via SMS Laila-Nisreen Saadi Aug 25, 2025 at 10:06 PM N Tags and notes …" at bounding box center [911, 246] width 883 height 149
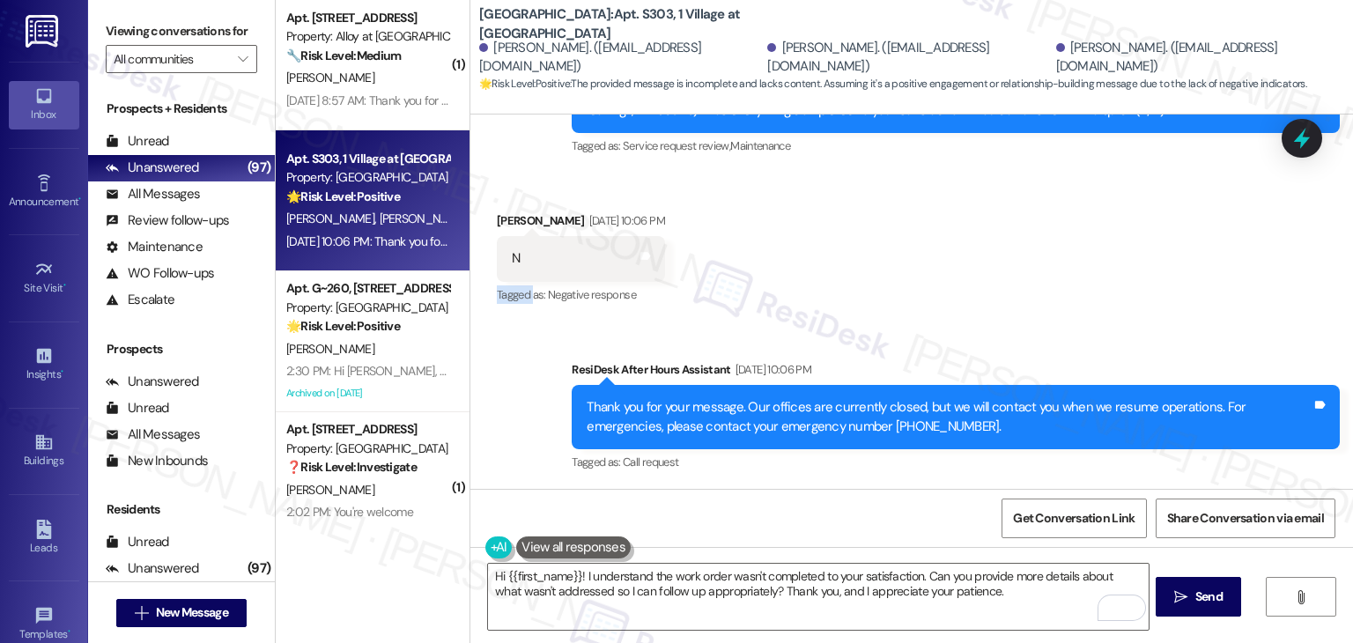
click at [1037, 242] on div "Received via SMS Laila-Nisreen Saadi Aug 25, 2025 at 10:06 PM N Tags and notes …" at bounding box center [911, 246] width 883 height 149
click at [1037, 241] on div "Received via SMS Laila-Nisreen Saadi Aug 25, 2025 at 10:06 PM N Tags and notes …" at bounding box center [911, 246] width 883 height 149
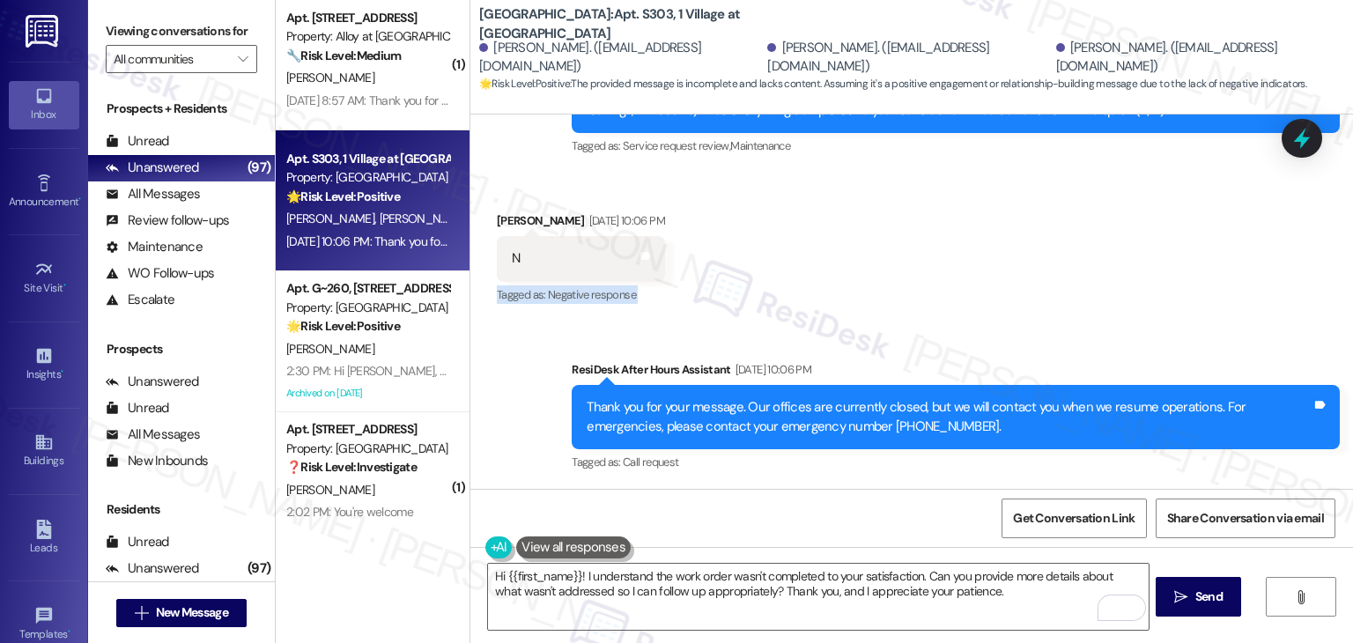
click at [1037, 241] on div "Received via SMS Laila-Nisreen Saadi Aug 25, 2025 at 10:06 PM N Tags and notes …" at bounding box center [911, 246] width 883 height 149
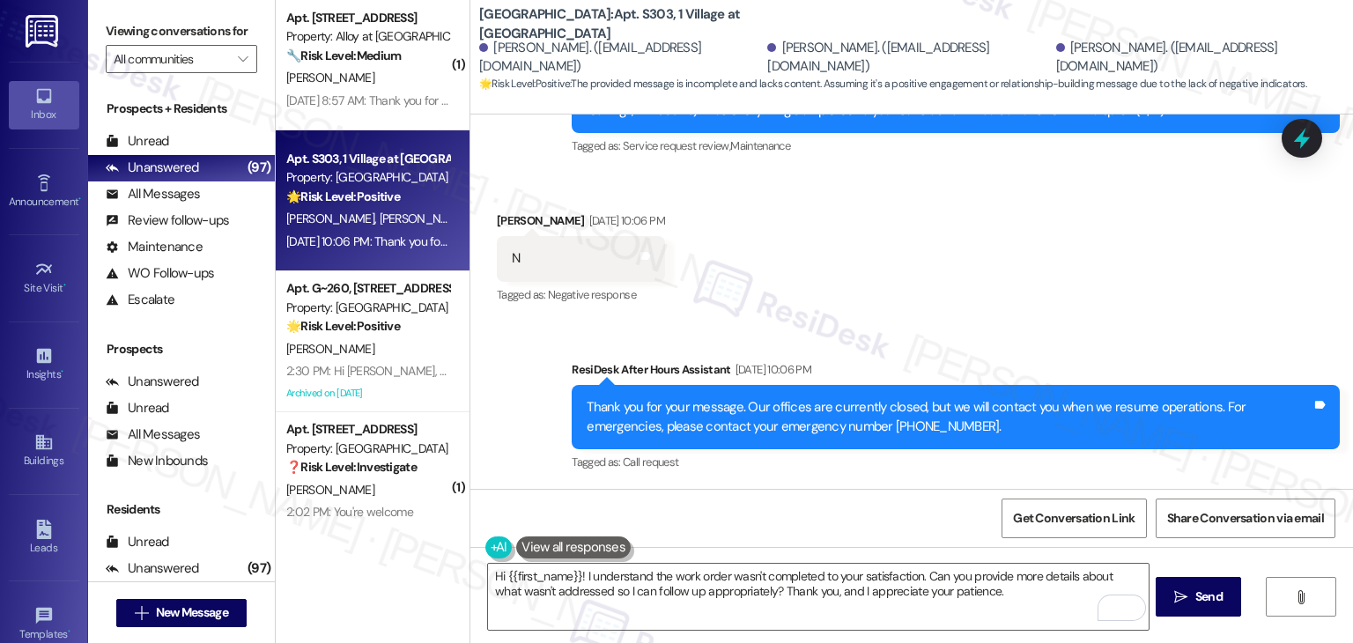
click at [1037, 241] on div "Received via SMS Laila-Nisreen Saadi Aug 25, 2025 at 10:06 PM N Tags and notes …" at bounding box center [911, 246] width 883 height 149
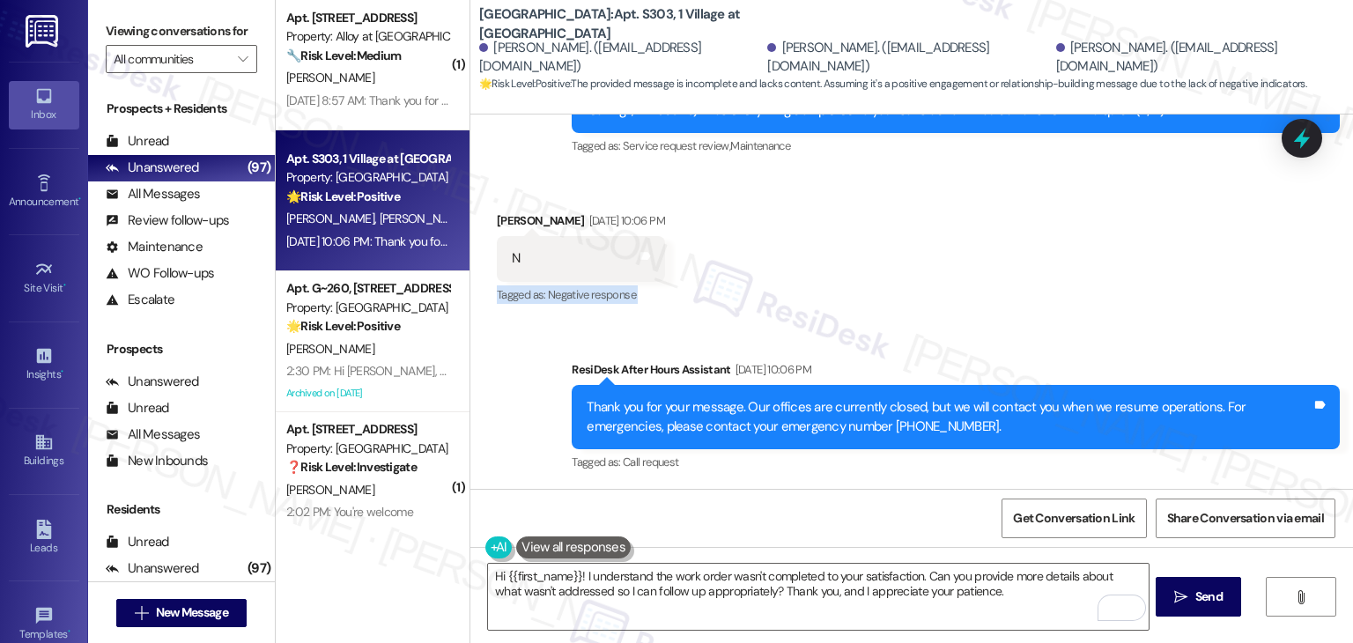
click at [1037, 241] on div "Received via SMS Laila-Nisreen Saadi Aug 25, 2025 at 10:06 PM N Tags and notes …" at bounding box center [911, 246] width 883 height 149
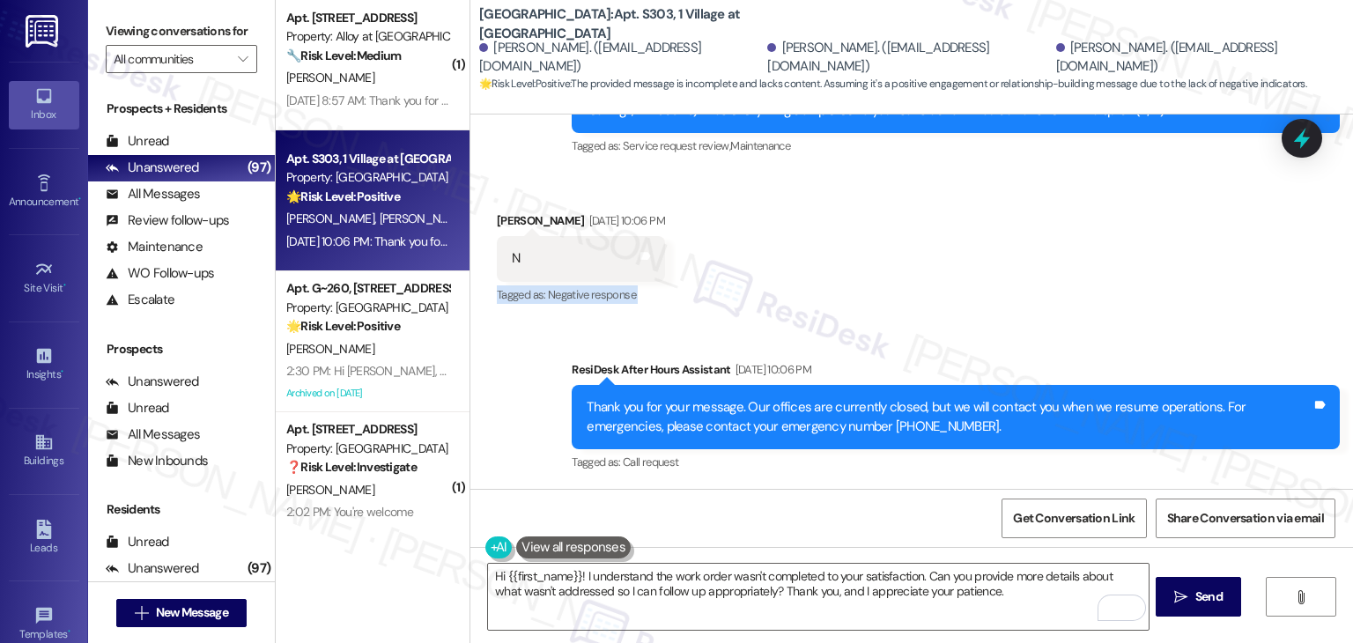
click at [1037, 241] on div "Received via SMS Laila-Nisreen Saadi Aug 25, 2025 at 10:06 PM N Tags and notes …" at bounding box center [911, 246] width 883 height 149
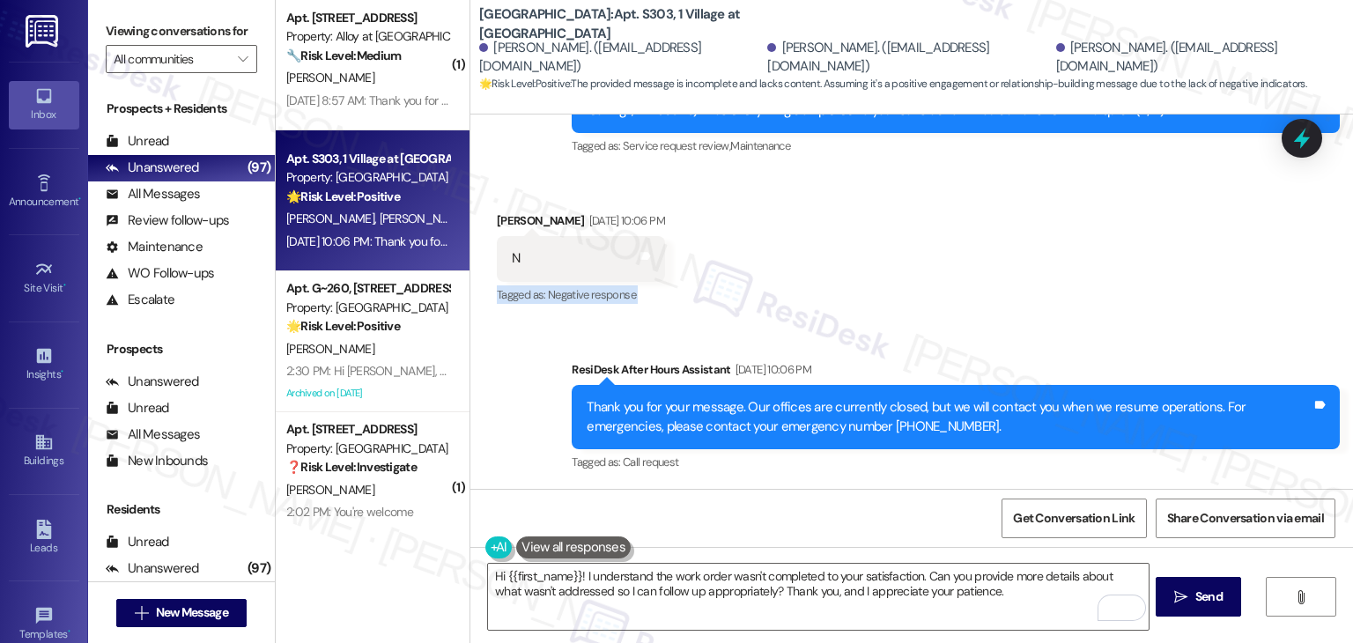
click at [1037, 241] on div "Received via SMS Laila-Nisreen Saadi Aug 25, 2025 at 10:06 PM N Tags and notes …" at bounding box center [911, 246] width 883 height 149
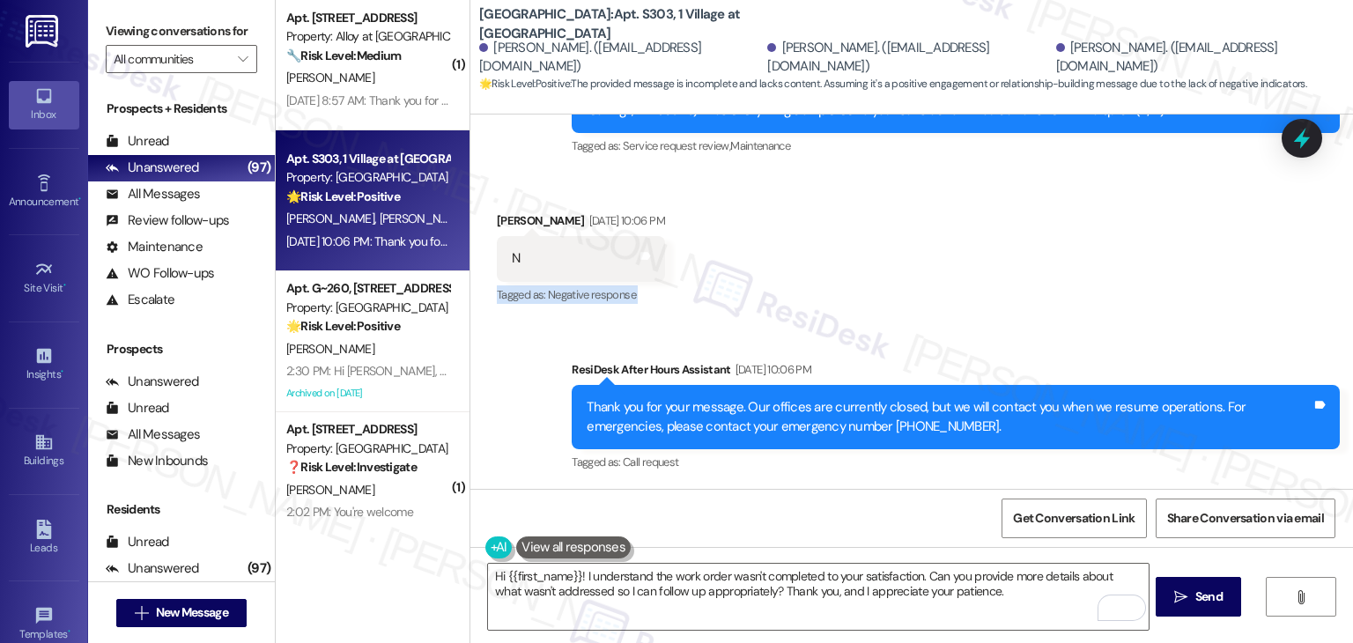
click at [1037, 241] on div "Received via SMS Laila-Nisreen Saadi Aug 25, 2025 at 10:06 PM N Tags and notes …" at bounding box center [911, 246] width 883 height 149
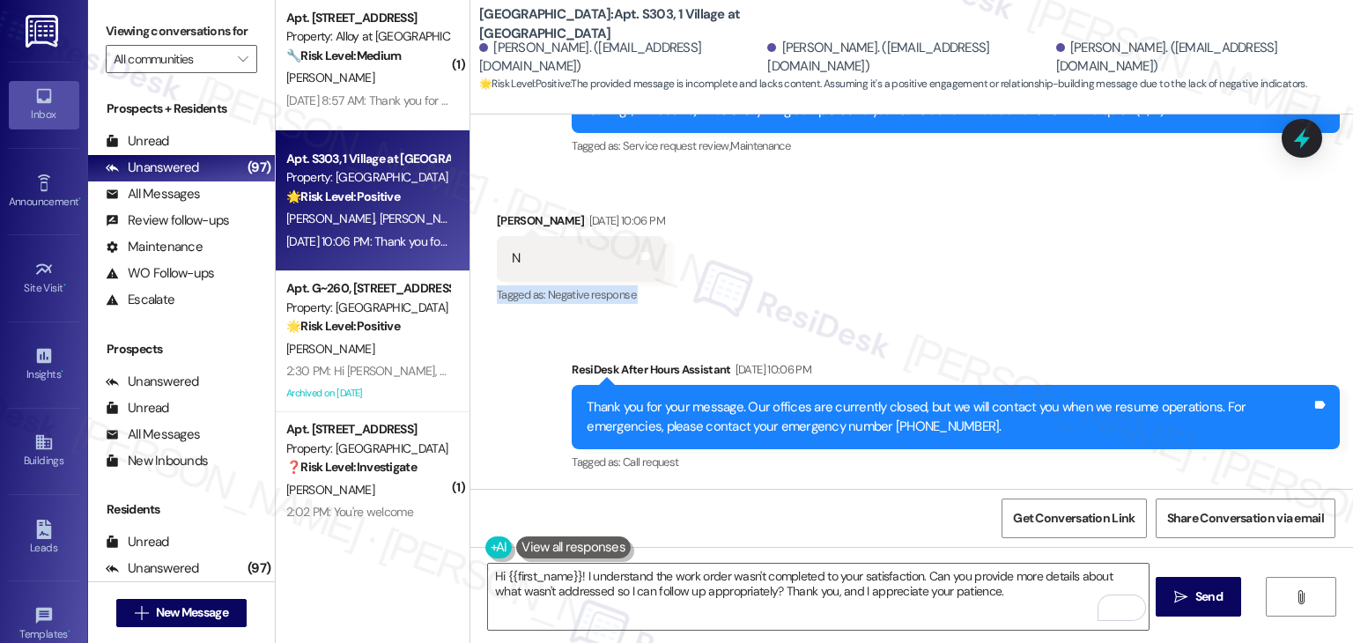
click at [1037, 241] on div "Received via SMS Laila-Nisreen Saadi Aug 25, 2025 at 10:06 PM N Tags and notes …" at bounding box center [911, 246] width 883 height 149
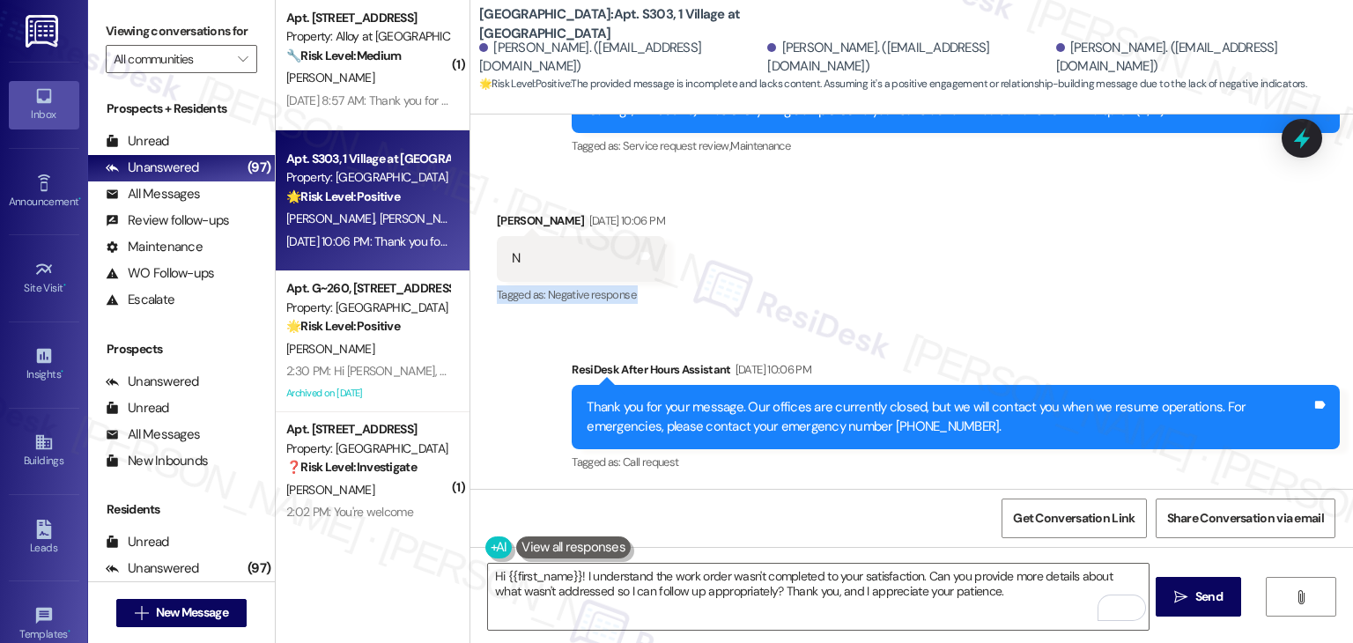
click at [1037, 241] on div "Received via SMS Laila-Nisreen Saadi Aug 25, 2025 at 10:06 PM N Tags and notes …" at bounding box center [911, 246] width 883 height 149
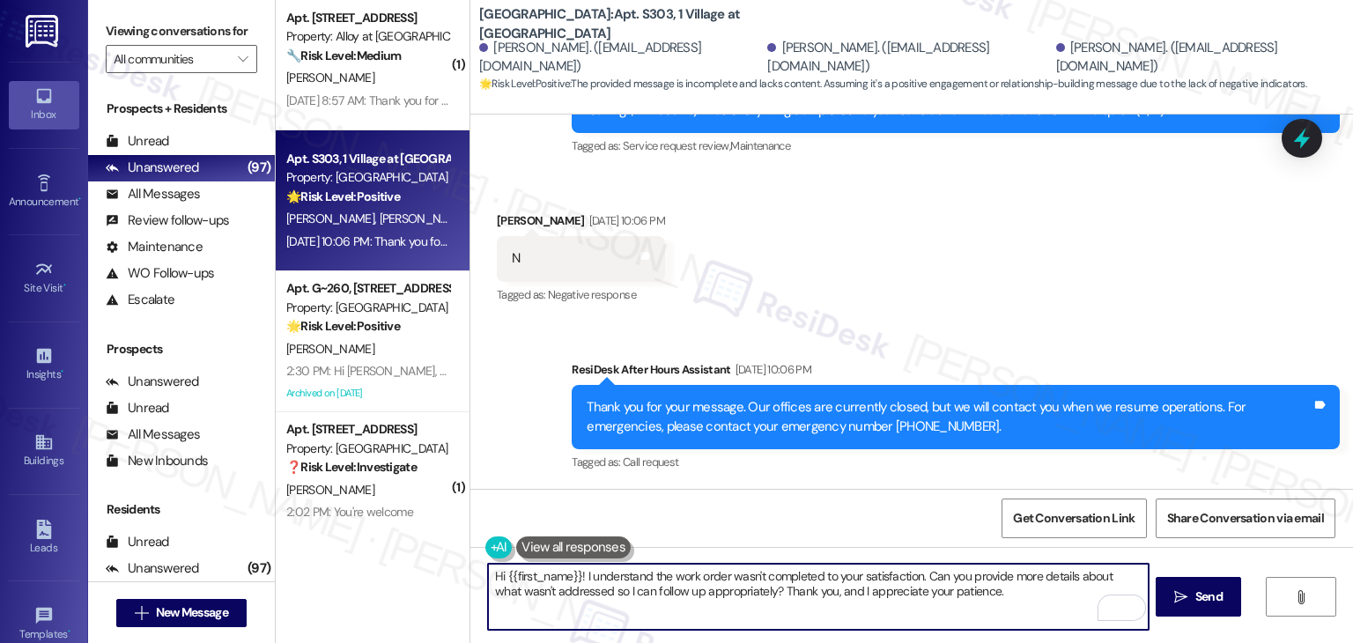
click at [972, 586] on textarea "Hi {{first_name}}! I understand the work order wasn't completed to your satisfa…" at bounding box center [818, 597] width 660 height 66
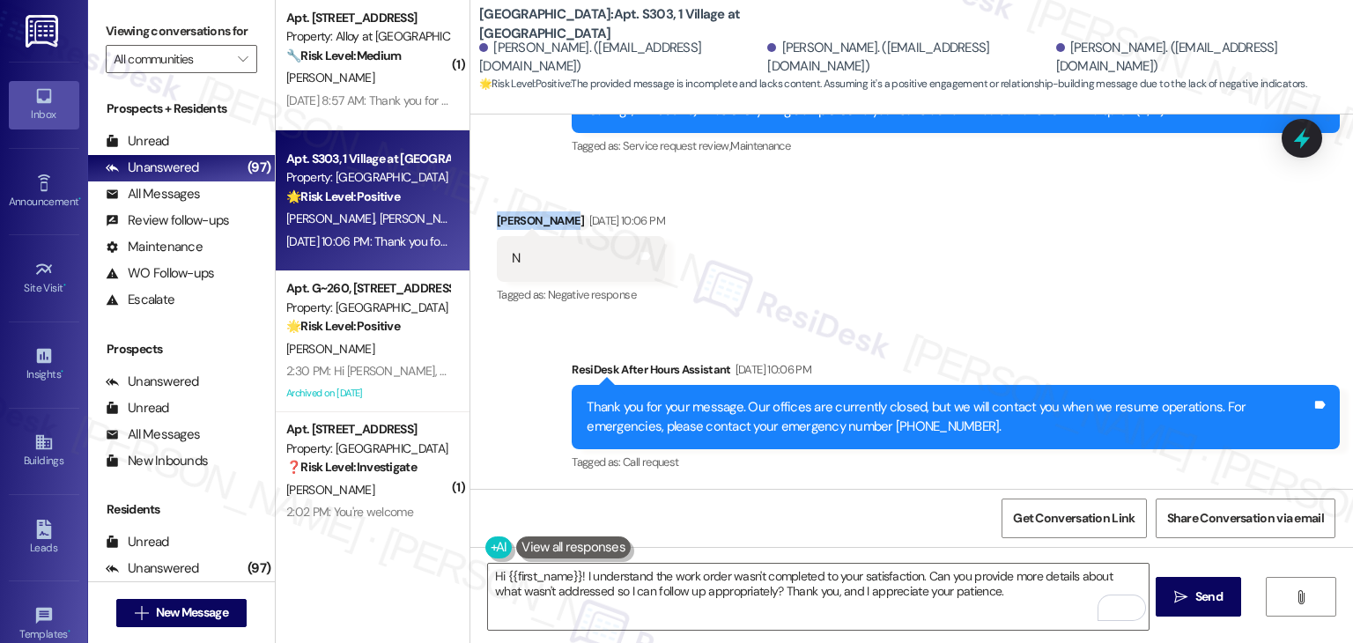
drag, startPoint x: 551, startPoint y: 223, endPoint x: 458, endPoint y: 219, distance: 92.6
click at [470, 219] on div "Columbia Village: Apt. S303, 1 Village at Columbia Emily Rodriguez. (rodrigueze…" at bounding box center [912, 321] width 884 height 643
copy div "Laila-Nisree"
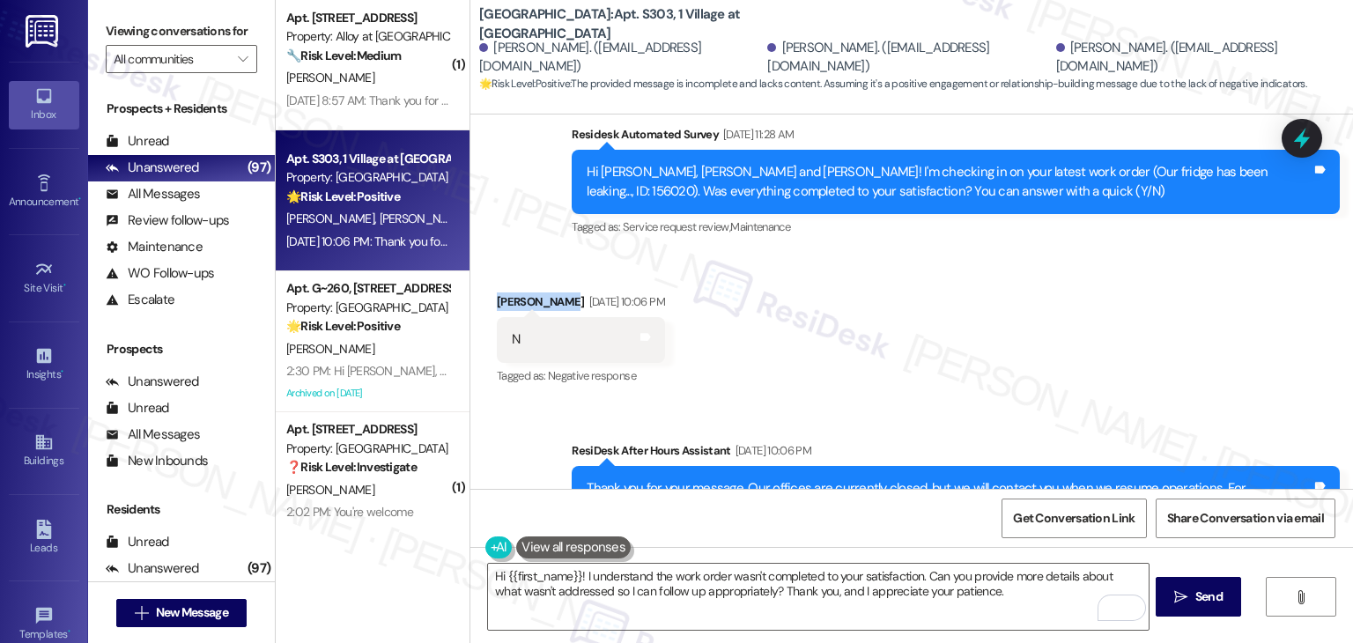
scroll to position [1827, 0]
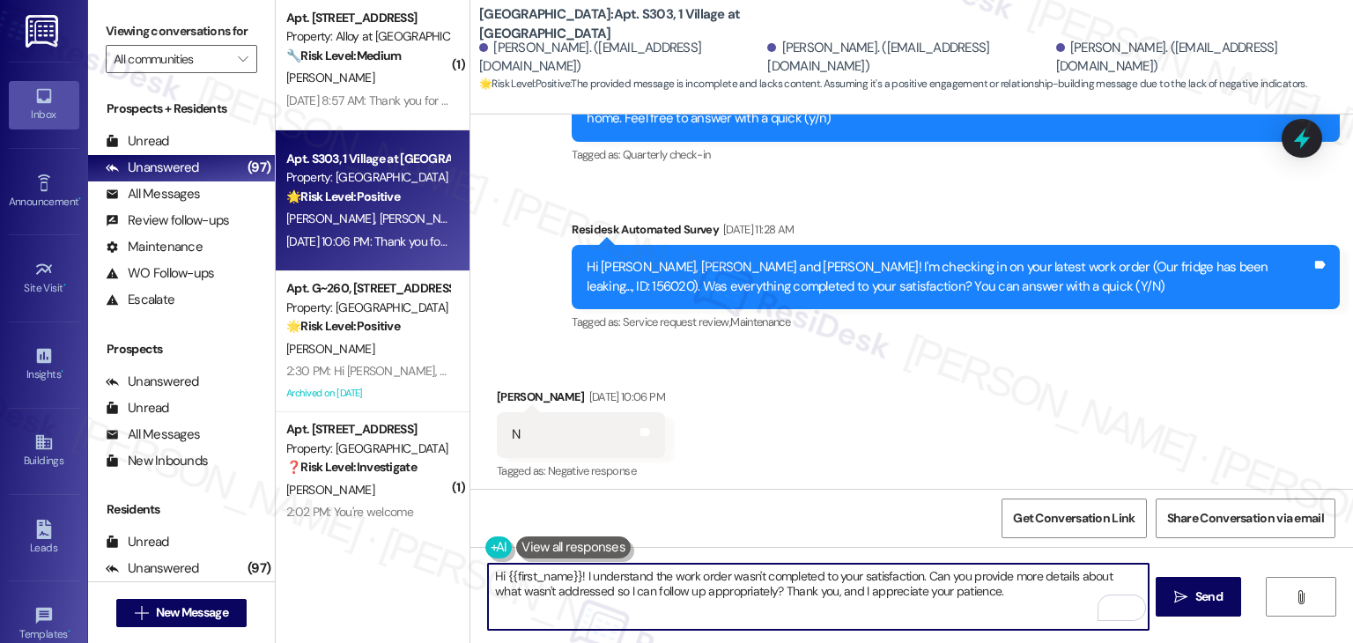
click at [604, 588] on textarea "Hi {{first_name}}! I understand the work order wasn't completed to your satisfa…" at bounding box center [818, 597] width 660 height 66
drag, startPoint x: 567, startPoint y: 574, endPoint x: 497, endPoint y: 574, distance: 70.5
click at [497, 574] on textarea "Hi {{first_name}}! I understand the work order wasn't completed to your satisfa…" at bounding box center [818, 597] width 660 height 66
paste textarea "Laila-Nisree"
type textarea "Hi Laila-Nisreen! I understand the work order wasn't completed to your satisfac…"
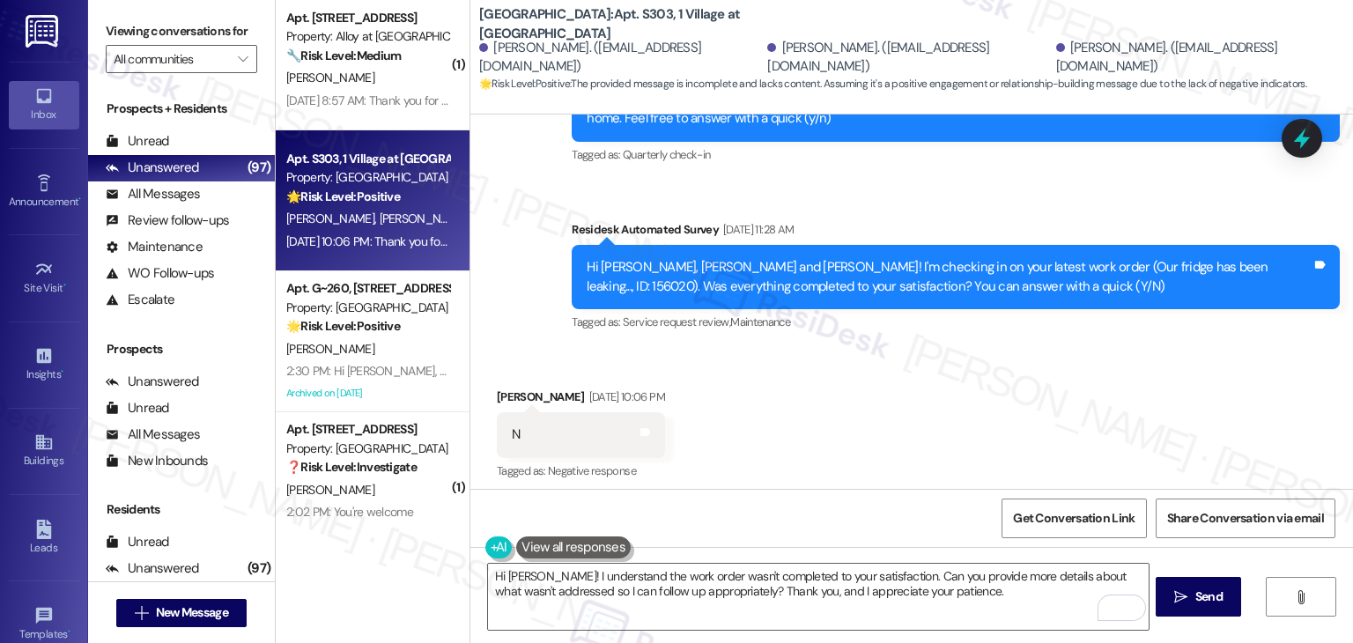
click at [826, 419] on div "Received via SMS Laila-Nisreen Saadi Aug 25, 2025 at 10:06 PM N Tags and notes …" at bounding box center [911, 422] width 883 height 149
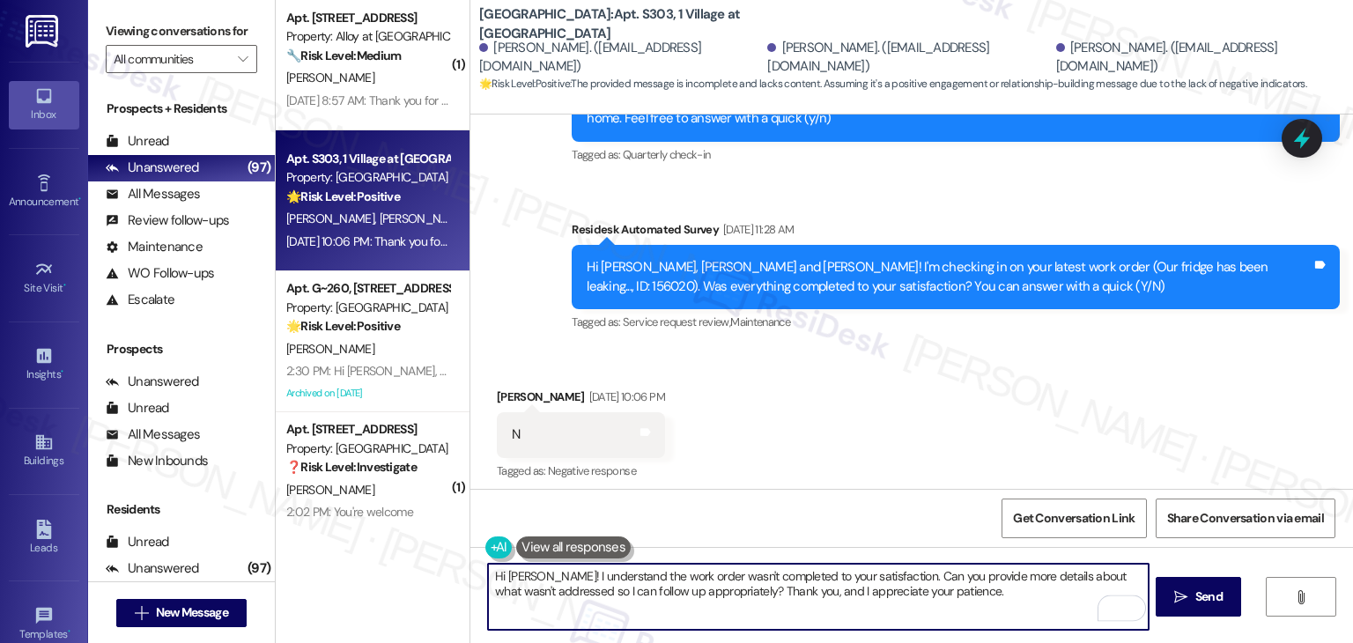
click at [994, 593] on textarea "Hi Laila-Nisreen! I understand the work order wasn't completed to your satisfac…" at bounding box center [818, 597] width 660 height 66
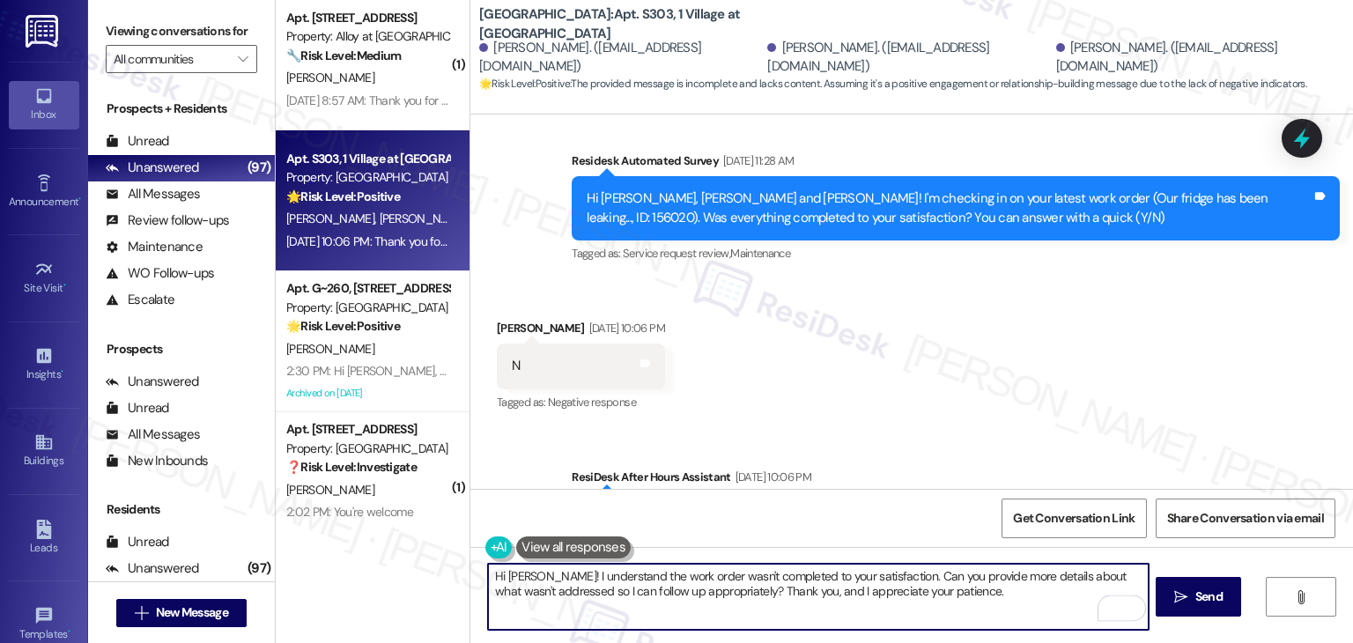
scroll to position [2004, 0]
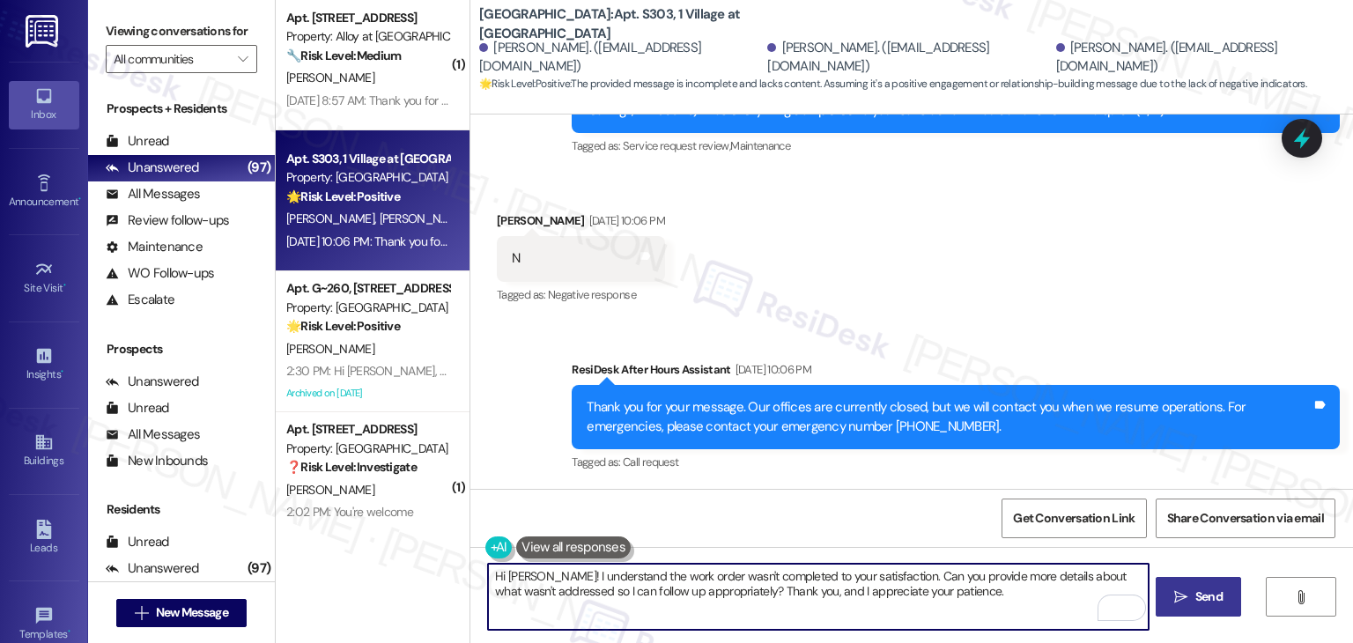
click at [1196, 597] on span "Send" at bounding box center [1209, 597] width 27 height 19
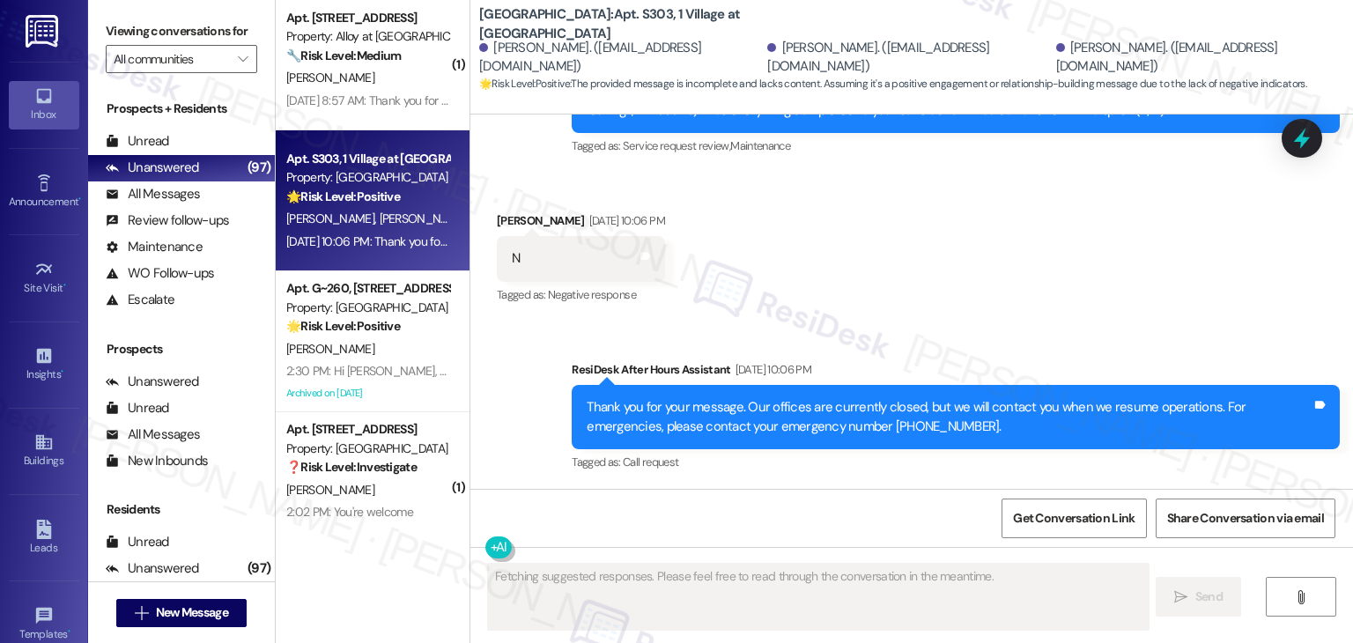
scroll to position [1835, 0]
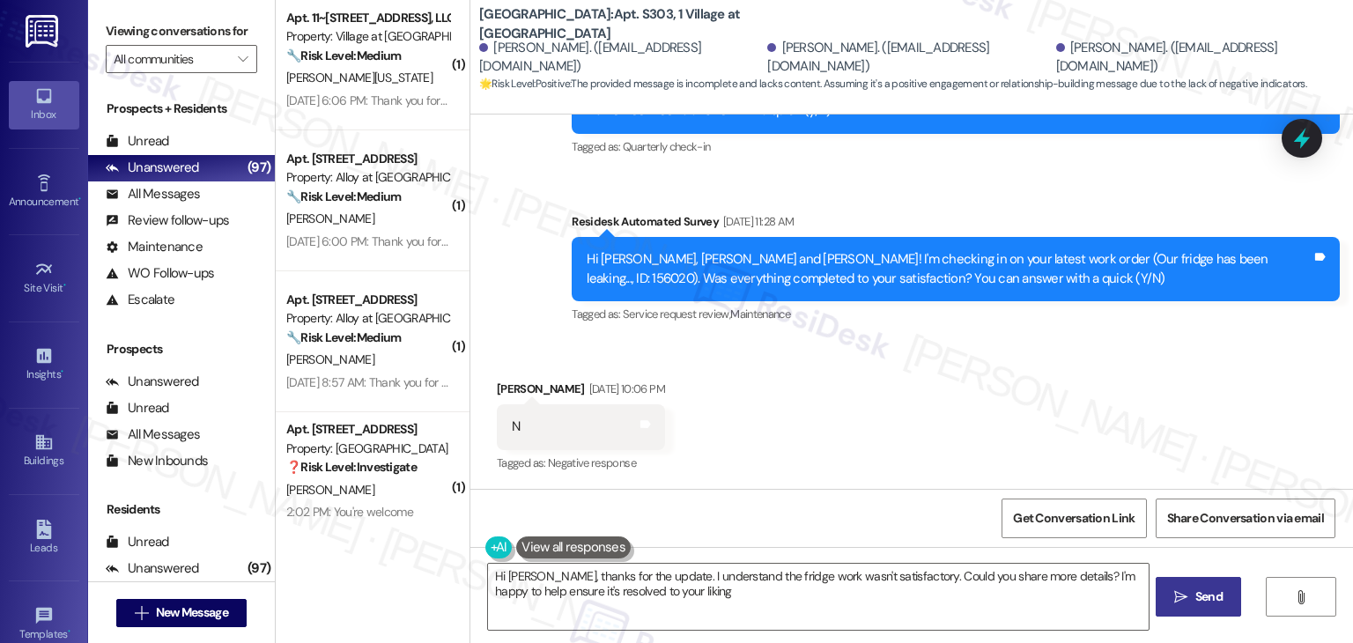
type textarea "Hi Laila-Nisreen, thanks for the update. I understand the fridge work wasn't sa…"
click at [1079, 349] on div "Received via SMS Laila-Nisreen Saadi Aug 25, 2025 at 10:06 PM N Tags and notes …" at bounding box center [911, 414] width 883 height 149
click at [1078, 349] on div "Received via SMS Laila-Nisreen Saadi Aug 25, 2025 at 10:06 PM N Tags and notes …" at bounding box center [911, 414] width 883 height 149
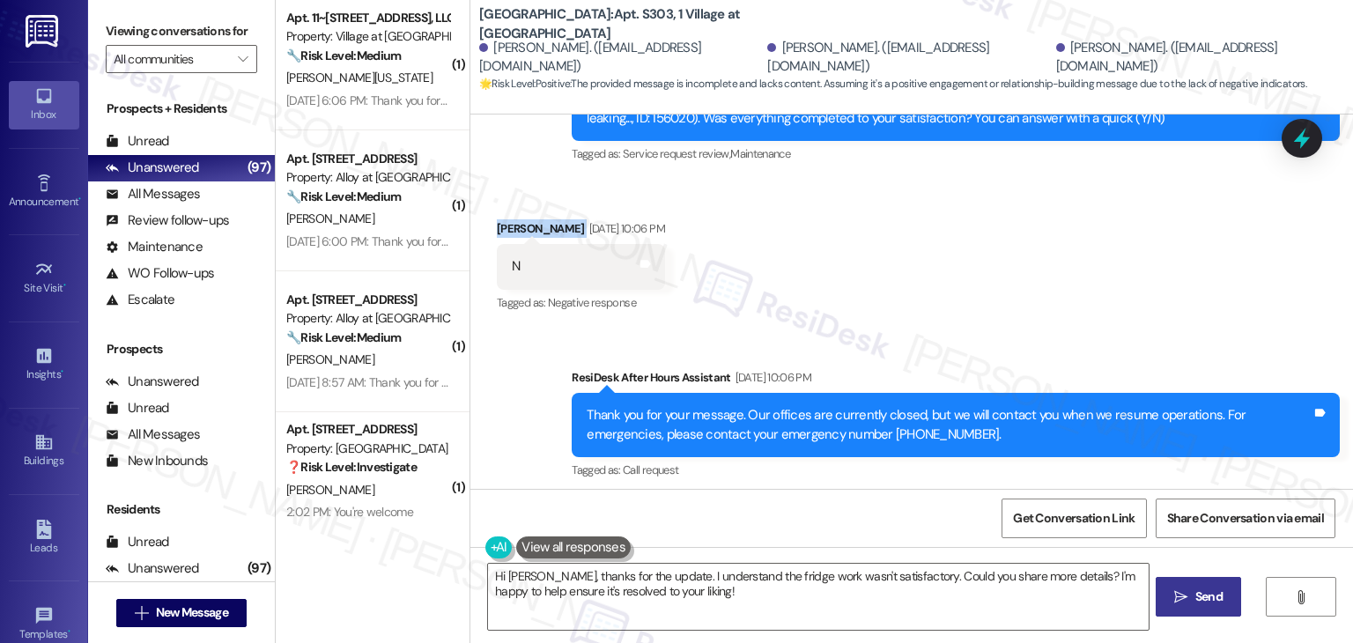
scroll to position [2145, 0]
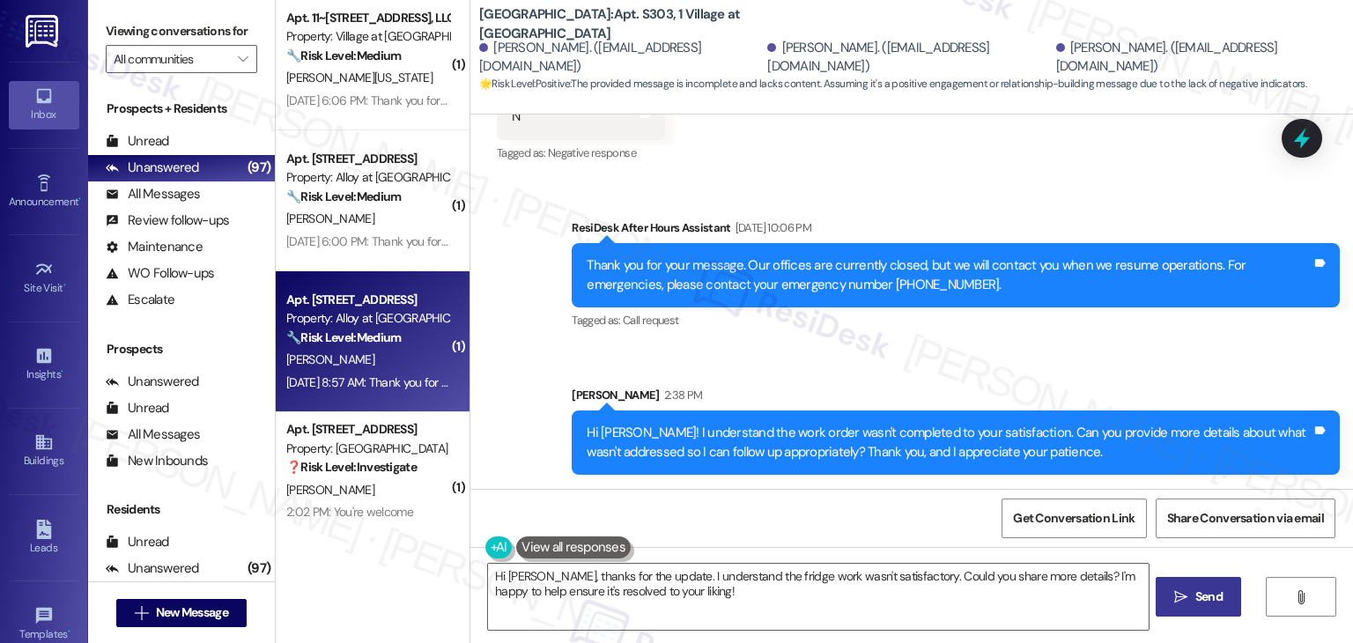
click at [343, 393] on div "Aug 26, 2025 at 8:57 AM: Thank you for your message. Our offices are currently …" at bounding box center [368, 383] width 167 height 22
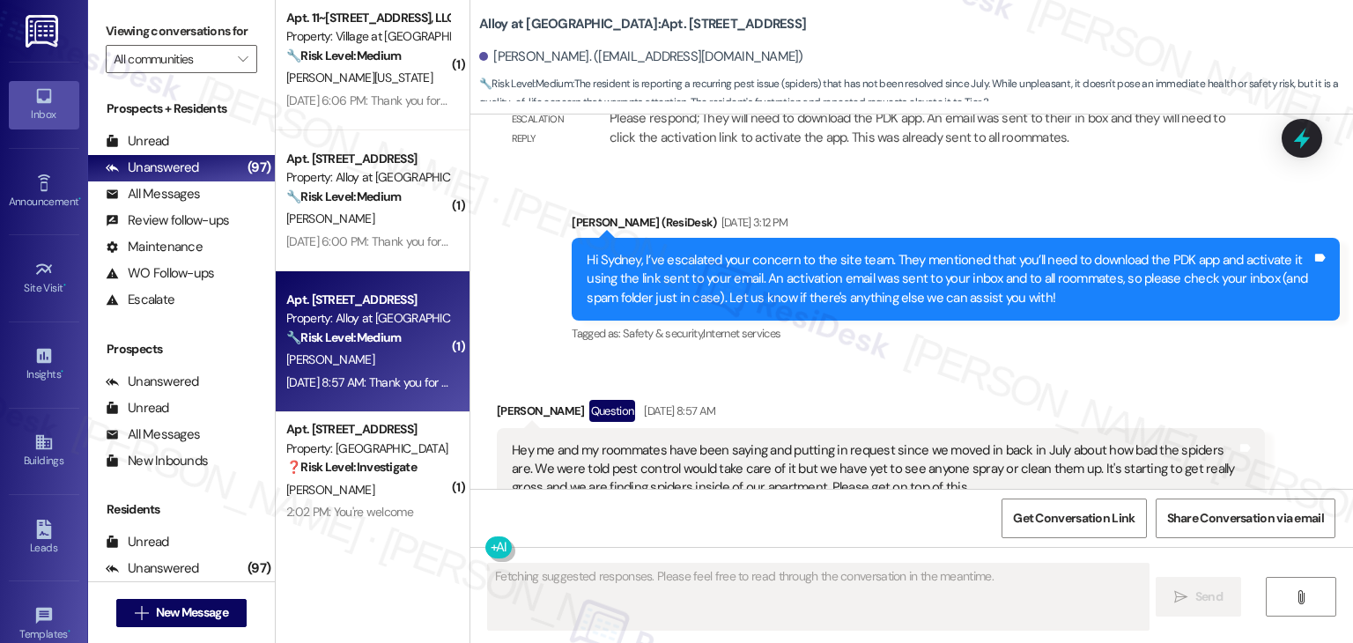
scroll to position [2999, 0]
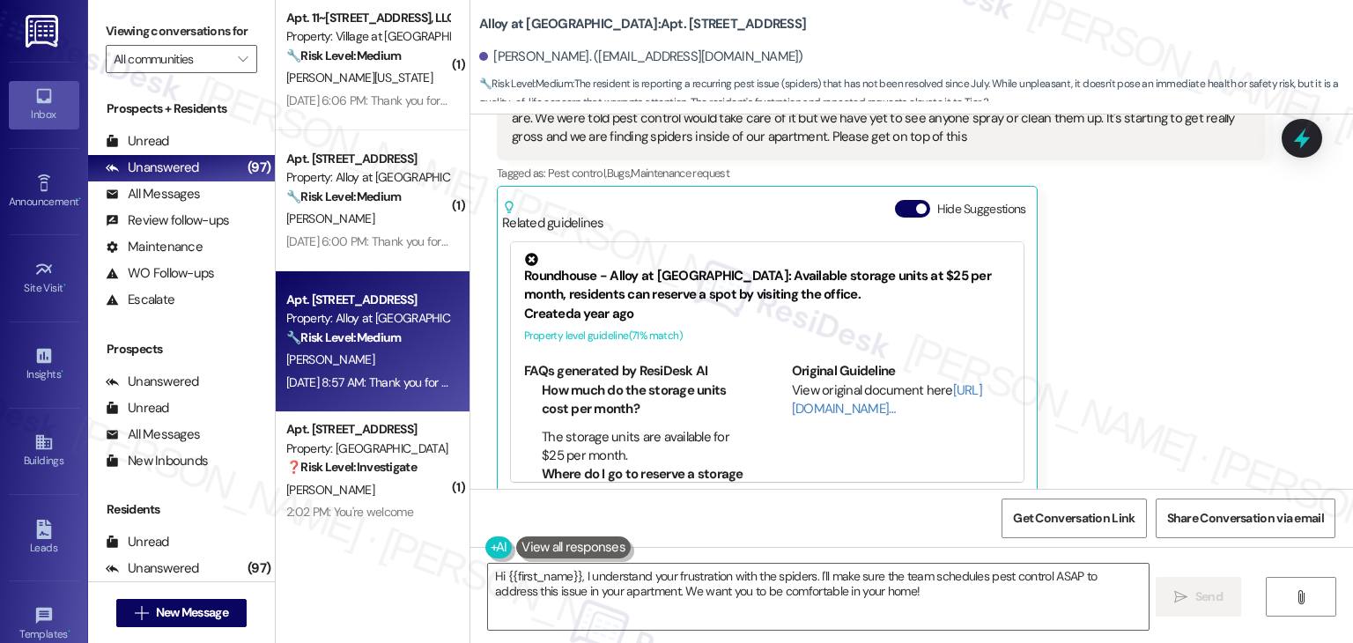
click at [1075, 363] on div "Sydney Hansen Question Aug 26, 2025 at 8:57 AM Hey me and my roommates have bee…" at bounding box center [881, 272] width 768 height 447
click at [1076, 360] on div "Sydney Hansen Question Aug 26, 2025 at 8:57 AM Hey me and my roommates have bee…" at bounding box center [881, 272] width 768 height 447
click at [1076, 359] on div "Sydney Hansen Question Aug 26, 2025 at 8:57 AM Hey me and my roommates have bee…" at bounding box center [881, 272] width 768 height 447
click at [895, 200] on button "Hide Suggestions" at bounding box center [912, 209] width 35 height 18
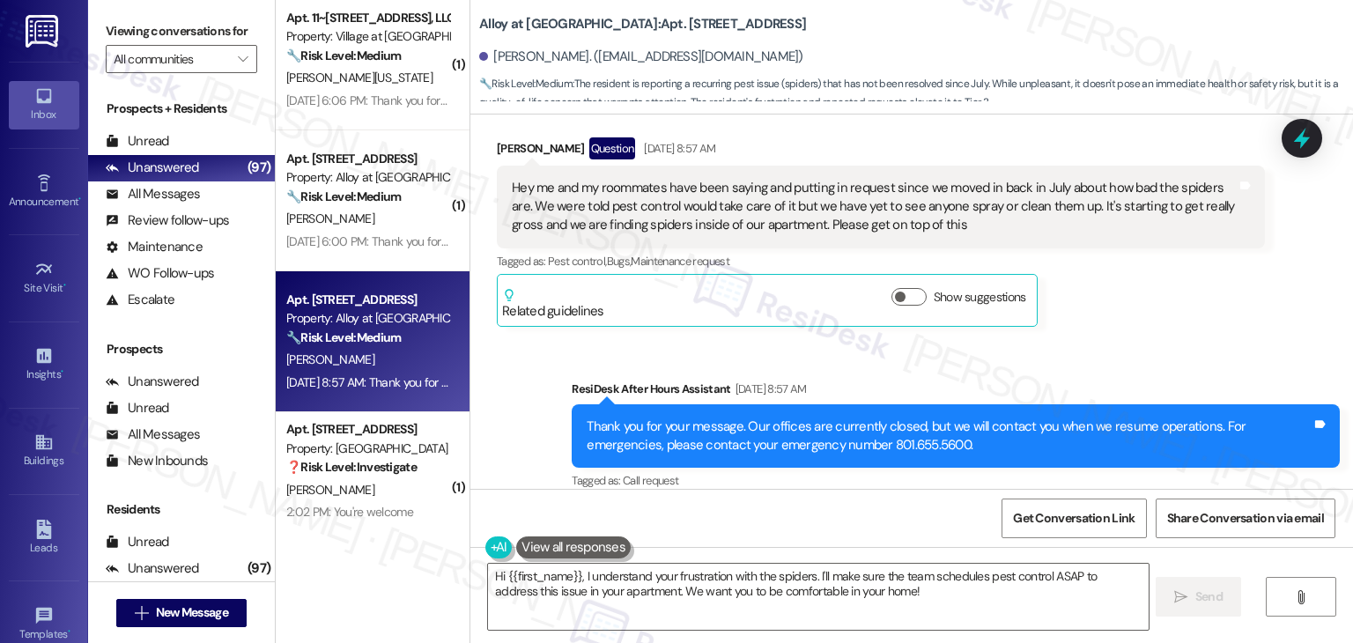
click at [1085, 279] on div "Sydney Hansen Question Aug 26, 2025 at 8:57 AM Hey me and my roommates have bee…" at bounding box center [881, 231] width 768 height 189
click at [1054, 314] on div "Received via SMS Sydney Hansen Question Aug 26, 2025 at 8:57 AM Hey me and my r…" at bounding box center [881, 232] width 795 height 216
click at [908, 288] on button "Show suggestions" at bounding box center [909, 297] width 35 height 18
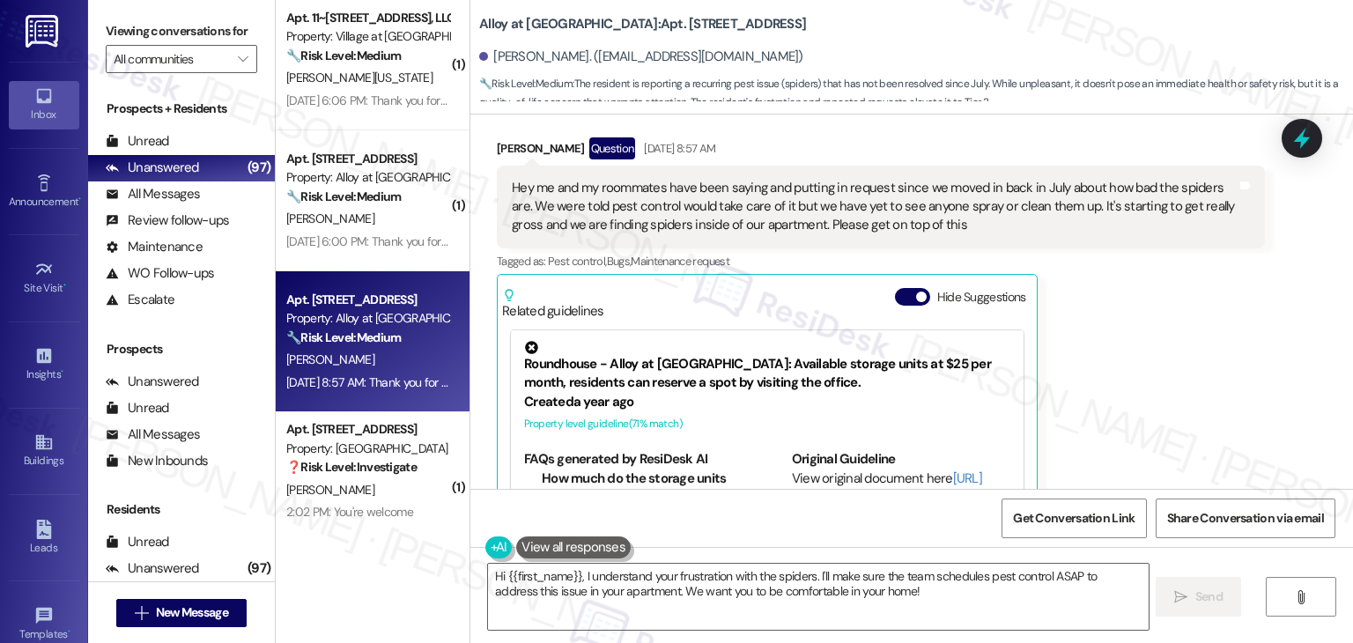
click at [1164, 387] on div "Sydney Hansen Question Aug 26, 2025 at 8:57 AM Hey me and my roommates have bee…" at bounding box center [881, 360] width 768 height 447
click at [1165, 387] on div "Sydney Hansen Question Aug 26, 2025 at 8:57 AM Hey me and my roommates have bee…" at bounding box center [881, 360] width 768 height 447
click at [895, 288] on button "Hide Suggestions" at bounding box center [912, 297] width 35 height 18
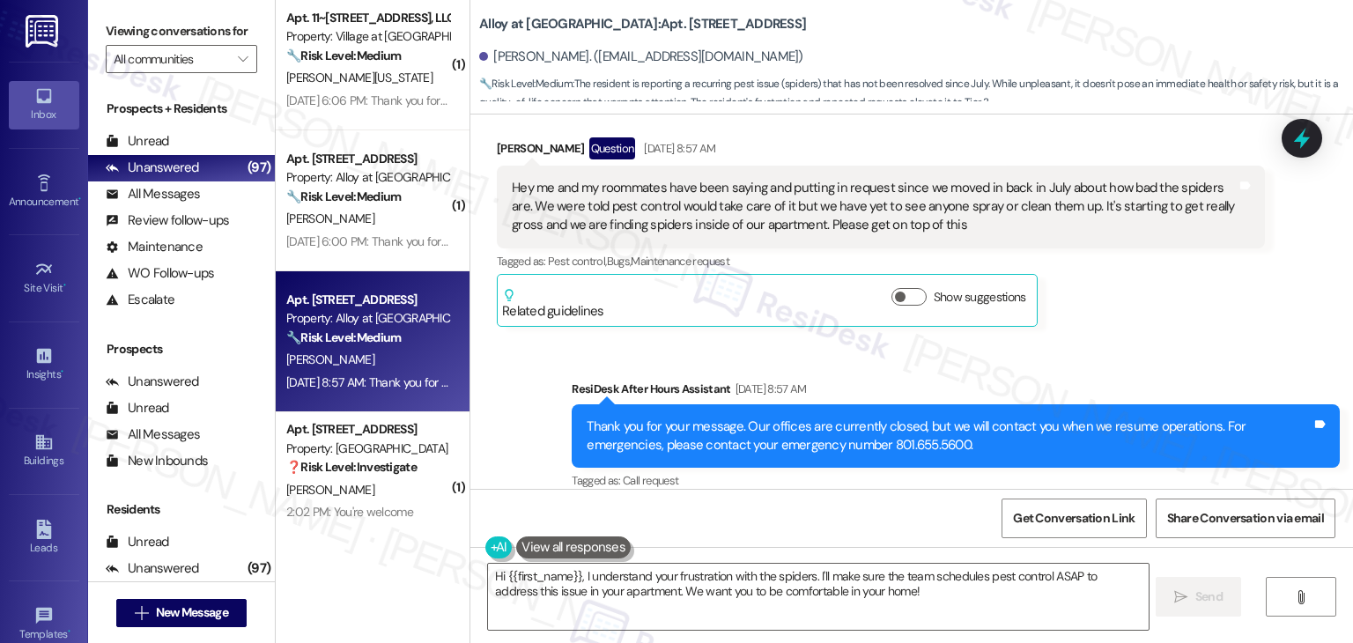
click at [1189, 380] on div "ResiDesk After Hours Assistant Aug 26, 2025 at 8:57 AM" at bounding box center [956, 392] width 768 height 25
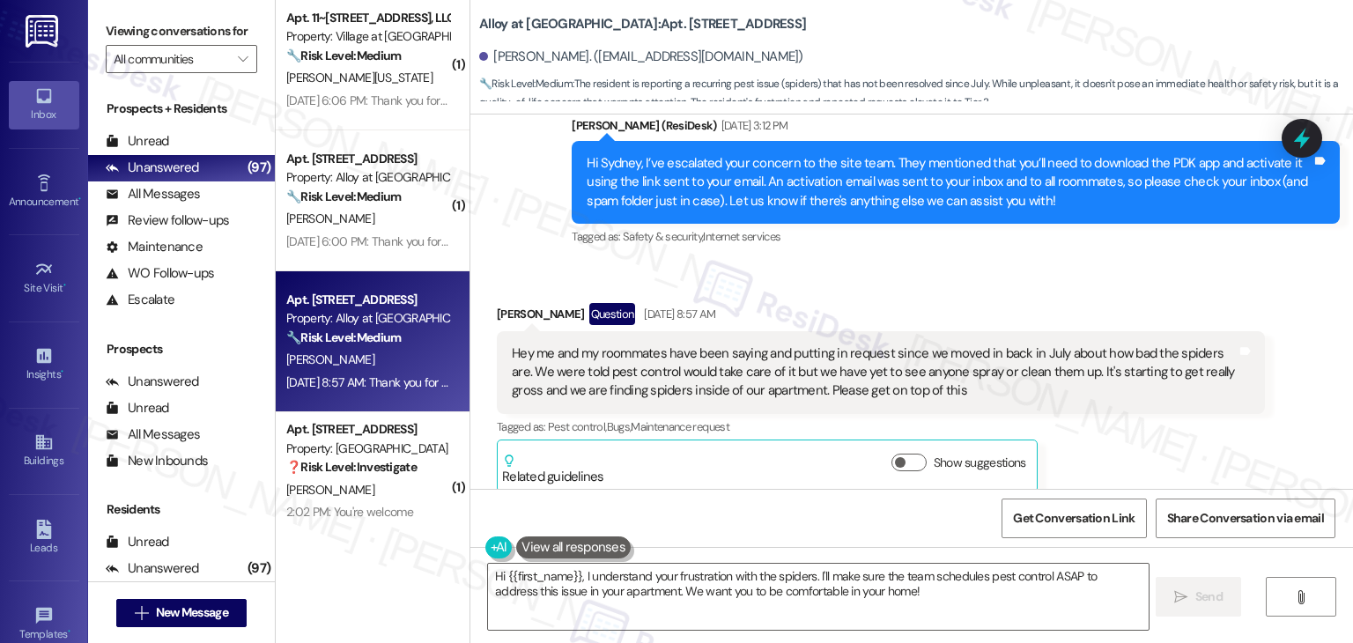
scroll to position [2735, 0]
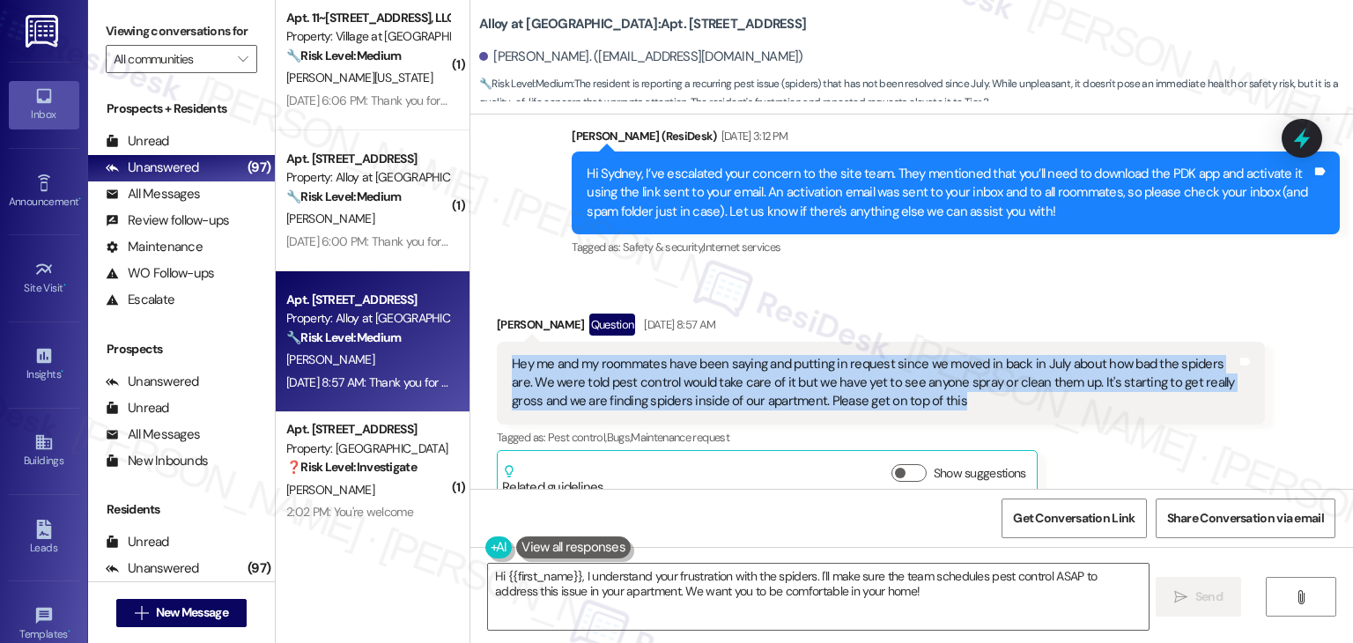
drag, startPoint x: 936, startPoint y: 384, endPoint x: 490, endPoint y: 345, distance: 447.5
click at [497, 345] on div "Hey me and my roommates have been saying and putting in request since we moved …" at bounding box center [881, 383] width 768 height 83
copy div "Hey me and my roommates have been saying and putting in request since we moved …"
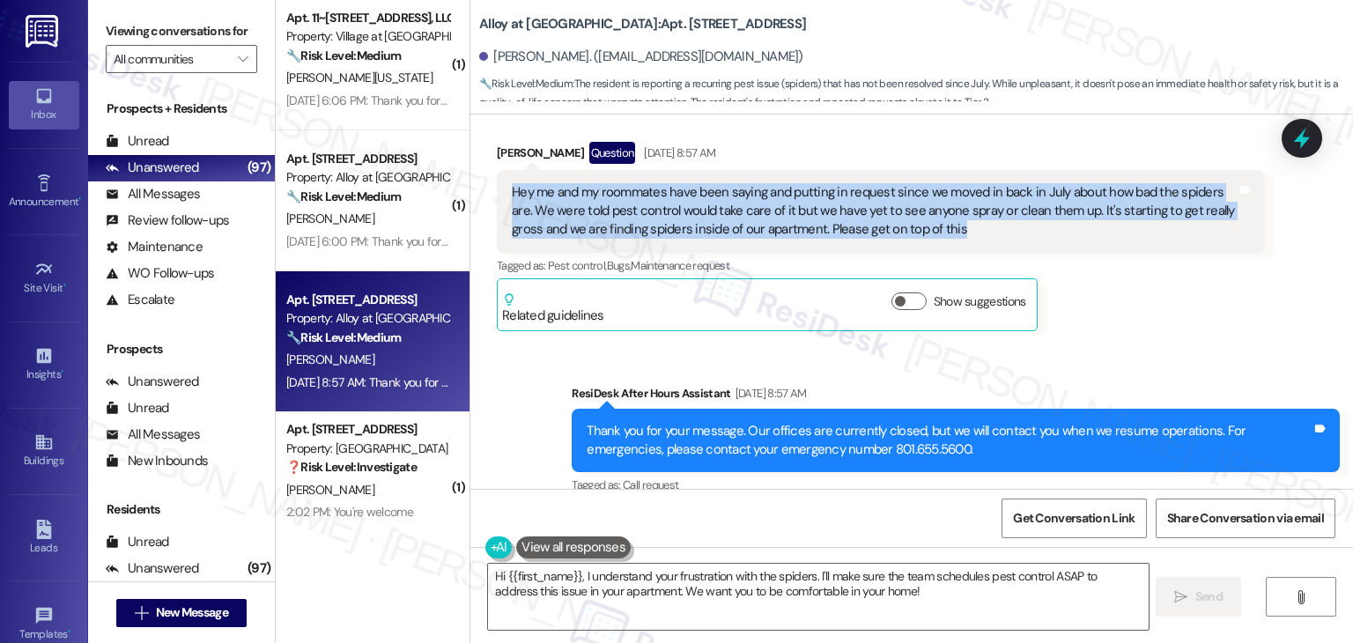
scroll to position [2911, 0]
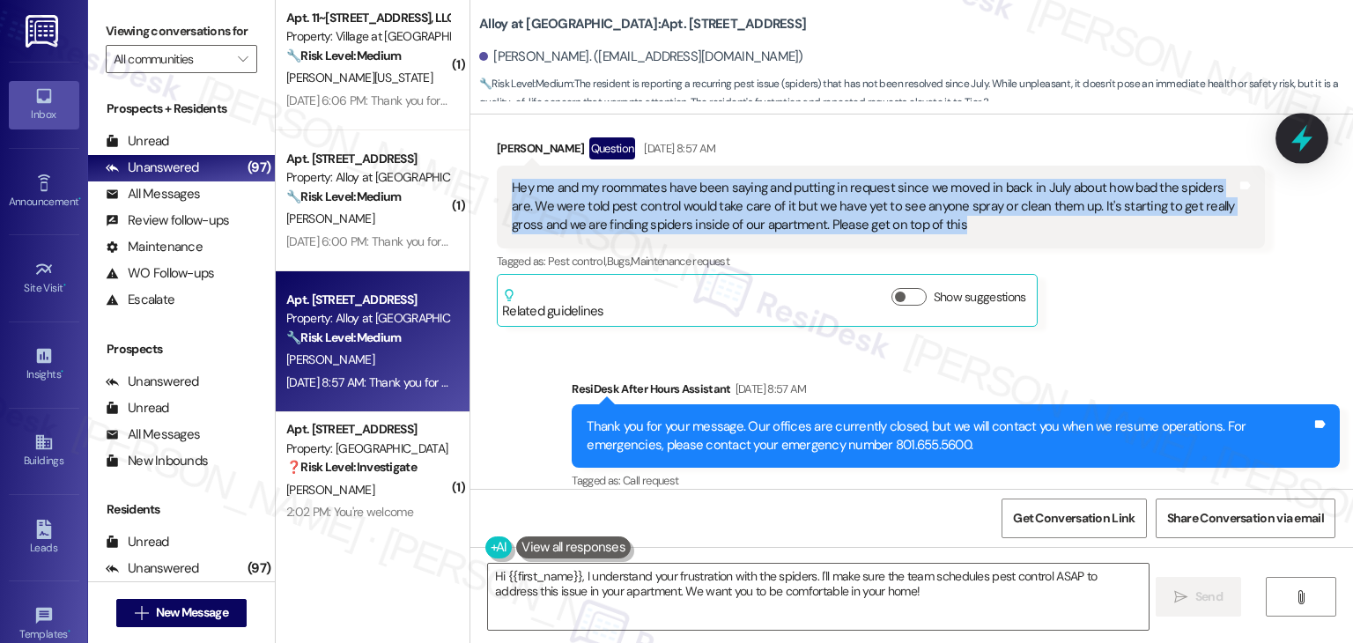
click at [1315, 140] on icon at bounding box center [1302, 138] width 30 height 30
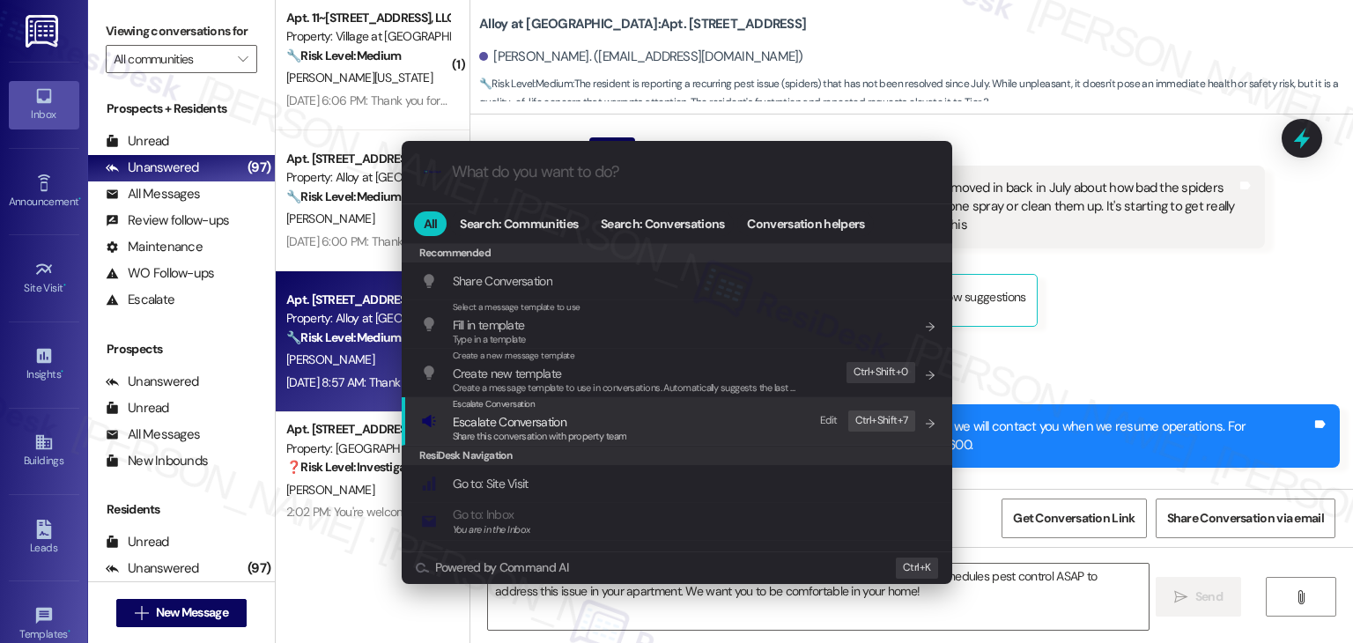
click at [574, 429] on div "Share this conversation with property team" at bounding box center [540, 437] width 174 height 16
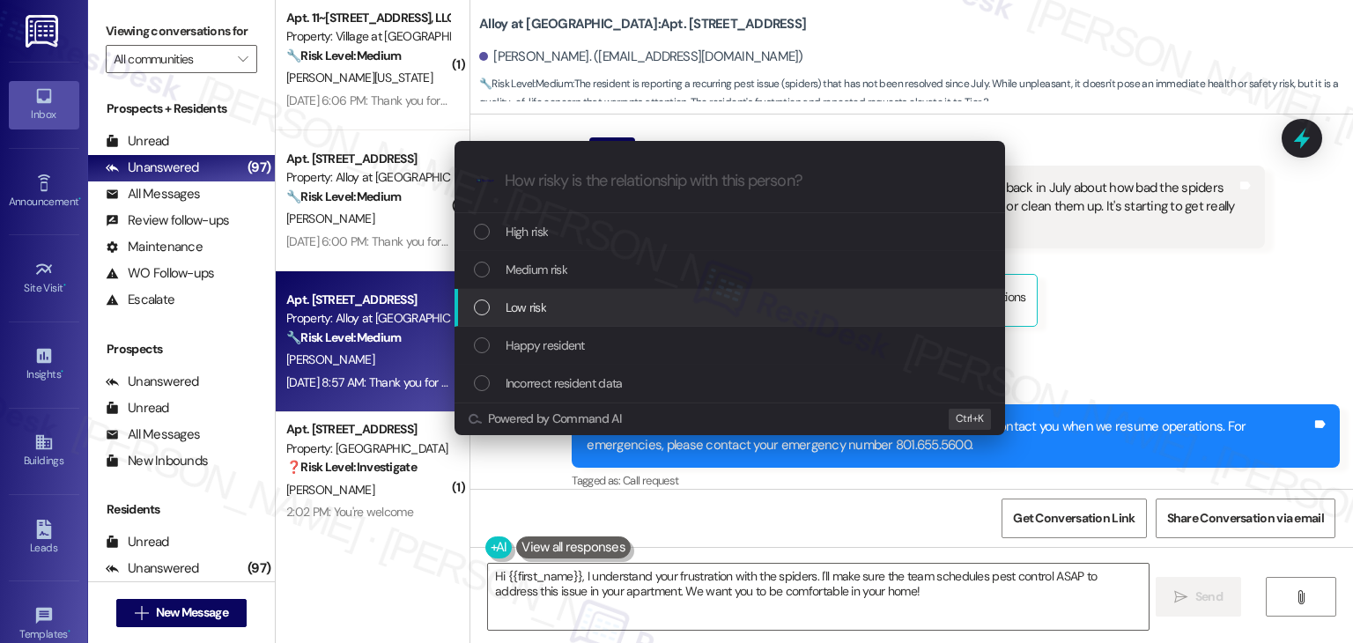
click at [1071, 312] on div "Escalate Conversation How risky is the relationship with this person? Topics (e…" at bounding box center [676, 321] width 1353 height 643
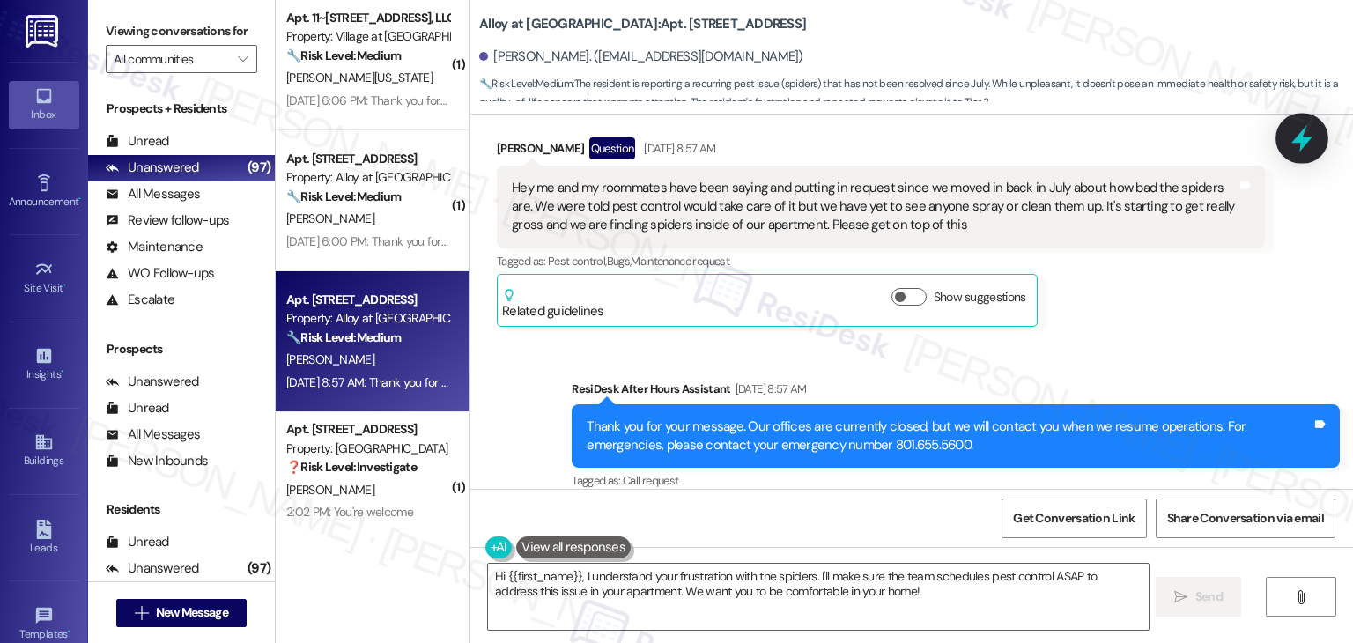
click at [1302, 131] on icon at bounding box center [1302, 138] width 21 height 27
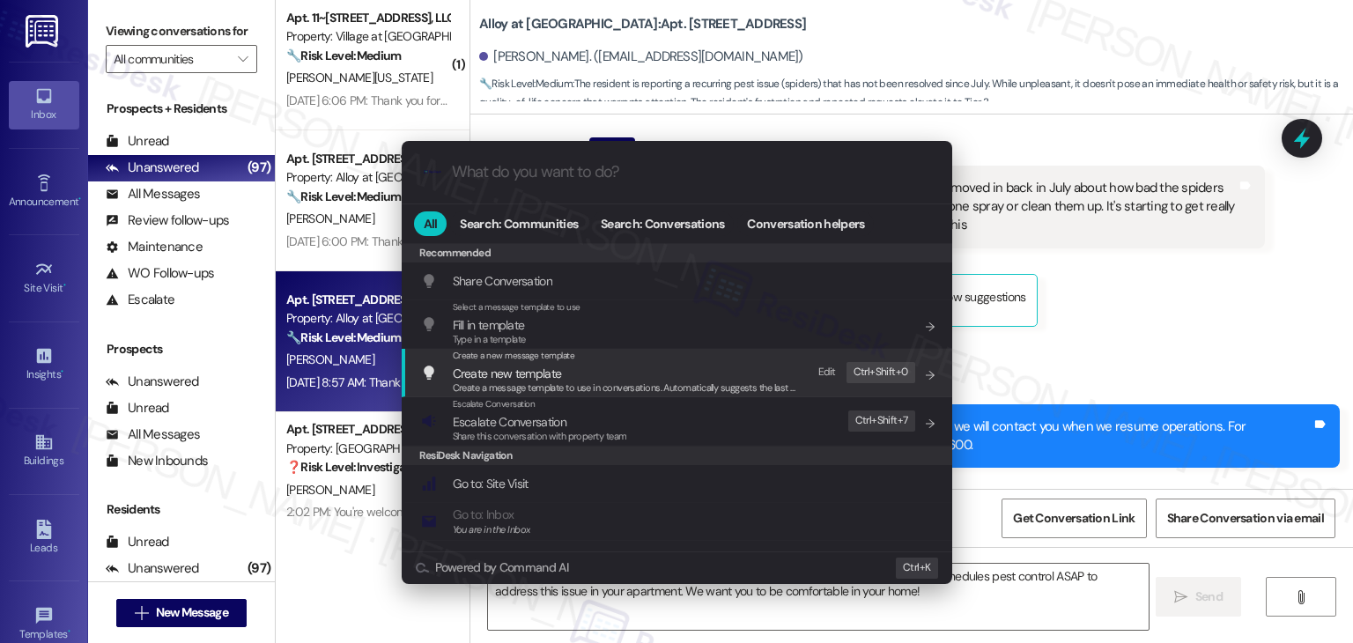
drag, startPoint x: 1164, startPoint y: 321, endPoint x: 1075, endPoint y: 252, distance: 112.4
click at [1163, 321] on div ".cls-1{fill:#0a055f;}.cls-2{fill:#0cc4c4;} resideskLogoBlueOrange All Search: C…" at bounding box center [676, 321] width 1353 height 643
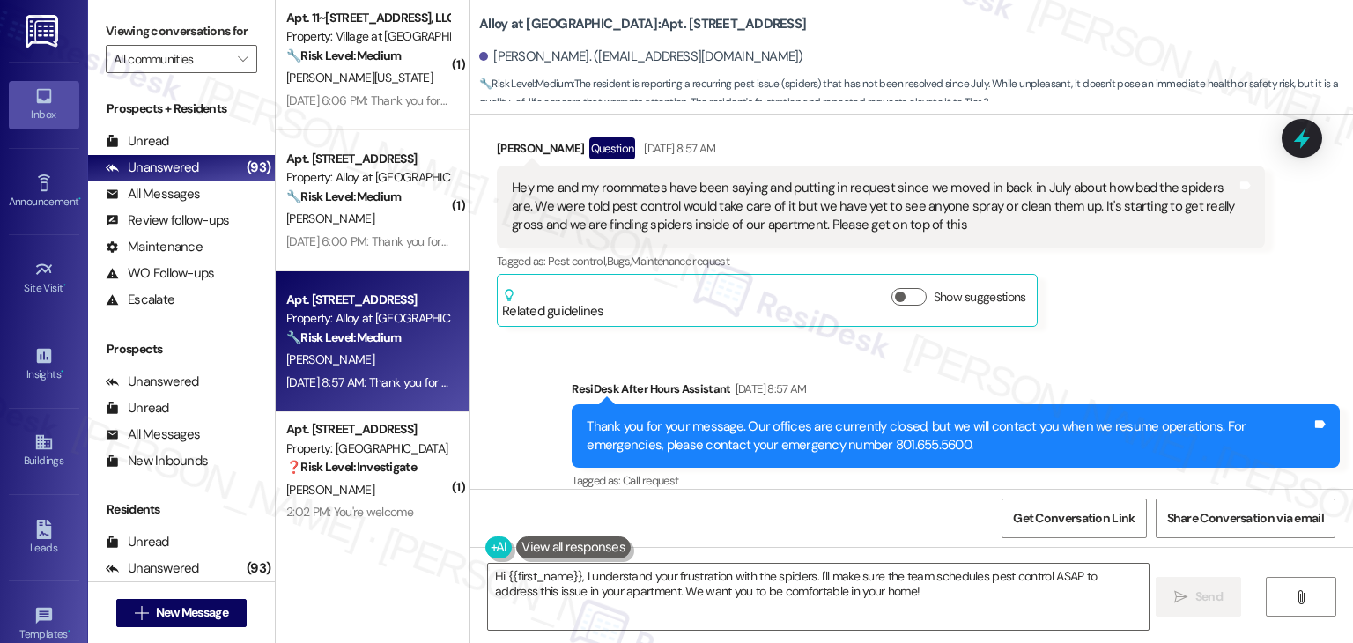
click at [1077, 367] on div "Sent via SMS ResiDesk After Hours Assistant Aug 26, 2025 at 8:57 AM Thank you f…" at bounding box center [956, 437] width 795 height 141
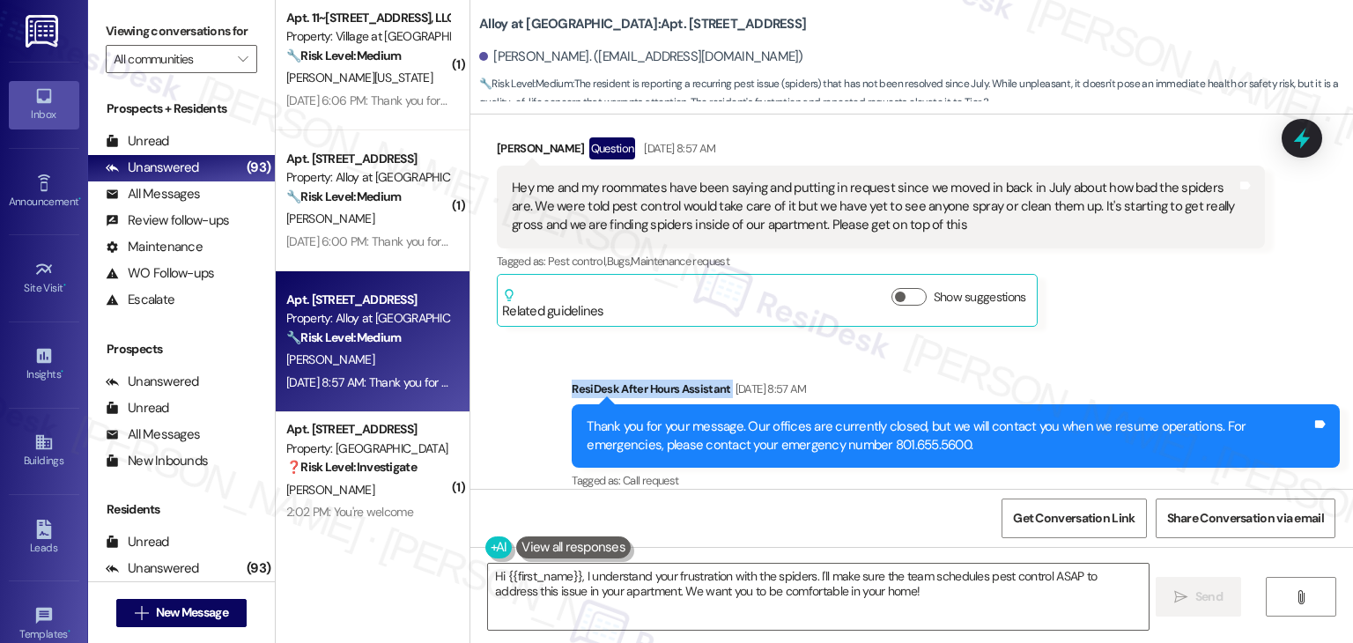
click at [1077, 367] on div "Sent via SMS ResiDesk After Hours Assistant Aug 26, 2025 at 8:57 AM Thank you f…" at bounding box center [956, 437] width 795 height 141
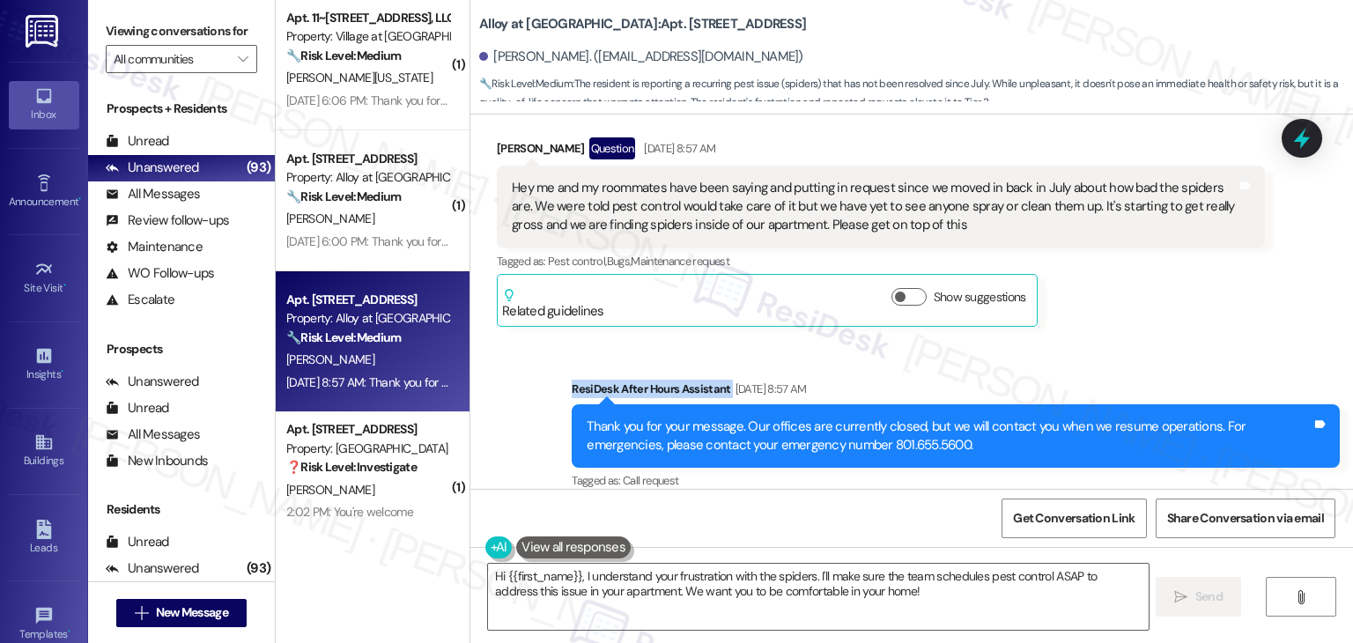
click at [1077, 367] on div "Sent via SMS ResiDesk After Hours Assistant Aug 26, 2025 at 8:57 AM Thank you f…" at bounding box center [956, 437] width 795 height 141
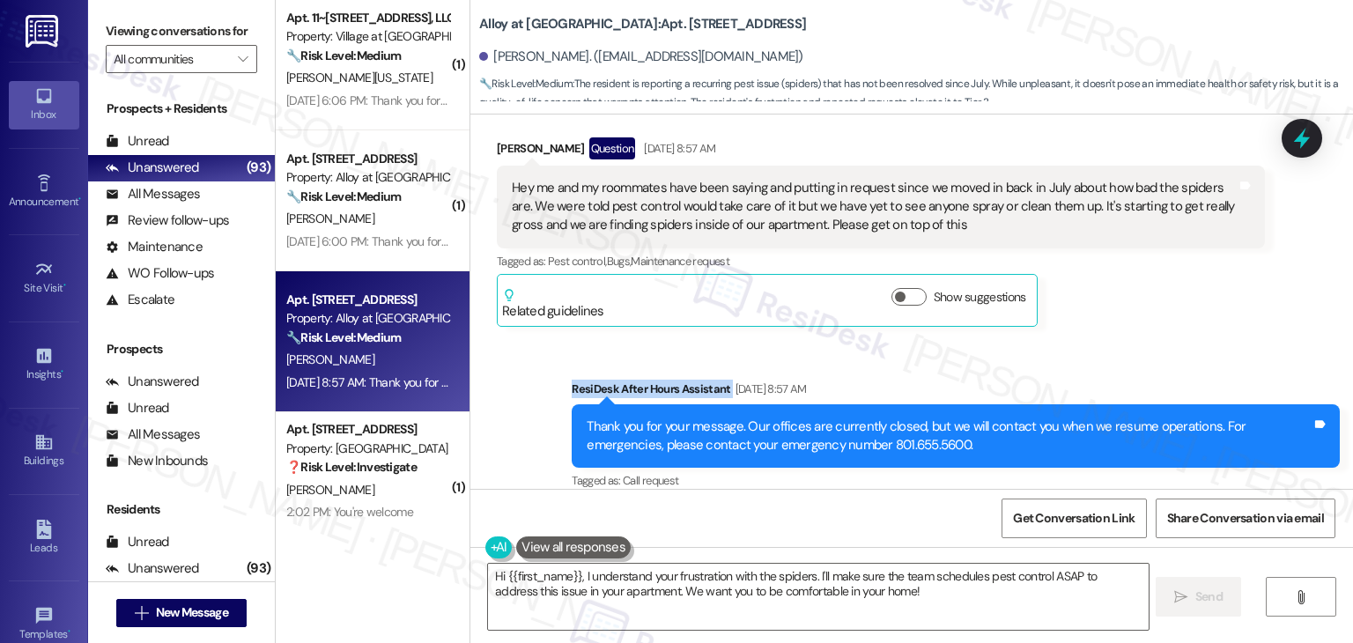
click at [1077, 367] on div "Sent via SMS ResiDesk After Hours Assistant Aug 26, 2025 at 8:57 AM Thank you f…" at bounding box center [956, 437] width 795 height 141
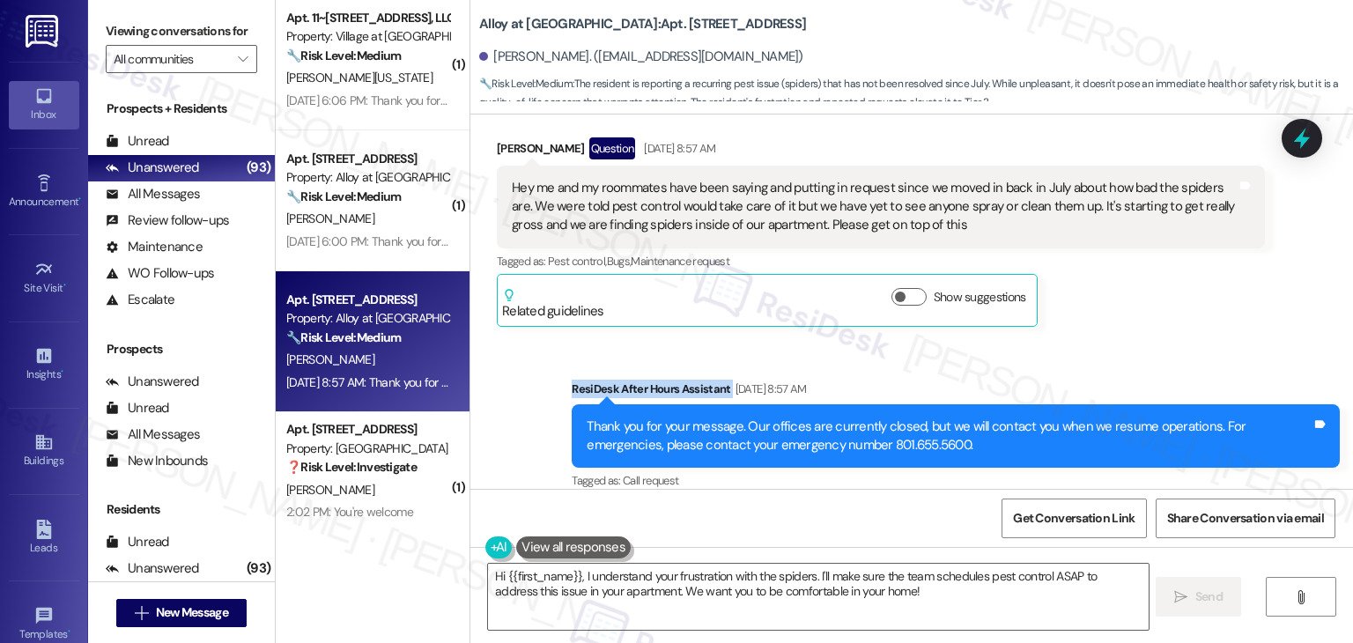
click at [1077, 367] on div "Sent via SMS ResiDesk After Hours Assistant Aug 26, 2025 at 8:57 AM Thank you f…" at bounding box center [956, 437] width 795 height 141
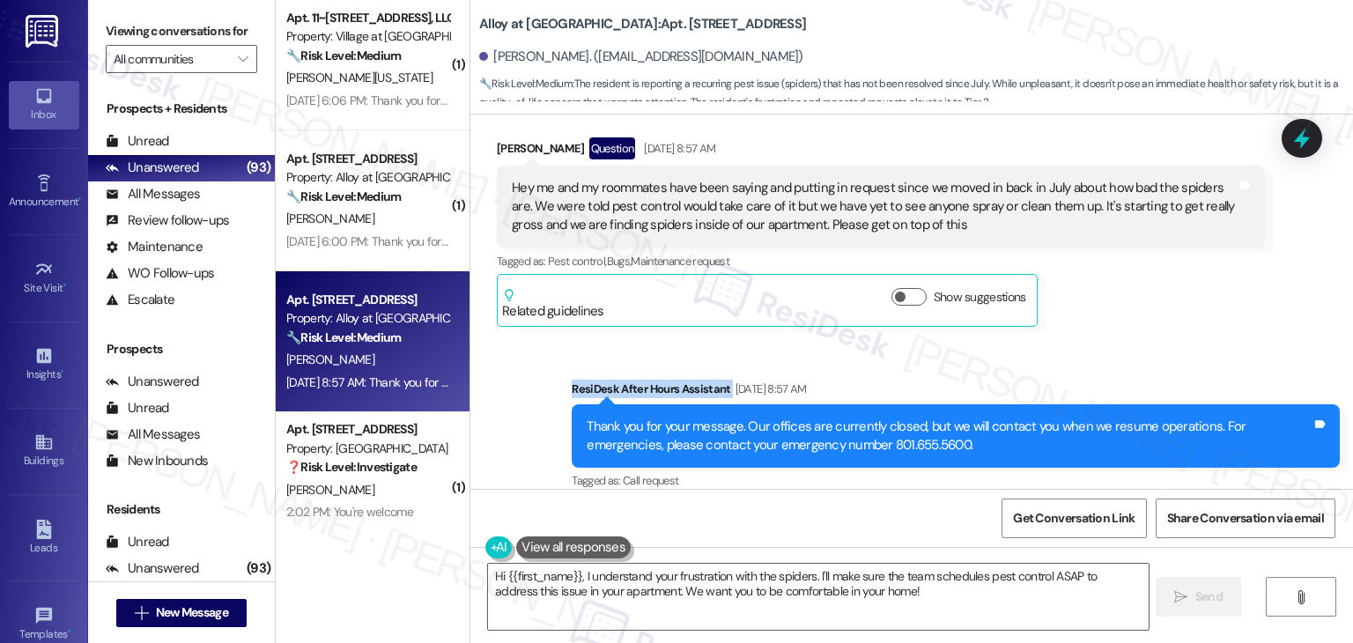
click at [1077, 367] on div "Sent via SMS ResiDesk After Hours Assistant Aug 26, 2025 at 8:57 AM Thank you f…" at bounding box center [956, 437] width 795 height 141
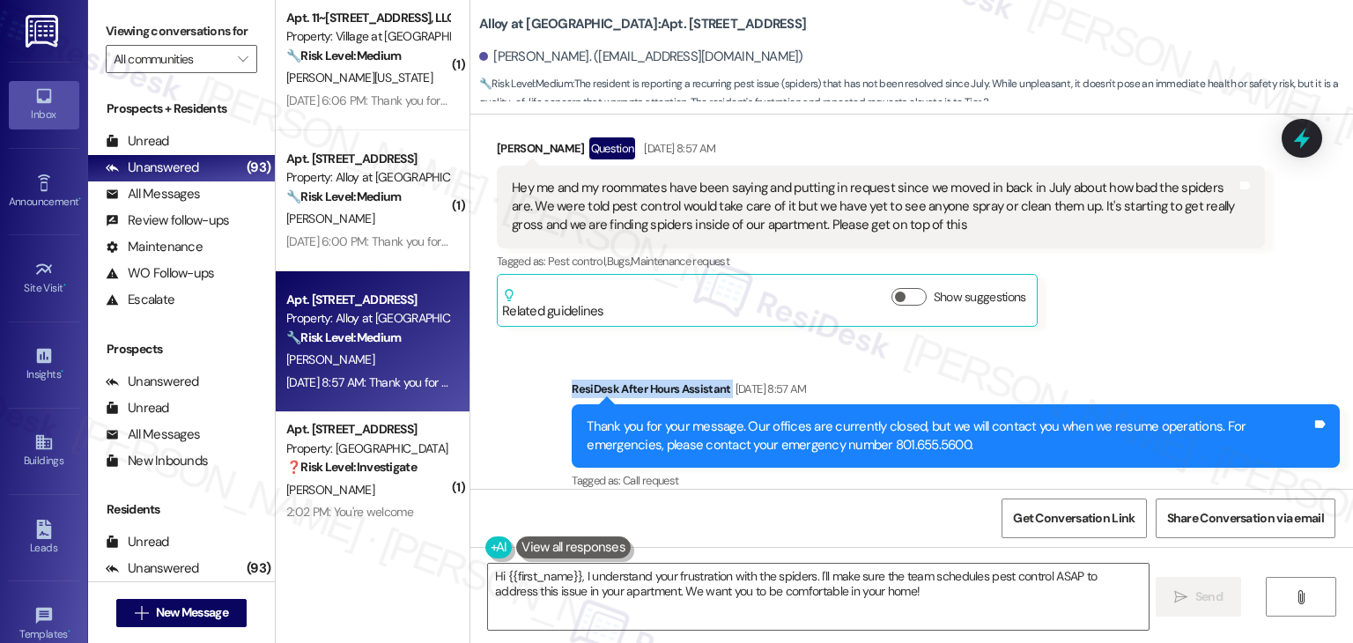
click at [1077, 367] on div "Sent via SMS ResiDesk After Hours Assistant Aug 26, 2025 at 8:57 AM Thank you f…" at bounding box center [956, 437] width 795 height 141
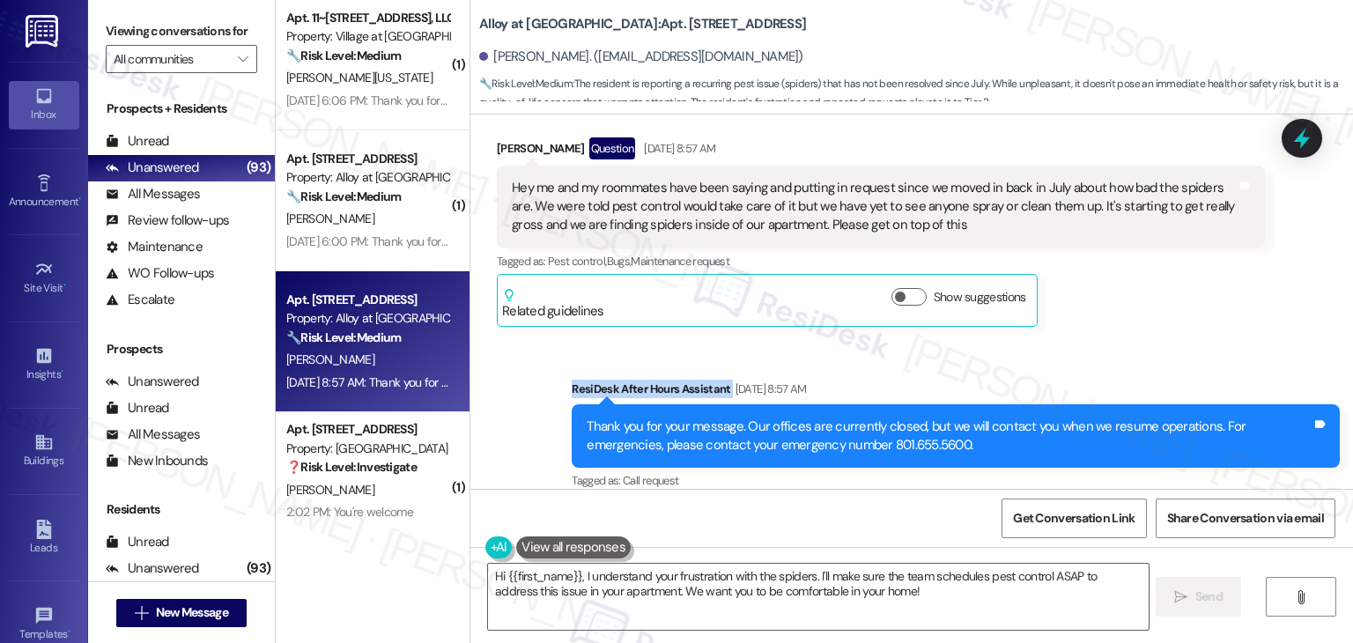
click at [1077, 367] on div "Sent via SMS ResiDesk After Hours Assistant Aug 26, 2025 at 8:57 AM Thank you f…" at bounding box center [956, 437] width 795 height 141
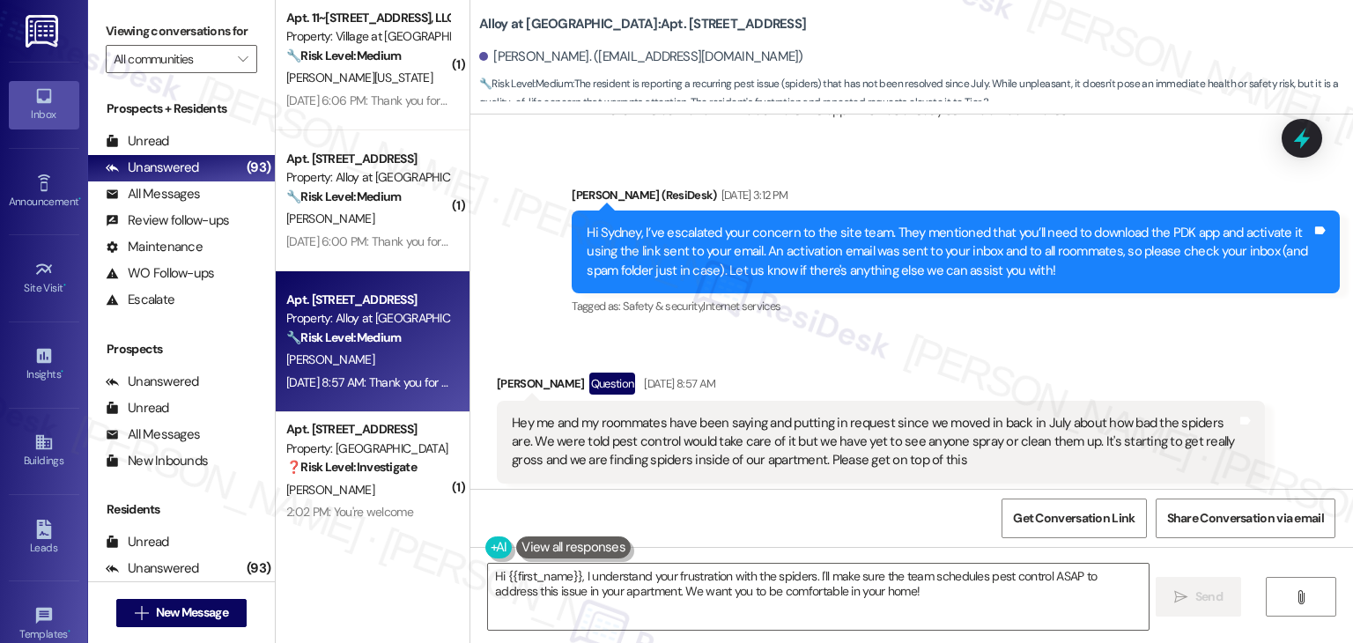
scroll to position [2647, 0]
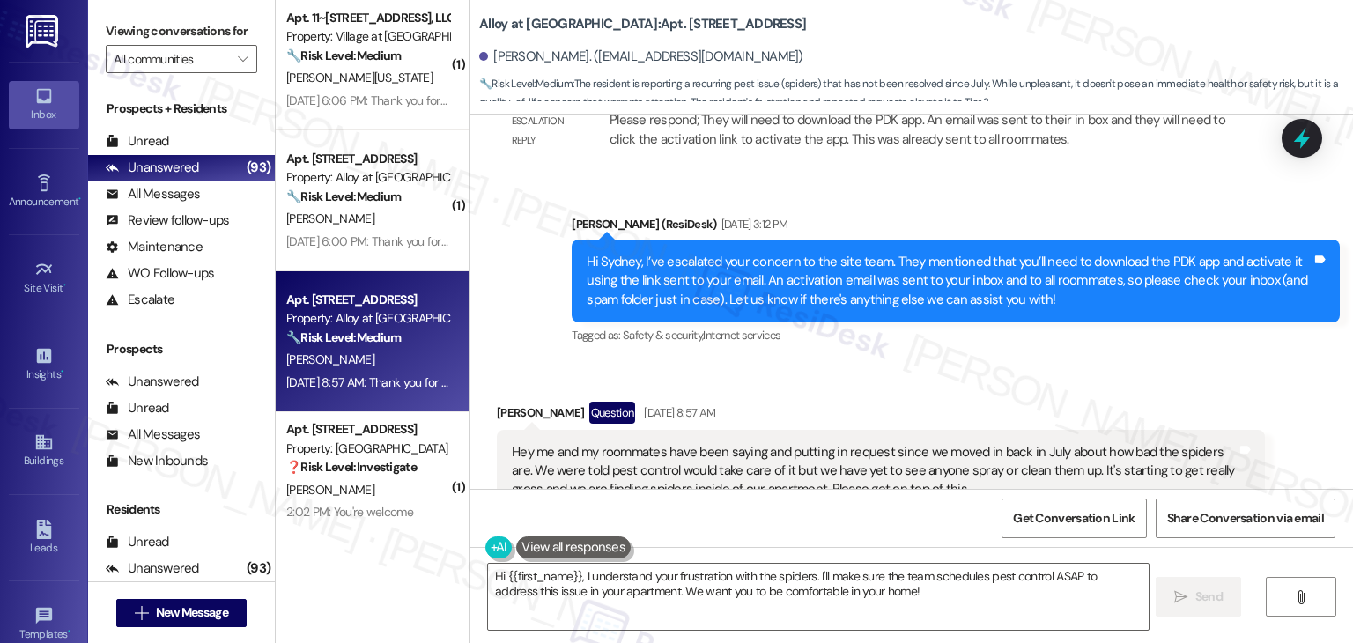
click at [884, 509] on div "Get Conversation Link Share Conversation via email" at bounding box center [911, 518] width 883 height 58
click at [819, 583] on textarea "Hi {{first_name}}, I understand your frustration with the spiders. I'll make su…" at bounding box center [818, 597] width 660 height 66
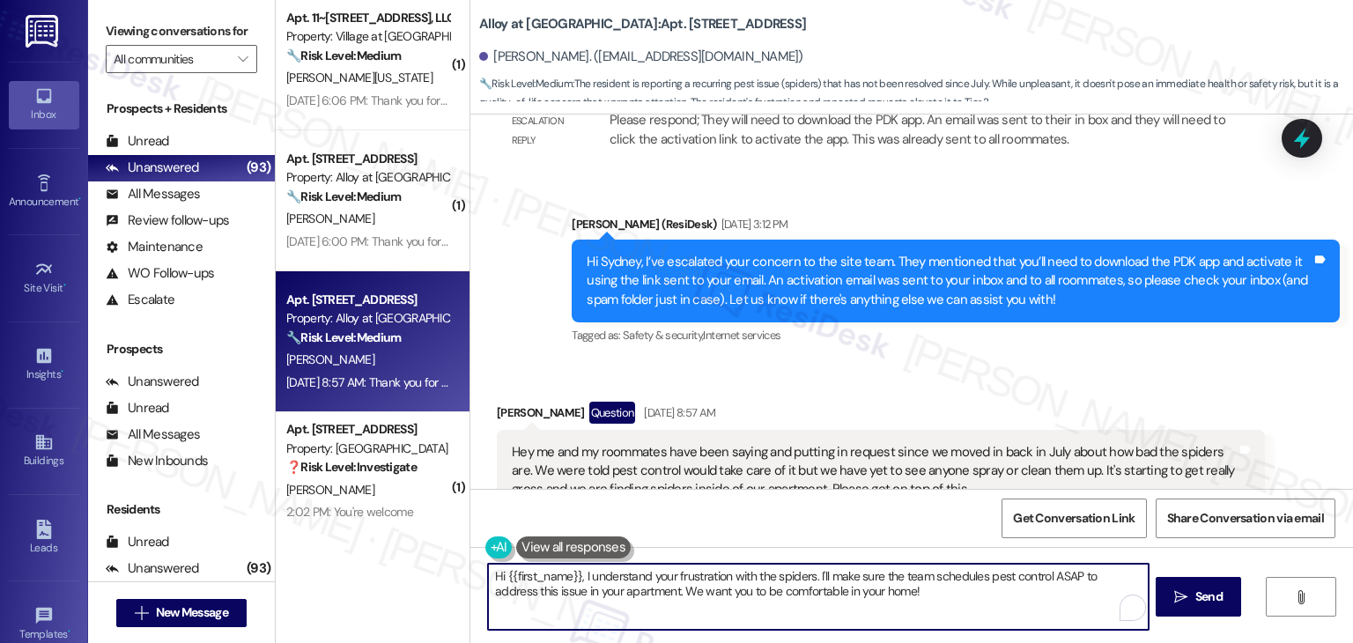
click at [819, 583] on textarea "Hi {{first_name}}, I understand your frustration with the spiders. I'll make su…" at bounding box center [818, 597] width 660 height 66
paste textarea "Sydney, thank you for reaching out again. I’m sorry this has been ongoing since…"
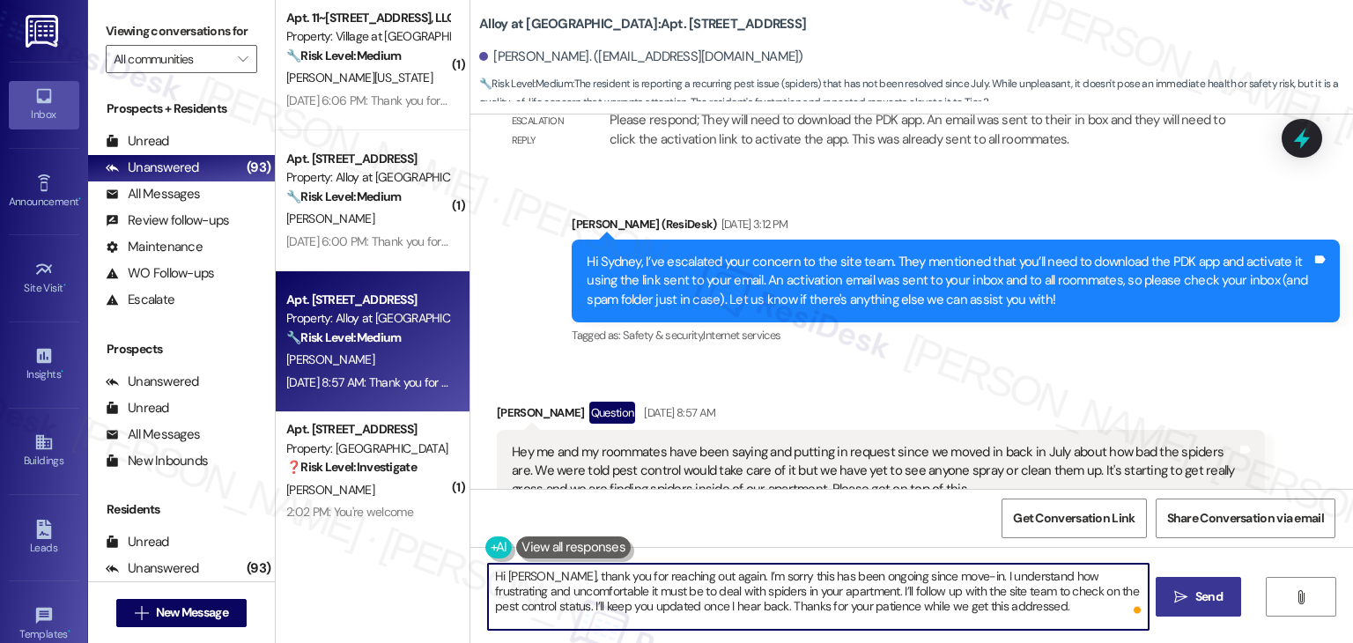
type textarea "Hi [PERSON_NAME], thank you for reaching out again. I’m sorry this has been ong…"
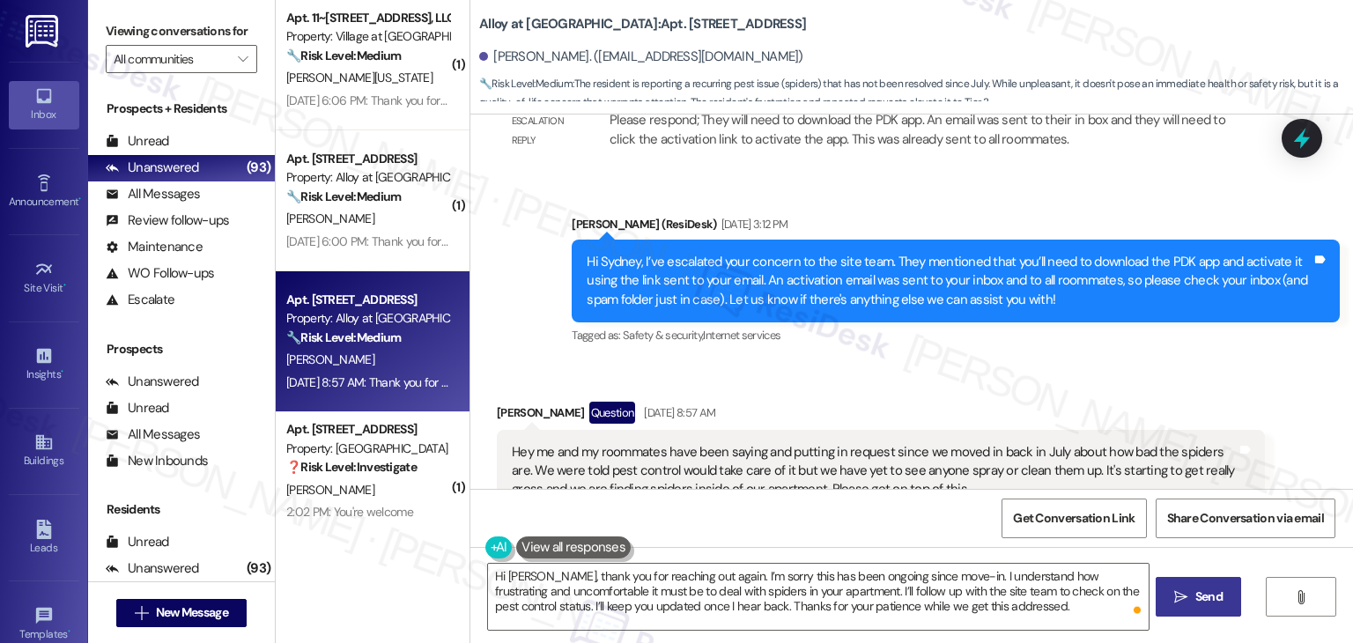
click at [1216, 595] on span "Send" at bounding box center [1209, 597] width 27 height 19
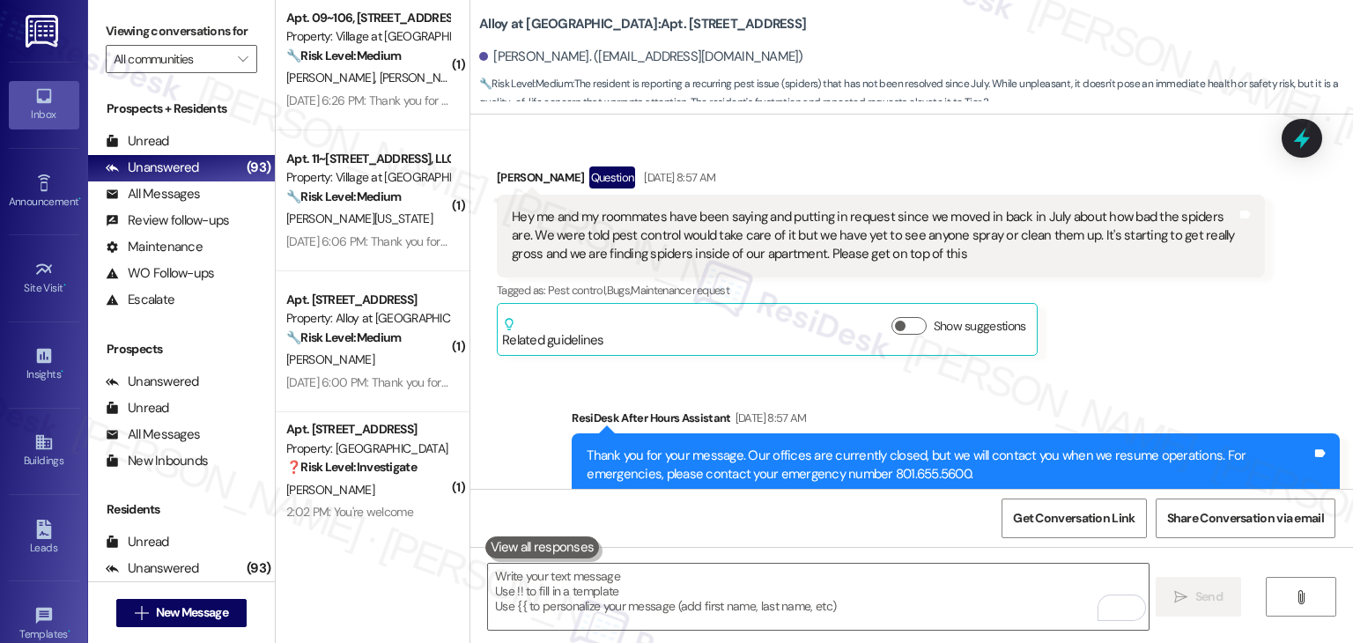
scroll to position [3071, 0]
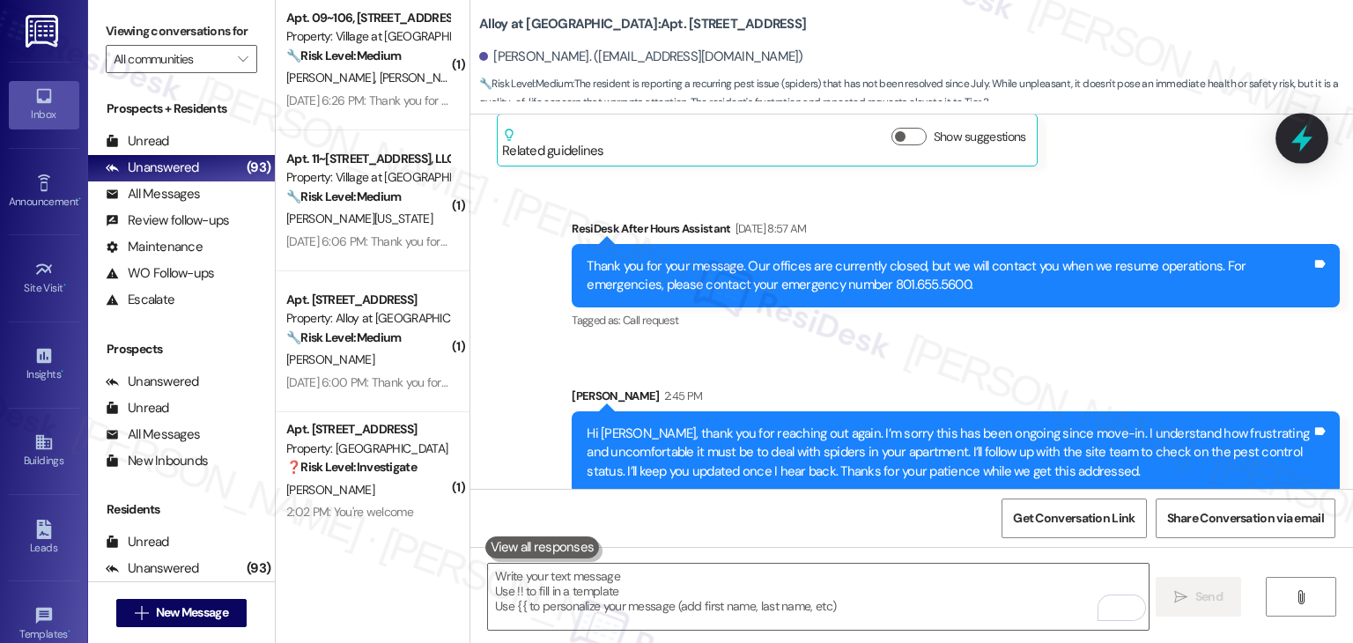
click at [1304, 147] on icon at bounding box center [1302, 138] width 30 height 30
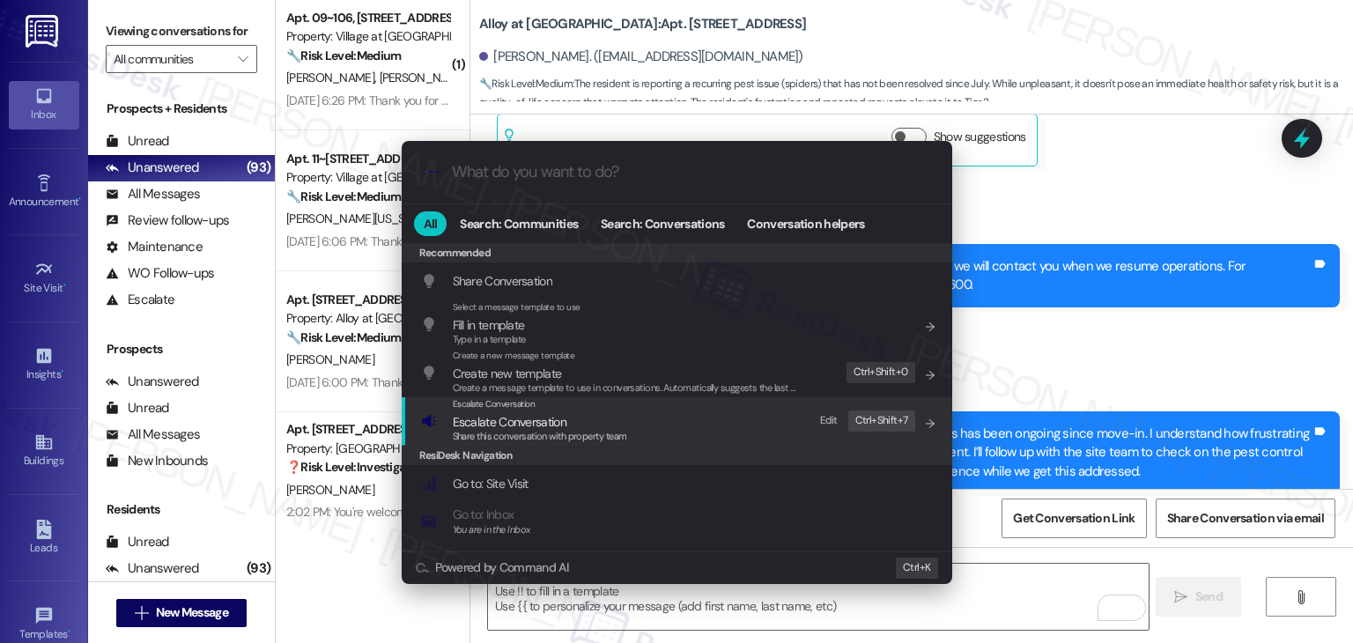
click at [544, 428] on div "Escalate Conversation Escalate Conversation Share this conversation with proper…" at bounding box center [540, 421] width 174 height 48
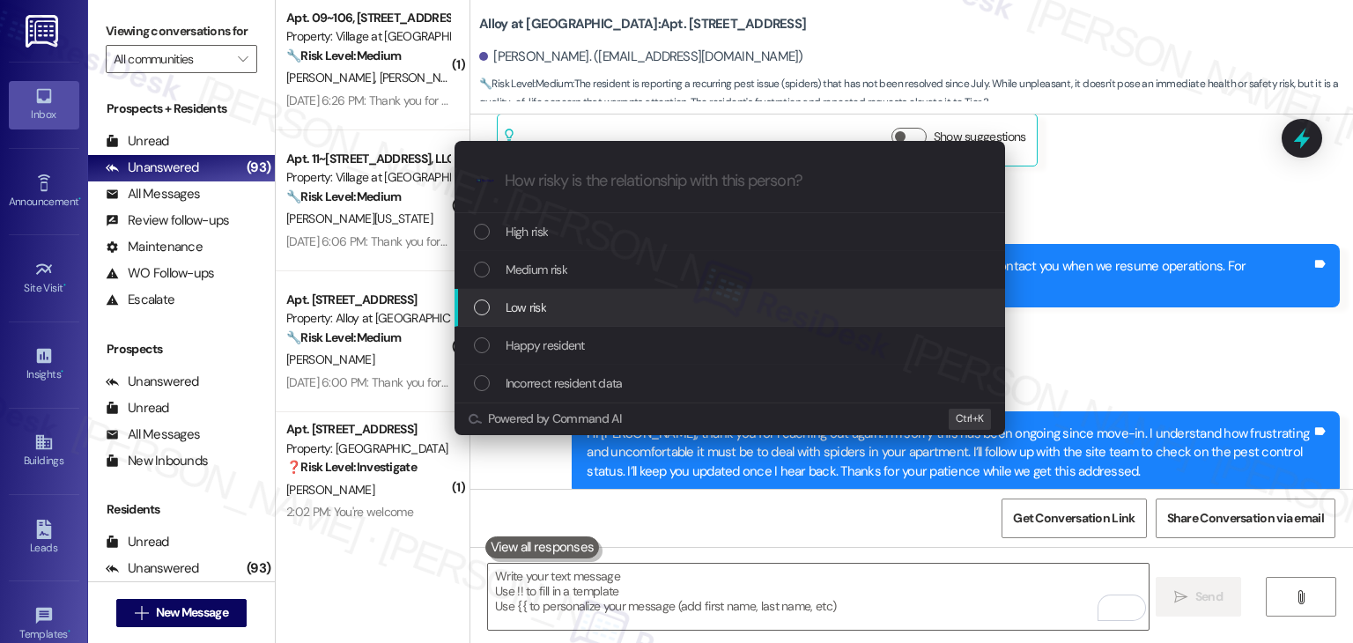
click at [480, 305] on div "List of options" at bounding box center [482, 308] width 16 height 16
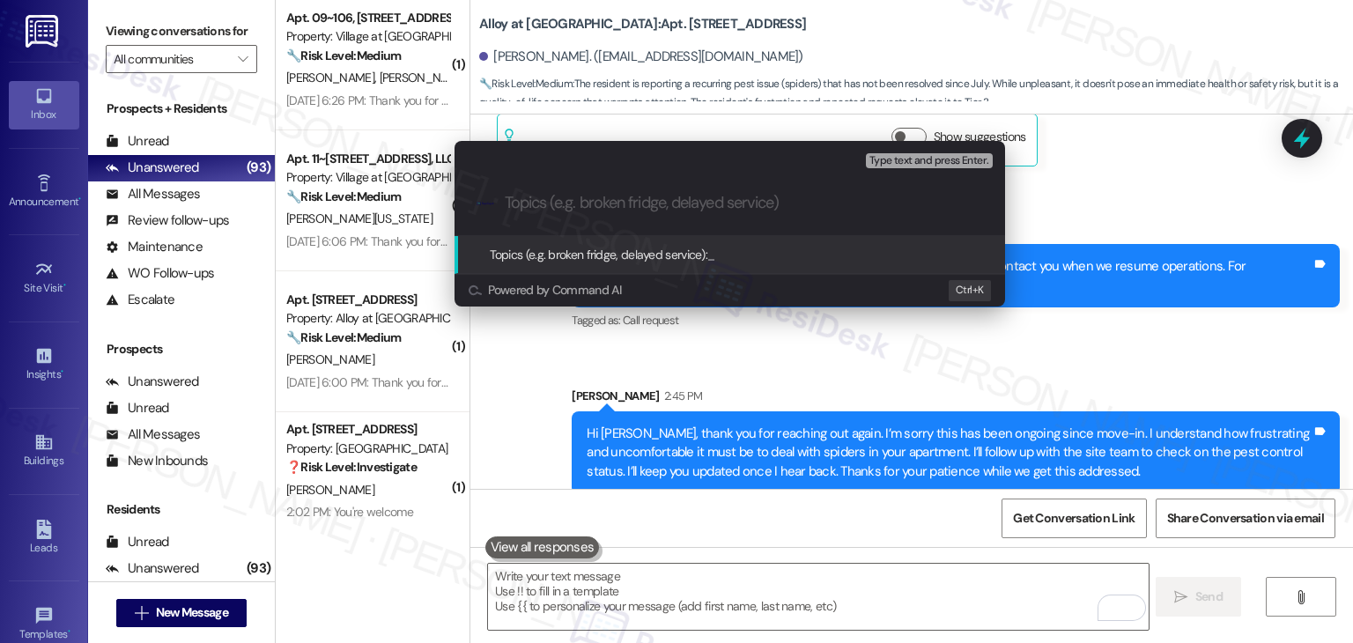
paste input "Urgent Pest Control Request – Spider Infestation in Apartment"
drag, startPoint x: 550, startPoint y: 204, endPoint x: 476, endPoint y: 207, distance: 74.1
click at [476, 207] on div ".cls-1{fill:#0a055f;}.cls-2{fill:#0cc4c4;} resideskLogoBlueOrange Urgent Pest C…" at bounding box center [730, 203] width 551 height 63
type input "Pest Control Request – Spider Infestation in Apartment"
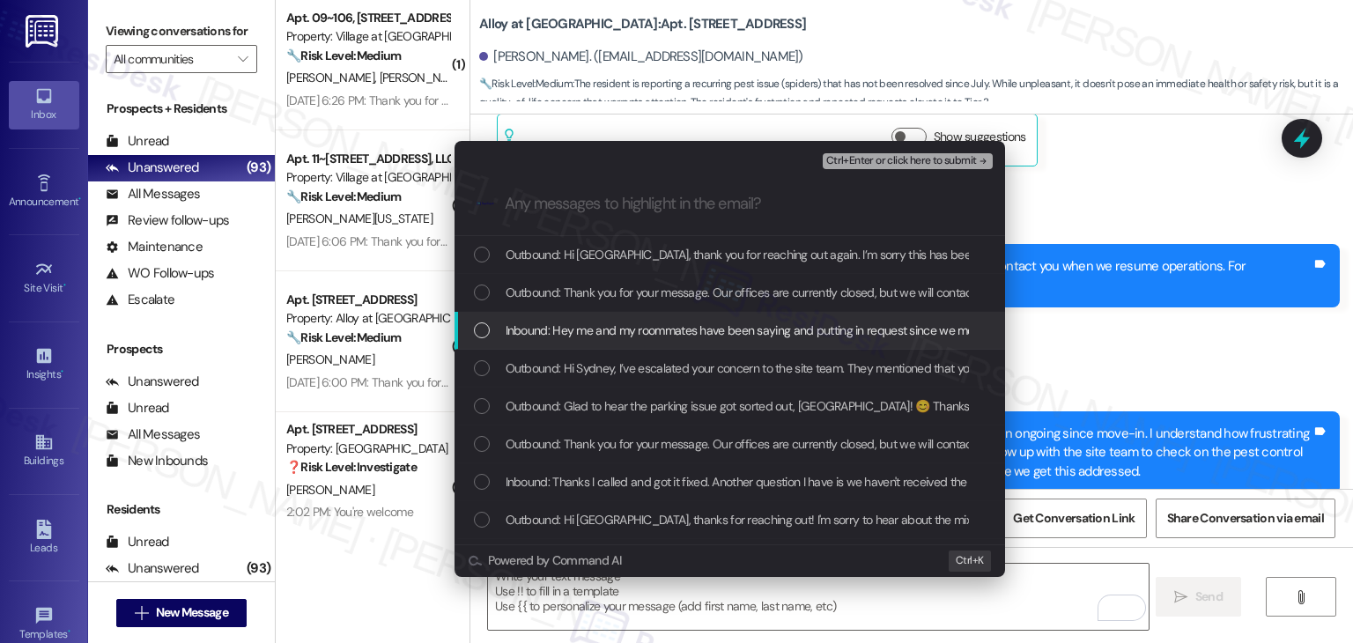
click at [476, 337] on div "List of options" at bounding box center [482, 330] width 16 height 16
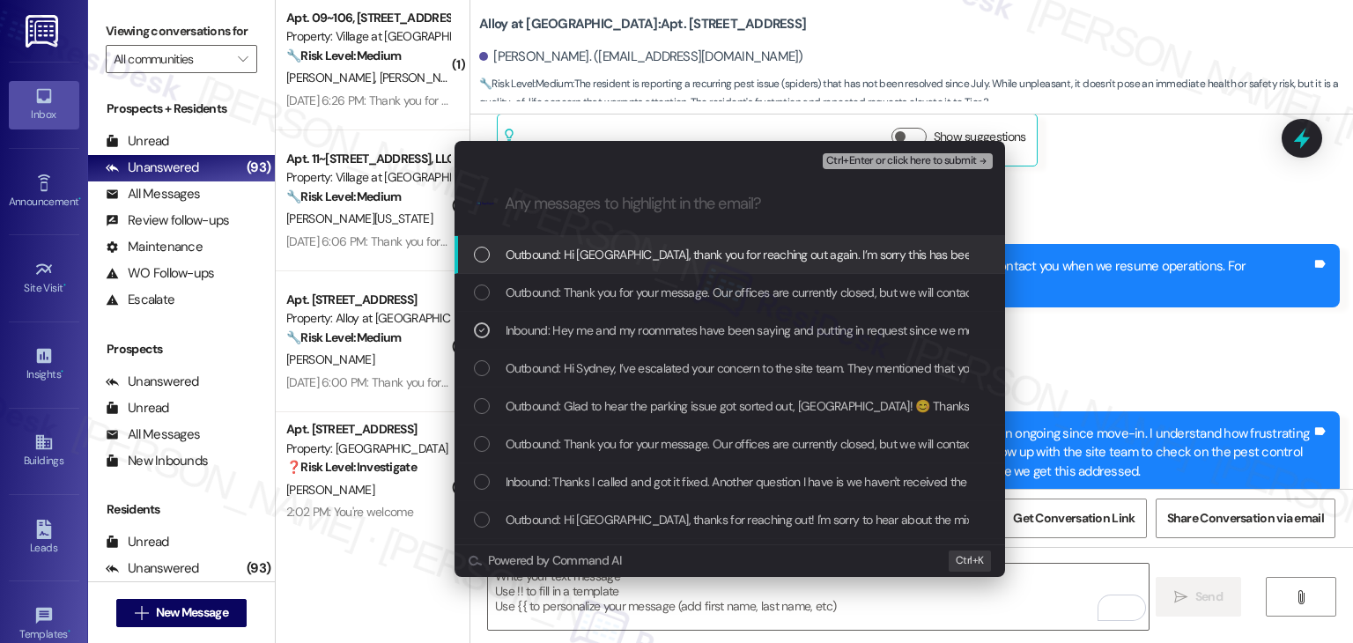
click at [890, 167] on span "Ctrl+Enter or click here to submit" at bounding box center [901, 161] width 151 height 12
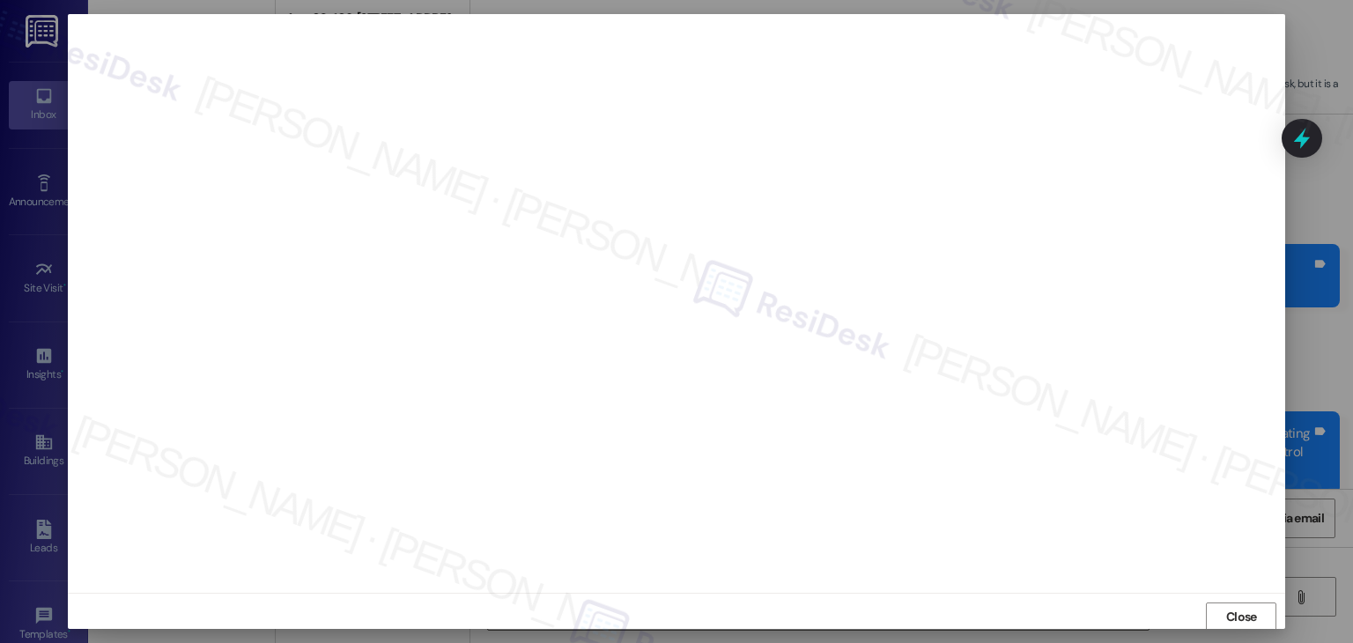
scroll to position [1, 0]
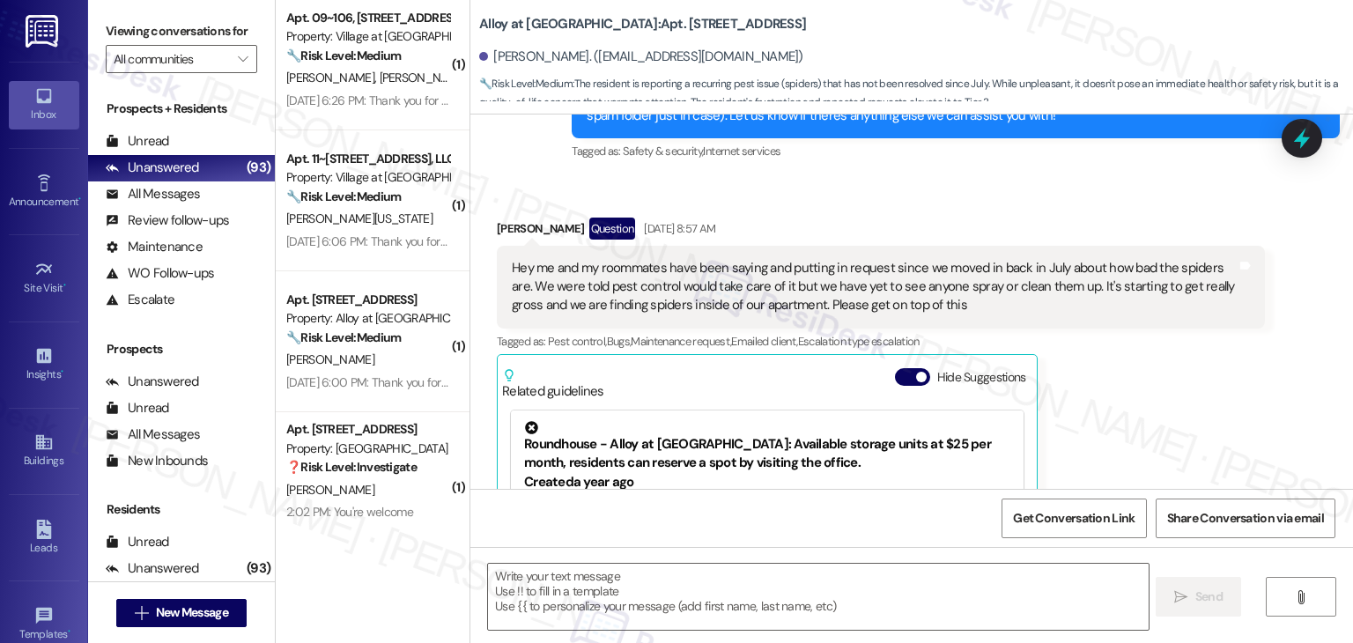
type textarea "Fetching suggested responses. Please feel free to read through the conversation…"
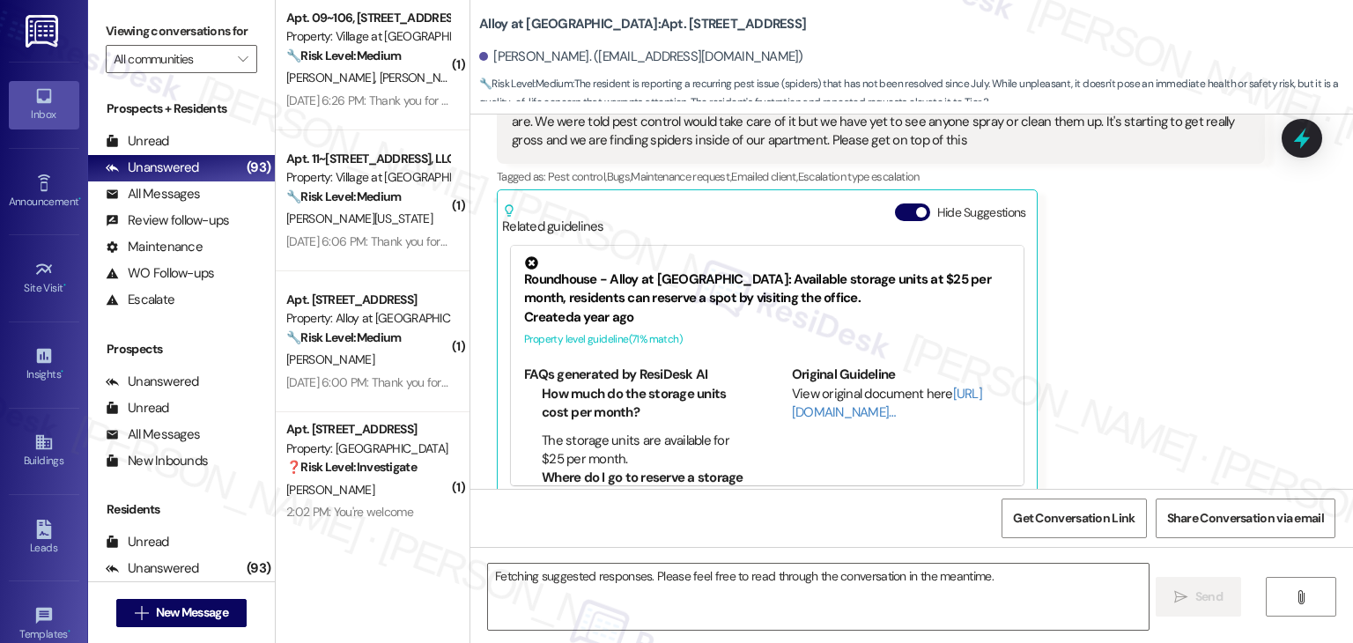
scroll to position [2999, 0]
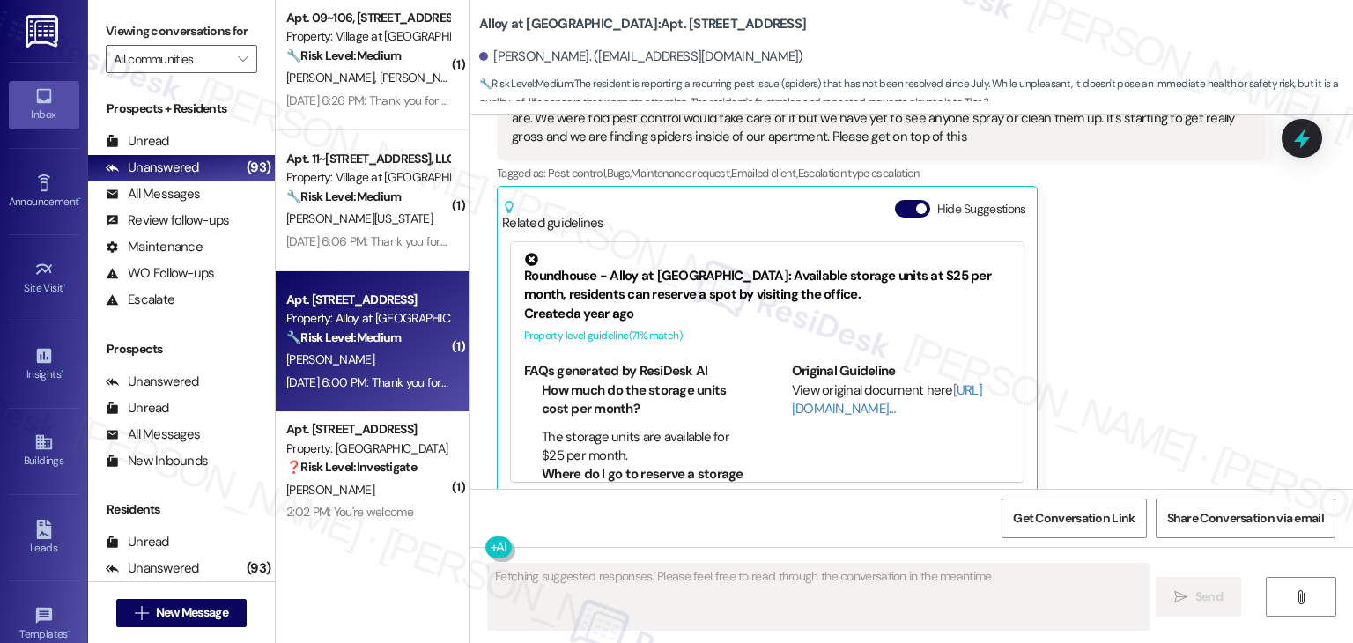
click at [367, 386] on div "[DATE] 6:00 PM: Thank you for your message. Our offices are currently closed, b…" at bounding box center [810, 382] width 1049 height 16
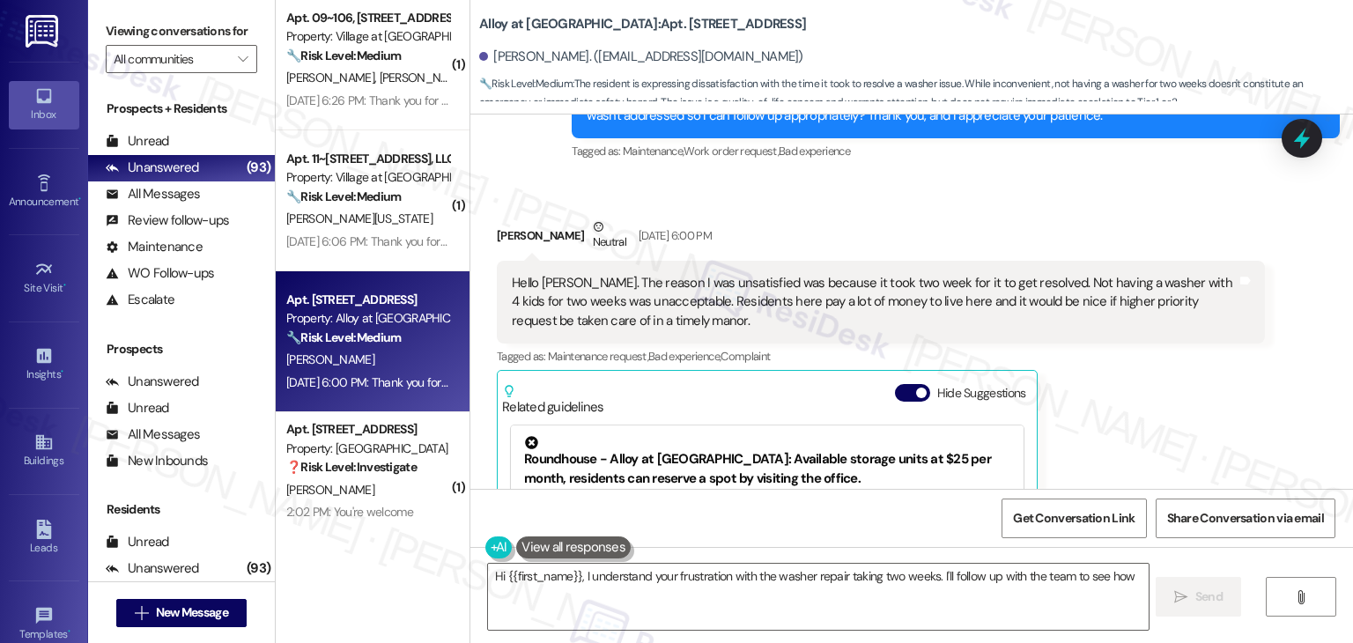
scroll to position [11392, 0]
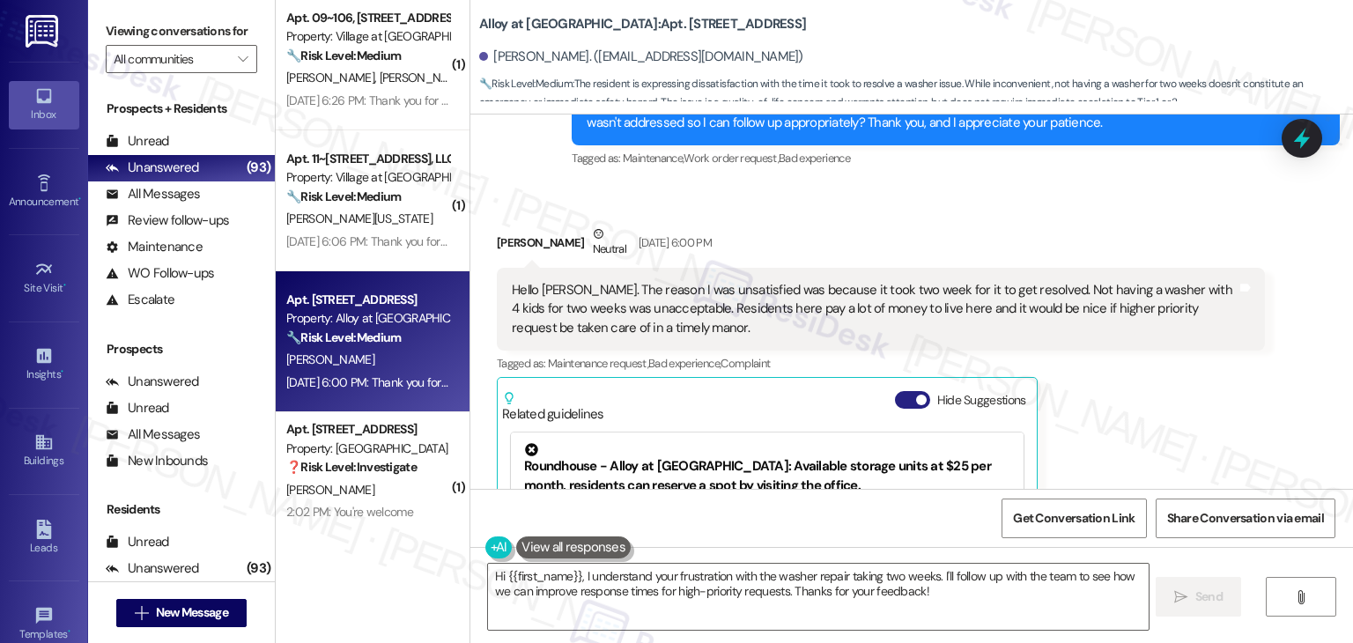
click at [895, 391] on button "Hide Suggestions" at bounding box center [912, 400] width 35 height 18
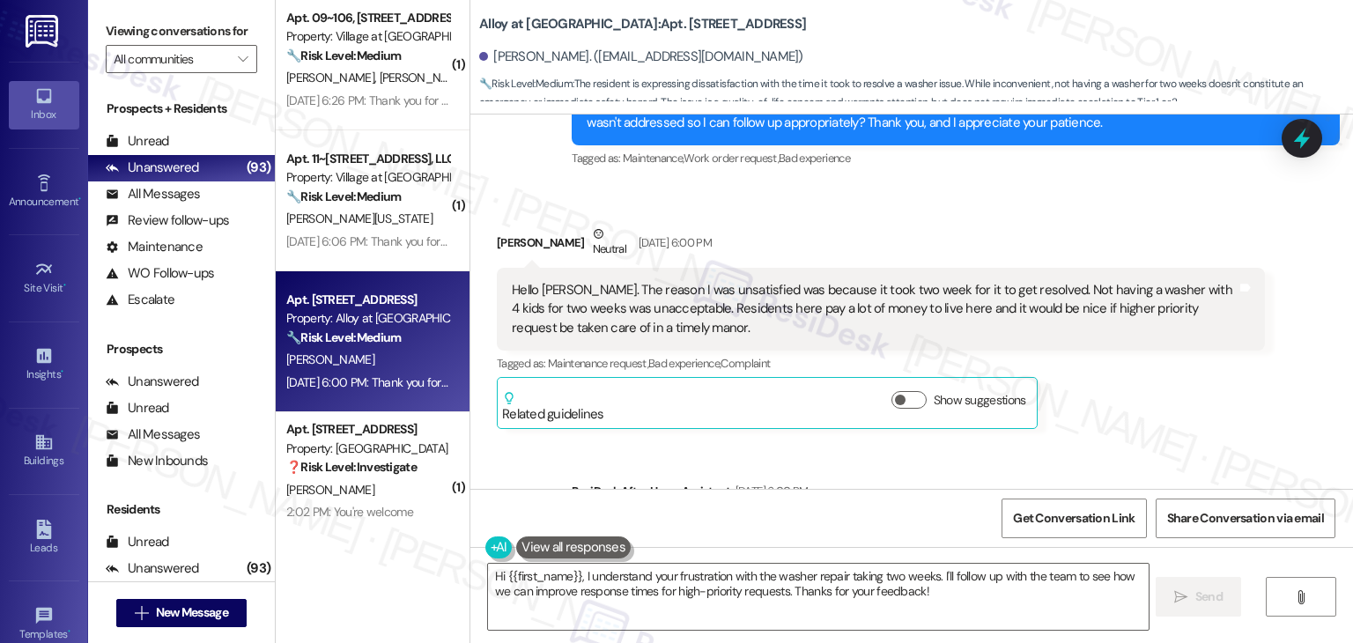
click at [1174, 442] on div "Sent via SMS ResiDesk After Hours Assistant [DATE] 6:00 PM Thank you for your m…" at bounding box center [911, 525] width 883 height 167
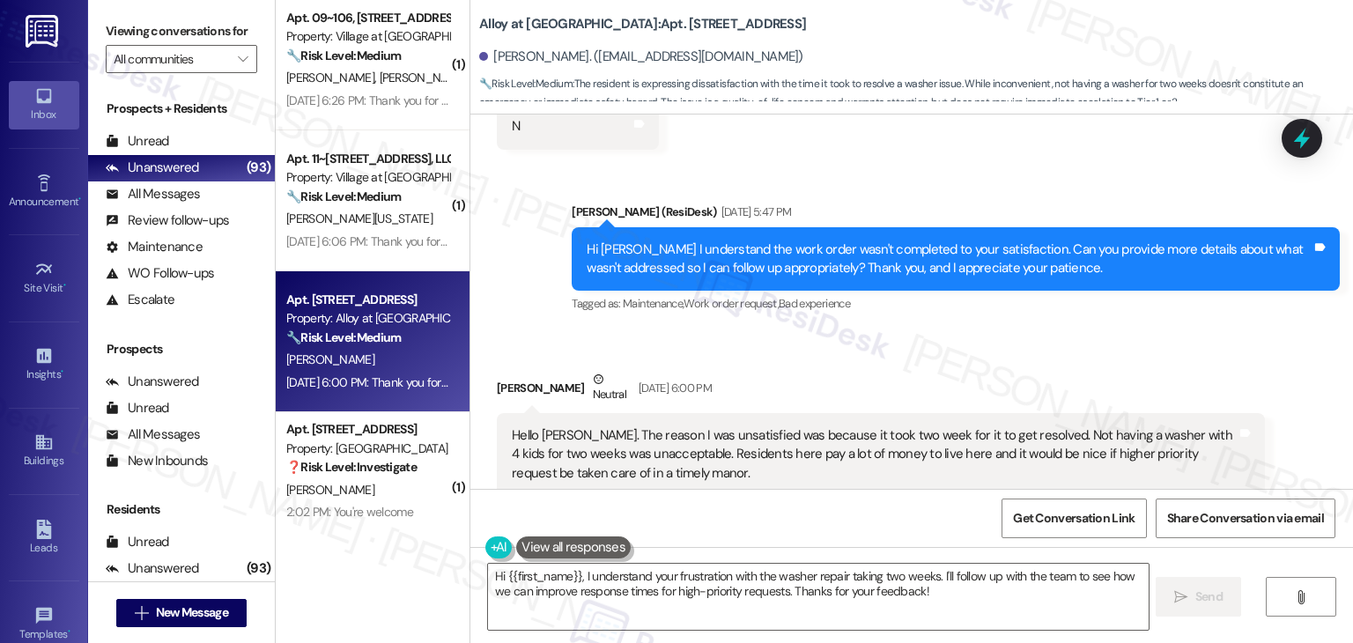
scroll to position [11216, 0]
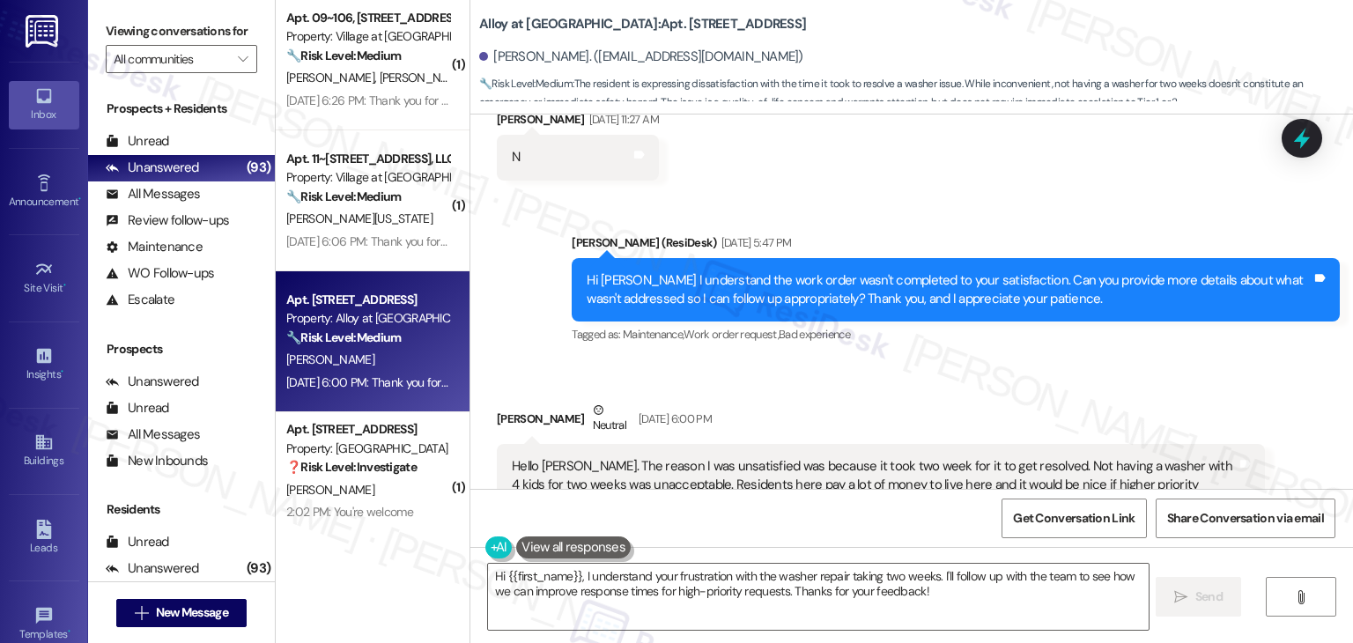
click at [732, 271] on div "Hi [PERSON_NAME] I understand the work order wasn't completed to your satisfact…" at bounding box center [949, 290] width 725 height 38
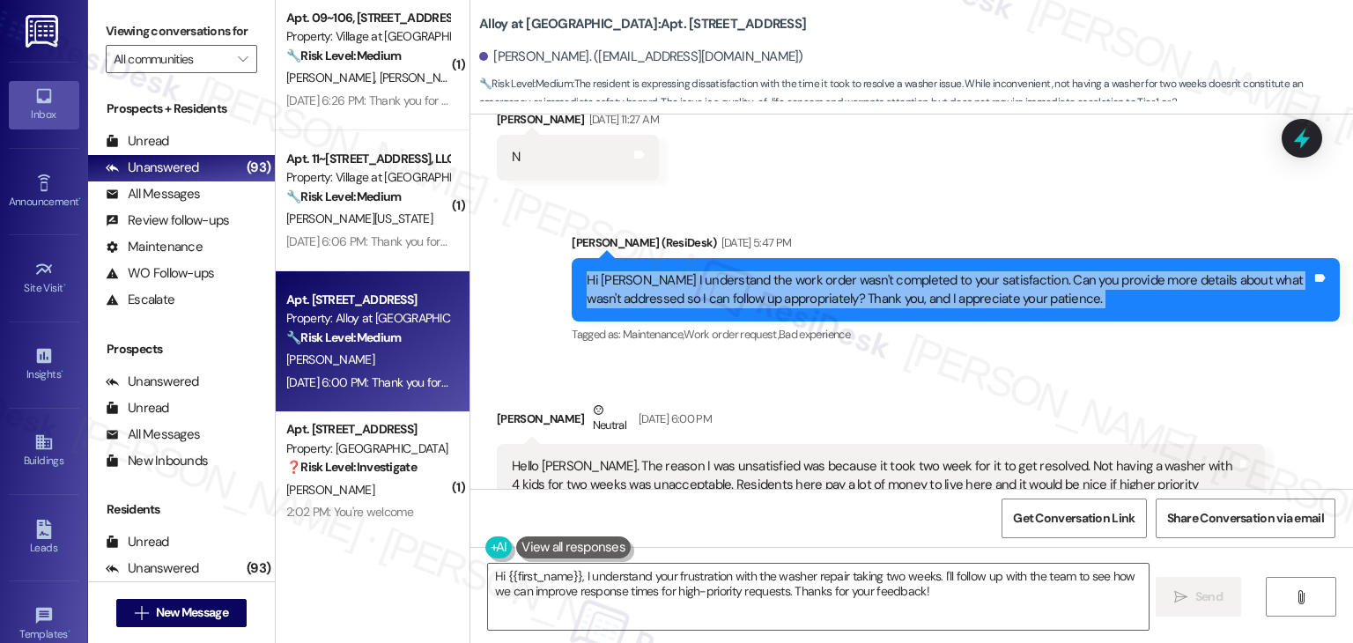
click at [732, 271] on div "Hi [PERSON_NAME] I understand the work order wasn't completed to your satisfact…" at bounding box center [949, 290] width 725 height 38
copy div "Hi [PERSON_NAME] I understand the work order wasn't completed to your satisfact…"
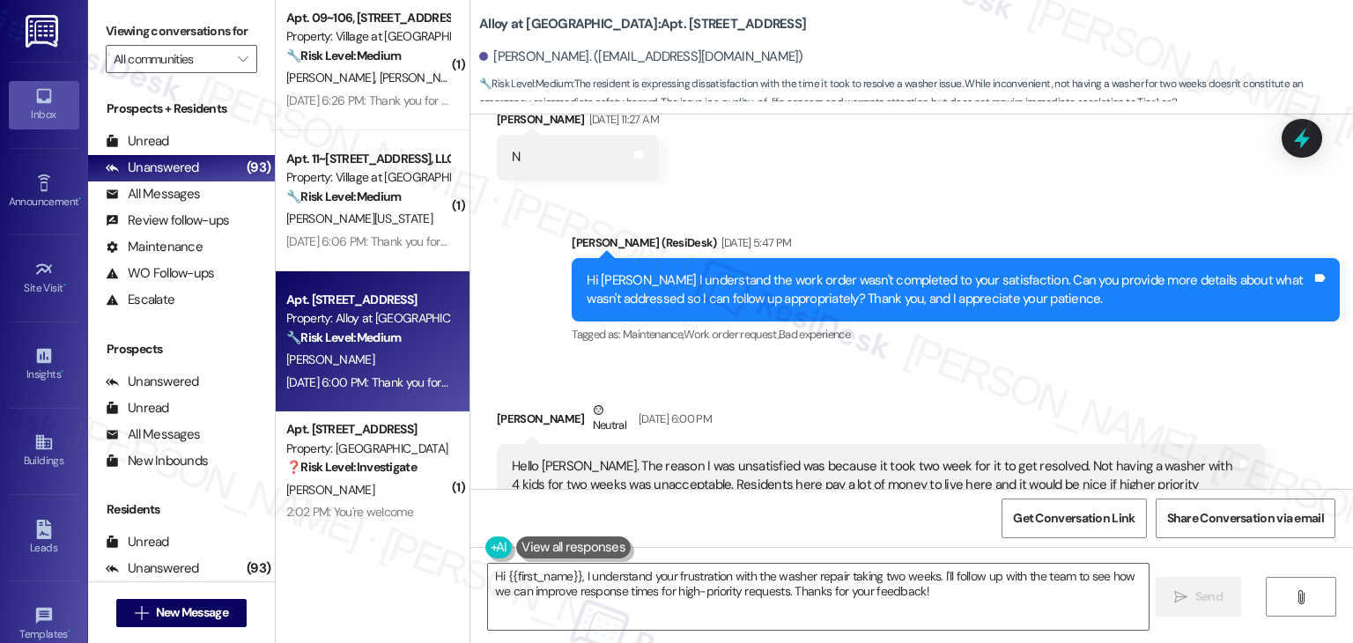
click at [698, 457] on div "Hello [PERSON_NAME]. The reason I was unsatisfied was because it took two week …" at bounding box center [874, 485] width 725 height 56
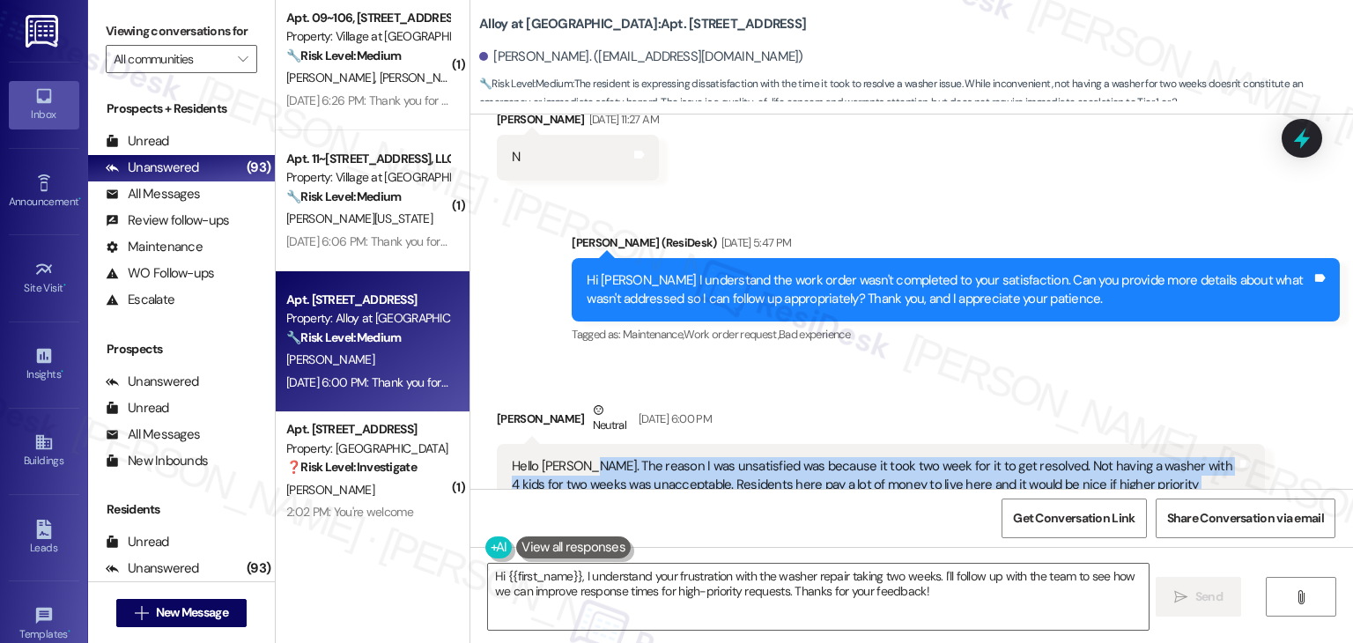
drag, startPoint x: 634, startPoint y: 396, endPoint x: 571, endPoint y: 355, distance: 75.3
click at [571, 457] on div "Hello [PERSON_NAME]. The reason I was unsatisfied was because it took two week …" at bounding box center [874, 485] width 725 height 56
copy div "The reason I was unsatisfied was because it took two week for it to get resolve…"
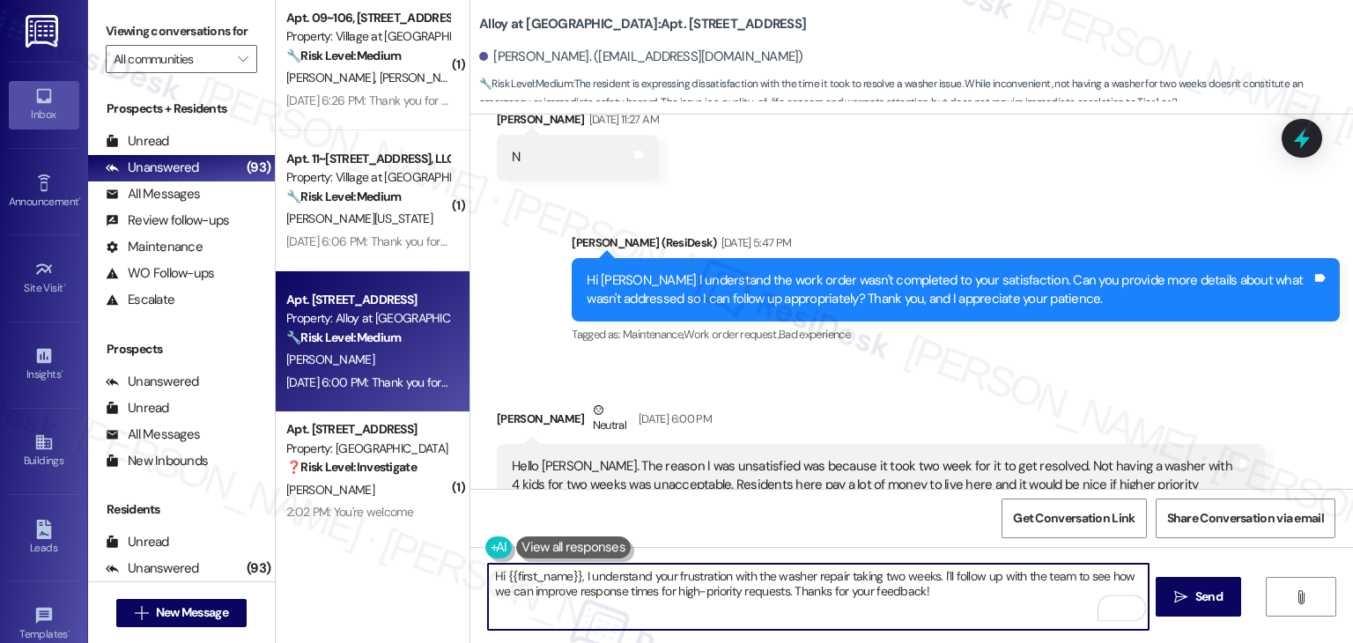
drag, startPoint x: 934, startPoint y: 577, endPoint x: 576, endPoint y: 581, distance: 357.7
click at [576, 581] on textarea "Hi {{first_name}}, I understand your frustration with the washer repair taking …" at bounding box center [818, 597] width 660 height 66
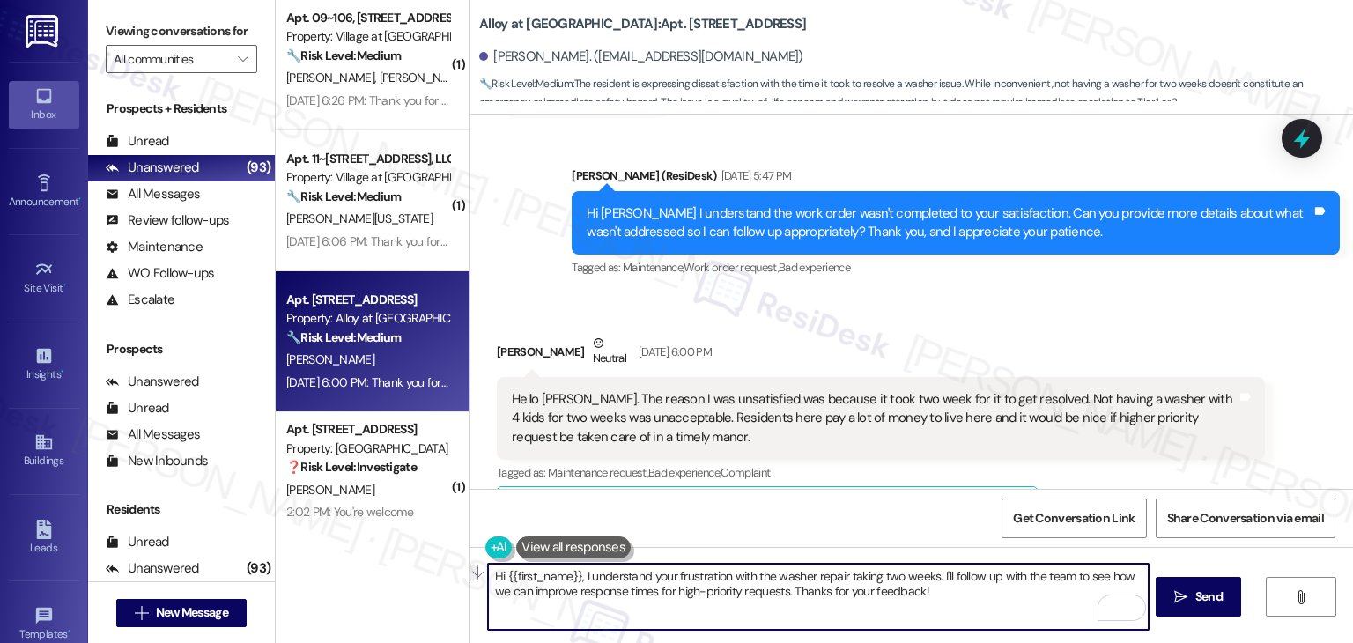
scroll to position [11400, 0]
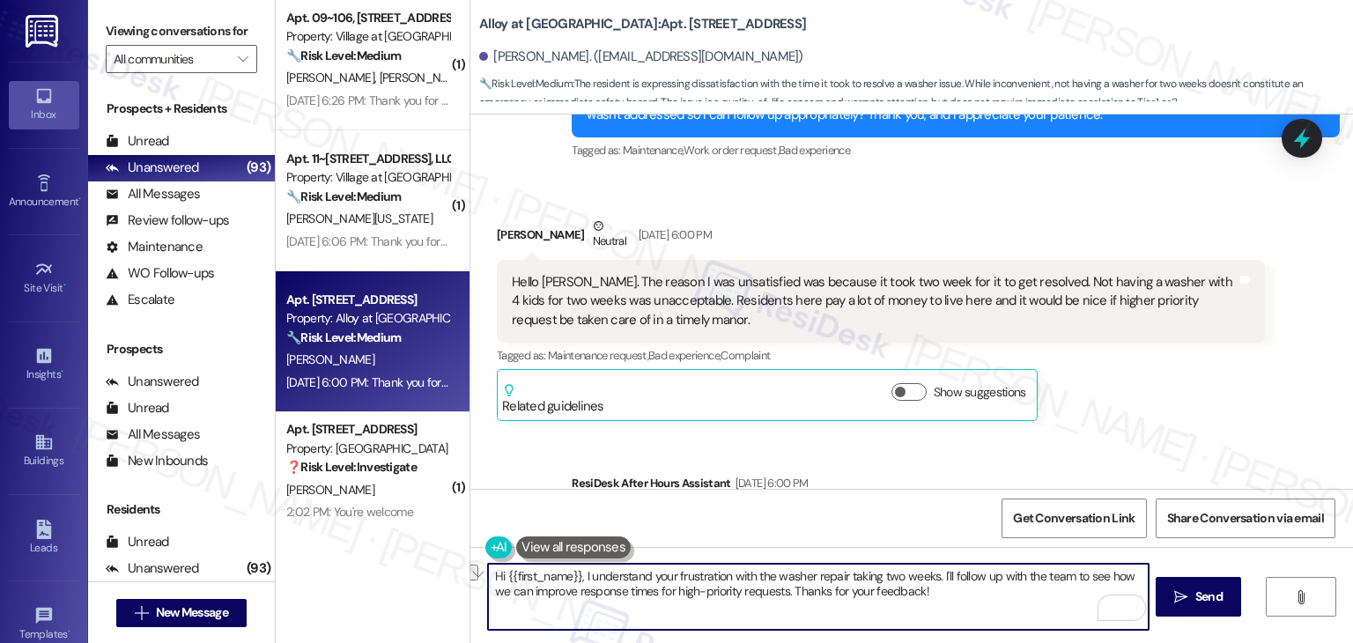
click at [733, 568] on textarea "Hi {{first_name}}, I understand your frustration with the washer repair taking …" at bounding box center [818, 597] width 660 height 66
paste textarea "[PERSON_NAME], I understand your frustration with the washer repair taking two …"
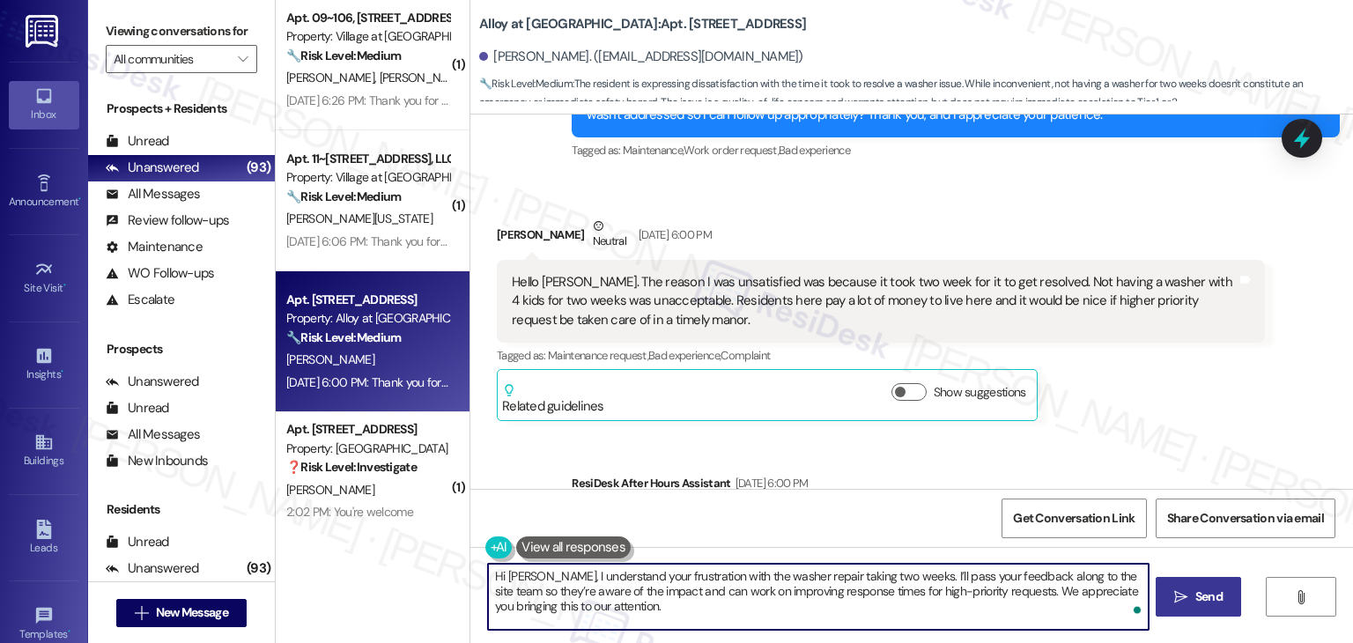
type textarea "Hi [PERSON_NAME], I understand your frustration with the washer repair taking t…"
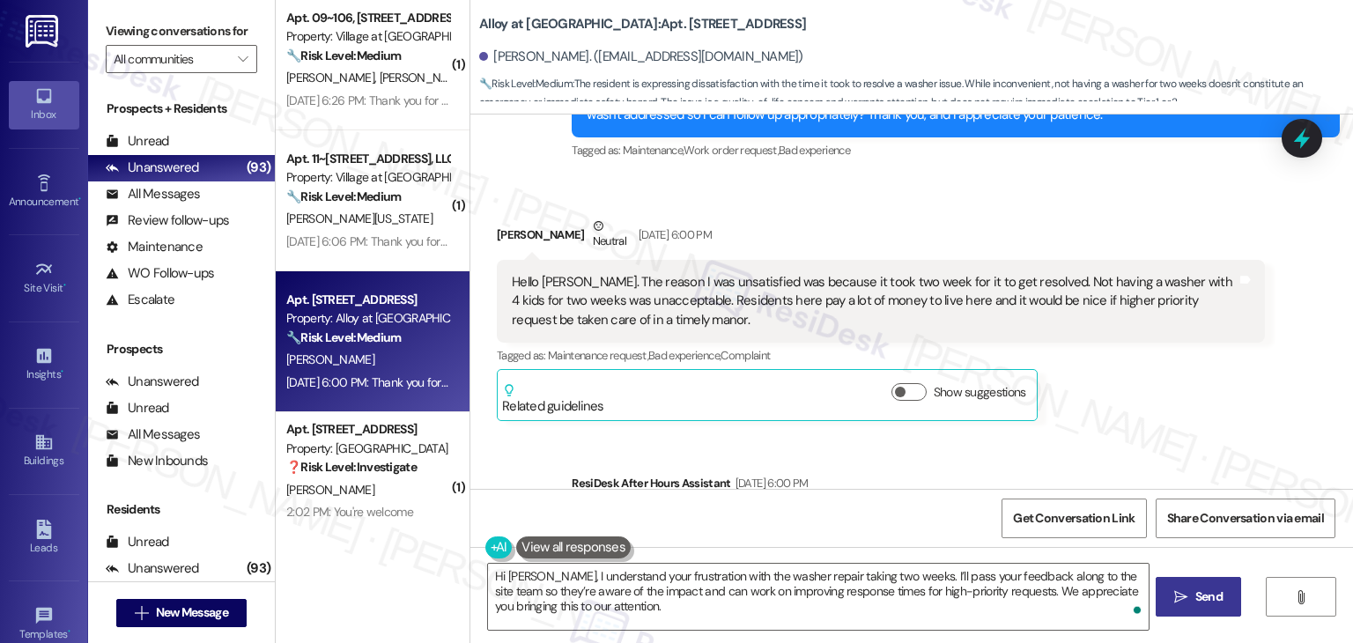
click at [1205, 588] on span "Send" at bounding box center [1209, 597] width 27 height 19
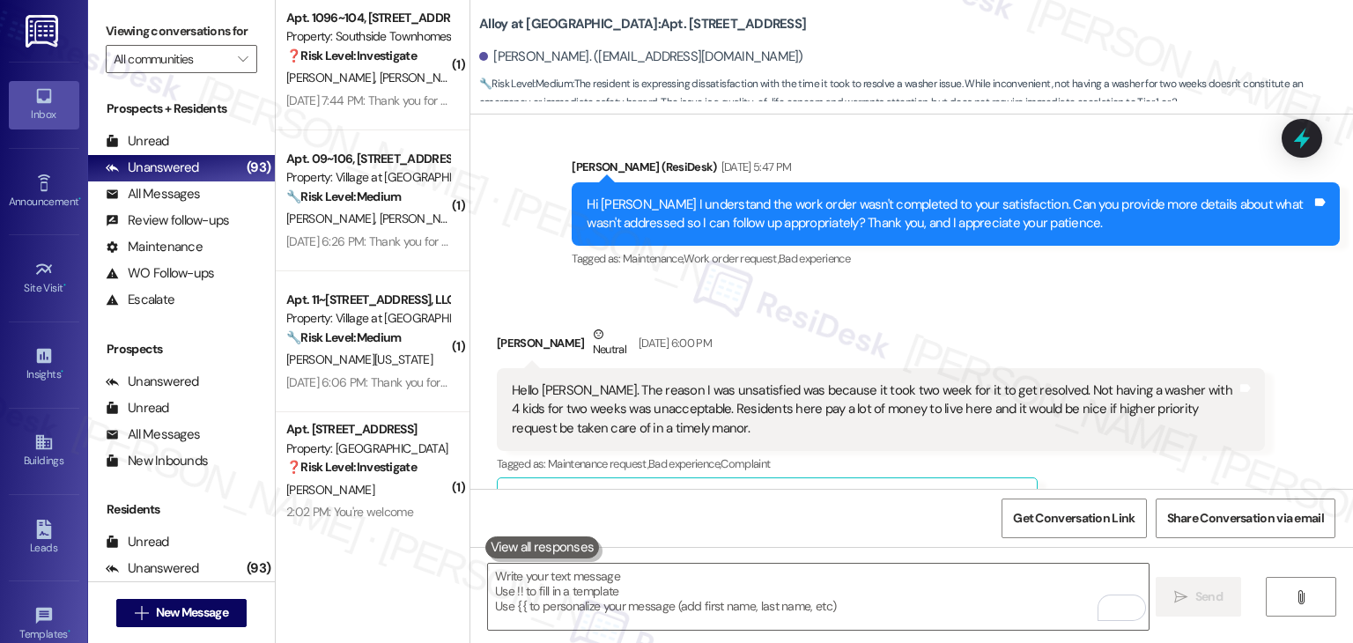
scroll to position [11232, 0]
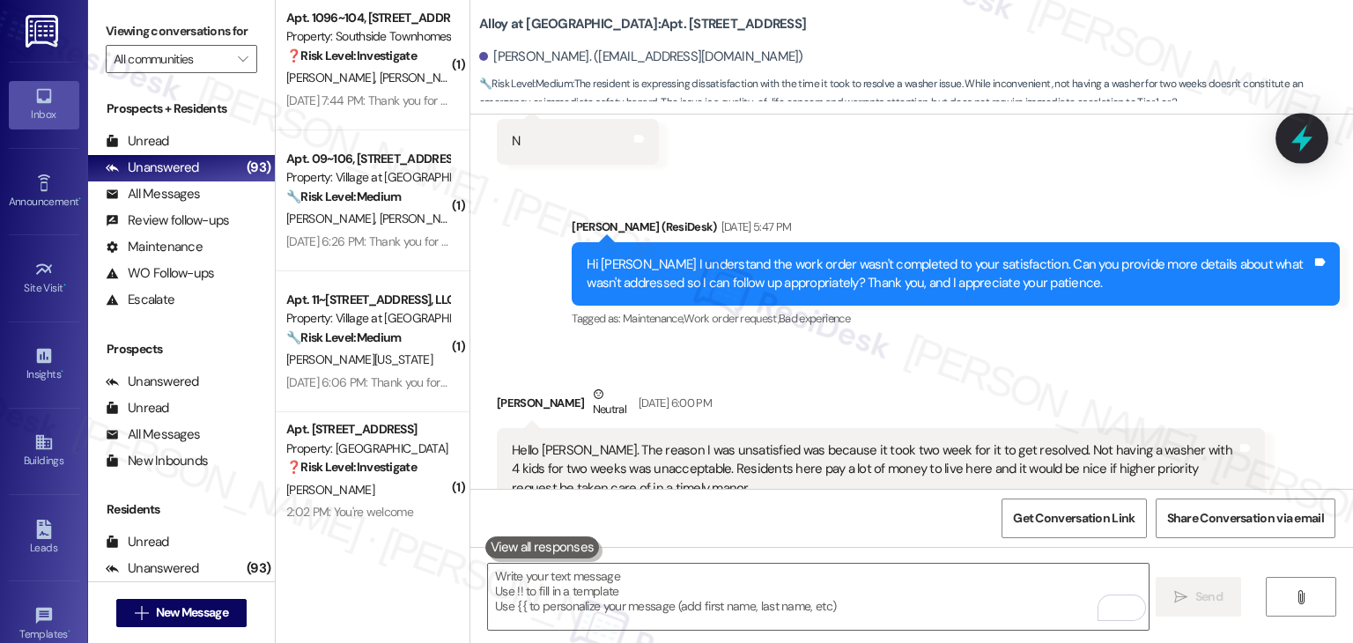
click at [1304, 145] on icon at bounding box center [1302, 138] width 21 height 27
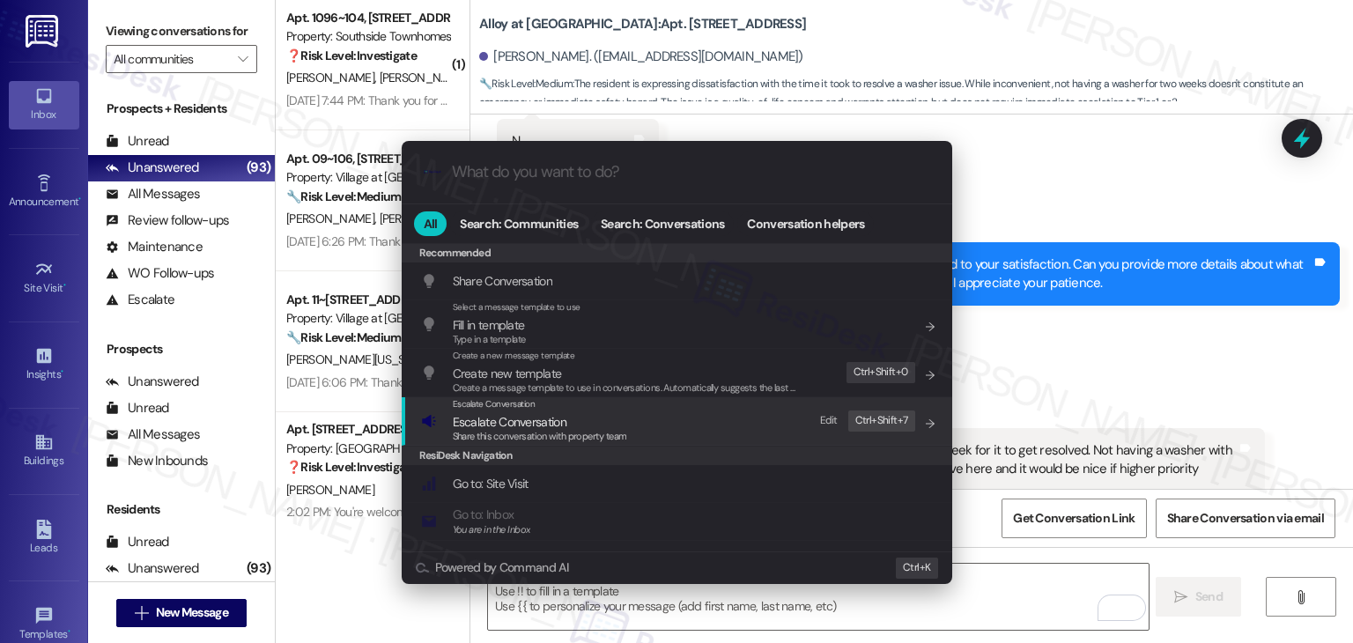
click at [512, 429] on div "Share this conversation with property team" at bounding box center [540, 437] width 174 height 16
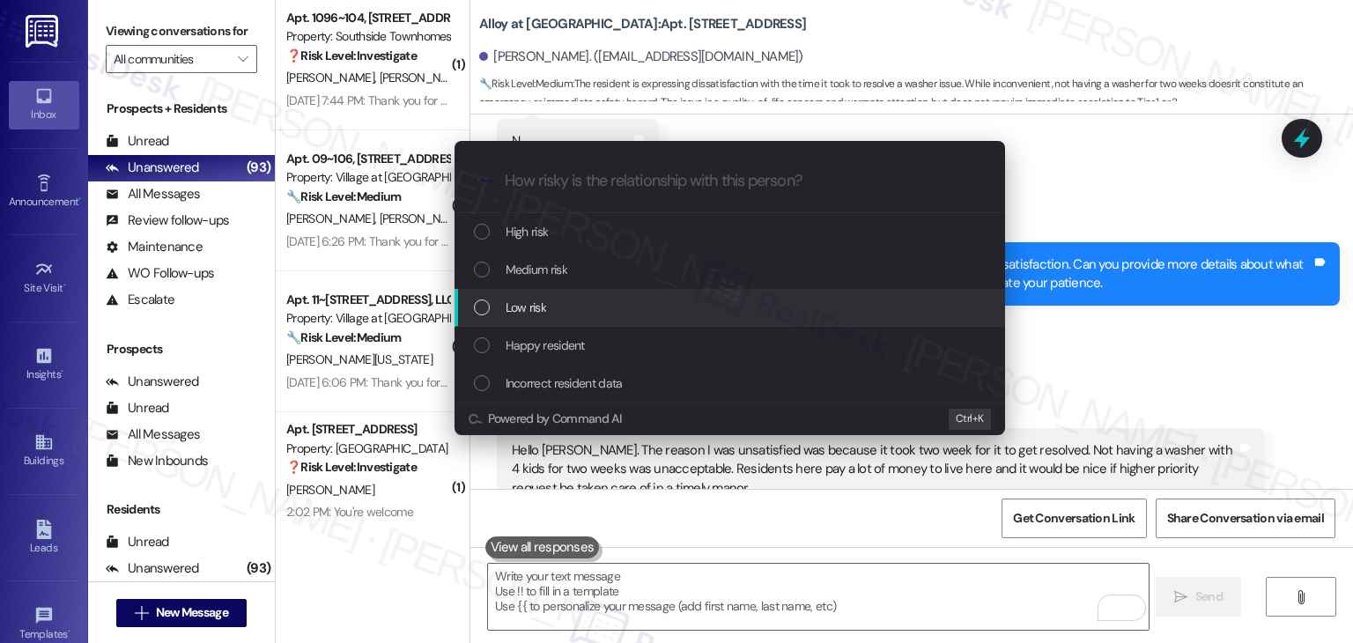
click at [489, 306] on div "List of options" at bounding box center [482, 308] width 16 height 16
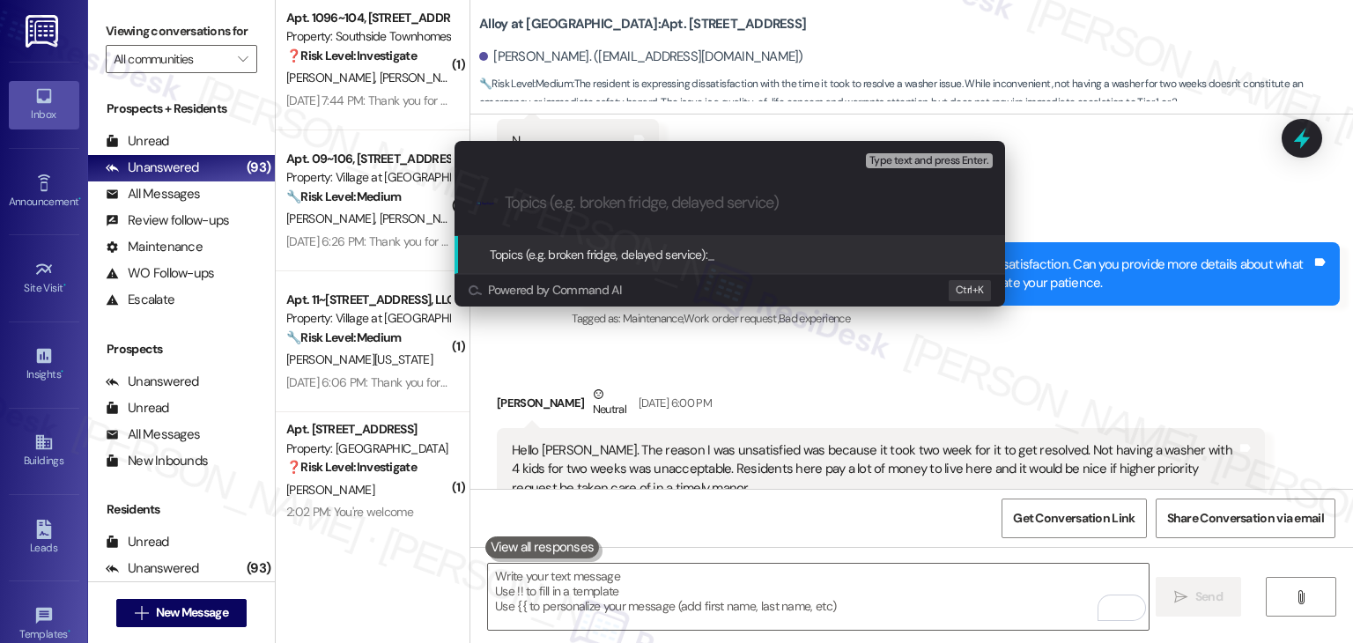
paste input "Resident Feedback – Delay in Washer Repair Resolution"
type input "Resident Feedback – Delay in Washer Repair Resolution"
click at [886, 206] on input "Resident Feedback – Delay in Washer Repair Resolution" at bounding box center [737, 203] width 464 height 19
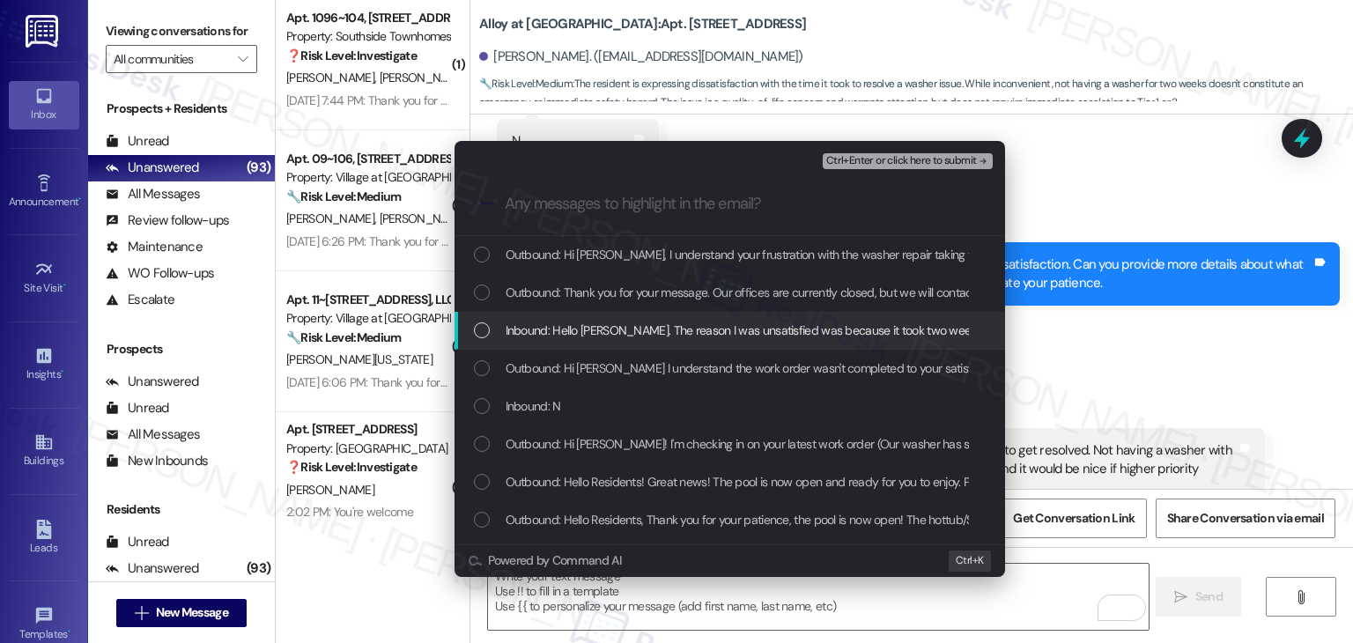
click at [489, 331] on div "List of options" at bounding box center [482, 330] width 16 height 16
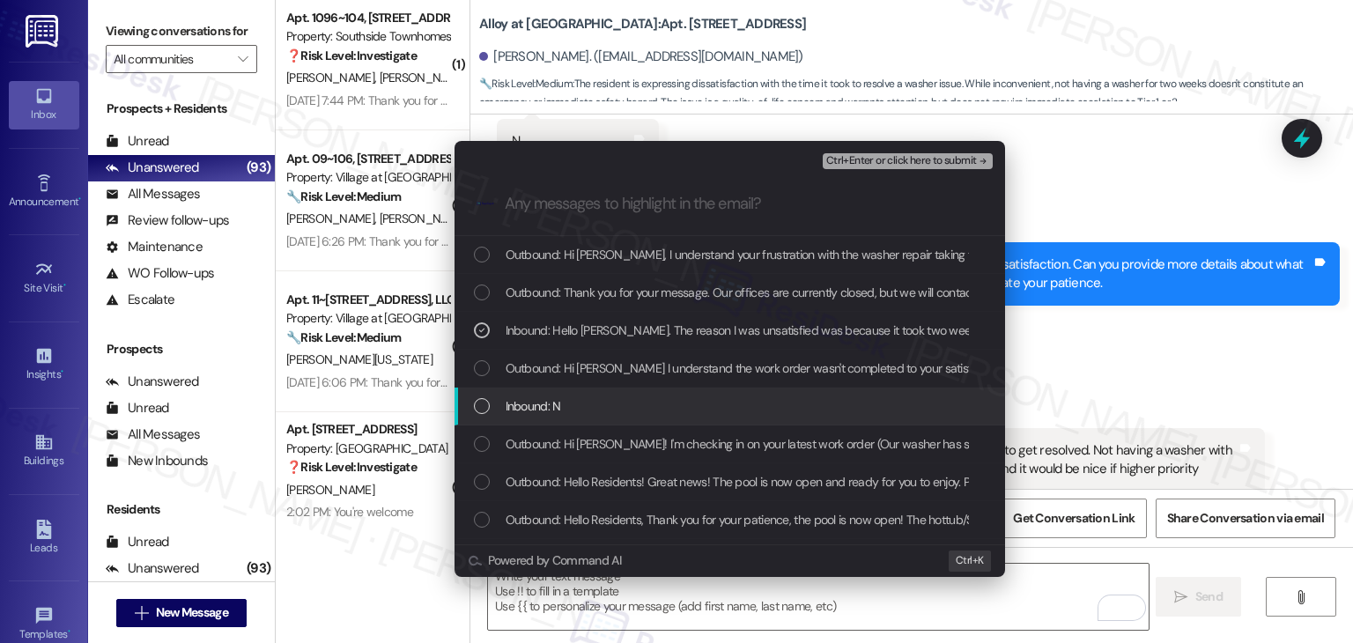
click at [493, 396] on div "Inbound: N" at bounding box center [731, 405] width 515 height 19
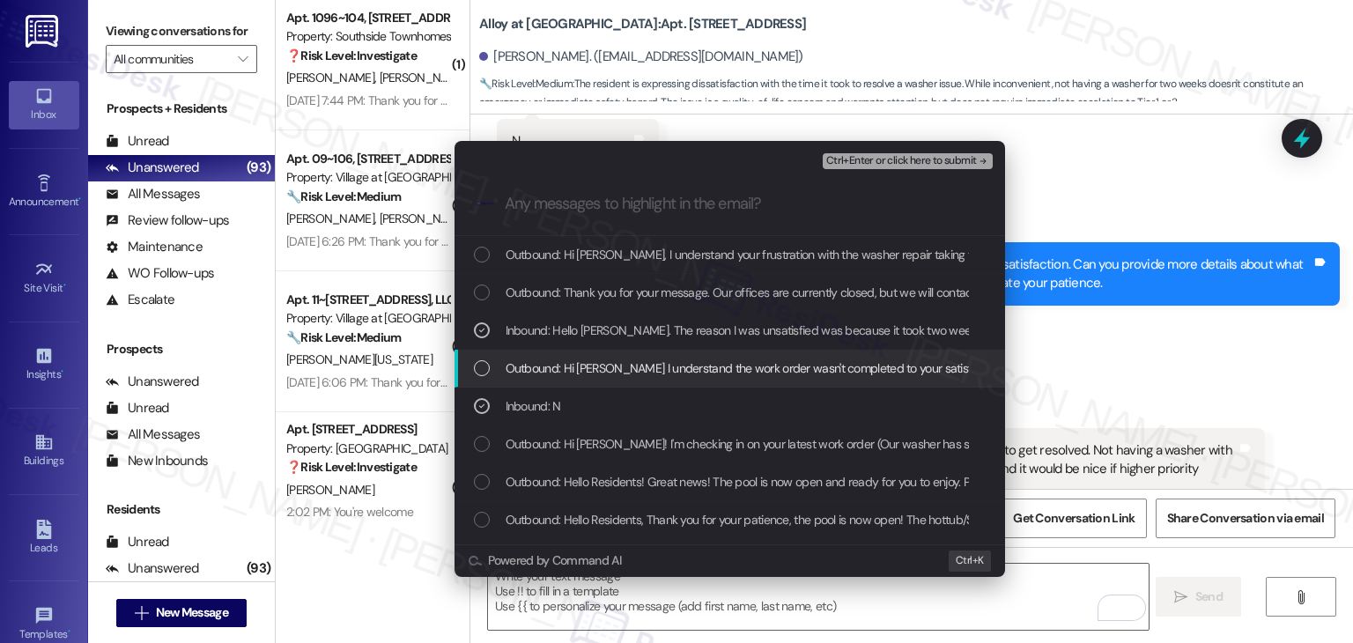
click at [493, 378] on div "Outbound: Hi [PERSON_NAME] I understand the work order wasn't completed to your…" at bounding box center [730, 369] width 551 height 38
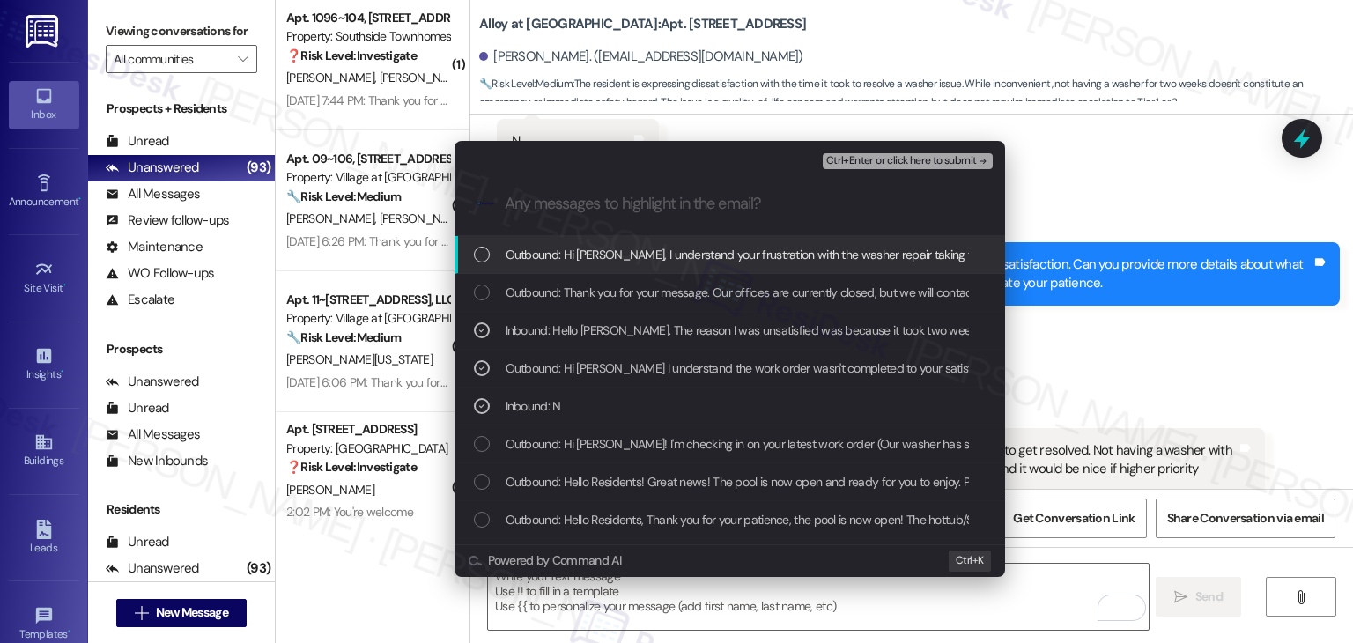
click at [963, 156] on span "Ctrl+Enter or click here to submit" at bounding box center [901, 161] width 151 height 12
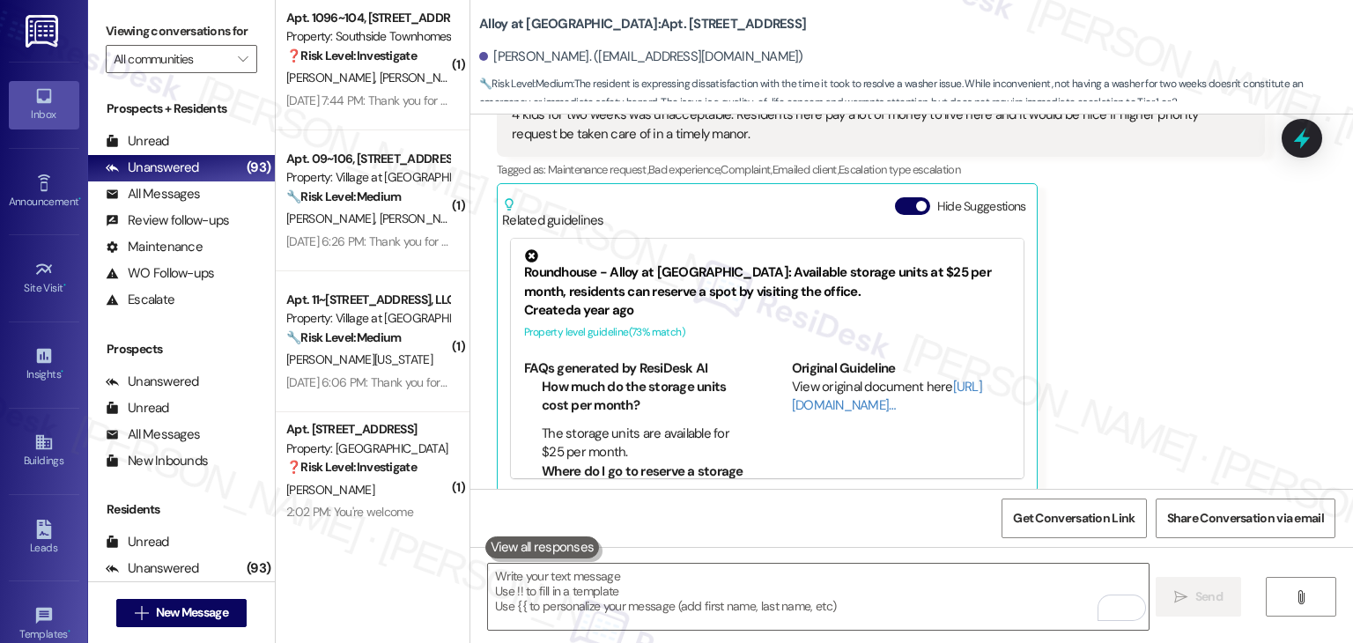
scroll to position [11491, 0]
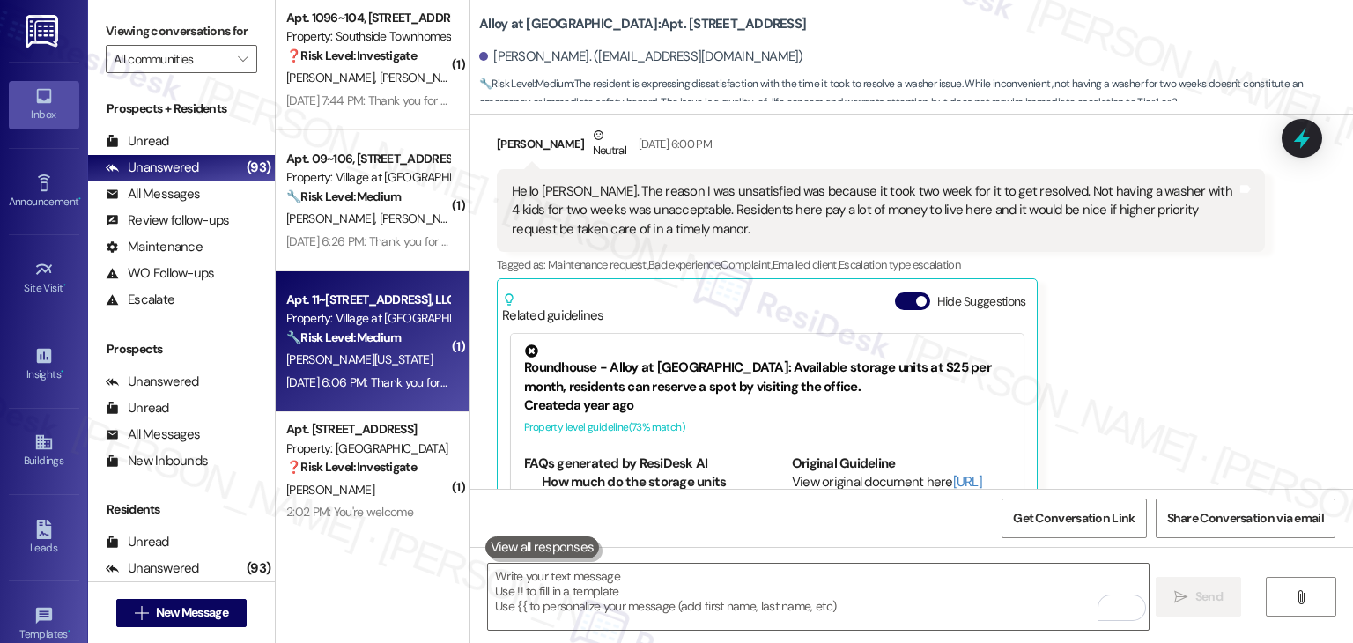
click at [349, 383] on div "[DATE] 6:06 PM: Thank you for your message. Our offices are currently closed, b…" at bounding box center [821, 382] width 1070 height 16
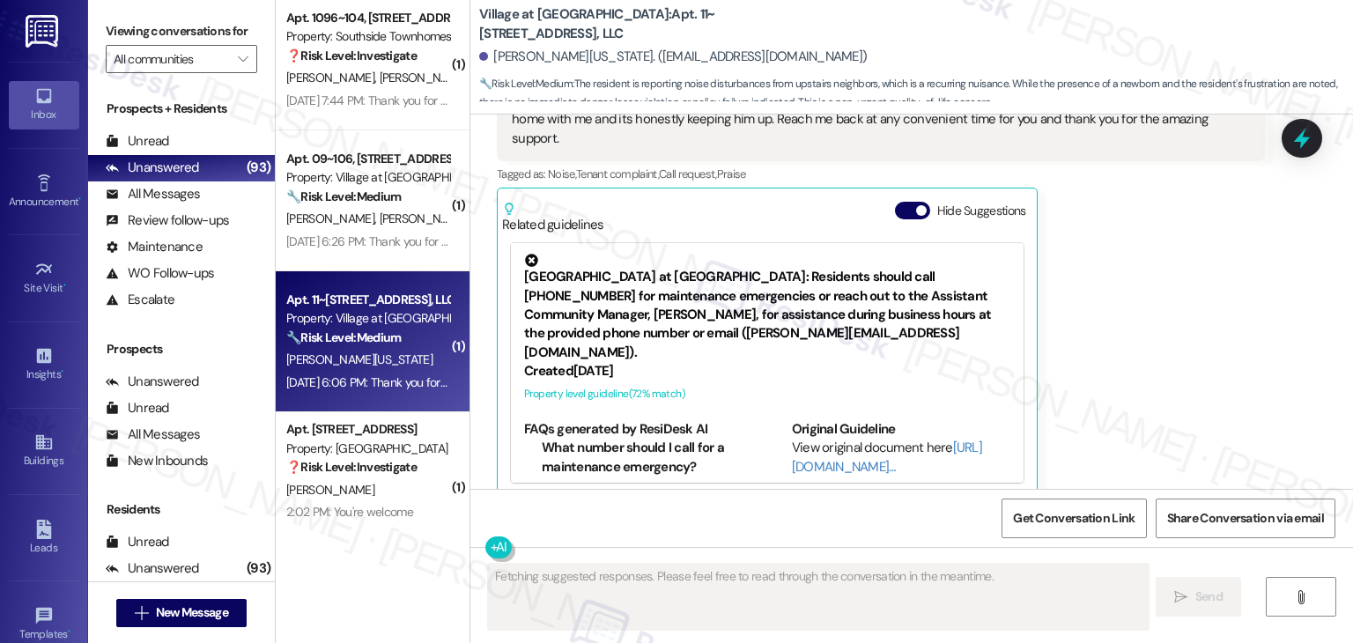
scroll to position [1030, 0]
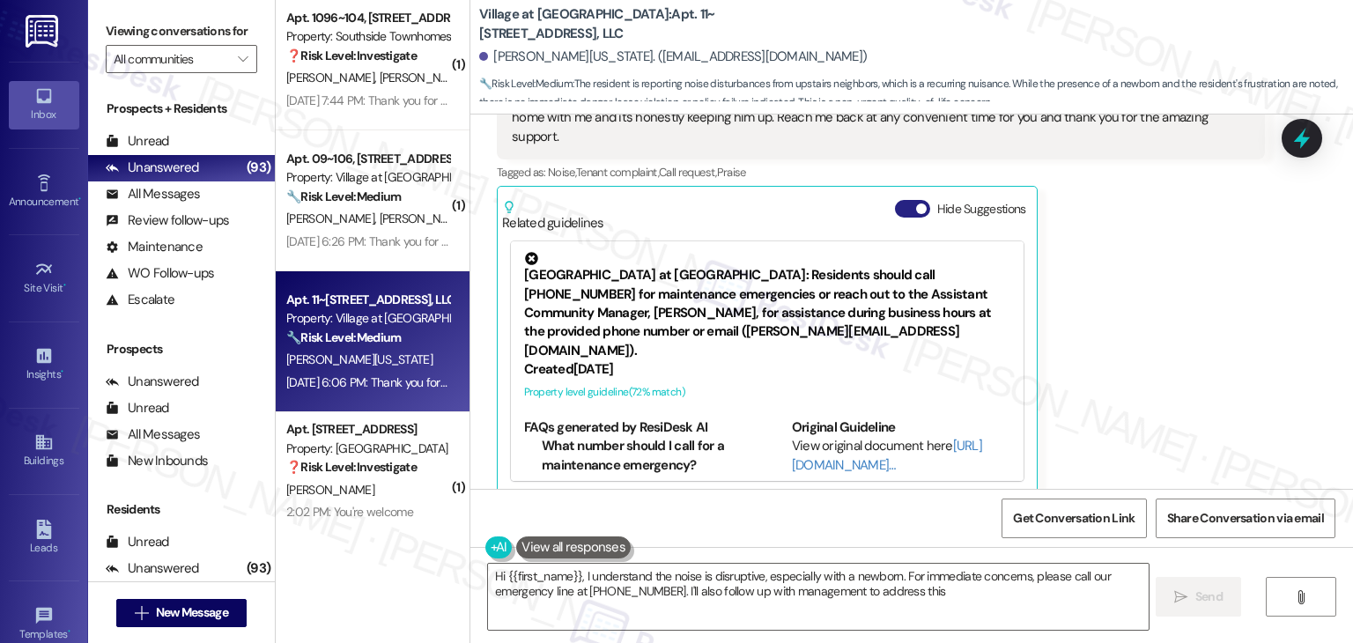
click at [904, 200] on button "Hide Suggestions" at bounding box center [912, 209] width 35 height 18
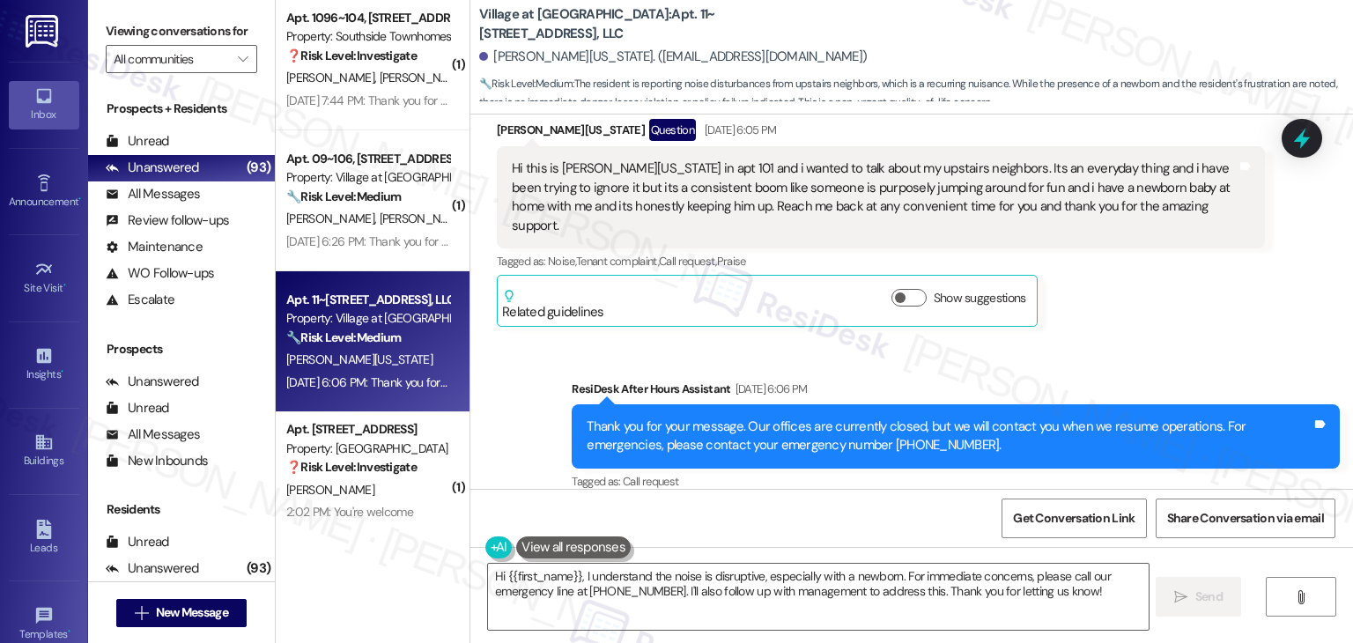
click at [1182, 293] on div "[PERSON_NAME][US_STATE] Question [DATE] 6:05 PM Hi this is [PERSON_NAME][US_STA…" at bounding box center [881, 223] width 768 height 208
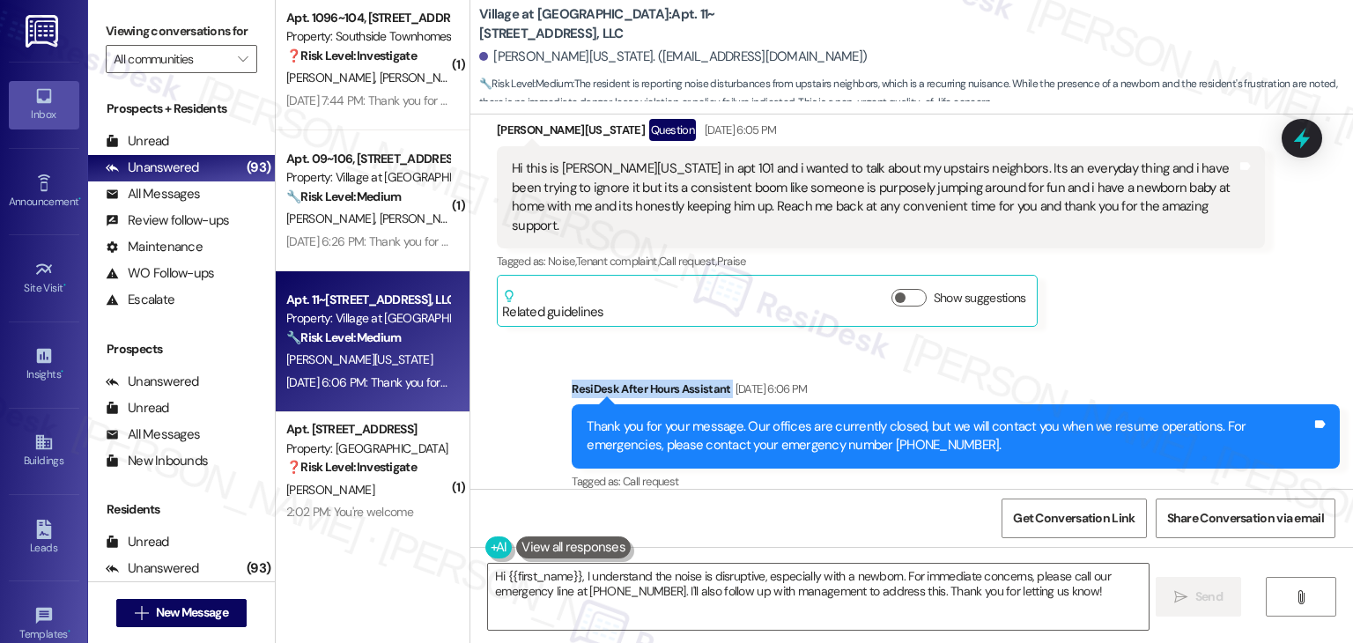
click at [1182, 293] on div "[PERSON_NAME][US_STATE] Question [DATE] 6:05 PM Hi this is [PERSON_NAME][US_STA…" at bounding box center [881, 223] width 768 height 208
click at [1182, 295] on div "[PERSON_NAME][US_STATE] Question [DATE] 6:05 PM Hi this is [PERSON_NAME][US_STA…" at bounding box center [881, 223] width 768 height 208
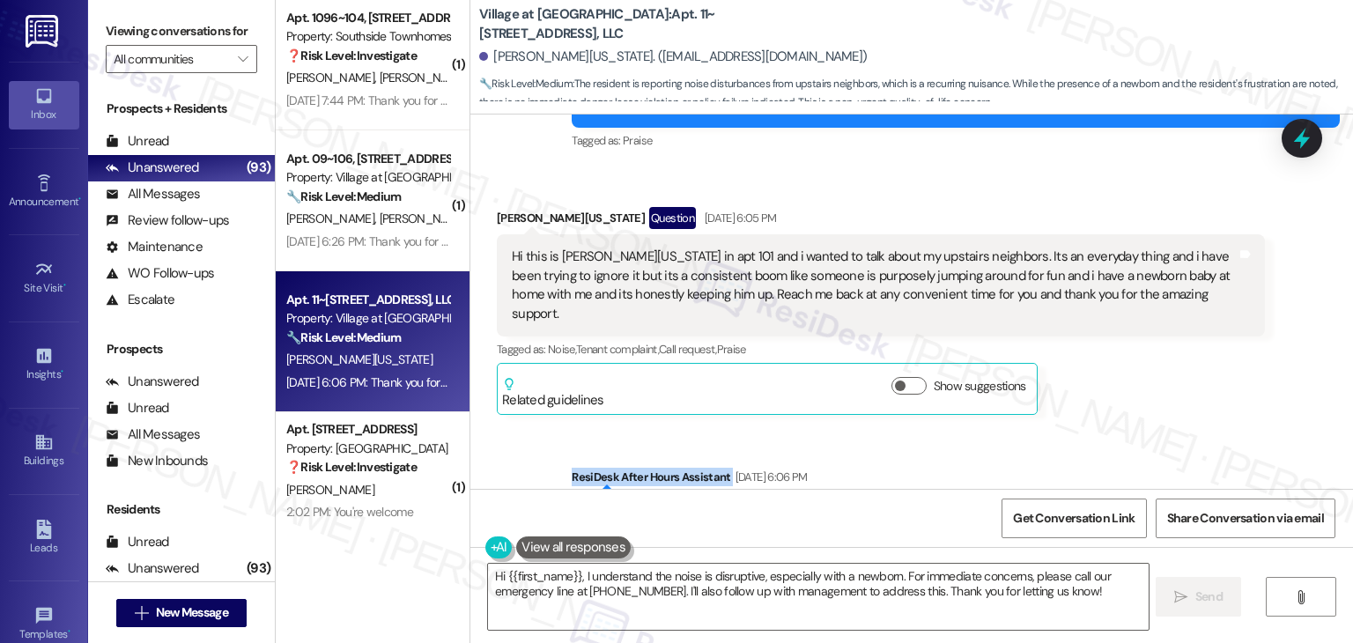
scroll to position [765, 0]
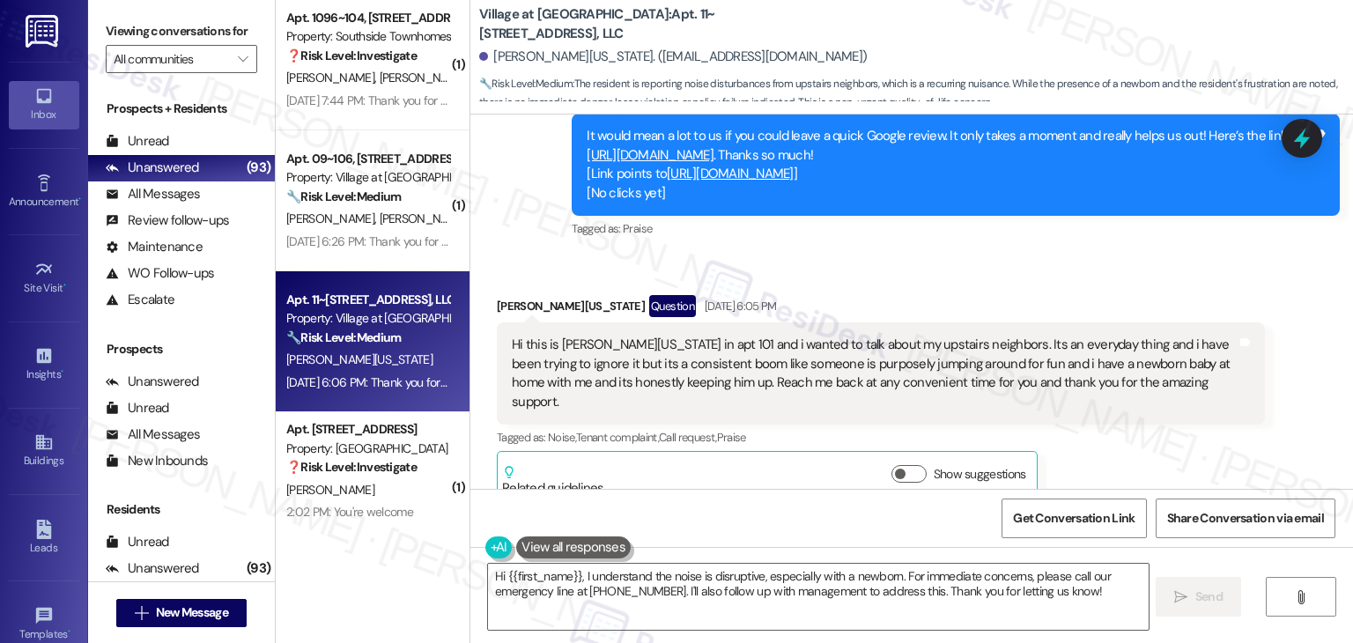
click at [839, 263] on div "Received via SMS [PERSON_NAME][US_STATE] Question [DATE] 6:05 PM Hi this is [PE…" at bounding box center [911, 386] width 883 height 261
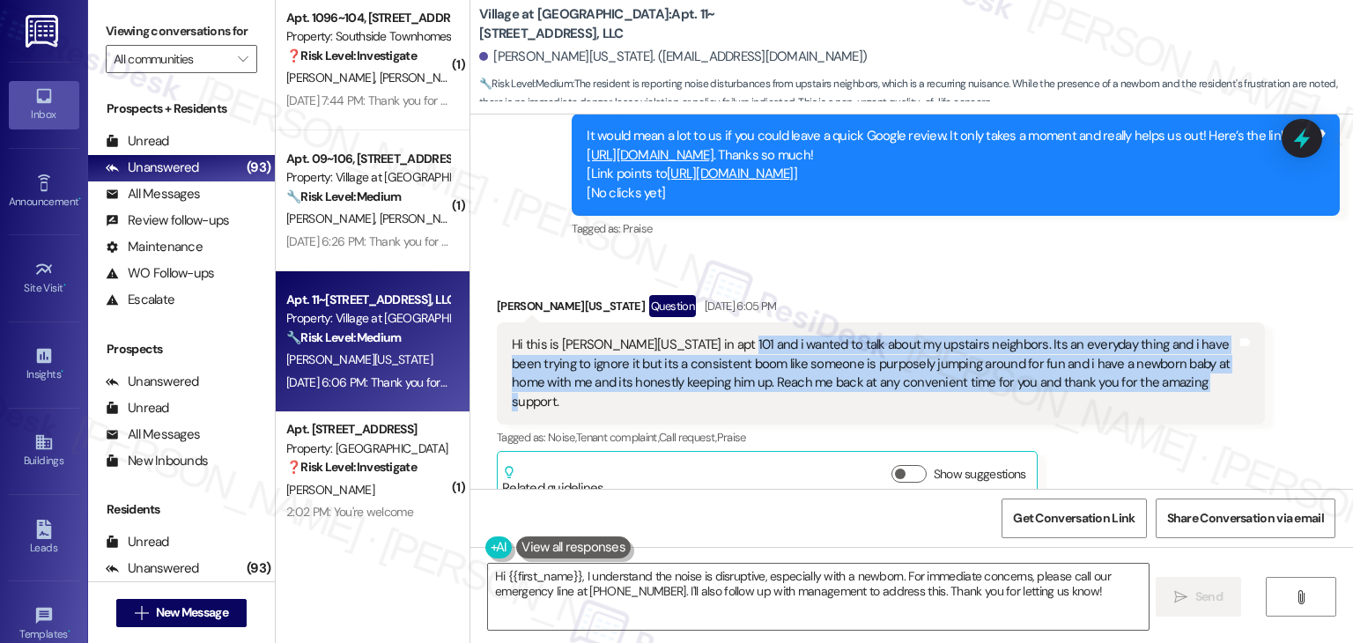
drag, startPoint x: 1168, startPoint y: 379, endPoint x: 726, endPoint y: 350, distance: 443.3
click at [726, 350] on div "Hi this is [PERSON_NAME][US_STATE] in apt 101 and i wanted to talk about my ups…" at bounding box center [874, 374] width 725 height 76
copy div "i wanted to talk about my upstairs neighbors. Its an everyday thing and i have …"
click at [693, 579] on textarea "Hi {{first_name}}, I understand the noise is disruptive, especially with a newb…" at bounding box center [818, 597] width 660 height 66
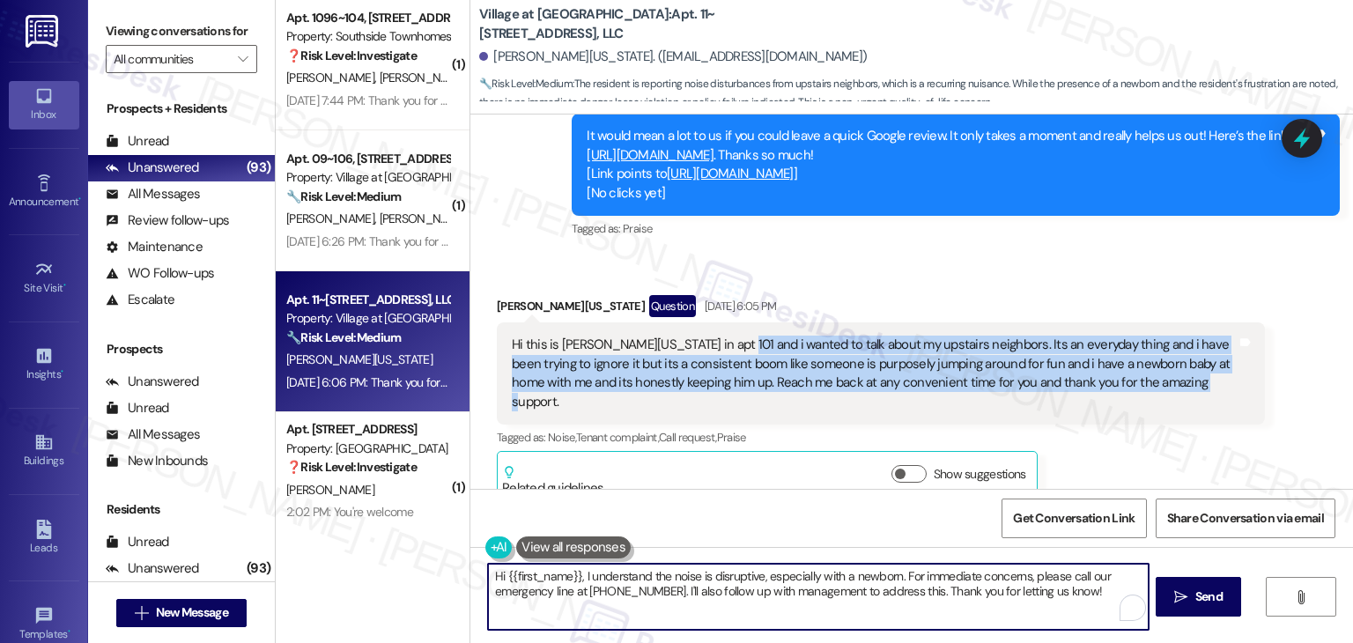
click at [693, 579] on textarea "Hi {{first_name}}, I understand the noise is disruptive, especially with a newb…" at bounding box center [818, 597] width 660 height 66
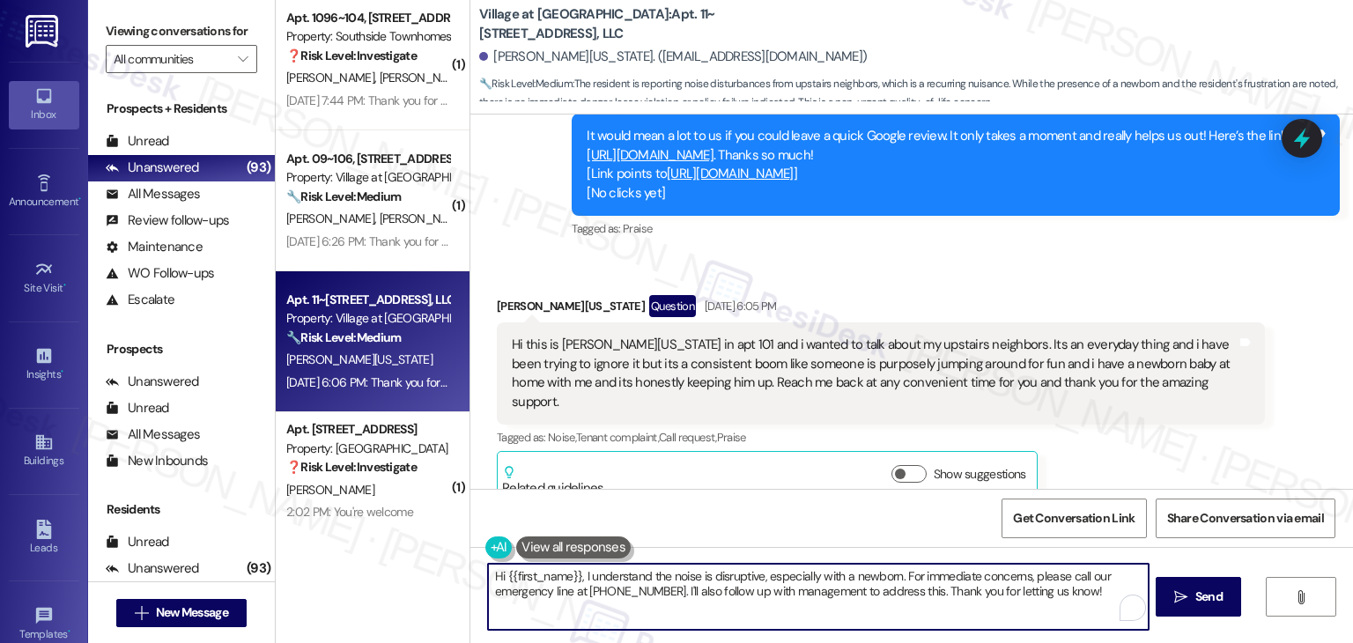
click at [693, 579] on textarea "Hi {{first_name}}, I understand the noise is disruptive, especially with a newb…" at bounding box center [818, 597] width 660 height 66
paste textarea "[PERSON_NAME], thank you for reaching out and for your kind words. I’m sorry to…"
type textarea "Hi [PERSON_NAME], thank you for reaching out and for your kind words. I’m sorry…"
click at [1202, 614] on button " Send" at bounding box center [1198, 597] width 85 height 40
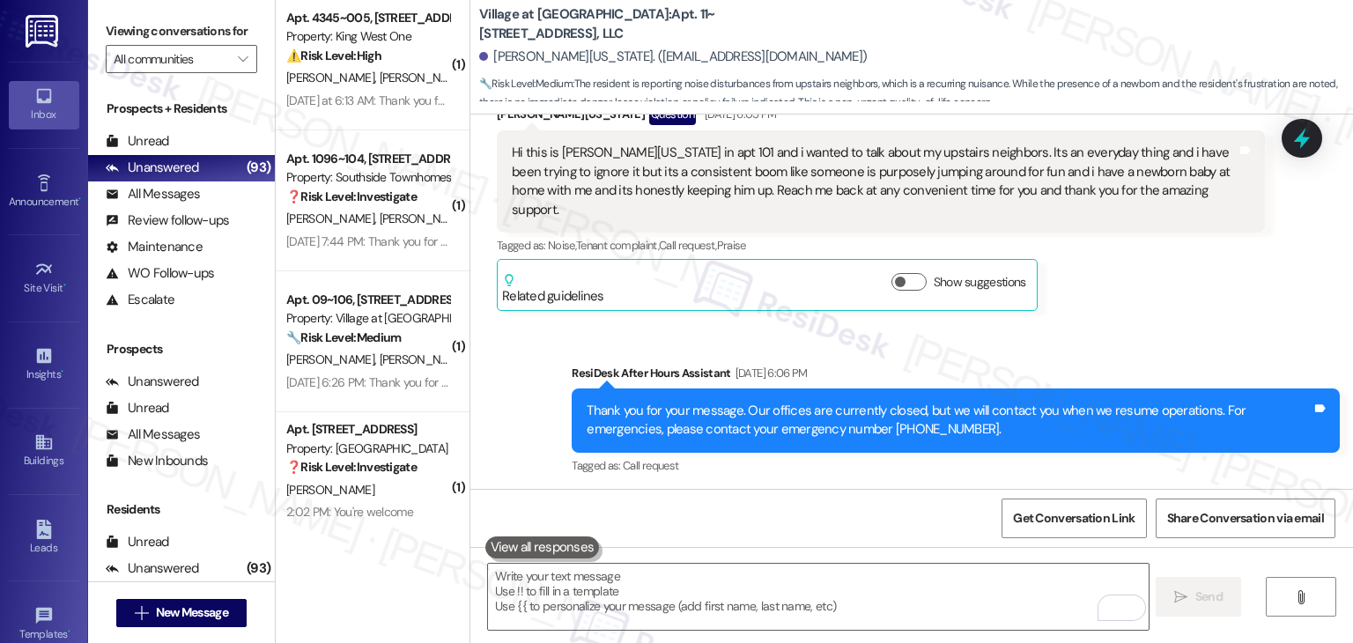
scroll to position [1102, 0]
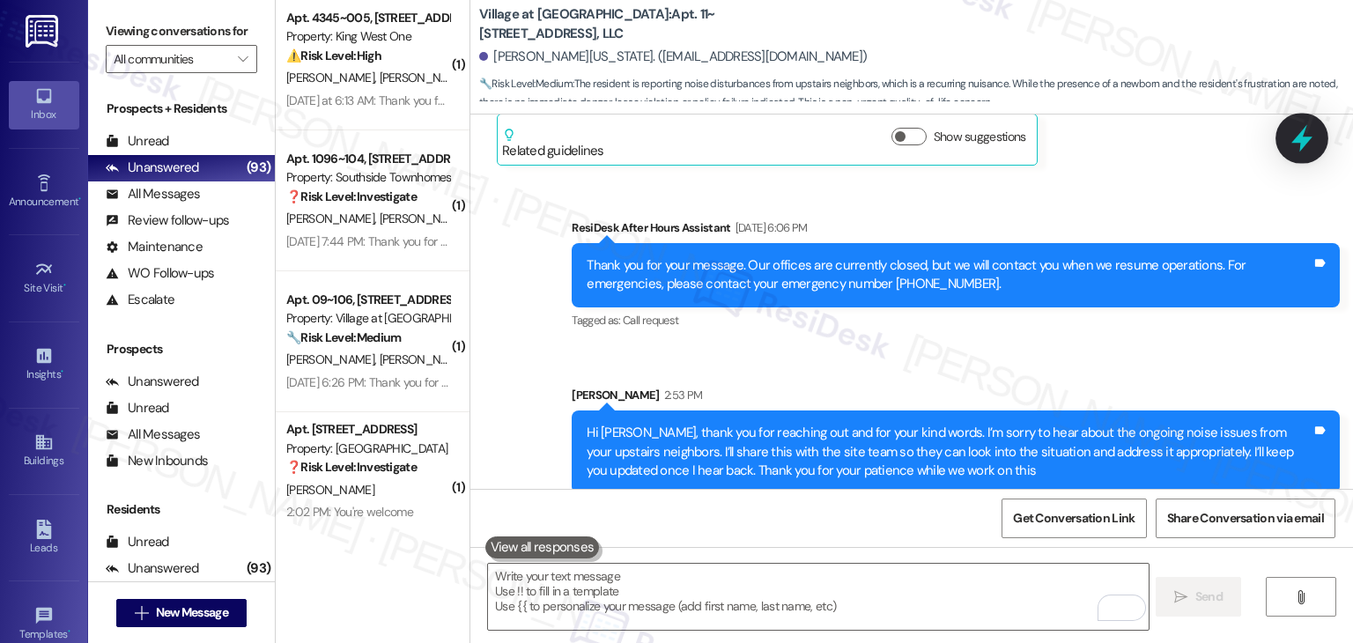
click at [1287, 133] on div at bounding box center [1302, 138] width 53 height 50
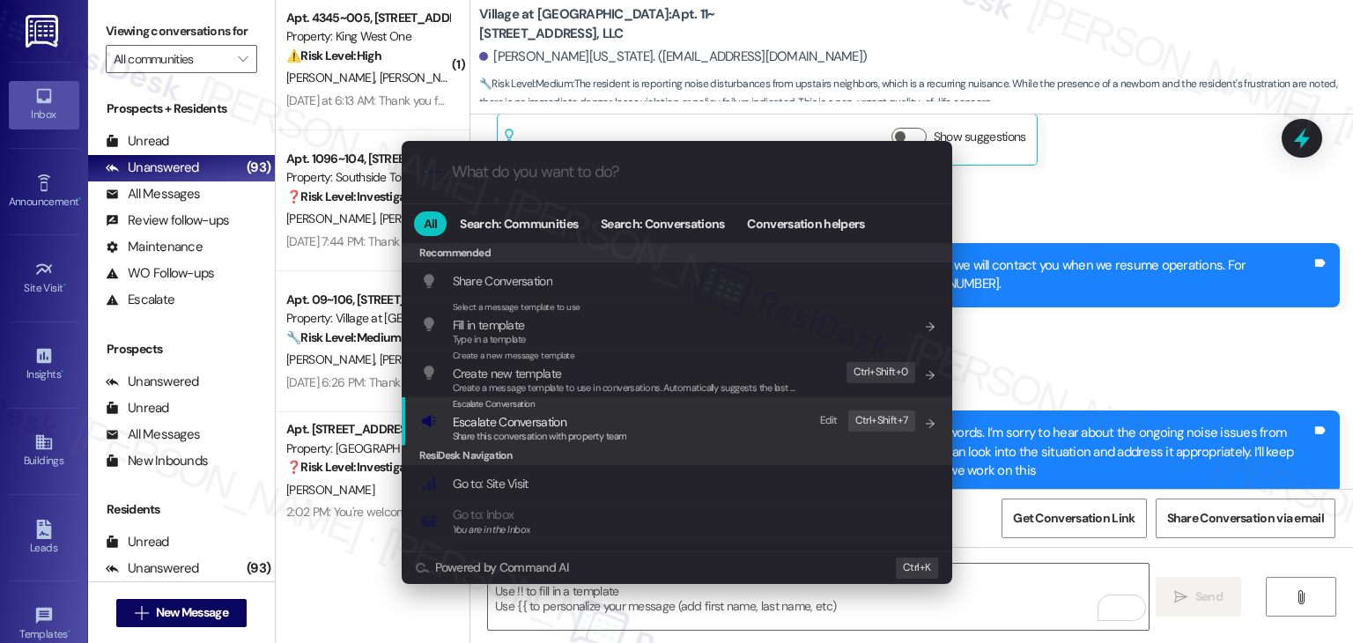
click at [529, 433] on span "Share this conversation with property team" at bounding box center [540, 436] width 174 height 12
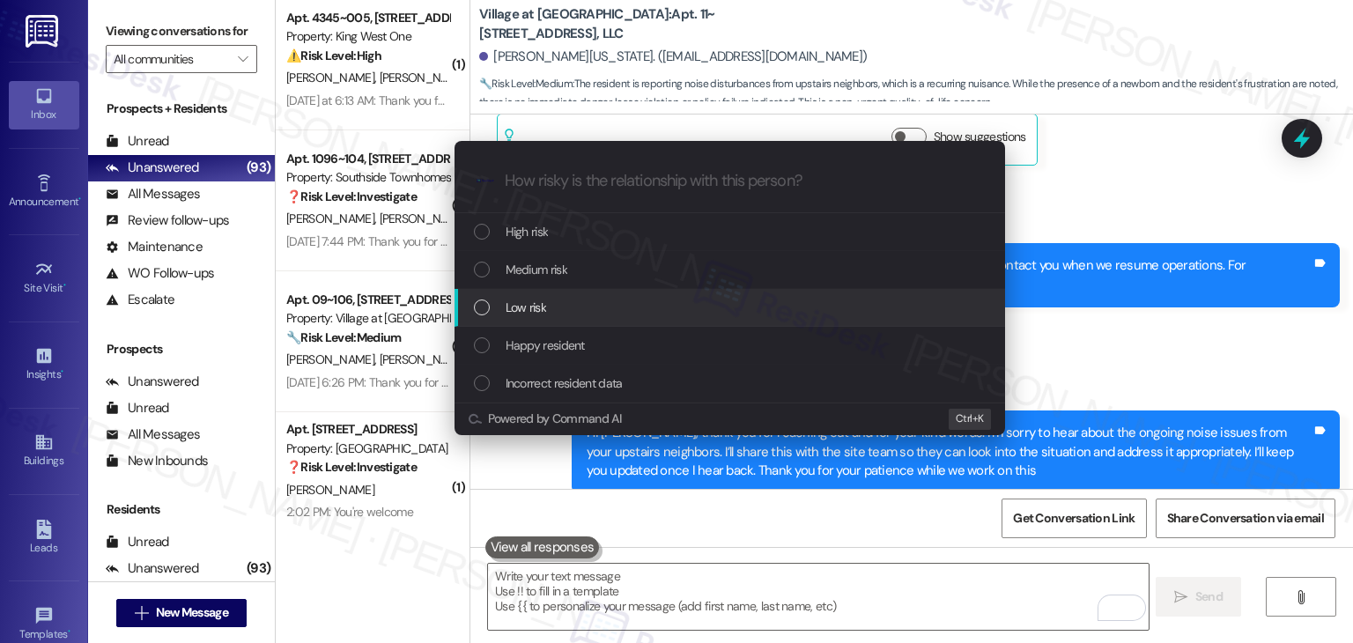
click at [478, 315] on div "List of options" at bounding box center [482, 308] width 16 height 16
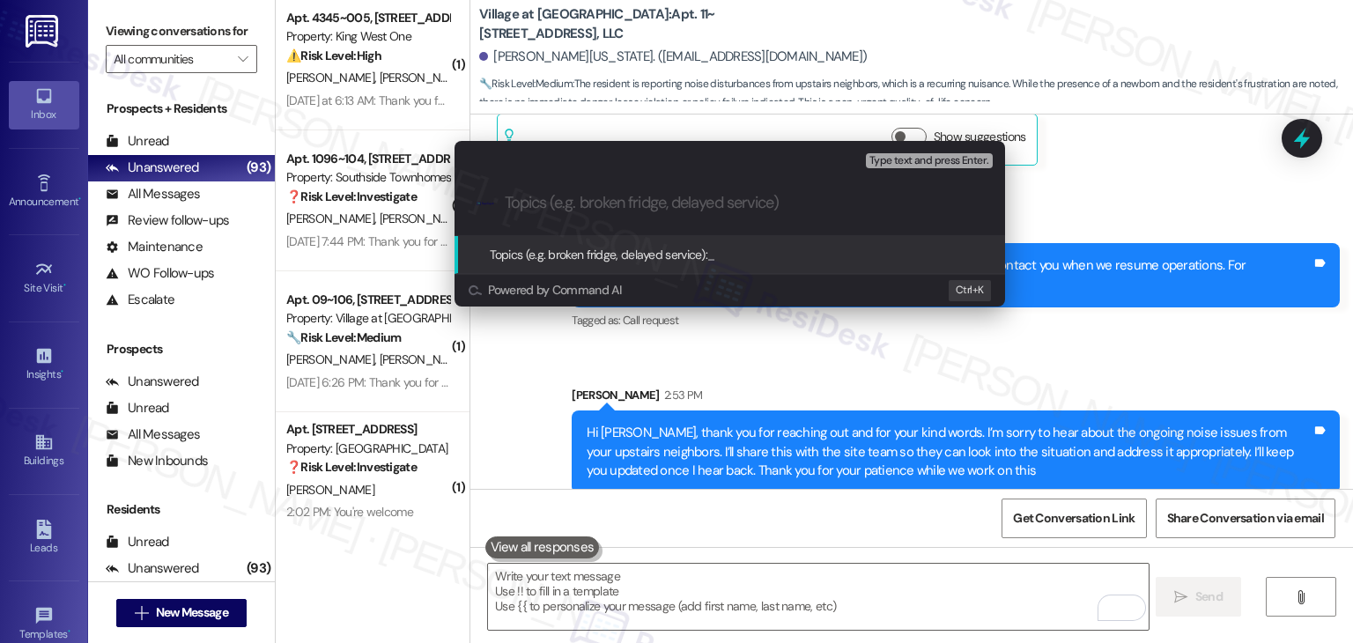
paste input "Noise Complaint – Disturbance from Upstairs Neighbors"
type input "Noise Complaint – Disturbance from Upstairs Neighbors"
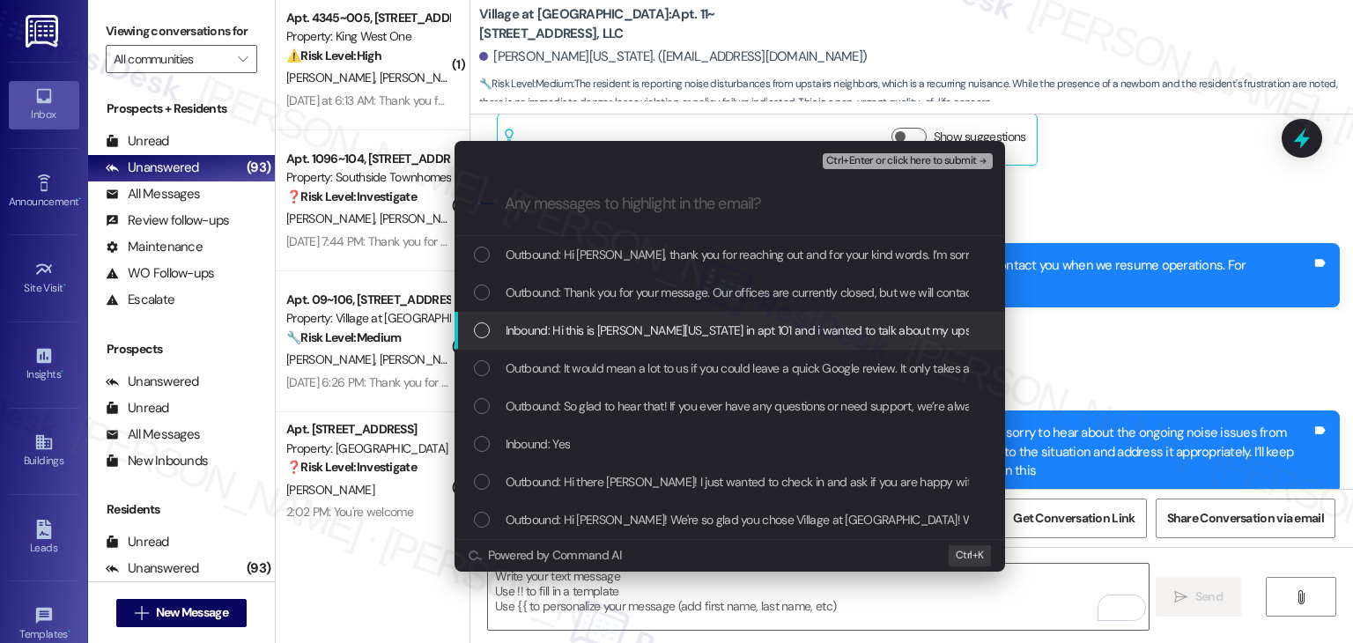
click at [490, 330] on div "Inbound: Hi this is [PERSON_NAME][US_STATE] in apt 101 and i wanted to talk abo…" at bounding box center [731, 330] width 515 height 19
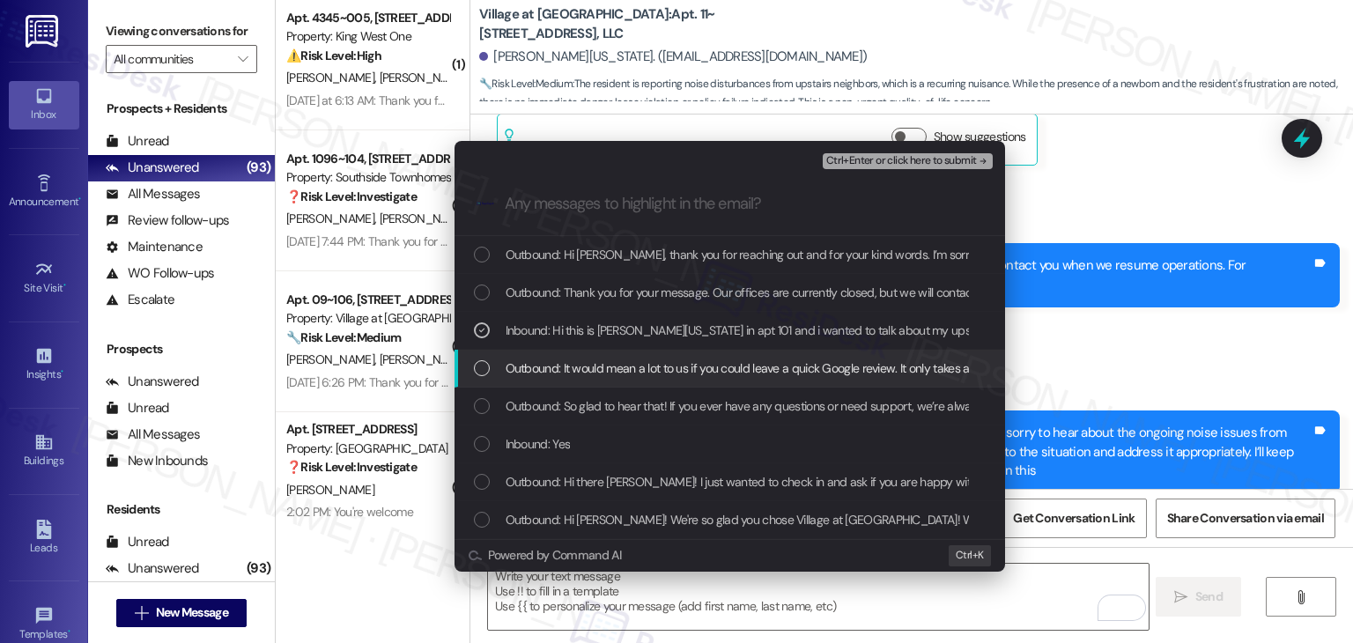
click at [485, 372] on div "List of options" at bounding box center [482, 368] width 16 height 16
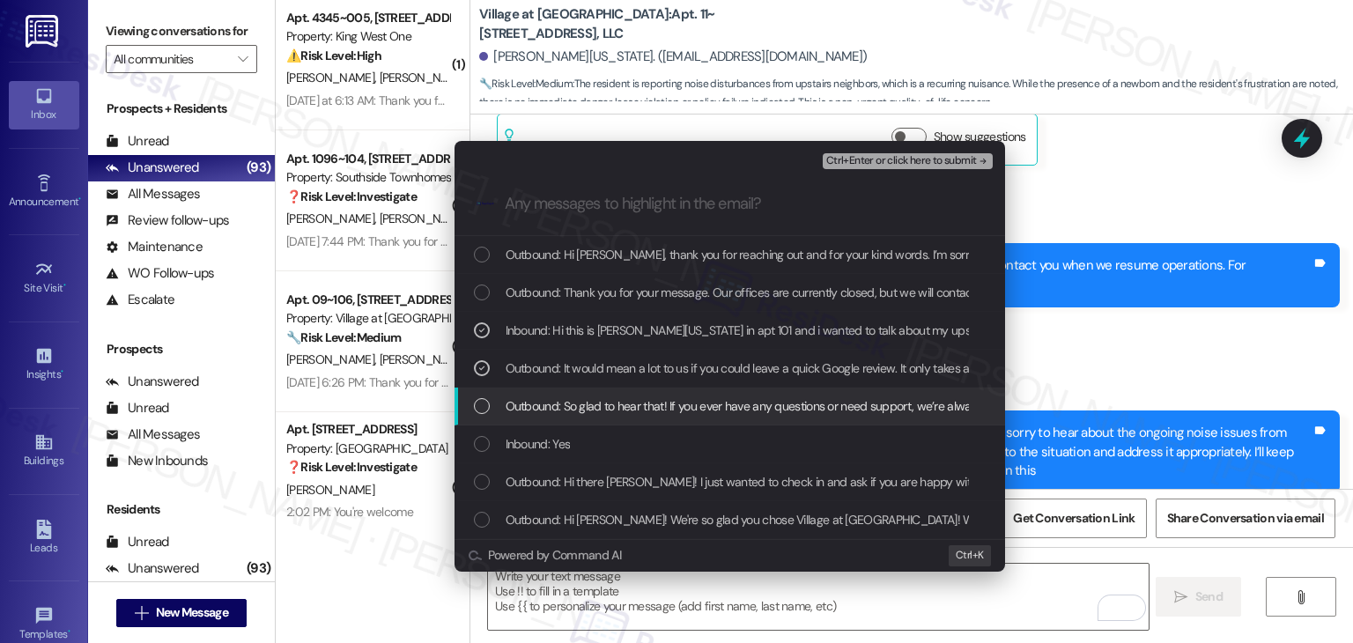
click at [481, 402] on div "List of options" at bounding box center [482, 406] width 16 height 16
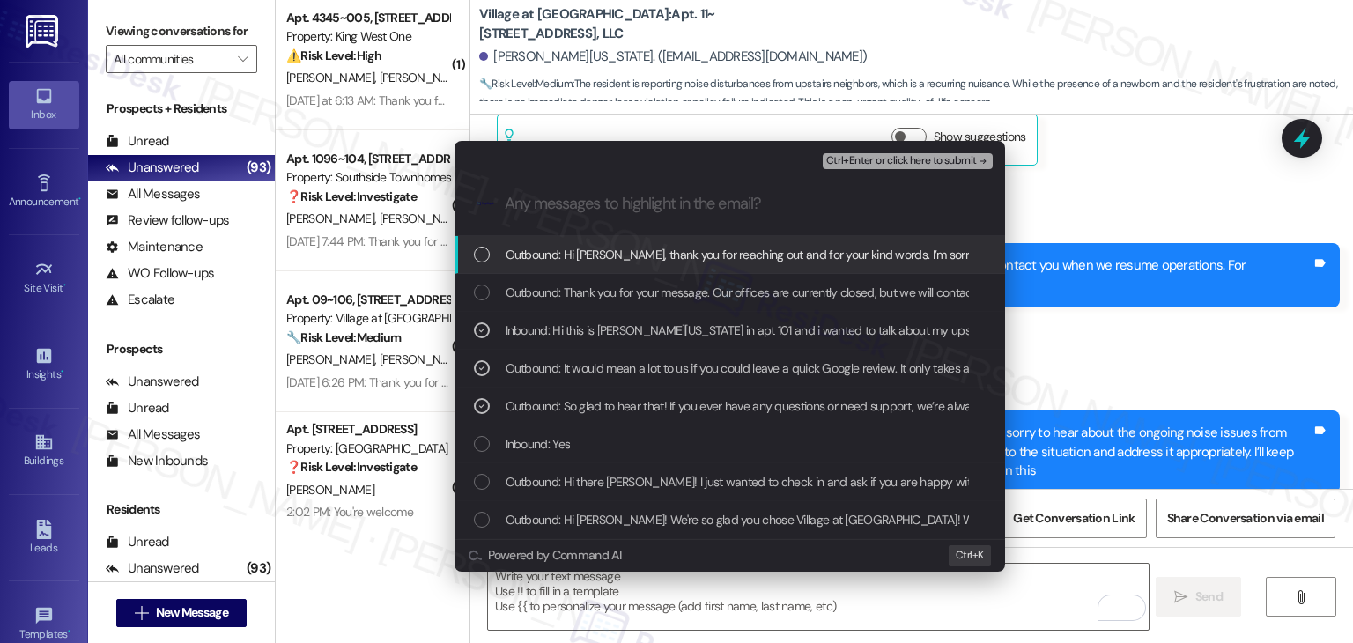
click at [895, 166] on span "Ctrl+Enter or click here to submit" at bounding box center [901, 161] width 151 height 12
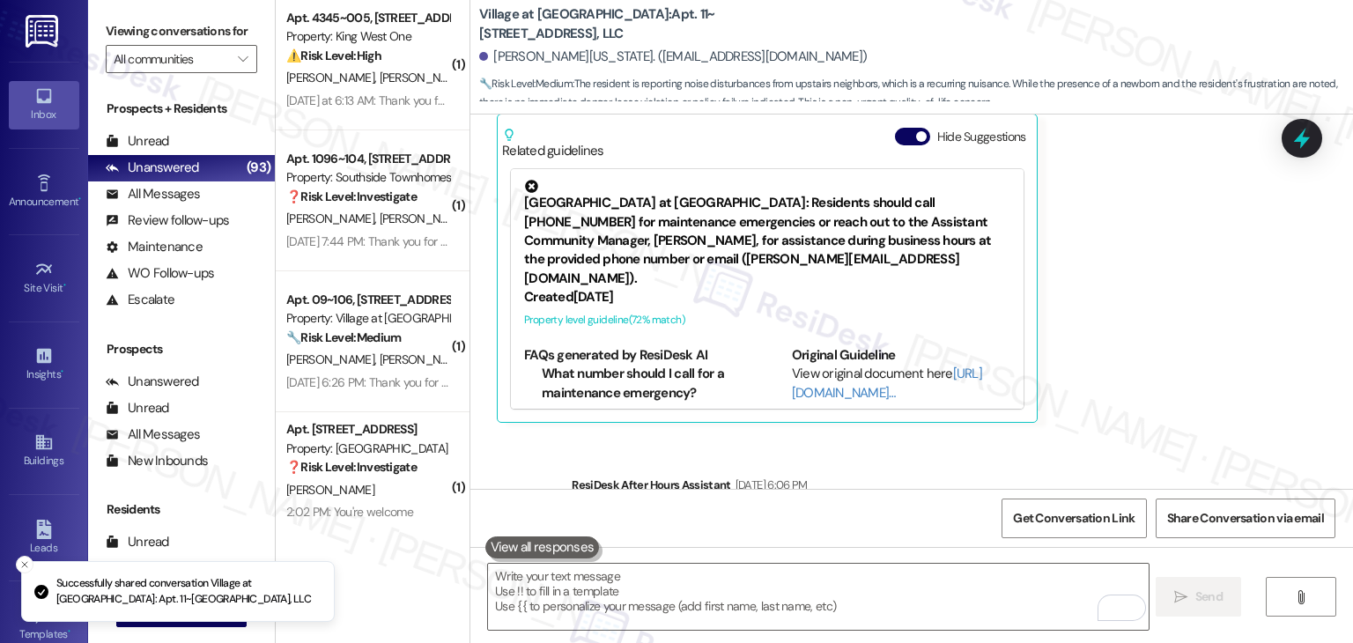
scroll to position [1030, 0]
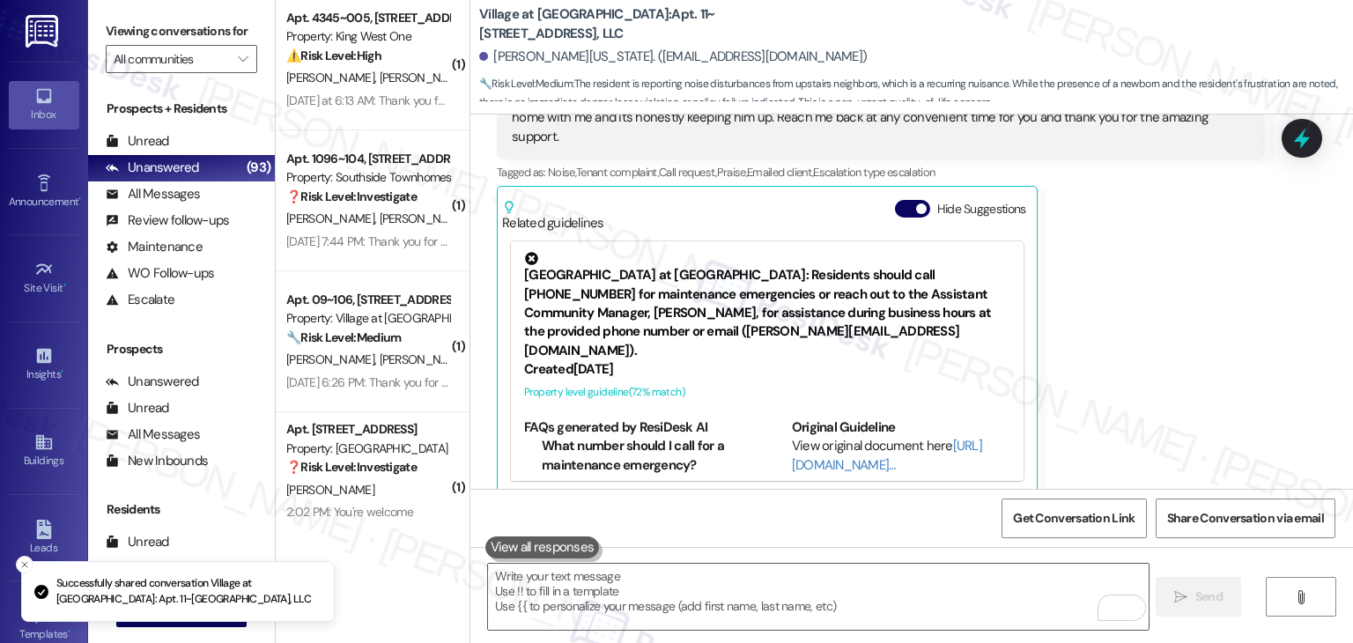
click at [336, 539] on div "Apt. 101, [STREET_ADDRESS] Property: Oakstone ❓ Risk Level: Investigate [PERSON…" at bounding box center [373, 321] width 194 height 643
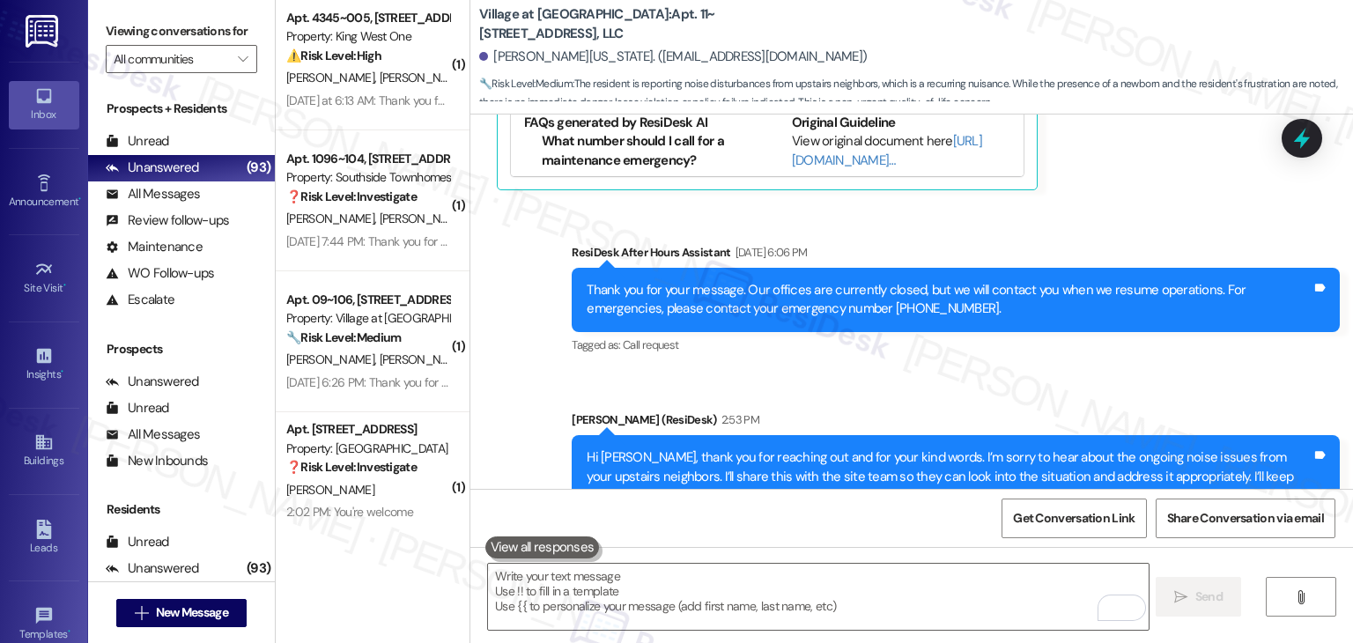
scroll to position [1385, 0]
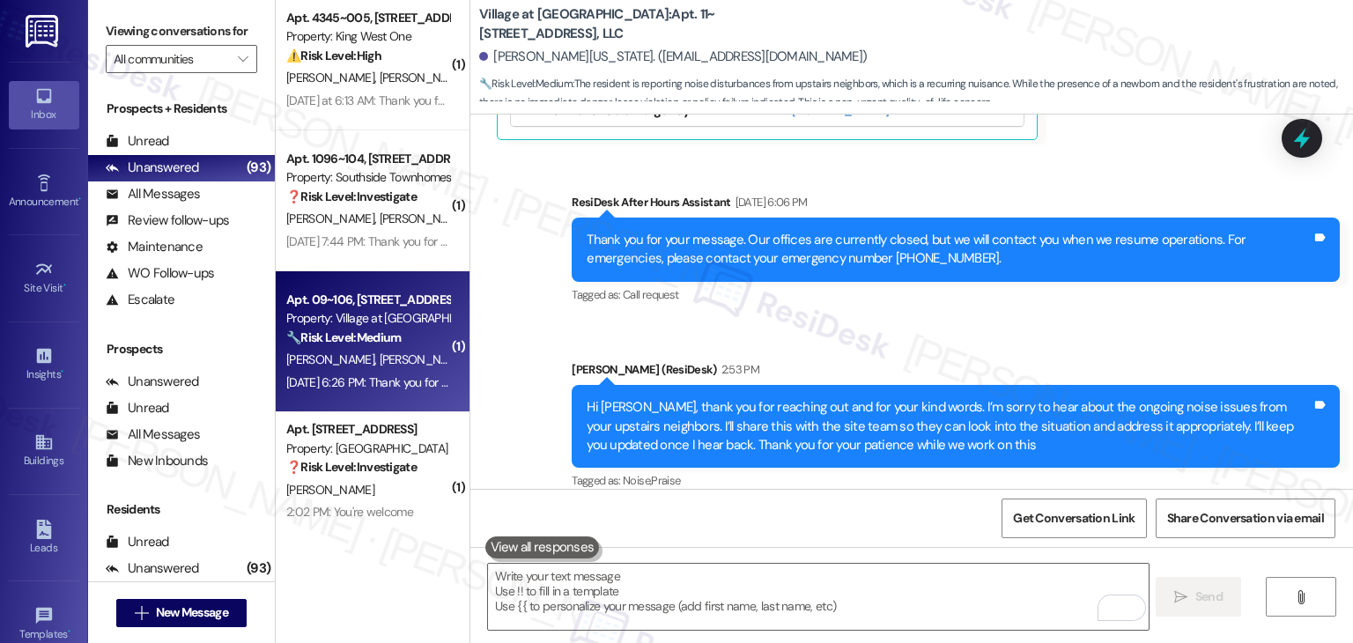
click at [374, 390] on div "[DATE] 6:26 PM: Thank you for your message. Our offices are currently closed, b…" at bounding box center [368, 383] width 167 height 22
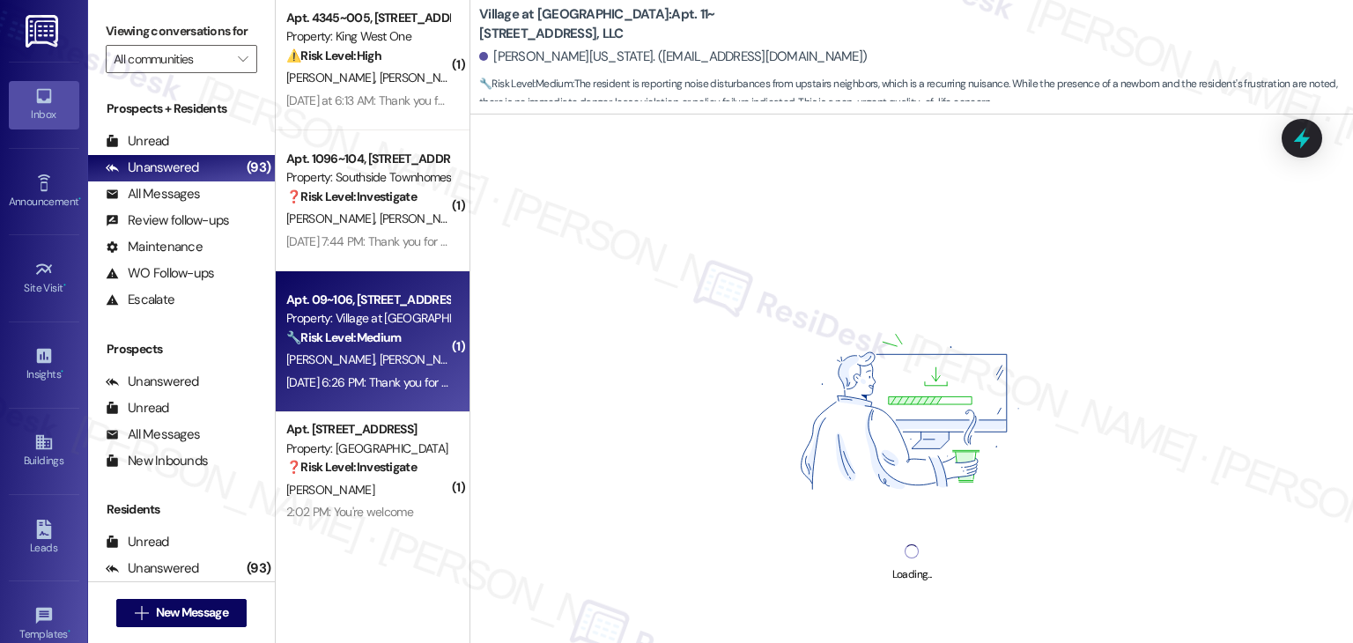
click at [1170, 308] on div "Loading..." at bounding box center [911, 436] width 883 height 643
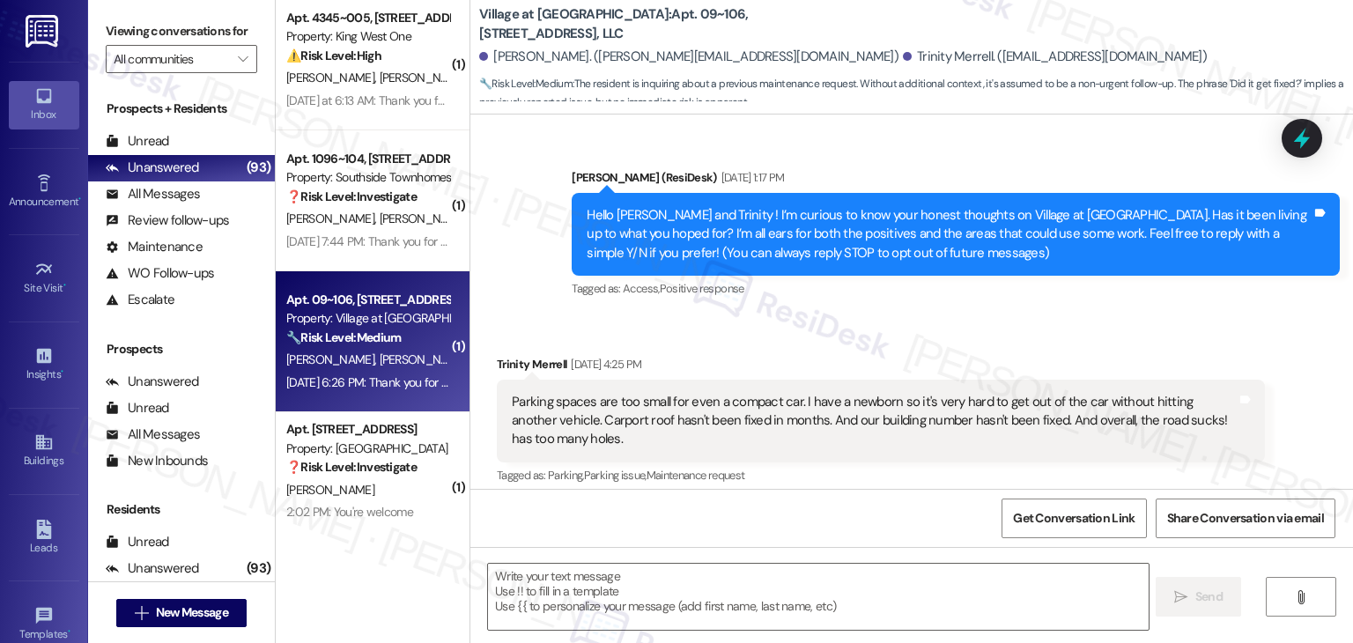
click at [1170, 308] on div "Announcement, sent via SMS [PERSON_NAME] (ResiDesk) [DATE] 1:17 PM Hello [PERSO…" at bounding box center [911, 302] width 883 height 374
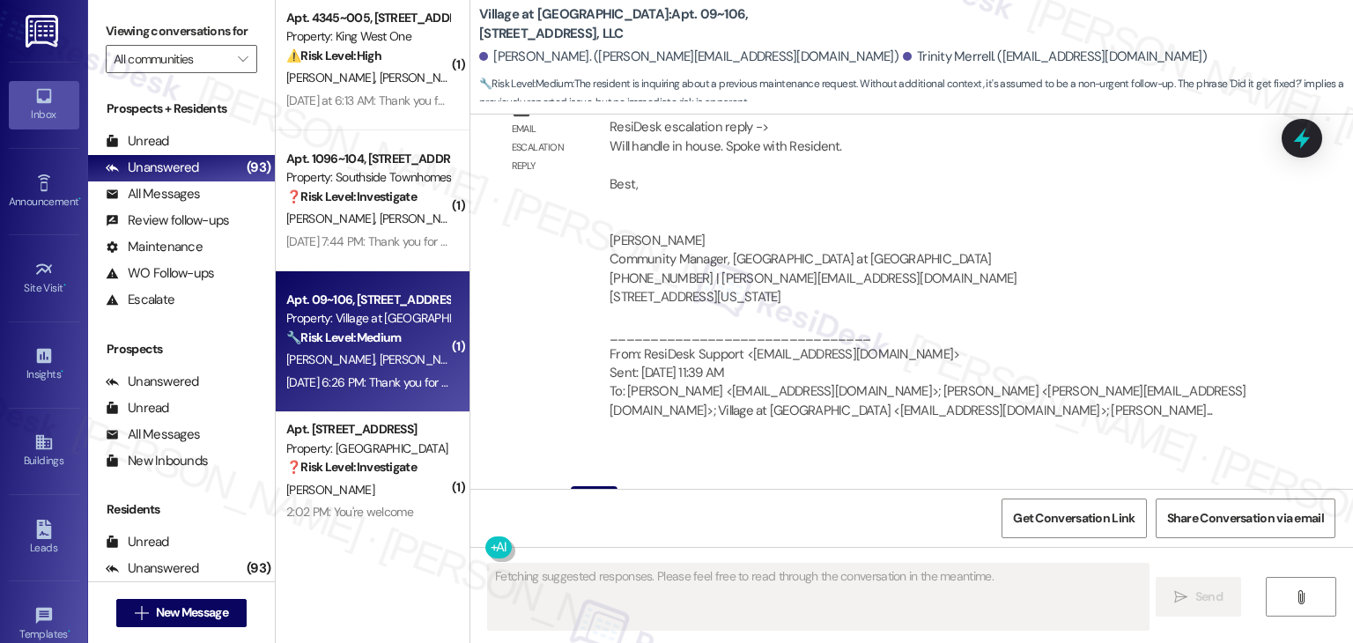
scroll to position [6487, 0]
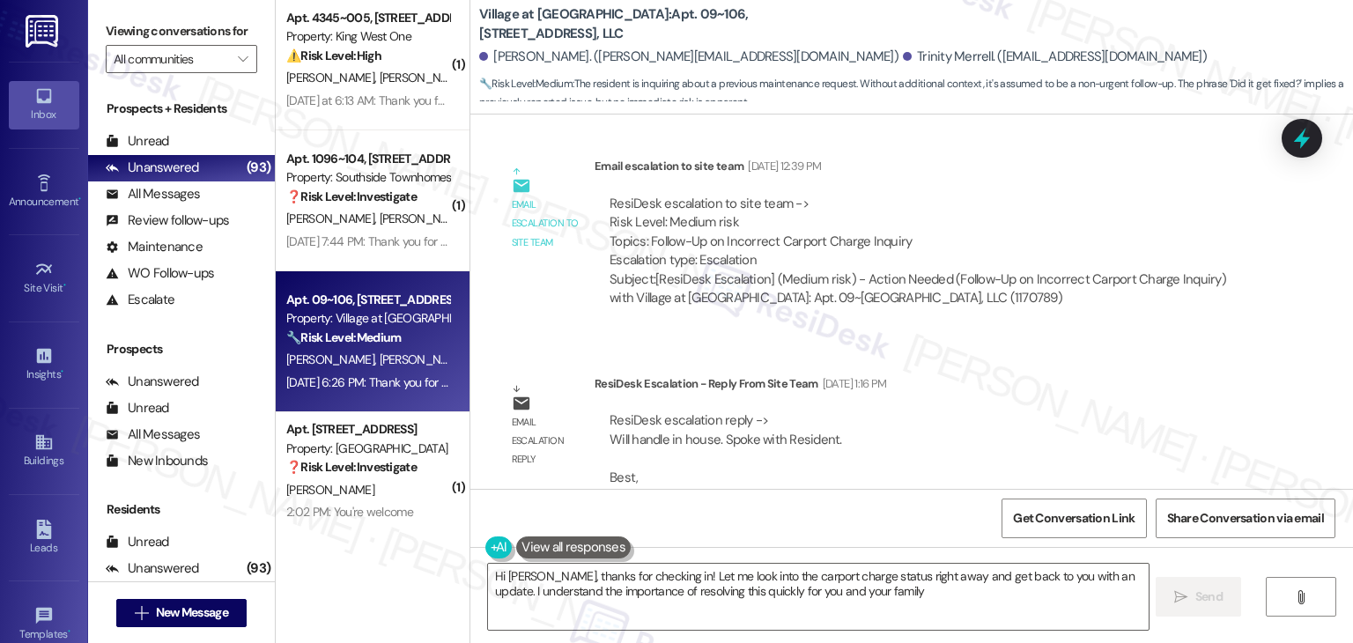
type textarea "Hi [PERSON_NAME], thanks for checking in! Let me look into the carport charge s…"
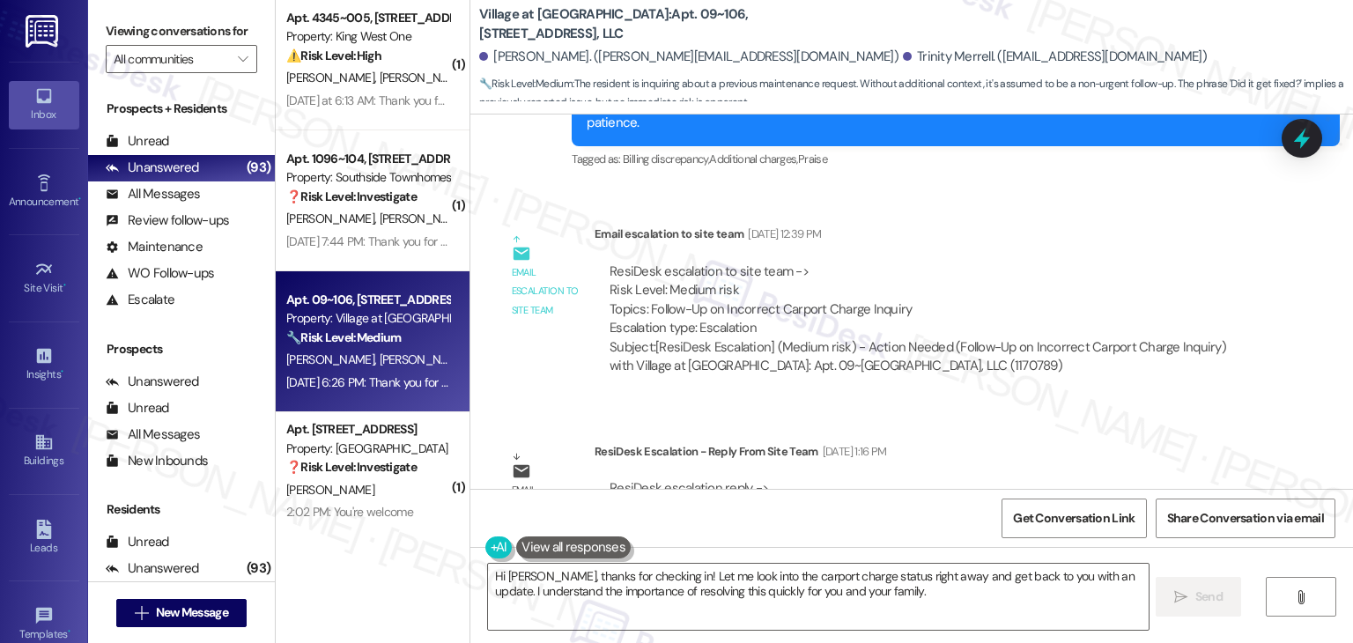
scroll to position [5959, 0]
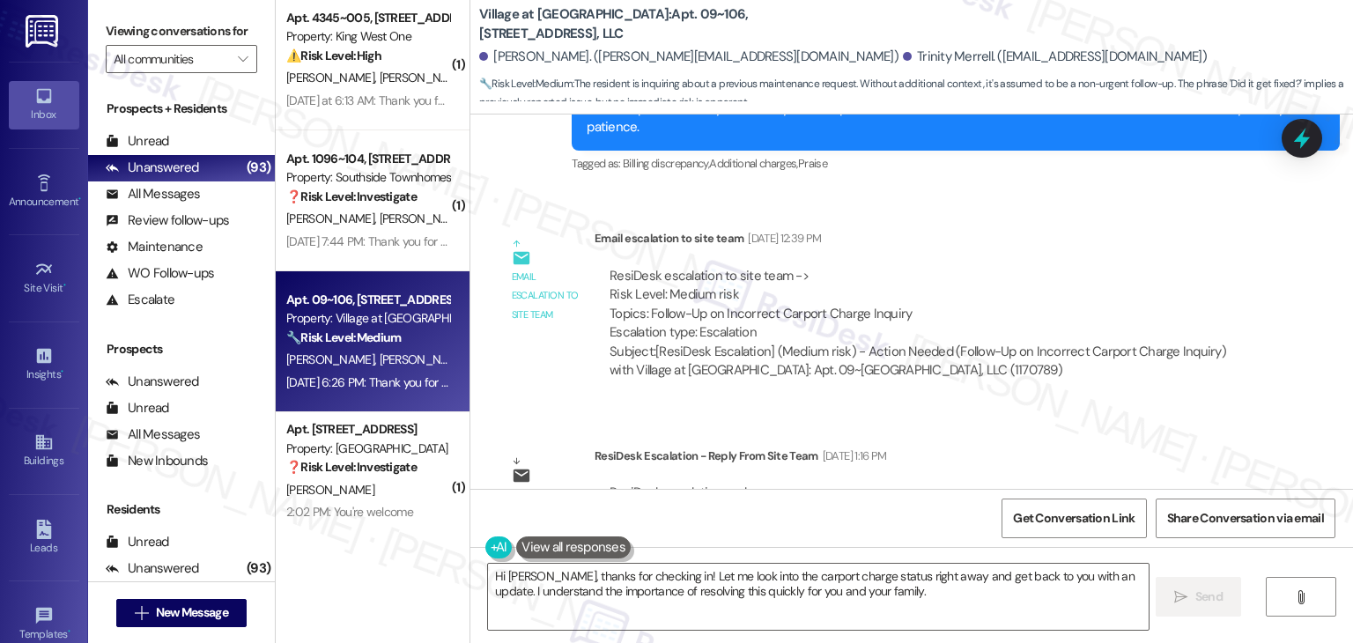
click at [1174, 470] on div "ResiDesk escalation reply -> Will handle in house. Spoke with Resident. Best, […" at bounding box center [930, 634] width 670 height 329
click at [1175, 470] on div "ResiDesk escalation reply -> Will handle in house. Spoke with Resident. Best, […" at bounding box center [930, 634] width 670 height 329
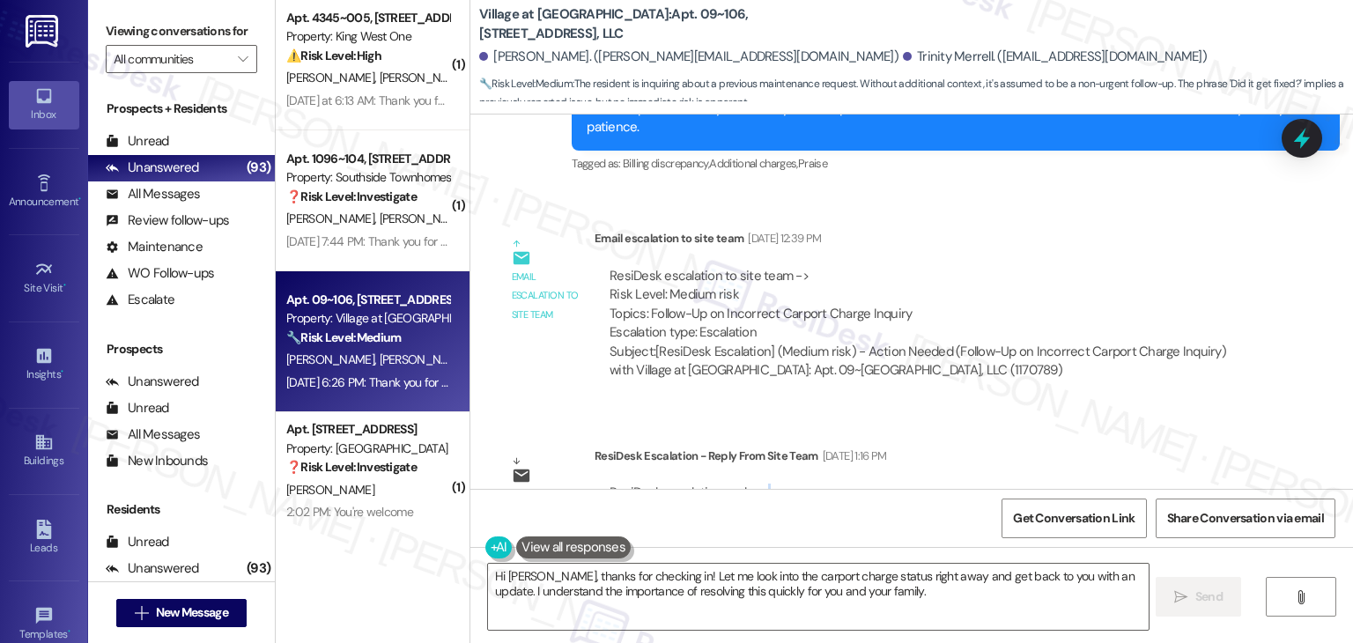
click at [1175, 470] on div "ResiDesk escalation reply -> Will handle in house. Spoke with Resident. Best, […" at bounding box center [930, 634] width 670 height 329
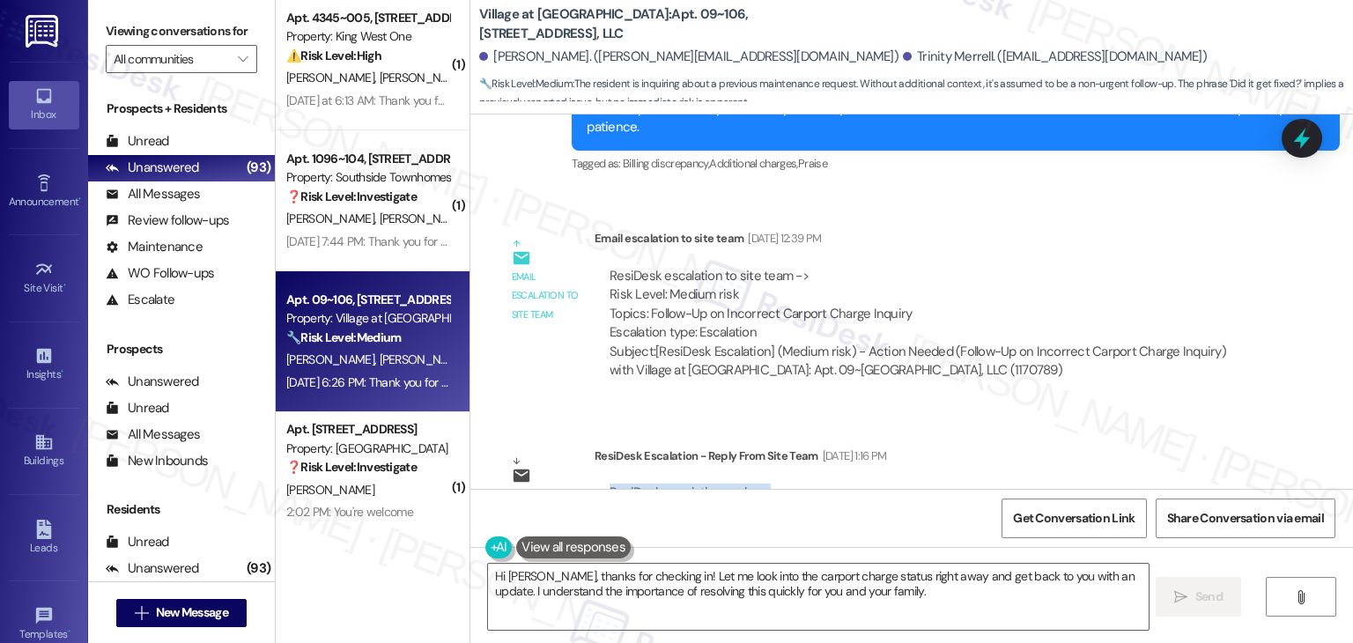
click at [1175, 470] on div "ResiDesk escalation reply -> Will handle in house. Spoke with Resident. Best, […" at bounding box center [930, 634] width 670 height 329
